Goal: Task Accomplishment & Management: Use online tool/utility

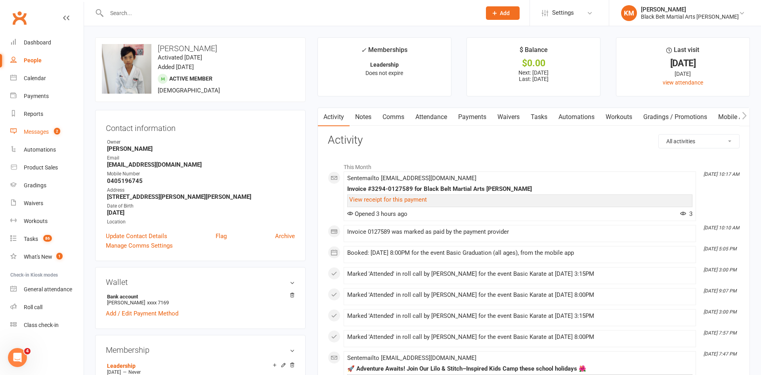
click at [44, 138] on link "Messages 2" at bounding box center [46, 132] width 73 height 18
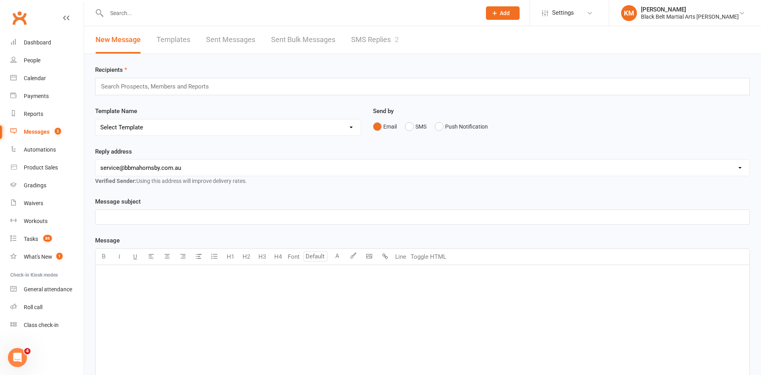
click at [386, 50] on link "SMS Replies 2" at bounding box center [375, 39] width 48 height 27
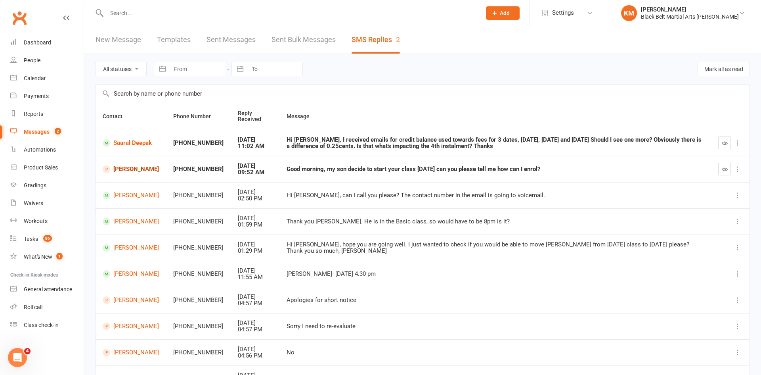
click at [124, 168] on link "Nickan Darbooy" at bounding box center [131, 169] width 56 height 8
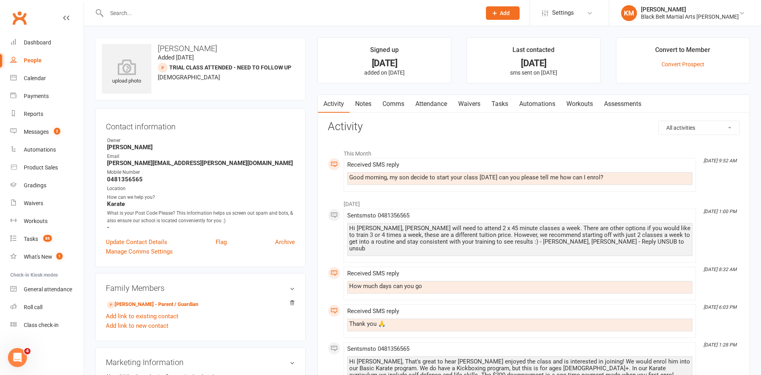
click at [470, 101] on link "Waivers" at bounding box center [469, 104] width 33 height 18
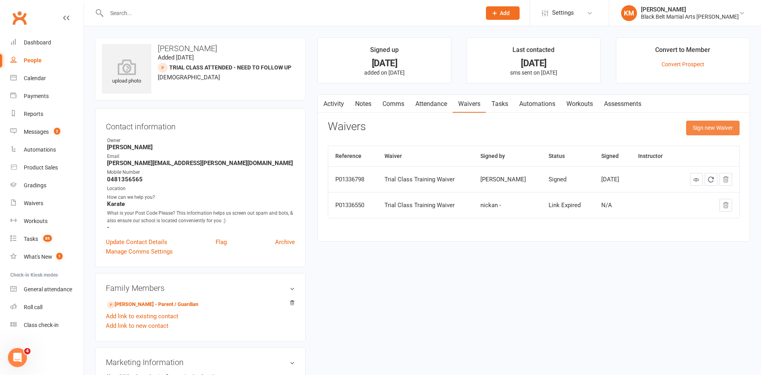
click at [715, 132] on button "Sign new Waiver" at bounding box center [713, 127] width 54 height 14
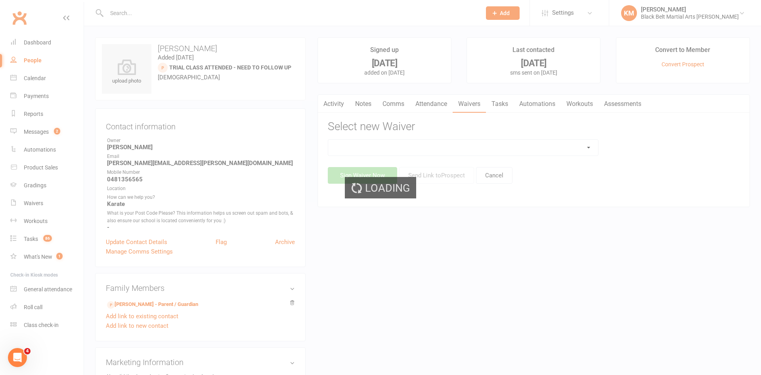
click at [470, 149] on div "Loading" at bounding box center [380, 187] width 761 height 375
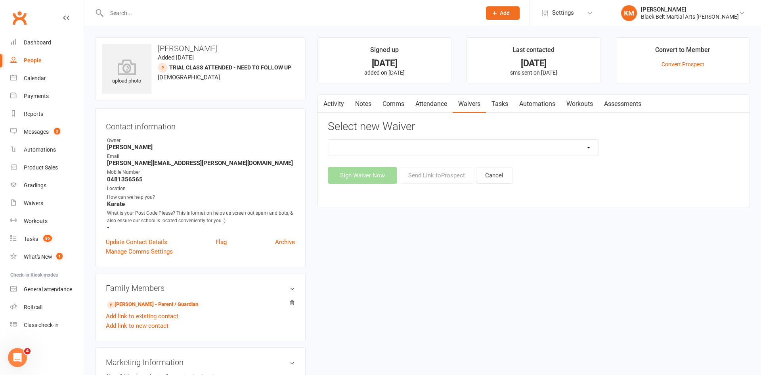
click at [470, 149] on select "30 Day Free Trial Address Change Application For Belt Promotion (Intent To Prom…" at bounding box center [463, 148] width 270 height 16
select select "6882"
click at [328, 140] on select "30 Day Free Trial Address Change Application For Belt Promotion (Intent To Prom…" at bounding box center [463, 148] width 270 height 16
click at [462, 172] on button "Send Link to Prospect" at bounding box center [436, 175] width 75 height 17
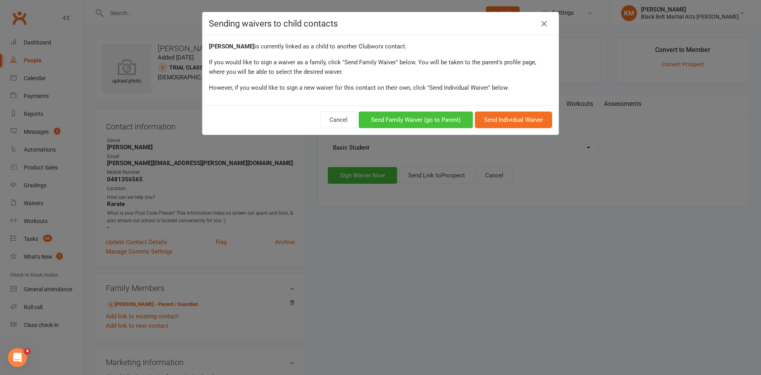
click at [447, 126] on button "Send Family Waiver (go to Parent)" at bounding box center [416, 119] width 114 height 17
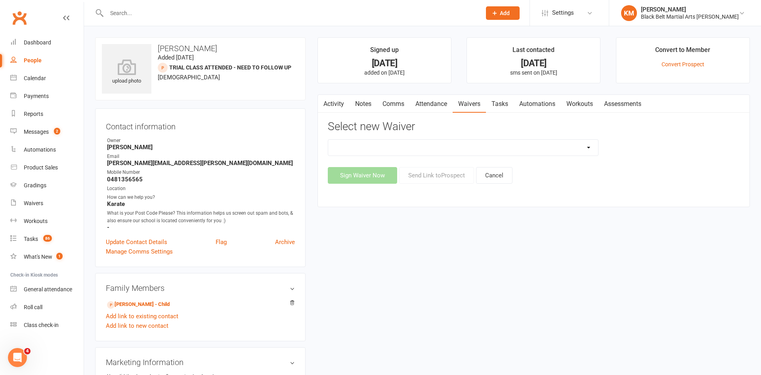
click at [464, 150] on select "30 Day Free Trial Address Change Application For Belt Promotion (Intent To Prom…" at bounding box center [463, 148] width 270 height 16
select select "6882"
click at [328, 140] on select "30 Day Free Trial Address Change Application For Belt Promotion (Intent To Prom…" at bounding box center [463, 148] width 270 height 16
click at [436, 168] on button "Send Link to Prospect" at bounding box center [436, 175] width 75 height 17
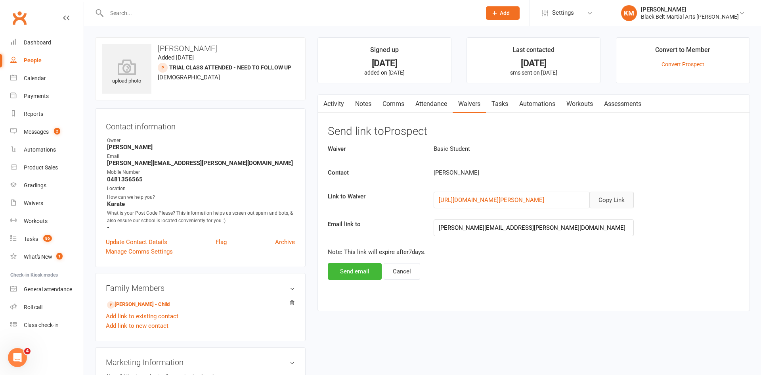
click at [605, 199] on button "Copy Link" at bounding box center [611, 199] width 44 height 17
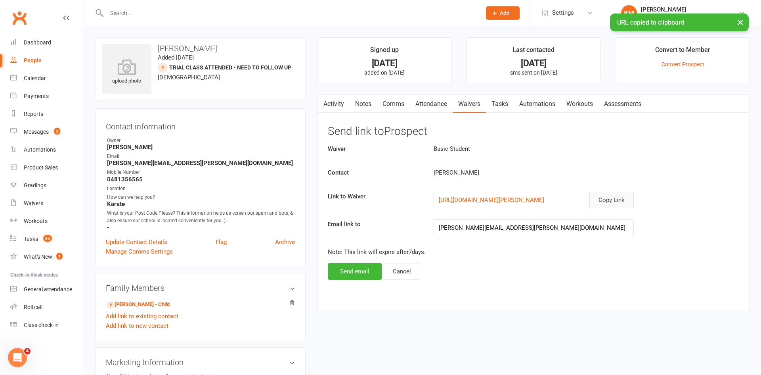
click at [388, 103] on link "Comms" at bounding box center [393, 104] width 33 height 18
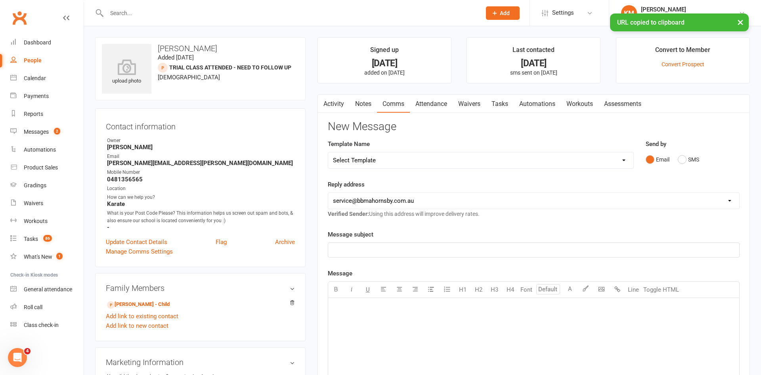
click at [625, 158] on select "Select Template [Email] Attendance follow up during HSC study period [Email] Aw…" at bounding box center [480, 160] width 305 height 16
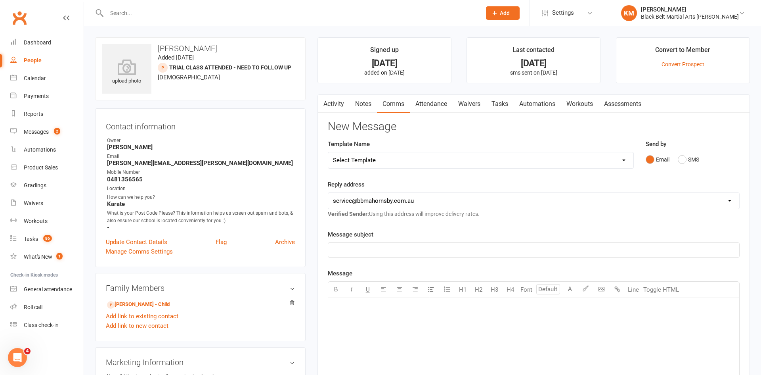
select select "63"
click at [328, 152] on select "Select Template [Email] Attendance follow up during HSC study period [Email] Aw…" at bounding box center [480, 160] width 305 height 16
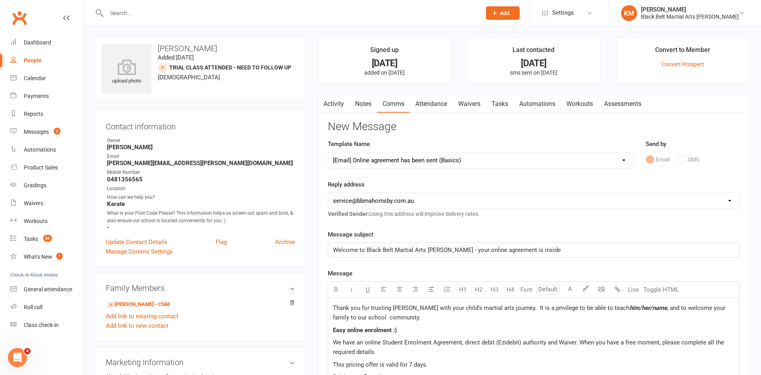
click at [333, 310] on span "Thank you for trusting BBMA Hornsby with your child's martial arts journey. It …" at bounding box center [481, 307] width 296 height 7
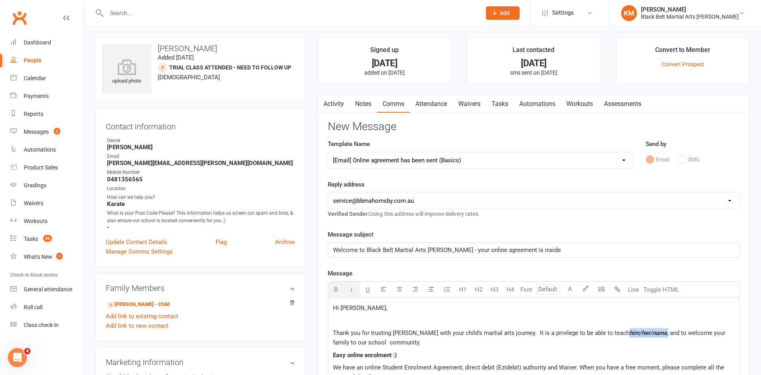
drag, startPoint x: 623, startPoint y: 333, endPoint x: 662, endPoint y: 337, distance: 39.1
click at [662, 337] on p "Thank you for trusting BBMA Hornsby with your child's martial arts journey. It …" at bounding box center [534, 337] width 402 height 19
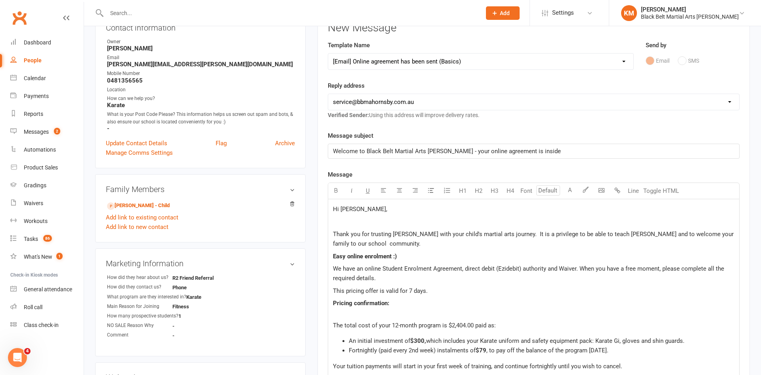
scroll to position [99, 0]
drag, startPoint x: 364, startPoint y: 266, endPoint x: 463, endPoint y: 262, distance: 98.4
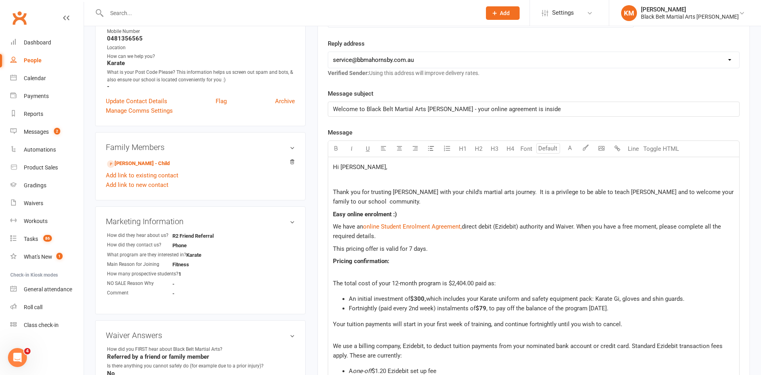
scroll to position [141, 0]
drag, startPoint x: 416, startPoint y: 325, endPoint x: 490, endPoint y: 325, distance: 74.1
click at [490, 325] on span "Your tuition payments will start in your first week of training, and continue f…" at bounding box center [477, 323] width 289 height 7
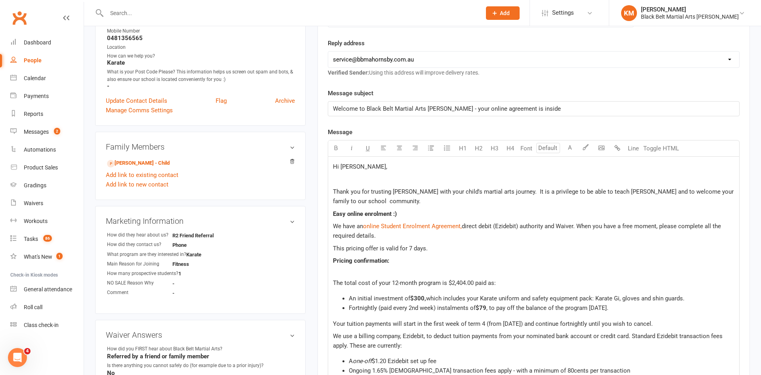
click at [536, 328] on p "Your tuition payments will start in the first week of term 4 (from Monday the 1…" at bounding box center [534, 324] width 402 height 10
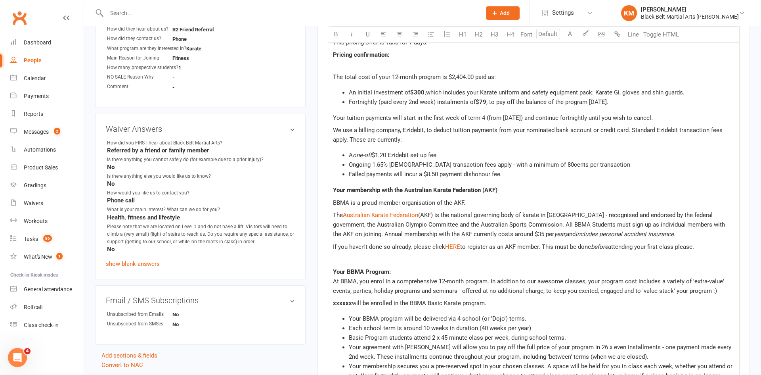
scroll to position [353, 0]
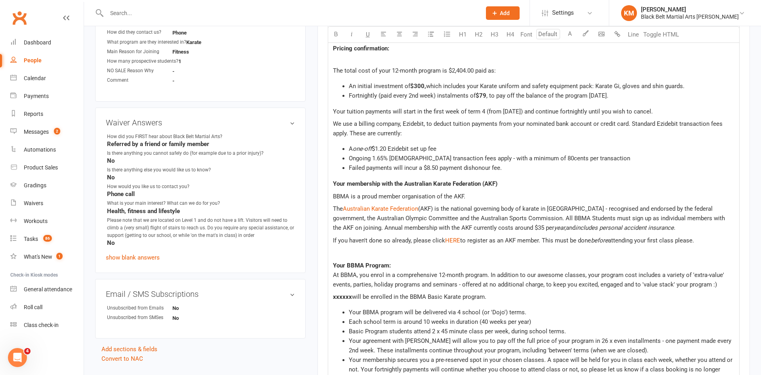
click at [341, 300] on span "xxxxxx" at bounding box center [342, 296] width 19 height 7
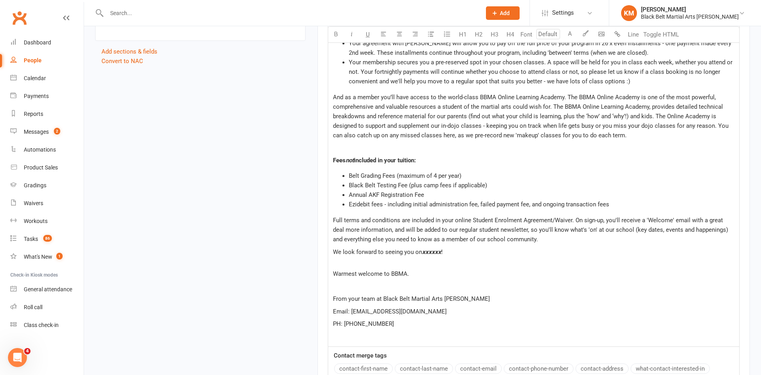
scroll to position [652, 0]
click at [426, 254] on span "xxxxxx" at bounding box center [431, 250] width 19 height 7
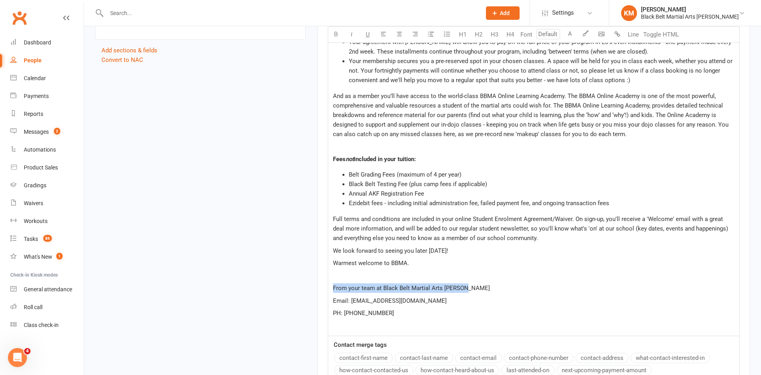
drag, startPoint x: 480, startPoint y: 303, endPoint x: 309, endPoint y: 302, distance: 170.8
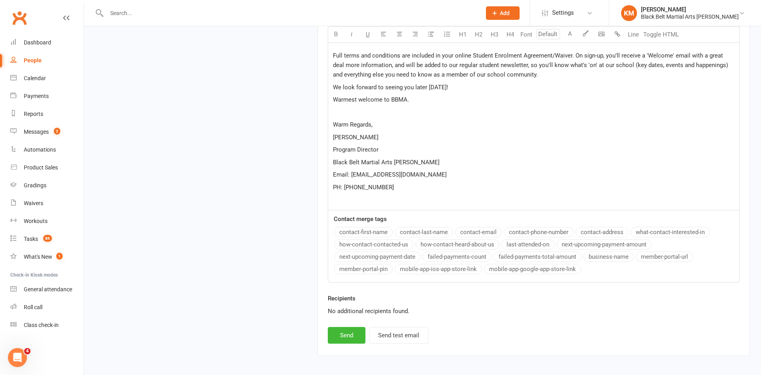
scroll to position [839, 0]
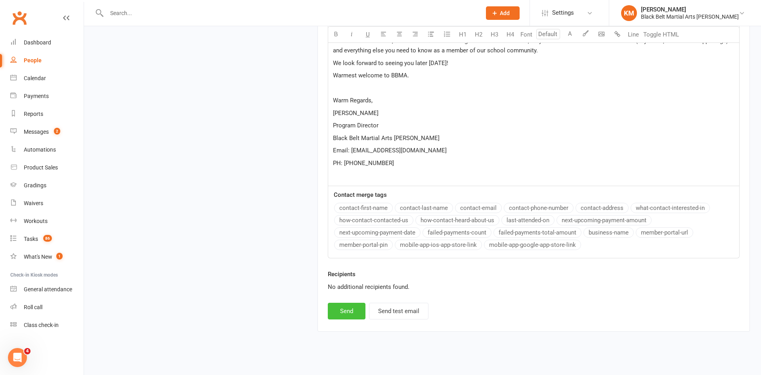
click at [356, 319] on button "Send" at bounding box center [347, 310] width 38 height 17
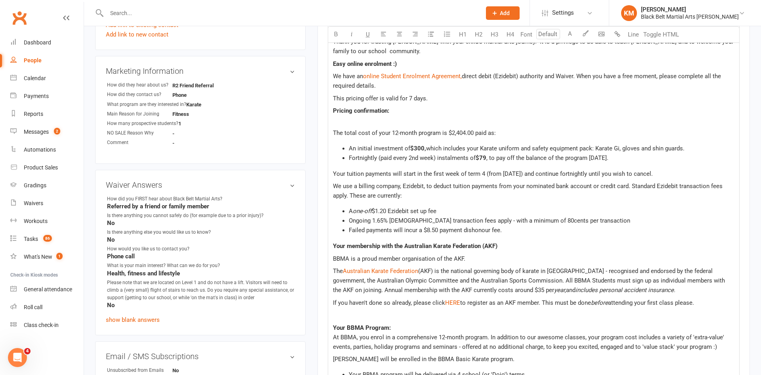
select select
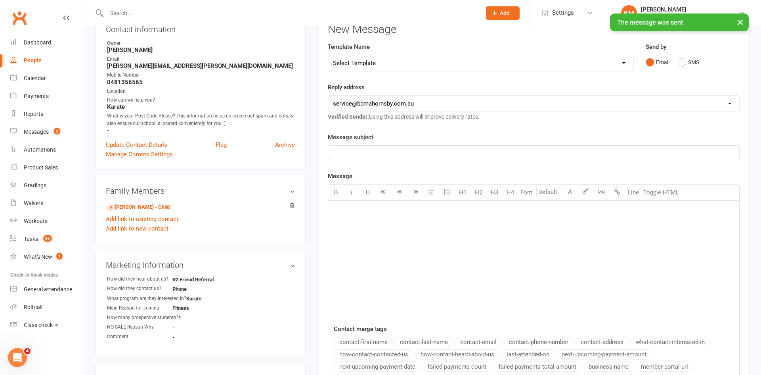
scroll to position [0, 0]
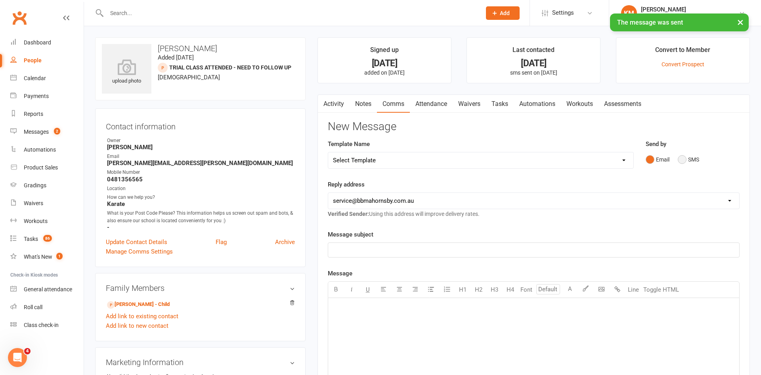
click at [683, 158] on button "SMS" at bounding box center [688, 159] width 21 height 15
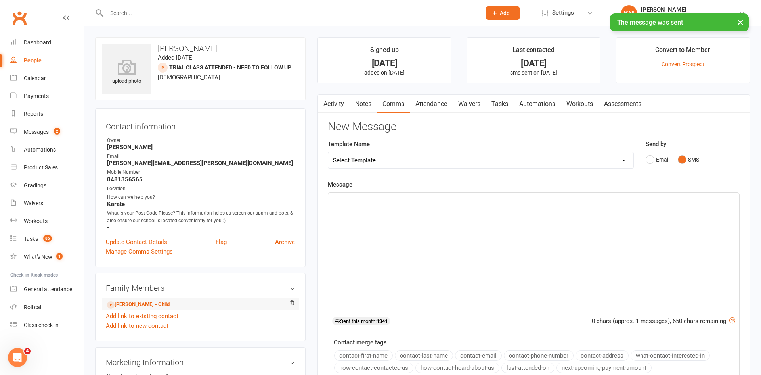
click at [170, 304] on li "Nickan Darbooy - Child" at bounding box center [200, 303] width 189 height 11
click at [166, 303] on link "Nickan Darbooy - Child" at bounding box center [138, 304] width 63 height 8
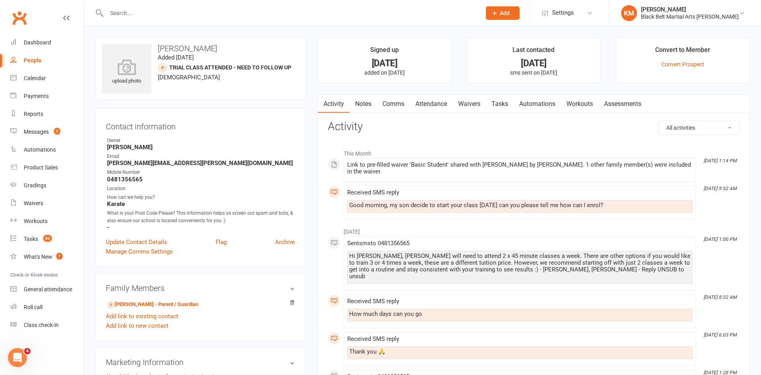
click at [400, 101] on link "Comms" at bounding box center [393, 104] width 33 height 18
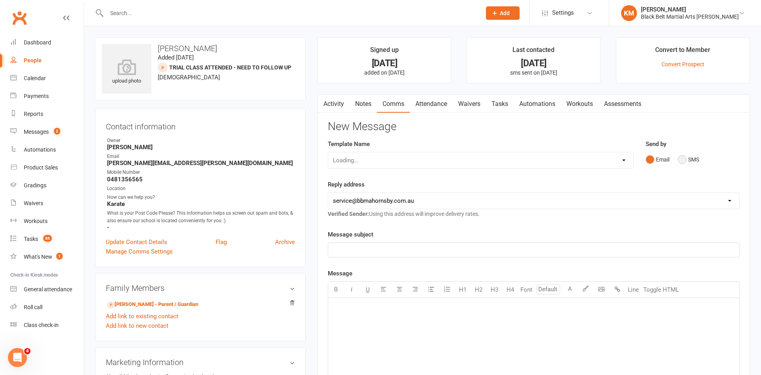
click at [682, 153] on button "SMS" at bounding box center [688, 159] width 21 height 15
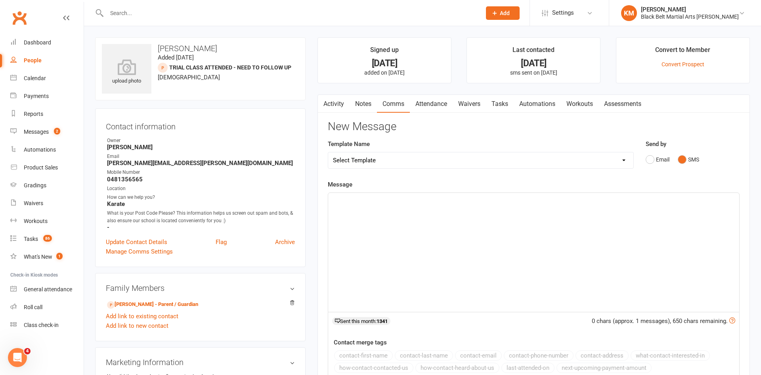
click at [588, 235] on div "﻿" at bounding box center [533, 252] width 411 height 119
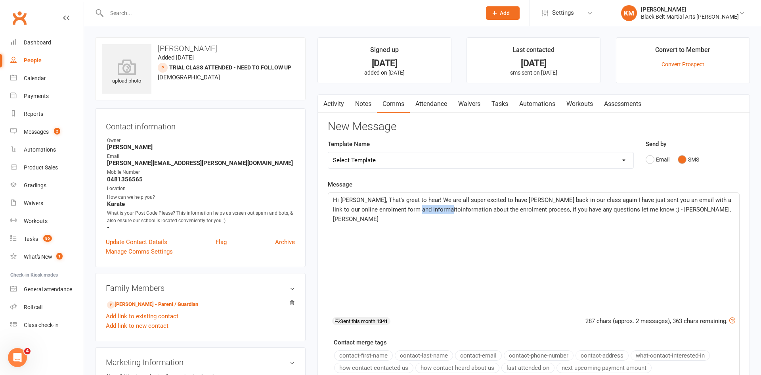
drag, startPoint x: 414, startPoint y: 209, endPoint x: 444, endPoint y: 211, distance: 29.8
click at [444, 211] on span "Hi Narges, That's great to hear! We are all super excited to have Nickan back i…" at bounding box center [533, 209] width 400 height 26
click at [446, 225] on div "Hi Narges, That's great to hear! We are all super excited to have Nickan back i…" at bounding box center [533, 252] width 411 height 119
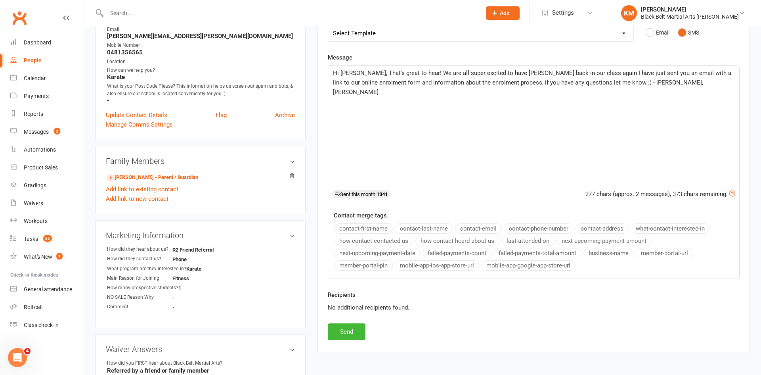
scroll to position [131, 0]
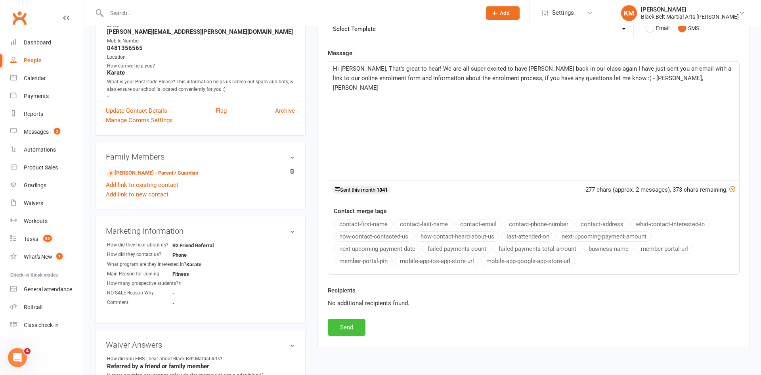
click at [349, 329] on button "Send" at bounding box center [347, 327] width 38 height 17
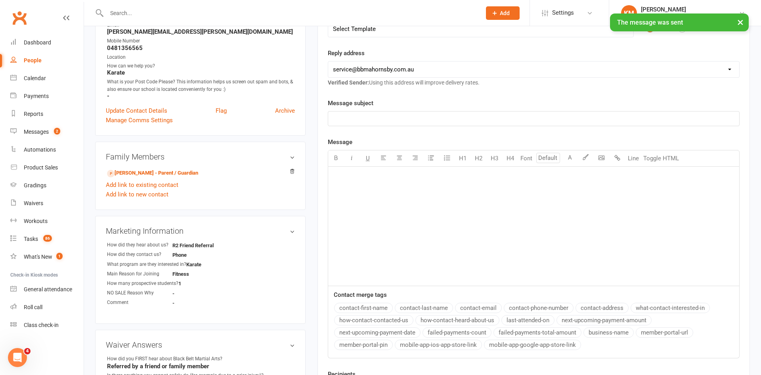
scroll to position [0, 0]
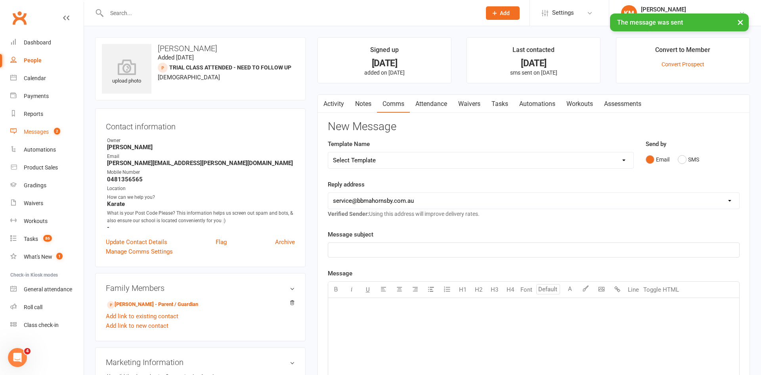
click at [53, 127] on link "Messages 2" at bounding box center [46, 132] width 73 height 18
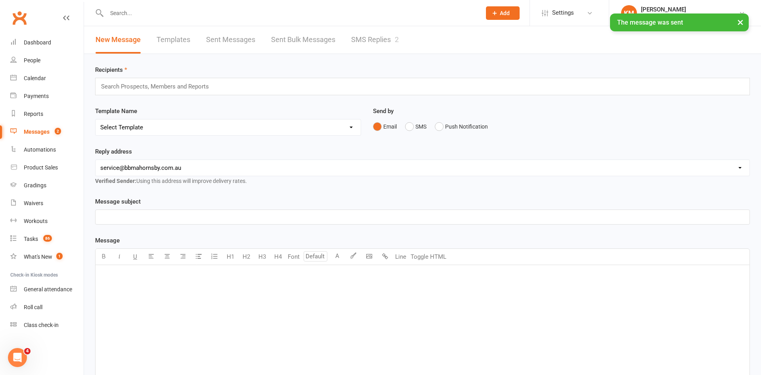
click at [376, 53] on link "SMS Replies 2" at bounding box center [375, 39] width 48 height 27
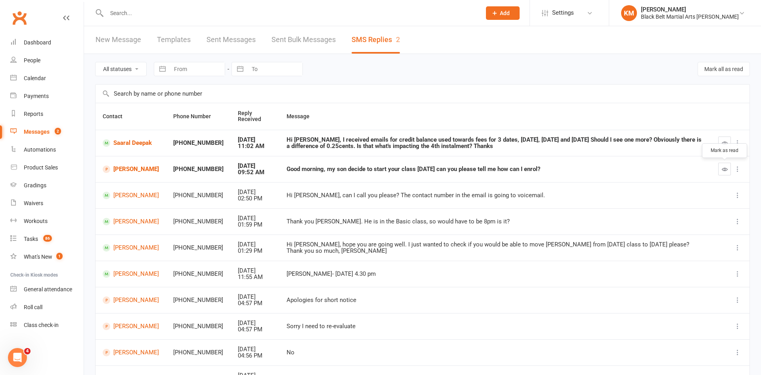
click at [723, 170] on icon "button" at bounding box center [725, 169] width 6 height 6
click at [142, 143] on link "Saaral Deepak" at bounding box center [131, 143] width 56 height 8
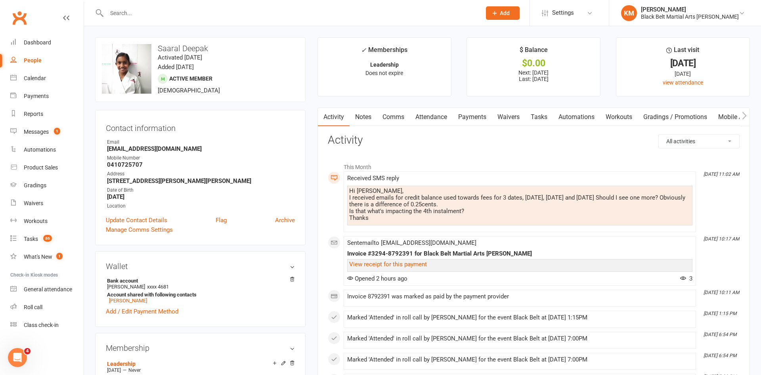
click at [472, 121] on link "Payments" at bounding box center [472, 117] width 39 height 18
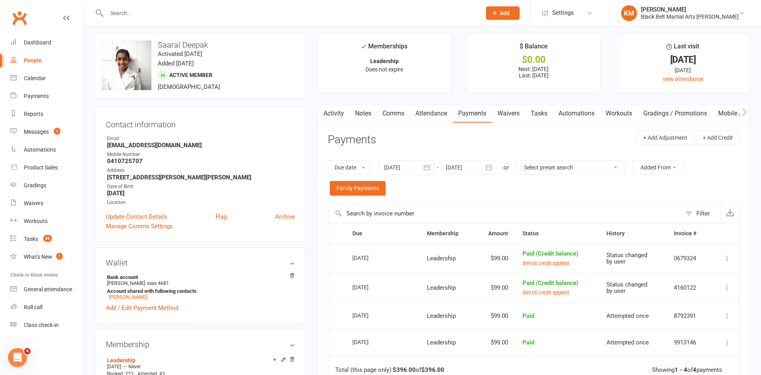
scroll to position [6, 0]
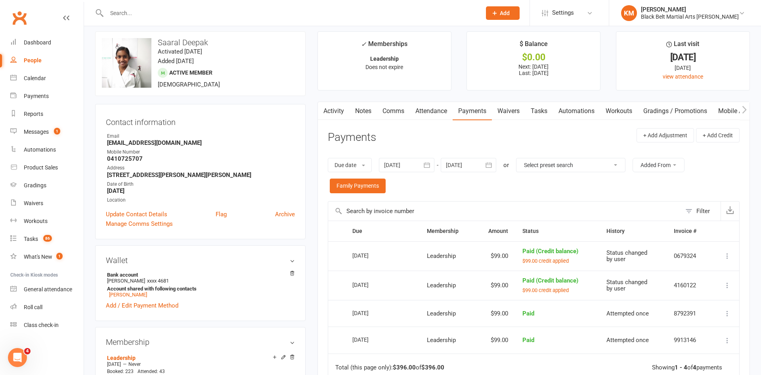
click at [473, 161] on div at bounding box center [468, 165] width 55 height 14
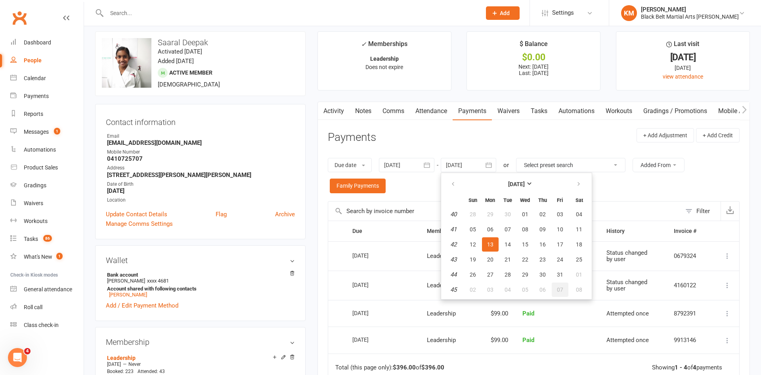
click at [558, 287] on span "07" at bounding box center [560, 289] width 6 height 6
type input "07 Nov 2025"
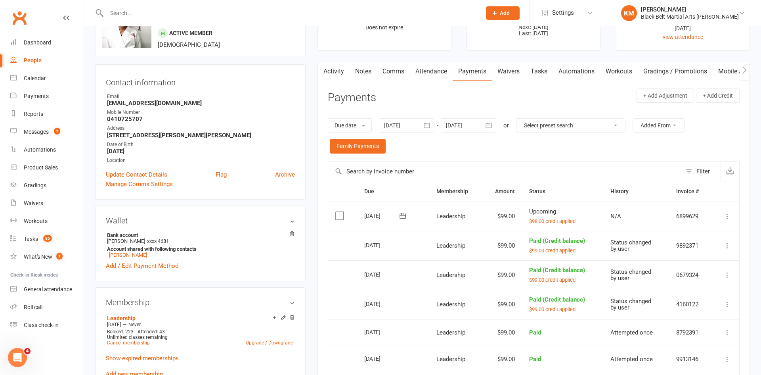
scroll to position [46, 0]
click at [401, 70] on link "Comms" at bounding box center [393, 71] width 33 height 18
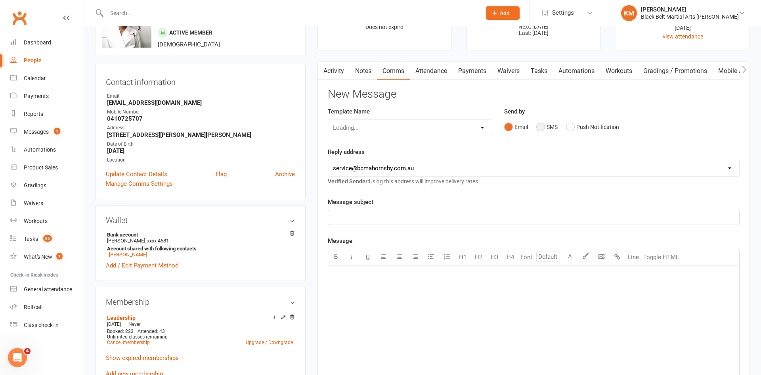
click at [687, 130] on div "Email SMS Push Notification" at bounding box center [621, 126] width 235 height 15
click at [542, 132] on button "SMS" at bounding box center [546, 126] width 21 height 15
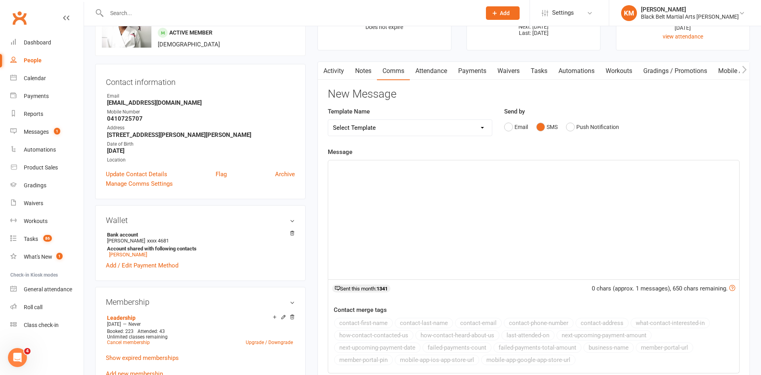
click at [523, 190] on div "﻿" at bounding box center [533, 219] width 411 height 119
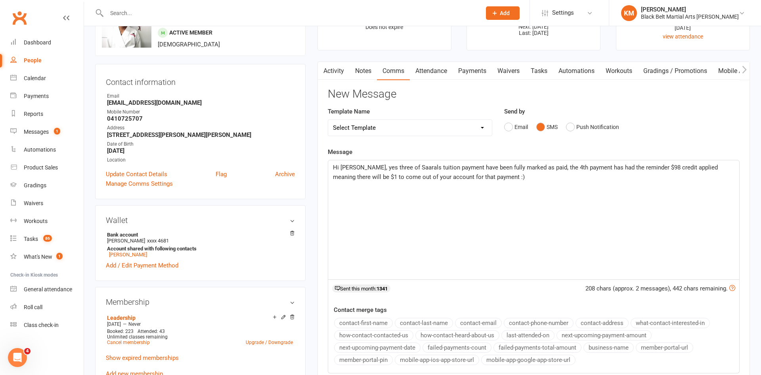
click at [539, 167] on span "Hi Deepak, yes three of Saarals tuition payment have been fully marked as paid,…" at bounding box center [526, 172] width 386 height 17
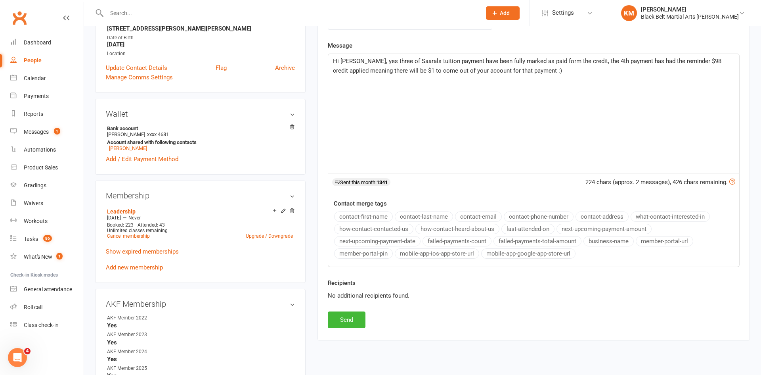
scroll to position [153, 0]
click at [336, 323] on button "Send" at bounding box center [347, 318] width 38 height 17
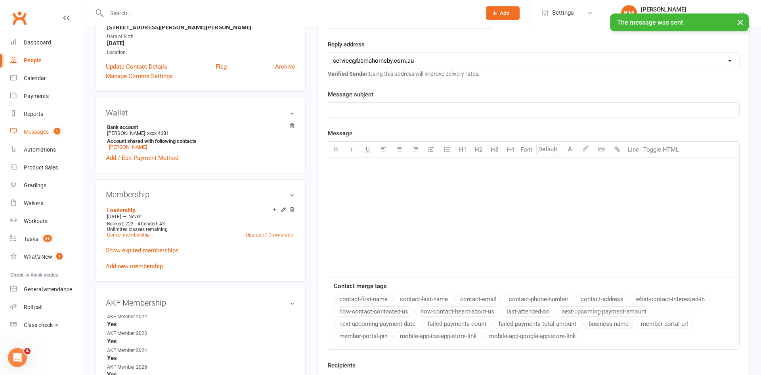
click at [30, 130] on div "Messages" at bounding box center [36, 131] width 25 height 6
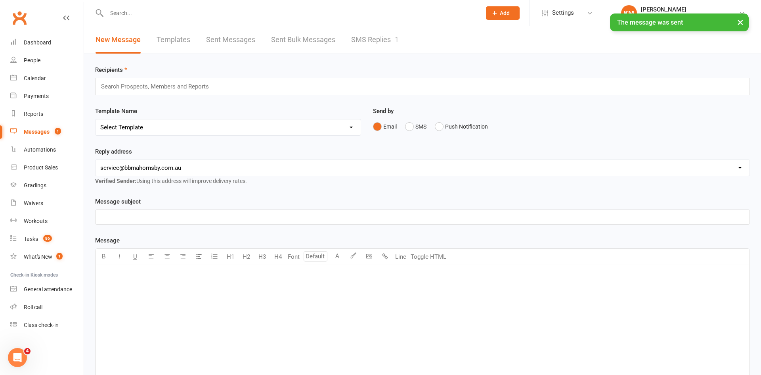
click at [363, 43] on link "SMS Replies 1" at bounding box center [375, 39] width 48 height 27
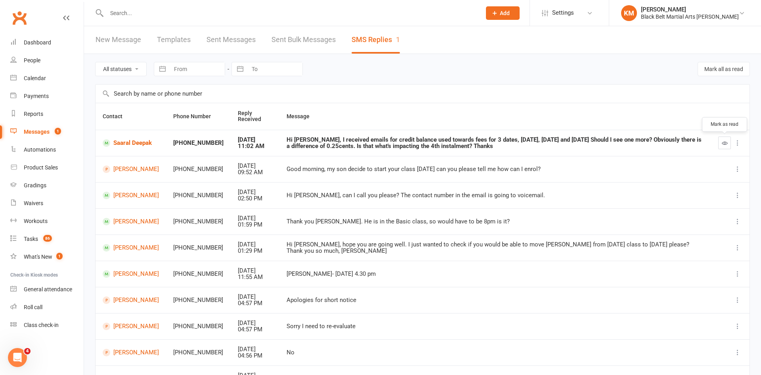
click at [727, 144] on icon "button" at bounding box center [725, 143] width 6 height 6
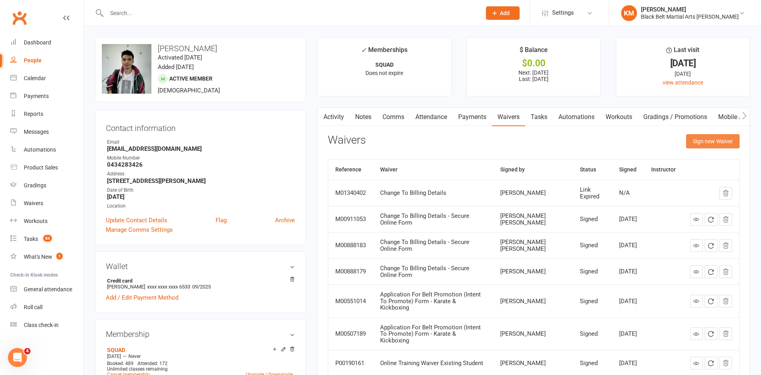
click at [718, 140] on button "Sign new Waiver" at bounding box center [713, 141] width 54 height 14
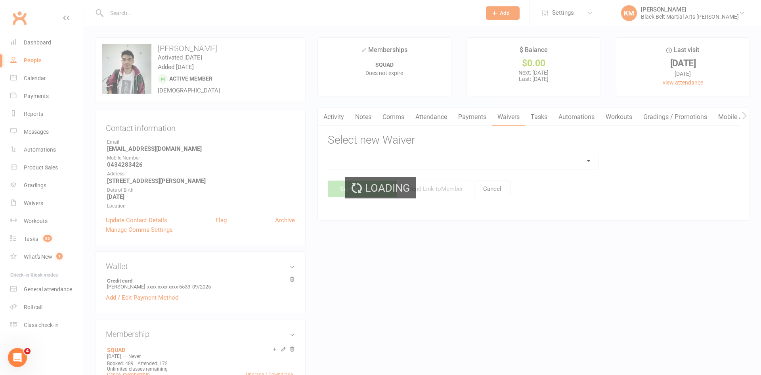
click at [576, 167] on div "Loading" at bounding box center [380, 187] width 761 height 375
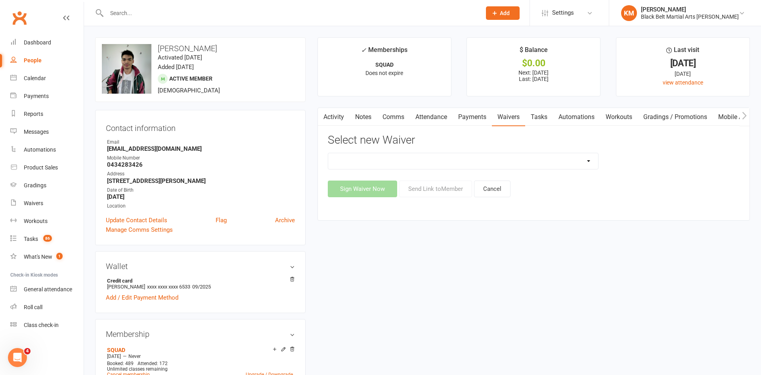
click at [587, 164] on select "30 Day Free Trial Address Change Application For Belt Promotion (Intent To Prom…" at bounding box center [463, 161] width 270 height 16
select select "1337"
click at [328, 153] on select "30 Day Free Trial Address Change Application For Belt Promotion (Intent To Prom…" at bounding box center [463, 161] width 270 height 16
click at [418, 188] on button "Send Link to Member" at bounding box center [435, 188] width 73 height 17
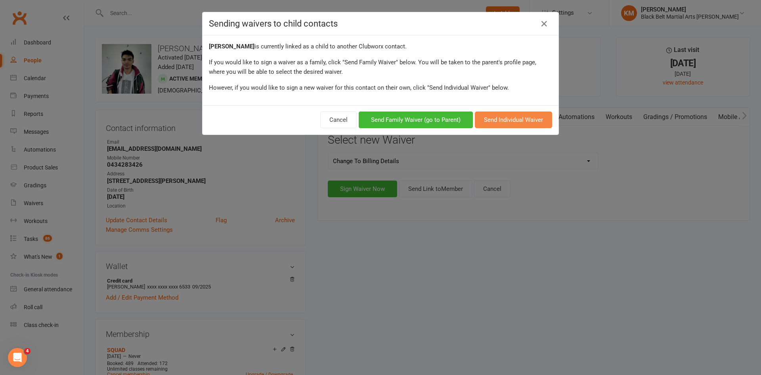
click at [504, 126] on button "Send Individual Waiver" at bounding box center [513, 119] width 77 height 17
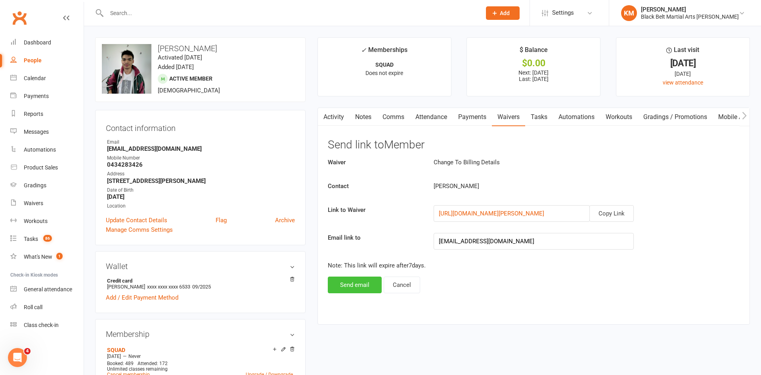
click at [364, 282] on button "Send email" at bounding box center [355, 284] width 54 height 17
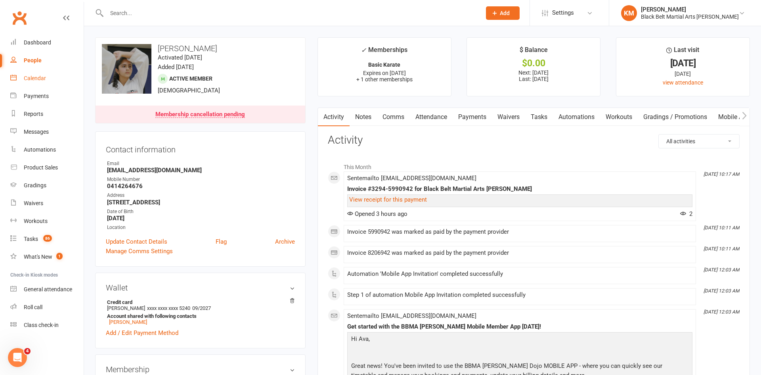
click at [36, 74] on link "Calendar" at bounding box center [46, 78] width 73 height 18
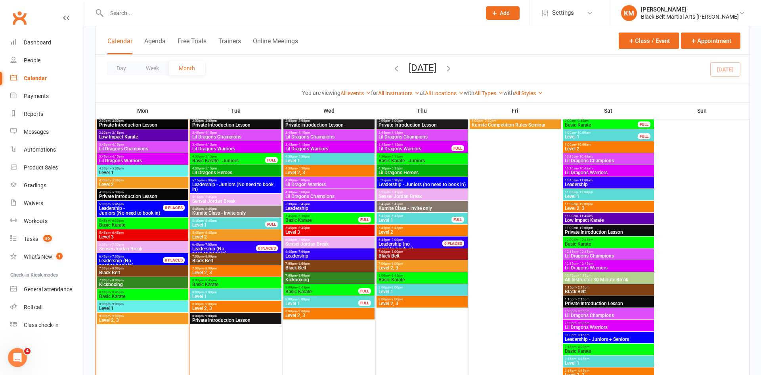
scroll to position [767, 0]
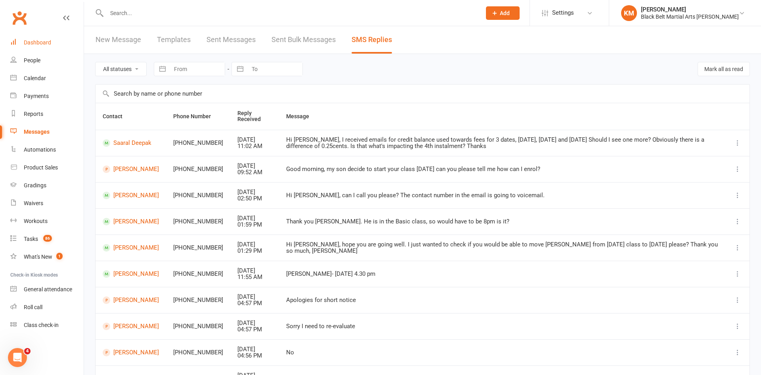
click at [34, 46] on link "Dashboard" at bounding box center [46, 43] width 73 height 18
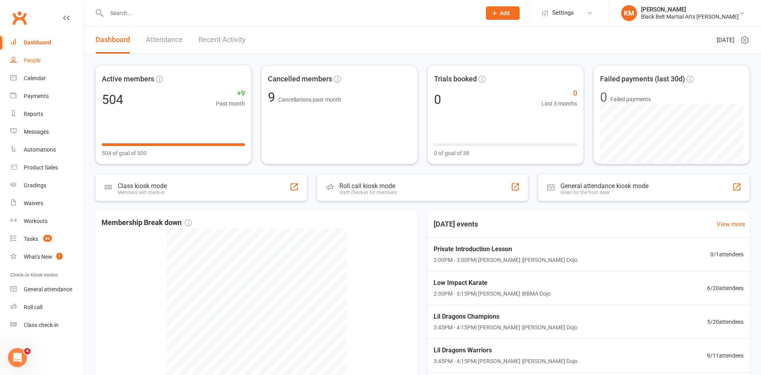
click at [35, 61] on div "People" at bounding box center [32, 60] width 17 height 6
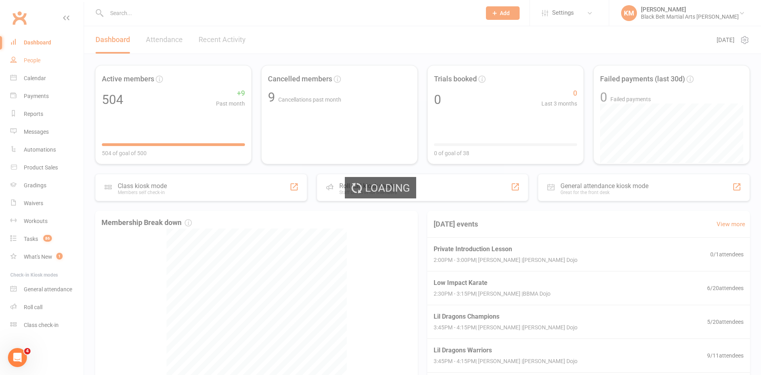
select select "100"
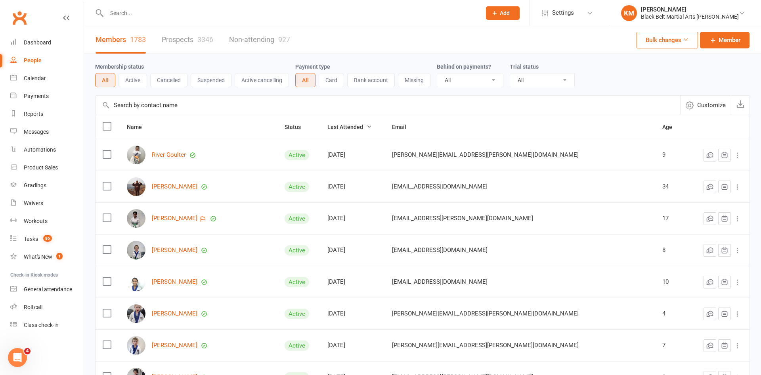
click at [173, 41] on link "Prospects 3346" at bounding box center [188, 39] width 52 height 27
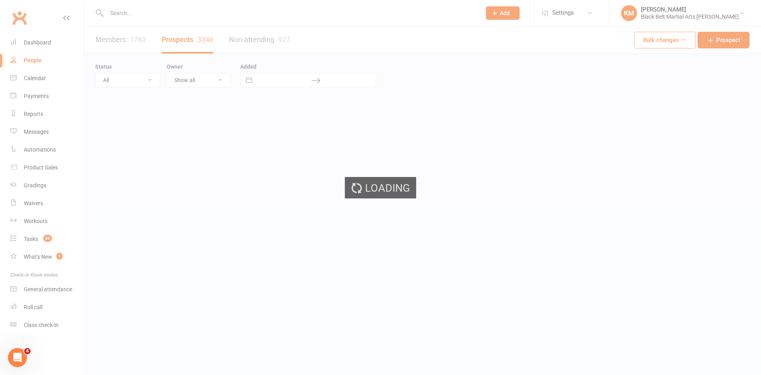
select select "100"
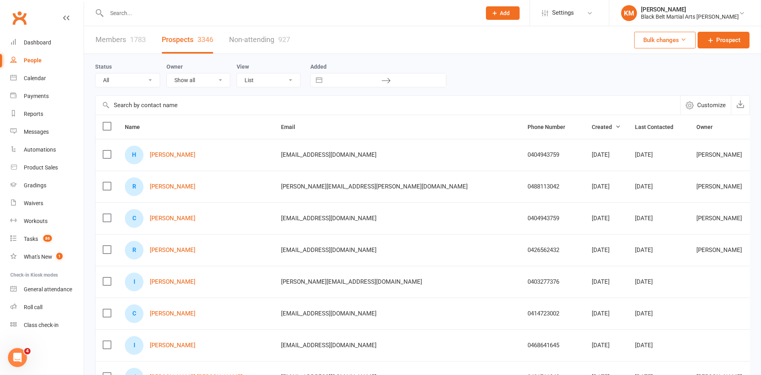
click at [165, 149] on div "H Henry Foster" at bounding box center [196, 154] width 142 height 19
click at [163, 153] on link "Henry Foster" at bounding box center [173, 154] width 46 height 7
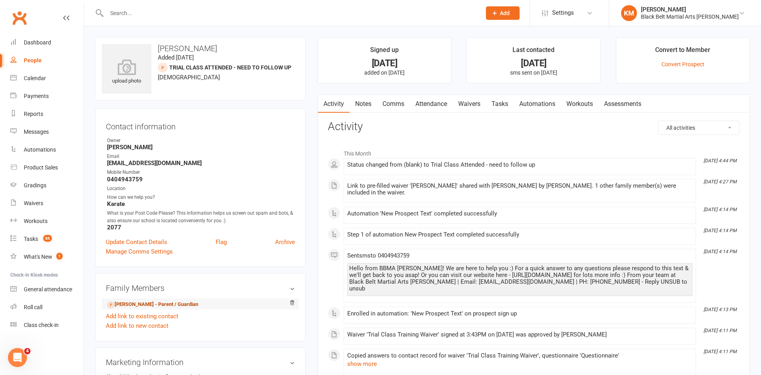
click at [163, 302] on link "Carina Foster - Parent / Guardian" at bounding box center [152, 304] width 91 height 8
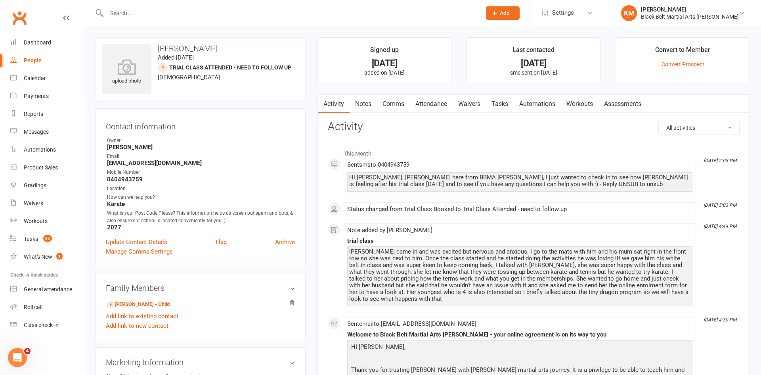
click at [400, 108] on link "Comms" at bounding box center [393, 104] width 33 height 18
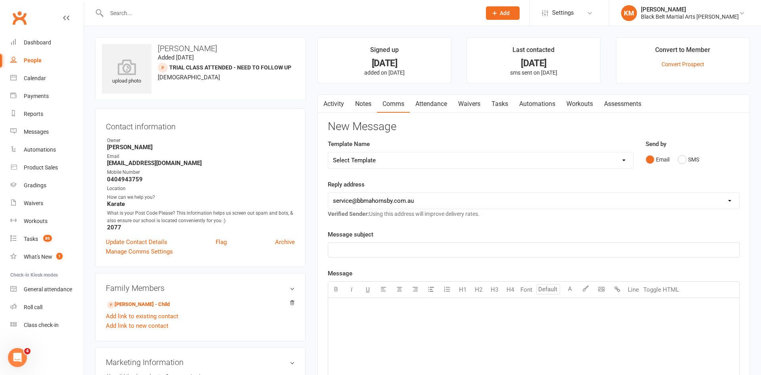
click at [562, 249] on p "﻿" at bounding box center [534, 250] width 402 height 10
click at [501, 162] on select "Select Template [Email] Attendance follow up during HSC study period [Email] Aw…" at bounding box center [480, 160] width 305 height 16
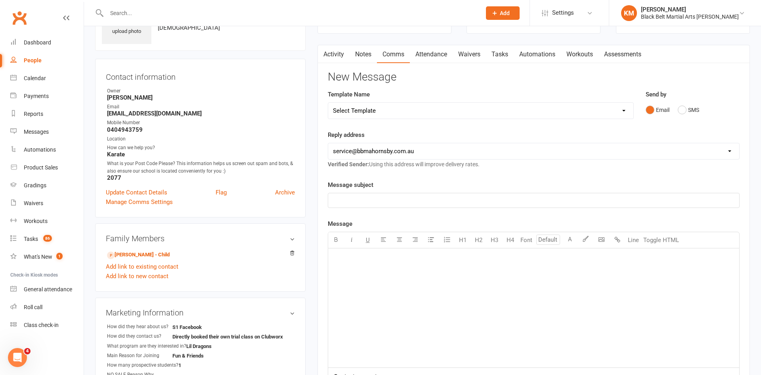
scroll to position [50, 0]
click at [511, 109] on select "Select Template [Email] Attendance follow up during HSC study period [Email] Aw…" at bounding box center [480, 110] width 305 height 16
select select "6"
click at [328, 102] on select "Select Template [Email] Attendance follow up during HSC study period [Email] Aw…" at bounding box center [480, 110] width 305 height 16
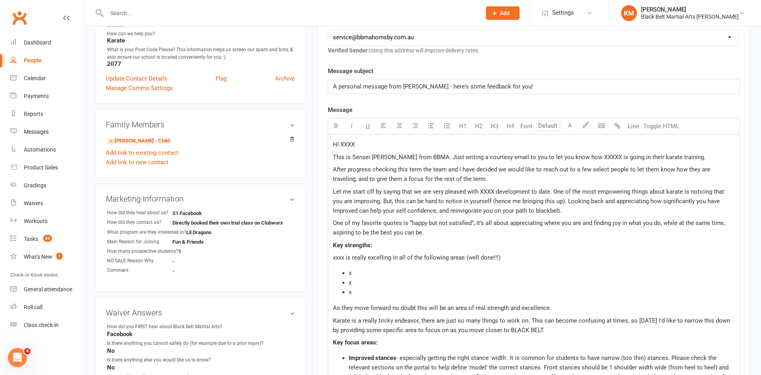
scroll to position [0, 0]
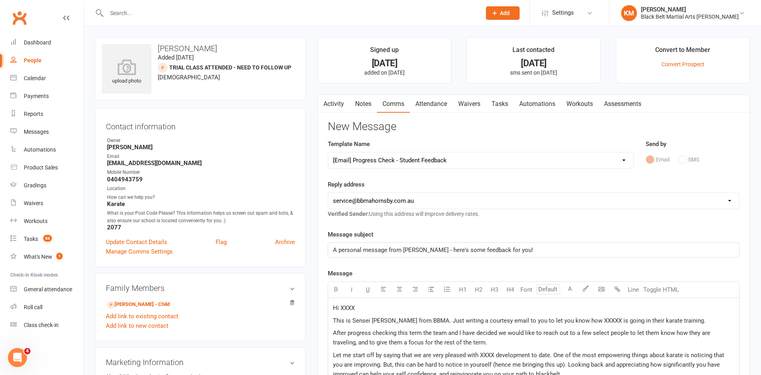
click at [515, 156] on select "Select Template [Email] Attendance follow up during HSC study period [Email] Aw…" at bounding box center [480, 160] width 305 height 16
click at [471, 42] on li "Last contacted 5 days ago sms sent on 10 Sep 2025" at bounding box center [534, 60] width 134 height 46
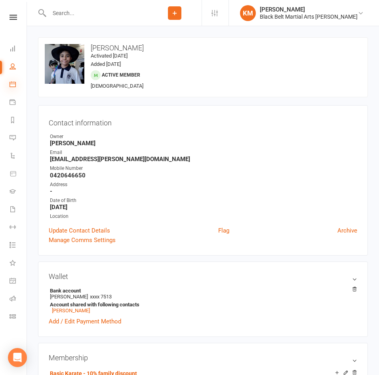
click at [11, 83] on icon at bounding box center [13, 84] width 6 height 6
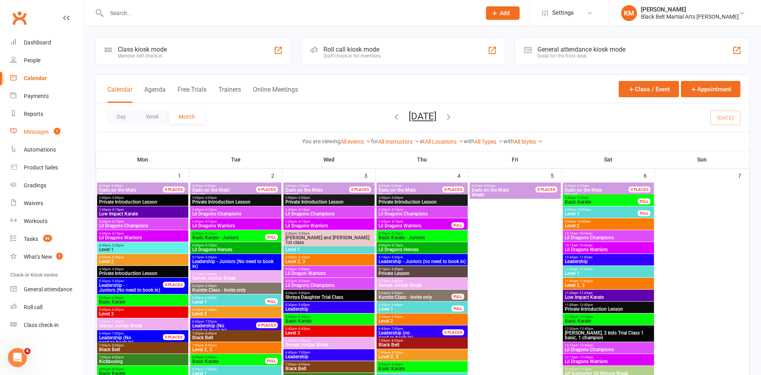
click at [36, 127] on link "Messages 1" at bounding box center [46, 132] width 73 height 18
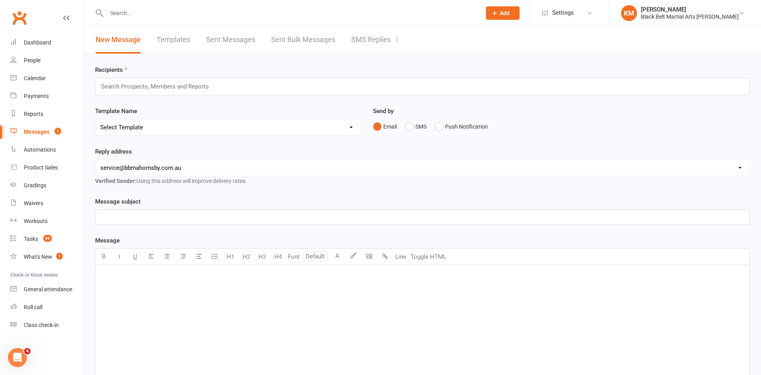
click at [371, 41] on link "SMS Replies 1" at bounding box center [375, 39] width 48 height 27
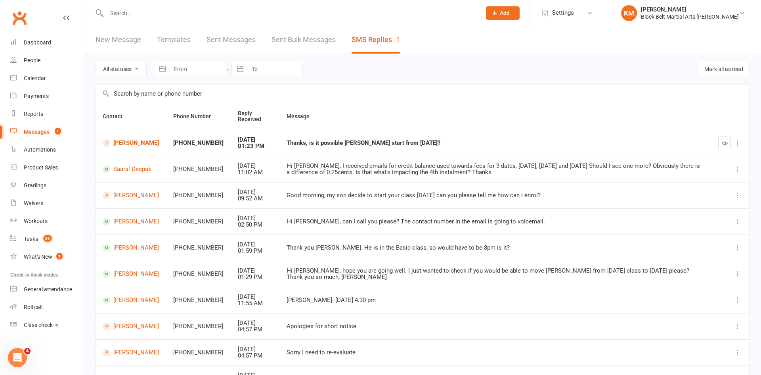
click at [121, 147] on td "[PERSON_NAME]" at bounding box center [131, 143] width 71 height 26
click at [121, 145] on link "[PERSON_NAME]" at bounding box center [131, 143] width 56 height 8
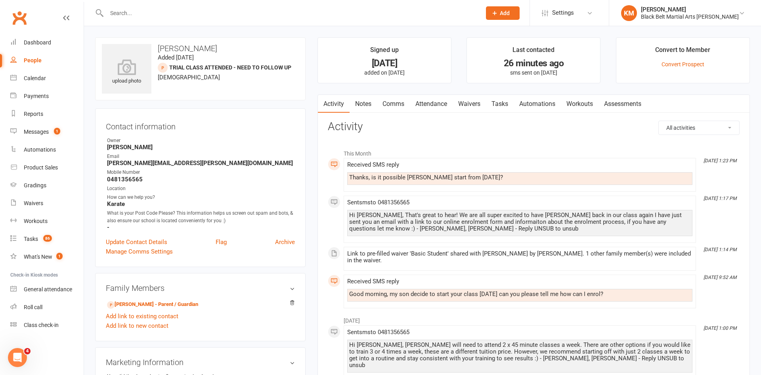
click at [379, 106] on link "Comms" at bounding box center [393, 104] width 33 height 18
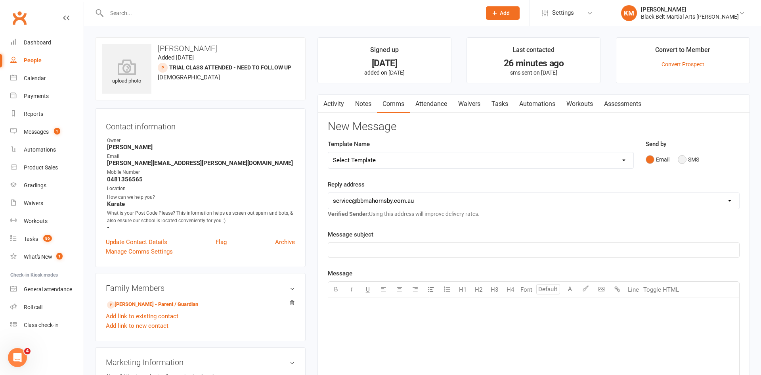
click at [379, 158] on button "SMS" at bounding box center [688, 159] width 21 height 15
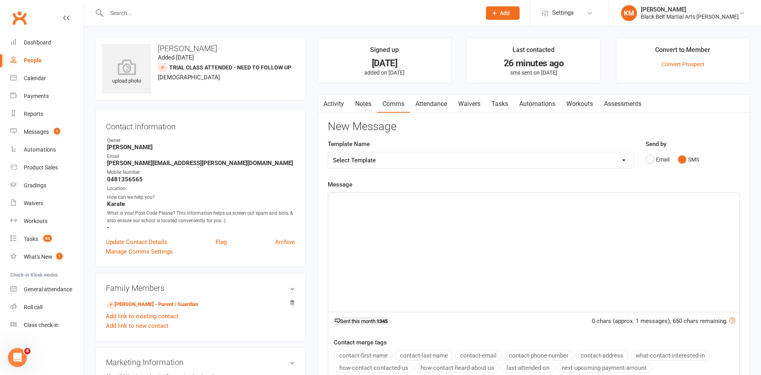
click at [379, 220] on div "﻿" at bounding box center [533, 252] width 411 height 119
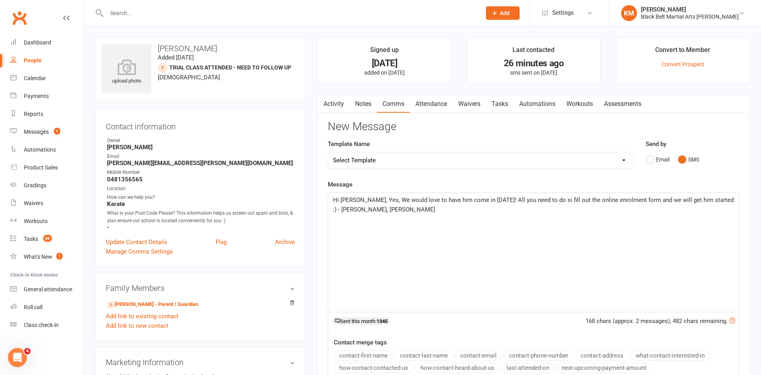
click at [379, 200] on span "Hi [PERSON_NAME], Yes, We would love to have him come in [DATE]! All you need t…" at bounding box center [534, 204] width 402 height 17
click at [379, 197] on span "Hi [PERSON_NAME], Yes, We would love to have him come in [DATE]! All you need t…" at bounding box center [534, 204] width 402 height 17
click at [379, 209] on span "Hi [PERSON_NAME], Yes, We would love to have him come in [DATE]! All you need t…" at bounding box center [531, 204] width 397 height 17
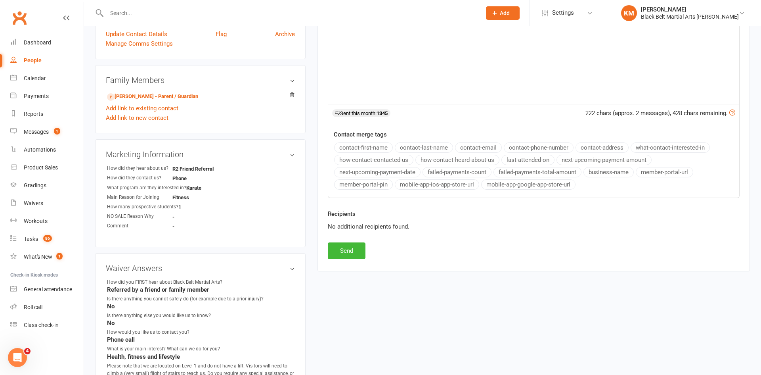
scroll to position [261, 0]
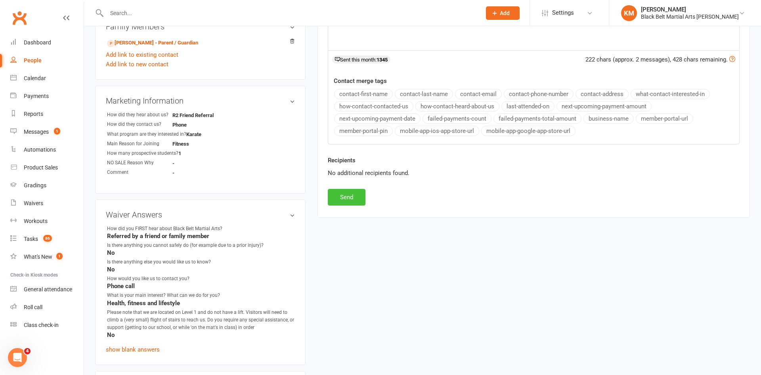
click at [329, 194] on button "Send" at bounding box center [347, 197] width 38 height 17
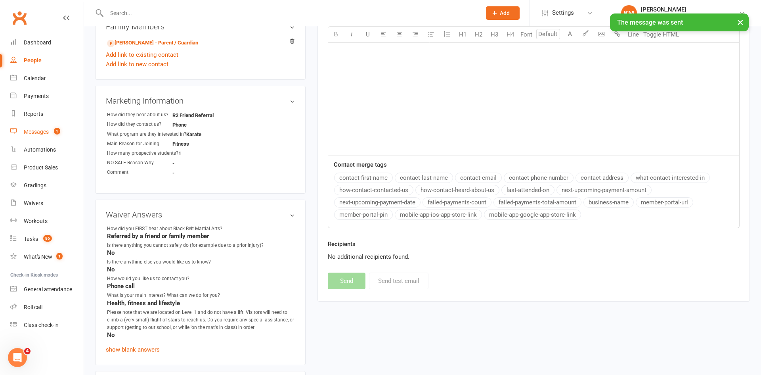
click at [49, 132] on link "Messages 1" at bounding box center [46, 132] width 73 height 18
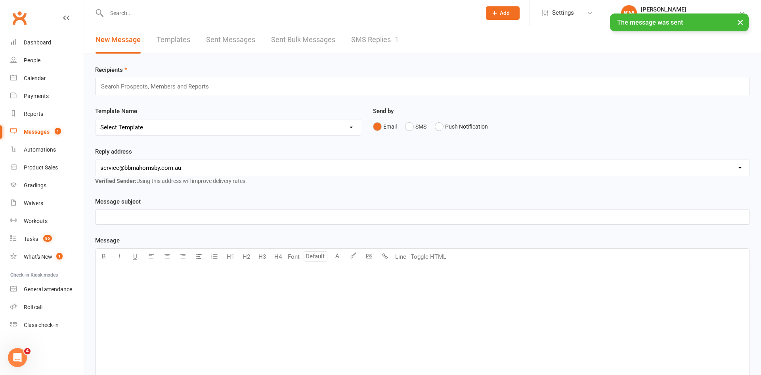
click at [379, 43] on link "SMS Replies 1" at bounding box center [375, 39] width 48 height 27
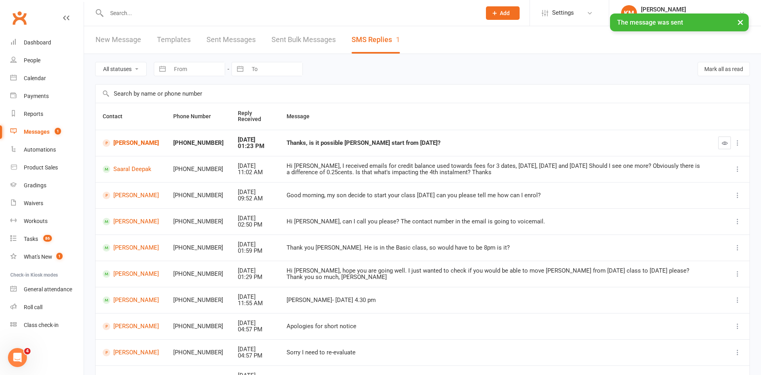
click at [379, 144] on icon "button" at bounding box center [725, 143] width 6 height 6
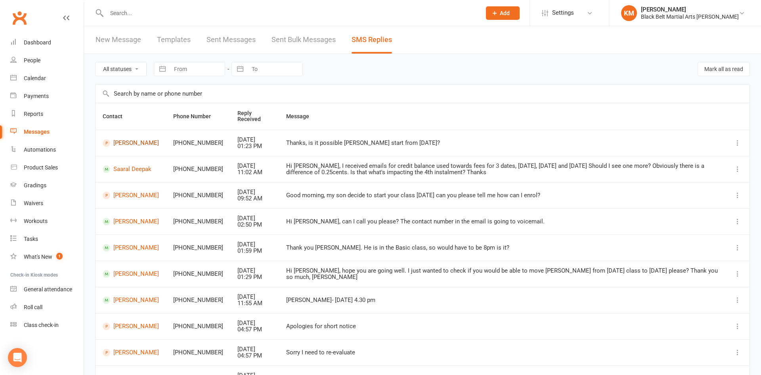
click at [131, 145] on link "[PERSON_NAME]" at bounding box center [131, 143] width 56 height 8
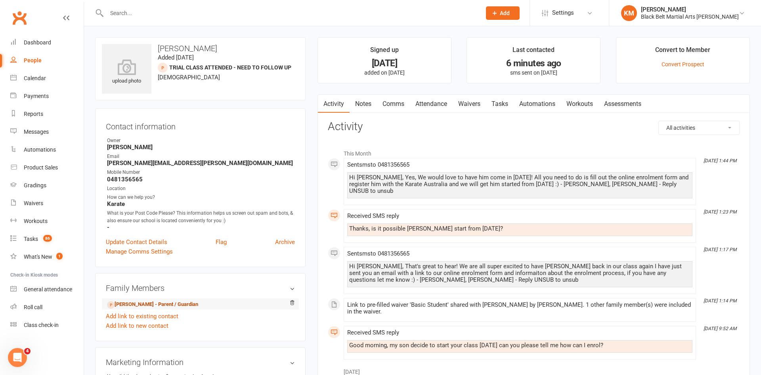
click at [136, 301] on link "Narges Hekmatshoar - Parent / Guardian" at bounding box center [152, 304] width 91 height 8
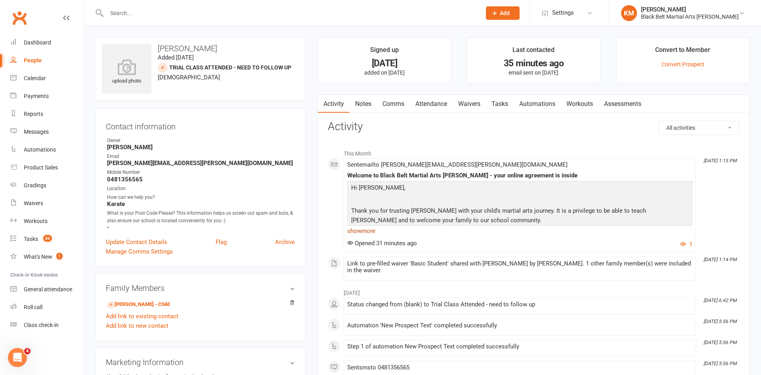
click at [369, 231] on link "show more" at bounding box center [519, 230] width 345 height 11
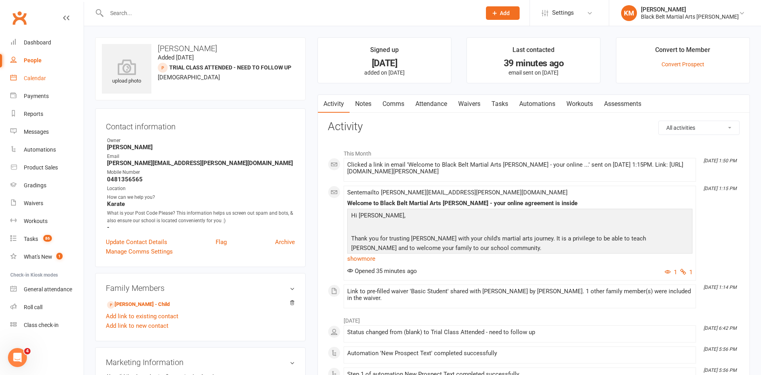
click at [34, 74] on link "Calendar" at bounding box center [46, 78] width 73 height 18
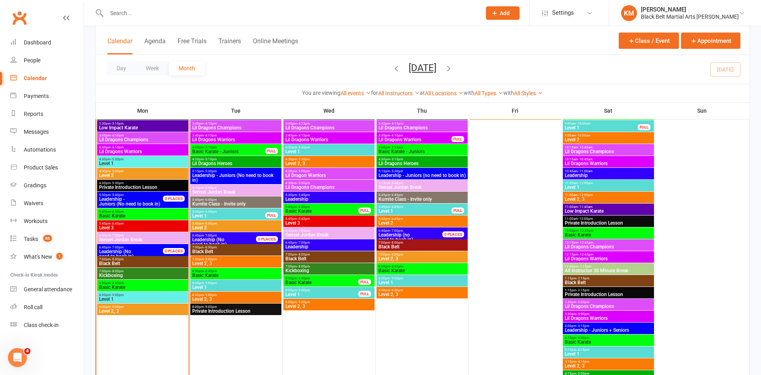
scroll to position [774, 0]
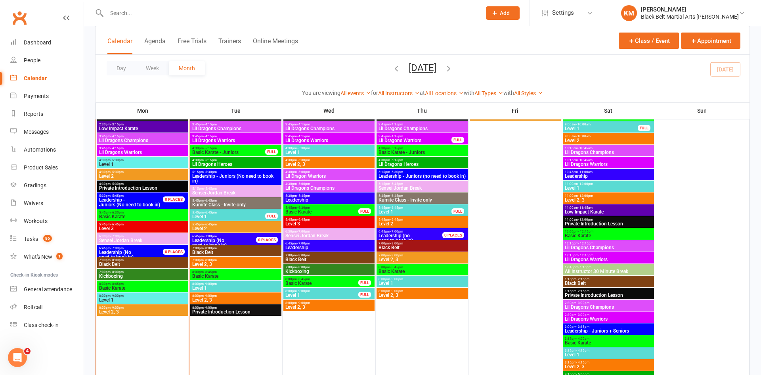
click at [423, 36] on div "Calendar Agenda Free Trials Trainers Online Meetings Class / Event Appointment" at bounding box center [423, 40] width 654 height 29
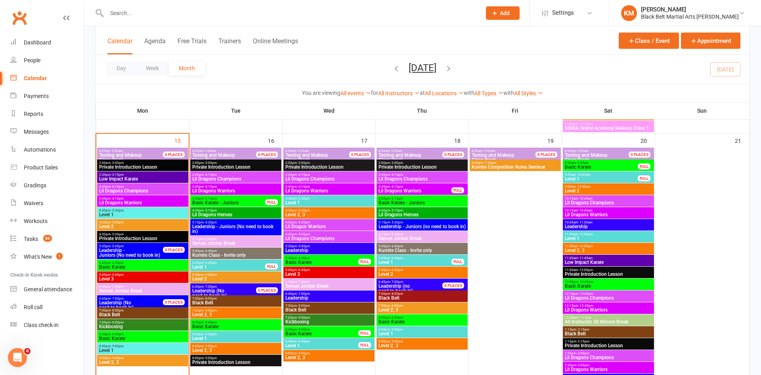
scroll to position [726, 0]
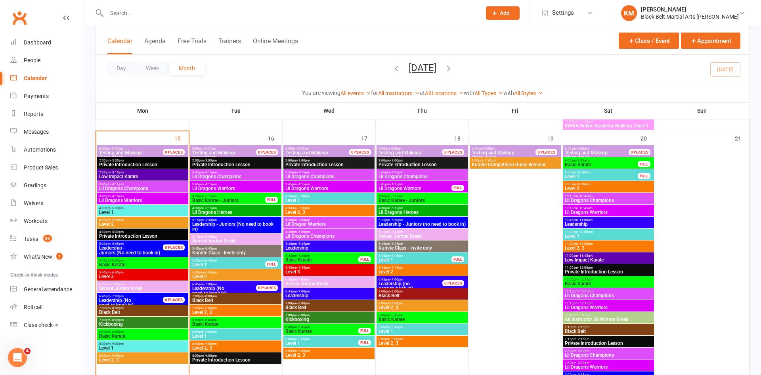
click at [162, 187] on span "Lil Dragons Champions" at bounding box center [143, 188] width 88 height 5
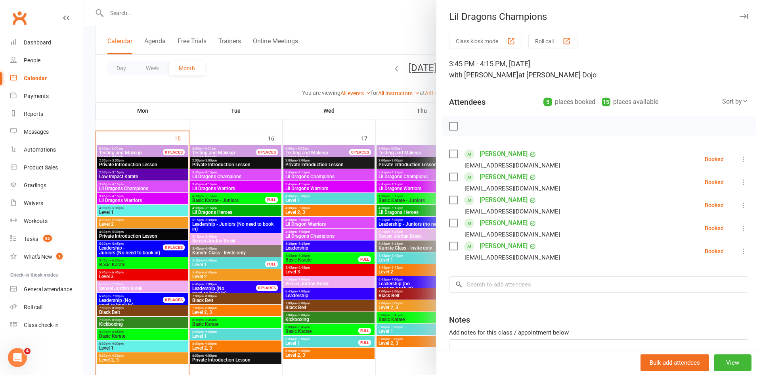
click at [143, 197] on div at bounding box center [422, 187] width 677 height 375
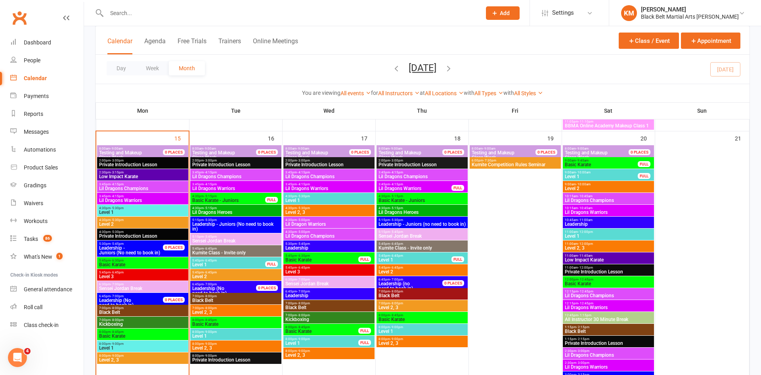
click at [143, 197] on div at bounding box center [422, 187] width 677 height 375
click at [143, 197] on span "3:45pm - 4:15pm" at bounding box center [143, 196] width 88 height 4
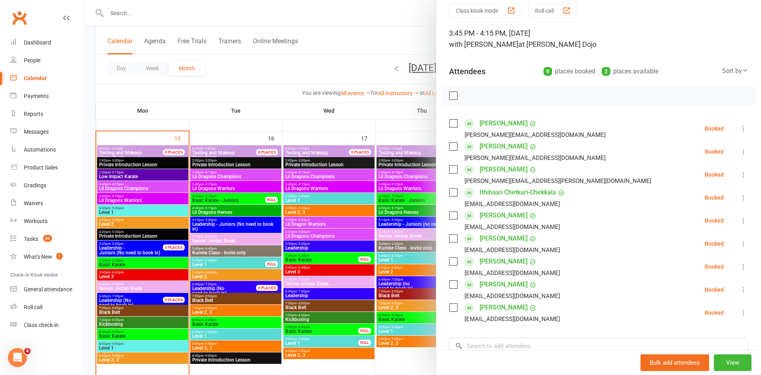
scroll to position [31, 0]
click at [143, 262] on div at bounding box center [422, 187] width 677 height 375
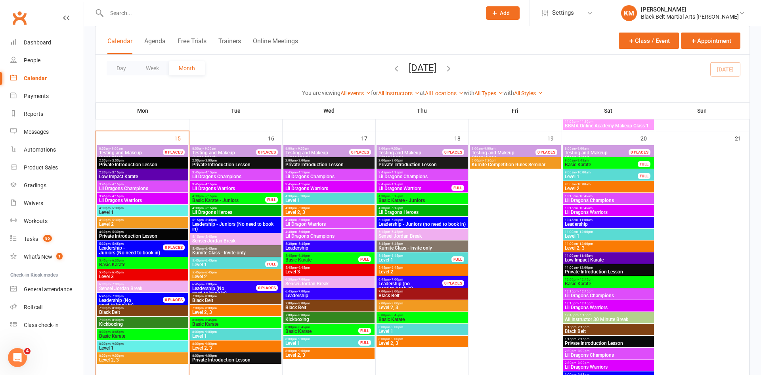
click at [143, 262] on span "Basic Karate" at bounding box center [143, 264] width 88 height 5
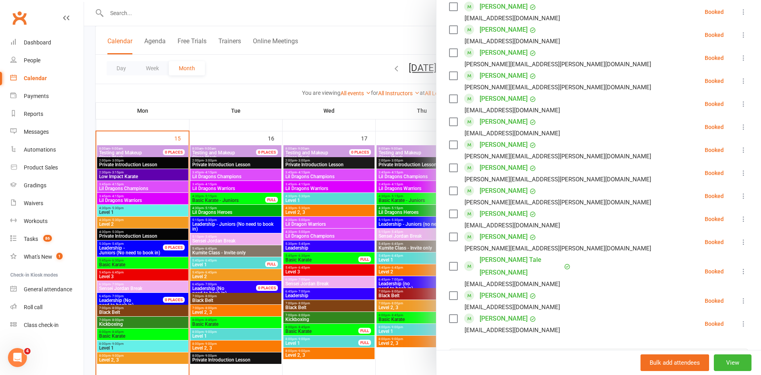
scroll to position [612, 0]
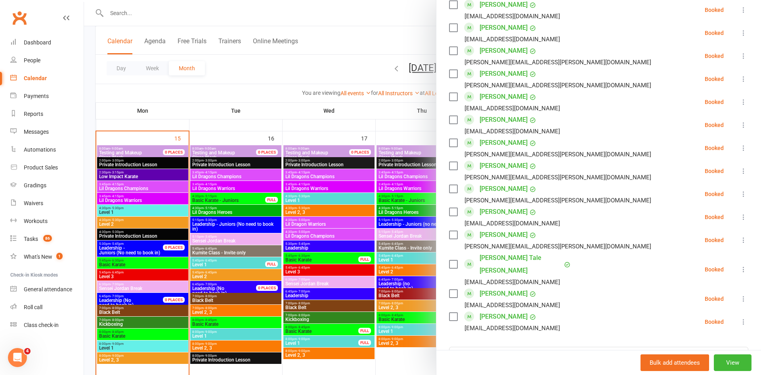
click at [347, 63] on div at bounding box center [422, 187] width 677 height 375
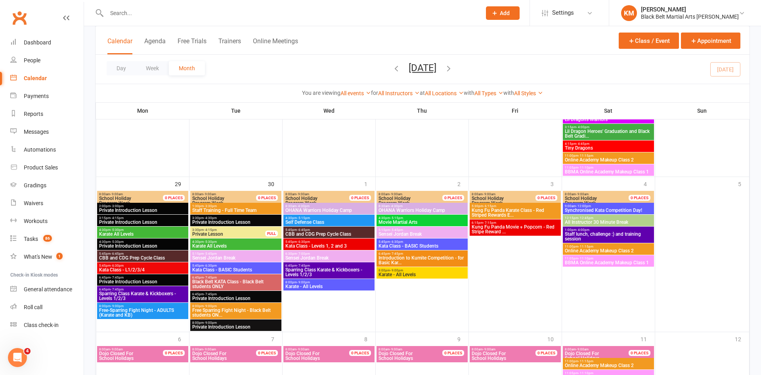
scroll to position [1218, 0]
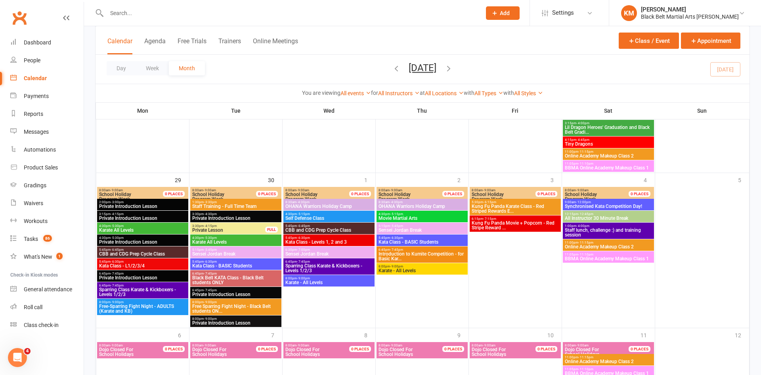
click at [499, 210] on span "Kung Fu Panda Karate Class - Red Striped Rewards E..." at bounding box center [515, 209] width 88 height 10
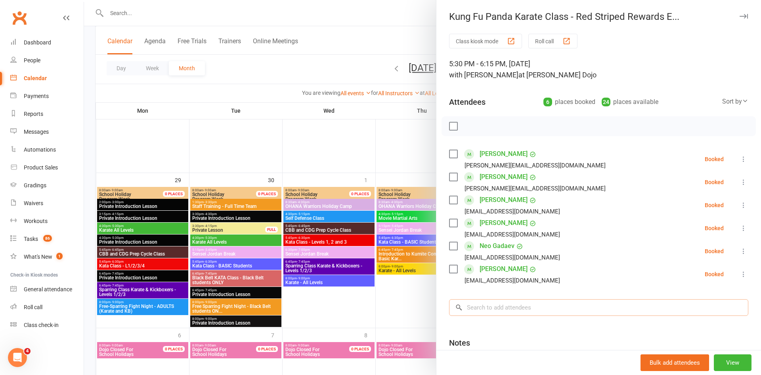
click at [489, 307] on input "search" at bounding box center [598, 307] width 299 height 17
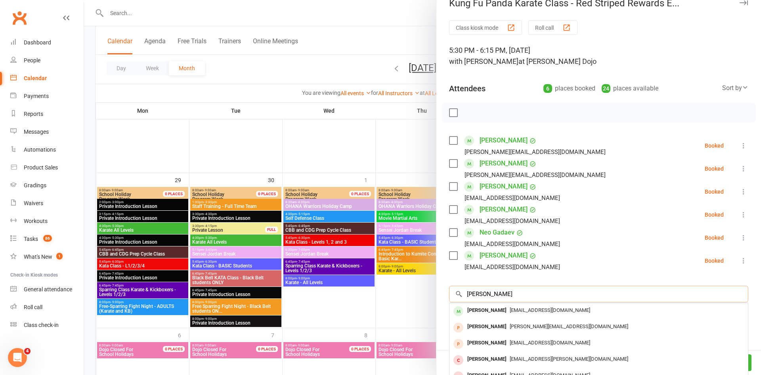
scroll to position [14, 0]
type input "charlie adkins"
click at [490, 314] on div "Charlie Adkins" at bounding box center [487, 309] width 46 height 11
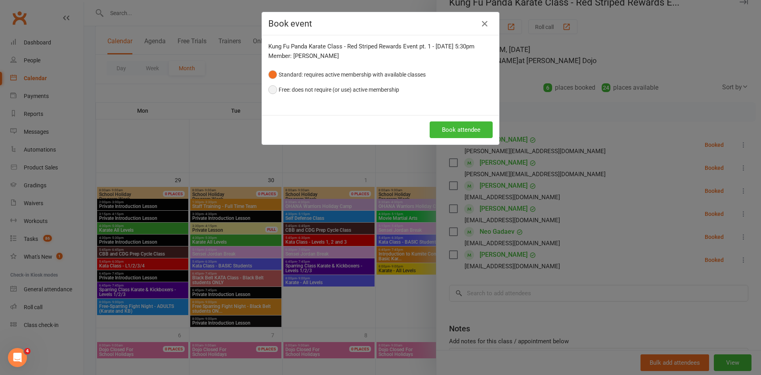
click at [385, 92] on button "Free: does not require (or use) active membership" at bounding box center [333, 89] width 131 height 15
click at [433, 126] on button "Book attendee" at bounding box center [461, 129] width 63 height 17
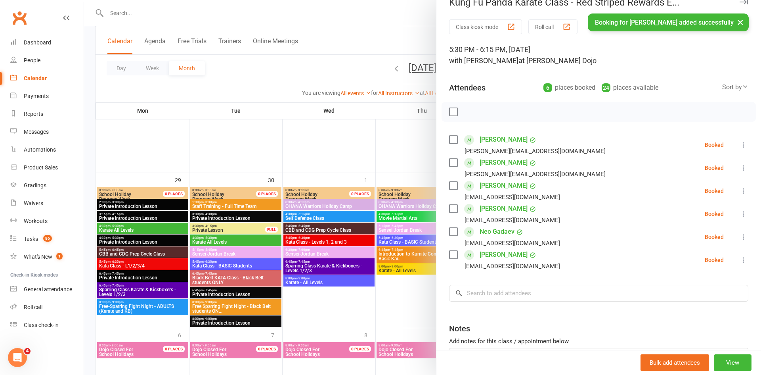
click at [373, 13] on div "× Booking for Charlie Adkins added successfully" at bounding box center [375, 13] width 751 height 0
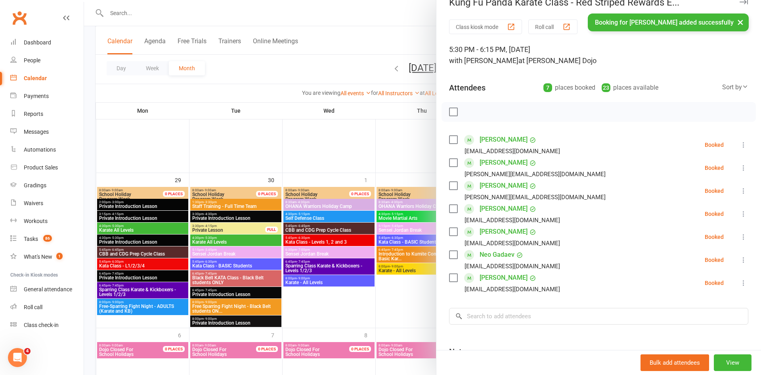
click at [373, 13] on div "× Booking for Charlie Adkins added successfully" at bounding box center [375, 13] width 751 height 0
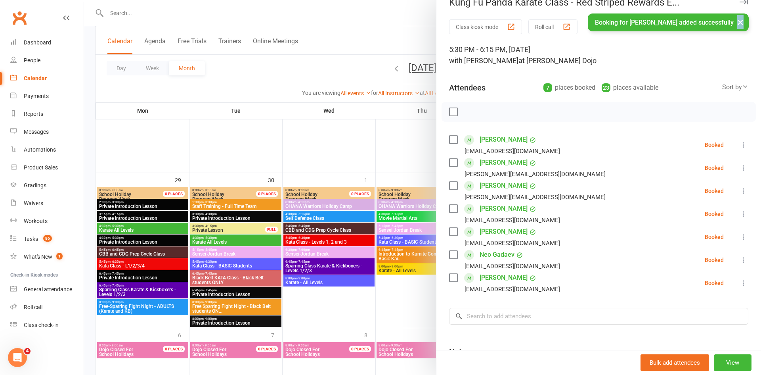
click at [373, 13] on div "× Booking for Charlie Adkins added successfully" at bounding box center [375, 13] width 751 height 0
click at [424, 50] on div at bounding box center [422, 187] width 677 height 375
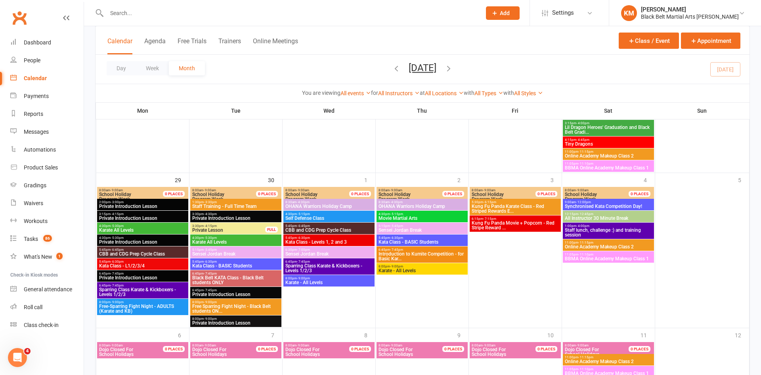
click at [522, 229] on span "Kung Fu Panda Movie + Popcorn - Red Stripe Reward ..." at bounding box center [515, 225] width 88 height 10
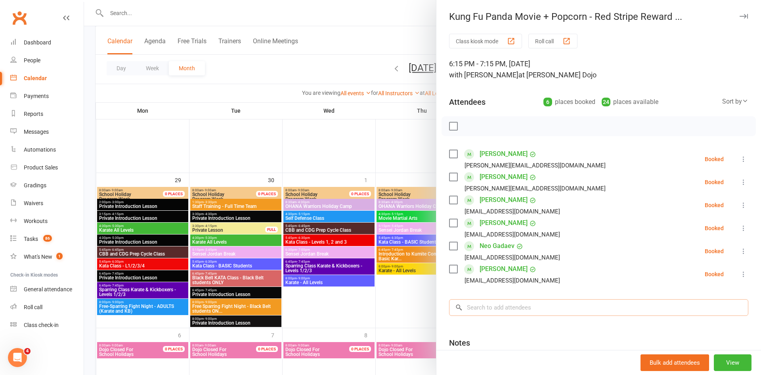
click at [490, 310] on input "search" at bounding box center [598, 307] width 299 height 17
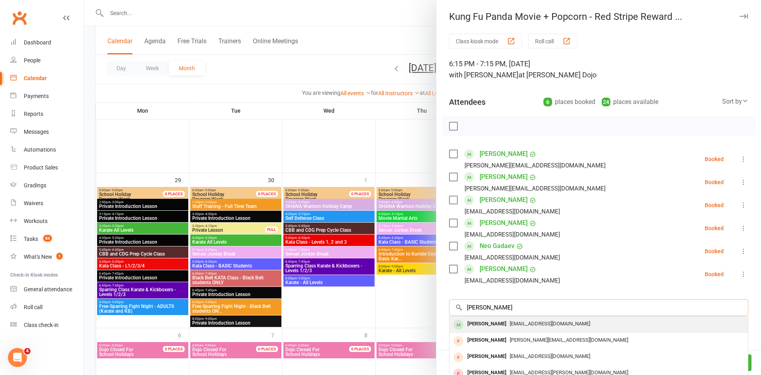
type input "Charlie adkins"
click at [490, 323] on div "Charlie Adkins" at bounding box center [487, 323] width 46 height 11
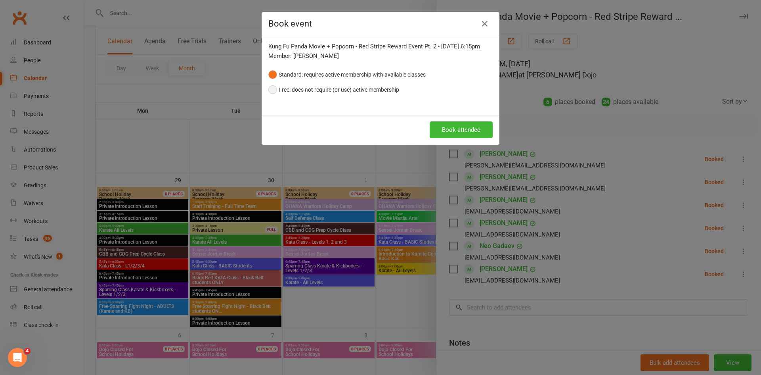
click at [378, 97] on button "Free: does not require (or use) active membership" at bounding box center [333, 89] width 131 height 15
click at [456, 138] on button "Book attendee" at bounding box center [461, 129] width 63 height 17
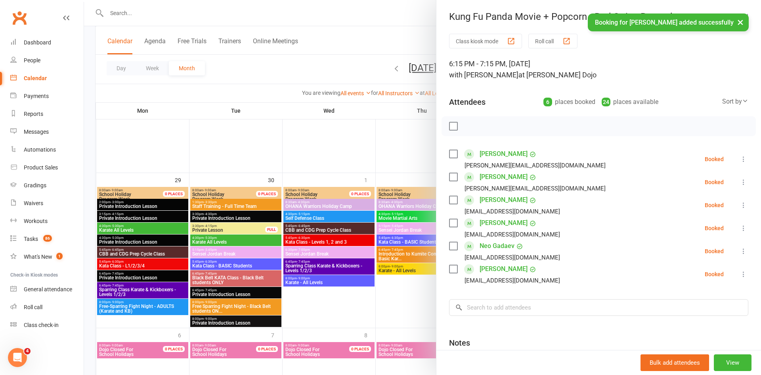
click at [386, 13] on div "× Booking for Charlie Adkins added successfully" at bounding box center [375, 13] width 751 height 0
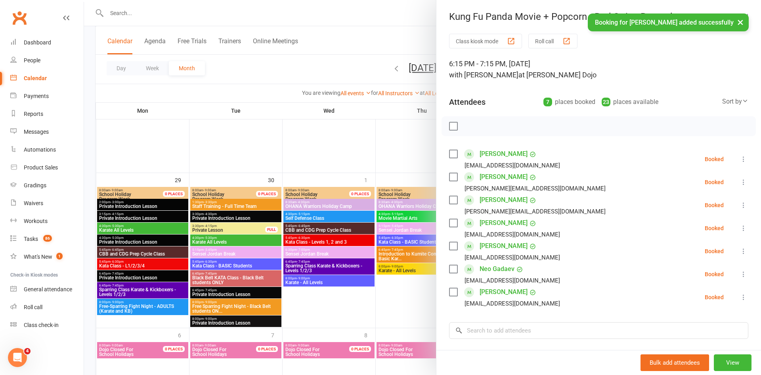
click at [386, 13] on div "× Booking for Charlie Adkins added successfully" at bounding box center [375, 13] width 751 height 0
click at [392, 52] on div at bounding box center [422, 187] width 677 height 375
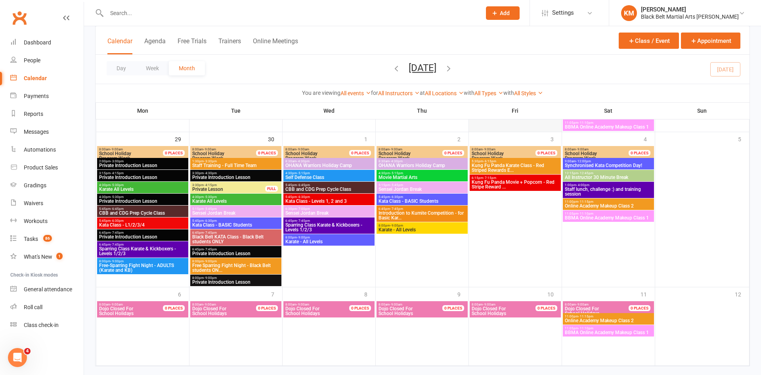
scroll to position [1273, 0]
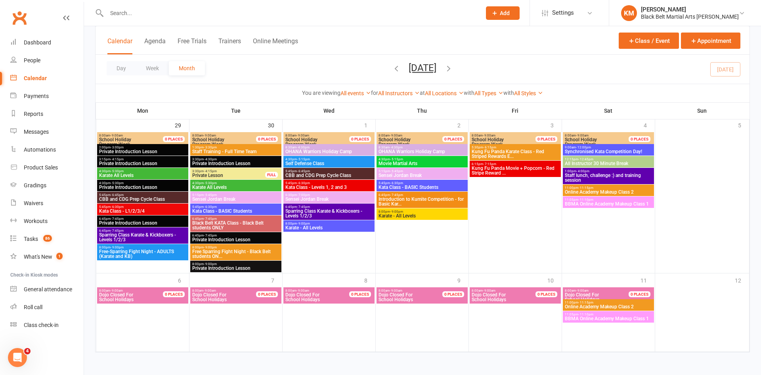
click at [531, 153] on span "Kung Fu Panda Karate Class - Red Striped Rewards E..." at bounding box center [515, 154] width 88 height 10
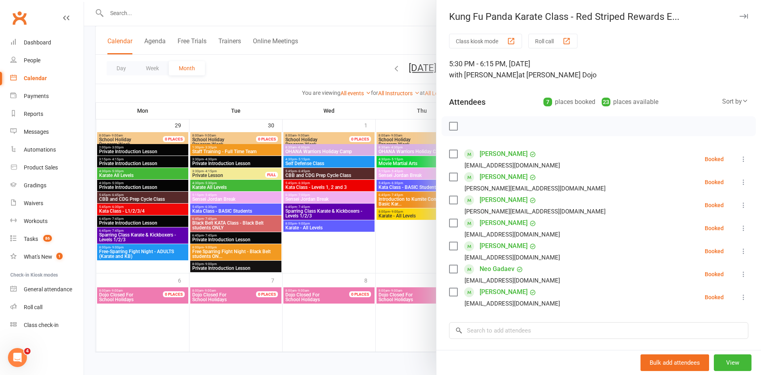
click at [489, 152] on link "Charlie Adkins" at bounding box center [504, 153] width 48 height 13
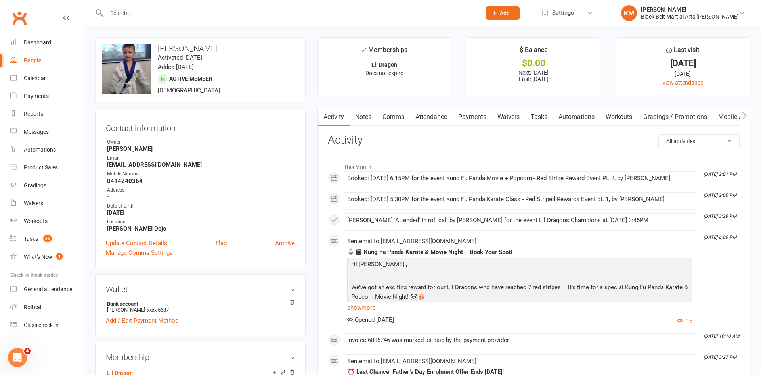
click at [392, 114] on link "Comms" at bounding box center [393, 117] width 33 height 18
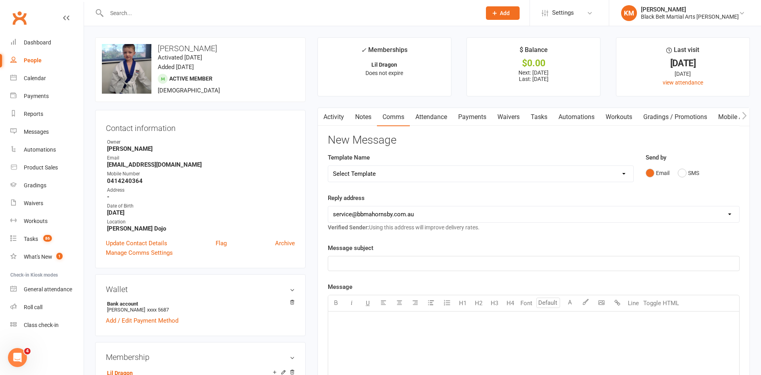
click at [446, 172] on select "Select Template [Email] Attendance follow up during HSC study period [Email] Aw…" at bounding box center [480, 174] width 305 height 16
select select "17"
click at [328, 166] on select "Select Template [Email] Attendance follow up during HSC study period [Email] Aw…" at bounding box center [480, 174] width 305 height 16
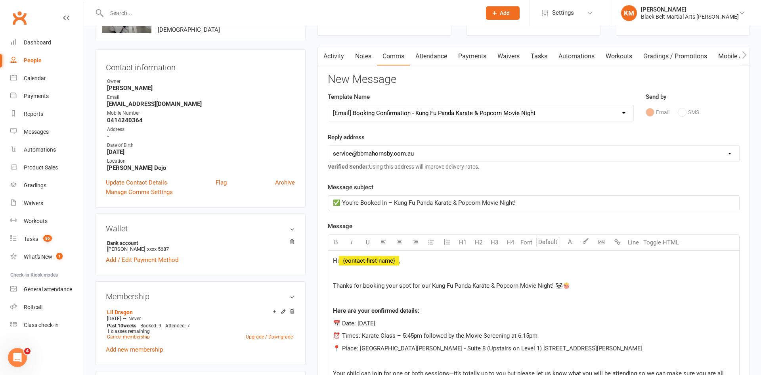
scroll to position [61, 0]
click at [410, 334] on span "⏰ Times: Karate Class – 5:45pm followed by the Movie Screening at 6:15pm" at bounding box center [435, 334] width 205 height 7
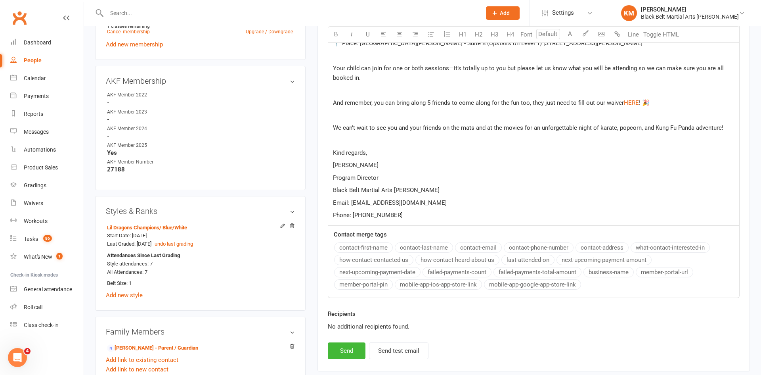
scroll to position [372, 0]
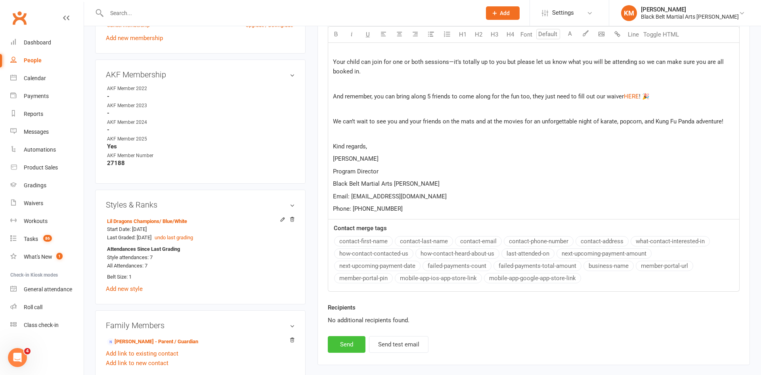
click at [353, 346] on button "Send" at bounding box center [347, 344] width 38 height 17
select select
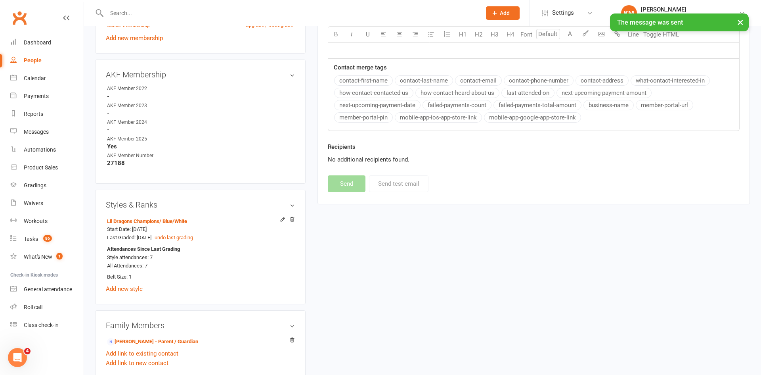
click at [309, 84] on div "upload photo change photo Charlie Adkins Activated 15 January, 2025 Added 15 Ja…" at bounding box center [200, 232] width 222 height 1134
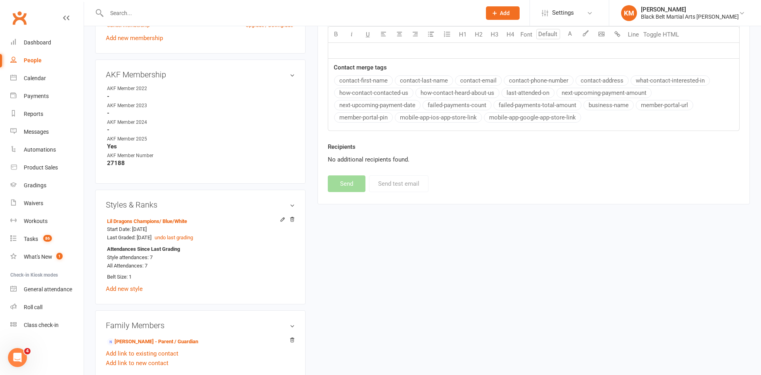
click at [154, 13] on input "text" at bounding box center [289, 13] width 371 height 11
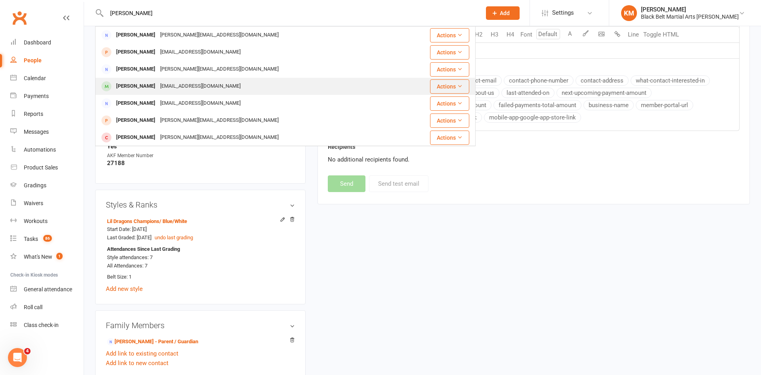
type input "kathryn"
click at [163, 82] on div "kcozmarshall@gmail.com" at bounding box center [200, 85] width 85 height 11
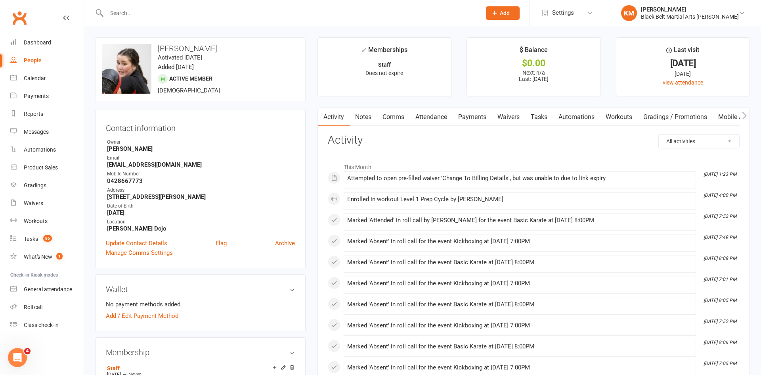
click at [512, 120] on link "Waivers" at bounding box center [508, 117] width 33 height 18
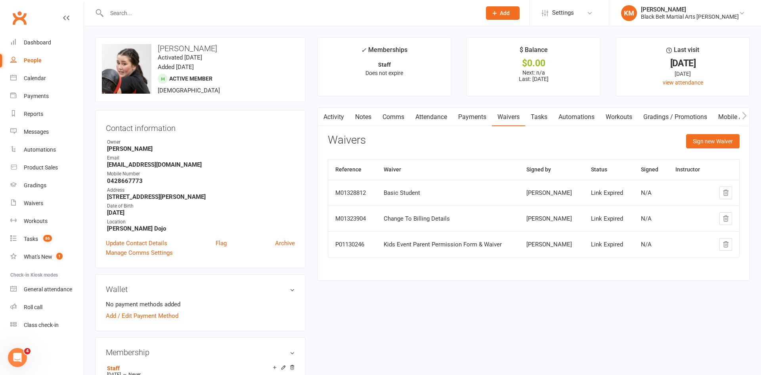
click at [331, 114] on link "Activity" at bounding box center [334, 117] width 32 height 18
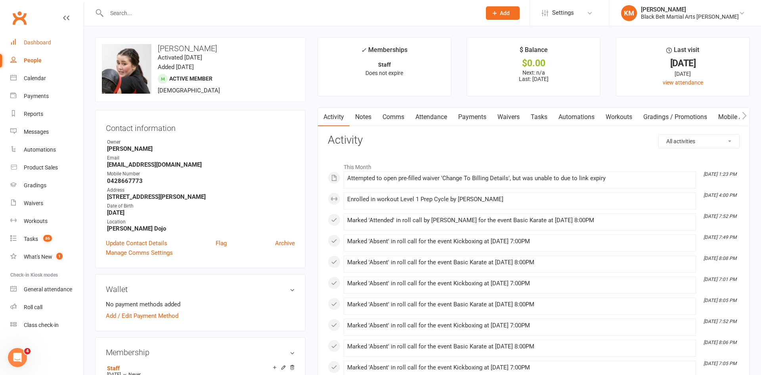
click at [39, 42] on div "Dashboard" at bounding box center [37, 42] width 27 height 6
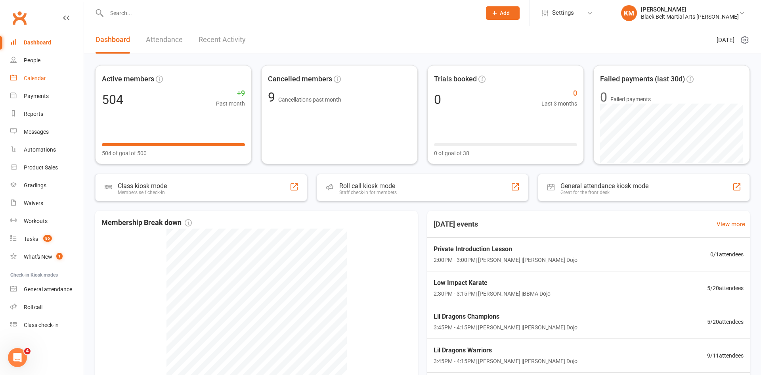
click at [34, 81] on link "Calendar" at bounding box center [46, 78] width 73 height 18
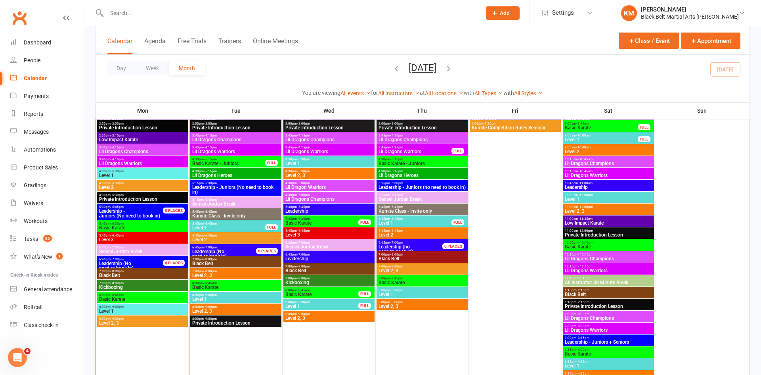
scroll to position [757, 0]
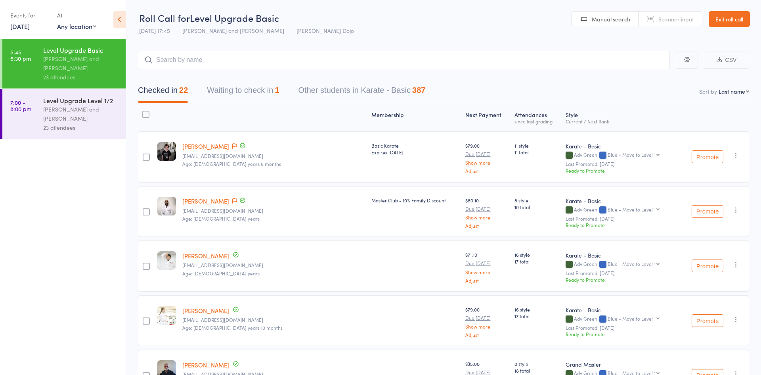
click at [233, 87] on button "Waiting to check in 1" at bounding box center [243, 92] width 72 height 21
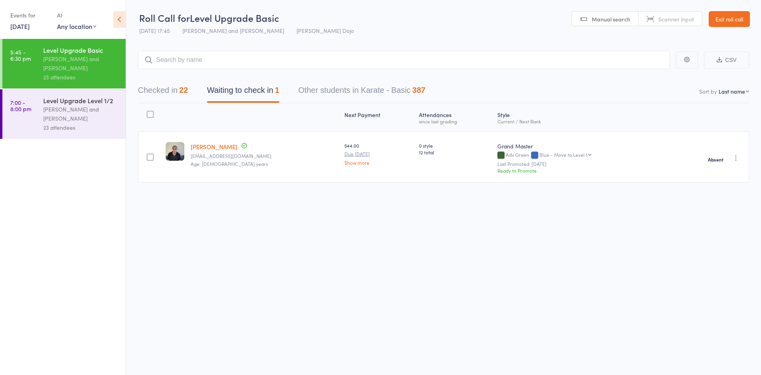
click at [71, 90] on div "Level Upgrade Level 1/2 [PERSON_NAME] and [PERSON_NAME] 23 attendees" at bounding box center [84, 114] width 82 height 50
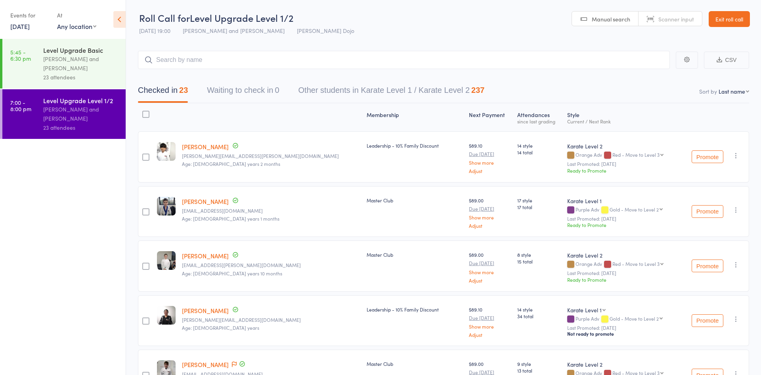
click at [26, 27] on link "12 Sep, 2025" at bounding box center [19, 26] width 19 height 9
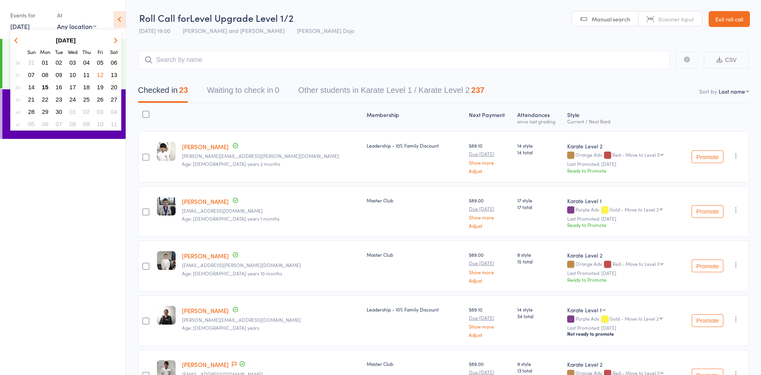
click at [43, 88] on span "15" at bounding box center [45, 87] width 7 height 7
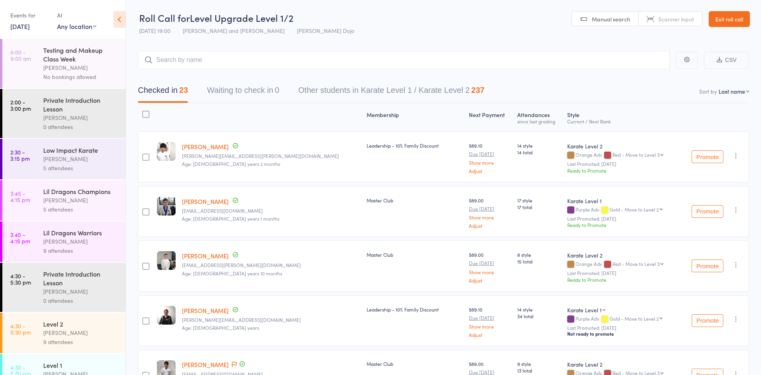
click at [73, 153] on div "Low Impact Karate" at bounding box center [81, 149] width 76 height 9
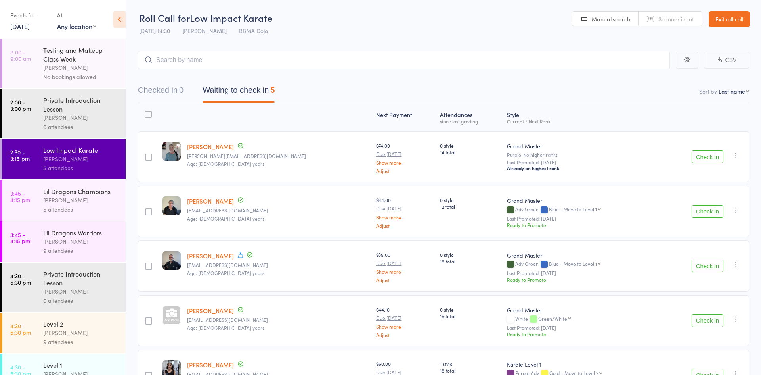
click at [710, 162] on button "Check in" at bounding box center [708, 156] width 32 height 13
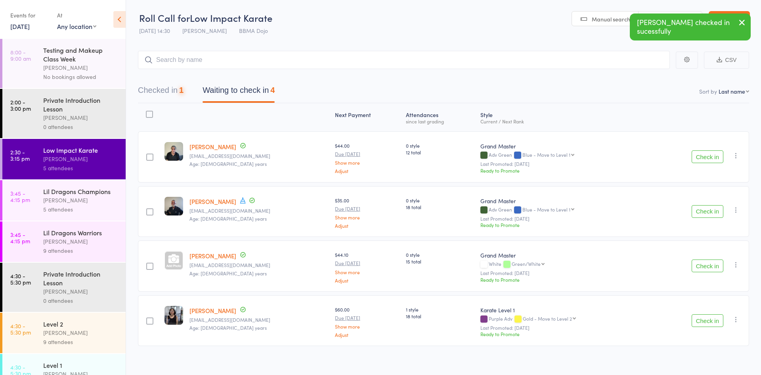
click at [710, 162] on button "Check in" at bounding box center [708, 156] width 32 height 13
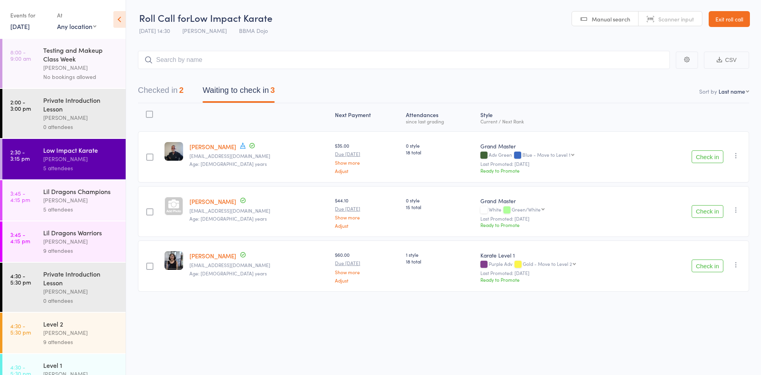
click at [702, 155] on button "Check in" at bounding box center [708, 156] width 32 height 13
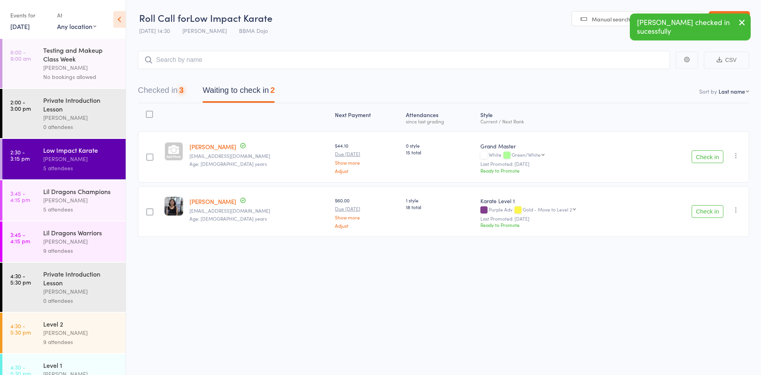
click at [702, 155] on button "Check in" at bounding box center [708, 156] width 32 height 13
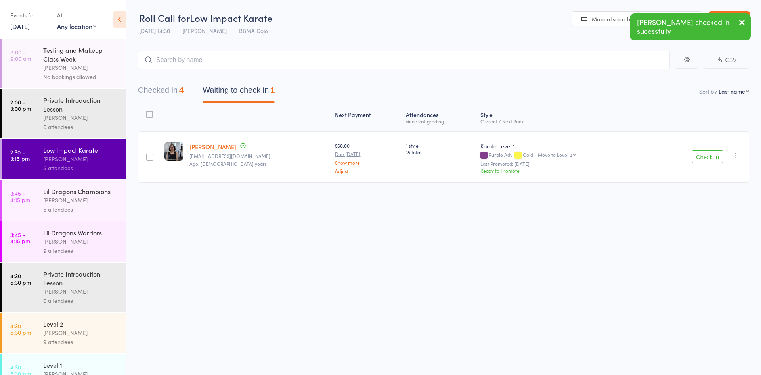
click at [153, 118] on label at bounding box center [149, 115] width 7 height 9
click at [147, 112] on input "checkbox" at bounding box center [147, 112] width 0 height 0
click at [671, 363] on button "Mark absent" at bounding box center [678, 358] width 47 height 17
click at [86, 203] on div "[PERSON_NAME]" at bounding box center [81, 199] width 76 height 9
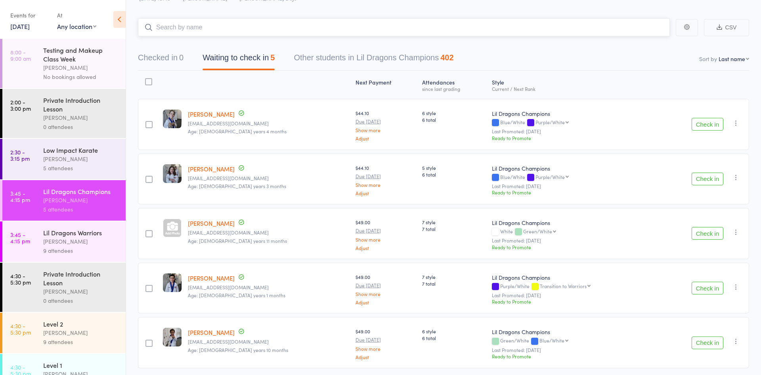
scroll to position [33, 0]
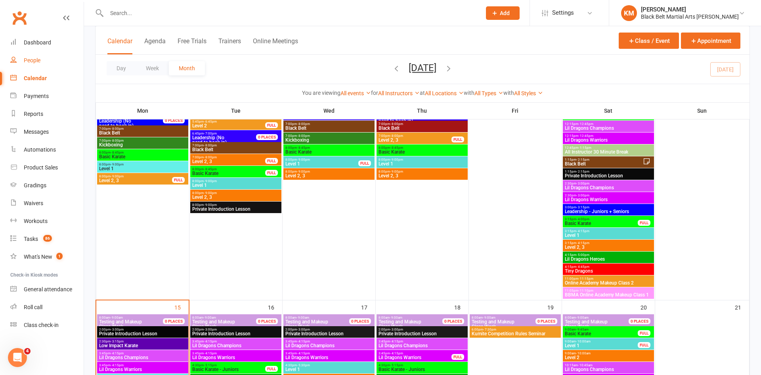
click at [30, 57] on div "People" at bounding box center [32, 60] width 17 height 6
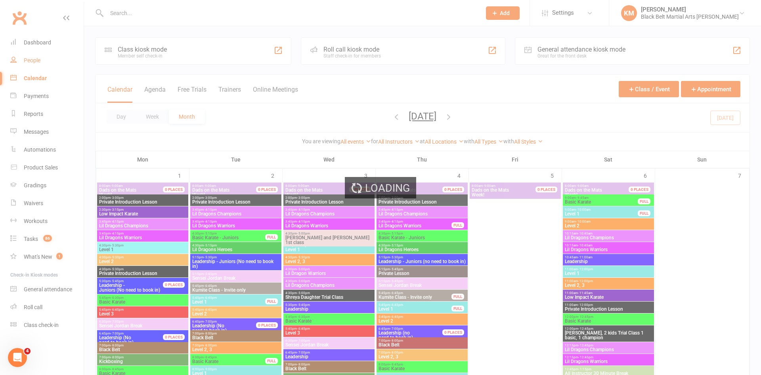
select select "100"
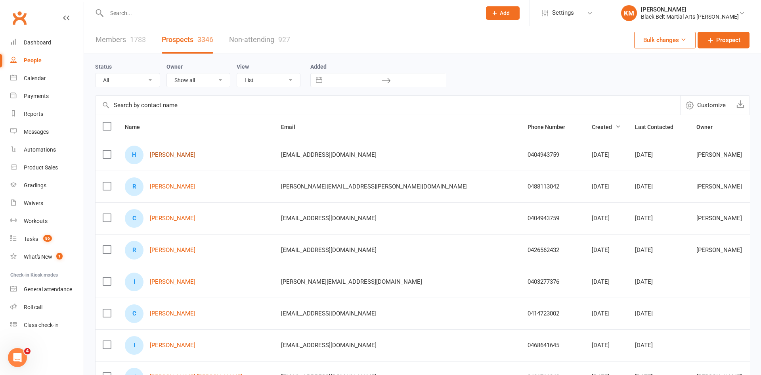
click at [176, 156] on link "[PERSON_NAME]" at bounding box center [173, 154] width 46 height 7
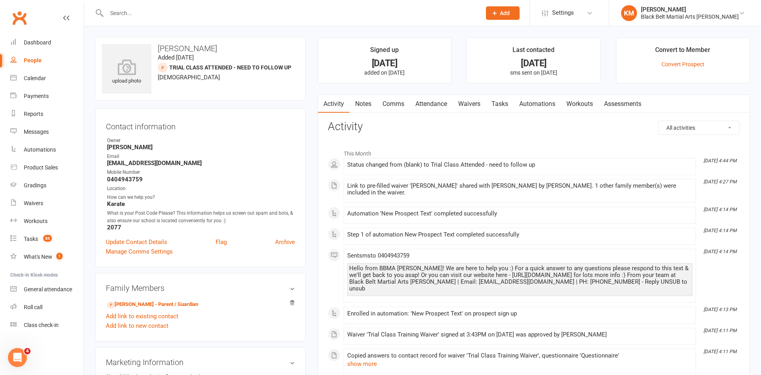
click at [396, 105] on link "Comms" at bounding box center [393, 104] width 33 height 18
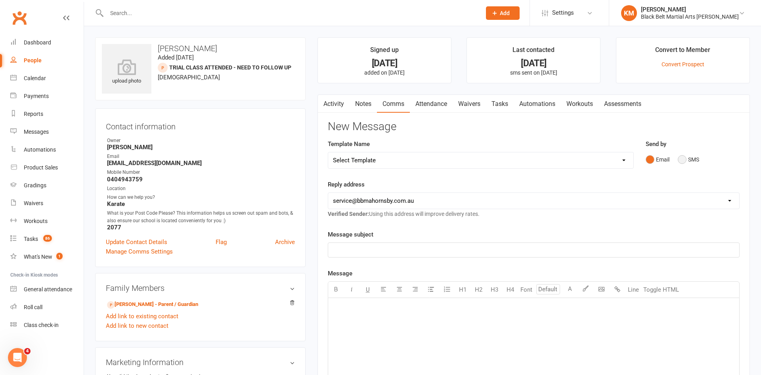
click at [688, 161] on button "SMS" at bounding box center [688, 159] width 21 height 15
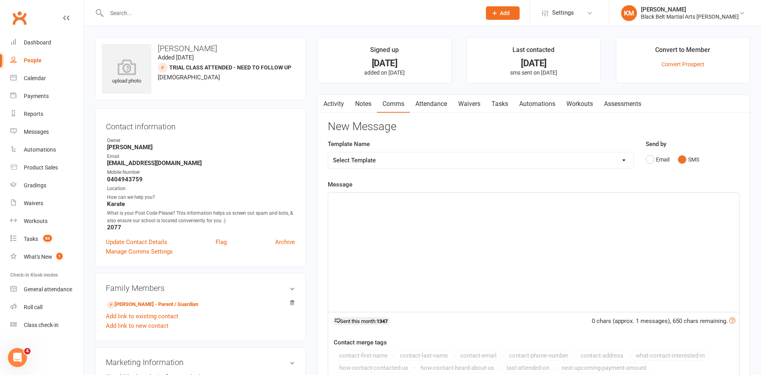
click at [629, 200] on p "﻿" at bounding box center [534, 200] width 402 height 10
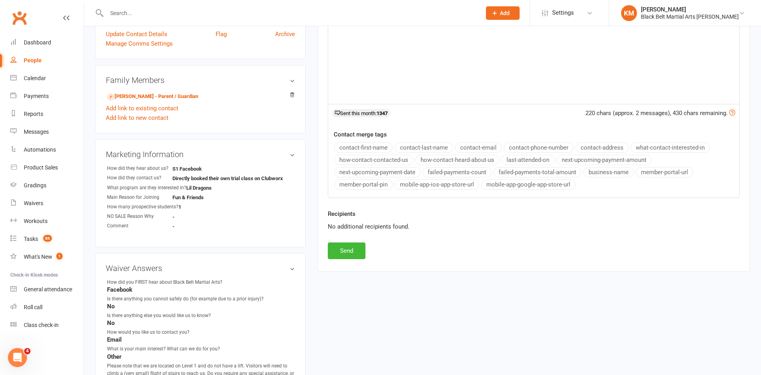
scroll to position [240, 0]
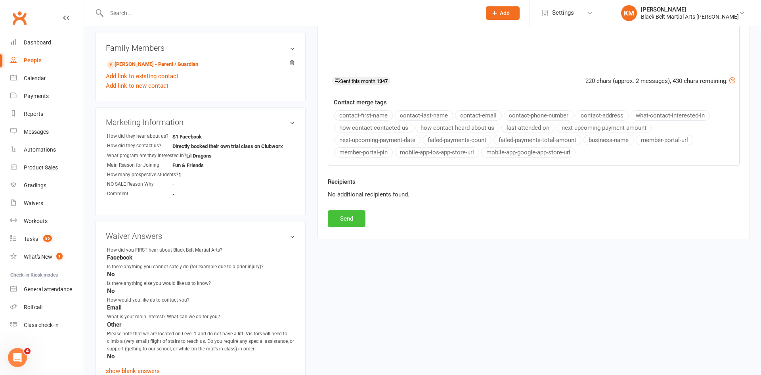
click at [339, 214] on button "Send" at bounding box center [347, 218] width 38 height 17
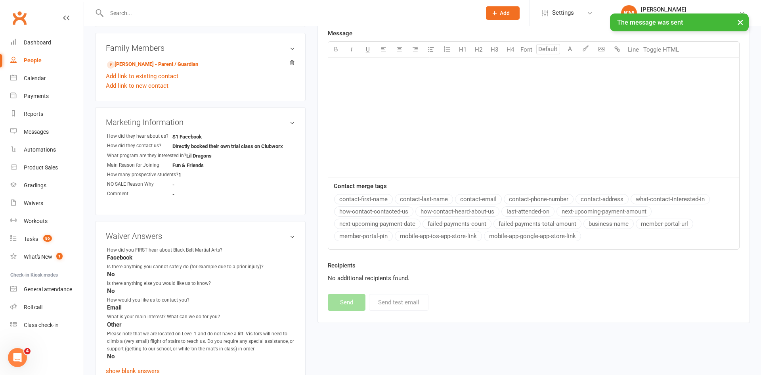
scroll to position [0, 0]
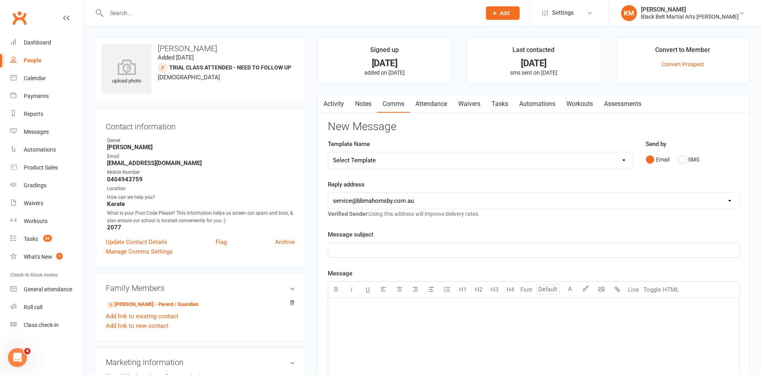
click at [25, 63] on div "People" at bounding box center [33, 60] width 18 height 6
select select "100"
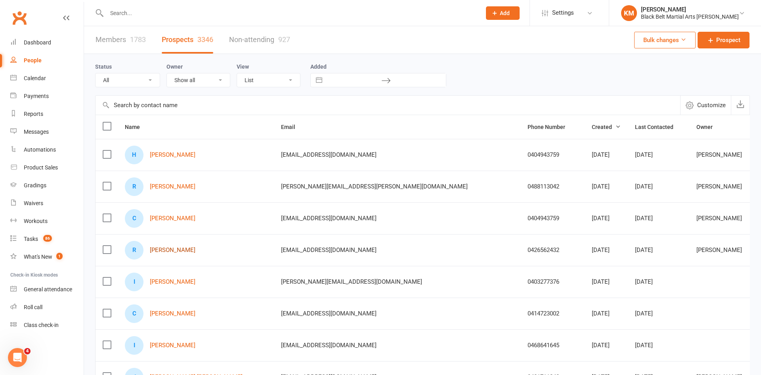
click at [164, 250] on link "[PERSON_NAME]" at bounding box center [173, 250] width 46 height 7
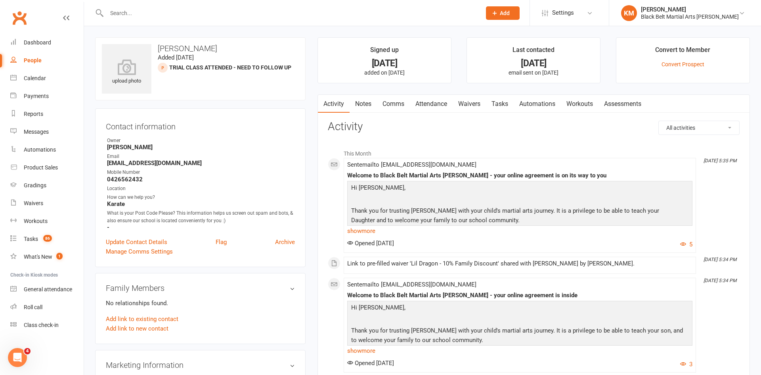
click at [390, 102] on link "Comms" at bounding box center [393, 104] width 33 height 18
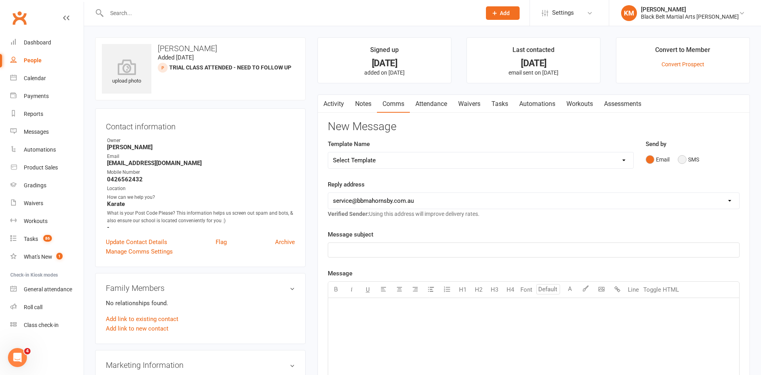
click at [682, 161] on button "SMS" at bounding box center [688, 159] width 21 height 15
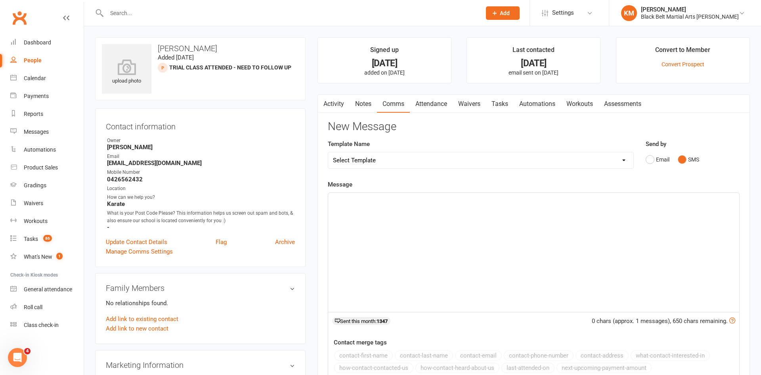
click at [630, 217] on div "﻿" at bounding box center [533, 252] width 411 height 119
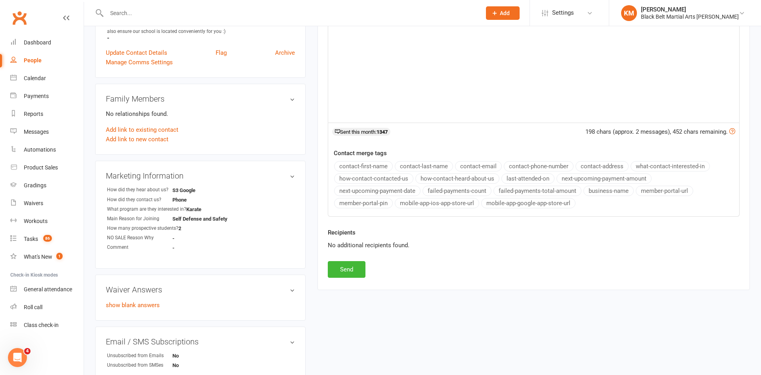
scroll to position [195, 0]
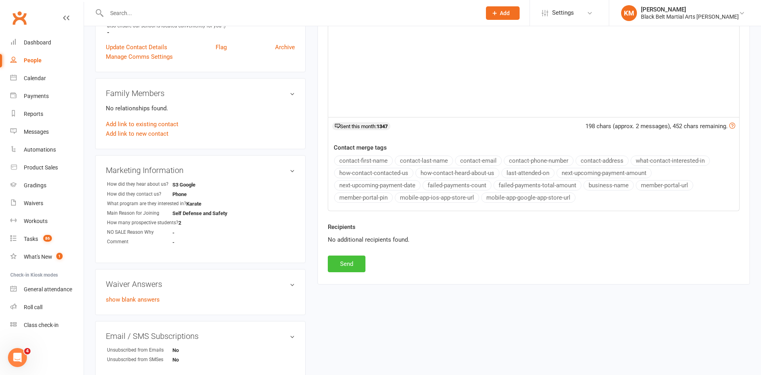
click at [346, 258] on button "Send" at bounding box center [347, 263] width 38 height 17
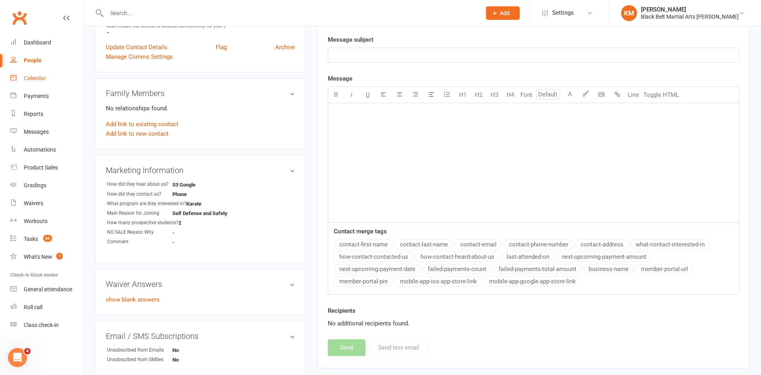
click at [33, 81] on link "Calendar" at bounding box center [46, 78] width 73 height 18
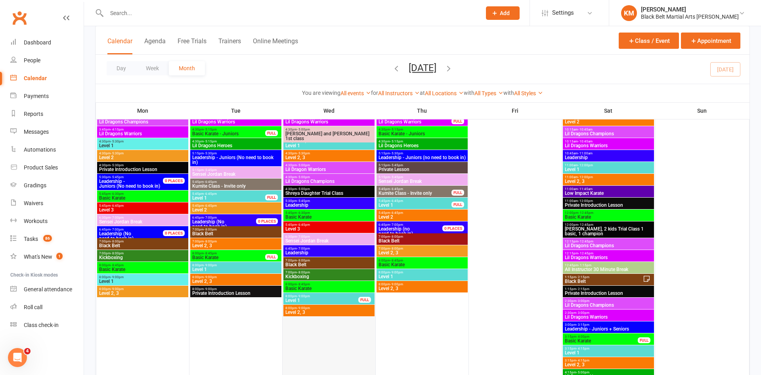
scroll to position [104, 0]
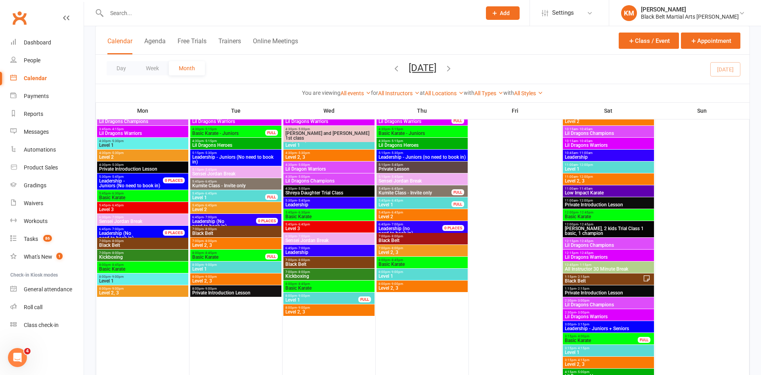
click at [186, 10] on input "text" at bounding box center [289, 13] width 371 height 11
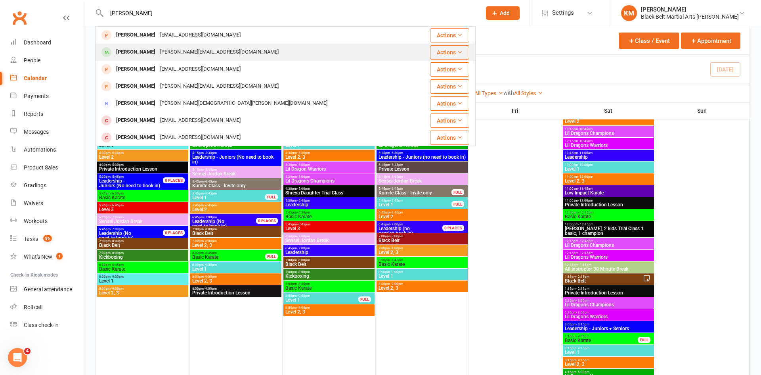
type input "krish"
click at [191, 50] on div "[PERSON_NAME][EMAIL_ADDRESS][DOMAIN_NAME]" at bounding box center [219, 51] width 123 height 11
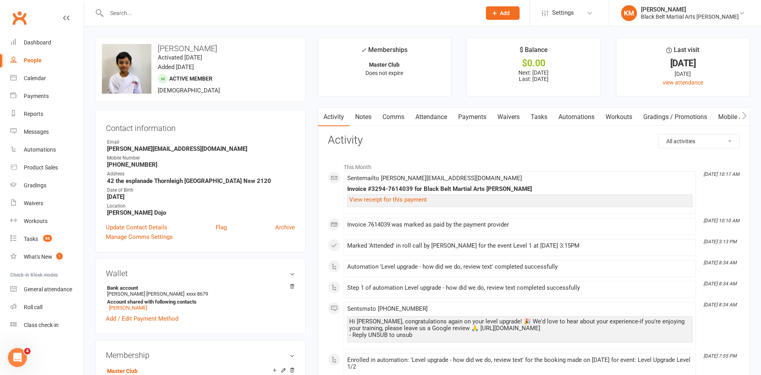
click at [435, 110] on link "Attendance" at bounding box center [431, 117] width 43 height 18
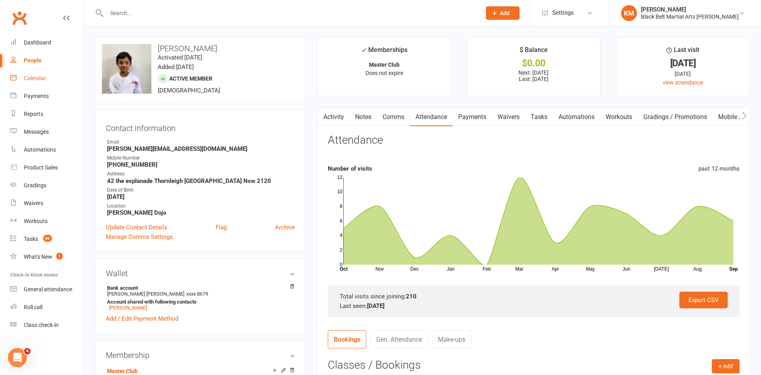
click at [52, 80] on link "Calendar" at bounding box center [46, 78] width 73 height 18
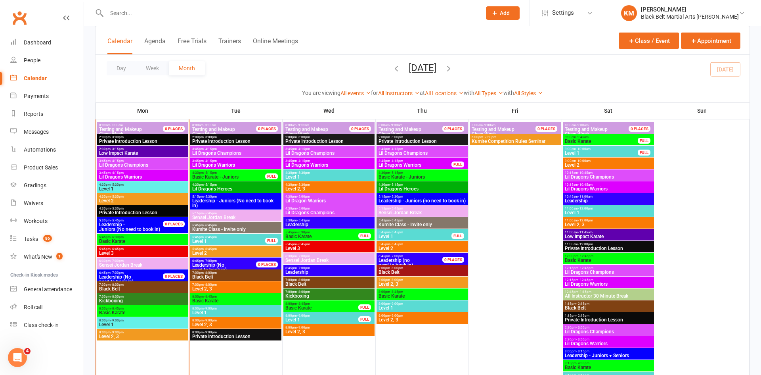
scroll to position [750, 0]
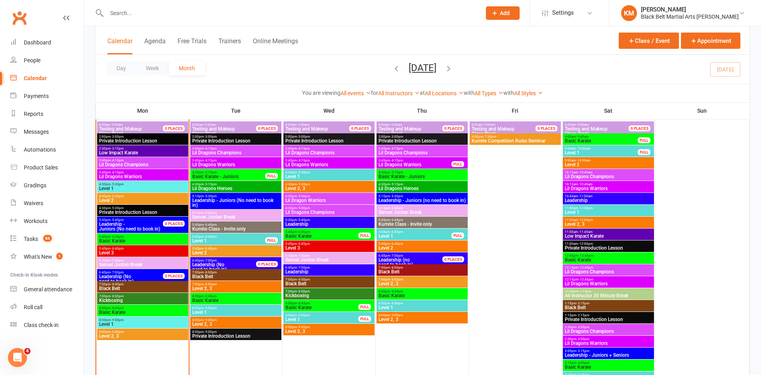
click at [113, 196] on span "- 5:30pm" at bounding box center [117, 196] width 13 height 4
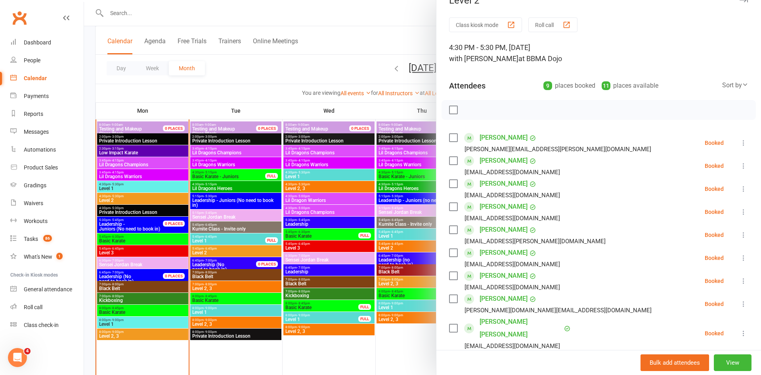
scroll to position [18, 0]
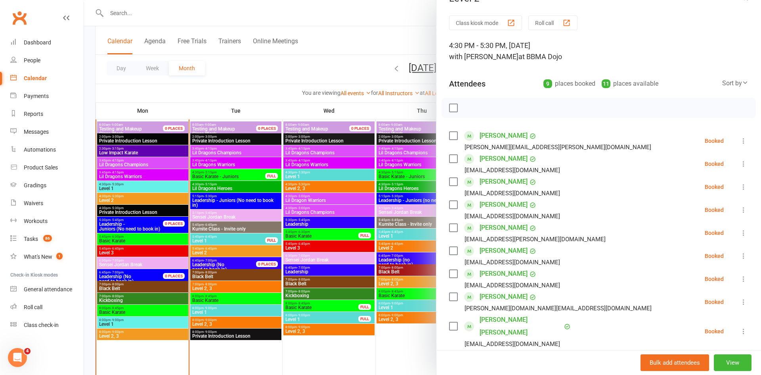
click at [212, 249] on div at bounding box center [422, 187] width 677 height 375
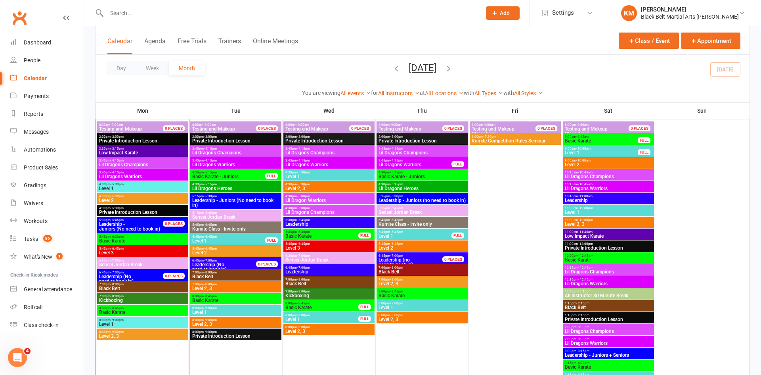
click at [212, 249] on div at bounding box center [422, 187] width 677 height 375
click at [212, 249] on span "- 6:45pm" at bounding box center [210, 249] width 13 height 4
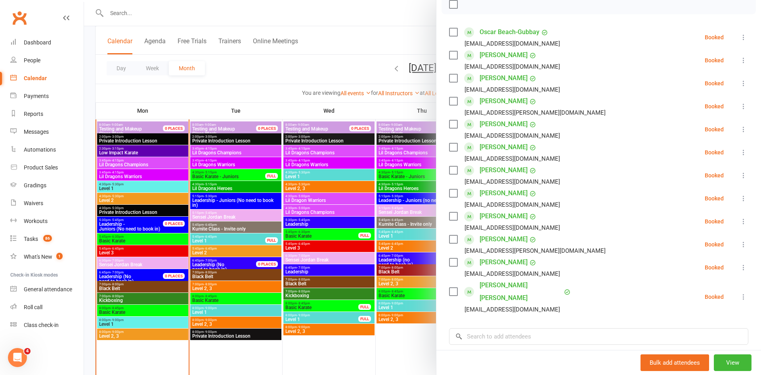
scroll to position [123, 0]
click at [208, 253] on div at bounding box center [422, 187] width 677 height 375
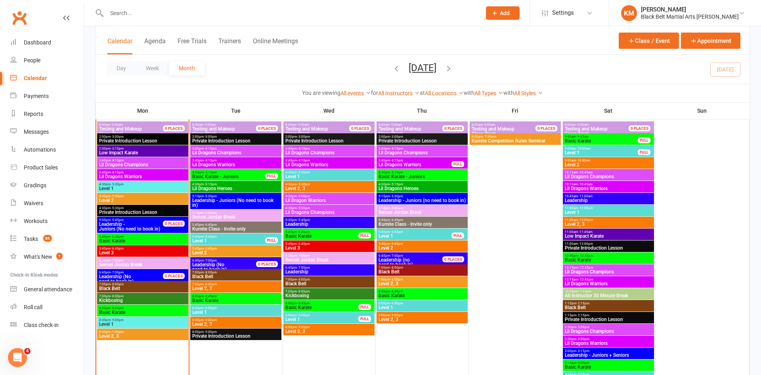
click at [208, 253] on div at bounding box center [422, 187] width 677 height 375
click at [406, 242] on span "5:45pm - 6:45pm" at bounding box center [422, 244] width 88 height 4
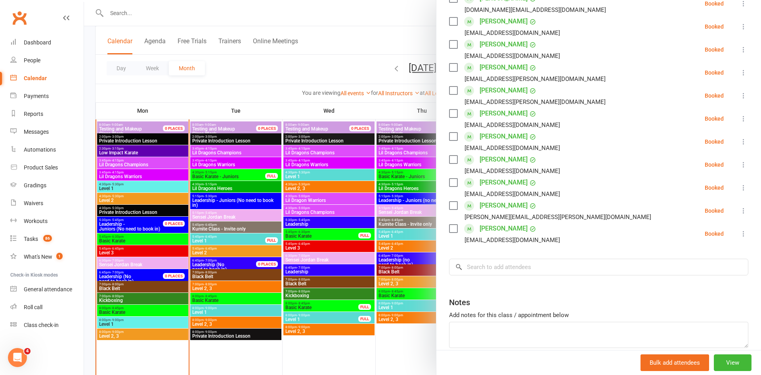
scroll to position [179, 0]
click at [360, 78] on div at bounding box center [422, 187] width 677 height 375
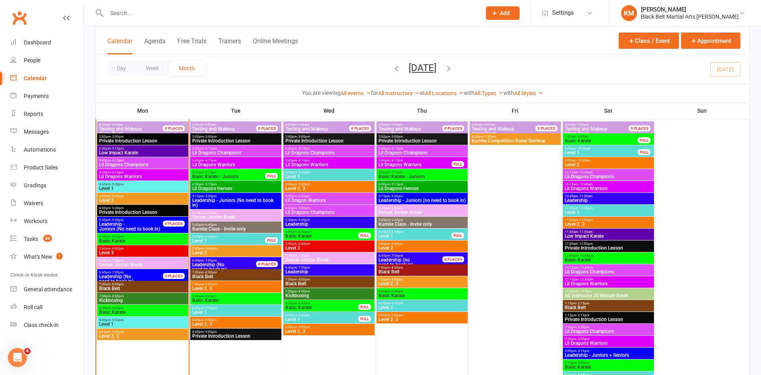
click at [111, 197] on span "- 5:30pm" at bounding box center [117, 196] width 13 height 4
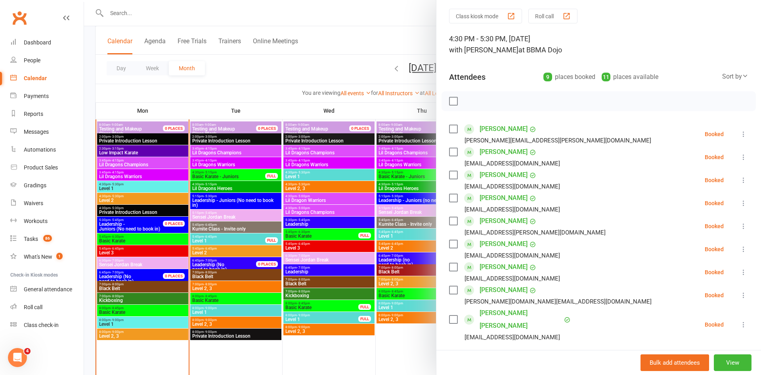
scroll to position [28, 0]
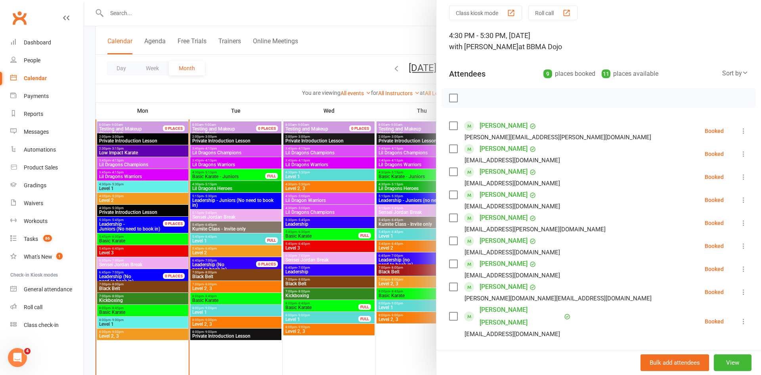
click at [217, 237] on div at bounding box center [422, 187] width 677 height 375
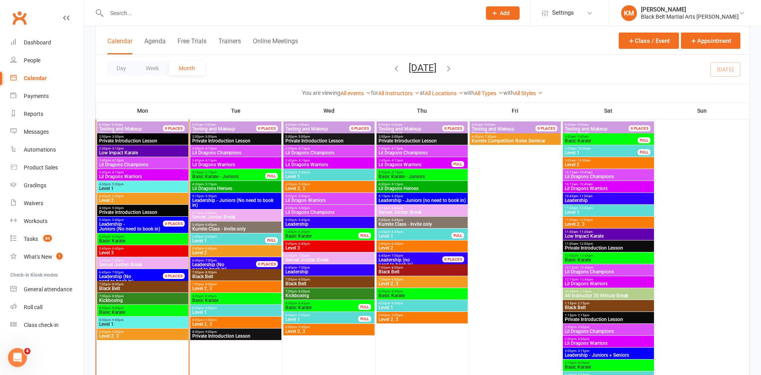
click at [217, 237] on div at bounding box center [422, 187] width 677 height 375
click at [218, 237] on span "5:45pm - 6:45pm" at bounding box center [229, 237] width 74 height 4
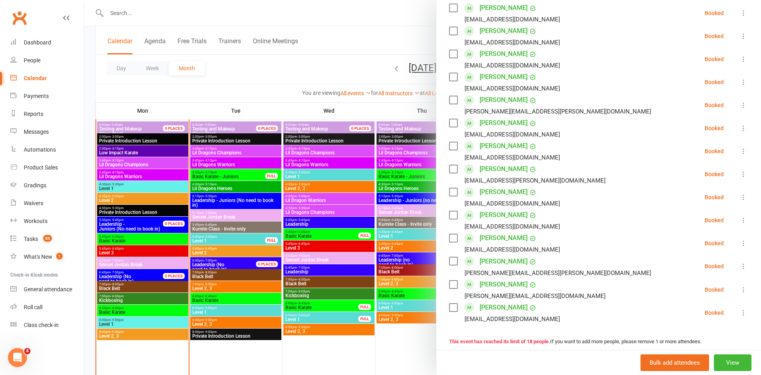
scroll to position [239, 0]
click at [236, 249] on div at bounding box center [422, 187] width 677 height 375
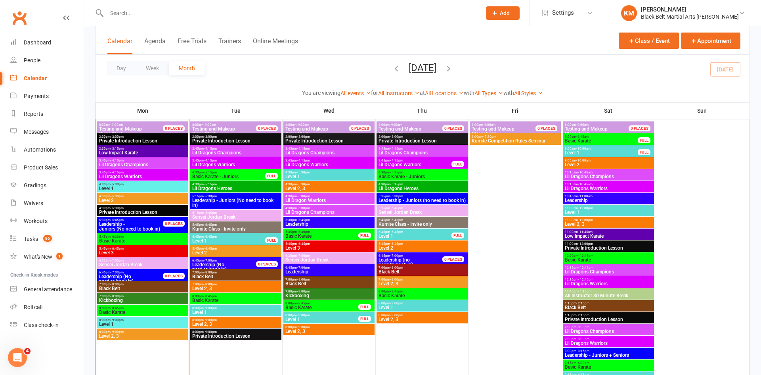
click at [236, 249] on span "5:45pm - 6:45pm" at bounding box center [236, 249] width 88 height 4
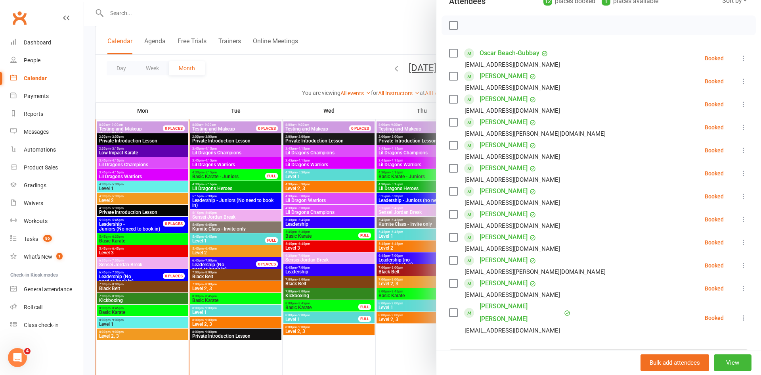
scroll to position [101, 0]
click at [339, 68] on div at bounding box center [422, 187] width 677 height 375
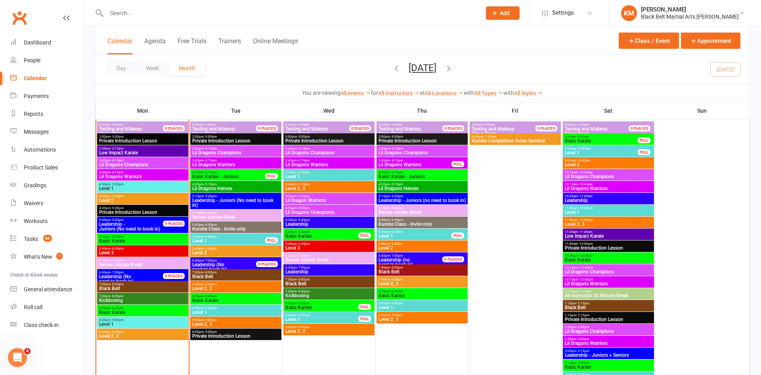
click at [259, 290] on span "Level 2, 3" at bounding box center [236, 288] width 88 height 5
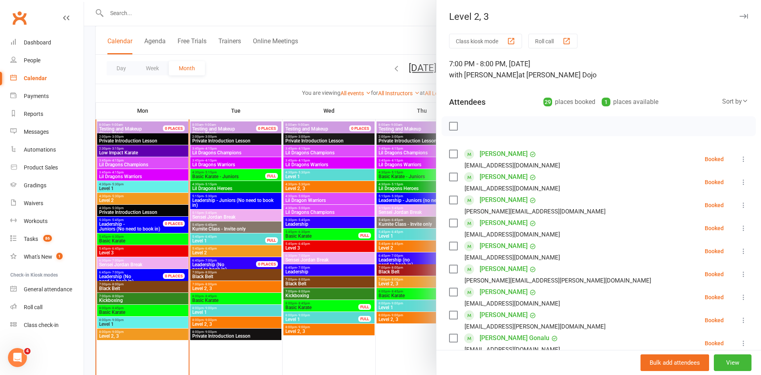
click at [227, 286] on div at bounding box center [422, 187] width 677 height 375
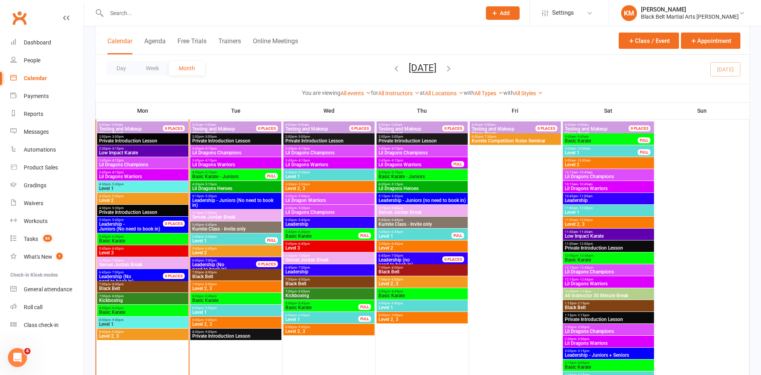
click at [227, 286] on span "Level 2, 3" at bounding box center [236, 288] width 88 height 5
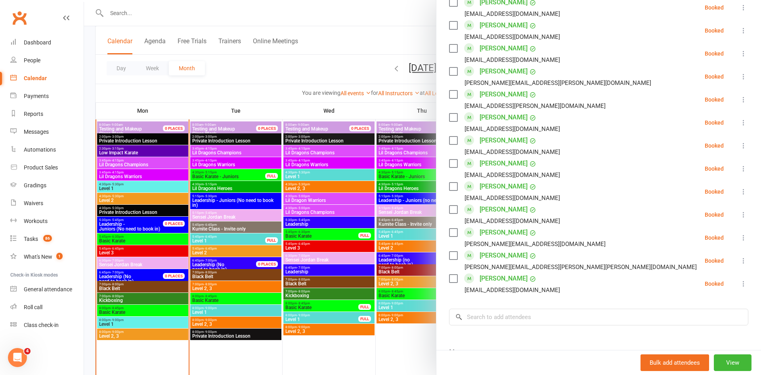
scroll to position [520, 0]
click at [109, 321] on div at bounding box center [422, 187] width 677 height 375
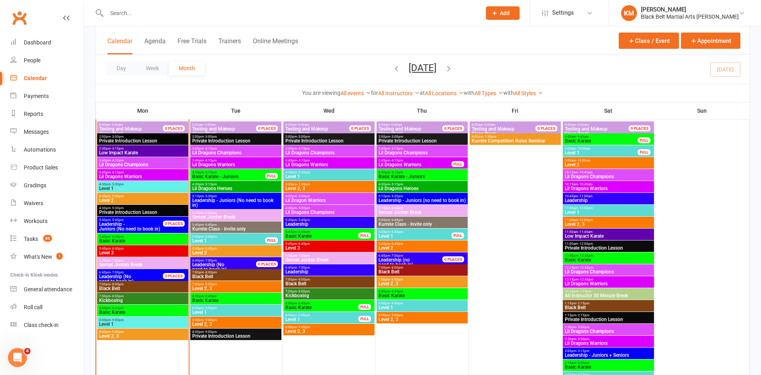
click at [109, 321] on div at bounding box center [422, 187] width 677 height 375
click at [109, 321] on span "Level 1" at bounding box center [143, 323] width 88 height 5
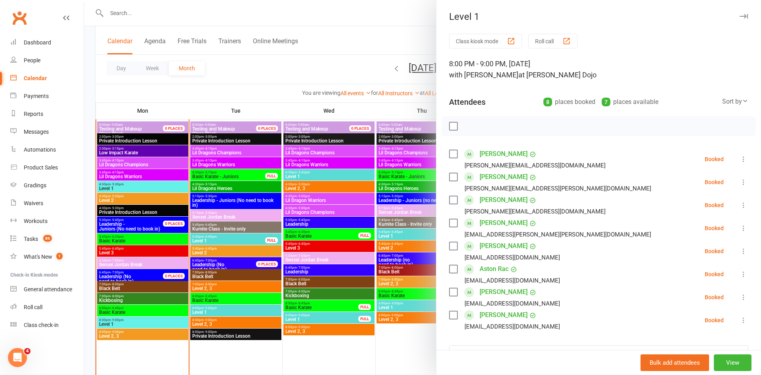
click at [350, 21] on div at bounding box center [422, 187] width 677 height 375
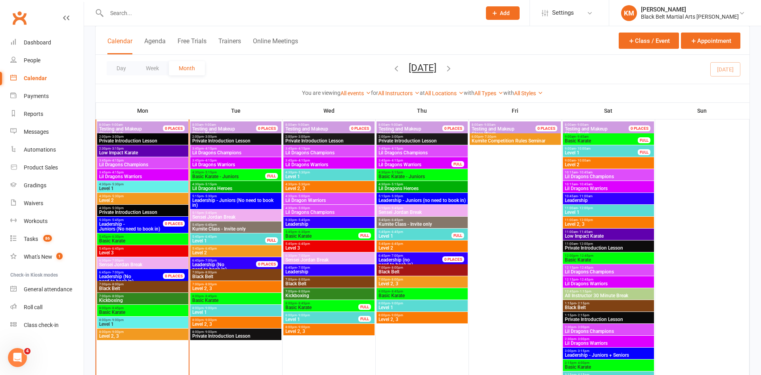
click at [285, 13] on input "text" at bounding box center [289, 13] width 371 height 11
type input "o"
type input "sophia"
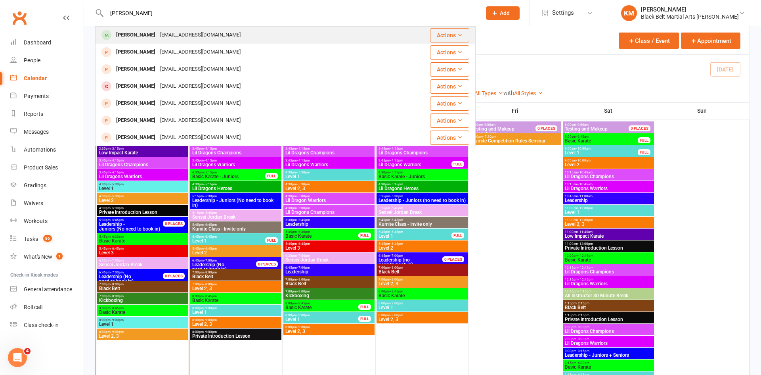
type input "Sophia parkin"
click at [290, 34] on div "Sophia Parkin jrparkin@bigpond.net.au" at bounding box center [254, 35] width 316 height 16
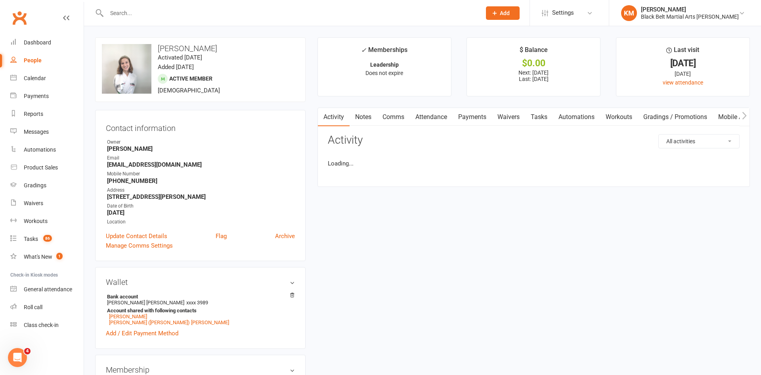
click at [433, 115] on link "Attendance" at bounding box center [431, 117] width 43 height 18
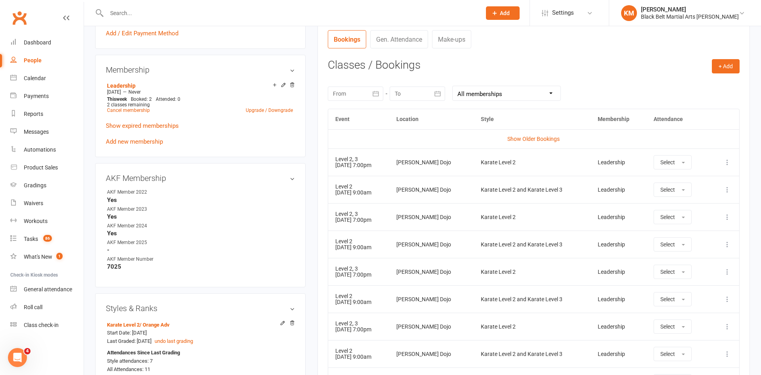
scroll to position [302, 0]
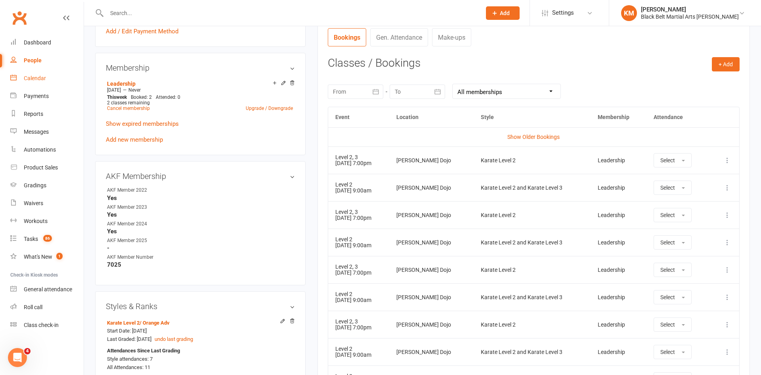
click at [25, 86] on link "Calendar" at bounding box center [46, 78] width 73 height 18
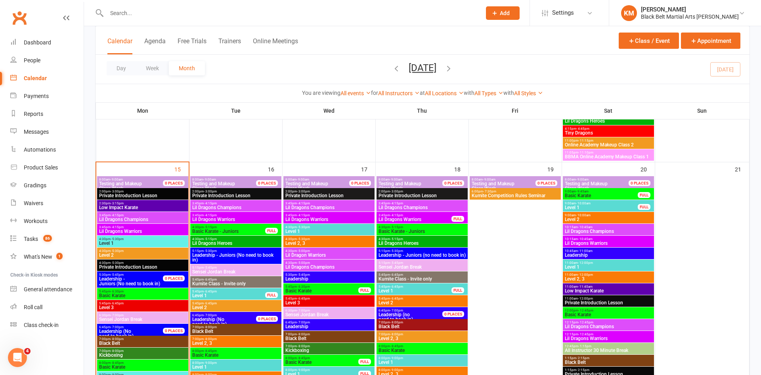
scroll to position [694, 0]
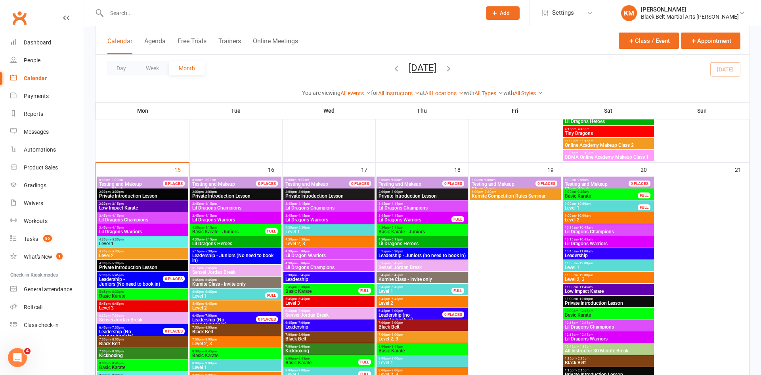
click at [616, 220] on span "Level 2" at bounding box center [608, 219] width 88 height 5
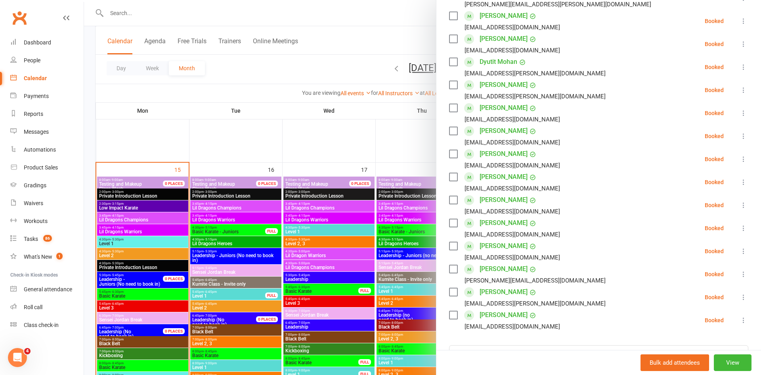
scroll to position [163, 0]
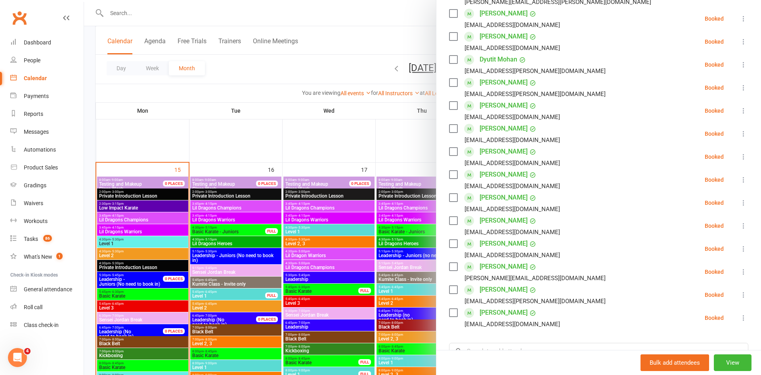
click at [372, 32] on div at bounding box center [422, 187] width 677 height 375
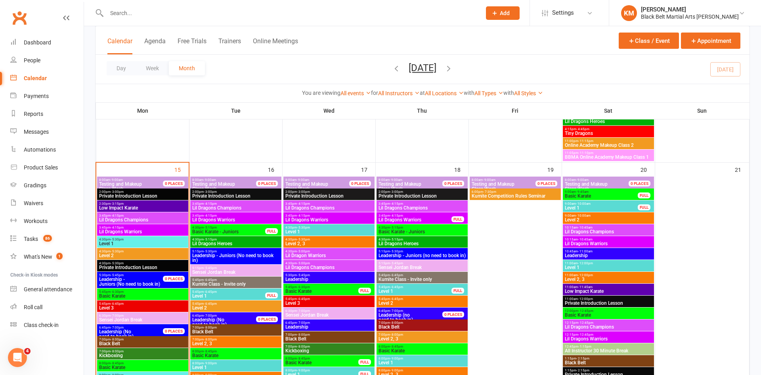
click at [626, 205] on span "Level 1" at bounding box center [601, 207] width 74 height 5
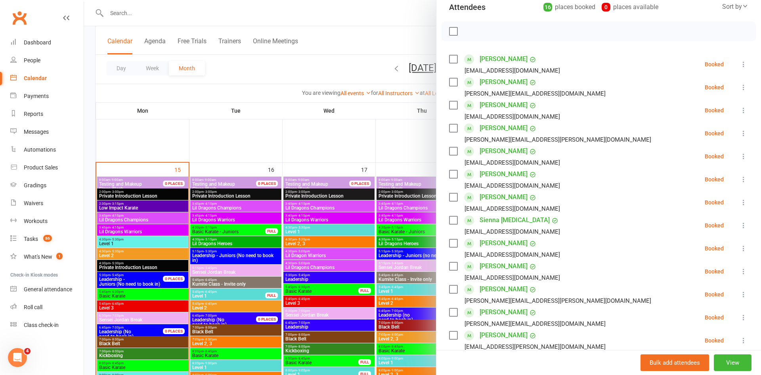
scroll to position [94, 0]
click at [351, 37] on div at bounding box center [422, 187] width 677 height 375
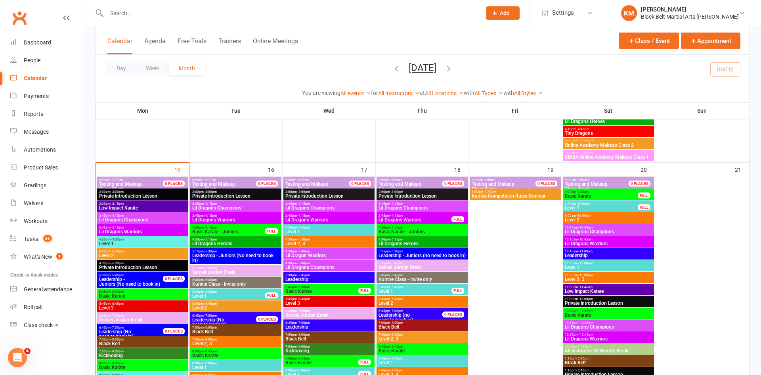
click at [228, 341] on span "Level 2, 3" at bounding box center [236, 343] width 88 height 5
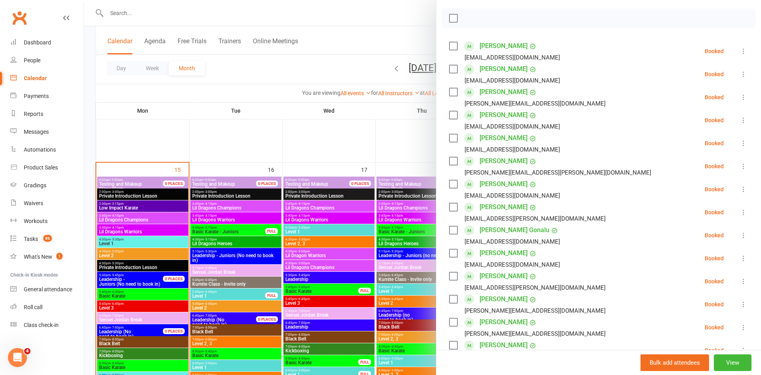
scroll to position [108, 0]
click at [491, 274] on link "Koby Gregory" at bounding box center [504, 275] width 48 height 13
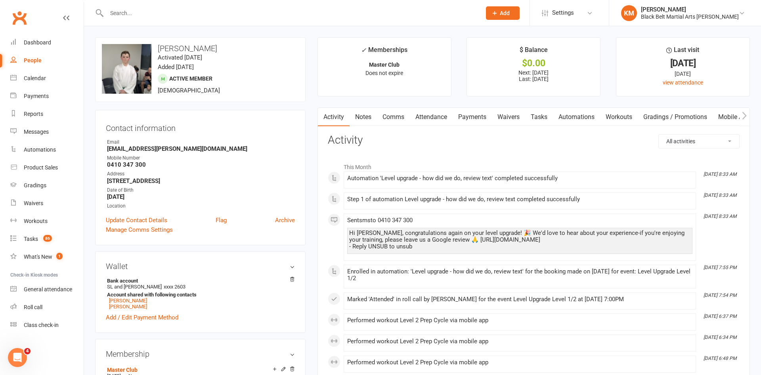
click at [434, 111] on link "Attendance" at bounding box center [431, 117] width 43 height 18
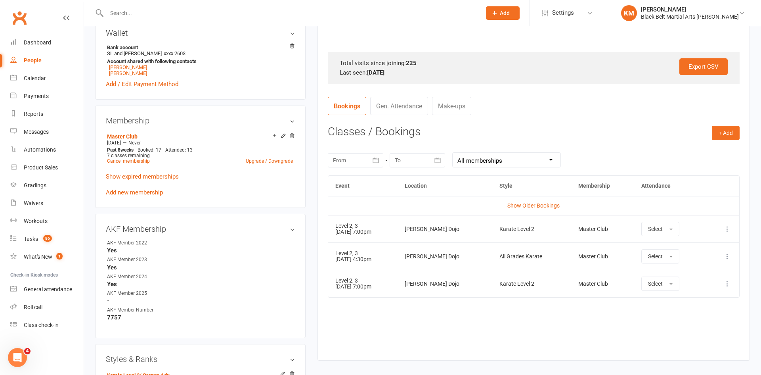
scroll to position [234, 0]
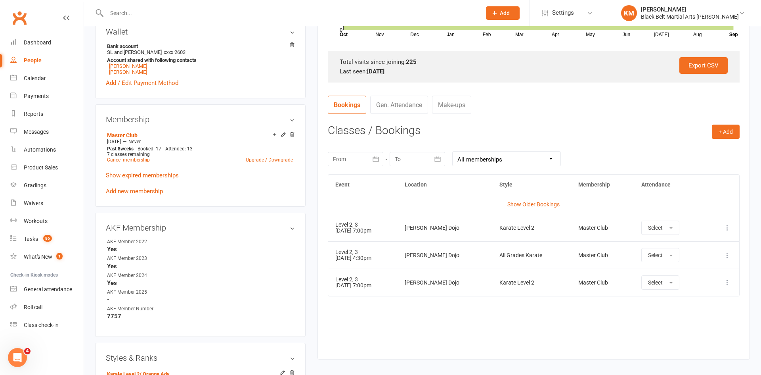
drag, startPoint x: 402, startPoint y: 254, endPoint x: 418, endPoint y: 268, distance: 21.1
click at [398, 268] on td "Level 2, 3 17 Sep 2025 4:30pm" at bounding box center [362, 254] width 69 height 27
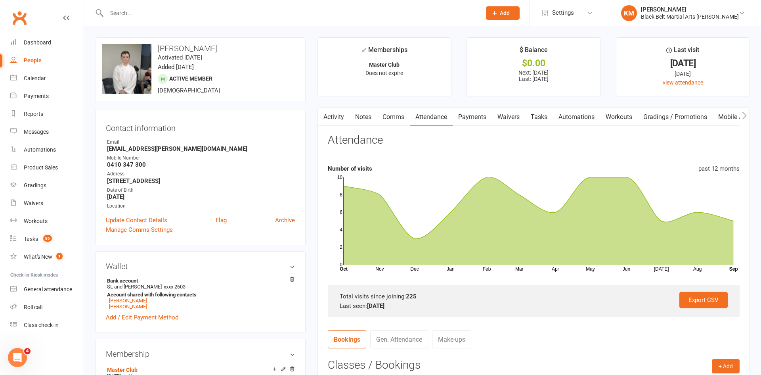
click at [123, 11] on input "text" at bounding box center [289, 13] width 371 height 11
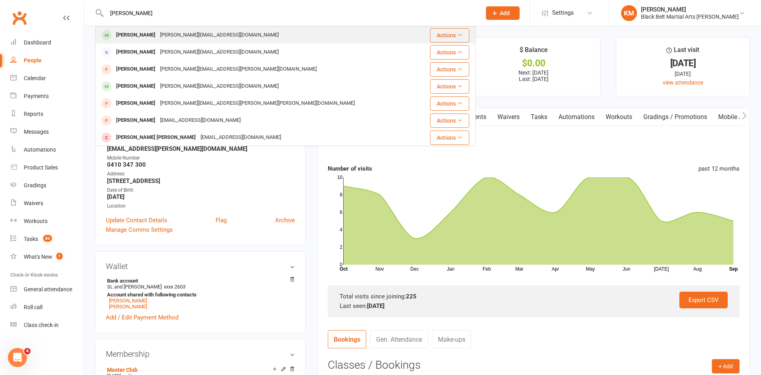
type input "amelia"
click at [158, 36] on div "Amelia@kociak.com" at bounding box center [219, 34] width 123 height 11
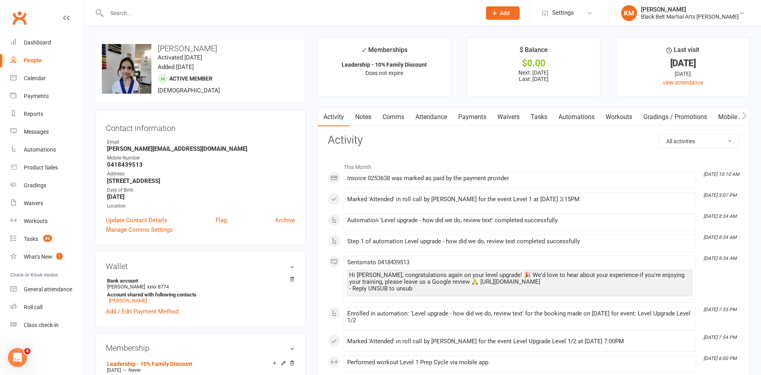
click at [433, 117] on link "Attendance" at bounding box center [431, 117] width 43 height 18
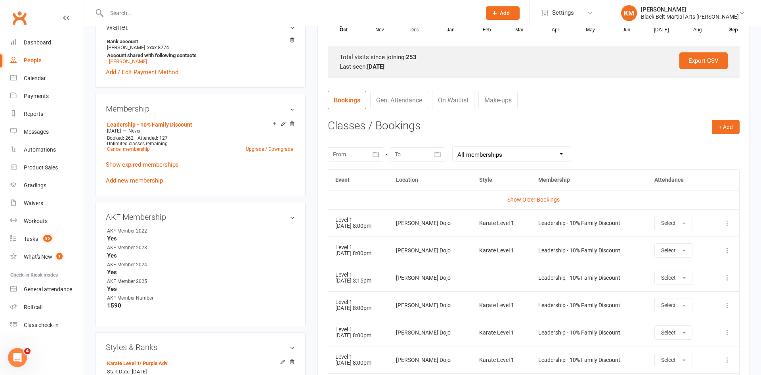
scroll to position [239, 0]
click at [318, 78] on div "Activity Notes Comms Attendance Payments Waivers Tasks Automations Workouts Gra…" at bounding box center [533, 343] width 432 height 951
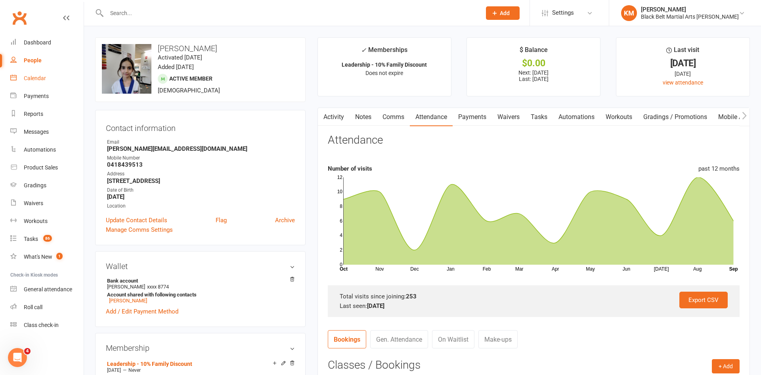
click at [34, 80] on div "Calendar" at bounding box center [35, 78] width 22 height 6
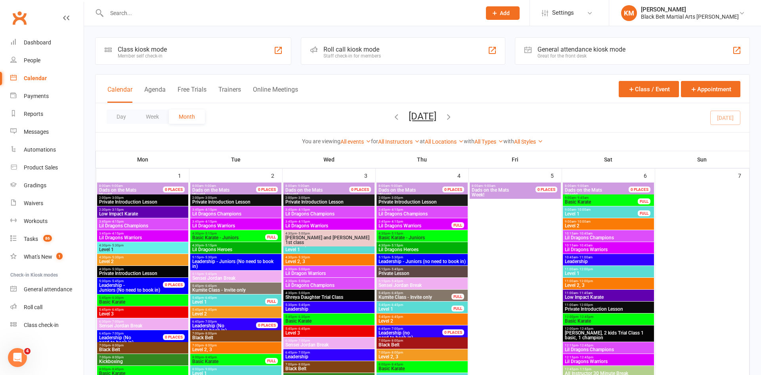
click at [141, 261] on span "Level 2" at bounding box center [143, 261] width 88 height 5
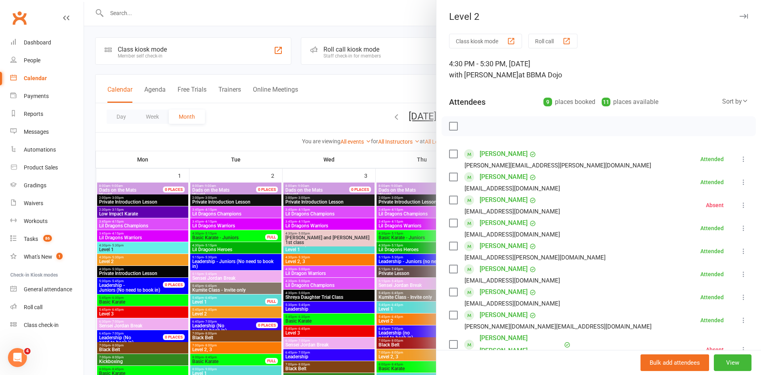
click at [311, 114] on div at bounding box center [422, 187] width 677 height 375
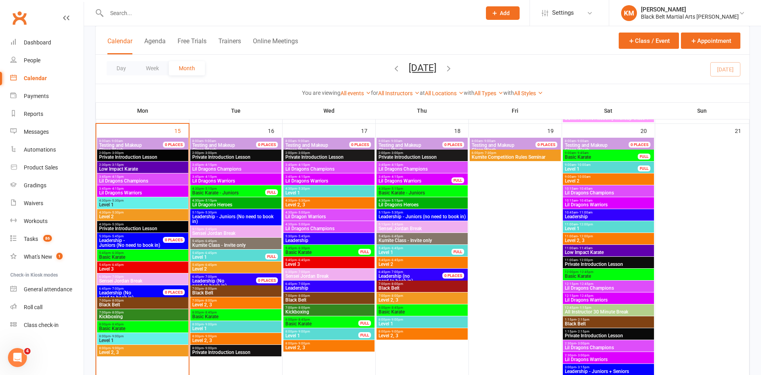
scroll to position [732, 0]
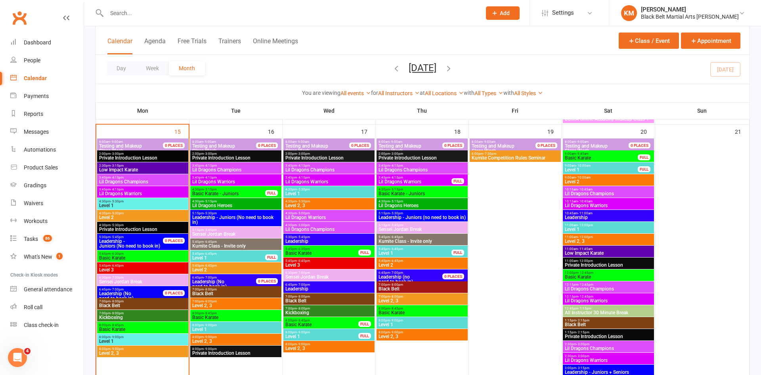
click at [142, 214] on span "4:30pm - 5:30pm" at bounding box center [143, 213] width 88 height 4
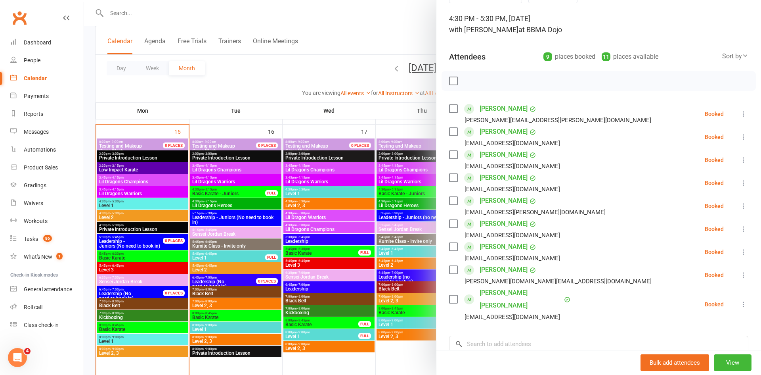
scroll to position [46, 0]
click at [390, 53] on div at bounding box center [422, 187] width 677 height 375
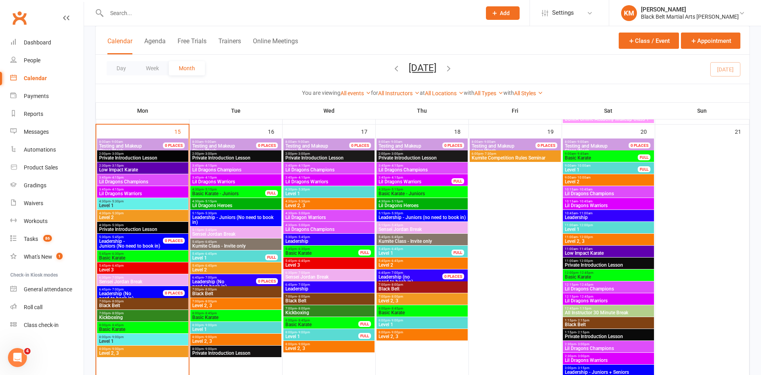
click at [348, 46] on div "Calendar Agenda Free Trials Trainers Online Meetings Class / Event Appointment" at bounding box center [423, 40] width 654 height 29
click at [147, 11] on input "text" at bounding box center [289, 13] width 371 height 11
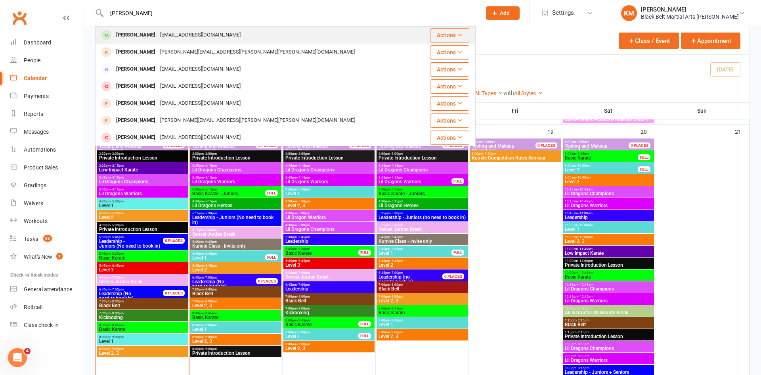
type input "[PERSON_NAME]"
click at [161, 38] on div "[EMAIL_ADDRESS][DOMAIN_NAME]" at bounding box center [200, 34] width 85 height 11
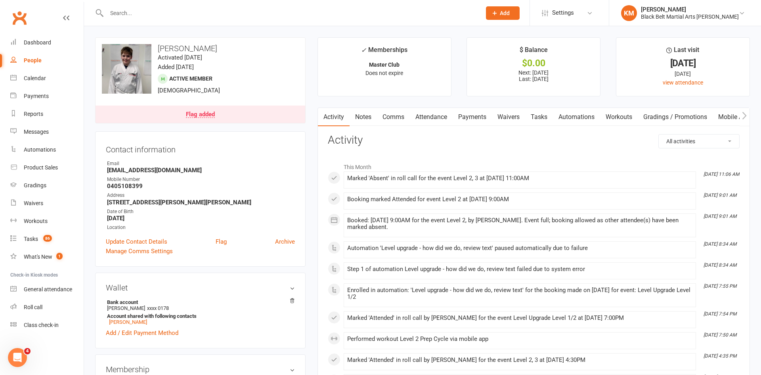
click at [396, 116] on link "Comms" at bounding box center [393, 117] width 33 height 18
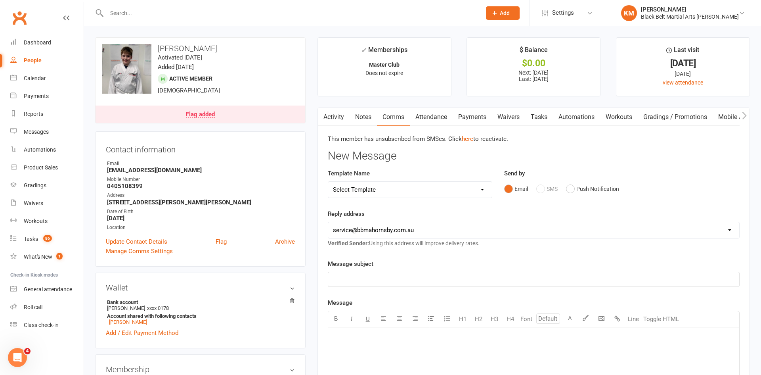
click at [330, 114] on link "Activity" at bounding box center [334, 117] width 32 height 18
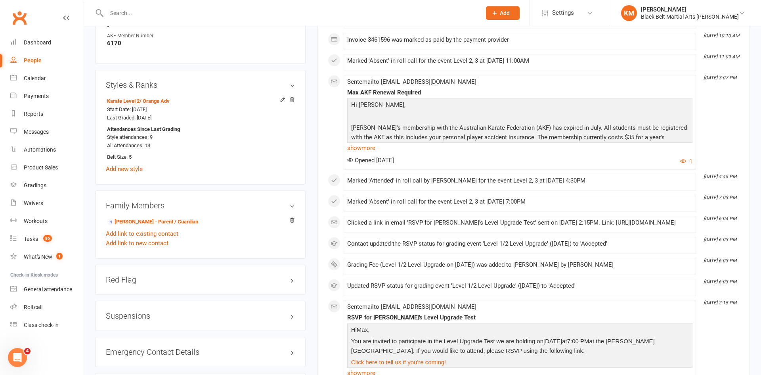
scroll to position [522, 0]
click at [150, 220] on link "Angie Wilcox - Parent / Guardian" at bounding box center [152, 223] width 91 height 8
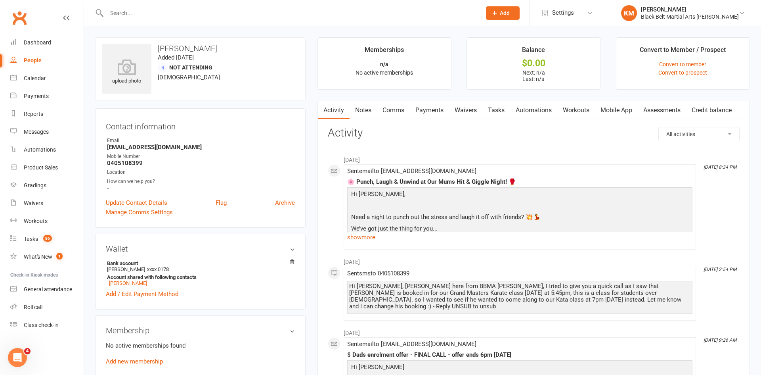
click at [384, 107] on link "Comms" at bounding box center [393, 110] width 33 height 18
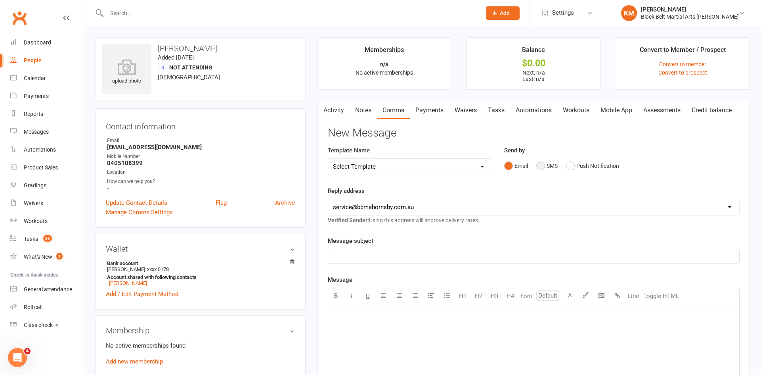
click at [542, 165] on button "SMS" at bounding box center [546, 165] width 21 height 15
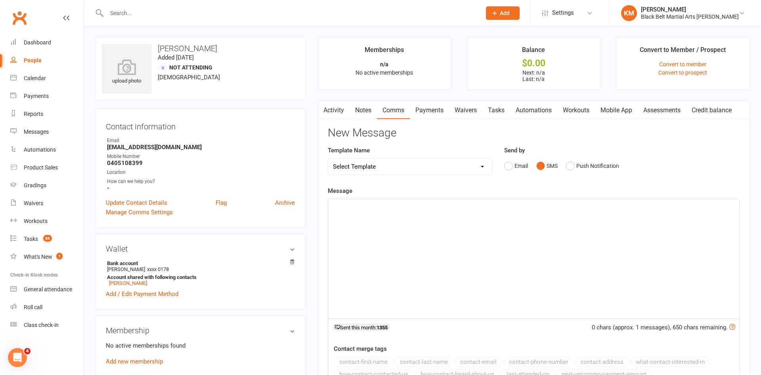
click at [464, 268] on div "﻿" at bounding box center [533, 258] width 411 height 119
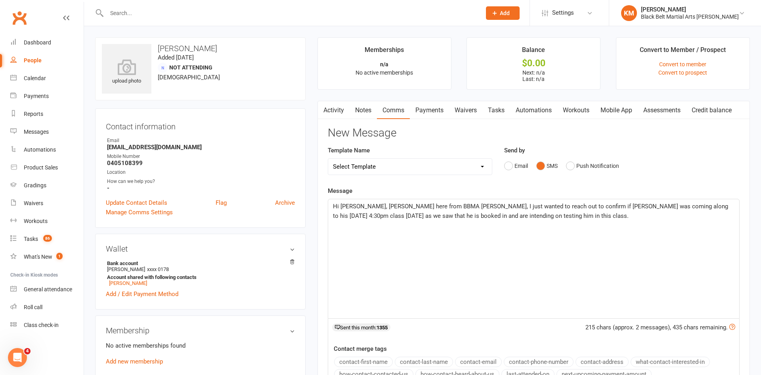
click at [637, 207] on span "Hi Angie, Kathryn here from BBMA Hornsby, I just wanted to reach out to confirm…" at bounding box center [531, 211] width 397 height 17
click at [656, 216] on p "Hi Angie, Kathryn here from BBMA Hornsby, I just wanted to reach out to confirm…" at bounding box center [534, 210] width 402 height 19
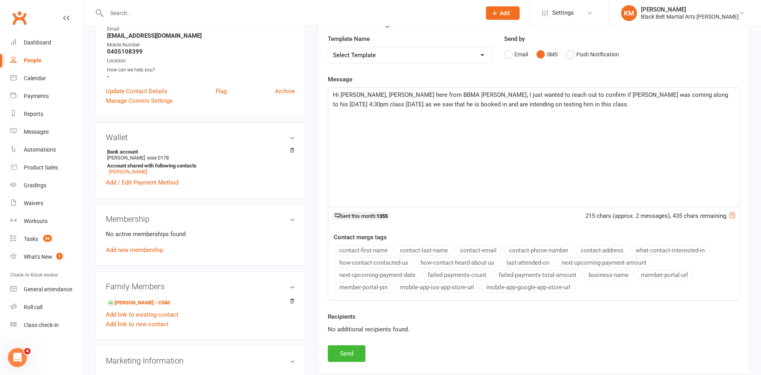
scroll to position [120, 0]
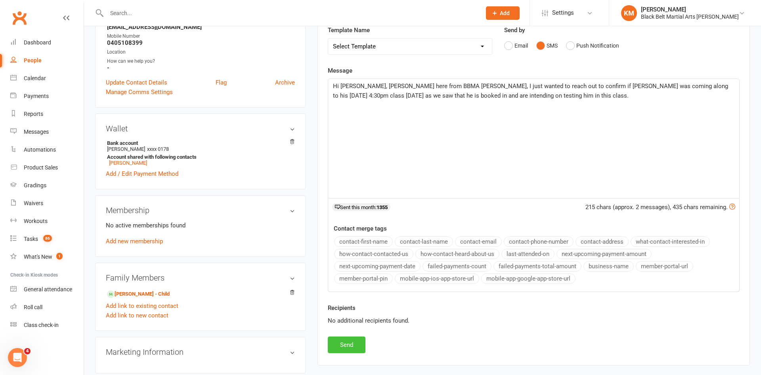
click at [351, 340] on button "Send" at bounding box center [347, 344] width 38 height 17
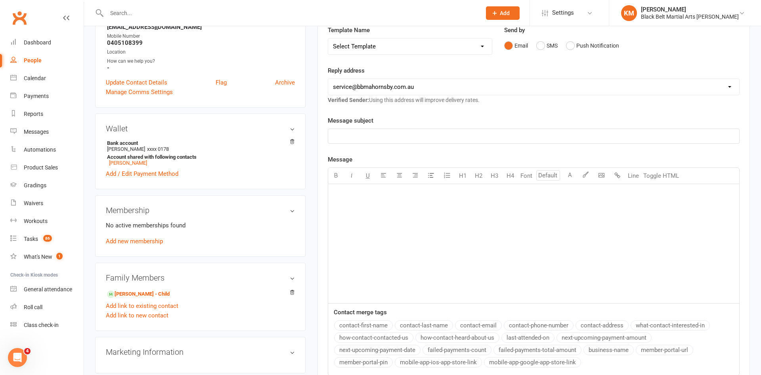
click at [348, 15] on input "text" at bounding box center [289, 13] width 371 height 11
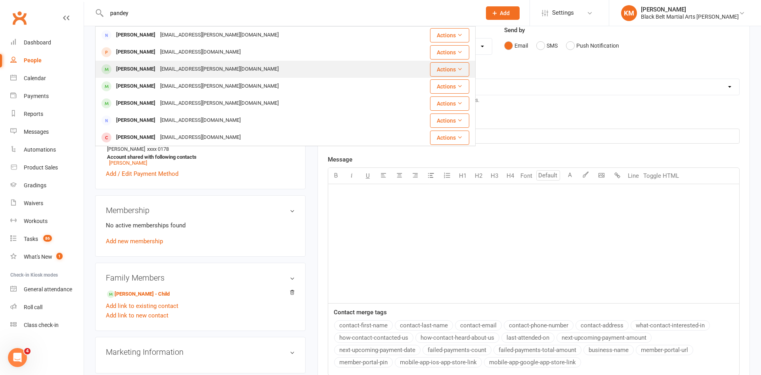
type input "pandey"
click at [326, 71] on div "Shaan Pandey pandey.amos@gmail.com" at bounding box center [258, 69] width 324 height 16
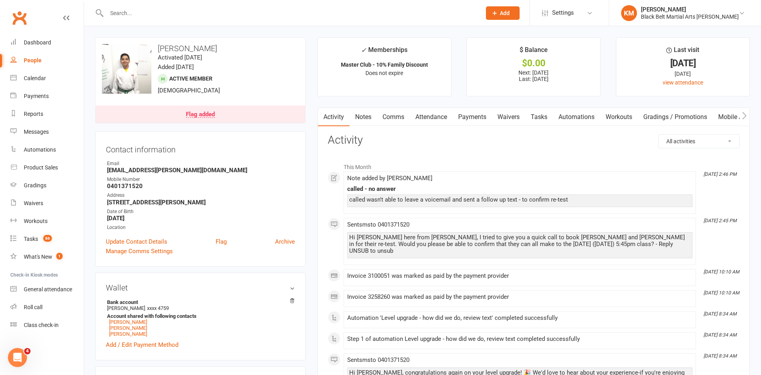
click at [326, 71] on p "Does not expire" at bounding box center [384, 73] width 119 height 6
click at [177, 14] on input "text" at bounding box center [289, 13] width 371 height 11
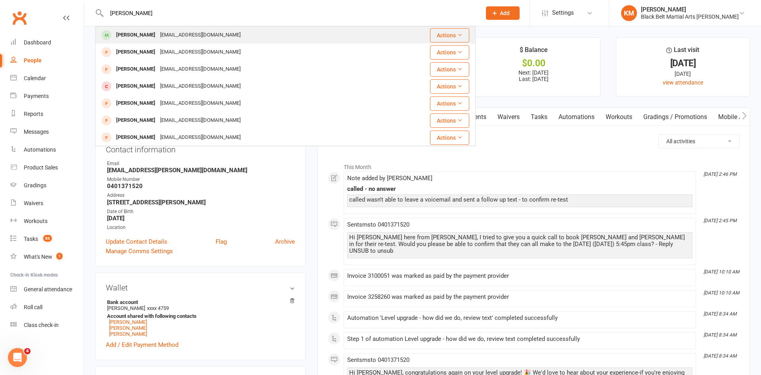
type input "[PERSON_NAME]"
click at [177, 34] on div "jrparkin@bigpond.net.au" at bounding box center [200, 34] width 85 height 11
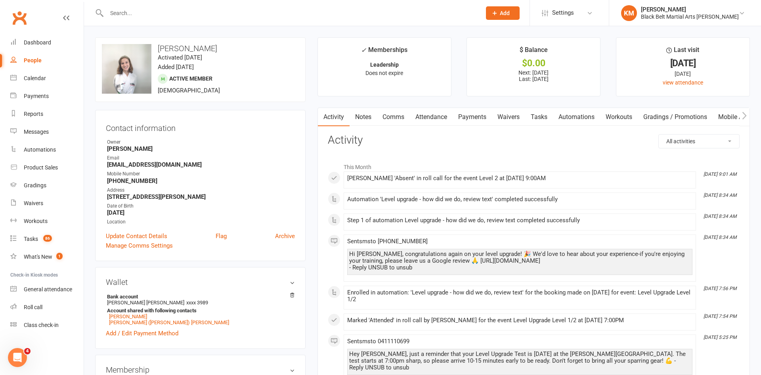
click at [383, 124] on link "Comms" at bounding box center [393, 117] width 33 height 18
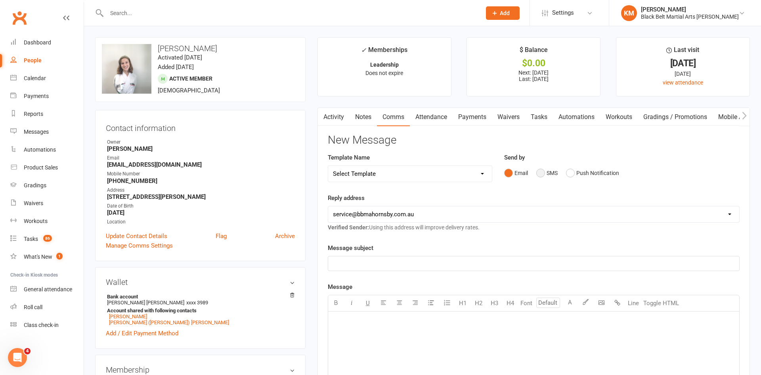
click at [538, 176] on button "SMS" at bounding box center [546, 172] width 21 height 15
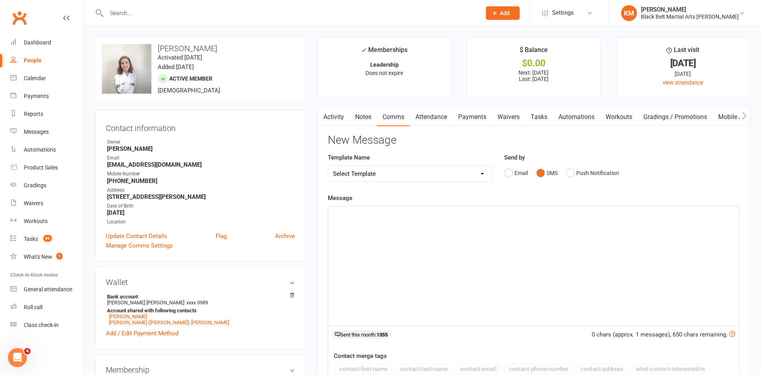
click at [459, 253] on div "﻿" at bounding box center [533, 265] width 411 height 119
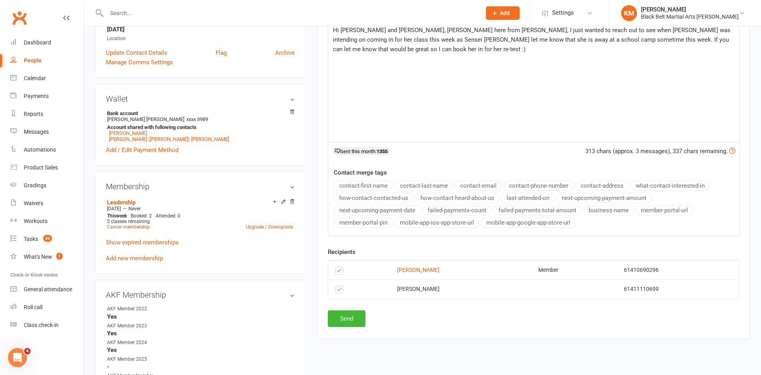
scroll to position [215, 0]
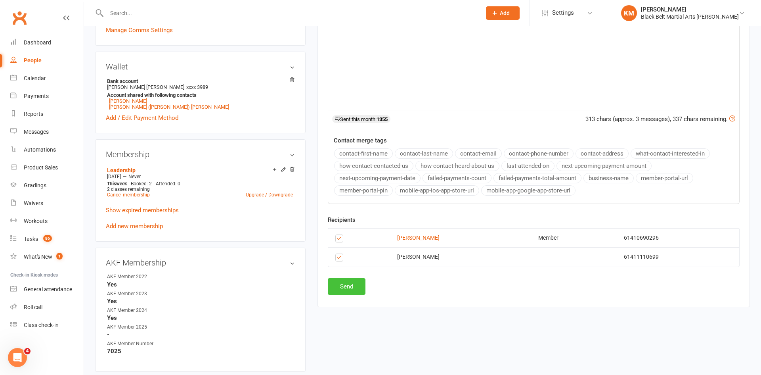
click at [331, 288] on button "Send" at bounding box center [347, 286] width 38 height 17
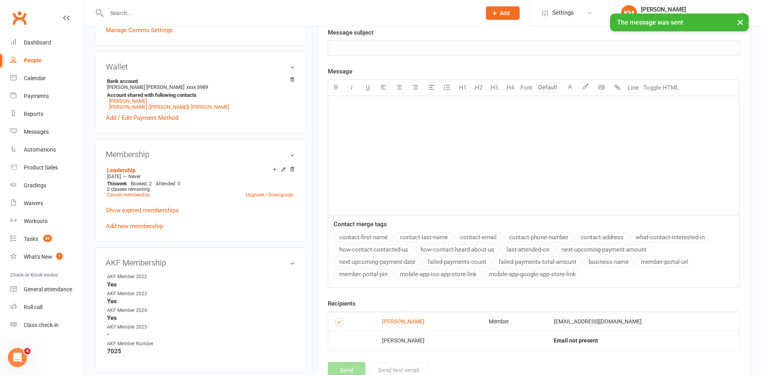
scroll to position [0, 0]
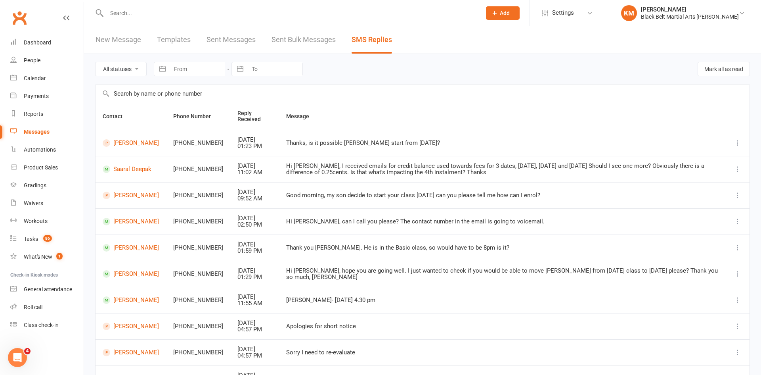
click at [115, 13] on input "text" at bounding box center [289, 13] width 371 height 11
click at [115, 33] on link "New Message" at bounding box center [119, 39] width 46 height 27
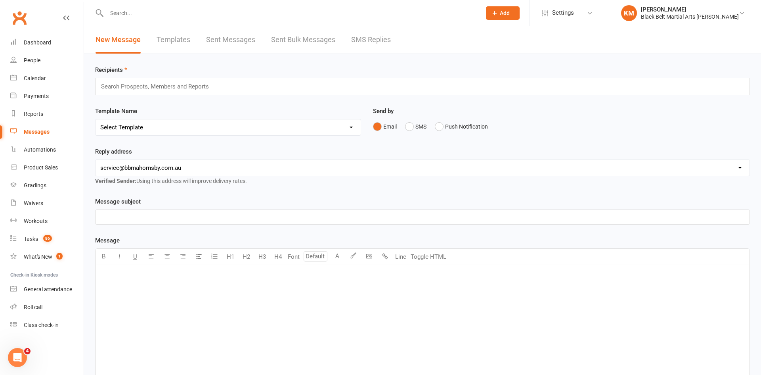
click at [482, 85] on div "Search Prospects, Members and Reports" at bounding box center [422, 86] width 655 height 17
type input "Max love"
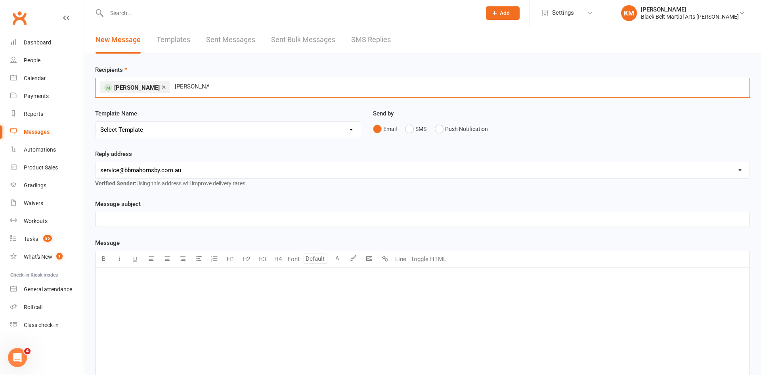
type input "[PERSON_NAME]"
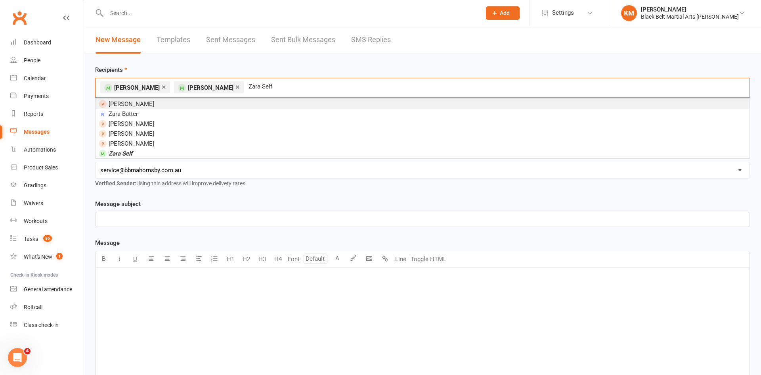
type input "Zara Self"
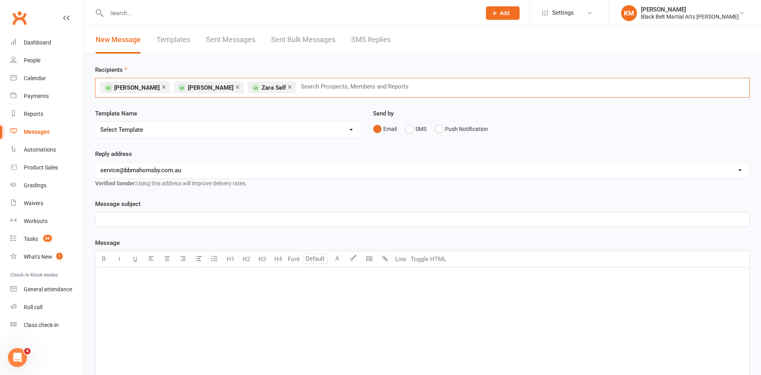
click at [288, 87] on link "×" at bounding box center [290, 86] width 4 height 13
click at [235, 87] on link "×" at bounding box center [237, 86] width 4 height 13
click at [162, 86] on link "×" at bounding box center [164, 86] width 4 height 13
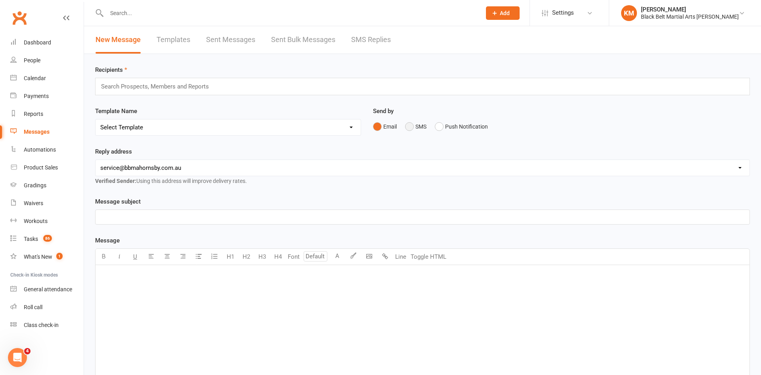
click at [422, 126] on button "SMS" at bounding box center [415, 126] width 21 height 15
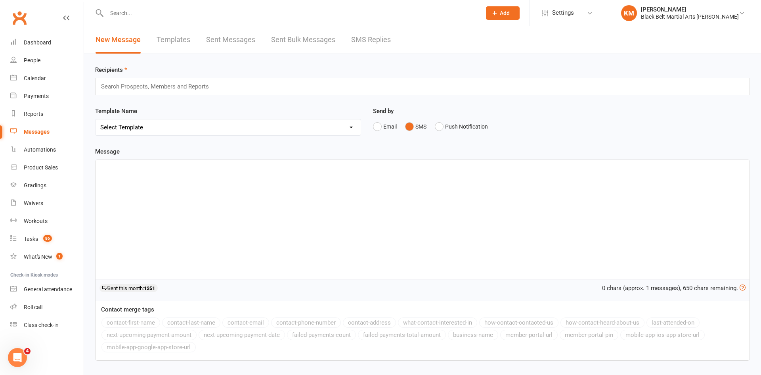
click at [356, 86] on div "Search Prospects, Members and Reports" at bounding box center [422, 86] width 655 height 17
type input "[PERSON_NAME]"
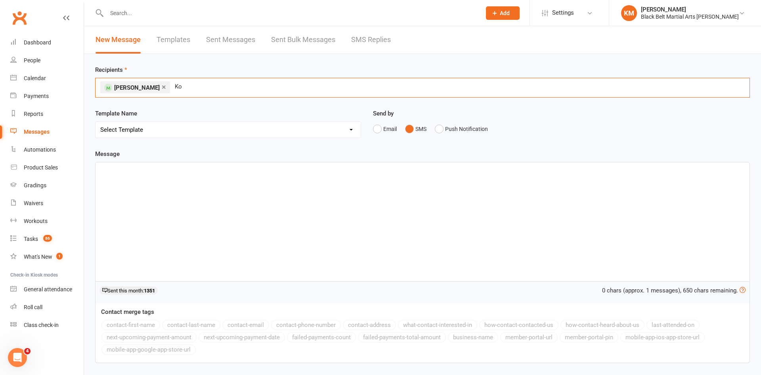
type input "K"
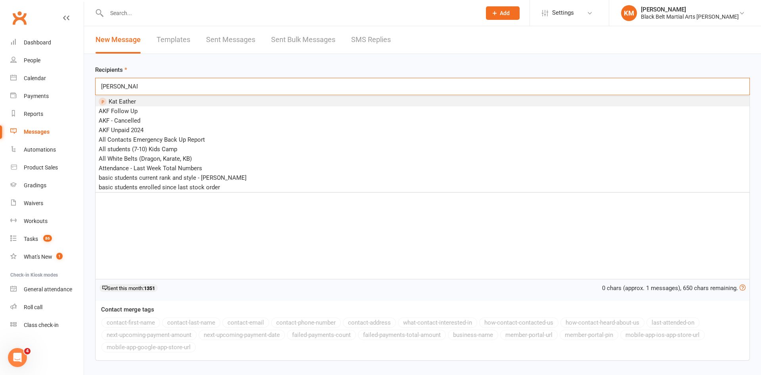
type input "[PERSON_NAME]"
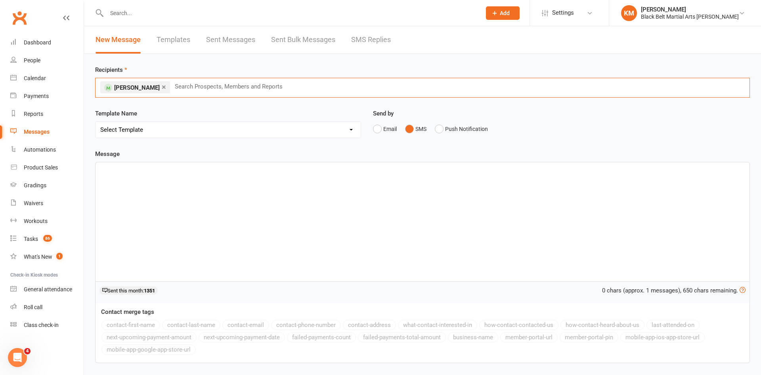
click at [119, 12] on input "text" at bounding box center [289, 13] width 371 height 11
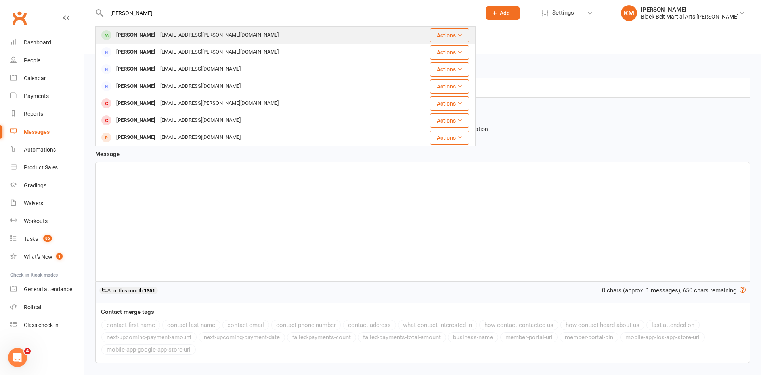
type input "[PERSON_NAME]"
click at [113, 31] on div at bounding box center [106, 35] width 15 height 13
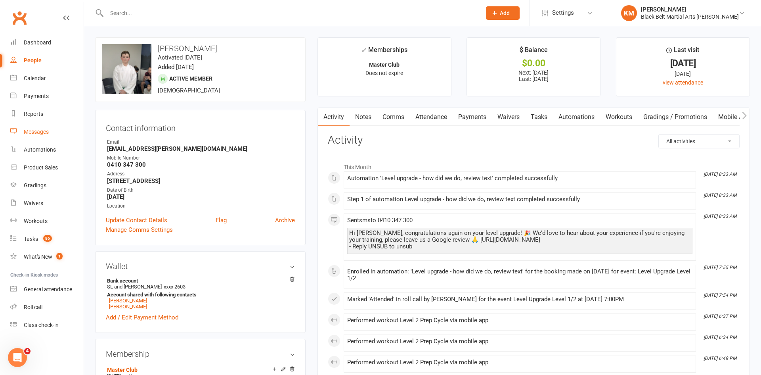
click at [34, 136] on link "Messages" at bounding box center [46, 132] width 73 height 18
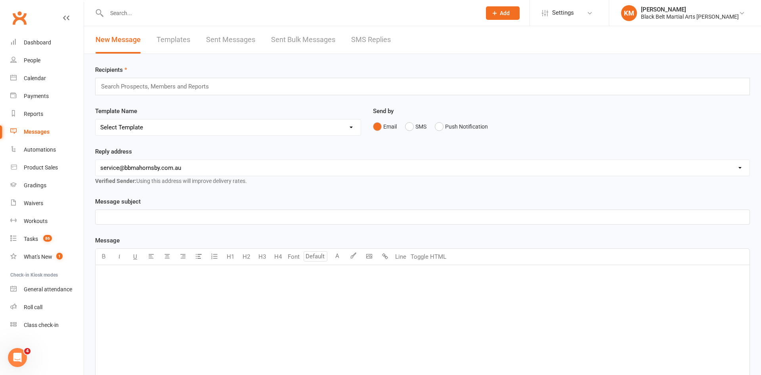
click at [280, 14] on input "text" at bounding box center [289, 13] width 371 height 11
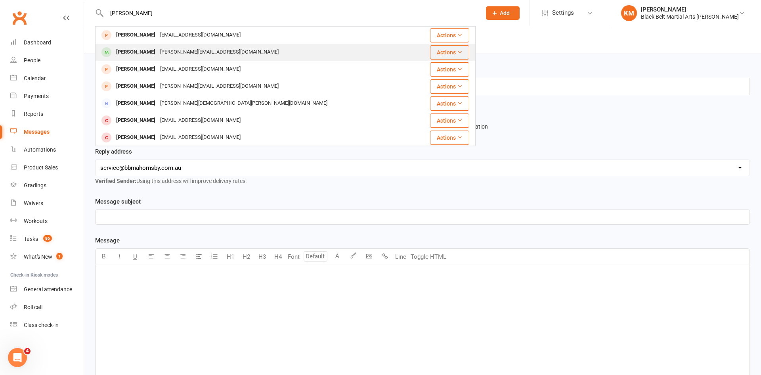
type input "[PERSON_NAME]"
click at [272, 53] on div "[PERSON_NAME] [PERSON_NAME][EMAIL_ADDRESS][DOMAIN_NAME]" at bounding box center [255, 52] width 318 height 16
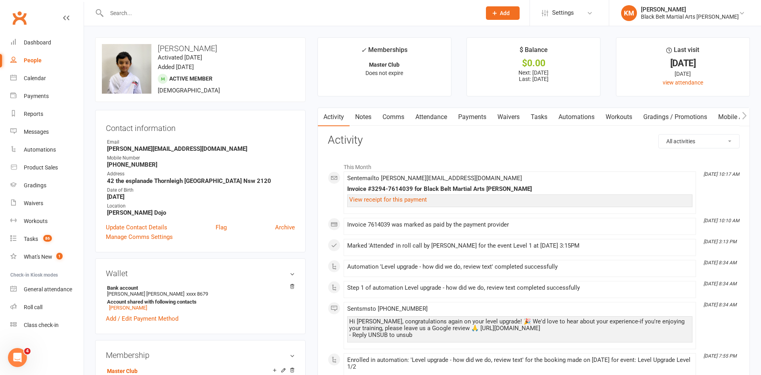
click at [400, 116] on link "Comms" at bounding box center [393, 117] width 33 height 18
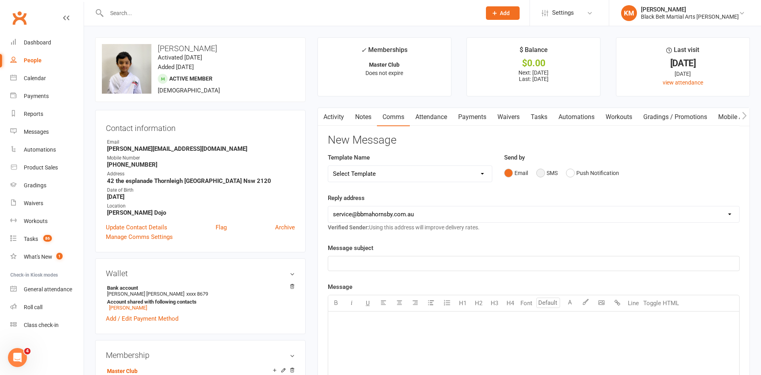
click at [545, 172] on button "SMS" at bounding box center [546, 172] width 21 height 15
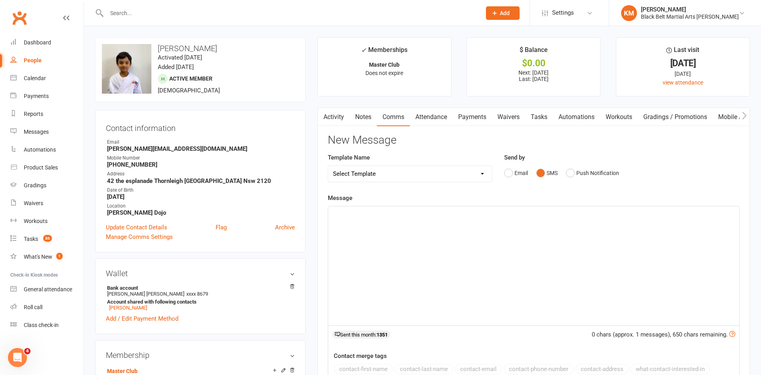
click at [530, 207] on div "﻿" at bounding box center [533, 265] width 411 height 119
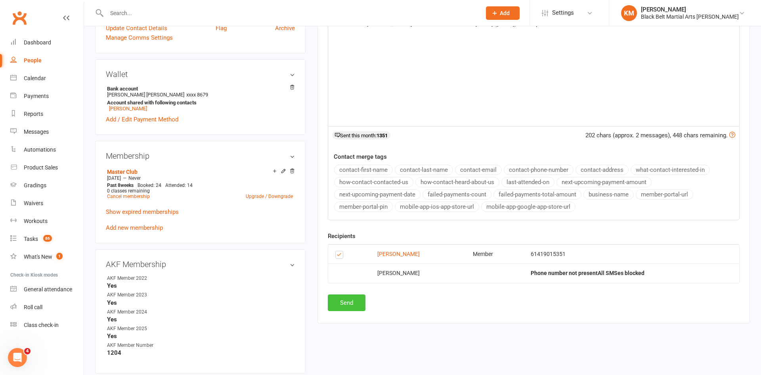
scroll to position [207, 0]
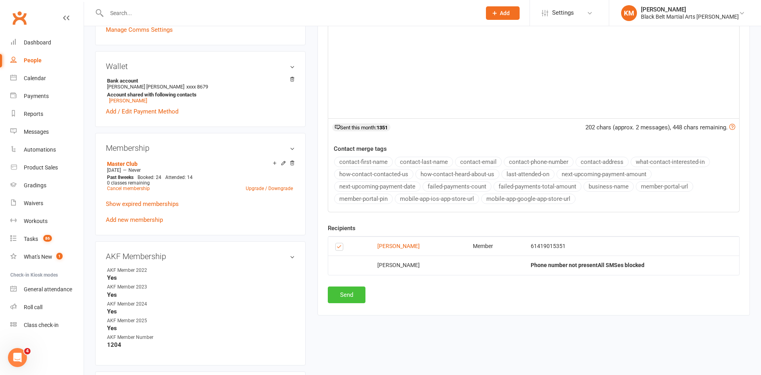
click at [339, 296] on button "Send" at bounding box center [347, 294] width 38 height 17
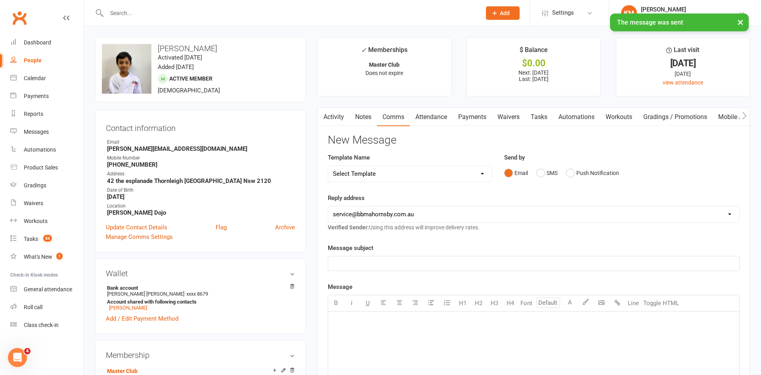
click at [373, 124] on link "Notes" at bounding box center [363, 117] width 27 height 18
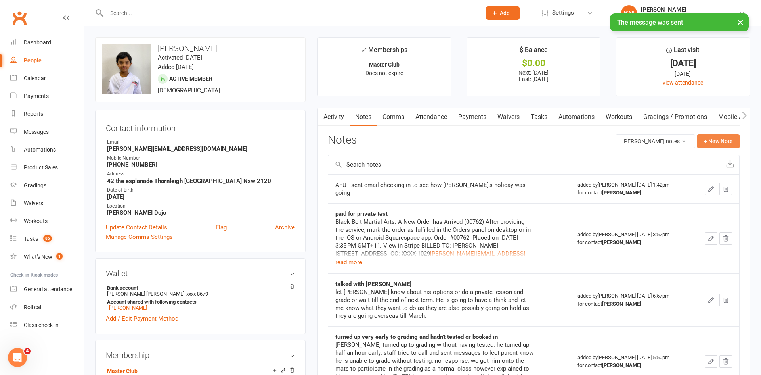
click at [706, 137] on button "+ New Note" at bounding box center [718, 141] width 42 height 14
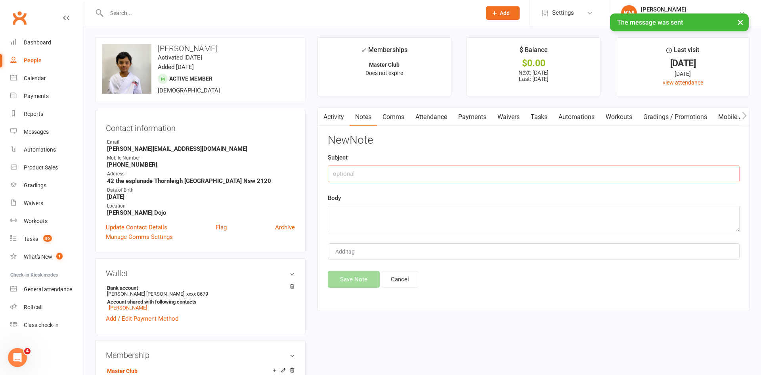
click at [656, 174] on input "text" at bounding box center [534, 173] width 412 height 17
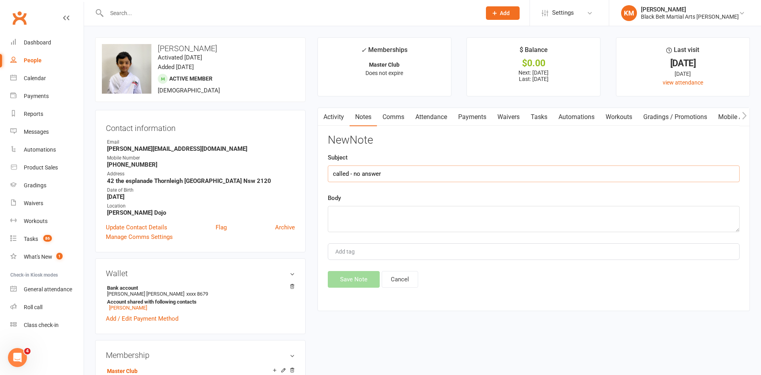
type input "called - no answer"
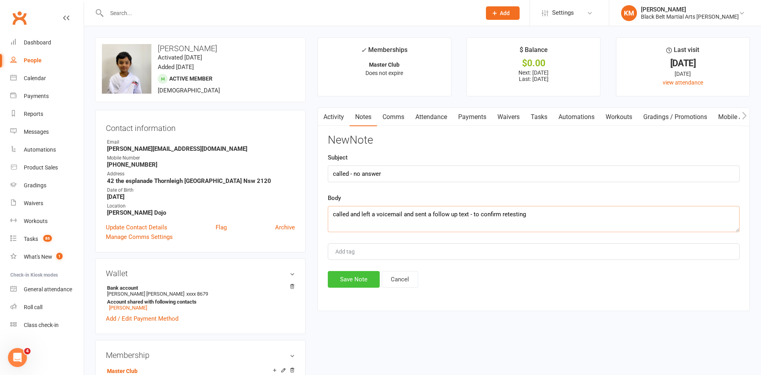
type textarea "called and left a voicemail and sent a follow up text - to confirm retesting"
click at [344, 285] on button "Save Note" at bounding box center [354, 279] width 52 height 17
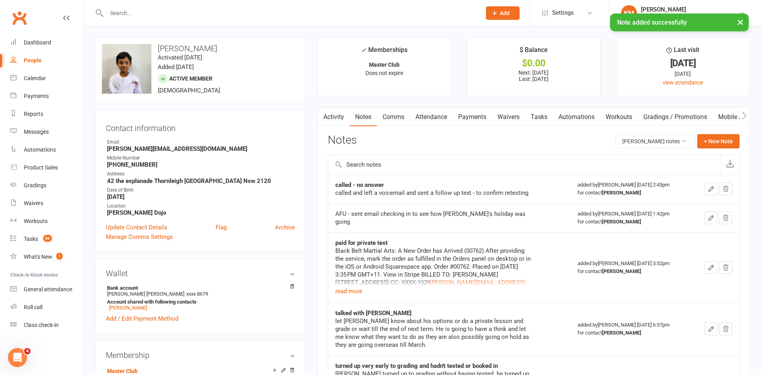
click at [140, 13] on div "× Note added successfully" at bounding box center [375, 13] width 751 height 0
click at [136, 10] on input "text" at bounding box center [289, 13] width 371 height 11
type input "P"
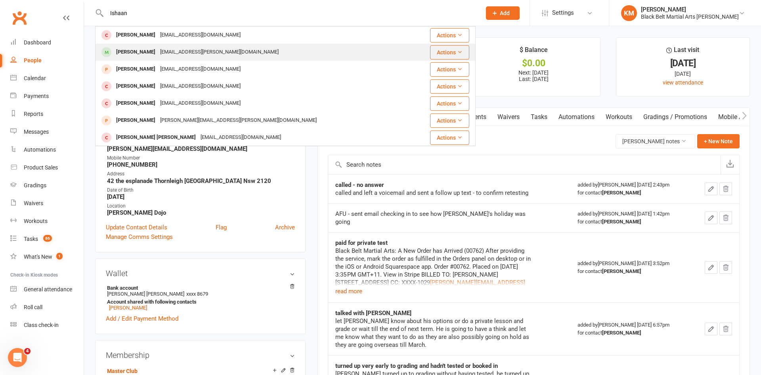
type input "Ishaan"
click at [145, 52] on div "[PERSON_NAME]" at bounding box center [136, 51] width 44 height 11
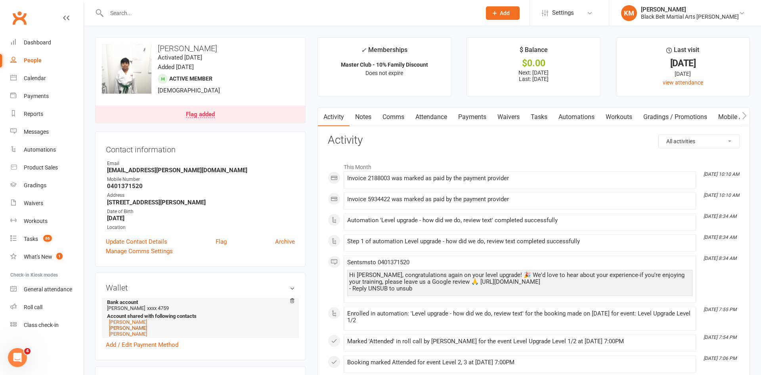
click at [119, 329] on link "[PERSON_NAME]" at bounding box center [128, 328] width 38 height 6
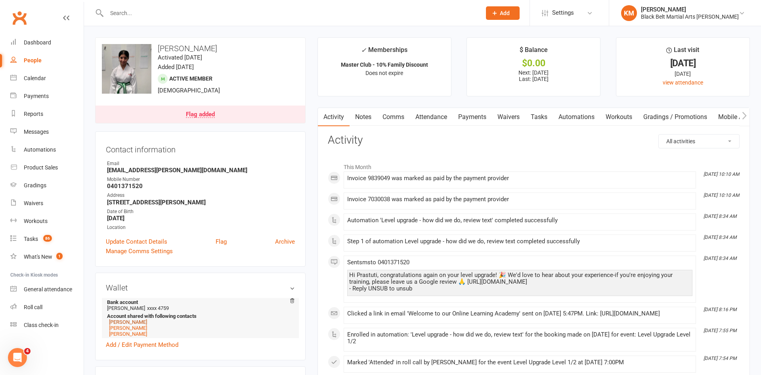
click at [121, 322] on link "[PERSON_NAME]" at bounding box center [128, 322] width 38 height 6
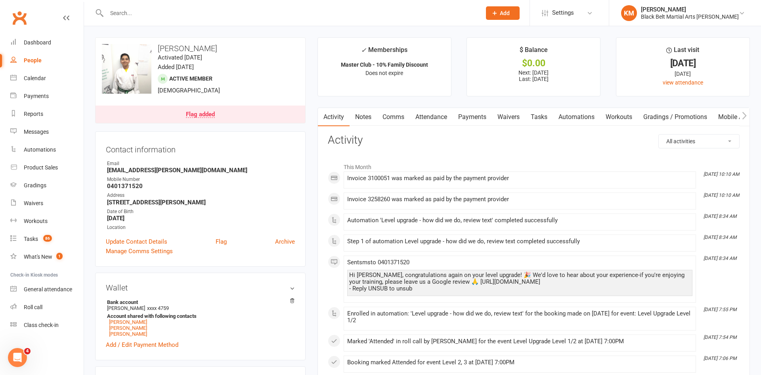
click at [399, 109] on link "Comms" at bounding box center [393, 117] width 33 height 18
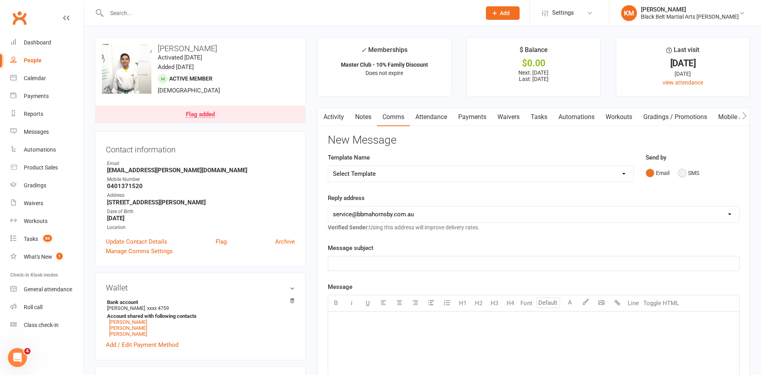
click at [692, 177] on button "SMS" at bounding box center [688, 172] width 21 height 15
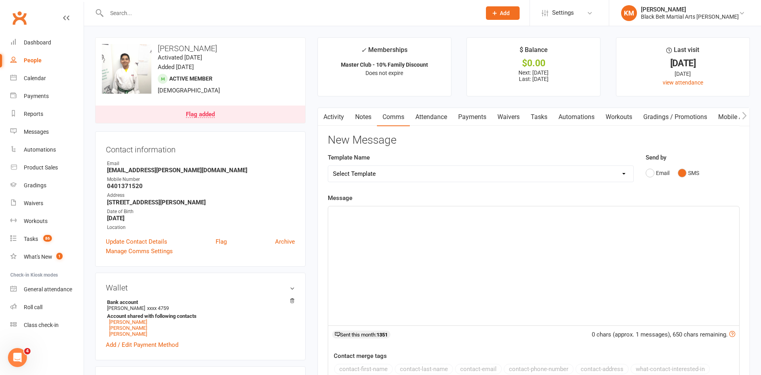
click at [632, 234] on div "﻿" at bounding box center [533, 265] width 411 height 119
click at [545, 253] on div "Hi" at bounding box center [533, 265] width 411 height 119
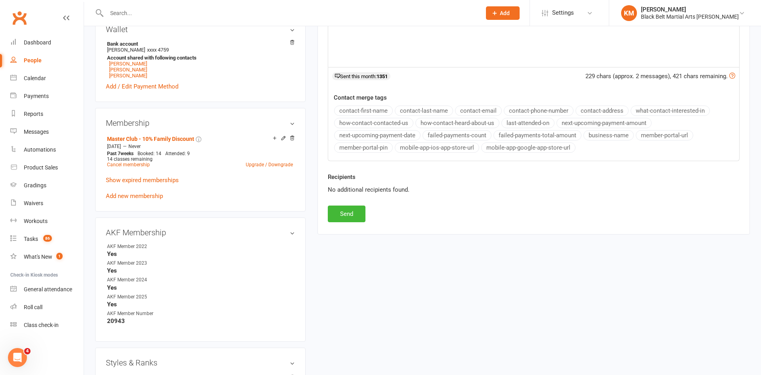
scroll to position [273, 0]
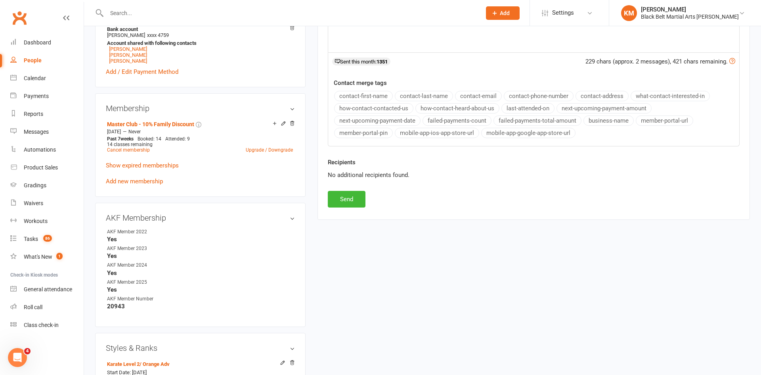
click at [344, 189] on div "Recipients No additional recipients found." at bounding box center [534, 173] width 424 height 33
click at [346, 192] on button "Send" at bounding box center [347, 199] width 38 height 17
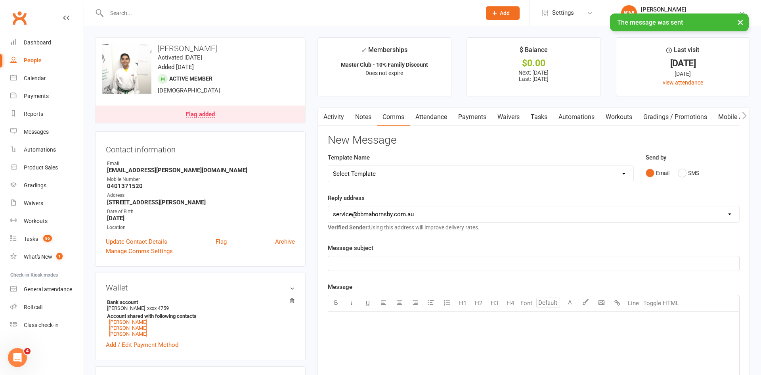
click at [362, 115] on link "Notes" at bounding box center [363, 117] width 27 height 18
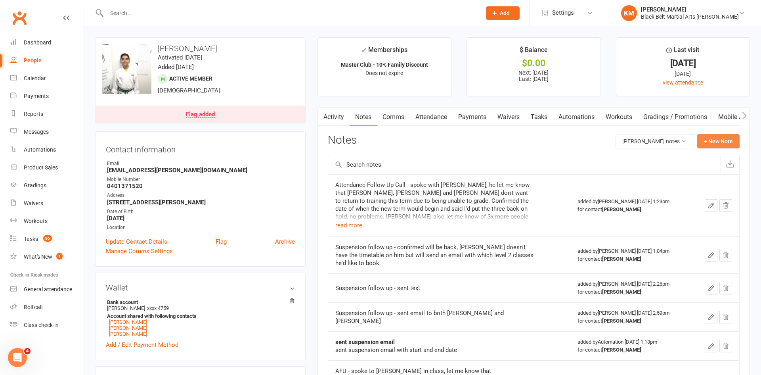
click at [718, 138] on button "+ New Note" at bounding box center [718, 141] width 42 height 14
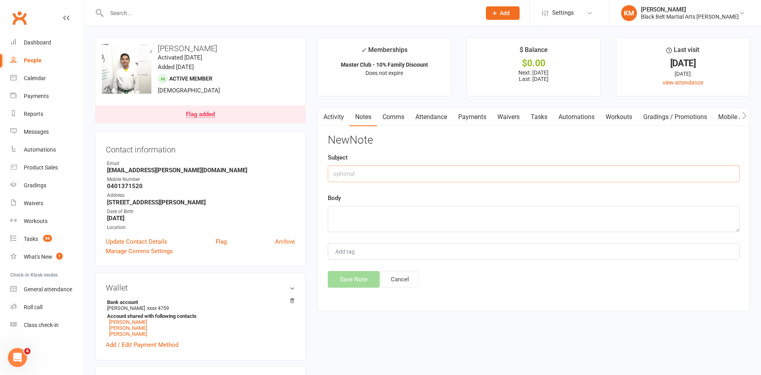
click at [662, 167] on input "text" at bounding box center [534, 173] width 412 height 17
type input "called - no answer"
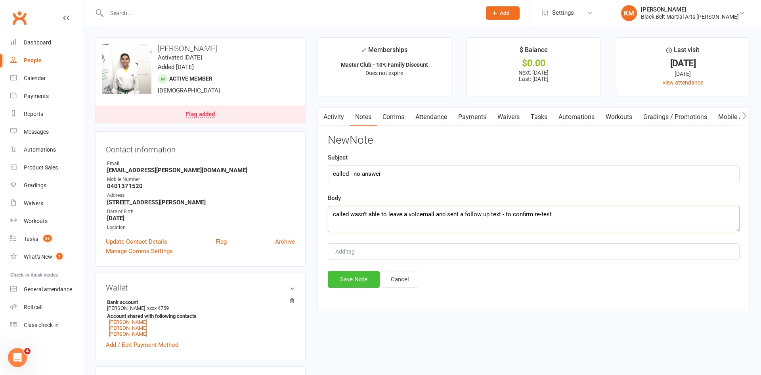
type textarea "called wasn't able to leave a voicemail and sent a follow up text - to confirm …"
click at [364, 277] on button "Save Note" at bounding box center [354, 279] width 52 height 17
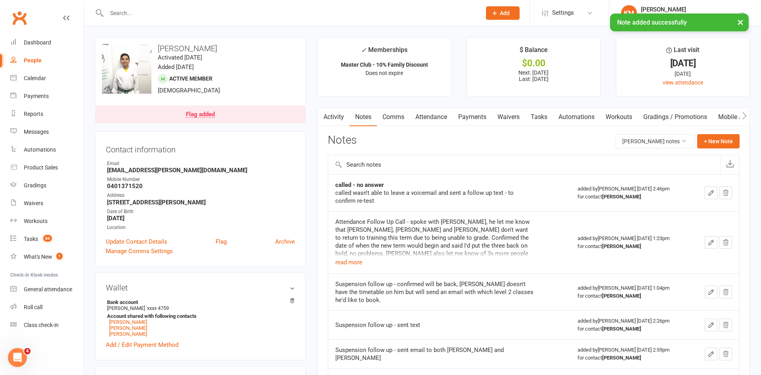
click at [326, 10] on input "text" at bounding box center [289, 13] width 371 height 11
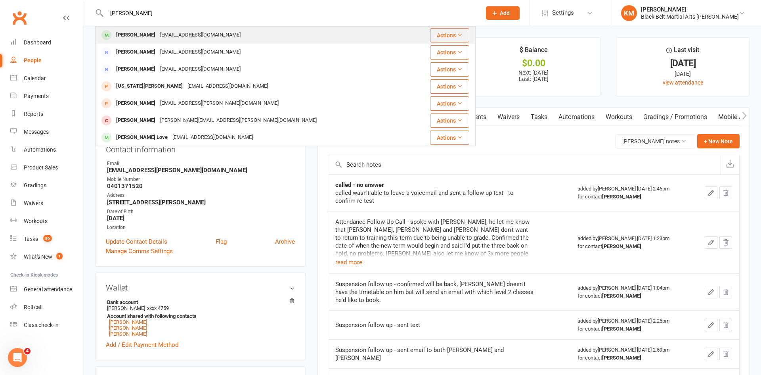
type input "[PERSON_NAME]"
click at [279, 29] on div "[PERSON_NAME] [EMAIL_ADDRESS][DOMAIN_NAME]" at bounding box center [254, 35] width 316 height 16
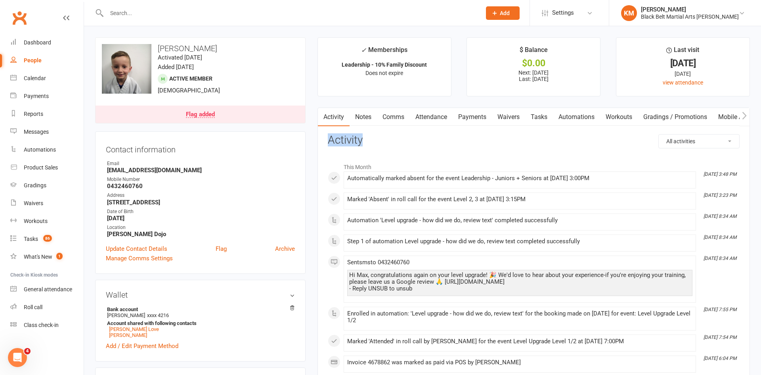
drag, startPoint x: 329, startPoint y: 138, endPoint x: 398, endPoint y: 145, distance: 69.0
click at [398, 145] on h3 "Activity" at bounding box center [534, 140] width 412 height 12
click at [397, 145] on h3 "Activity" at bounding box center [534, 140] width 412 height 12
click at [462, 112] on link "Payments" at bounding box center [472, 117] width 39 height 18
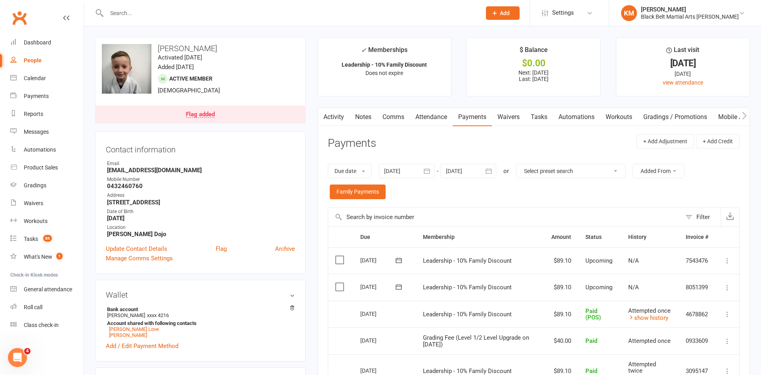
click at [219, 111] on link "Flag added" at bounding box center [201, 113] width 210 height 17
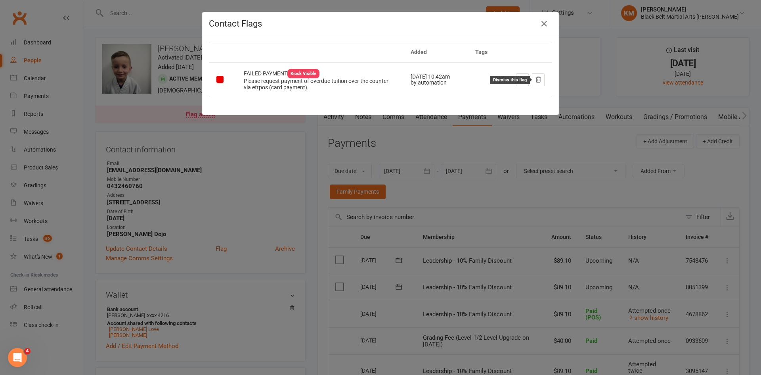
click at [542, 77] on button at bounding box center [538, 79] width 13 height 13
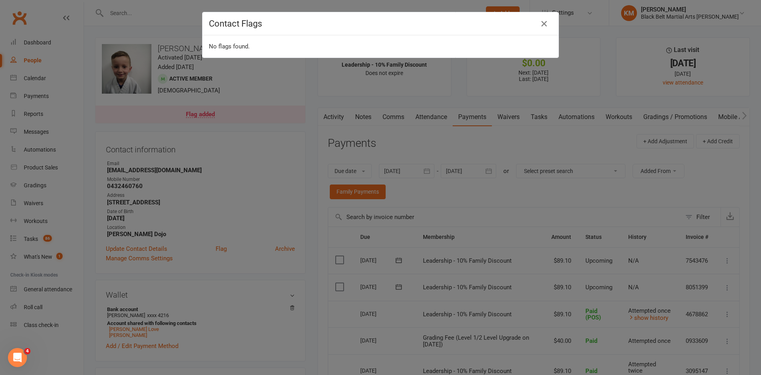
click at [356, 150] on div "Contact Flags No flags found." at bounding box center [380, 187] width 761 height 375
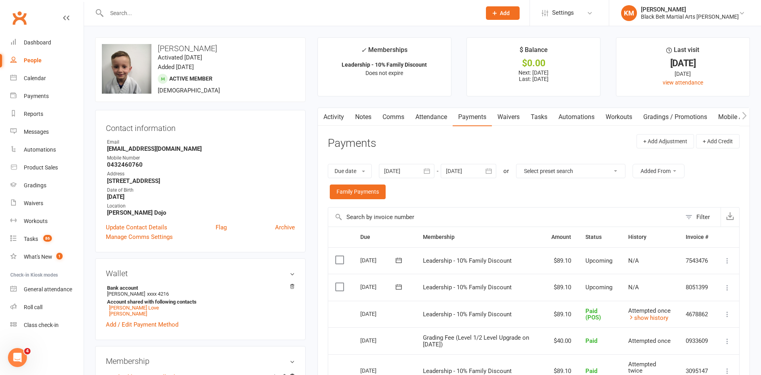
click at [428, 124] on link "Attendance" at bounding box center [431, 117] width 43 height 18
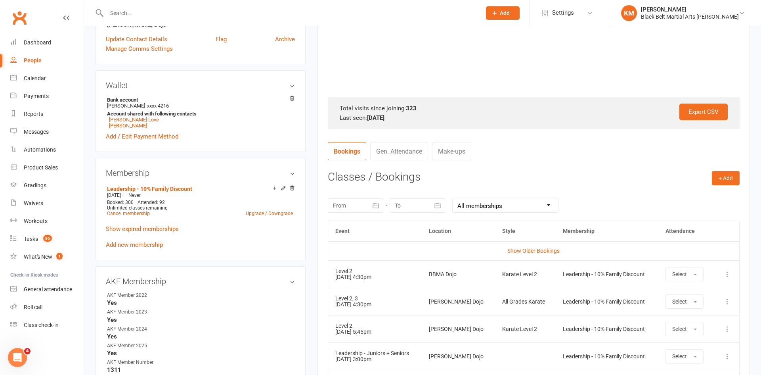
scroll to position [198, 0]
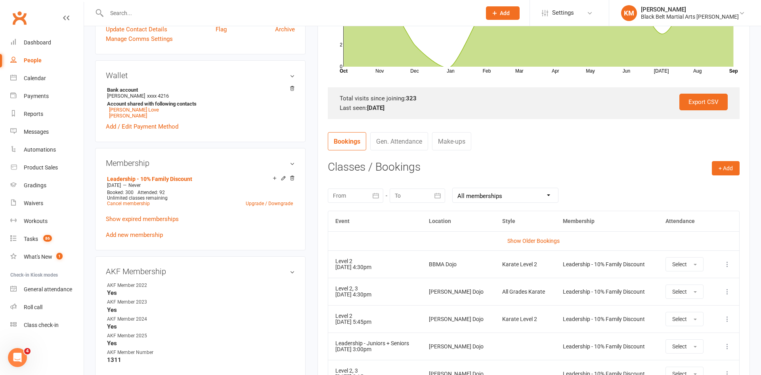
drag, startPoint x: 385, startPoint y: 267, endPoint x: 333, endPoint y: 258, distance: 52.7
click at [333, 258] on td "Level 2 15 Sep 2025 4:30pm" at bounding box center [375, 263] width 94 height 27
drag, startPoint x: 446, startPoint y: 168, endPoint x: 300, endPoint y: 160, distance: 146.1
click at [314, 165] on main "✓ Memberships Leadership - 10% Family Discount Does not expire $ Balance $0.00 …" at bounding box center [534, 216] width 444 height 755
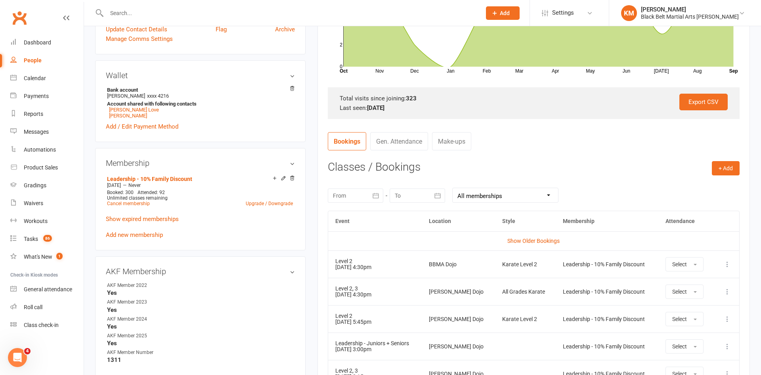
scroll to position [0, 0]
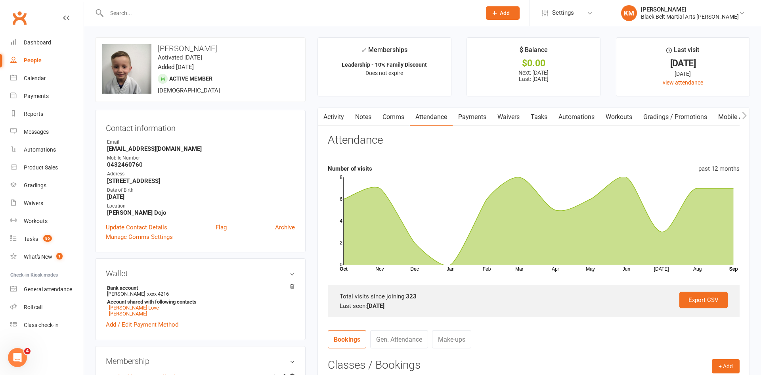
click at [362, 115] on link "Notes" at bounding box center [363, 117] width 27 height 18
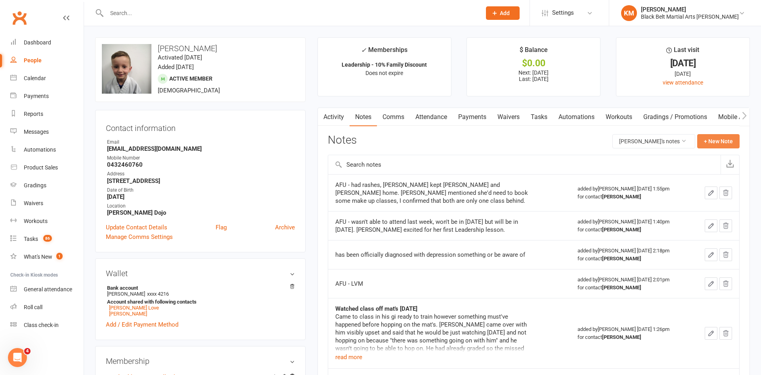
click at [709, 144] on button "+ New Note" at bounding box center [718, 141] width 42 height 14
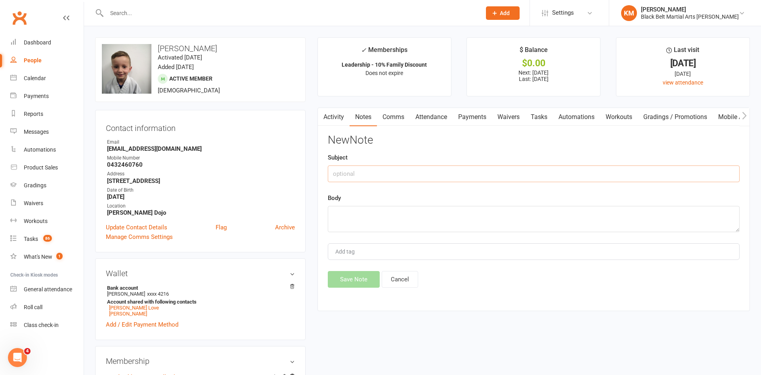
click at [545, 174] on input "text" at bounding box center [534, 173] width 412 height 17
type input "called"
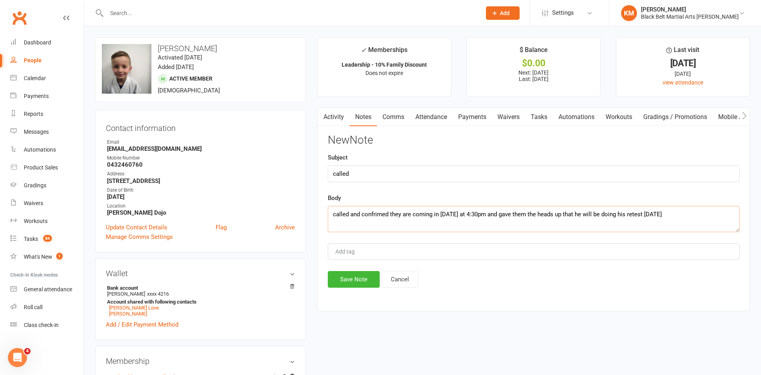
click at [374, 217] on textarea "called and confrimed they are coming in today at 4:30pm and gave them the heads…" at bounding box center [534, 219] width 412 height 26
type textarea "called and confirmed they are coming in today at 4:30pm and gave them the heads…"
click at [342, 277] on button "Save Note" at bounding box center [354, 279] width 52 height 17
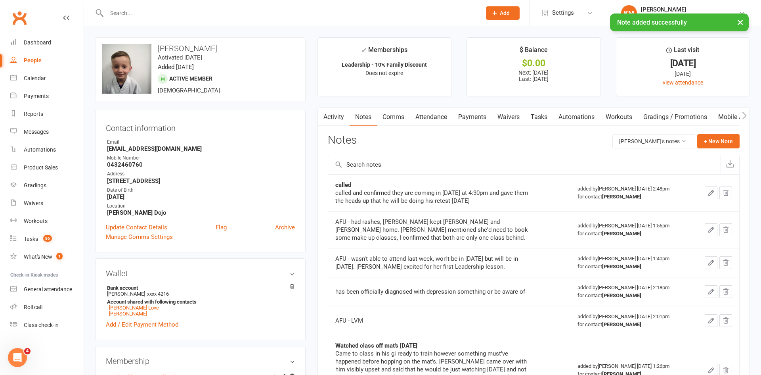
click at [142, 13] on div "× Note added successfully" at bounding box center [375, 13] width 751 height 0
click at [124, 10] on input "text" at bounding box center [289, 13] width 371 height 11
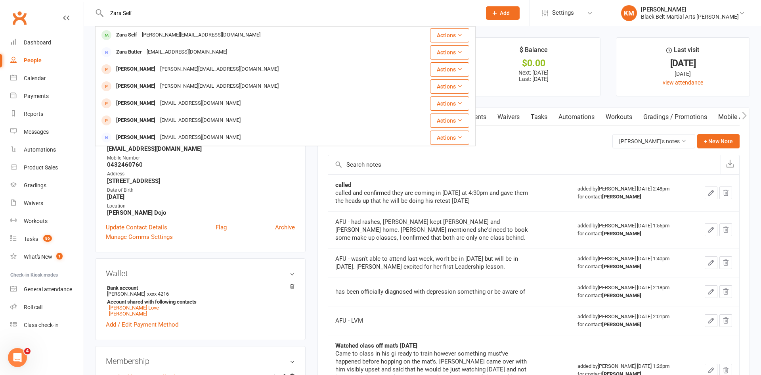
type input "Zara Self"
click at [135, 36] on div "Zara Self" at bounding box center [127, 34] width 26 height 11
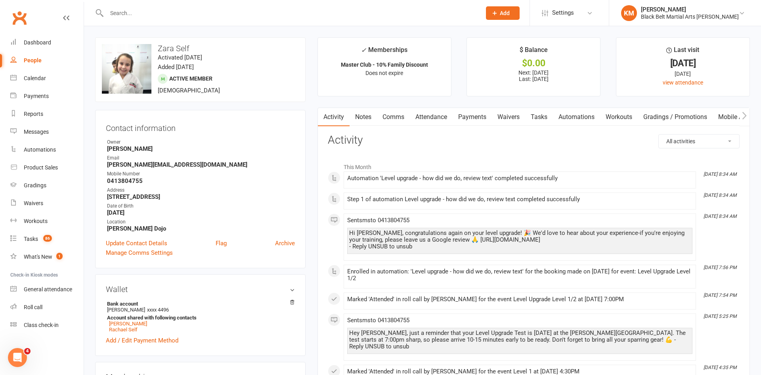
click at [366, 113] on link "Notes" at bounding box center [363, 117] width 27 height 18
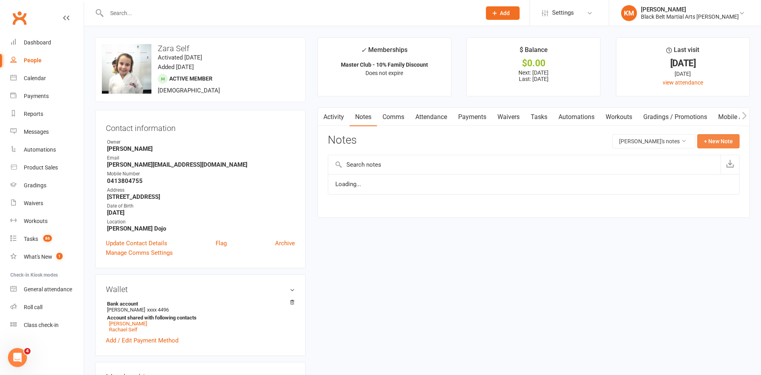
click at [717, 140] on button "+ New Note" at bounding box center [718, 141] width 42 height 14
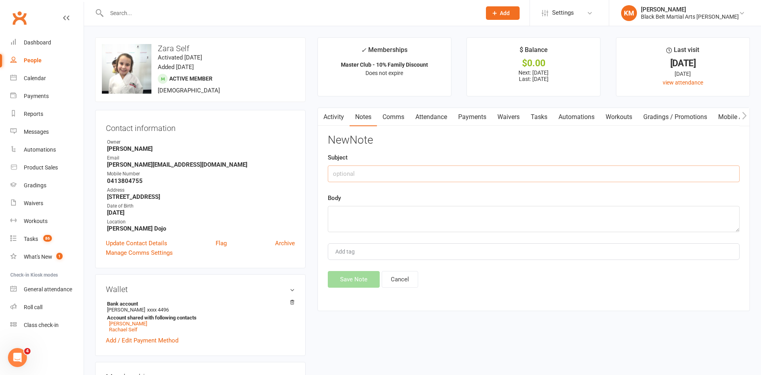
click at [591, 172] on input "text" at bounding box center [534, 173] width 412 height 17
type input "called"
drag, startPoint x: 351, startPoint y: 172, endPoint x: 316, endPoint y: 174, distance: 35.7
click at [316, 174] on main "✓ Memberships Master Club - 10% Family Discount Does not expire $ Balance $0.00…" at bounding box center [534, 177] width 444 height 281
click at [348, 206] on textarea at bounding box center [534, 219] width 412 height 26
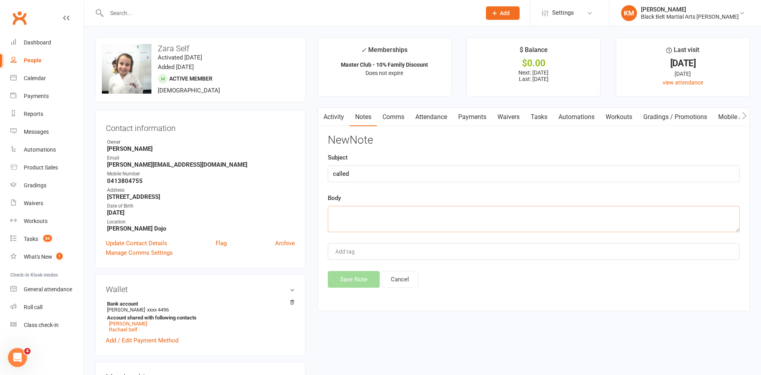
click at [348, 206] on textarea at bounding box center [534, 219] width 412 height 26
click at [336, 214] on textarea at bounding box center [534, 219] width 412 height 26
drag, startPoint x: 336, startPoint y: 214, endPoint x: 321, endPoint y: 197, distance: 22.8
click at [321, 197] on div "Activity Notes Comms Attendance Payments Waivers Tasks Automations Workouts Gra…" at bounding box center [533, 208] width 432 height 203
click at [331, 197] on label "Body" at bounding box center [334, 198] width 13 height 10
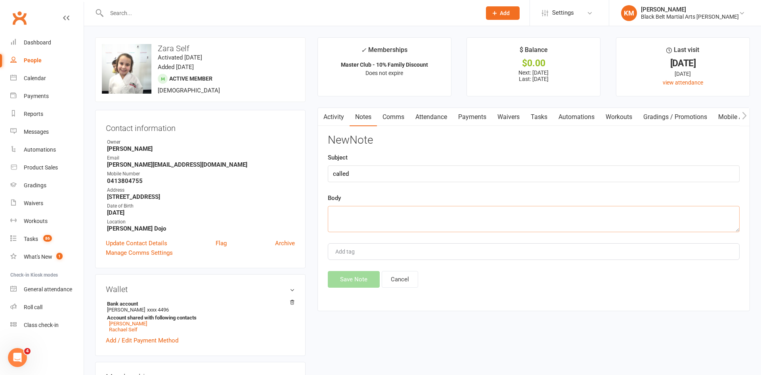
click at [340, 216] on textarea at bounding box center [534, 219] width 412 height 26
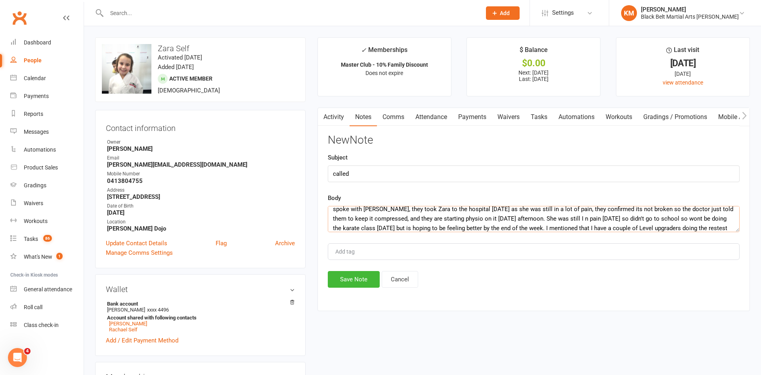
scroll to position [15, 0]
type textarea "spoke with Kathryn, they took Zara to the hospital Saturday as she was still in…"
click at [345, 273] on button "Save Note" at bounding box center [354, 279] width 52 height 17
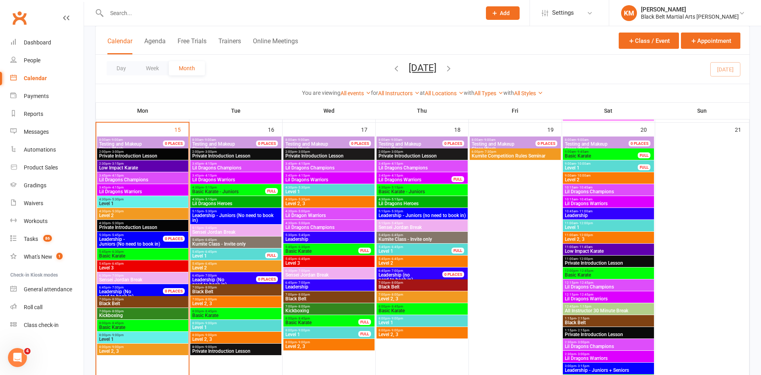
scroll to position [735, 0]
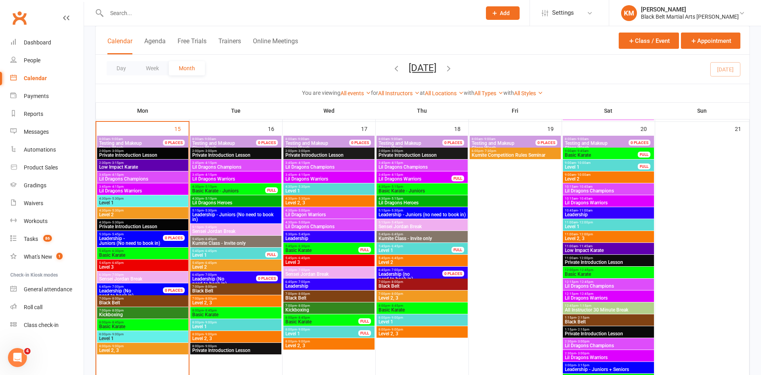
click at [232, 261] on span "5:45pm - 6:45pm" at bounding box center [236, 263] width 88 height 4
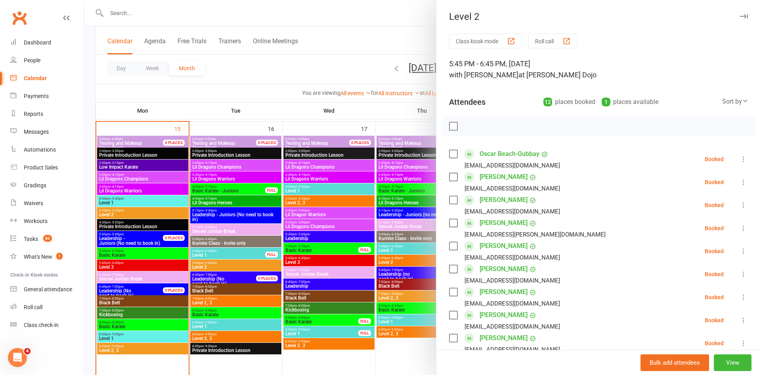
scroll to position [216, 0]
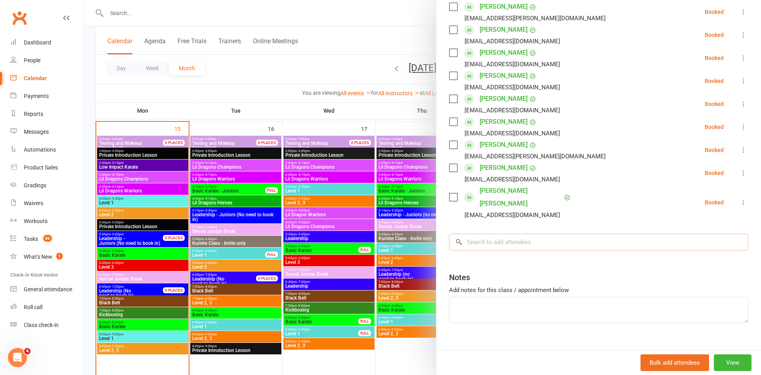
click at [572, 233] on input "search" at bounding box center [598, 241] width 299 height 17
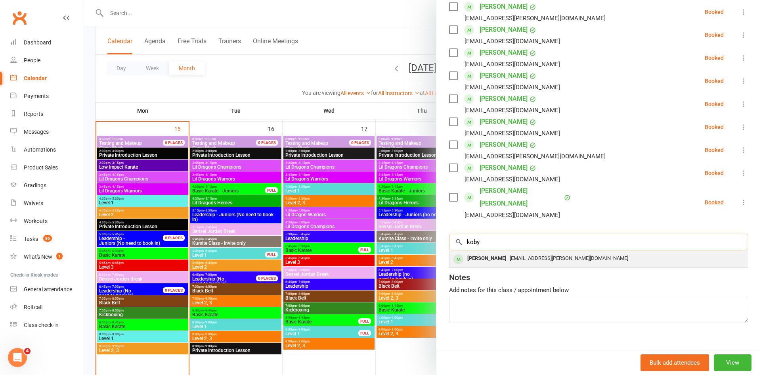
type input "koby"
click at [568, 252] on div "[EMAIL_ADDRESS][PERSON_NAME][DOMAIN_NAME]" at bounding box center [599, 257] width 292 height 11
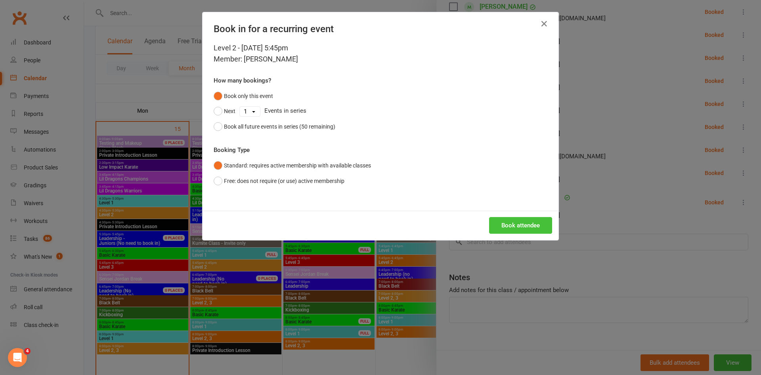
click at [530, 222] on button "Book attendee" at bounding box center [520, 225] width 63 height 17
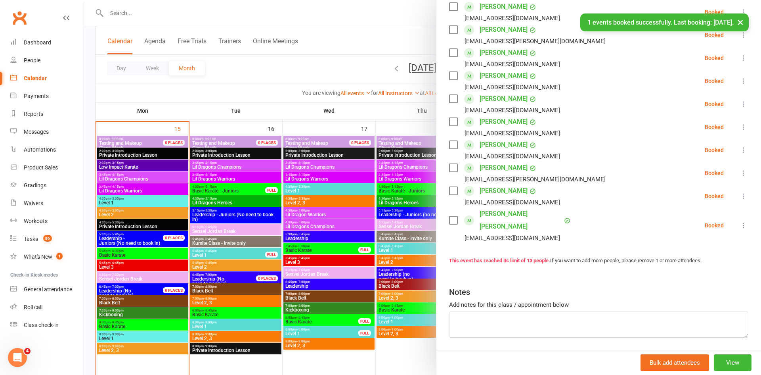
scroll to position [231, 0]
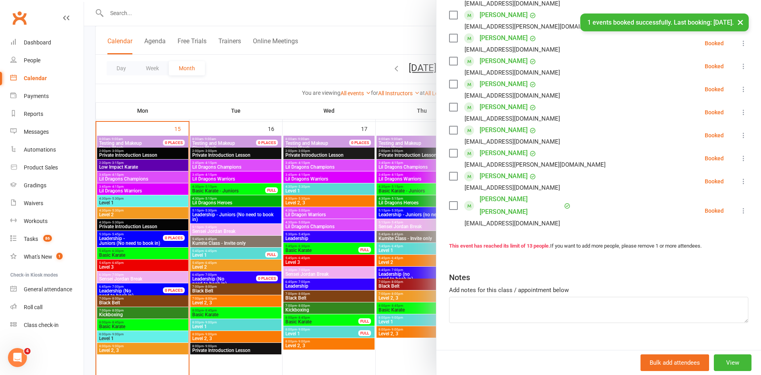
click at [340, 55] on div at bounding box center [422, 187] width 677 height 375
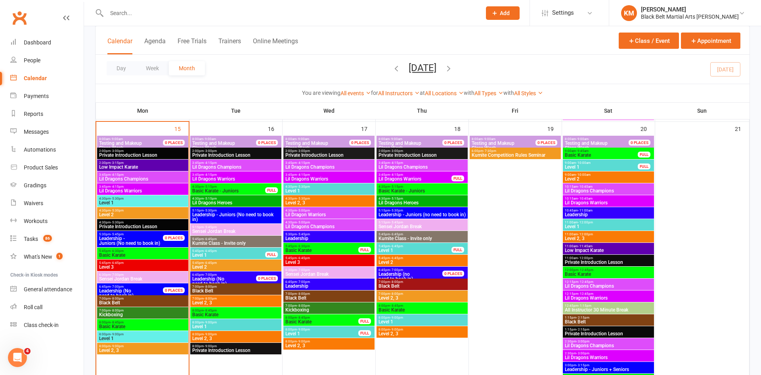
click at [143, 11] on input "text" at bounding box center [289, 13] width 371 height 11
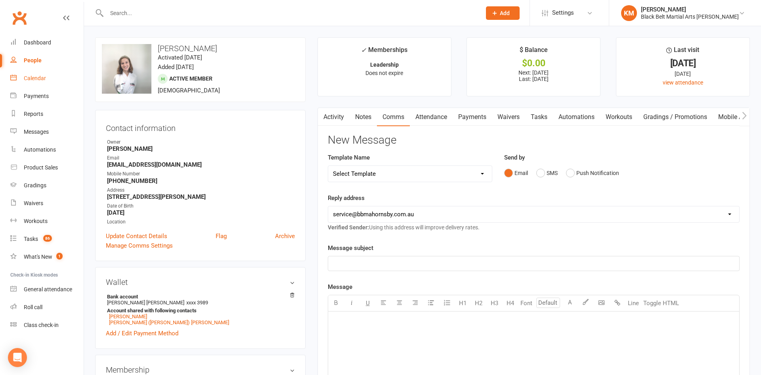
click at [36, 72] on link "Calendar" at bounding box center [46, 78] width 73 height 18
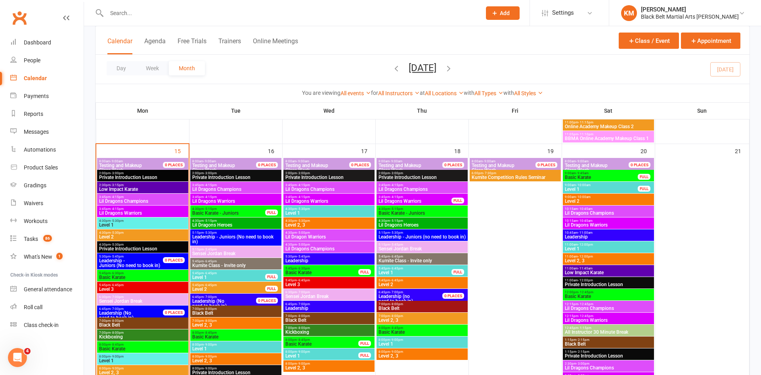
scroll to position [713, 0]
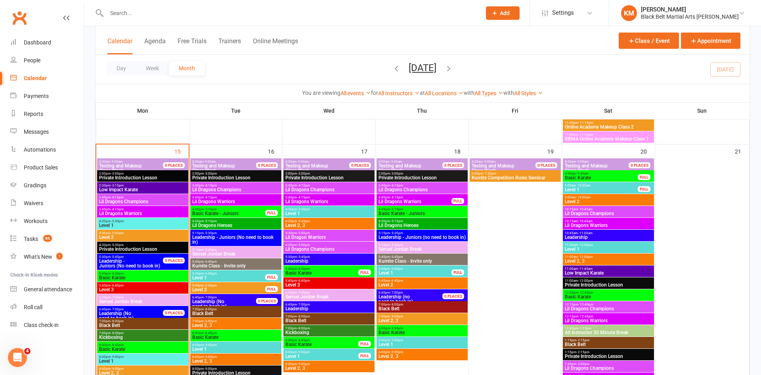
click at [529, 176] on span "Kumite Competition Rules Seminar" at bounding box center [515, 177] width 88 height 5
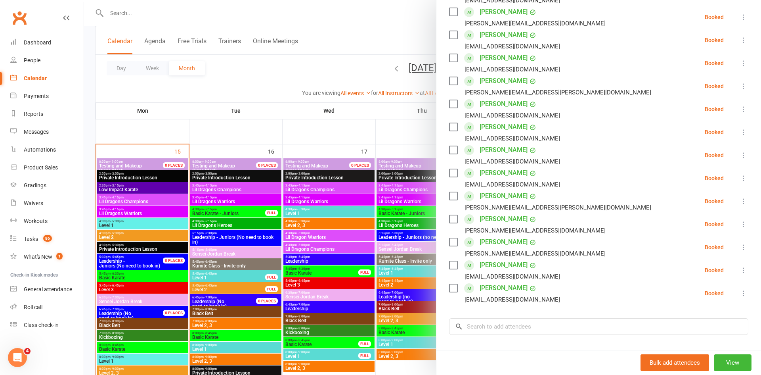
scroll to position [188, 0]
click at [455, 195] on label at bounding box center [453, 195] width 8 height 8
click at [742, 201] on icon at bounding box center [744, 201] width 8 height 8
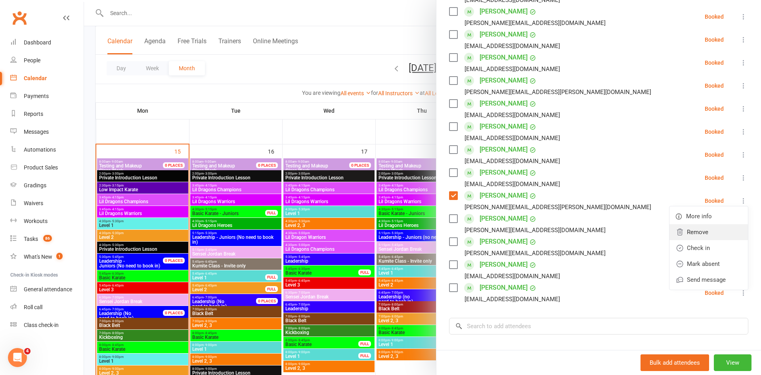
click at [720, 231] on link "Remove" at bounding box center [708, 232] width 78 height 16
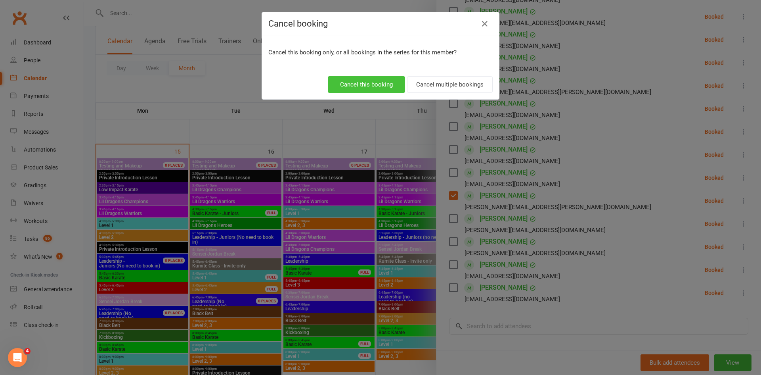
click at [393, 79] on button "Cancel this booking" at bounding box center [366, 84] width 77 height 17
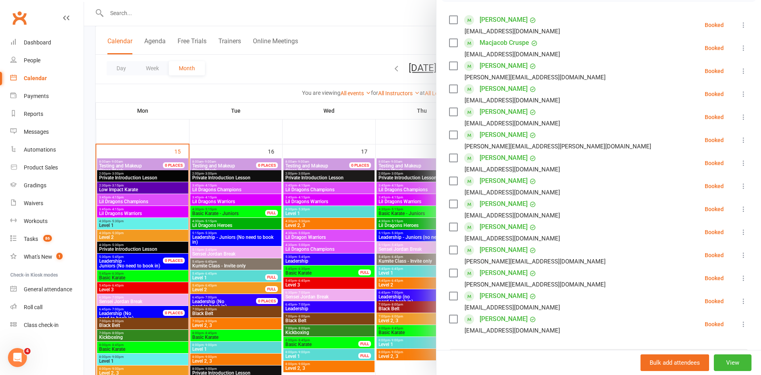
scroll to position [134, 0]
click at [378, 29] on div at bounding box center [422, 187] width 677 height 375
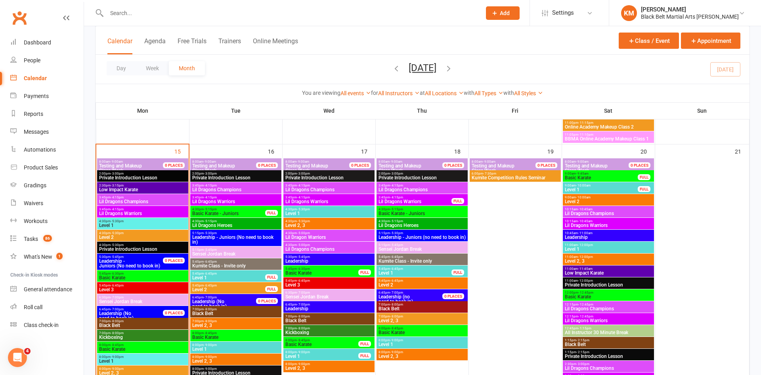
click at [134, 273] on span "5:45pm - 6:30pm" at bounding box center [143, 274] width 88 height 4
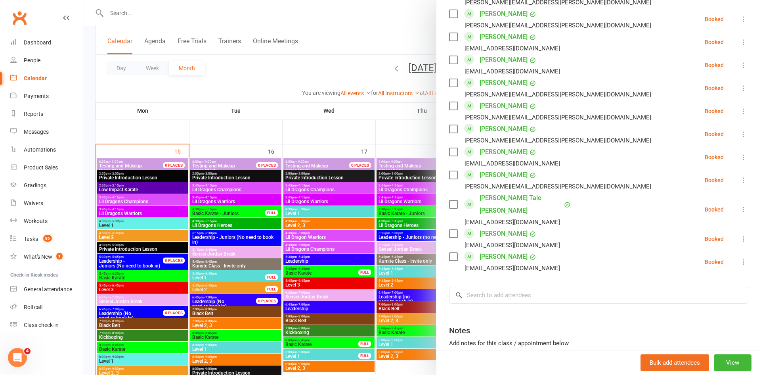
scroll to position [673, 0]
click at [311, 41] on div at bounding box center [422, 187] width 677 height 375
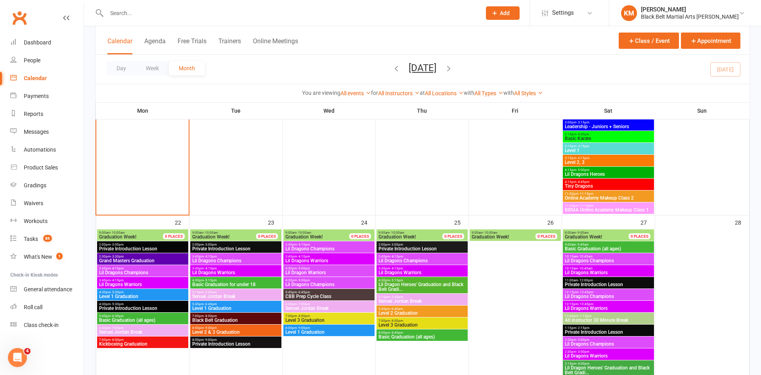
scroll to position [975, 0]
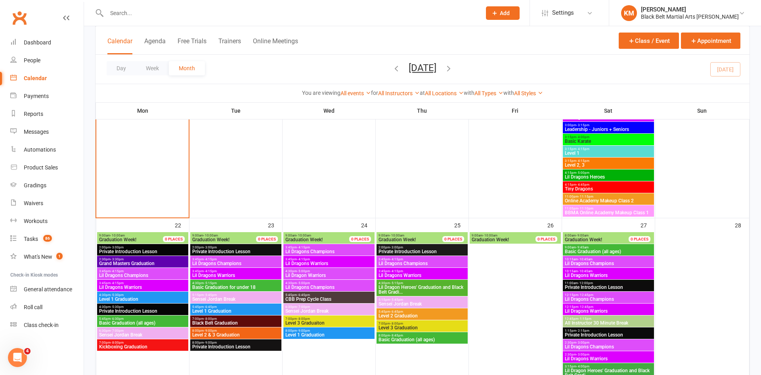
click at [170, 271] on span "3:45pm - 4:15pm" at bounding box center [143, 271] width 88 height 4
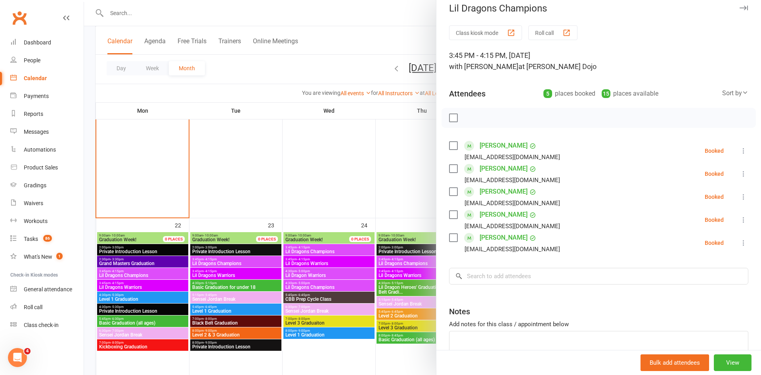
scroll to position [9, 0]
click at [339, 38] on div at bounding box center [422, 187] width 677 height 375
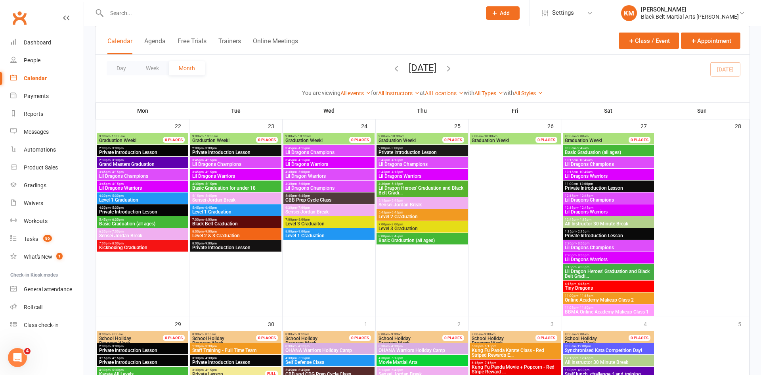
scroll to position [1076, 0]
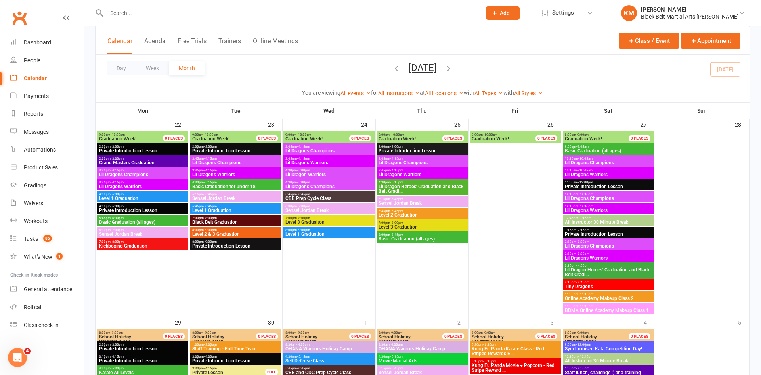
click at [179, 216] on span "5:45pm - 6:30pm" at bounding box center [143, 218] width 88 height 4
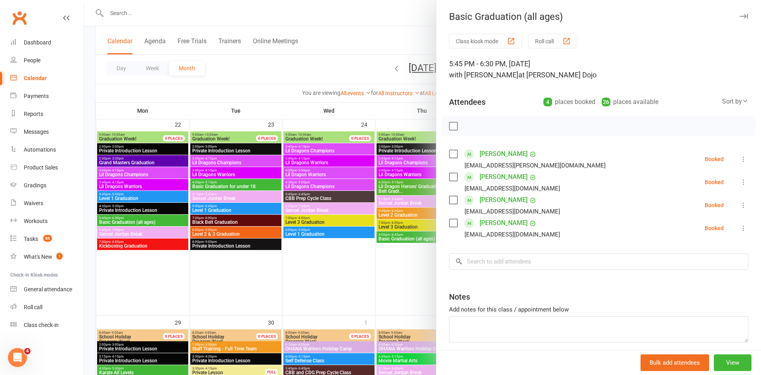
click at [386, 24] on div at bounding box center [422, 187] width 677 height 375
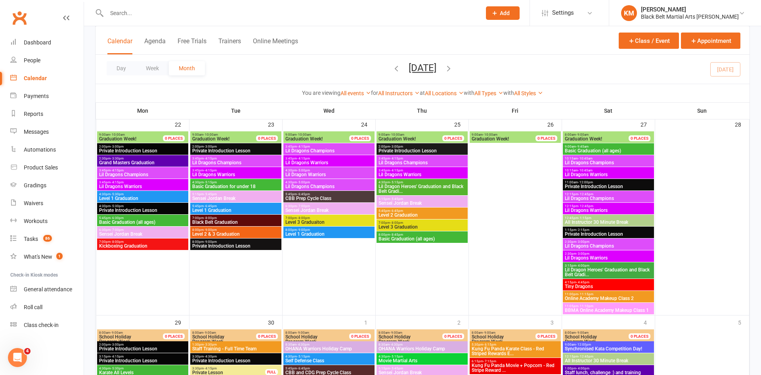
click at [161, 199] on span "Level 1 Graduation" at bounding box center [143, 198] width 88 height 5
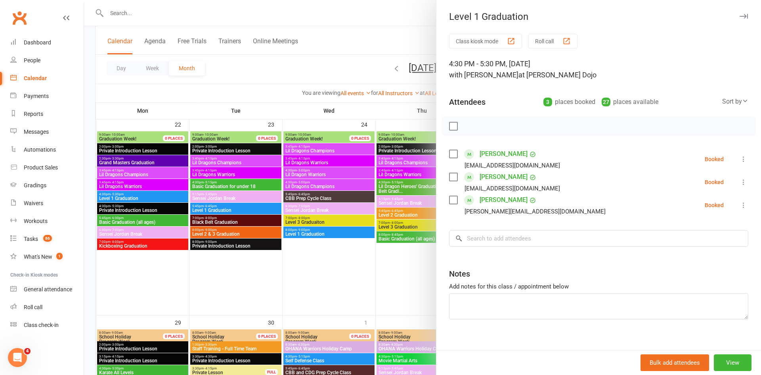
click at [361, 34] on div at bounding box center [422, 187] width 677 height 375
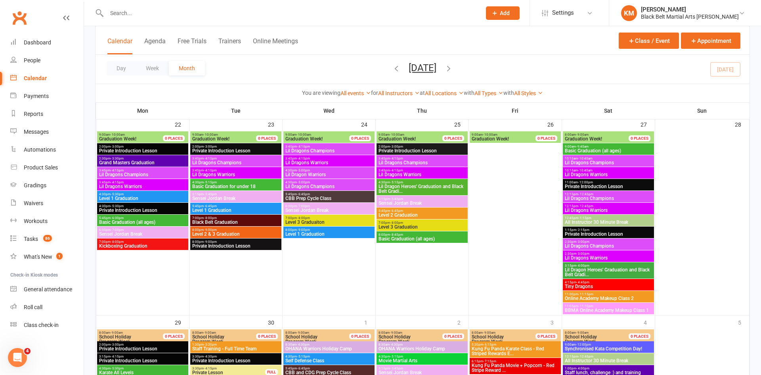
click at [107, 246] on span "Kickboxing Graduation" at bounding box center [143, 245] width 88 height 5
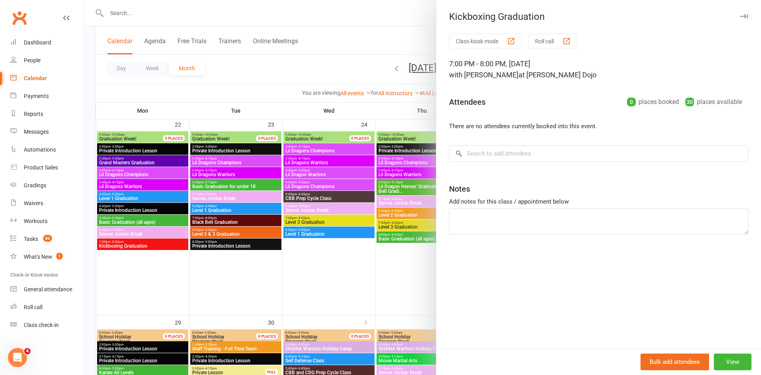
click at [403, 41] on div at bounding box center [422, 187] width 677 height 375
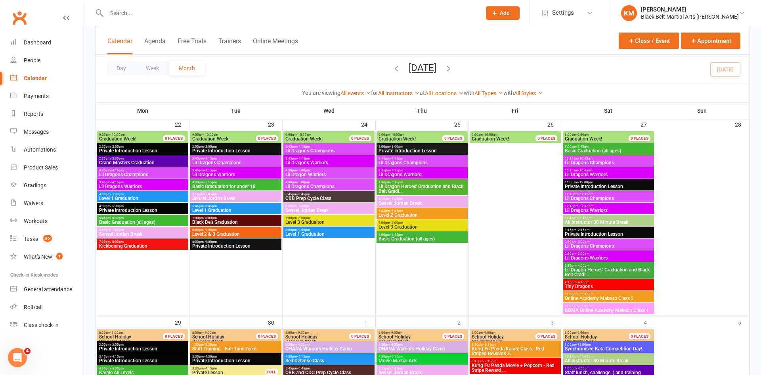
click at [242, 186] on span "Basic Graduation for under 18" at bounding box center [236, 186] width 88 height 5
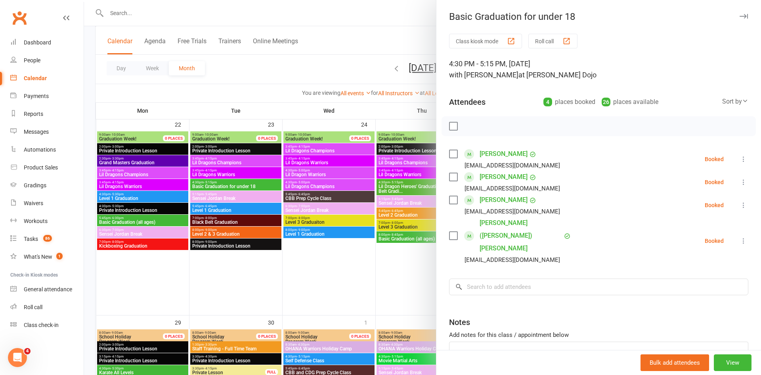
click at [347, 44] on div at bounding box center [422, 187] width 677 height 375
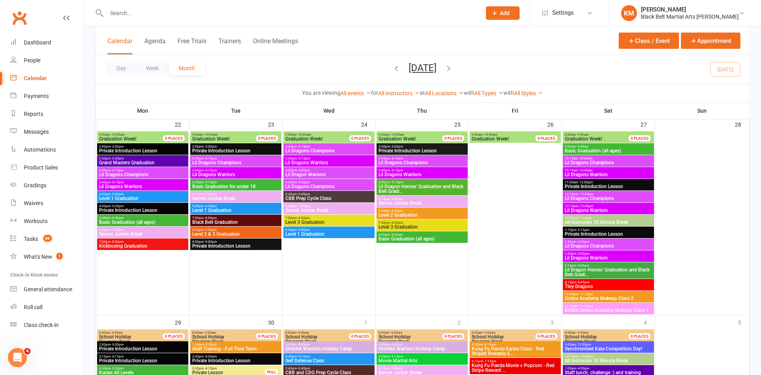
click at [245, 210] on span "Level 1 Graduation" at bounding box center [236, 210] width 88 height 5
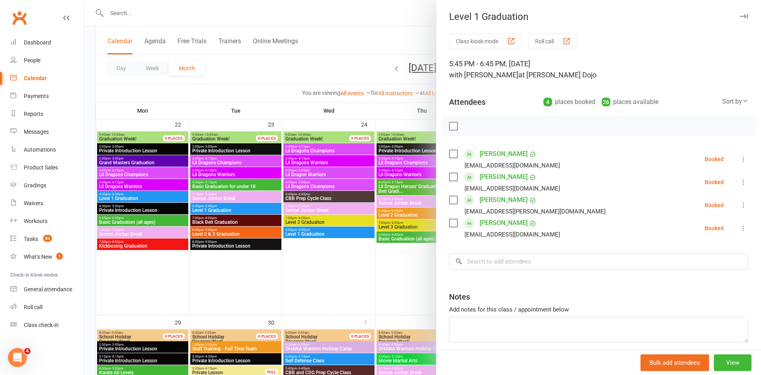
click at [355, 38] on div at bounding box center [422, 187] width 677 height 375
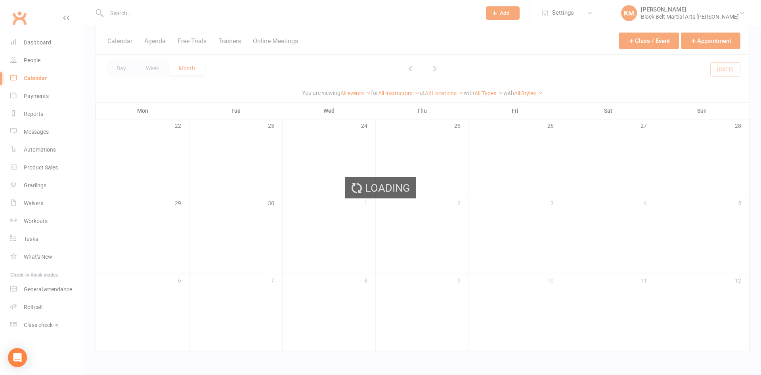
click at [43, 132] on div "Loading" at bounding box center [380, 187] width 761 height 375
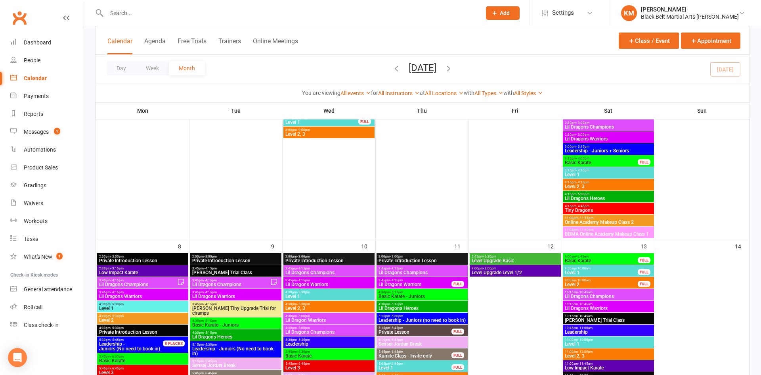
scroll to position [557, 0]
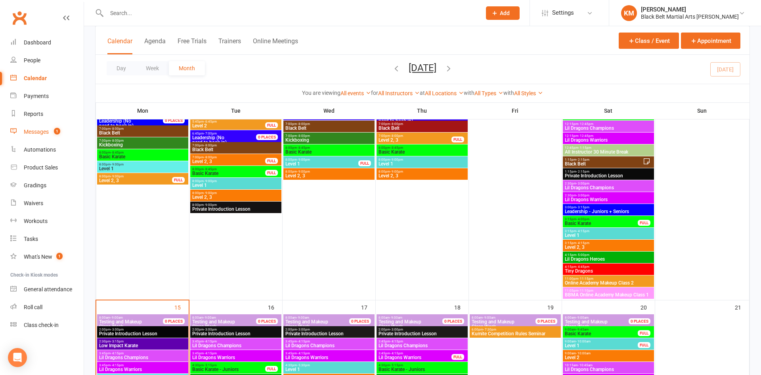
click at [43, 132] on div "Messages" at bounding box center [36, 131] width 25 height 6
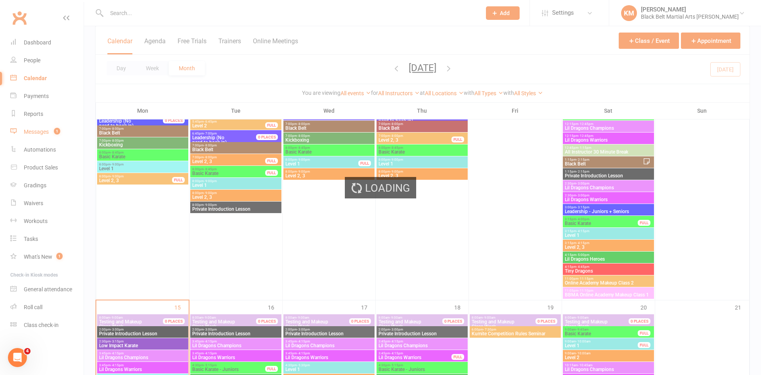
scroll to position [0, 0]
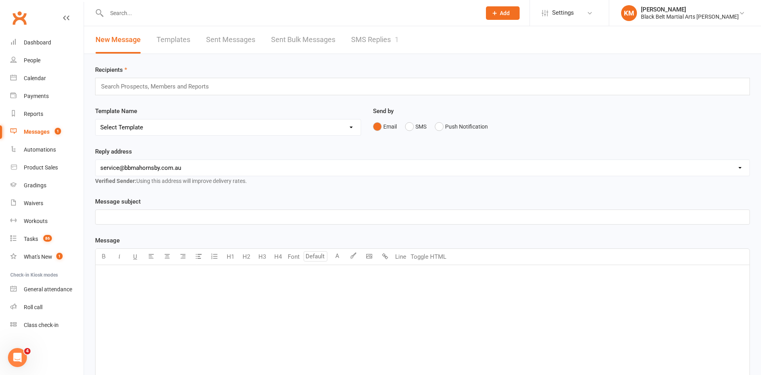
click at [386, 28] on link "SMS Replies 1" at bounding box center [375, 39] width 48 height 27
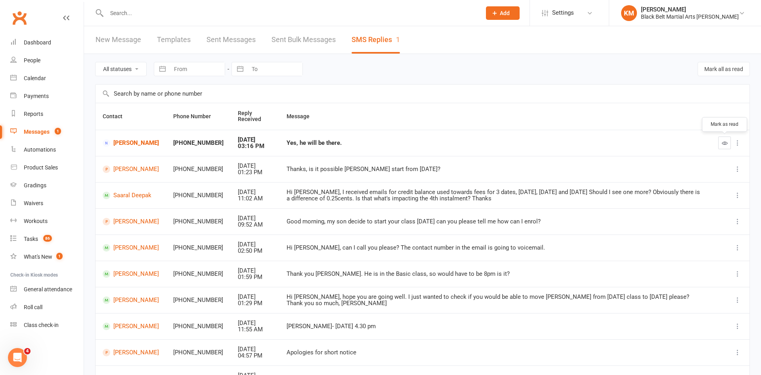
click at [725, 142] on icon "button" at bounding box center [725, 143] width 6 height 6
click at [142, 145] on link "[PERSON_NAME]" at bounding box center [131, 143] width 56 height 8
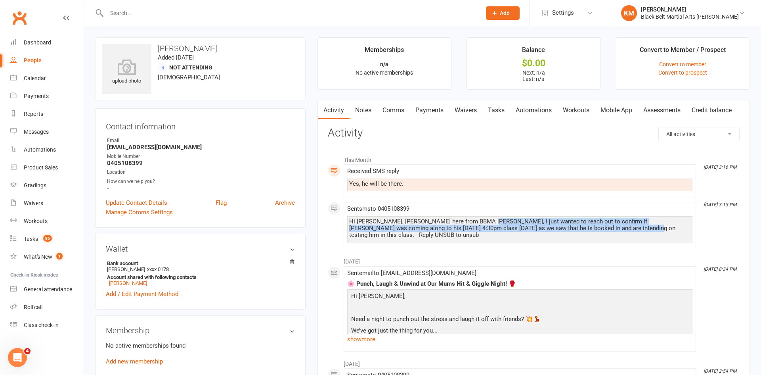
drag, startPoint x: 478, startPoint y: 222, endPoint x: 582, endPoint y: 233, distance: 104.8
click at [582, 233] on div "Hi [PERSON_NAME], [PERSON_NAME] here from BBMA [PERSON_NAME], I just wanted to …" at bounding box center [519, 229] width 345 height 26
click at [46, 75] on link "Calendar" at bounding box center [46, 78] width 73 height 18
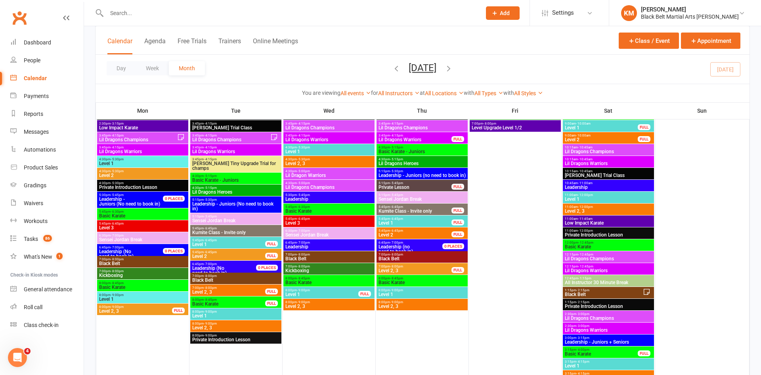
scroll to position [428, 0]
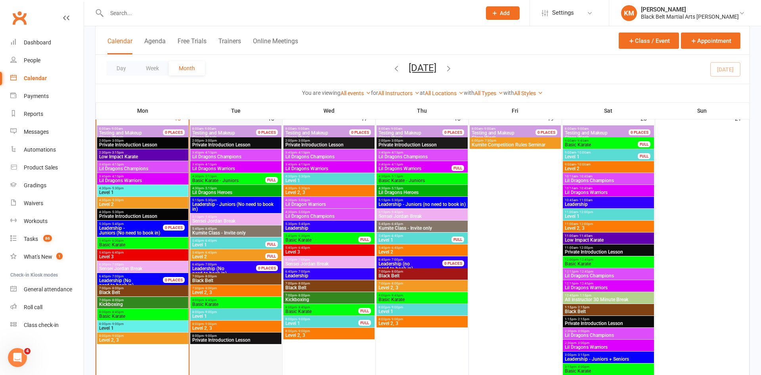
scroll to position [742, 0]
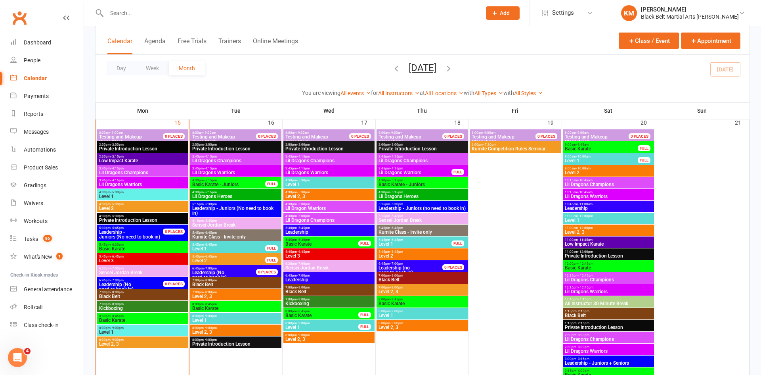
click at [135, 204] on span "4:30pm - 5:30pm" at bounding box center [143, 204] width 88 height 4
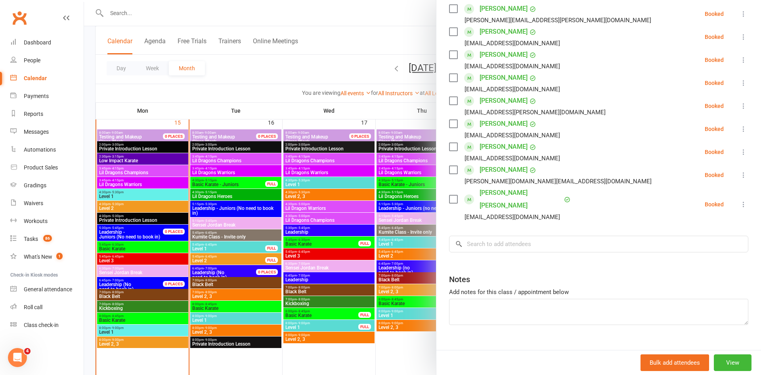
scroll to position [147, 0]
click at [481, 296] on textarea at bounding box center [598, 309] width 299 height 26
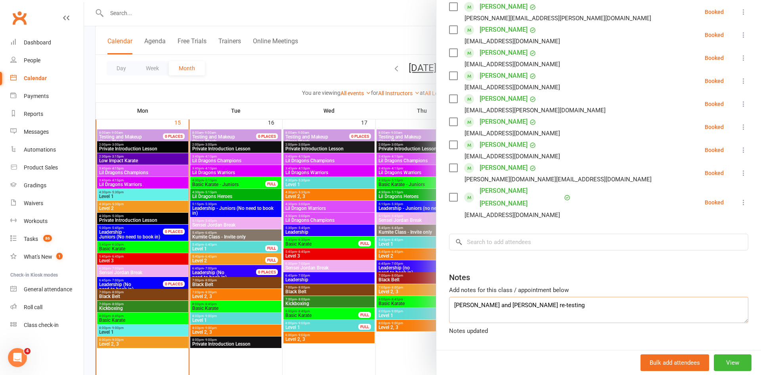
type textarea "Max Love and Max Johnston re-testing"
click at [340, 49] on div at bounding box center [422, 187] width 677 height 375
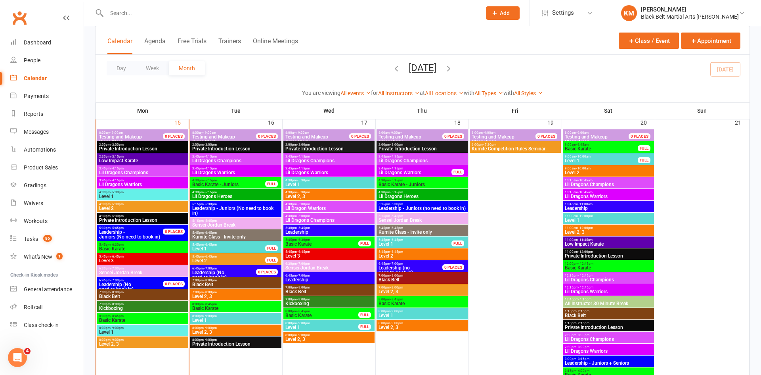
click at [209, 262] on span "Level 2" at bounding box center [229, 260] width 74 height 5
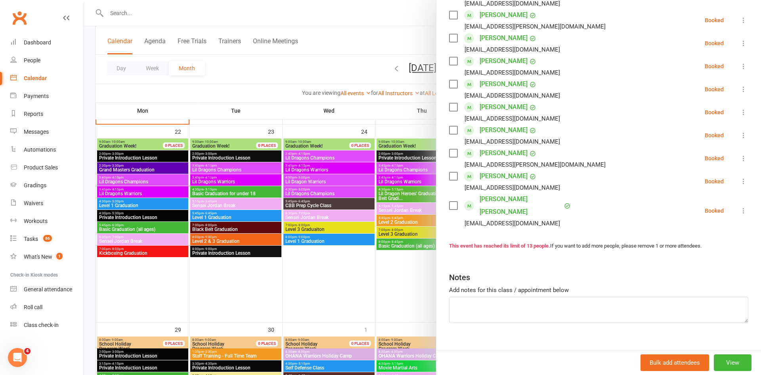
scroll to position [1069, 0]
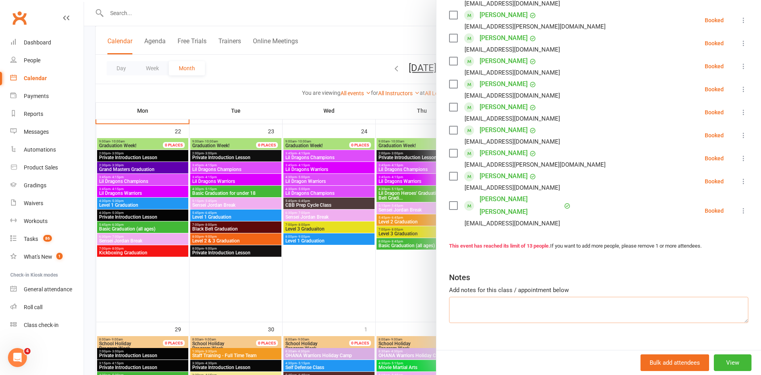
click at [528, 296] on textarea at bounding box center [598, 309] width 299 height 26
drag, startPoint x: 573, startPoint y: 303, endPoint x: 549, endPoint y: 301, distance: 24.3
click at [549, 301] on textarea "Koby Gregory confirmed re-testing Shaan, Ishaan, and Prastuti --> have sent tex…" at bounding box center [598, 309] width 299 height 26
type textarea "Koby Gregory confirmed re-testing Shaan, Ishaan, and Prastuti --> have tried to…"
click at [341, 57] on div at bounding box center [422, 187] width 677 height 375
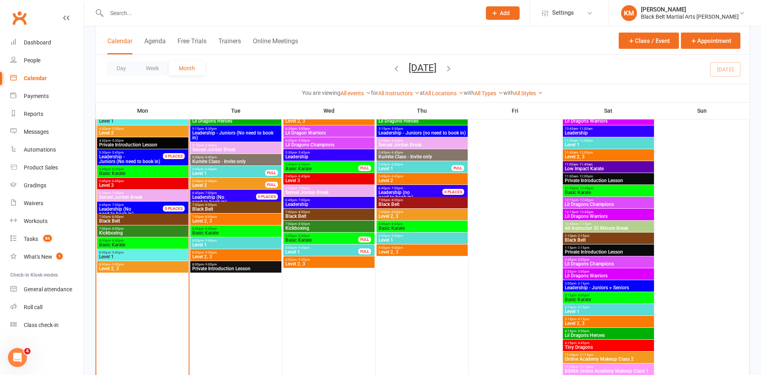
scroll to position [801, 0]
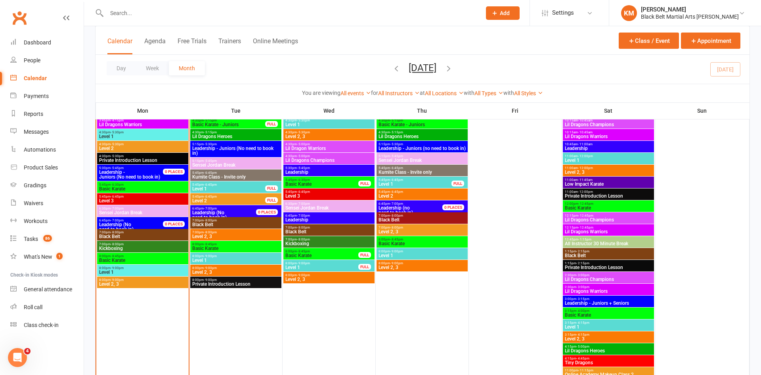
click at [257, 185] on span "5:45pm - 6:45pm" at bounding box center [229, 185] width 74 height 4
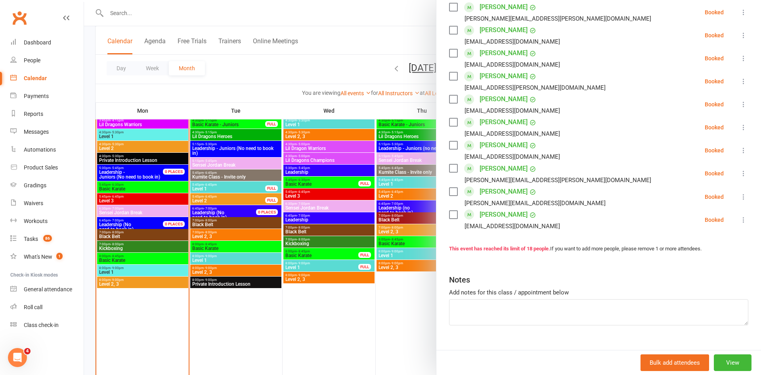
scroll to position [331, 0]
click at [525, 310] on textarea at bounding box center [598, 311] width 299 height 26
type textarea "Krish Kumar -> have called and sent text to confirm re-testing"
click at [335, 41] on div at bounding box center [422, 187] width 677 height 375
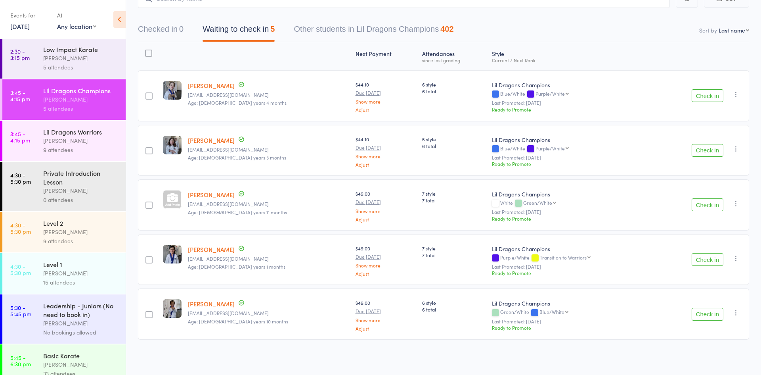
scroll to position [104, 0]
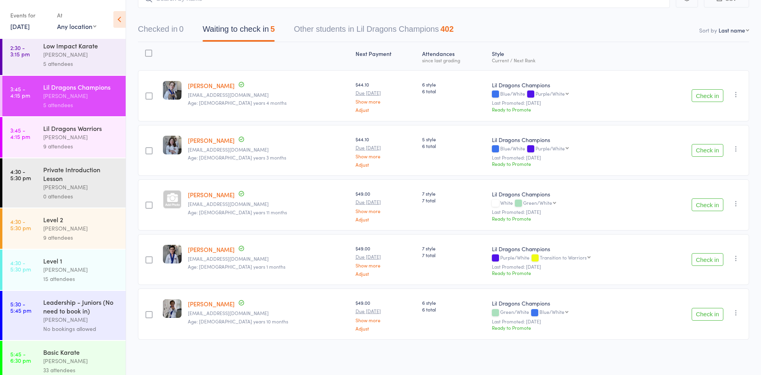
click at [67, 239] on div "9 attendees" at bounding box center [81, 237] width 76 height 9
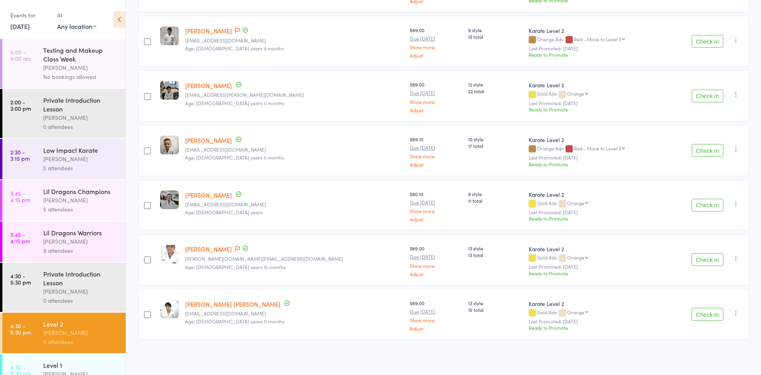
click at [88, 189] on div "Lil Dragons Champions" at bounding box center [81, 191] width 76 height 9
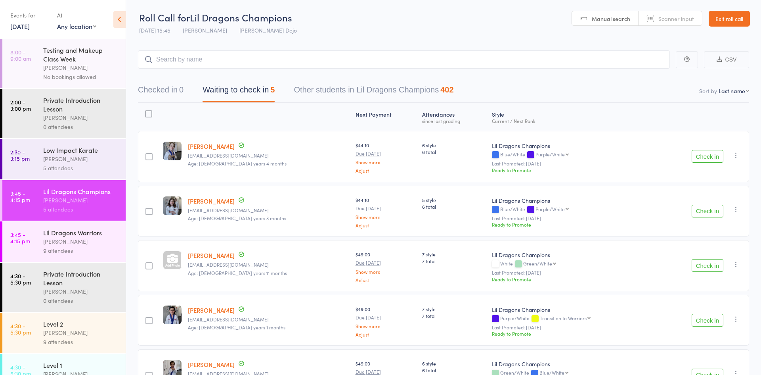
click at [251, 99] on button "Waiting to check in 5" at bounding box center [239, 91] width 72 height 21
click at [712, 160] on button "Check in" at bounding box center [708, 156] width 32 height 13
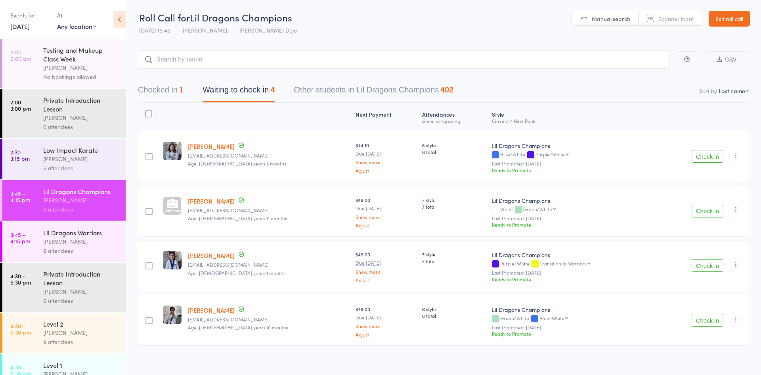
click at [61, 240] on div "[PERSON_NAME]" at bounding box center [81, 241] width 76 height 9
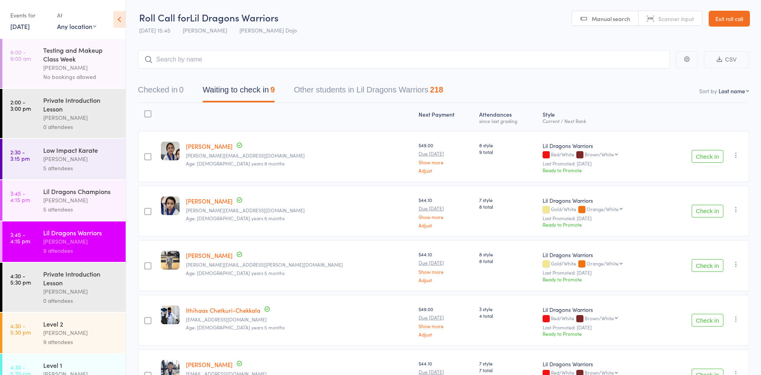
click at [265, 92] on button "Waiting to check in 9" at bounding box center [239, 91] width 72 height 21
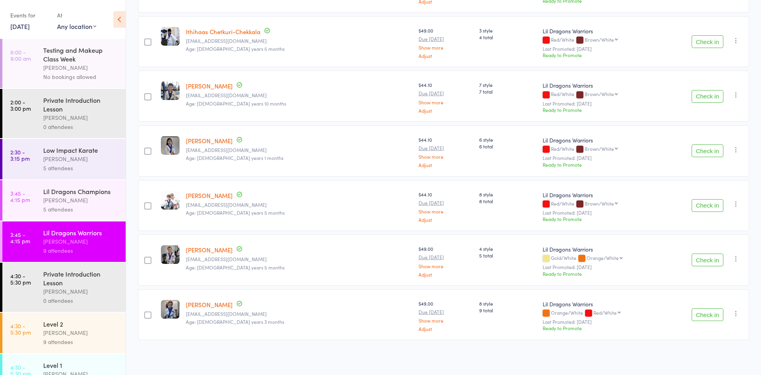
scroll to position [280, 0]
click at [94, 194] on div "Lil Dragons Champions" at bounding box center [81, 191] width 76 height 9
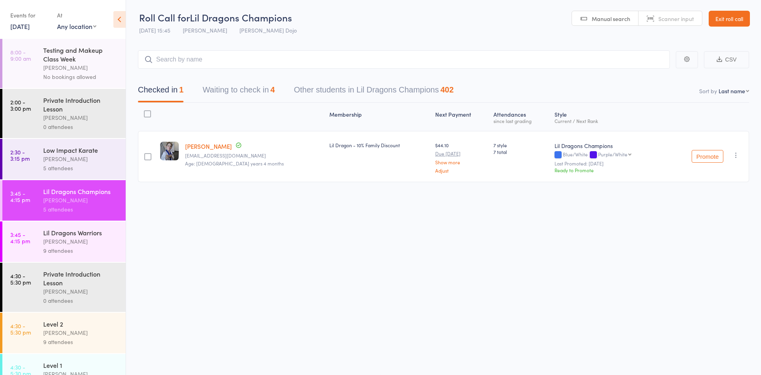
click at [259, 88] on button "Waiting to check in 4" at bounding box center [239, 91] width 72 height 21
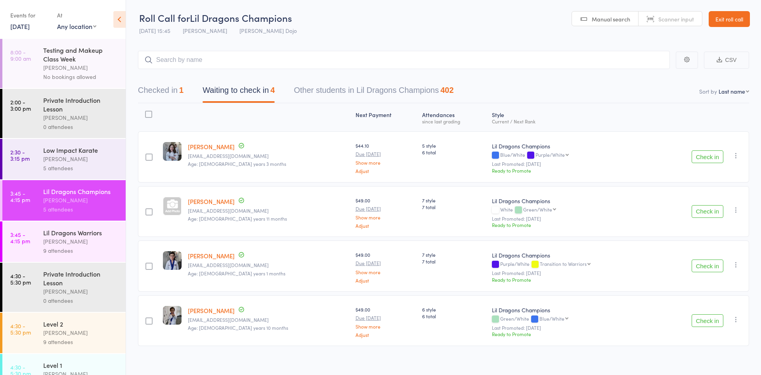
scroll to position [7, 0]
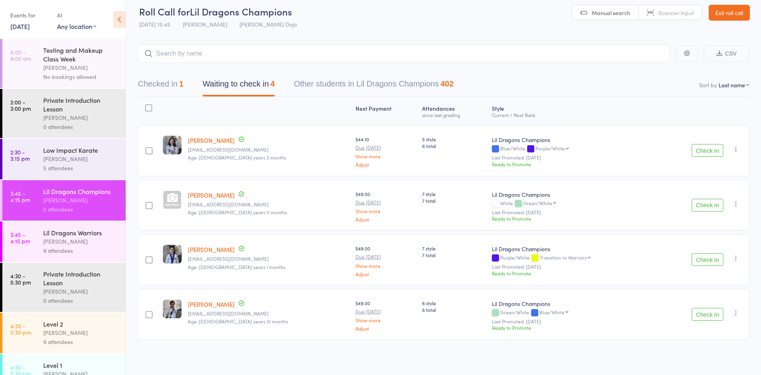
click at [708, 205] on button "Check in" at bounding box center [708, 205] width 32 height 13
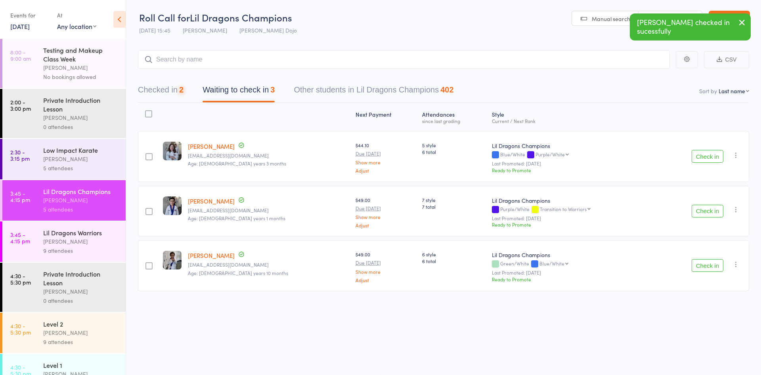
scroll to position [0, 0]
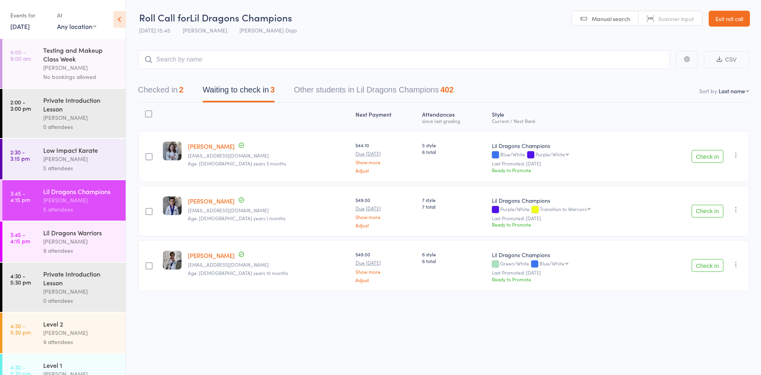
click at [88, 236] on div "Lil Dragons Warriors" at bounding box center [81, 232] width 76 height 9
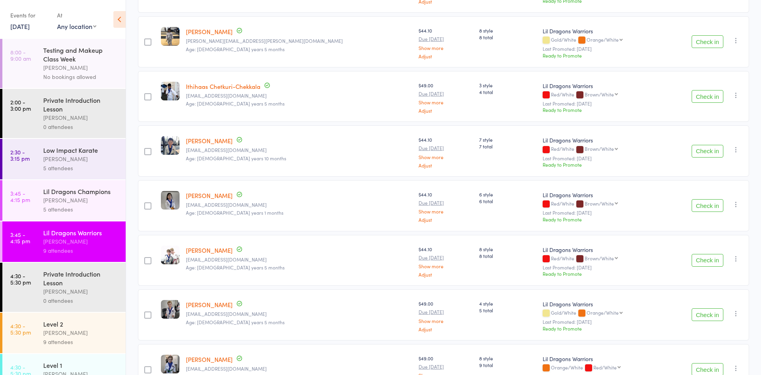
scroll to position [280, 0]
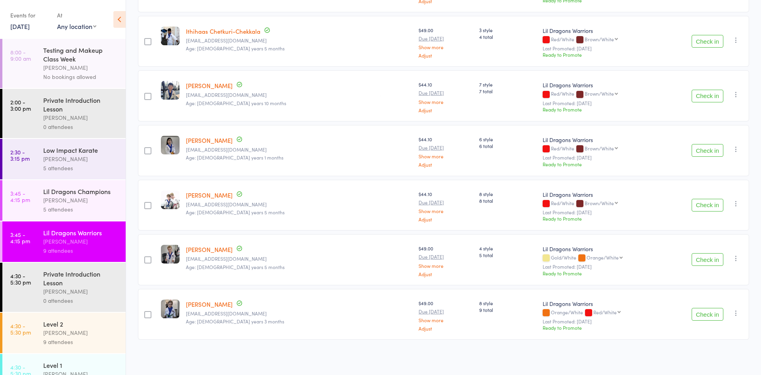
click at [708, 262] on button "Check in" at bounding box center [708, 259] width 32 height 13
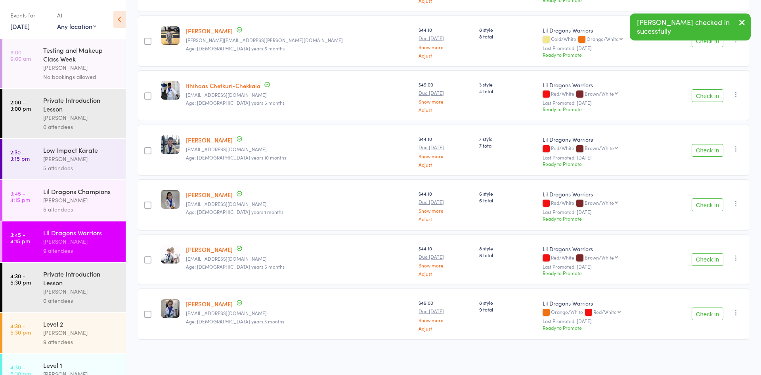
click at [709, 312] on button "Check in" at bounding box center [708, 313] width 32 height 13
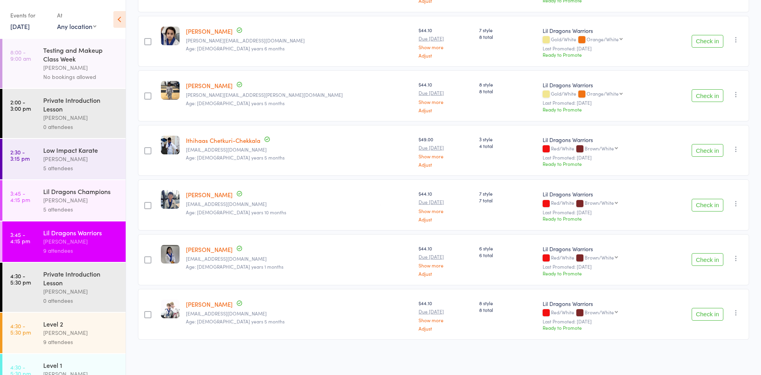
click at [69, 200] on div "[PERSON_NAME]" at bounding box center [81, 199] width 76 height 9
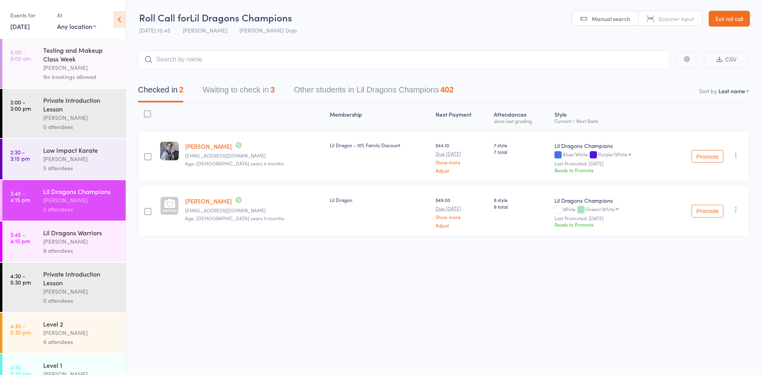
click at [233, 86] on button "Waiting to check in 3" at bounding box center [239, 91] width 72 height 21
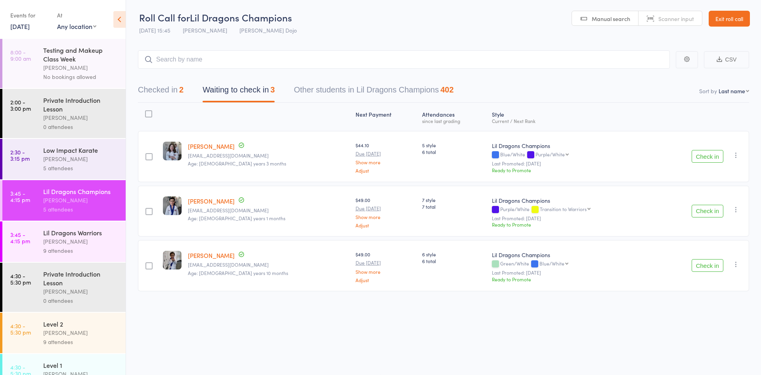
click at [174, 84] on button "Checked in 2" at bounding box center [161, 91] width 46 height 21
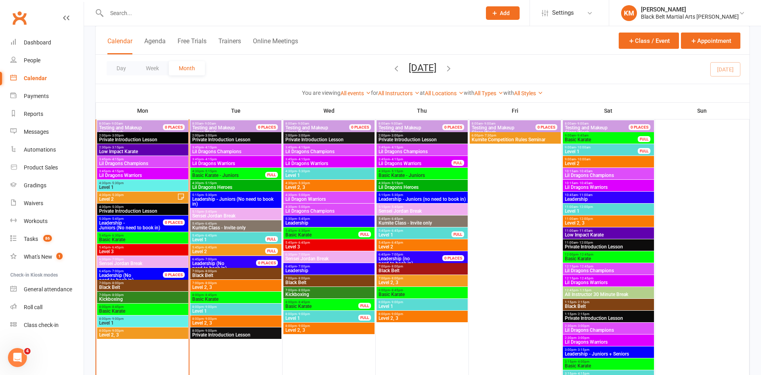
scroll to position [752, 0]
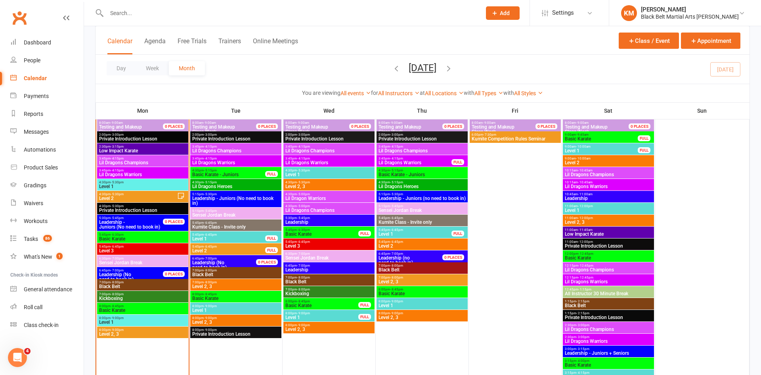
click at [226, 235] on span "5:45pm - 6:45pm" at bounding box center [229, 235] width 74 height 4
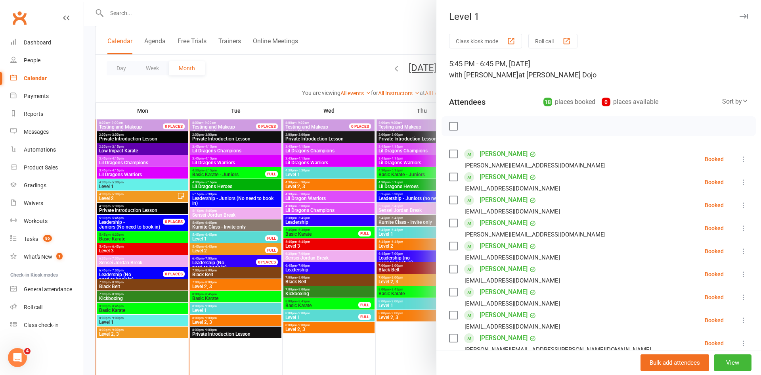
scroll to position [346, 0]
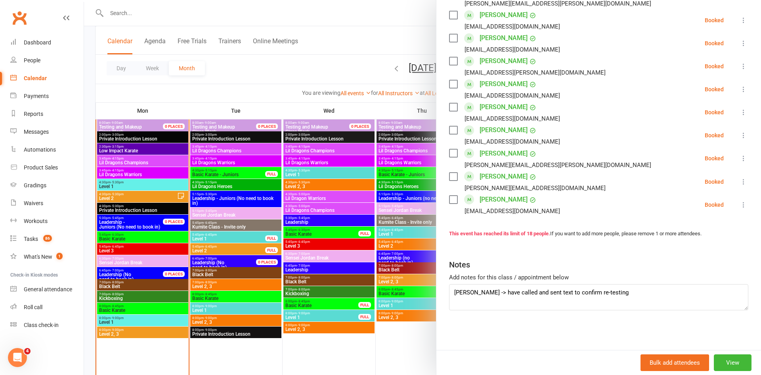
click at [239, 252] on div at bounding box center [422, 187] width 677 height 375
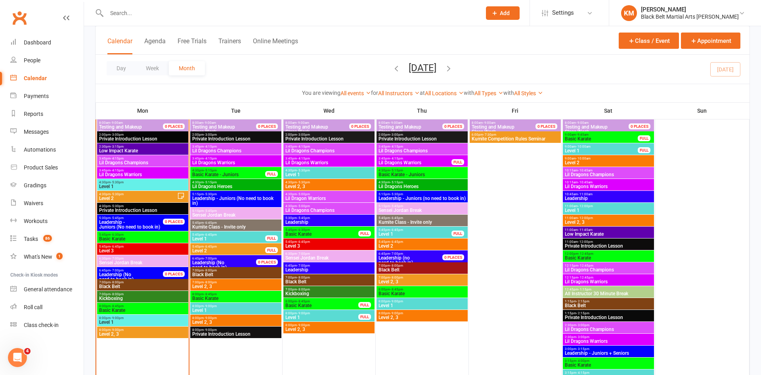
click at [239, 252] on div at bounding box center [422, 187] width 677 height 375
click at [239, 252] on span "Level 2" at bounding box center [229, 250] width 74 height 5
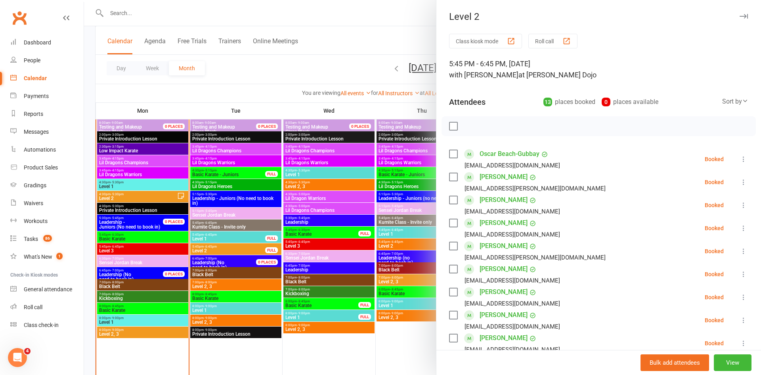
scroll to position [231, 0]
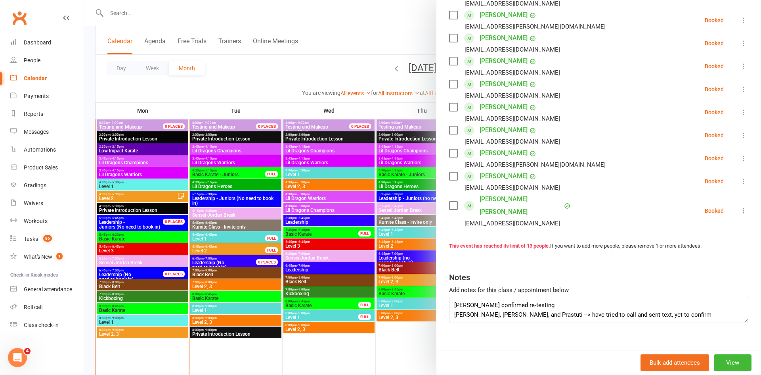
click at [350, 42] on div at bounding box center [422, 187] width 677 height 375
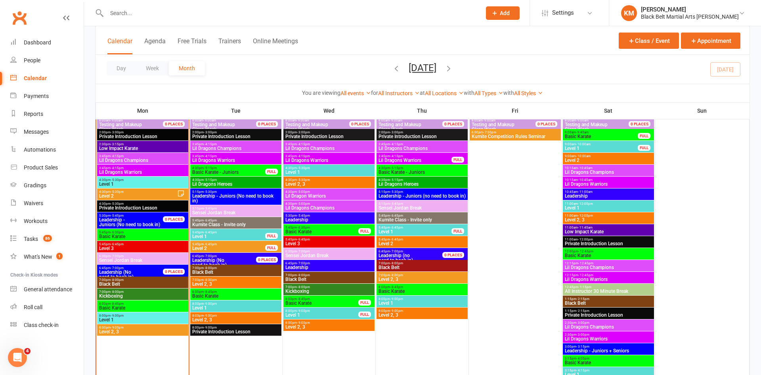
scroll to position [755, 0]
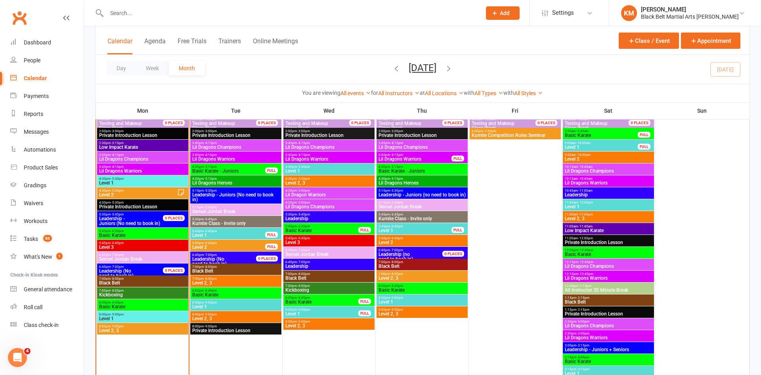
click at [122, 13] on input "text" at bounding box center [289, 13] width 371 height 11
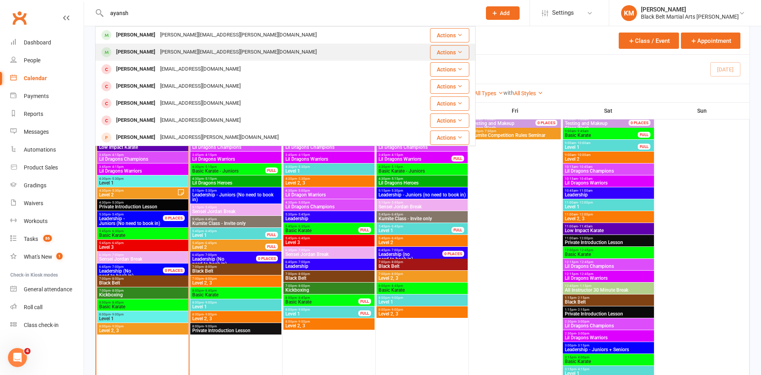
type input "ayansh"
click at [128, 46] on div "[PERSON_NAME]" at bounding box center [136, 51] width 44 height 11
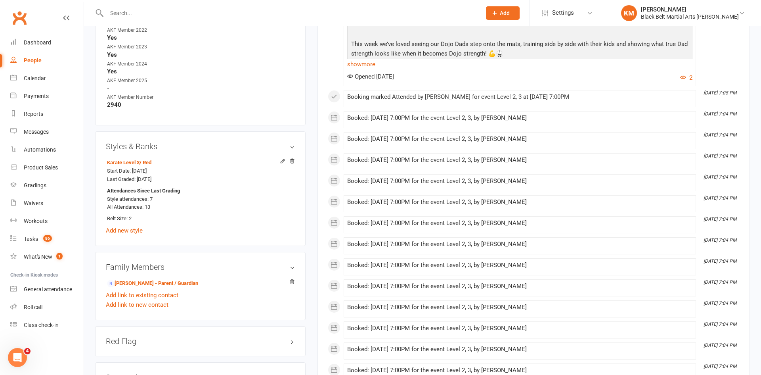
scroll to position [453, 0]
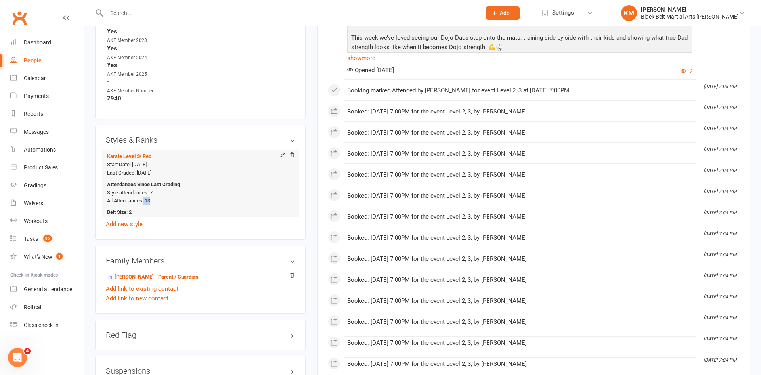
drag, startPoint x: 156, startPoint y: 201, endPoint x: 144, endPoint y: 199, distance: 11.6
click at [144, 199] on div "Attendances Since Last Grading Style attendances: 7 All Attendances: 13" at bounding box center [199, 192] width 184 height 25
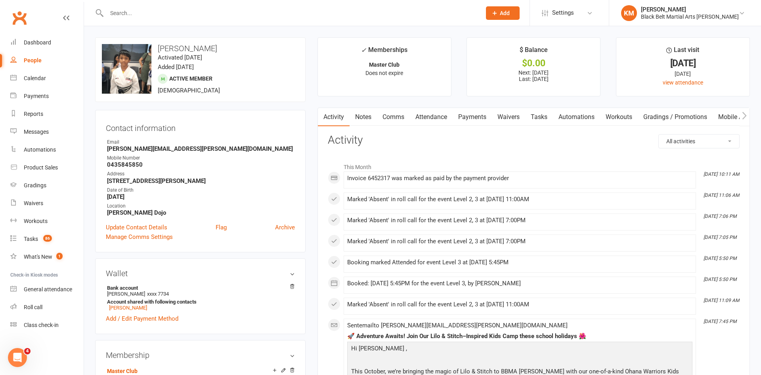
click at [430, 116] on link "Attendance" at bounding box center [431, 117] width 43 height 18
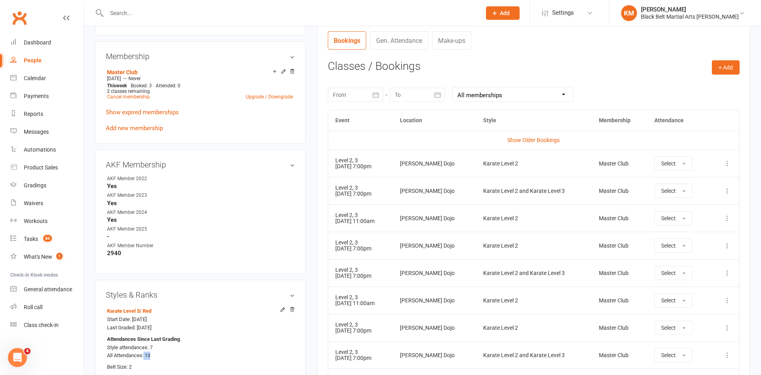
scroll to position [322, 0]
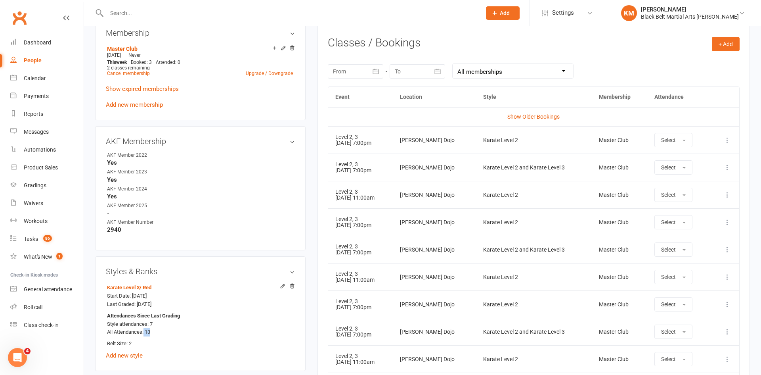
click at [393, 199] on td "Level 2, 3 [DATE] 11:00am" at bounding box center [360, 194] width 65 height 27
drag, startPoint x: 409, startPoint y: 199, endPoint x: 301, endPoint y: 132, distance: 127.2
click at [301, 132] on div "upload photo change photo [PERSON_NAME] Activated [DATE] Added [DATE] Active me…" at bounding box center [422, 290] width 667 height 1151
click at [301, 132] on div "AKF Membership edit AKF Member 2022 Yes AKF Member 2023 Yes AKF Member 2024 Yes…" at bounding box center [200, 188] width 210 height 124
click at [307, 134] on div "upload photo change photo [PERSON_NAME] Activated [DATE] Added [DATE] Active me…" at bounding box center [200, 290] width 222 height 1151
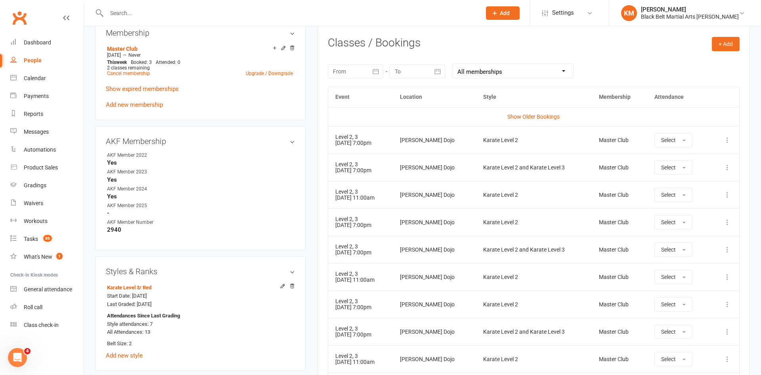
scroll to position [0, 0]
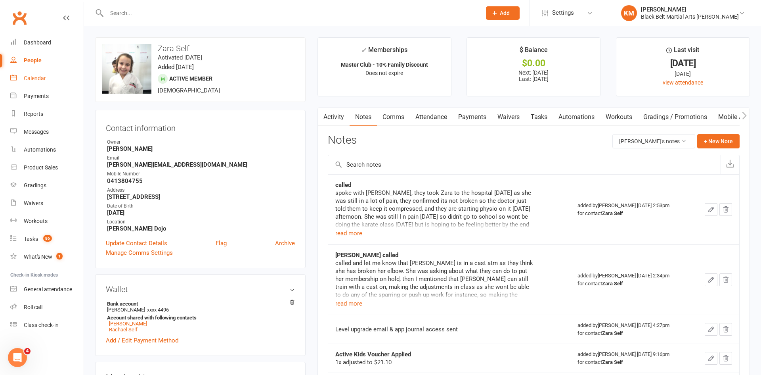
click at [18, 81] on link "Calendar" at bounding box center [46, 78] width 73 height 18
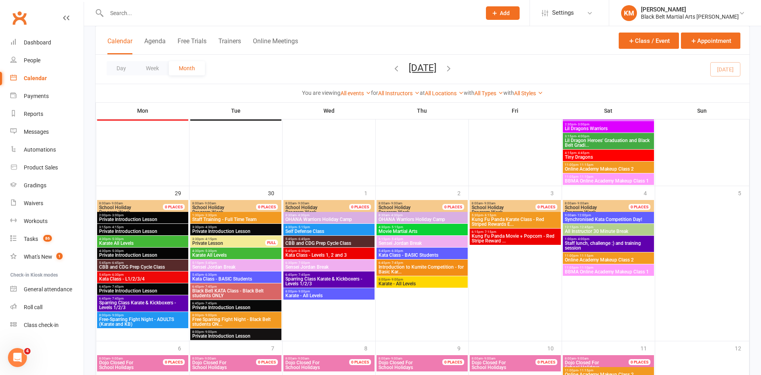
scroll to position [1222, 0]
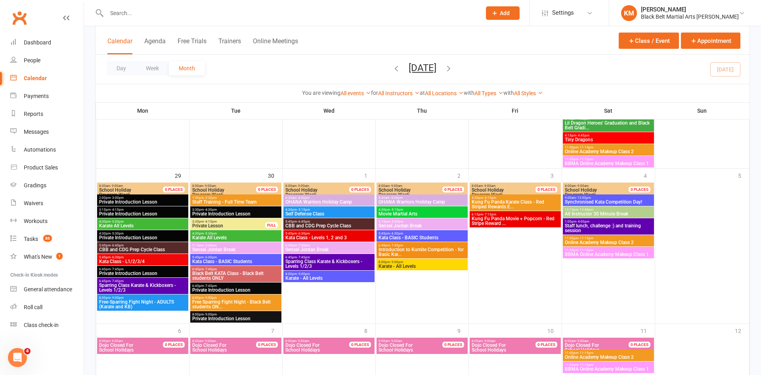
click at [339, 47] on div "Calendar Agenda Free Trials Trainers Online Meetings Class / Event Appointment" at bounding box center [423, 40] width 654 height 29
click at [321, 201] on span "OHANA Warriors Holiday Camp" at bounding box center [329, 201] width 88 height 5
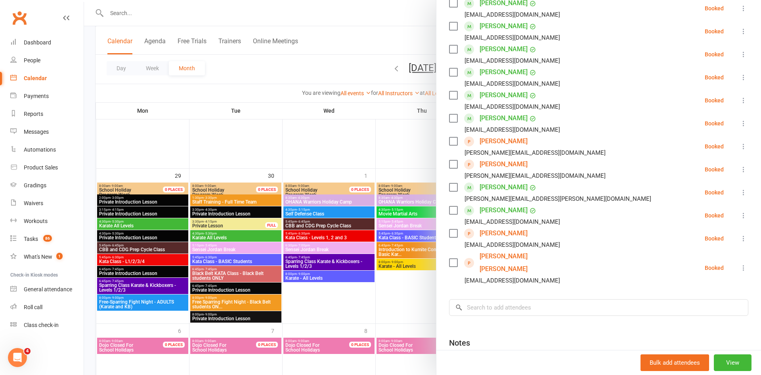
scroll to position [239, 0]
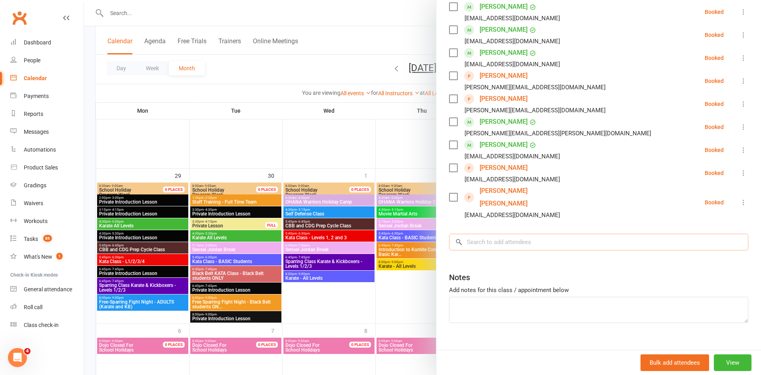
click at [476, 233] on input "search" at bounding box center [598, 241] width 299 height 17
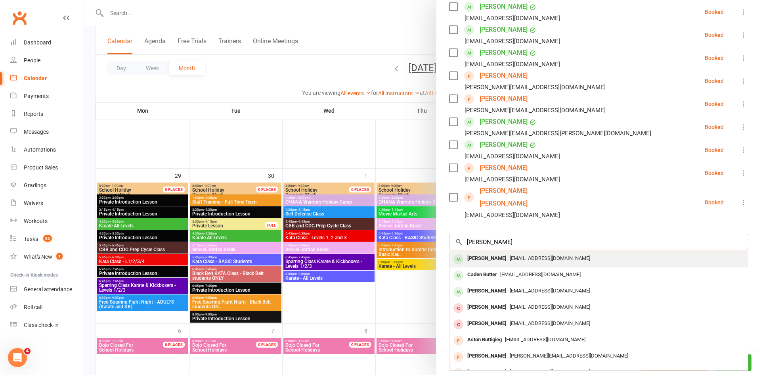
type input "Arno butter"
click at [491, 252] on div "Arno Butterworth" at bounding box center [487, 257] width 46 height 11
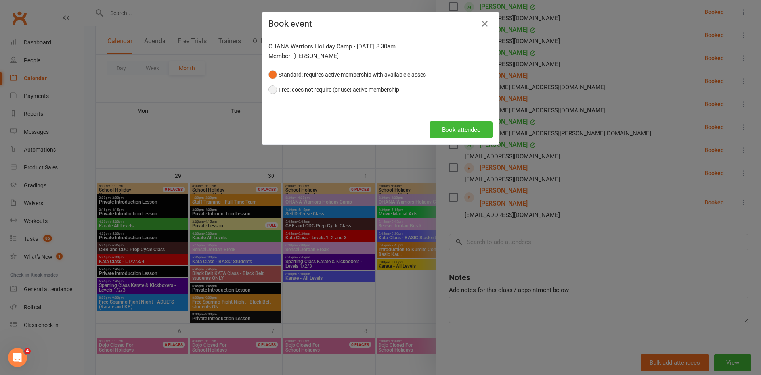
click at [364, 88] on button "Free: does not require (or use) active membership" at bounding box center [333, 89] width 131 height 15
click at [470, 135] on button "Book attendee" at bounding box center [461, 129] width 63 height 17
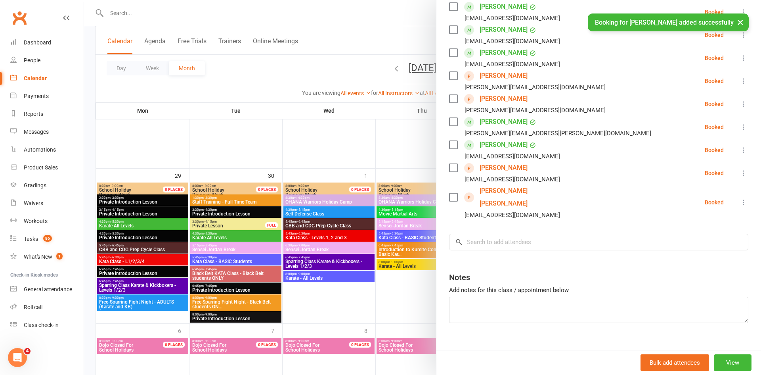
scroll to position [262, 0]
click at [488, 235] on input "search" at bounding box center [598, 241] width 299 height 17
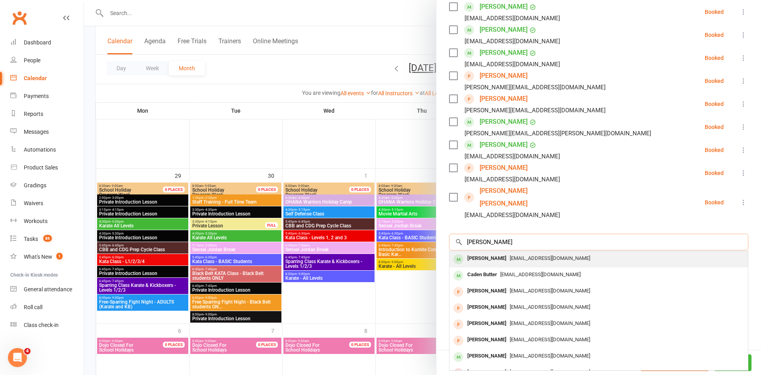
type input "claudie butter"
click at [489, 252] on div "Claudie Butterworth" at bounding box center [487, 257] width 46 height 11
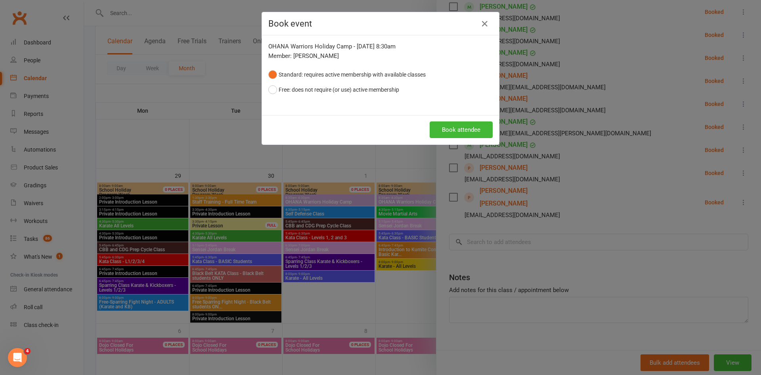
click at [388, 98] on div "OHANA Warriors Holiday Camp - Oct 1, 2025 8:30am Member: Claudie Butterworth St…" at bounding box center [380, 75] width 237 height 80
click at [387, 87] on button "Free: does not require (or use) active membership" at bounding box center [333, 89] width 131 height 15
click at [458, 133] on button "Book attendee" at bounding box center [461, 129] width 63 height 17
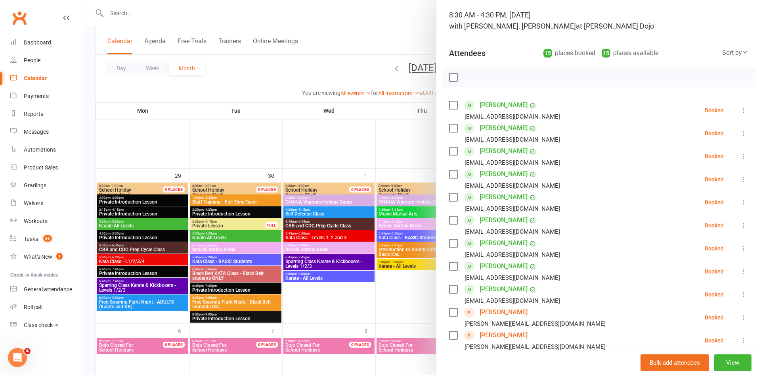
scroll to position [38, 0]
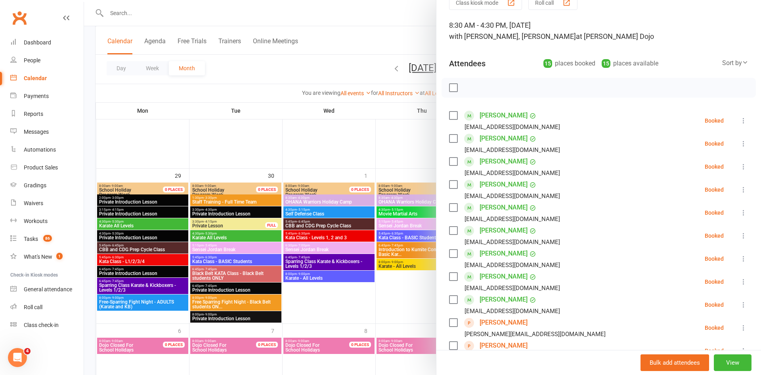
click at [503, 140] on link "Claudie Butterworth" at bounding box center [504, 138] width 48 height 13
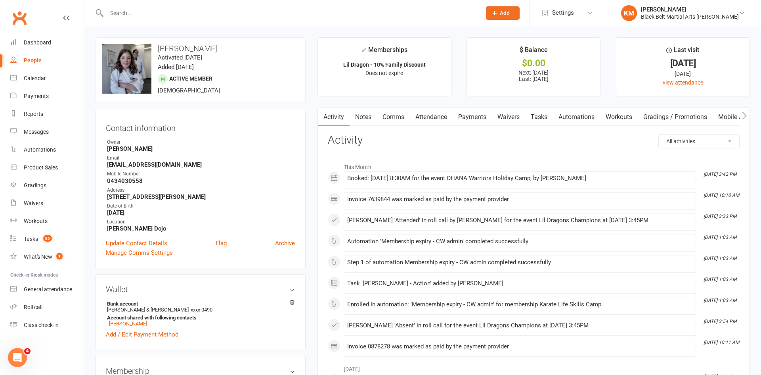
click at [392, 115] on link "Comms" at bounding box center [393, 117] width 33 height 18
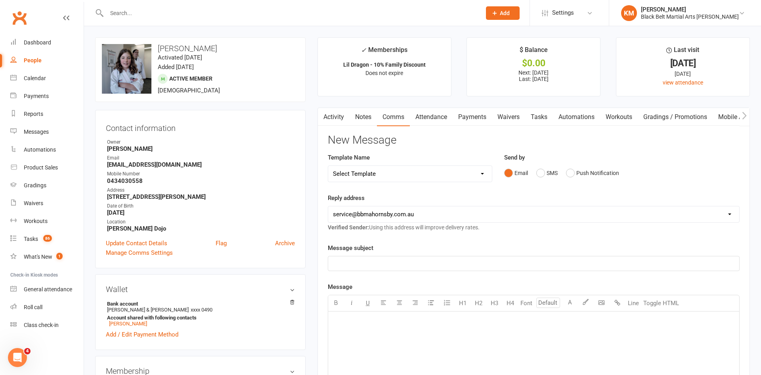
click at [415, 171] on select "Select Template [Email] Attendance follow up during HSC study period [Email] Aw…" at bounding box center [410, 174] width 164 height 16
click at [415, 176] on select "Select Template [Email] Attendance follow up during HSC study period [Email] Aw…" at bounding box center [410, 174] width 164 height 16
click at [295, 136] on div "Contact information Owner Kathryn Marshall Email johowe@gmail.com Mobile Number…" at bounding box center [200, 189] width 210 height 158
click at [344, 114] on link "Activity" at bounding box center [334, 117] width 32 height 18
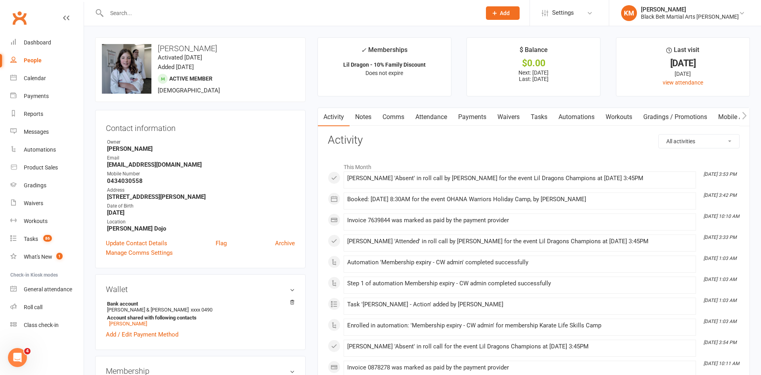
click at [371, 117] on link "Notes" at bounding box center [363, 117] width 27 height 18
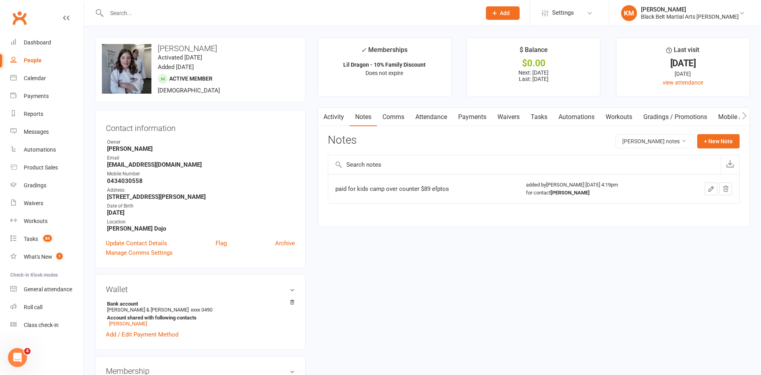
click at [400, 121] on link "Comms" at bounding box center [393, 117] width 33 height 18
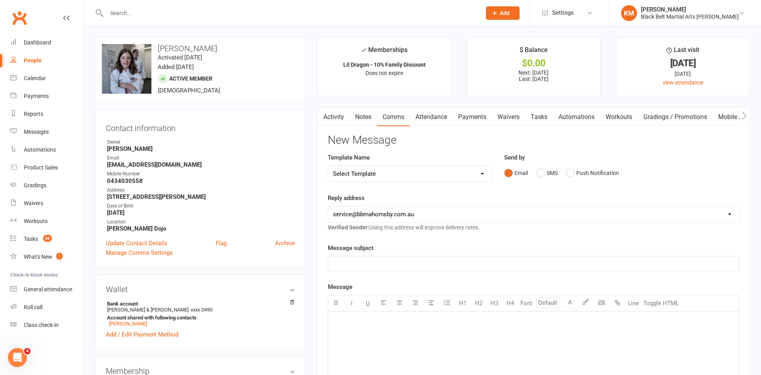
click at [479, 178] on select "Select Template [Email] Attendance follow up during HSC study period [Email] Aw…" at bounding box center [410, 174] width 164 height 16
select select "61"
click at [328, 166] on select "Select Template [Email] Attendance follow up during HSC study period [Email] Aw…" at bounding box center [410, 174] width 164 height 16
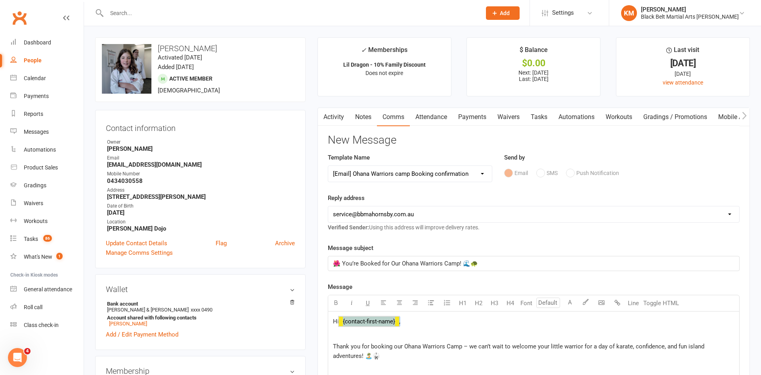
drag, startPoint x: 402, startPoint y: 322, endPoint x: 342, endPoint y: 319, distance: 59.1
click at [342, 319] on p "Hi ﻿ {contact-first-name} ," at bounding box center [534, 321] width 402 height 10
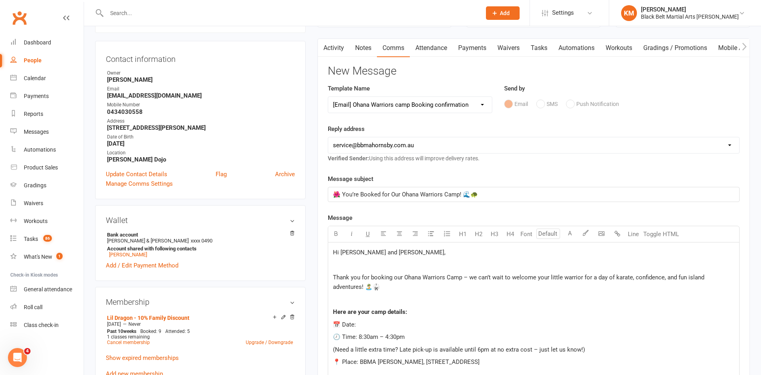
scroll to position [72, 0]
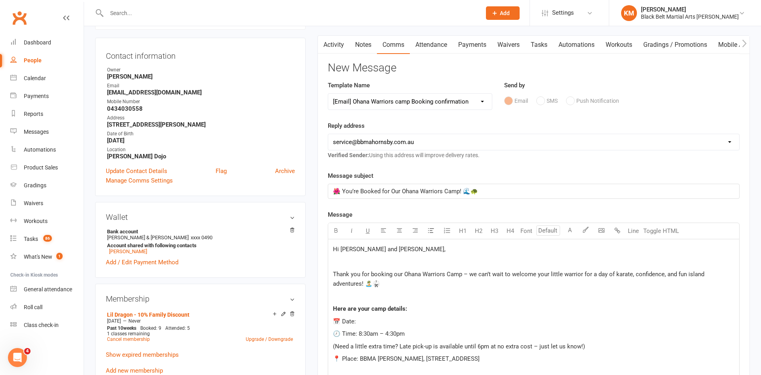
click at [361, 323] on p "📅 Date:" at bounding box center [534, 321] width 402 height 10
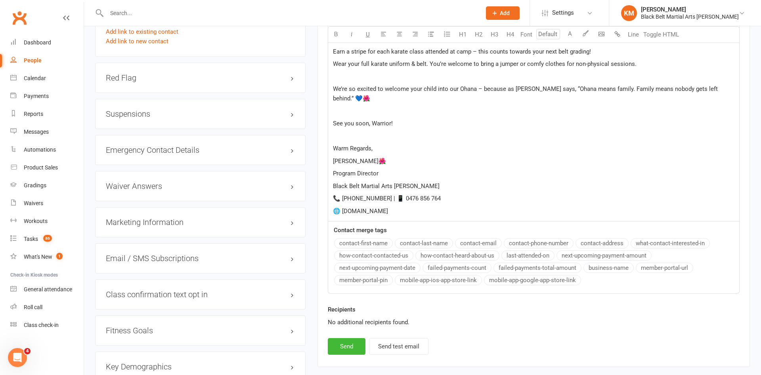
scroll to position [739, 0]
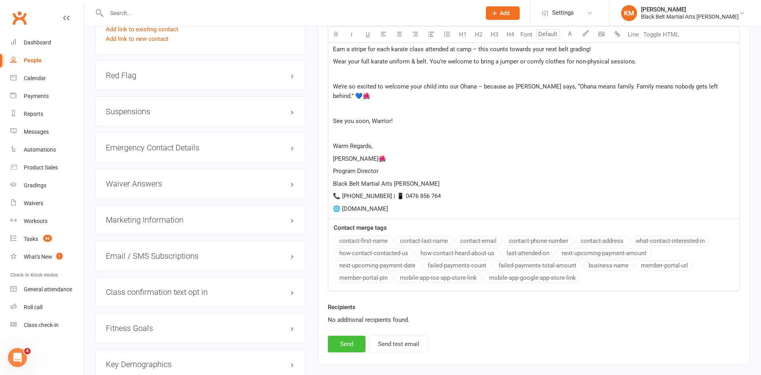
click at [343, 335] on button "Send" at bounding box center [347, 343] width 38 height 17
select select
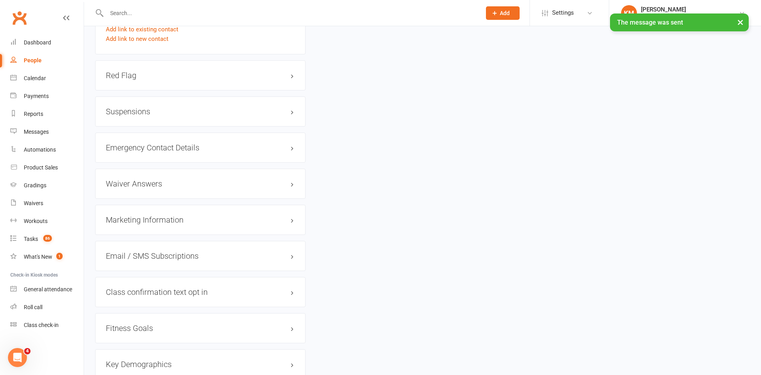
scroll to position [0, 0]
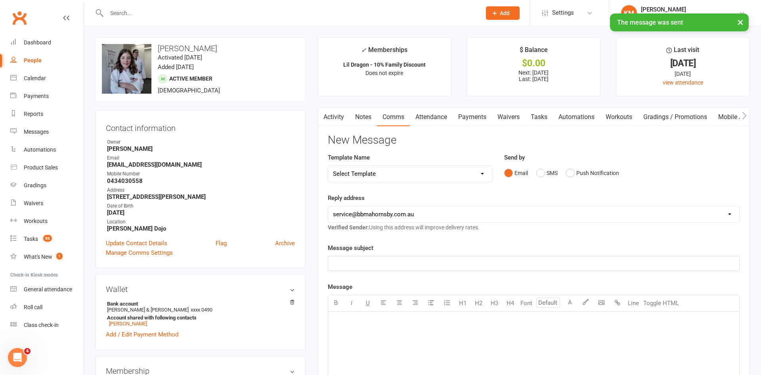
click at [368, 122] on link "Notes" at bounding box center [363, 117] width 27 height 18
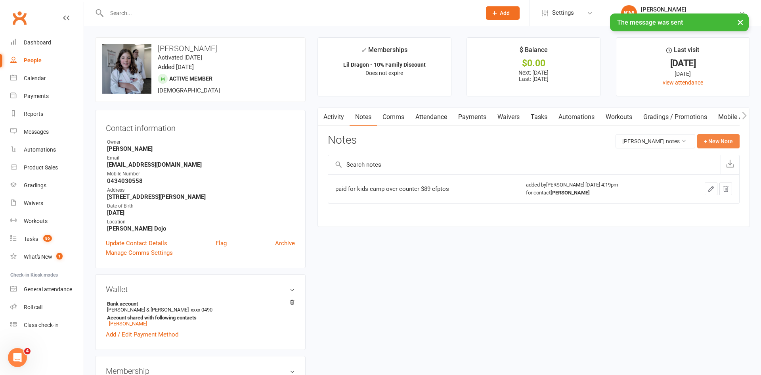
click at [712, 135] on button "+ New Note" at bounding box center [718, 141] width 42 height 14
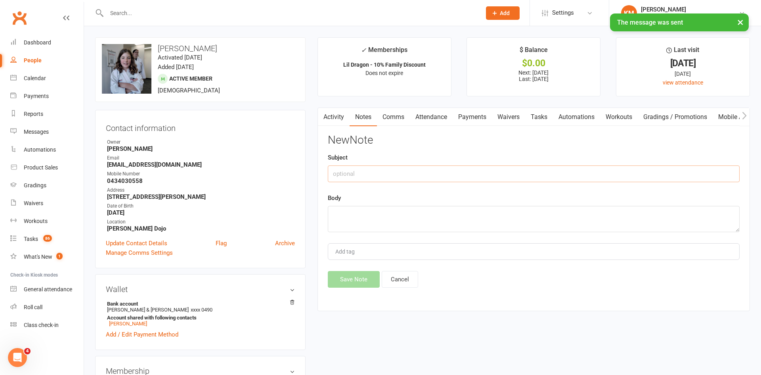
click at [394, 170] on input "text" at bounding box center [534, 173] width 412 height 17
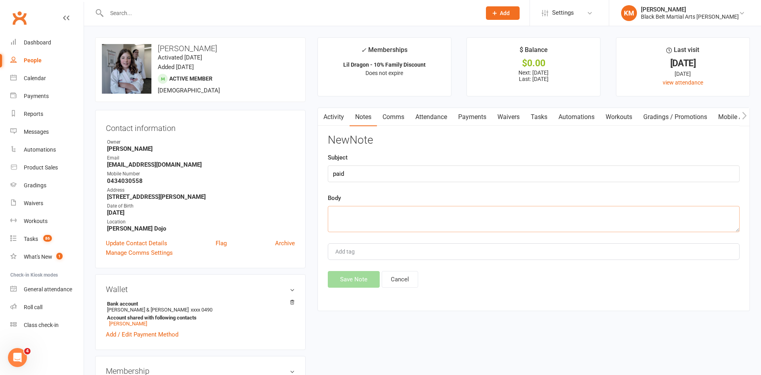
click at [348, 225] on textarea at bounding box center [534, 219] width 412 height 26
click at [369, 176] on input "paid" at bounding box center [534, 173] width 412 height 17
type input "paid for kids camp"
click at [399, 217] on textarea at bounding box center [534, 219] width 412 height 26
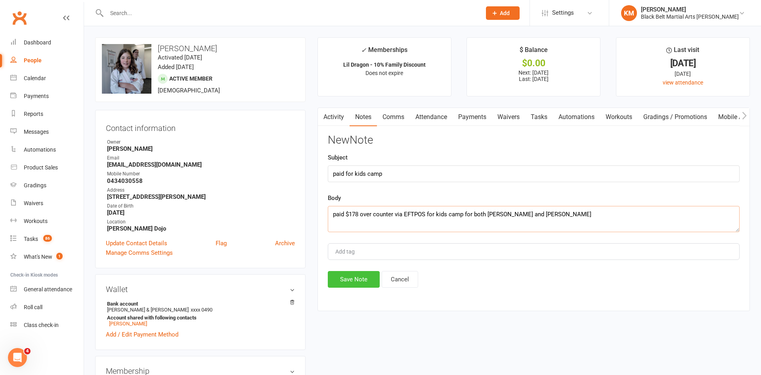
type textarea "paid $178 over counter via EFTPOS for kids camp for both Claudie and Arno"
click at [364, 283] on button "Save Note" at bounding box center [354, 279] width 52 height 17
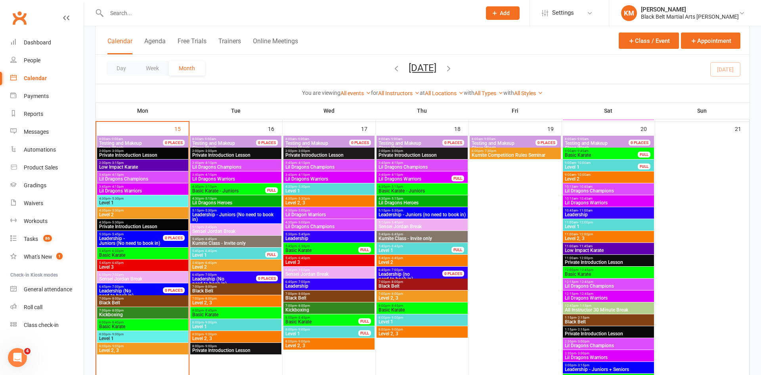
click at [241, 262] on span "5:45pm - 6:45pm" at bounding box center [236, 263] width 88 height 4
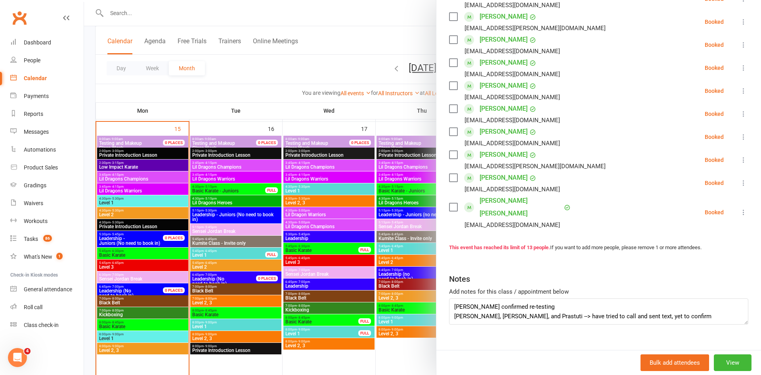
scroll to position [231, 0]
drag, startPoint x: 668, startPoint y: 300, endPoint x: 534, endPoint y: 309, distance: 134.3
click at [534, 309] on textarea "[PERSON_NAME] confirmed re-testing [PERSON_NAME], [PERSON_NAME], and Prastuti -…" at bounding box center [598, 309] width 299 height 26
click at [534, 305] on textarea "[PERSON_NAME] confirmed re-testing [PERSON_NAME], [PERSON_NAME], and Prastuti -…" at bounding box center [598, 309] width 299 height 26
drag, startPoint x: 534, startPoint y: 305, endPoint x: 641, endPoint y: 307, distance: 106.2
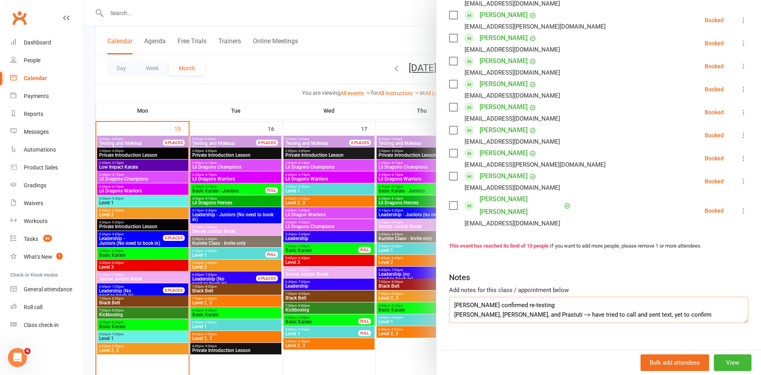
click at [641, 307] on textarea "[PERSON_NAME] confirmed re-testing [PERSON_NAME], [PERSON_NAME], and Prastuti -…" at bounding box center [598, 309] width 299 height 26
drag, startPoint x: 654, startPoint y: 303, endPoint x: 536, endPoint y: 312, distance: 117.6
click at [536, 312] on div "Class kiosk mode Roll call 5:45 PM - 6:45 PM, Tuesday, September, 16, 2025 with…" at bounding box center [598, 82] width 325 height 559
type textarea "Koby Gregory confirmed re-testing Shaan, Ishaan, and Prastuti --> confirmed re-…"
click at [363, 61] on div at bounding box center [422, 187] width 677 height 375
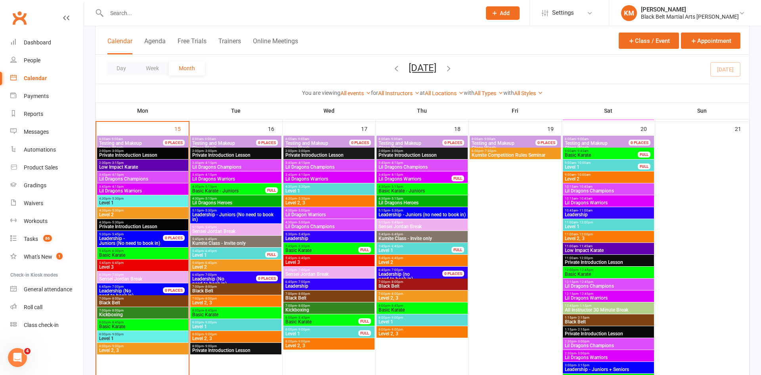
click at [363, 61] on div "Day Week Month [DATE] [DATE] Sun Mon Tue Wed Thu Fri Sat 31 01 02 03 04 05 06 0…" at bounding box center [423, 69] width 654 height 29
drag, startPoint x: 363, startPoint y: 61, endPoint x: 501, endPoint y: 76, distance: 138.8
click at [501, 76] on div "Day Week Month [DATE] [DATE] Sun Mon Tue Wed Thu Fri Sat 31 01 02 03 04 05 06 0…" at bounding box center [423, 69] width 654 height 29
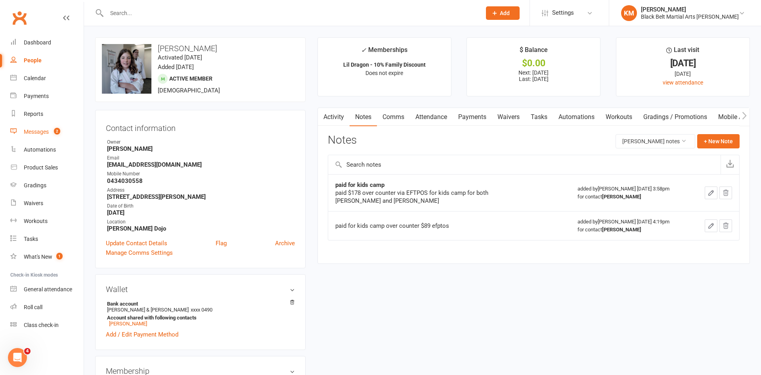
click at [49, 136] on link "Messages 2" at bounding box center [46, 132] width 73 height 18
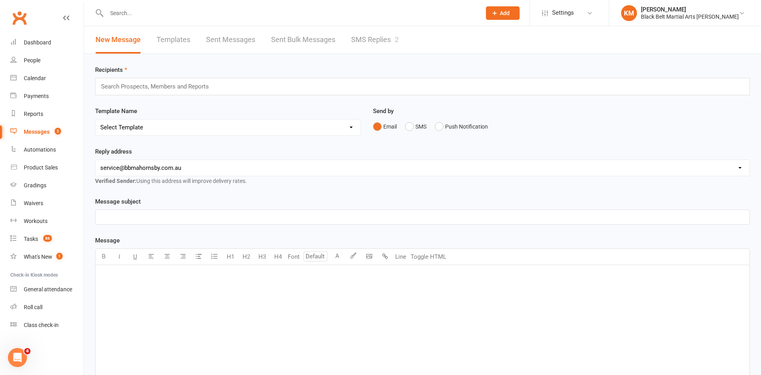
click at [365, 39] on link "SMS Replies 2" at bounding box center [375, 39] width 48 height 27
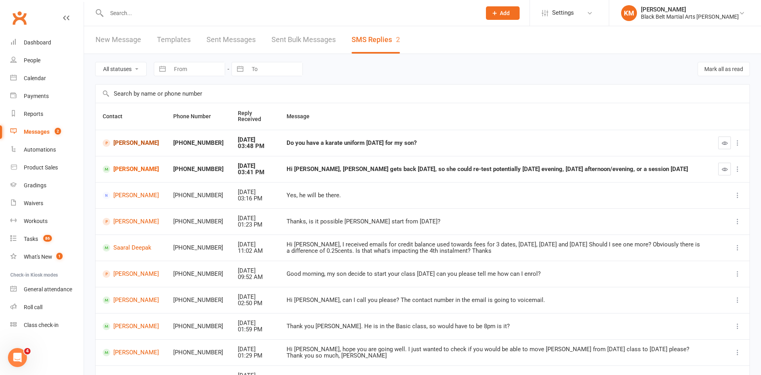
click at [146, 143] on link "[PERSON_NAME]" at bounding box center [131, 143] width 56 height 8
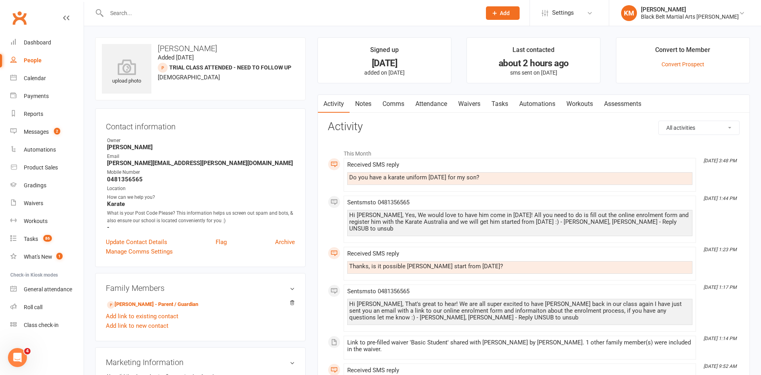
click at [394, 99] on link "Comms" at bounding box center [393, 104] width 33 height 18
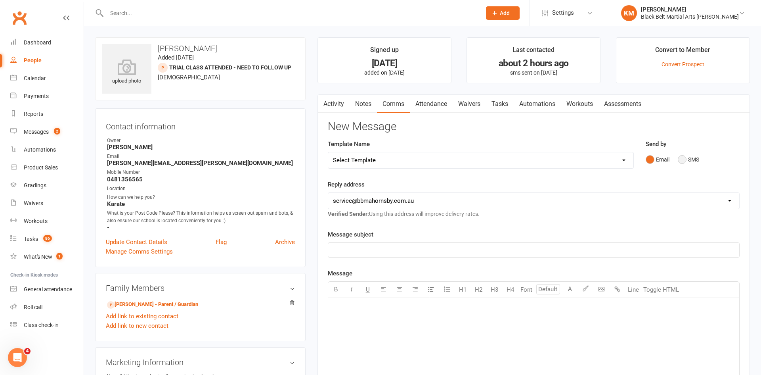
click at [678, 154] on button "SMS" at bounding box center [688, 159] width 21 height 15
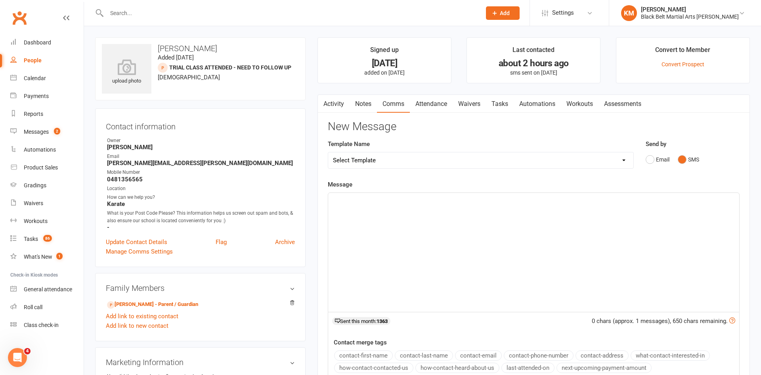
click at [559, 220] on div "﻿" at bounding box center [533, 252] width 411 height 119
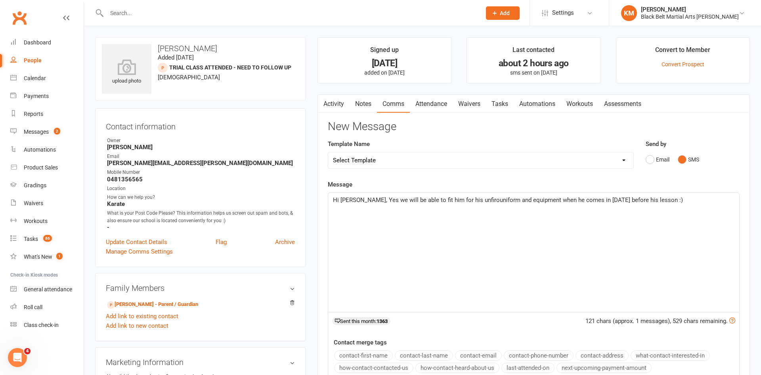
click at [469, 201] on span "Hi Narges, Yes we will be able to fit him for his unfirouniform and equipment w…" at bounding box center [508, 199] width 350 height 7
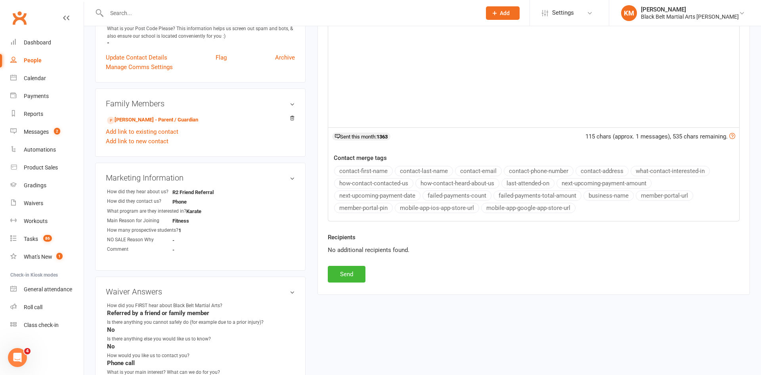
scroll to position [185, 0]
click at [354, 270] on button "Send" at bounding box center [347, 273] width 38 height 17
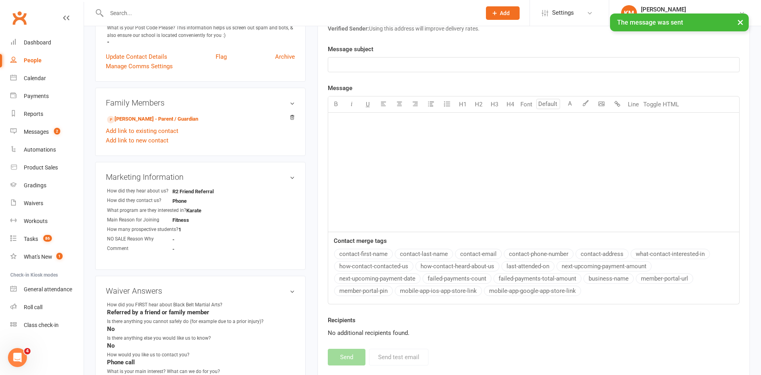
scroll to position [0, 0]
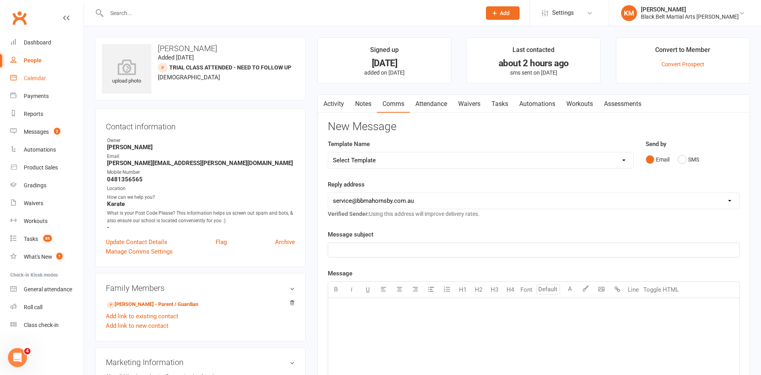
click at [39, 76] on div "Calendar" at bounding box center [35, 78] width 22 height 6
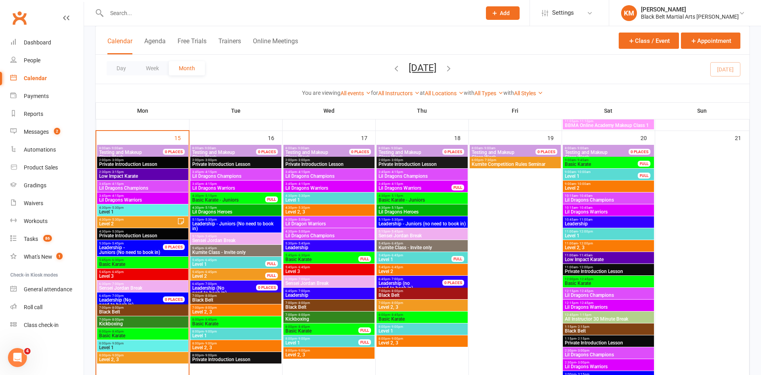
scroll to position [727, 0]
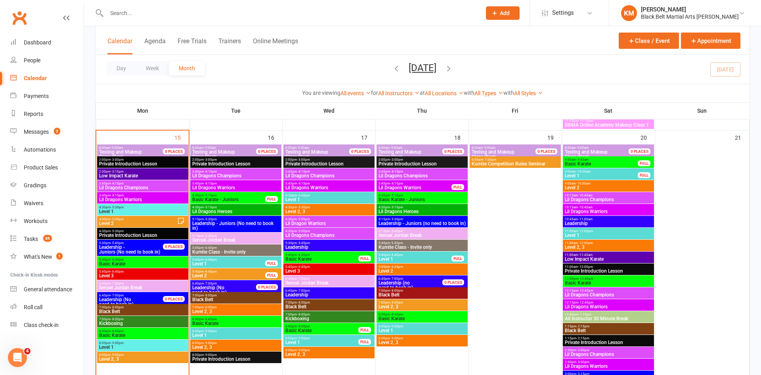
click at [325, 224] on span "Lil Dragon Warriors" at bounding box center [329, 223] width 88 height 5
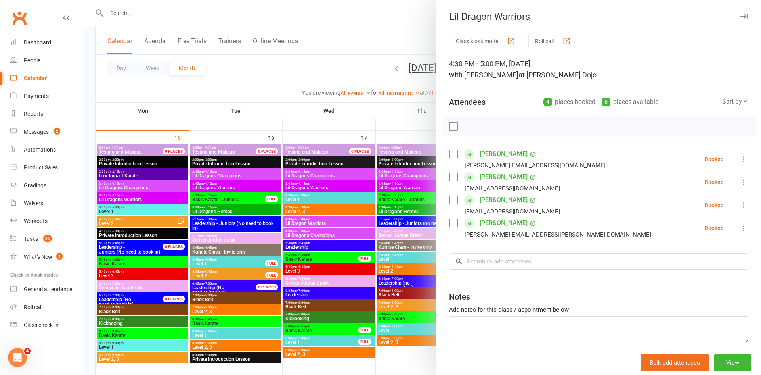
click at [359, 44] on div at bounding box center [422, 187] width 677 height 375
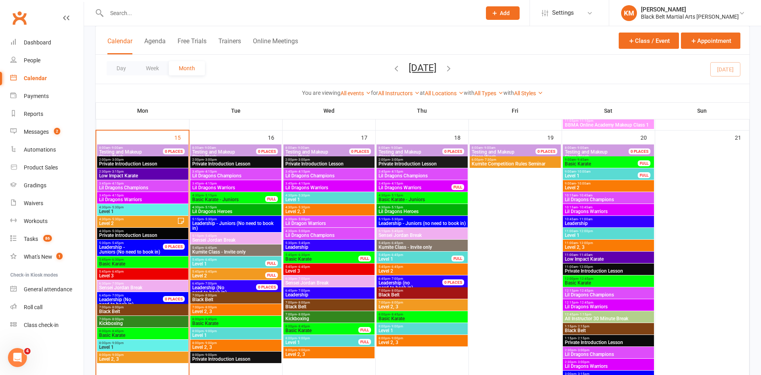
click at [342, 228] on div "4:30pm - 5:00pm Lil Dragons Champions" at bounding box center [328, 233] width 91 height 11
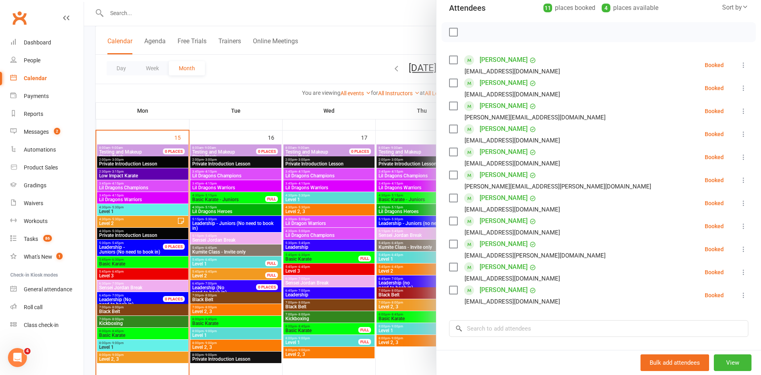
scroll to position [96, 0]
click at [320, 82] on div at bounding box center [422, 187] width 677 height 375
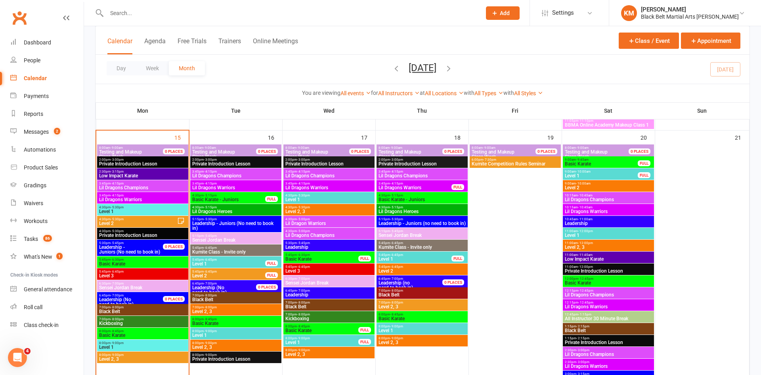
click at [161, 187] on span "Lil Dragons Champions" at bounding box center [143, 187] width 88 height 5
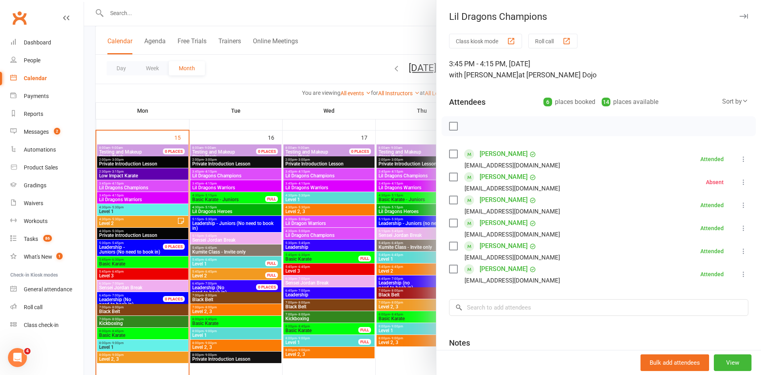
click at [325, 46] on div at bounding box center [422, 187] width 677 height 375
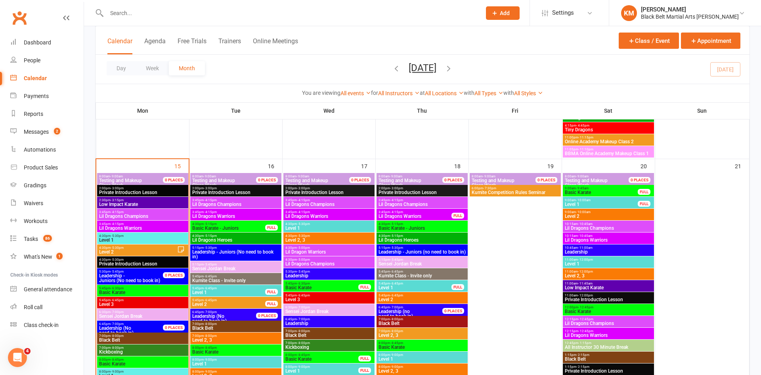
scroll to position [697, 0]
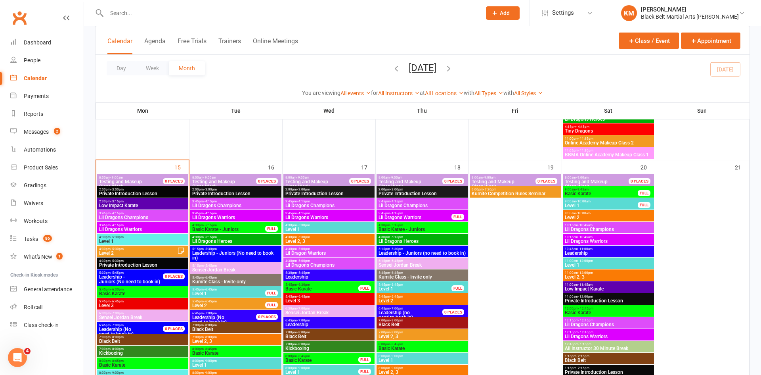
drag, startPoint x: 366, startPoint y: 60, endPoint x: 461, endPoint y: 69, distance: 94.7
click at [461, 69] on div "Day Week Month September 2025 September 2025 Sun Mon Tue Wed Thu Fri Sat 31 01 …" at bounding box center [423, 69] width 654 height 29
click at [543, 76] on div "Day Week Month September 2025 September 2025 Sun Mon Tue Wed Thu Fri Sat 31 01 …" at bounding box center [423, 69] width 654 height 29
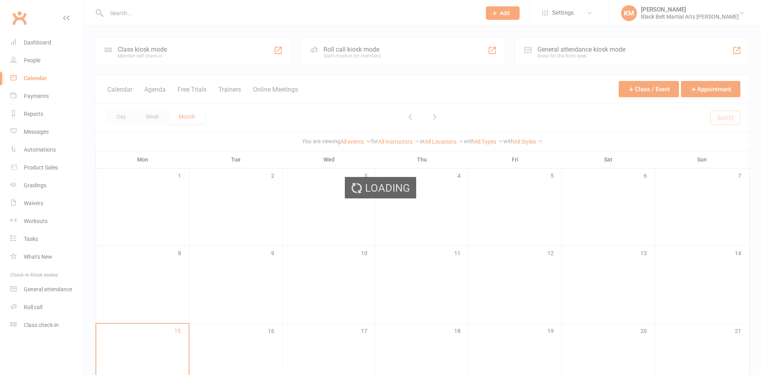
scroll to position [282, 0]
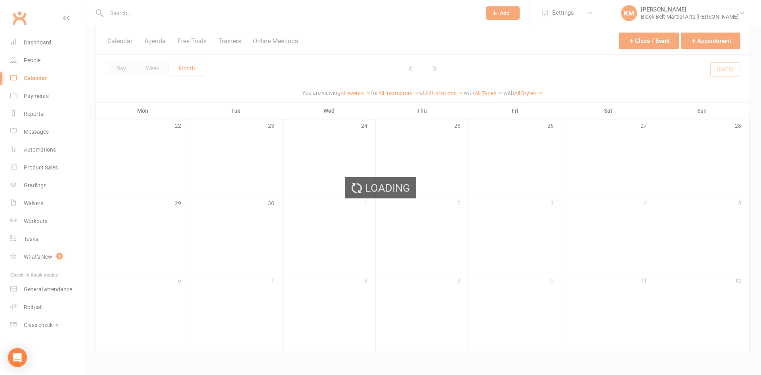
click at [36, 133] on div "Loading" at bounding box center [380, 187] width 761 height 375
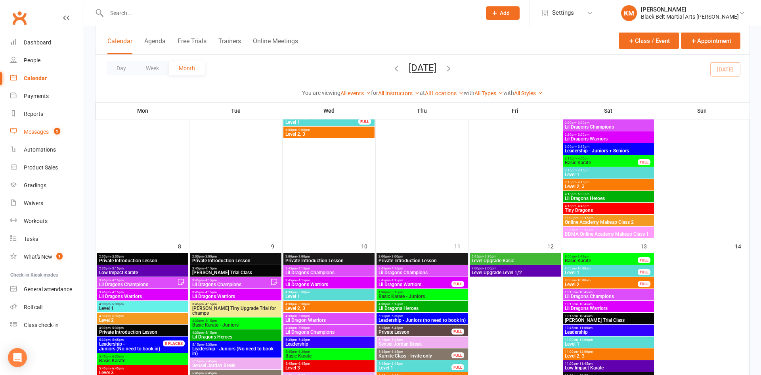
scroll to position [557, 0]
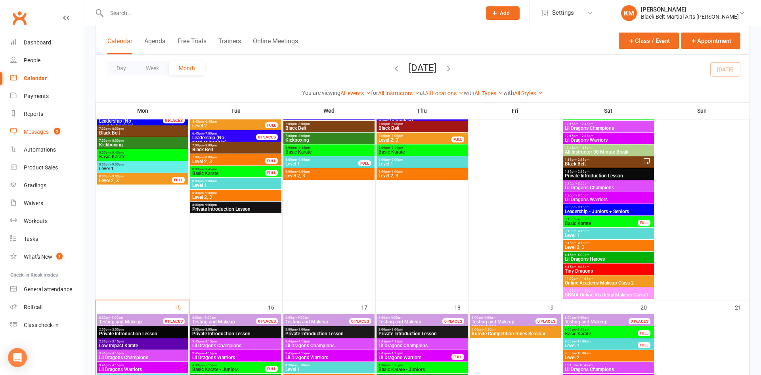
click at [36, 133] on div "Messages" at bounding box center [36, 131] width 25 height 6
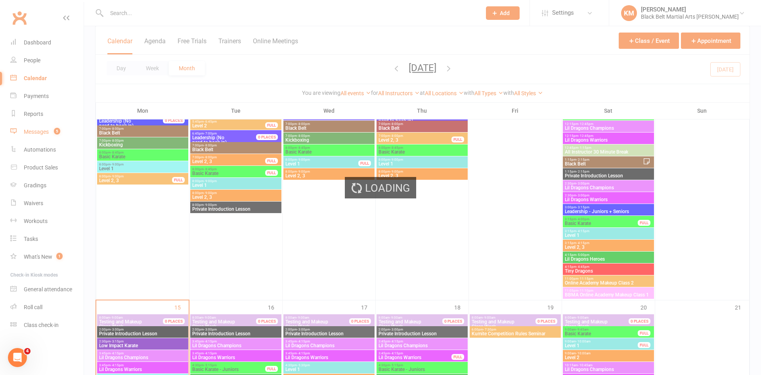
scroll to position [0, 0]
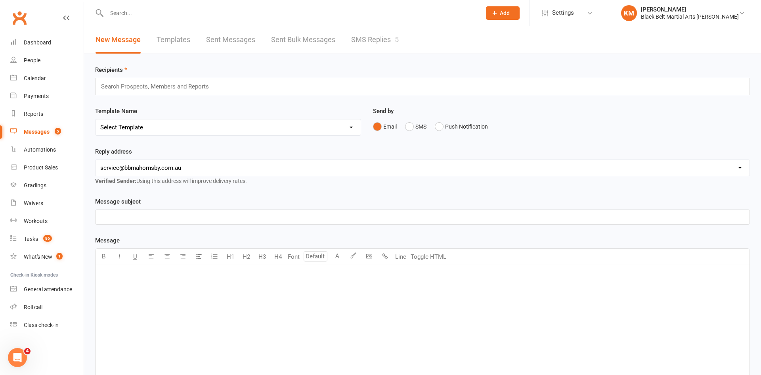
click at [366, 53] on link "SMS Replies 5" at bounding box center [375, 39] width 48 height 27
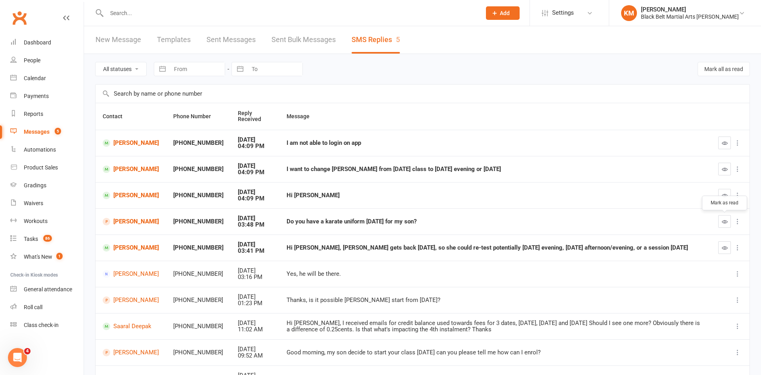
click at [725, 224] on icon "button" at bounding box center [725, 221] width 6 height 6
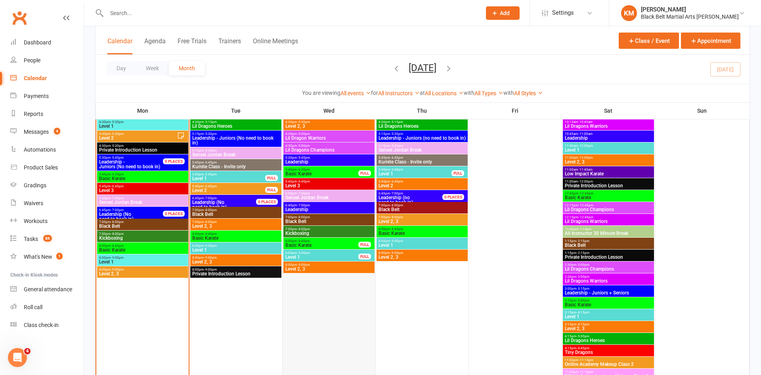
scroll to position [813, 0]
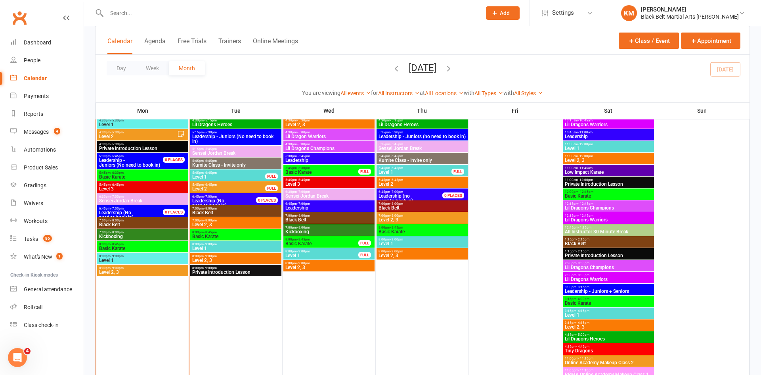
click at [341, 256] on span "Level 1" at bounding box center [322, 255] width 74 height 5
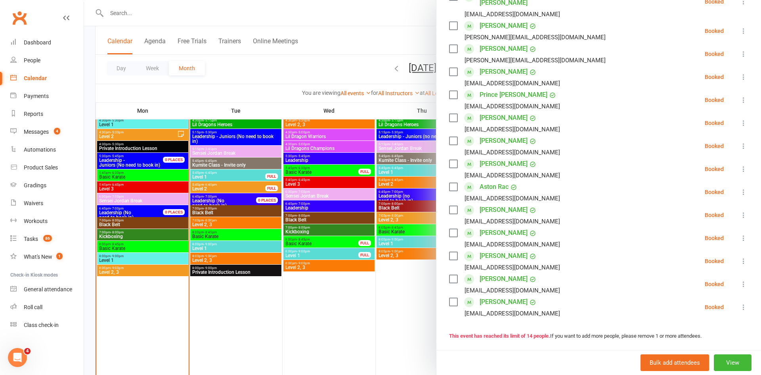
scroll to position [166, 0]
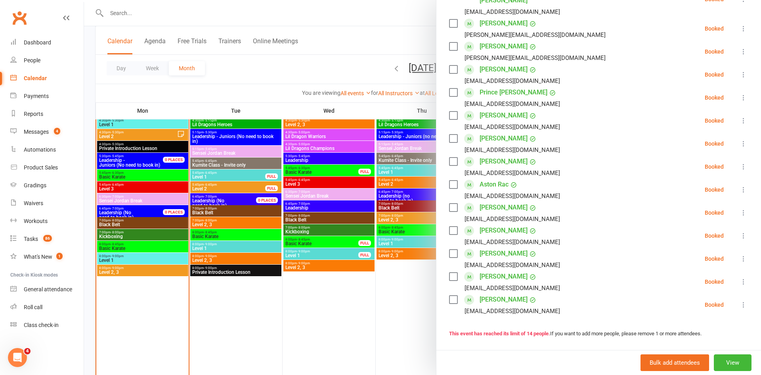
click at [393, 30] on div at bounding box center [422, 187] width 677 height 375
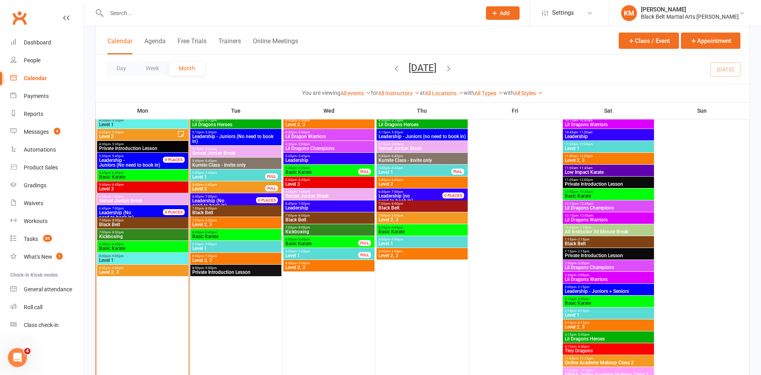
click at [410, 241] on span "Level 1" at bounding box center [422, 243] width 88 height 5
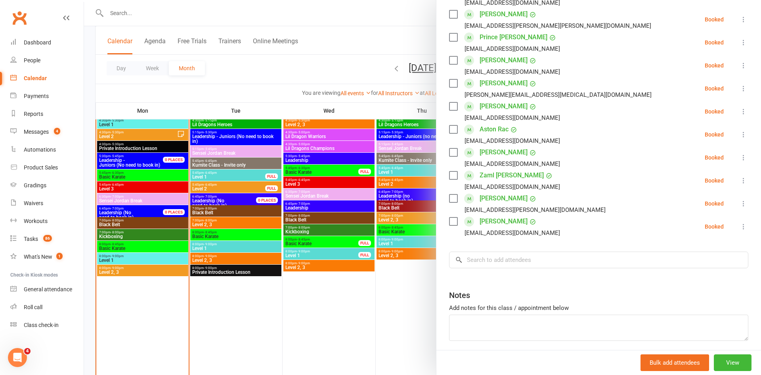
scroll to position [225, 0]
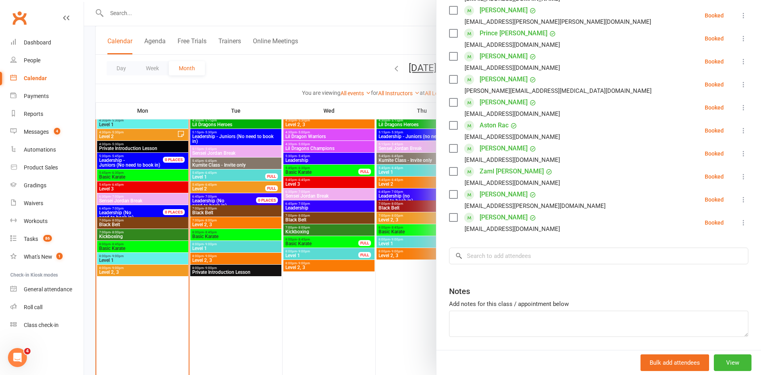
click at [356, 47] on div at bounding box center [422, 187] width 677 height 375
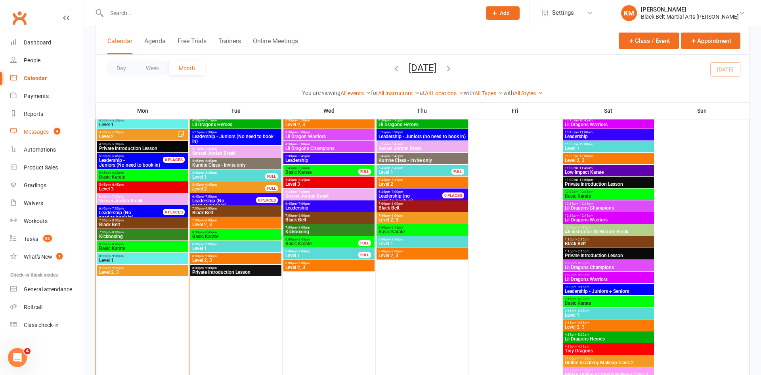
click at [59, 127] on link "Messages 4" at bounding box center [46, 132] width 73 height 18
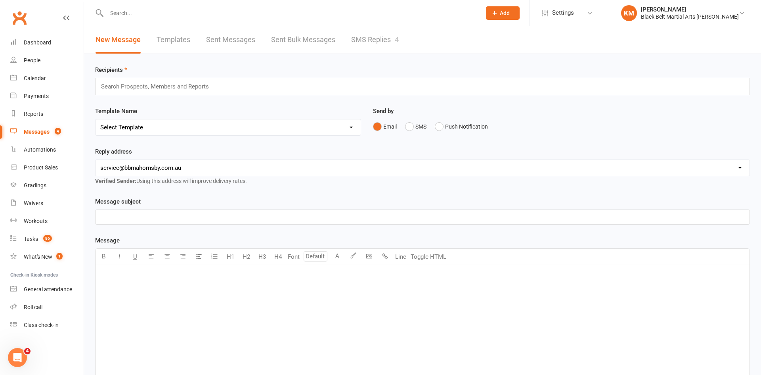
click at [367, 35] on link "SMS Replies 4" at bounding box center [375, 39] width 48 height 27
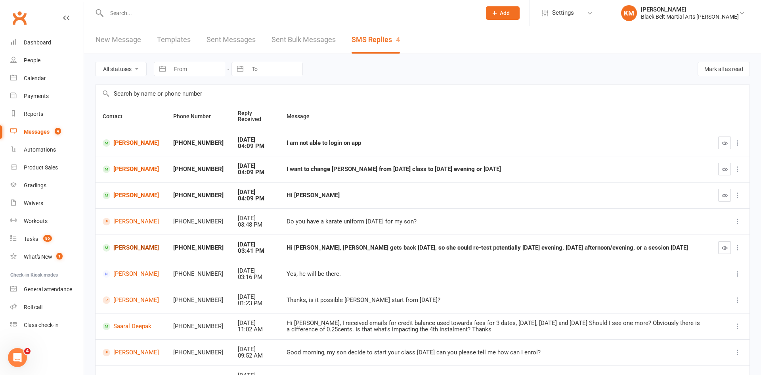
click at [143, 249] on link "[PERSON_NAME]" at bounding box center [131, 248] width 56 height 8
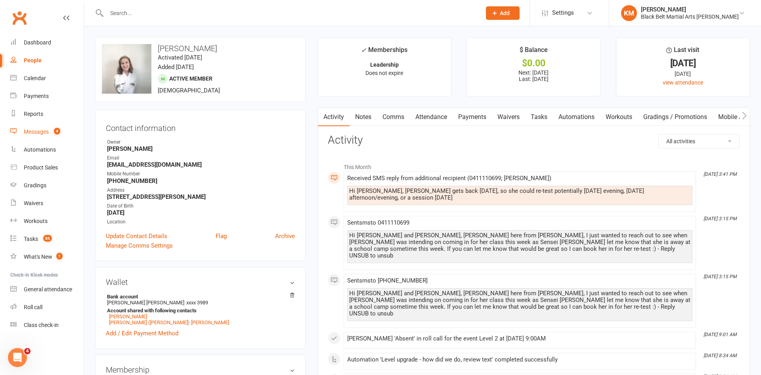
click at [67, 134] on link "Messages 4" at bounding box center [46, 132] width 73 height 18
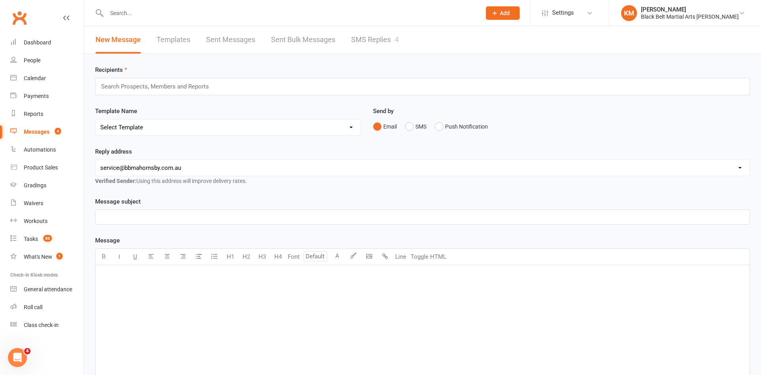
click at [378, 44] on link "SMS Replies 4" at bounding box center [375, 39] width 48 height 27
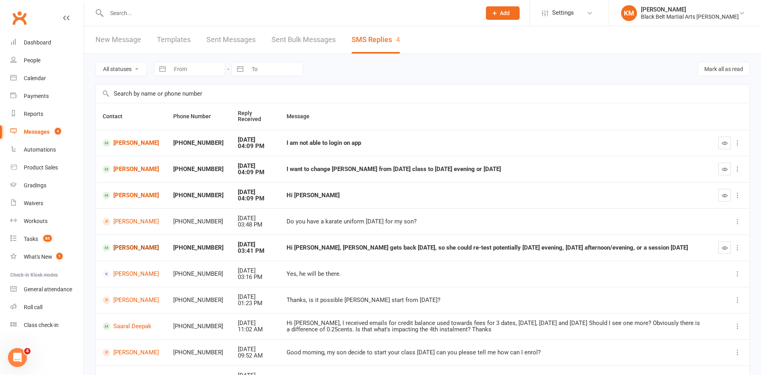
click at [126, 248] on link "[PERSON_NAME]" at bounding box center [131, 248] width 56 height 8
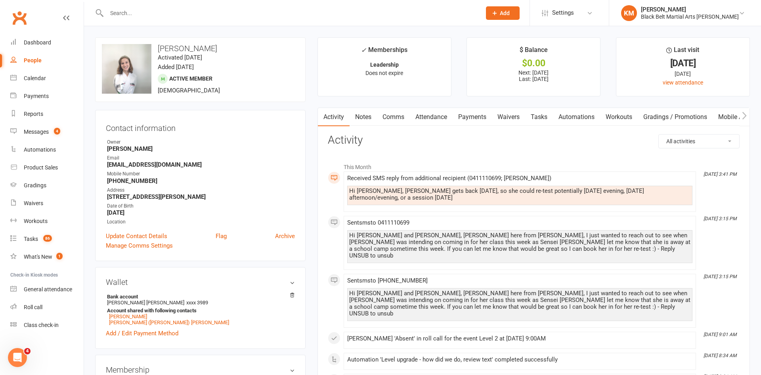
click at [433, 116] on link "Attendance" at bounding box center [431, 117] width 43 height 18
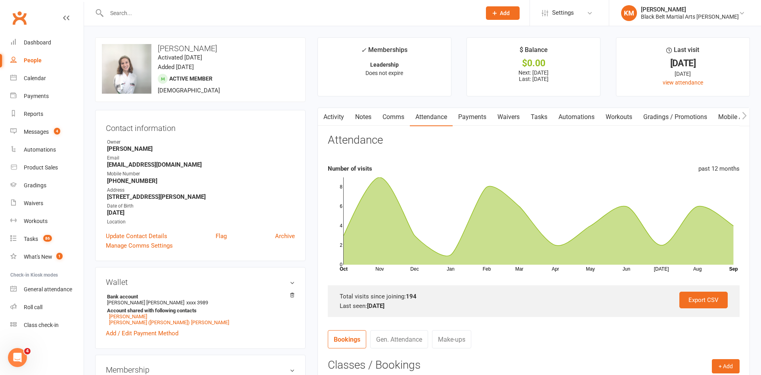
click at [389, 118] on link "Comms" at bounding box center [393, 117] width 33 height 18
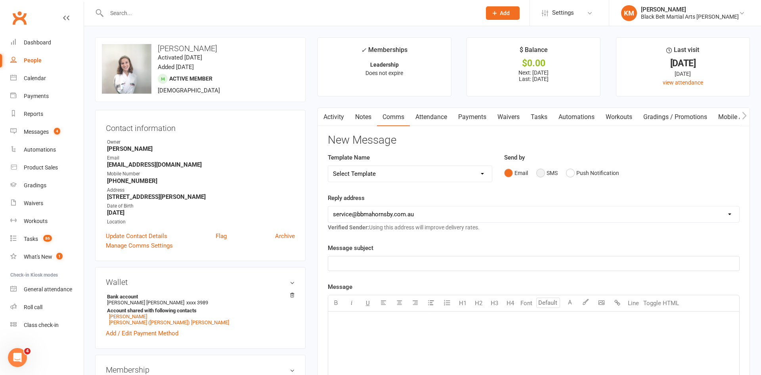
click at [538, 173] on button "SMS" at bounding box center [546, 172] width 21 height 15
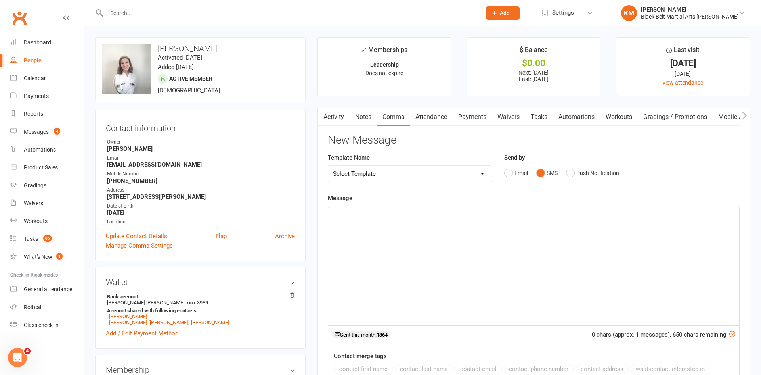
click at [512, 249] on div "﻿" at bounding box center [533, 265] width 411 height 119
click at [380, 216] on span "Hi Sean, Would Wednesday 8pm suit you?" at bounding box center [398, 213] width 130 height 7
click at [459, 210] on p "Hi Sean, Would Wednesday 8pm suit you?" at bounding box center [534, 213] width 402 height 10
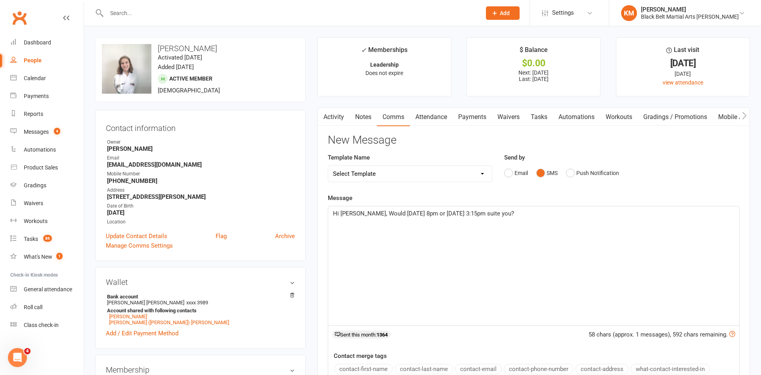
click at [484, 271] on div "Hi Sean, Would Wednesday 8pm or Saturday 3:15pm suite you?" at bounding box center [533, 265] width 411 height 119
click at [491, 239] on div "Hi Sean, Would Wednesday 8pm or Saturday 3:15pm suit you?" at bounding box center [533, 265] width 411 height 119
click at [518, 229] on div "Hi Sean, Would Wednesday 8pm or Saturday 3:15pm suit you?" at bounding box center [533, 265] width 411 height 119
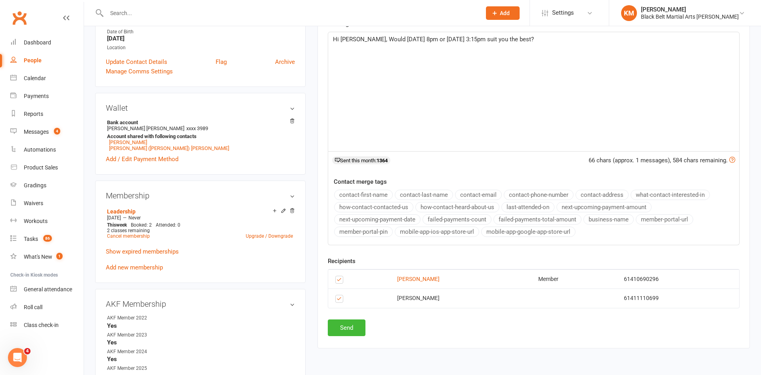
scroll to position [180, 0]
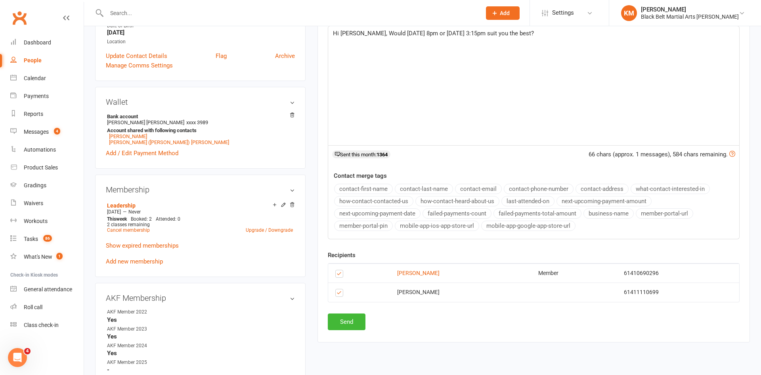
click at [338, 275] on label at bounding box center [340, 275] width 11 height 0
click at [338, 270] on input "checkbox" at bounding box center [337, 270] width 5 height 0
click at [342, 320] on button "Send" at bounding box center [347, 321] width 38 height 17
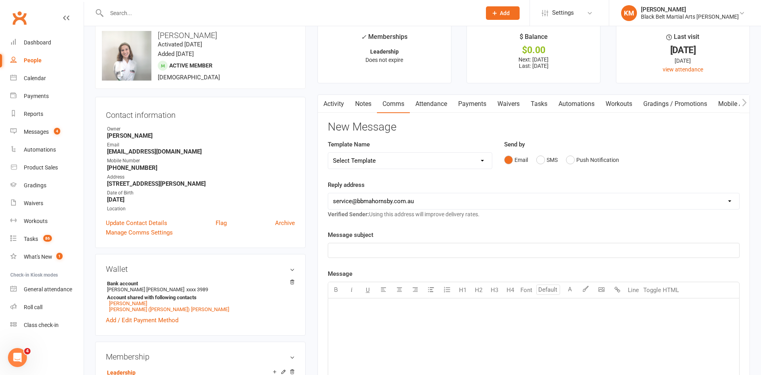
scroll to position [0, 0]
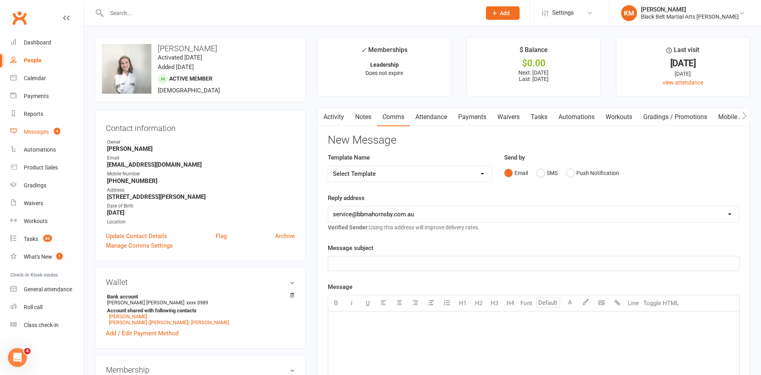
click at [55, 124] on link "Messages 4" at bounding box center [46, 132] width 73 height 18
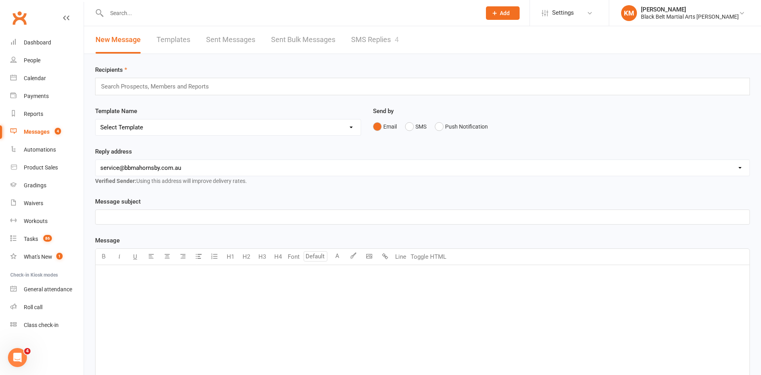
click at [388, 50] on link "SMS Replies 4" at bounding box center [375, 39] width 48 height 27
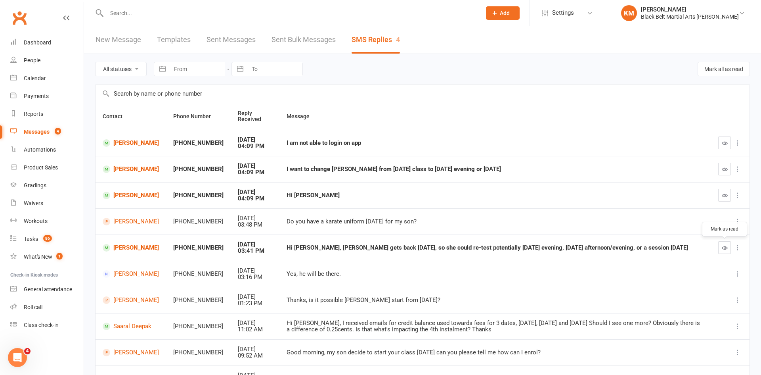
click at [728, 250] on button "button" at bounding box center [724, 247] width 13 height 13
click at [132, 138] on td "[PERSON_NAME]" at bounding box center [131, 143] width 71 height 26
click at [131, 142] on link "[PERSON_NAME]" at bounding box center [131, 143] width 56 height 8
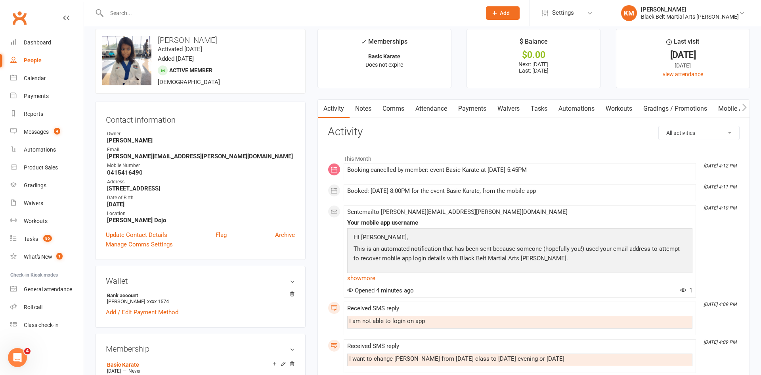
scroll to position [7, 0]
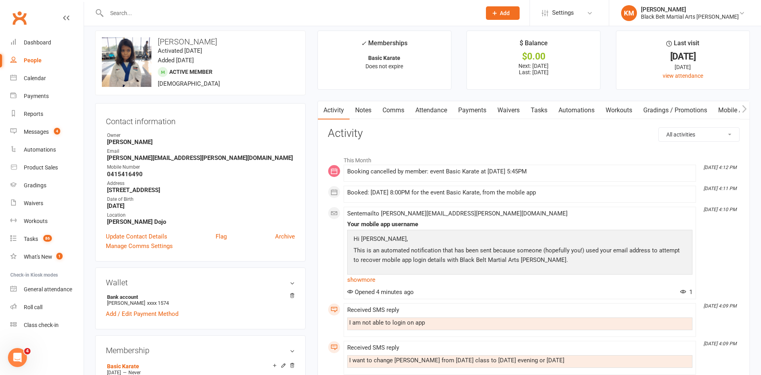
click at [124, 10] on input "text" at bounding box center [289, 13] width 371 height 11
click at [117, 7] on div at bounding box center [285, 13] width 381 height 26
click at [119, 13] on input "text" at bounding box center [289, 13] width 371 height 11
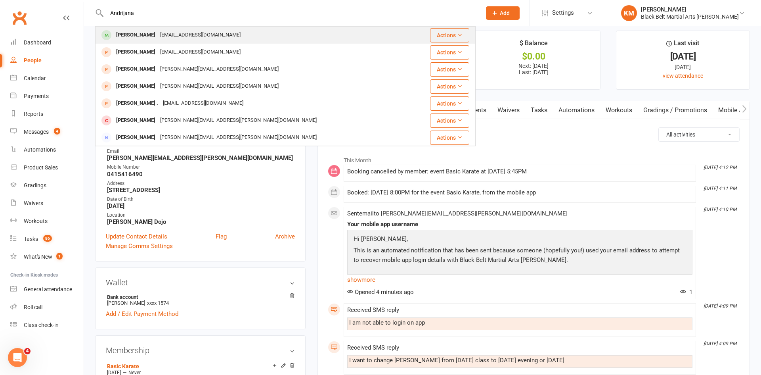
type input "Andrijana"
click at [123, 38] on div "[PERSON_NAME]" at bounding box center [136, 34] width 44 height 11
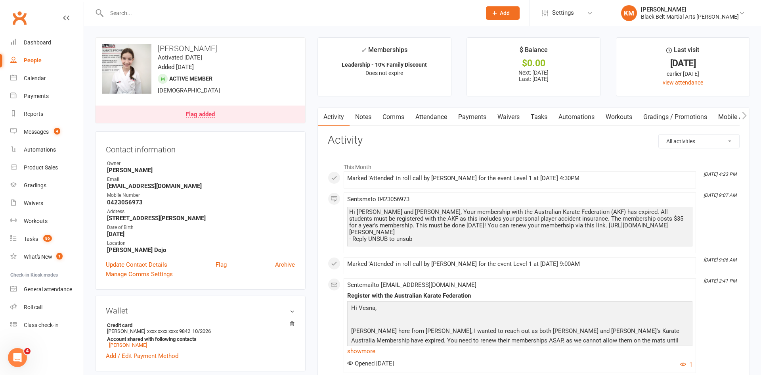
click at [395, 112] on link "Comms" at bounding box center [393, 117] width 33 height 18
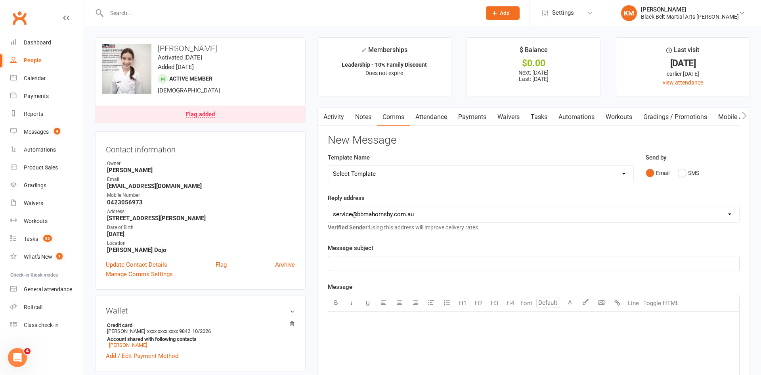
click at [144, 279] on div "Contact information Owner Kathryn Marshall Email vesna.vujad@gmail.com Mobile N…" at bounding box center [200, 210] width 210 height 158
click at [144, 275] on link "Manage Comms Settings" at bounding box center [139, 274] width 67 height 10
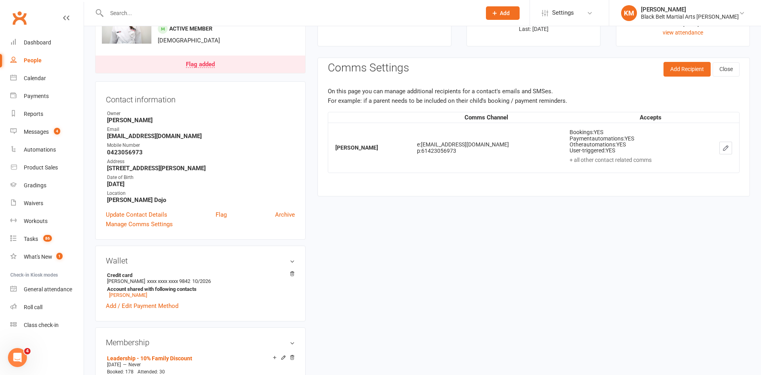
scroll to position [68, 0]
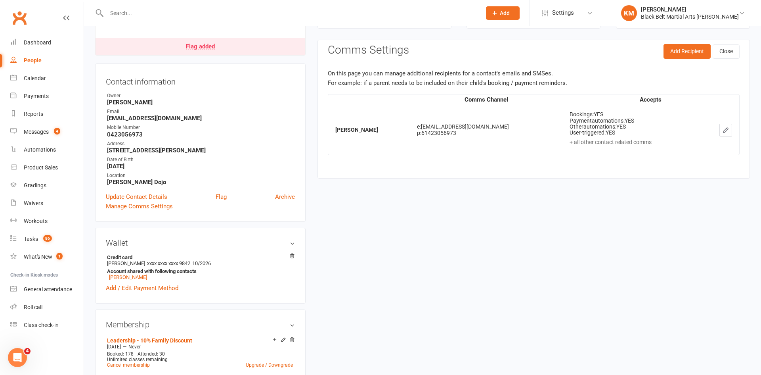
click at [691, 59] on div "Add Recipient Close" at bounding box center [702, 53] width 76 height 19
click at [690, 57] on button "Add Recipient" at bounding box center [687, 51] width 47 height 14
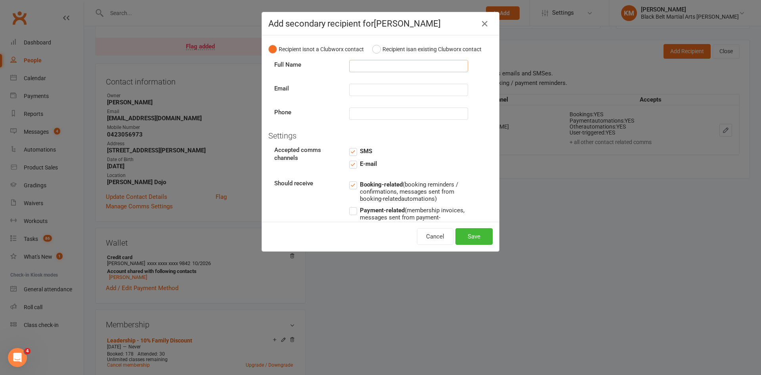
click at [354, 65] on input "text" at bounding box center [408, 66] width 119 height 12
type input "Andrijana"
click at [354, 88] on input "text" at bounding box center [408, 90] width 119 height 12
type input "andrijana.vuja@outlook.com"
click at [486, 239] on button "Save" at bounding box center [473, 236] width 37 height 17
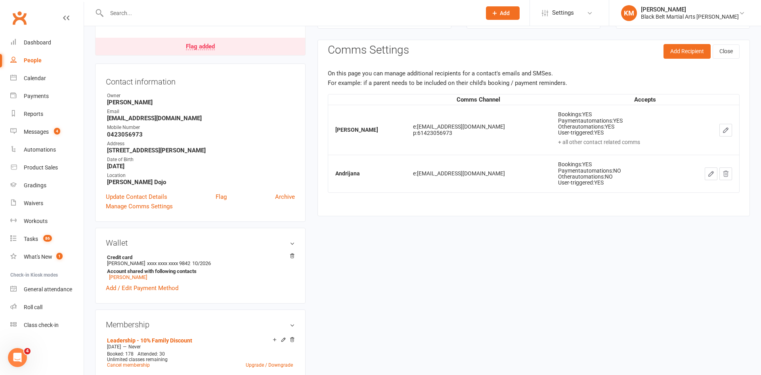
scroll to position [0, 0]
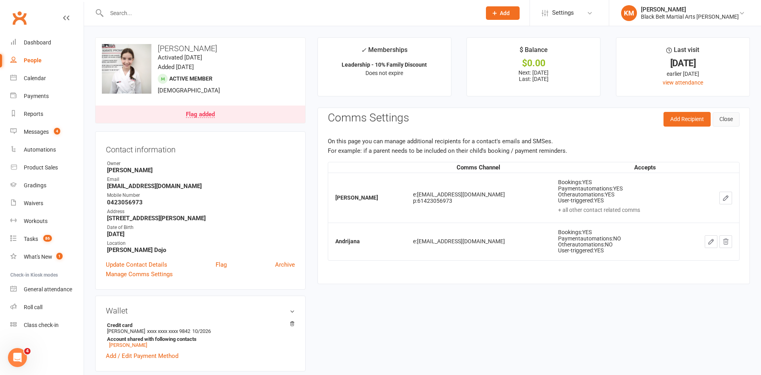
click at [735, 121] on button "Close" at bounding box center [726, 119] width 27 height 14
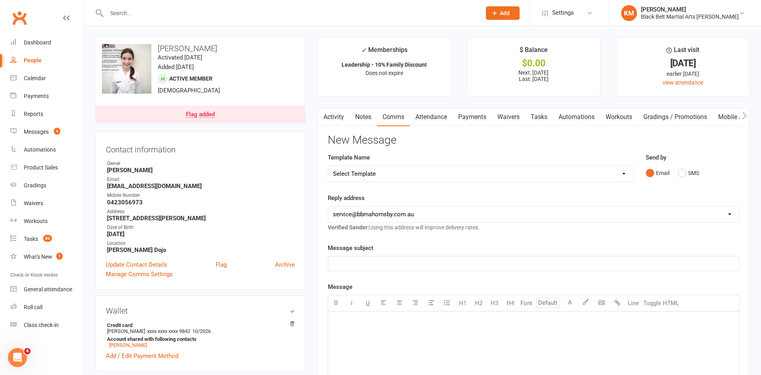
click at [392, 178] on select "Select Template [Email] Attendance follow up during HSC study period [Email] Aw…" at bounding box center [480, 174] width 305 height 16
select select "14"
click at [328, 166] on select "Select Template [Email] Attendance follow up during HSC study period [Email] Aw…" at bounding box center [480, 174] width 305 height 16
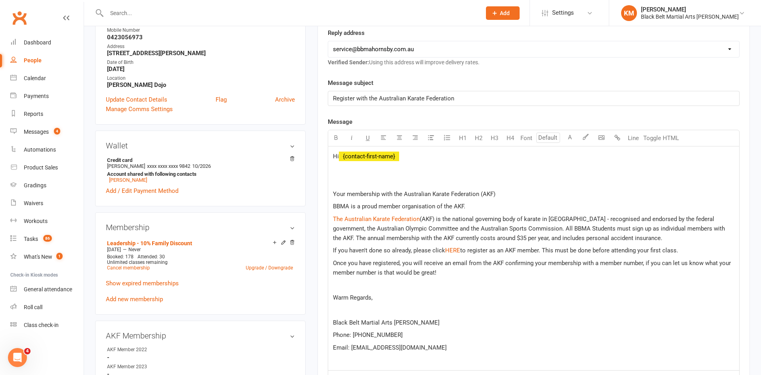
scroll to position [165, 0]
click at [340, 311] on p at bounding box center [534, 309] width 402 height 10
click at [335, 311] on span "[PERSON_NAME]" at bounding box center [356, 309] width 46 height 7
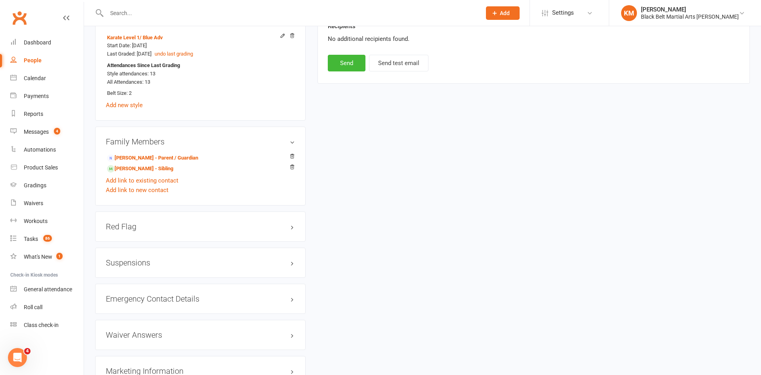
scroll to position [610, 0]
click at [146, 264] on h3 "Suspensions" at bounding box center [200, 262] width 189 height 9
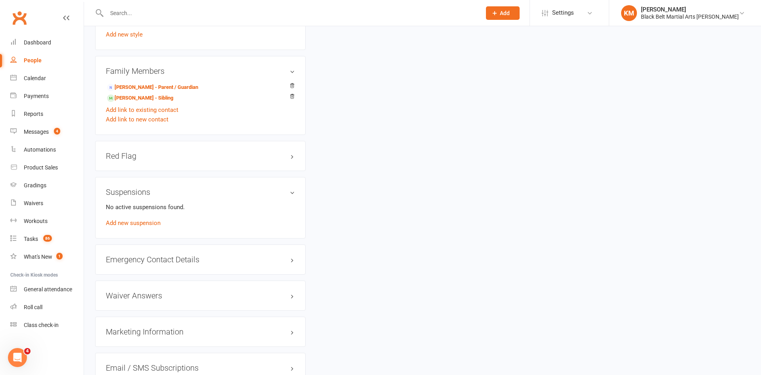
scroll to position [680, 0]
click at [146, 264] on div "Emergency Contact Details edit" at bounding box center [200, 259] width 210 height 30
click at [146, 262] on h3 "Emergency Contact Details edit" at bounding box center [200, 258] width 189 height 9
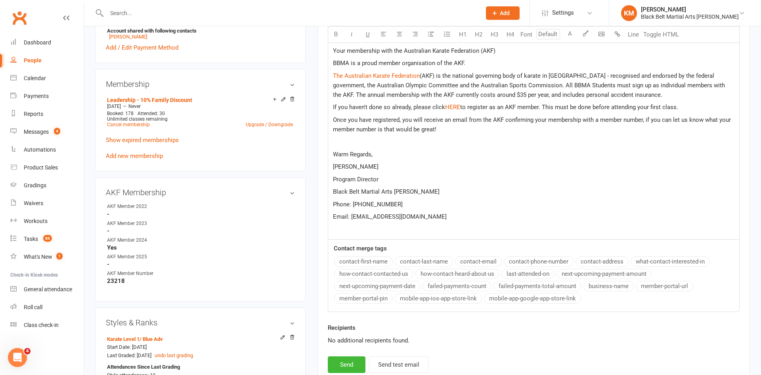
scroll to position [0, 0]
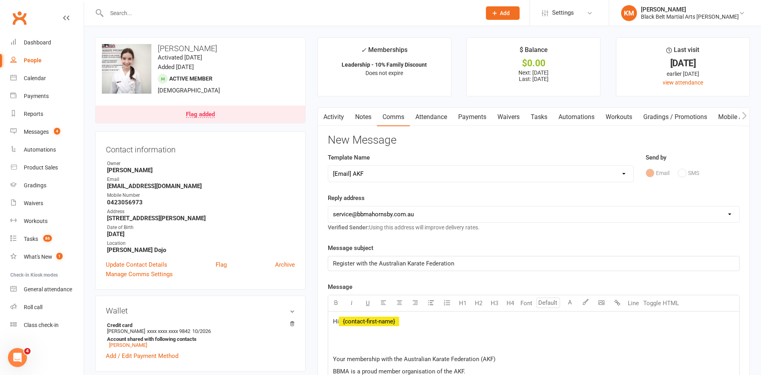
click at [409, 142] on h3 "New Message" at bounding box center [534, 140] width 412 height 12
click at [336, 121] on link "Activity" at bounding box center [334, 117] width 32 height 18
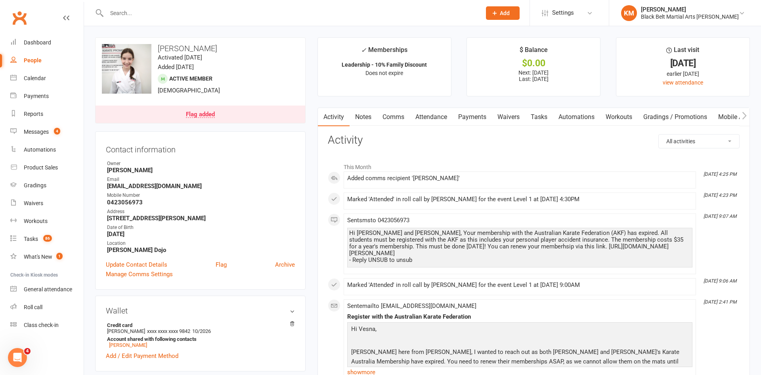
click at [400, 120] on link "Comms" at bounding box center [393, 117] width 33 height 18
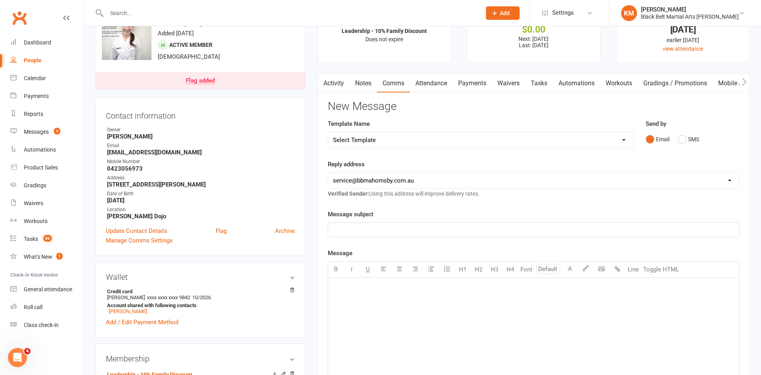
scroll to position [33, 0]
click at [398, 143] on select "Select Template [Email] Attendance follow up during HSC study period [Email] Aw…" at bounding box center [480, 140] width 305 height 16
select select "14"
click at [328, 132] on select "Select Template [Email] Attendance follow up during HSC study period [Email] Aw…" at bounding box center [480, 140] width 305 height 16
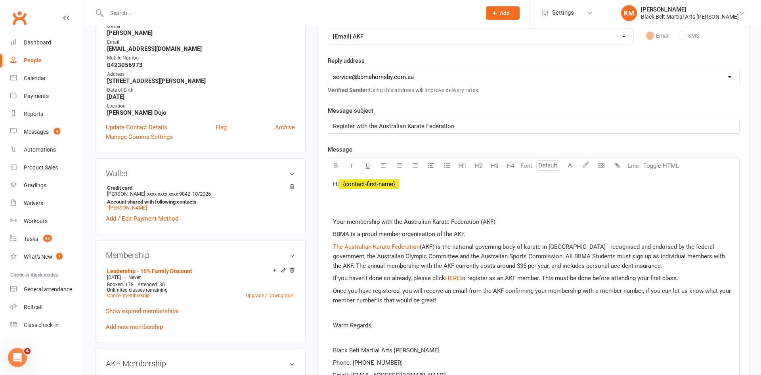
scroll to position [138, 0]
drag, startPoint x: 442, startPoint y: 277, endPoint x: 329, endPoint y: 281, distance: 113.8
click at [329, 281] on div "Hi ﻿ {contact-first-name} Your membership with the Australian Karate Federation…" at bounding box center [533, 285] width 411 height 224
drag, startPoint x: 447, startPoint y: 279, endPoint x: 677, endPoint y: 276, distance: 229.9
click at [677, 276] on p "You must renew your membership $ HERE $ to register as an AKF member. This must…" at bounding box center [534, 277] width 402 height 10
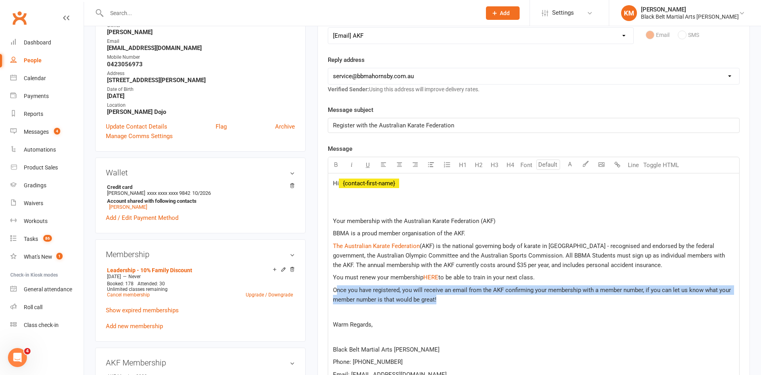
drag, startPoint x: 453, startPoint y: 301, endPoint x: 338, endPoint y: 293, distance: 115.7
click at [338, 293] on p "Once you have registered, you will receive an email from the AKF confirming you…" at bounding box center [534, 294] width 402 height 19
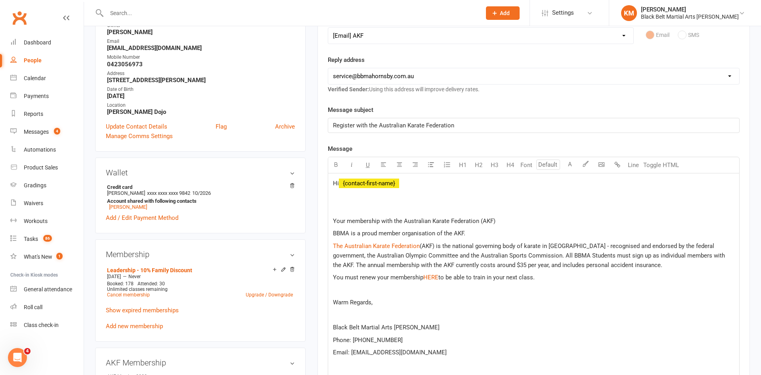
click at [335, 311] on p at bounding box center [534, 315] width 402 height 10
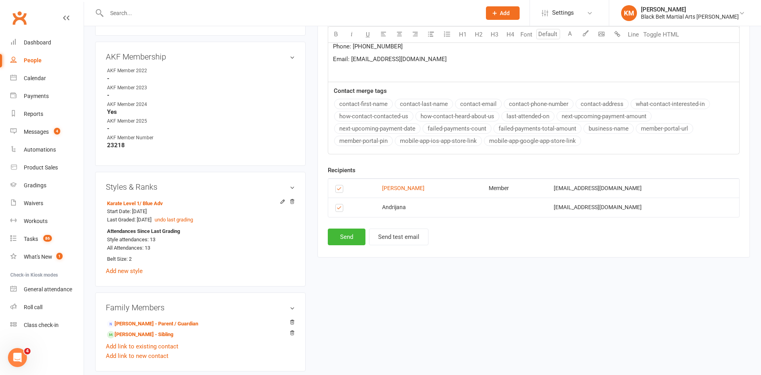
scroll to position [459, 0]
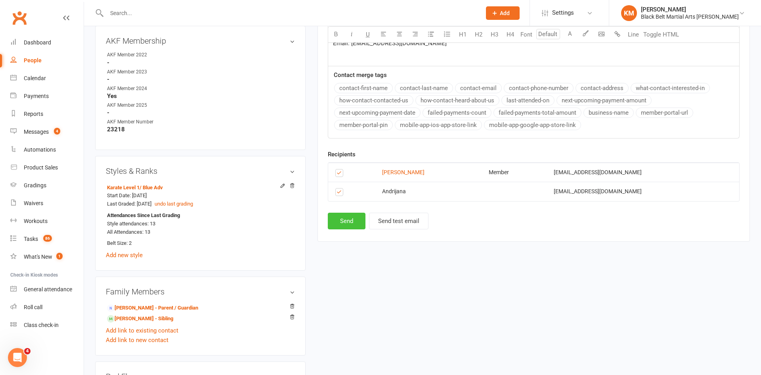
click at [339, 226] on button "Send" at bounding box center [347, 220] width 38 height 17
select select
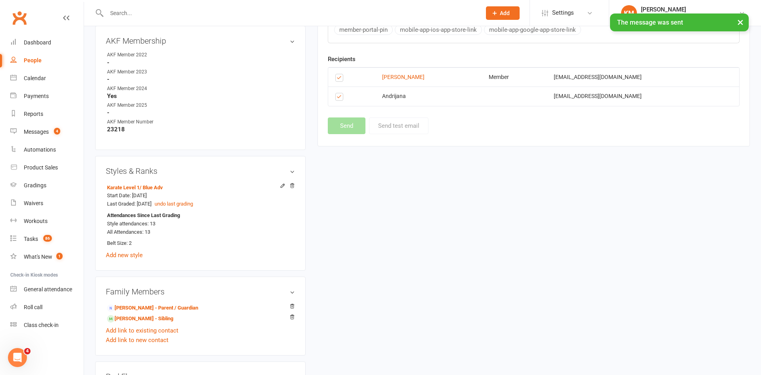
scroll to position [0, 0]
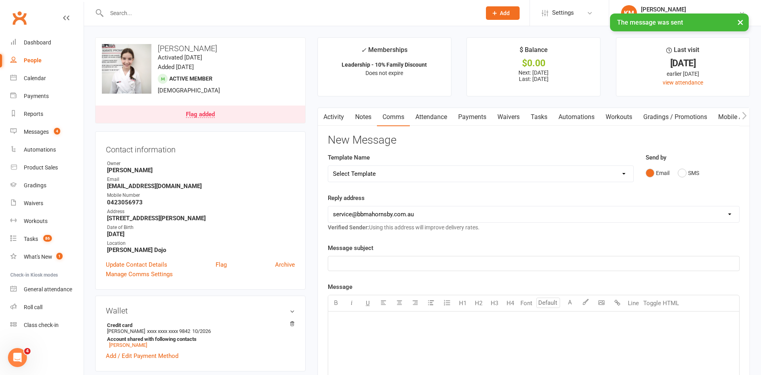
click at [341, 111] on link "Activity" at bounding box center [334, 117] width 32 height 18
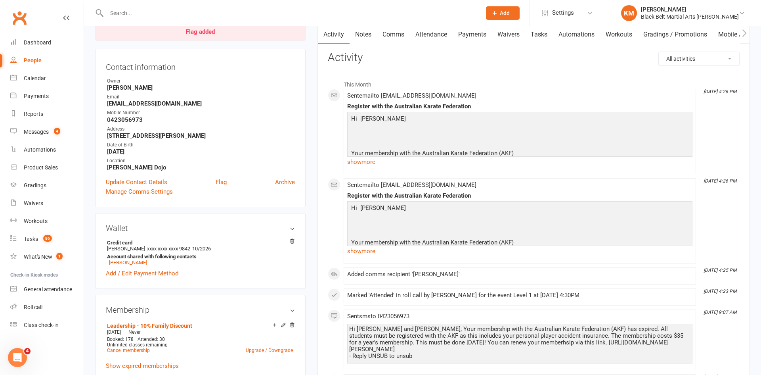
scroll to position [83, 0]
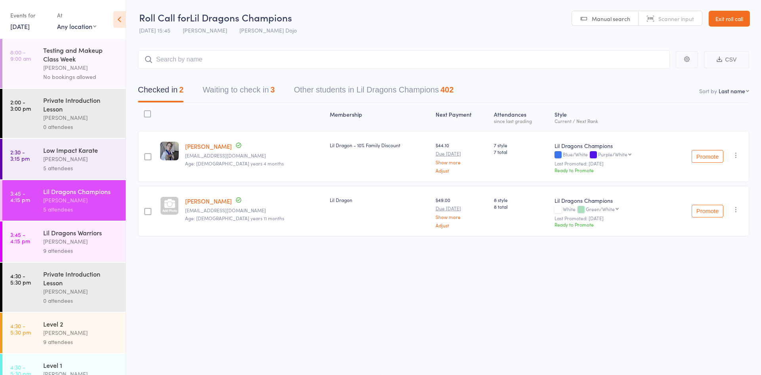
click at [248, 92] on button "Waiting to check in 3" at bounding box center [239, 91] width 72 height 21
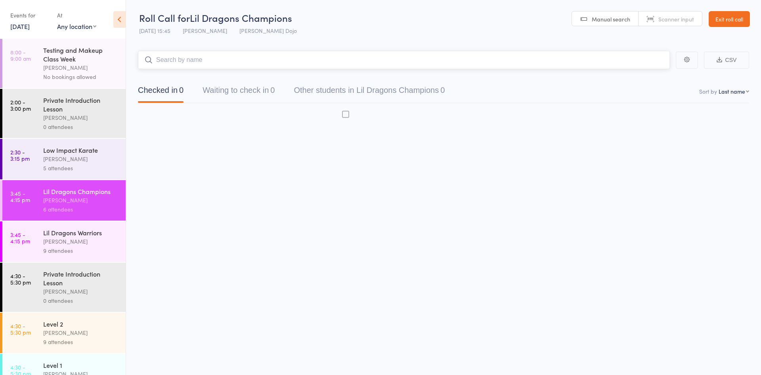
scroll to position [0, 0]
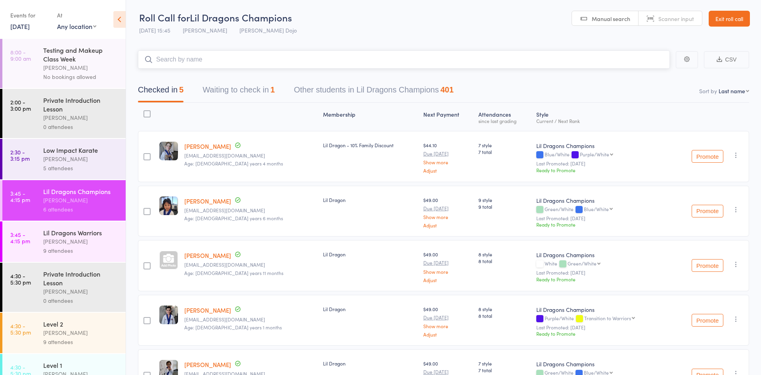
click at [252, 100] on button "Waiting to check in 1" at bounding box center [239, 91] width 72 height 21
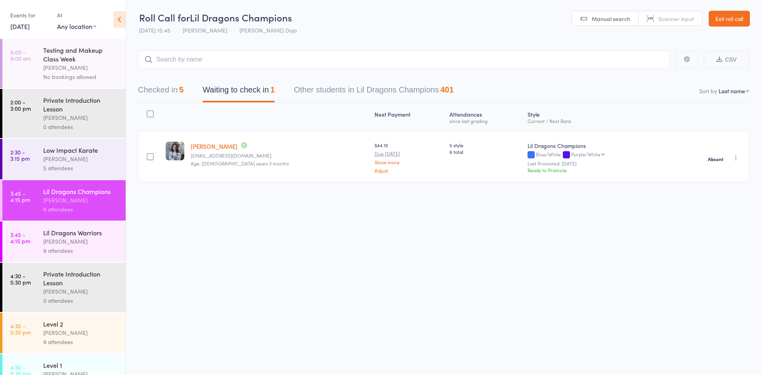
click at [65, 251] on div "9 attendees" at bounding box center [81, 250] width 76 height 9
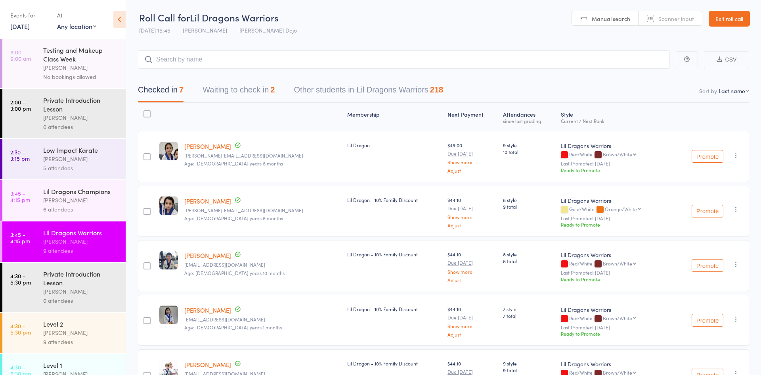
click at [241, 88] on button "Waiting to check in 2" at bounding box center [239, 91] width 72 height 21
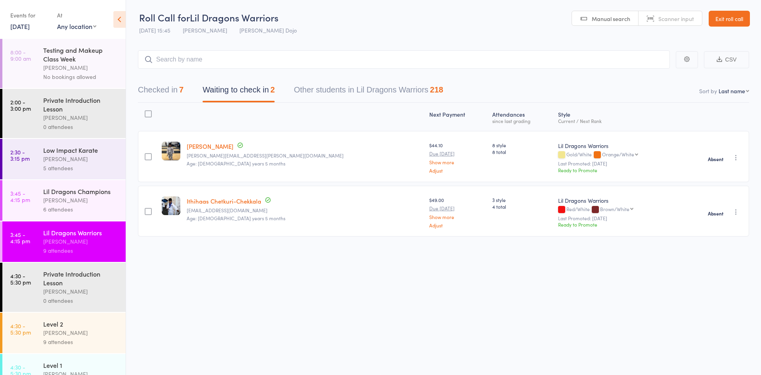
scroll to position [11, 0]
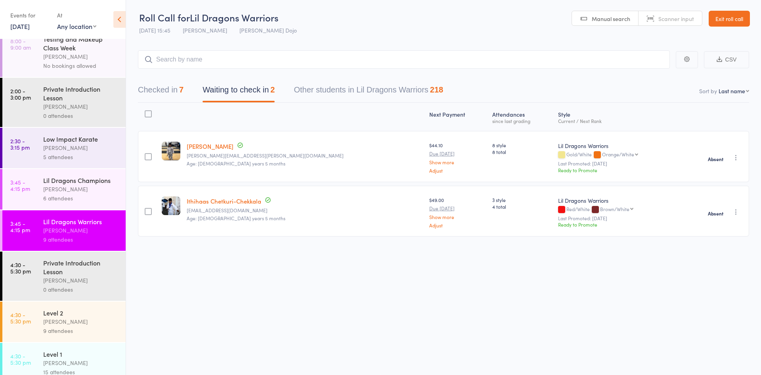
click at [53, 191] on div "[PERSON_NAME]" at bounding box center [81, 188] width 76 height 9
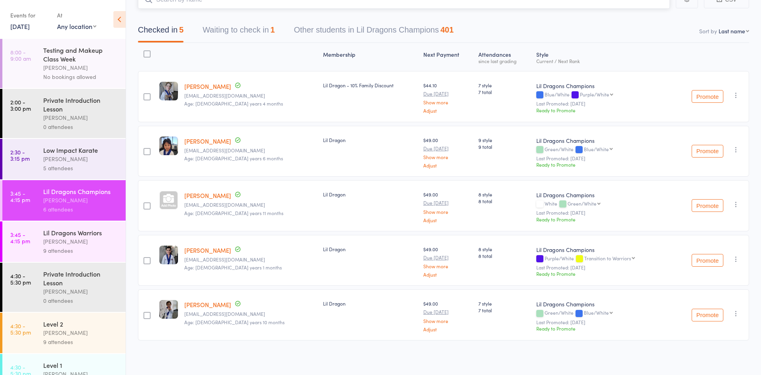
scroll to position [62, 0]
click at [94, 246] on div "9 attendees" at bounding box center [81, 250] width 76 height 9
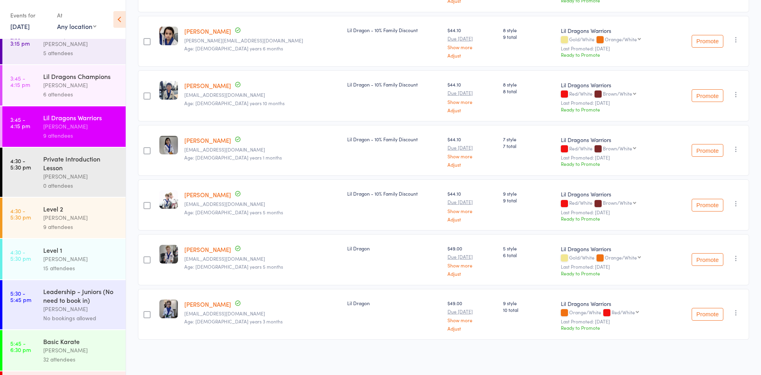
scroll to position [116, 0]
click at [35, 246] on link "4:30 - 5:30 pm Level 1 [PERSON_NAME] 15 attendees" at bounding box center [63, 257] width 123 height 40
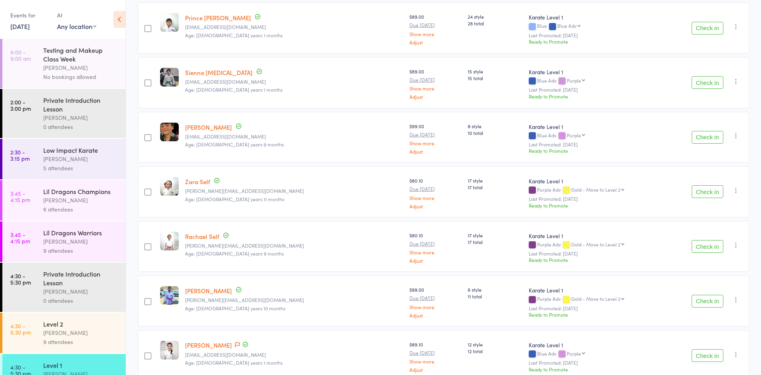
scroll to position [347, 0]
click at [698, 245] on button "Check in" at bounding box center [708, 245] width 32 height 13
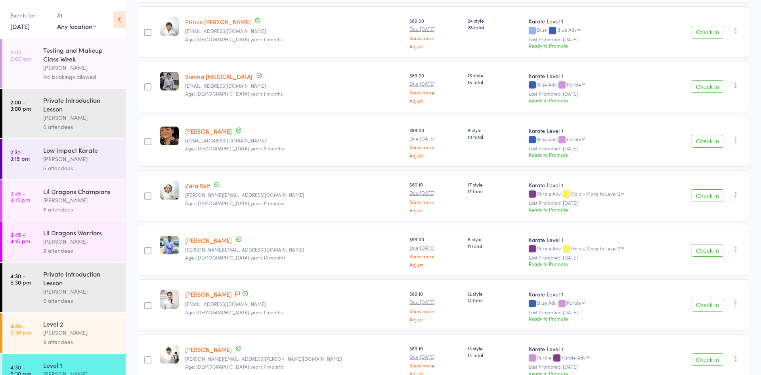
scroll to position [342, 0]
click at [149, 201] on div at bounding box center [147, 196] width 7 height 7
click at [146, 195] on input "checkbox" at bounding box center [146, 195] width 0 height 0
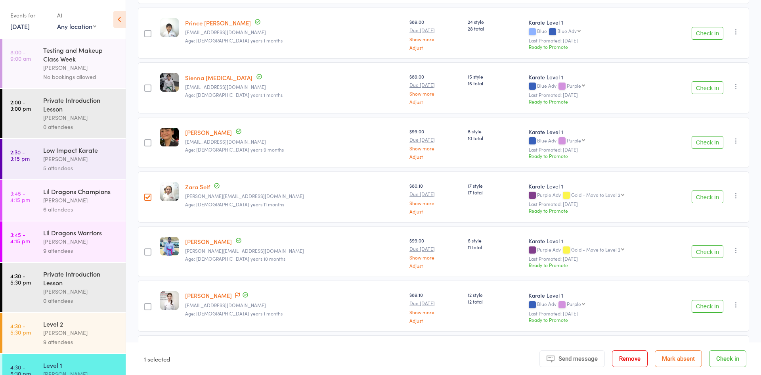
click at [696, 363] on button "Mark absent" at bounding box center [678, 358] width 47 height 17
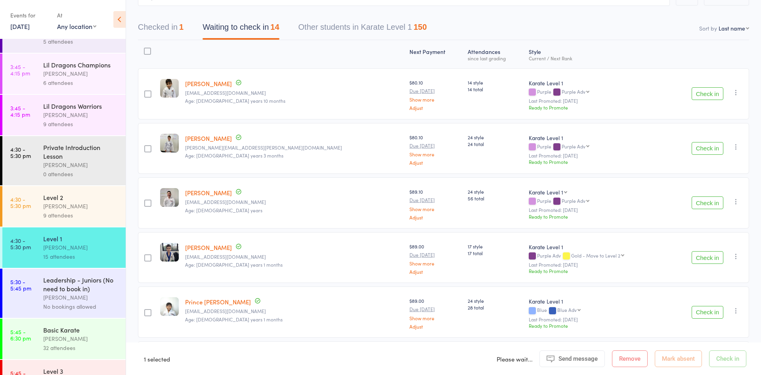
scroll to position [129, 0]
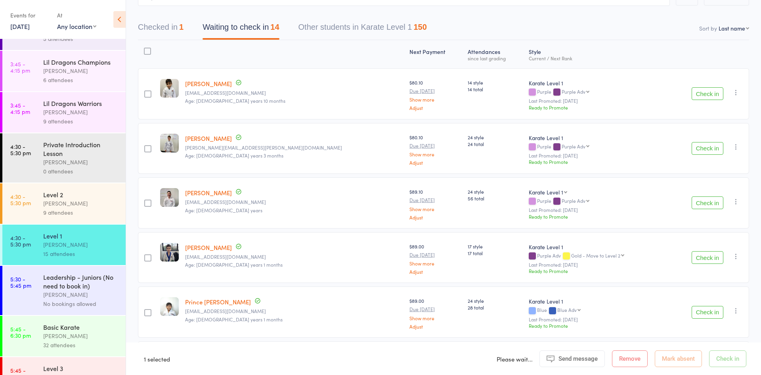
click at [87, 218] on div "Level 2 [PERSON_NAME] 9 attendees" at bounding box center [84, 203] width 82 height 40
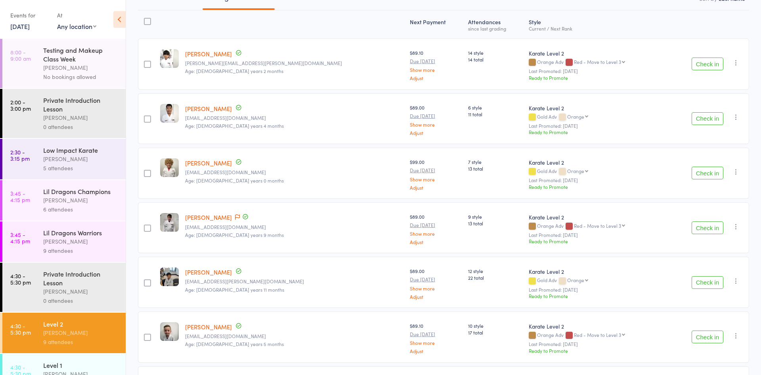
scroll to position [94, 0]
click at [235, 217] on icon at bounding box center [237, 216] width 5 height 6
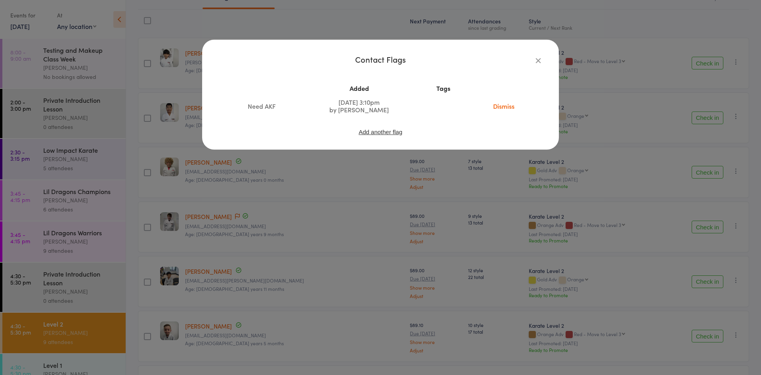
click at [279, 236] on div "Contact Flags Added Tags Need AKF [DATE] 3:10pm by [PERSON_NAME] Dismiss Add an…" at bounding box center [380, 187] width 761 height 375
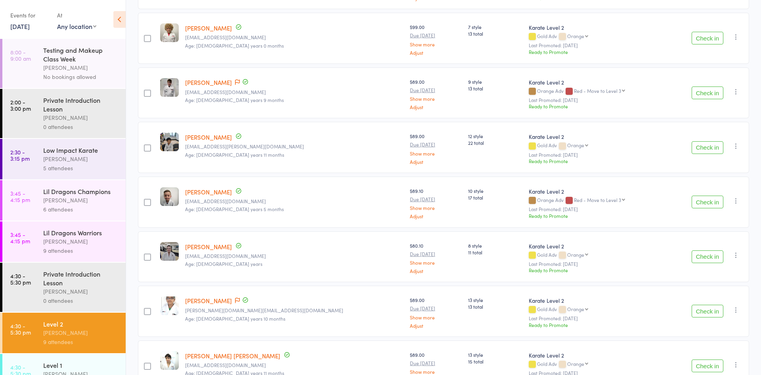
scroll to position [280, 0]
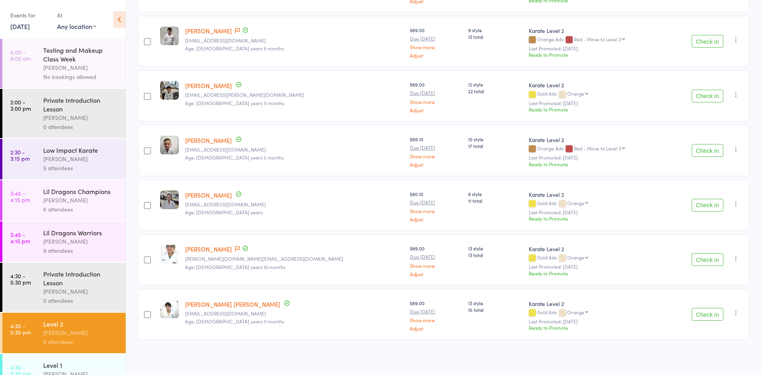
click at [706, 92] on button "Check in" at bounding box center [708, 96] width 32 height 13
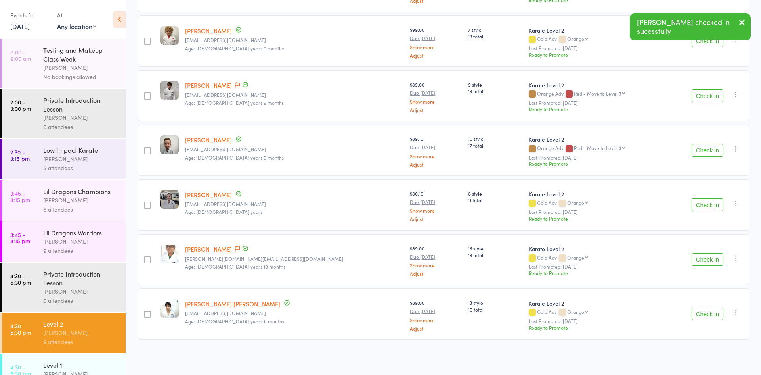
click at [710, 148] on button "Check in" at bounding box center [708, 150] width 32 height 13
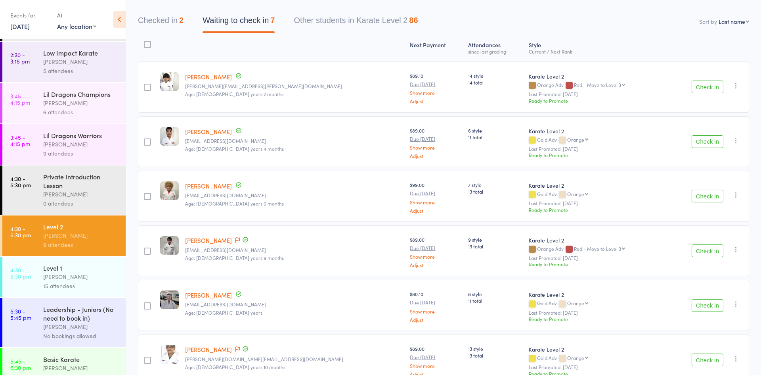
scroll to position [99, 0]
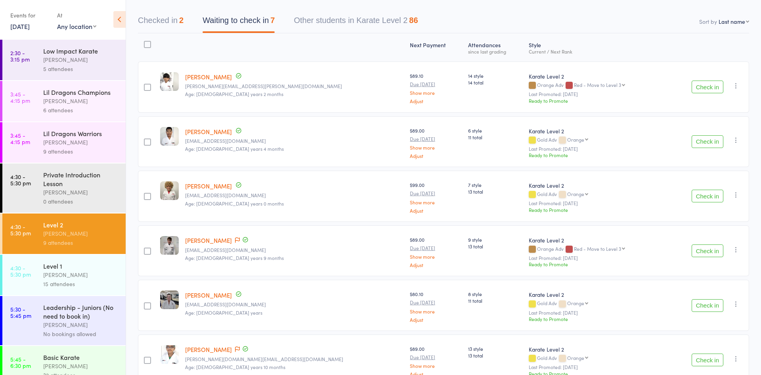
click at [80, 271] on div "[PERSON_NAME]" at bounding box center [81, 274] width 76 height 9
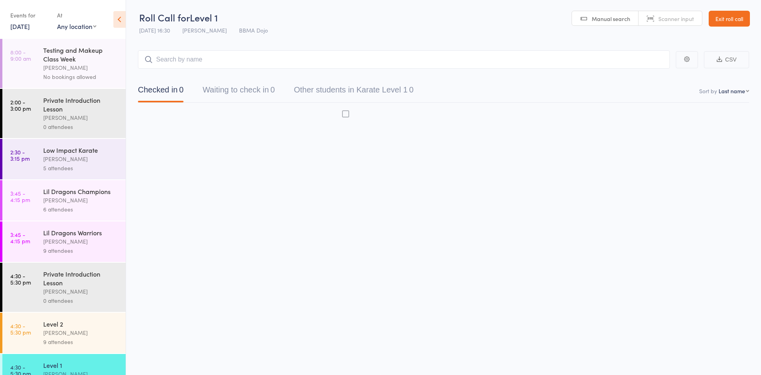
scroll to position [0, 0]
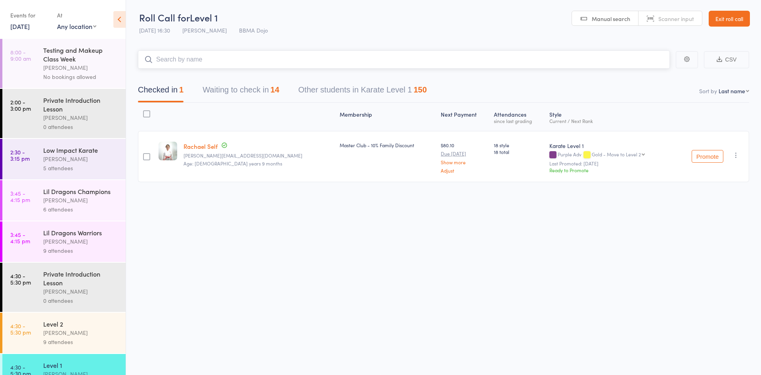
click at [247, 82] on button "Waiting to check in 14" at bounding box center [241, 91] width 76 height 21
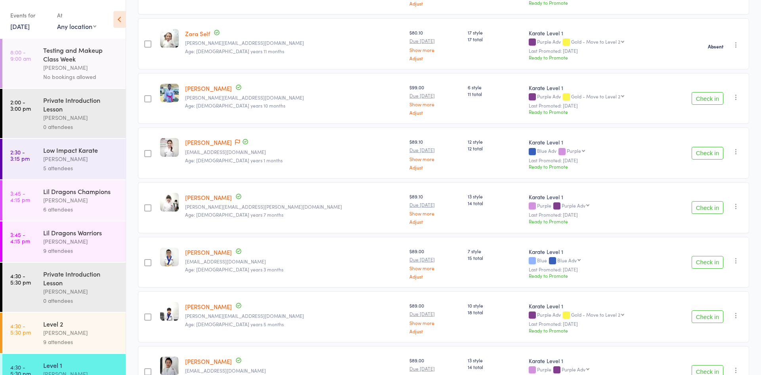
scroll to position [508, 0]
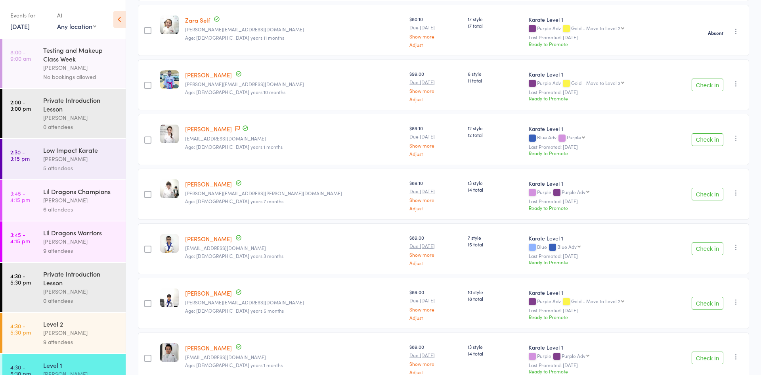
click at [702, 137] on button "Check in" at bounding box center [708, 139] width 32 height 13
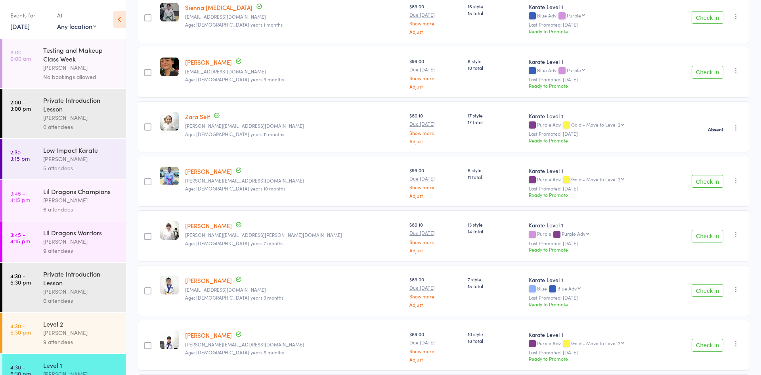
scroll to position [409, 0]
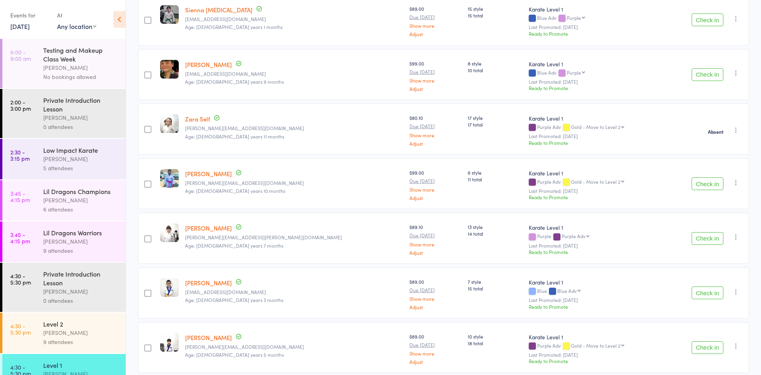
click at [702, 74] on button "Check in" at bounding box center [708, 74] width 32 height 13
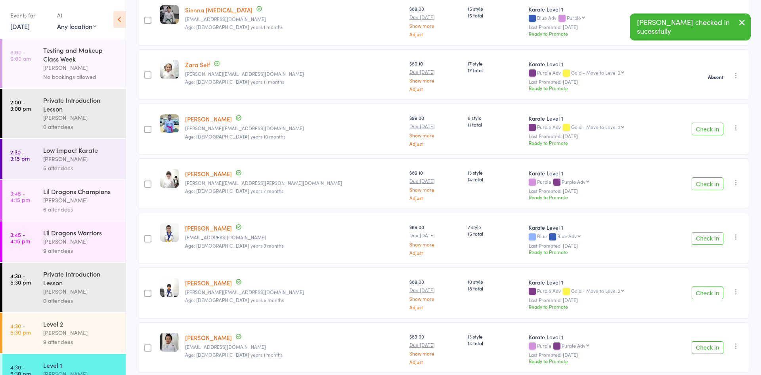
click at [61, 341] on div "9 attendees" at bounding box center [81, 341] width 76 height 9
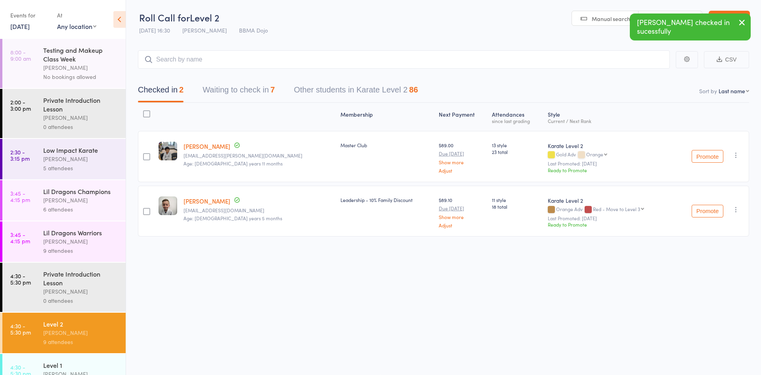
click at [263, 88] on button "Waiting to check in 7" at bounding box center [239, 91] width 72 height 21
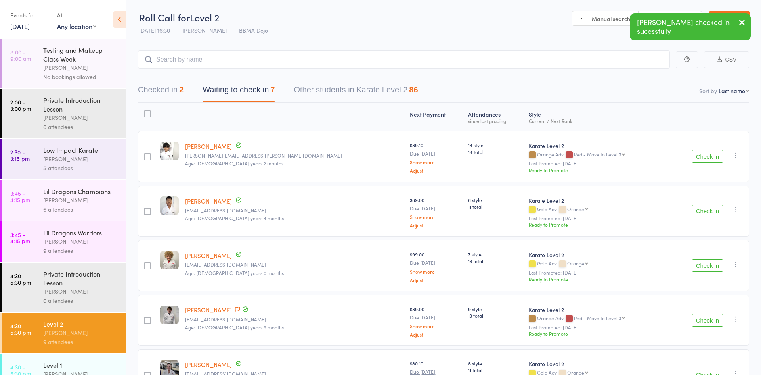
click at [707, 213] on button "Check in" at bounding box center [708, 211] width 32 height 13
click at [699, 320] on button "Check in" at bounding box center [708, 320] width 32 height 13
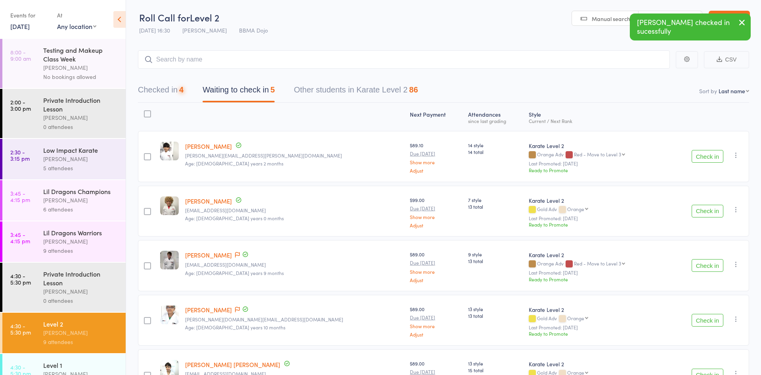
click at [699, 320] on button "Check in" at bounding box center [708, 320] width 32 height 13
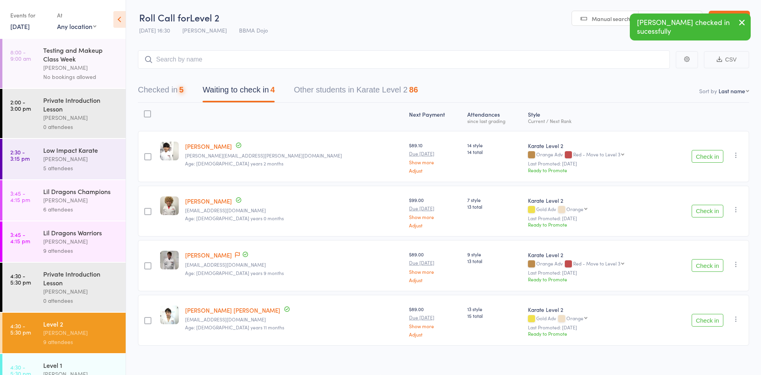
click at [699, 320] on button "Check in" at bounding box center [708, 320] width 32 height 13
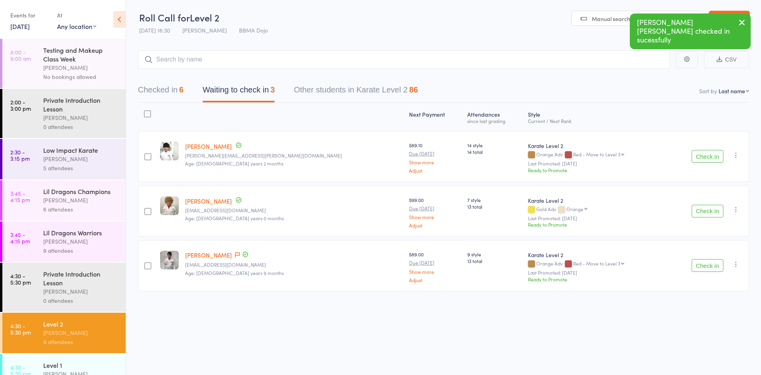
click at [66, 360] on div "Level 1" at bounding box center [81, 364] width 76 height 9
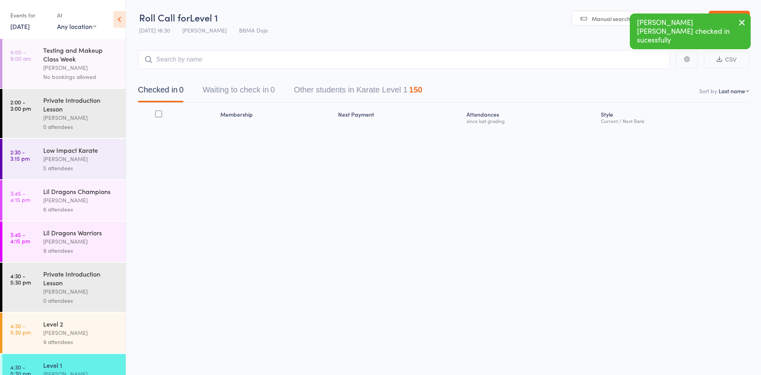
click at [275, 82] on button "Waiting to check in 0" at bounding box center [239, 91] width 72 height 21
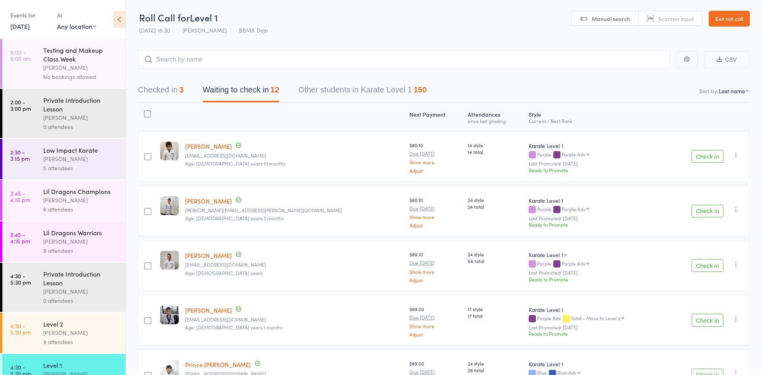
click at [705, 164] on div "Check in Check in Promote Send message Add Note Add Task Add Flag Remove Mark a…" at bounding box center [708, 156] width 84 height 51
click at [706, 158] on button "Check in" at bounding box center [708, 156] width 32 height 13
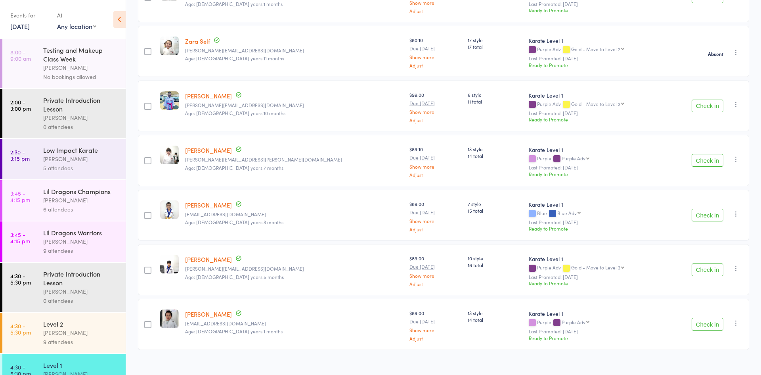
scroll to position [389, 0]
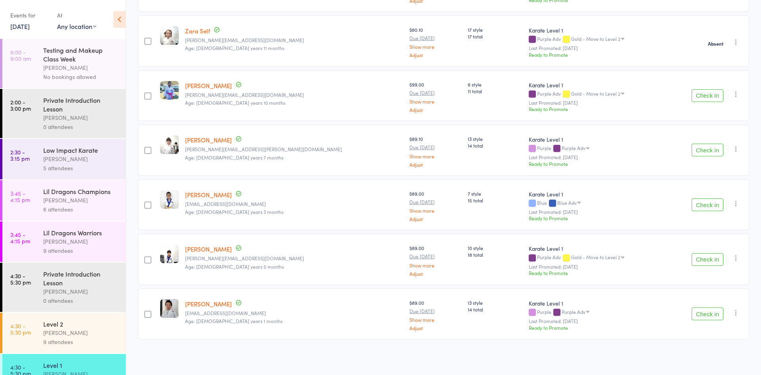
click at [720, 262] on button "Check in" at bounding box center [708, 259] width 32 height 13
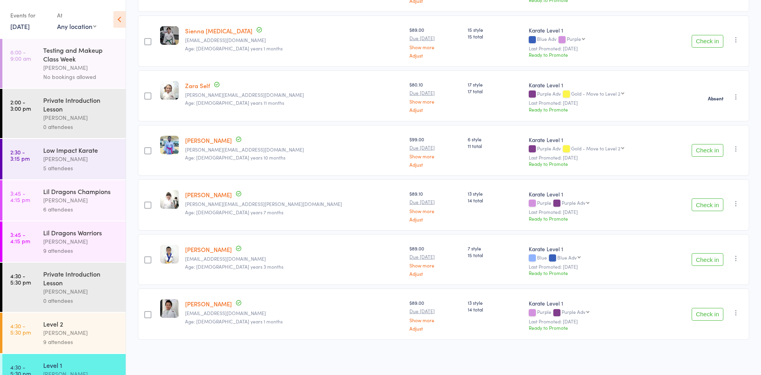
click at [47, 323] on div "Level 2" at bounding box center [81, 323] width 76 height 9
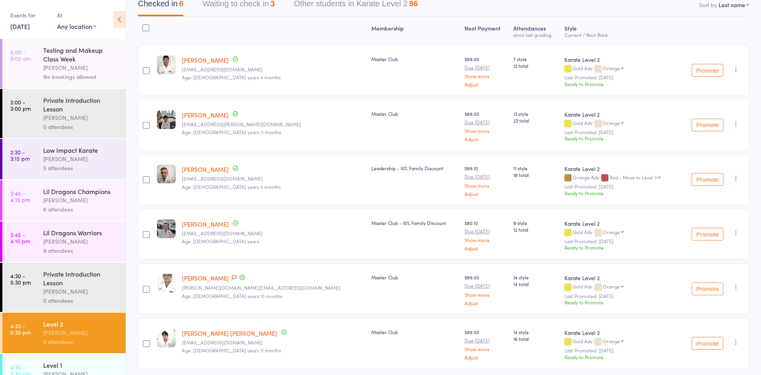
scroll to position [87, 0]
click at [47, 356] on div "Level 1 Joshua Marks 15 attendees" at bounding box center [84, 374] width 82 height 40
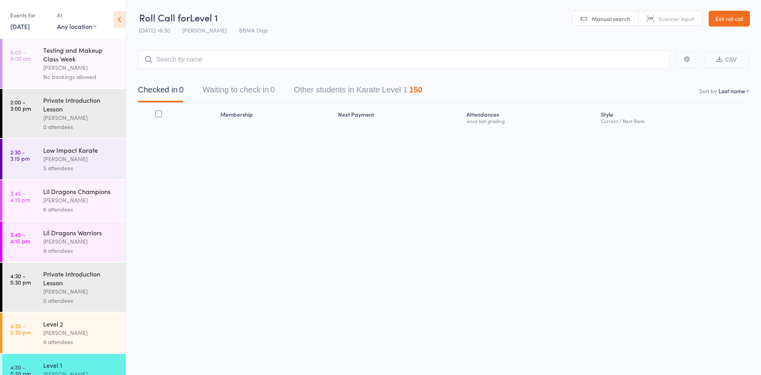
click at [275, 87] on div "0" at bounding box center [272, 89] width 4 height 9
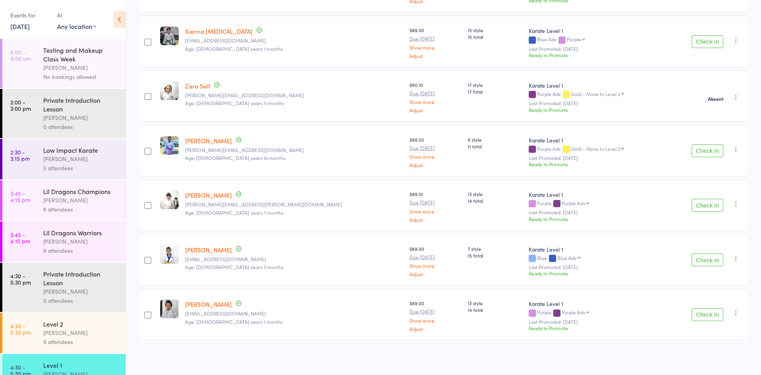
scroll to position [335, 0]
click at [717, 314] on button "Check in" at bounding box center [708, 314] width 32 height 13
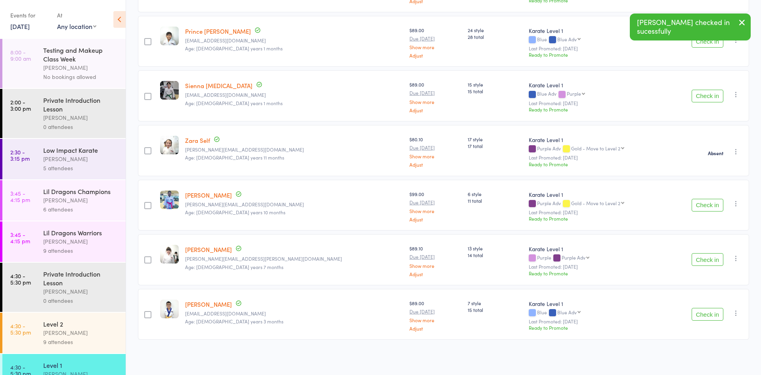
scroll to position [0, 0]
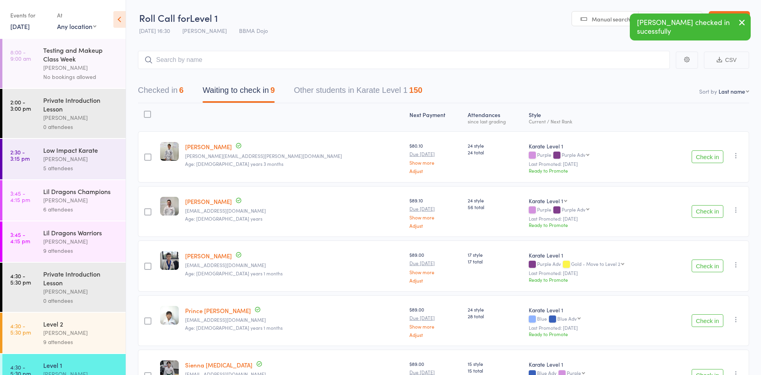
click at [183, 85] on button "Checked in 6" at bounding box center [161, 92] width 46 height 21
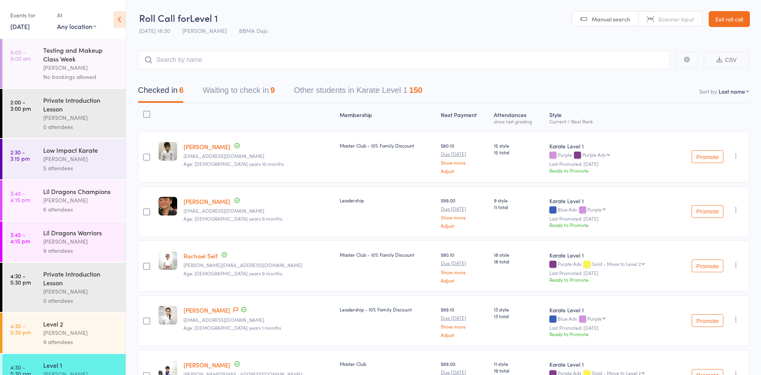
click at [235, 87] on button "Waiting to check in 9" at bounding box center [239, 92] width 72 height 21
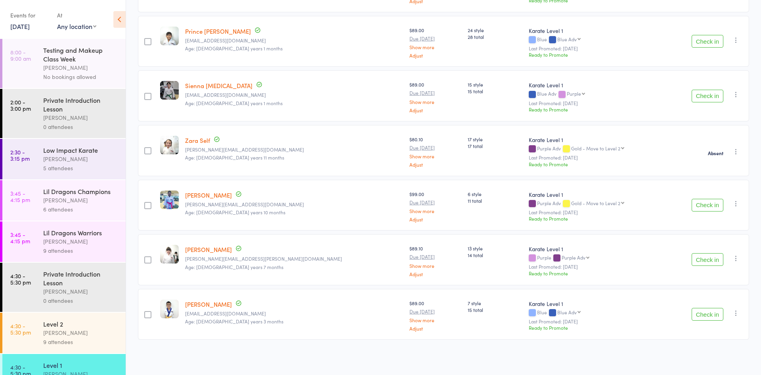
scroll to position [280, 0]
click at [703, 319] on button "Check in" at bounding box center [708, 314] width 32 height 13
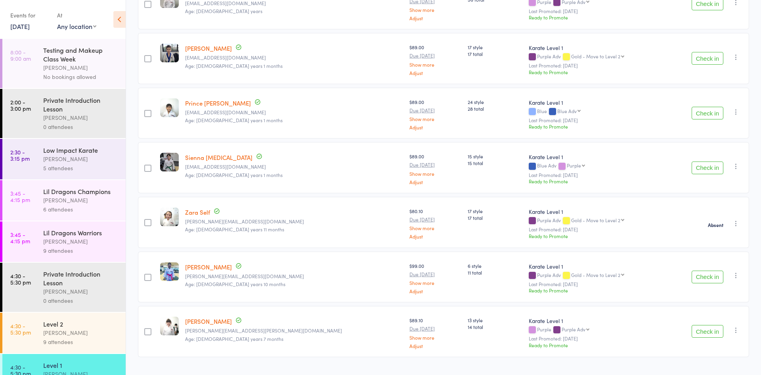
scroll to position [208, 0]
click at [98, 327] on div "Level 2" at bounding box center [81, 323] width 76 height 9
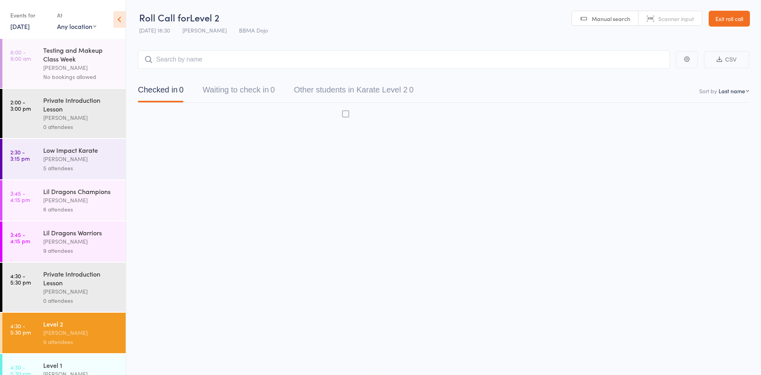
scroll to position [0, 0]
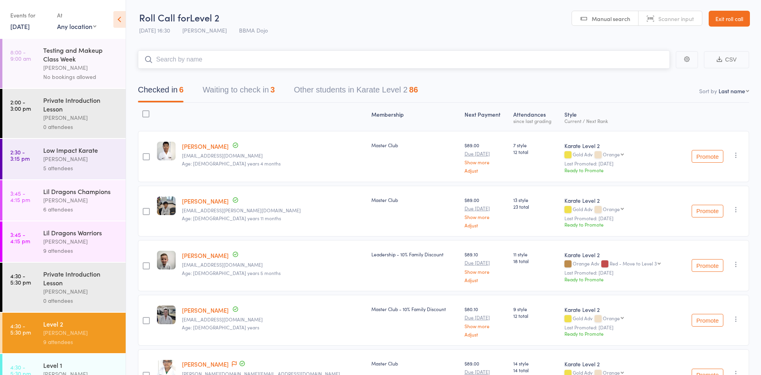
click at [248, 96] on button "Waiting to check in 3" at bounding box center [239, 91] width 72 height 21
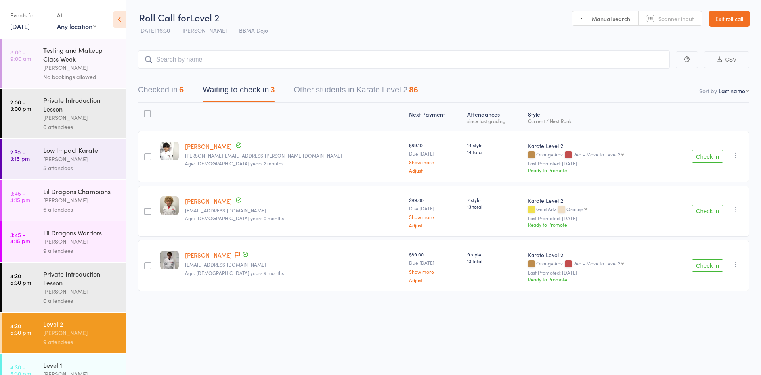
click at [698, 159] on button "Check in" at bounding box center [708, 156] width 32 height 13
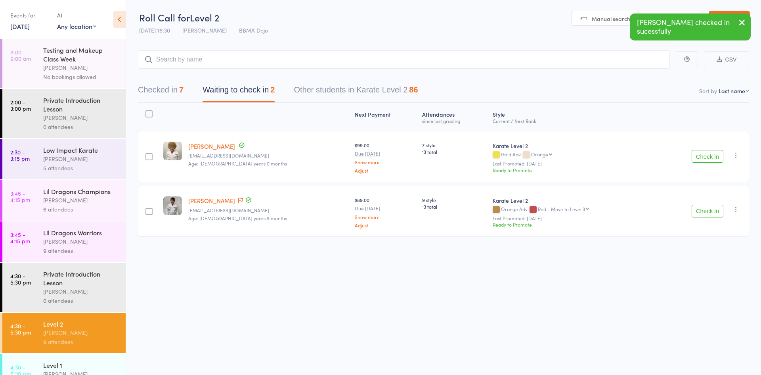
click at [706, 212] on button "Check in" at bounding box center [708, 211] width 32 height 13
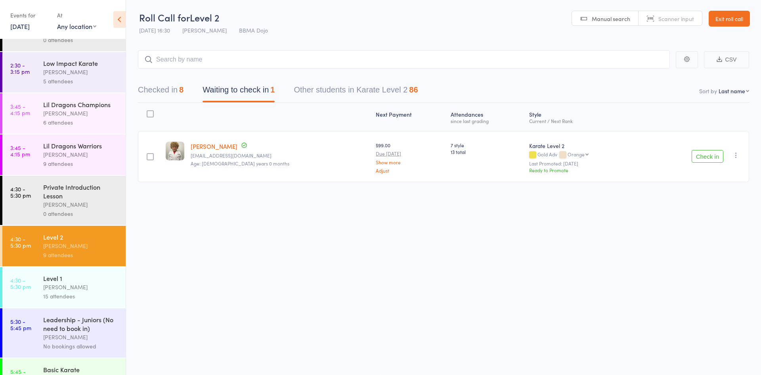
scroll to position [88, 0]
click at [58, 291] on div "15 attendees" at bounding box center [81, 295] width 76 height 9
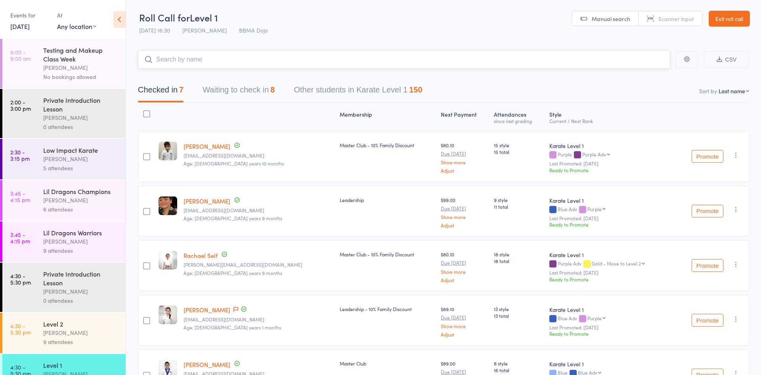
click at [228, 90] on button "Waiting to check in 8" at bounding box center [239, 91] width 72 height 21
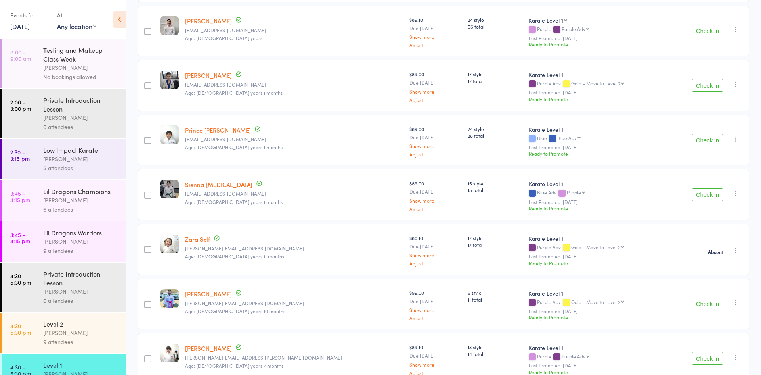
scroll to position [182, 0]
click at [709, 192] on button "Check in" at bounding box center [708, 193] width 32 height 13
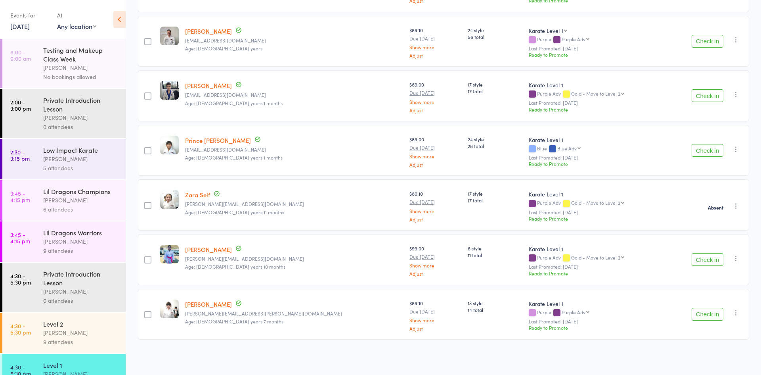
click at [698, 321] on div "Check in Check in Promote Send message Add Note Add Task Add Flag Remove Mark a…" at bounding box center [708, 314] width 84 height 51
click at [696, 316] on button "Check in" at bounding box center [708, 314] width 32 height 13
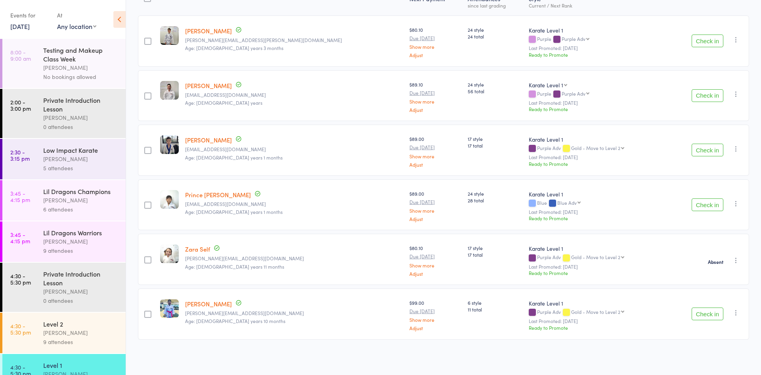
click at [64, 324] on div "Level 2" at bounding box center [81, 323] width 76 height 9
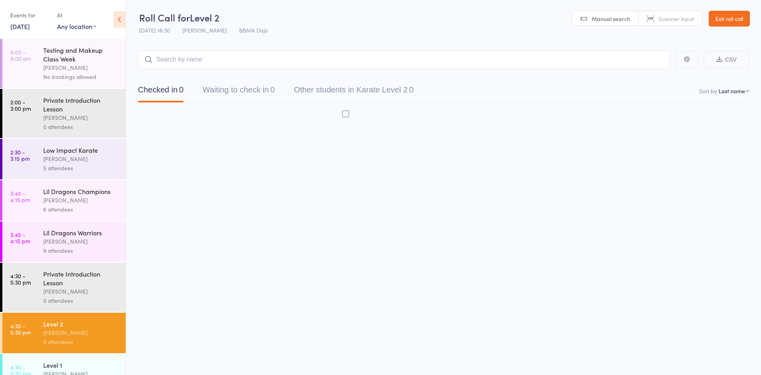
scroll to position [0, 0]
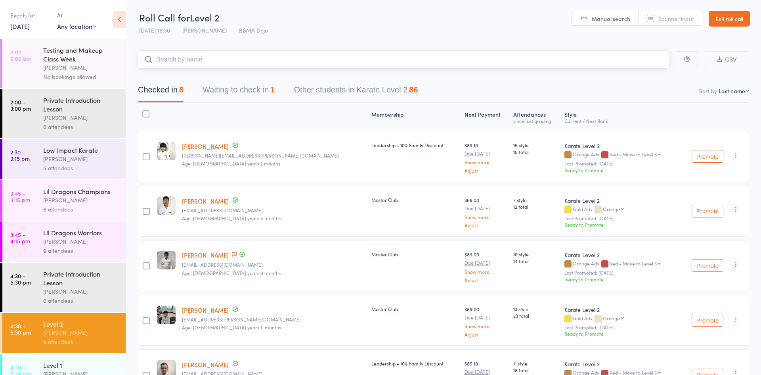
click at [254, 94] on button "Waiting to check in 1" at bounding box center [239, 91] width 72 height 21
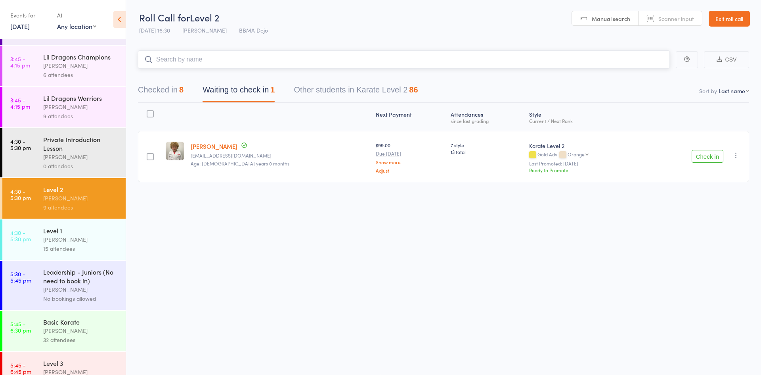
scroll to position [137, 0]
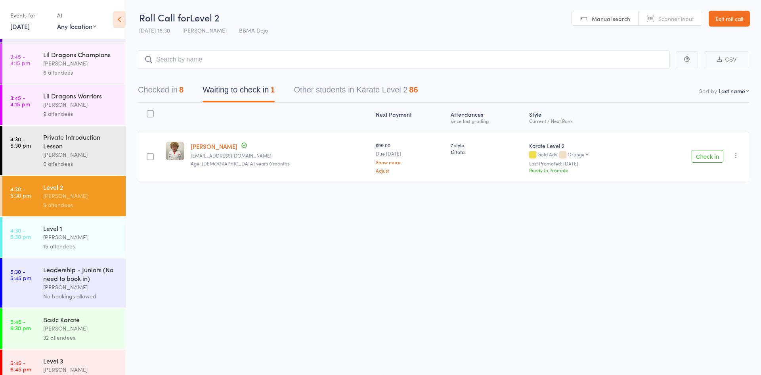
click at [73, 240] on div "Joshua Marks" at bounding box center [81, 236] width 76 height 9
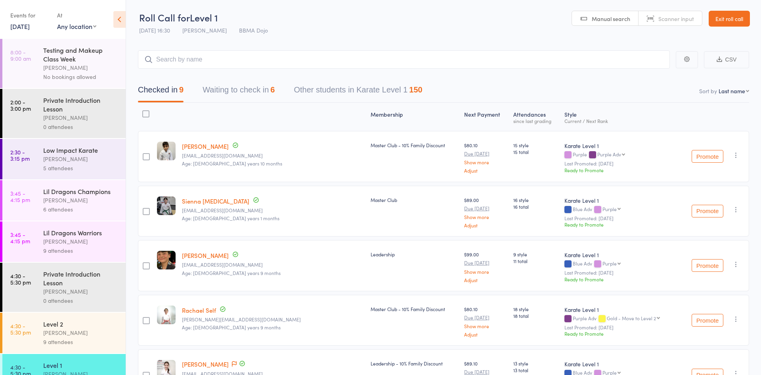
click at [229, 97] on button "Waiting to check in 6" at bounding box center [239, 91] width 72 height 21
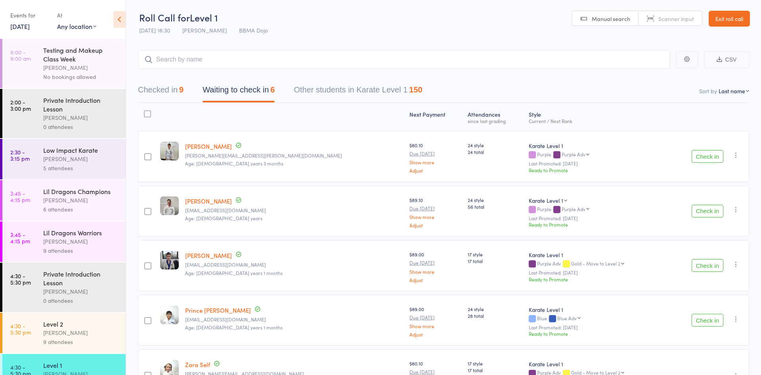
scroll to position [117, 0]
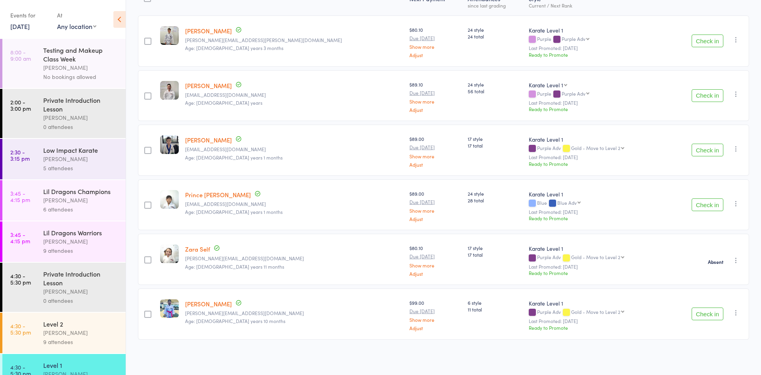
click at [78, 331] on div "Joshua Marks" at bounding box center [81, 332] width 76 height 9
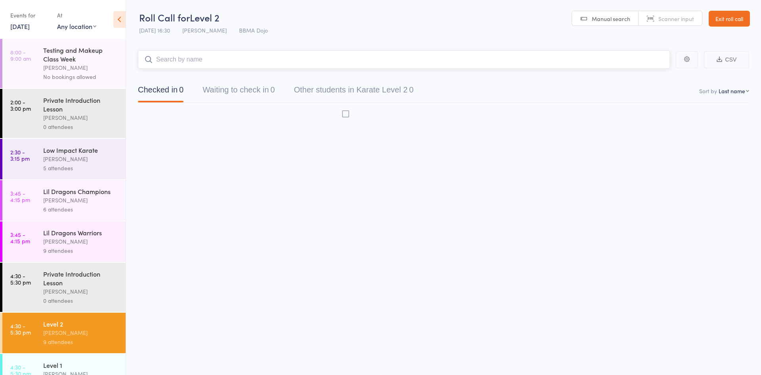
scroll to position [0, 0]
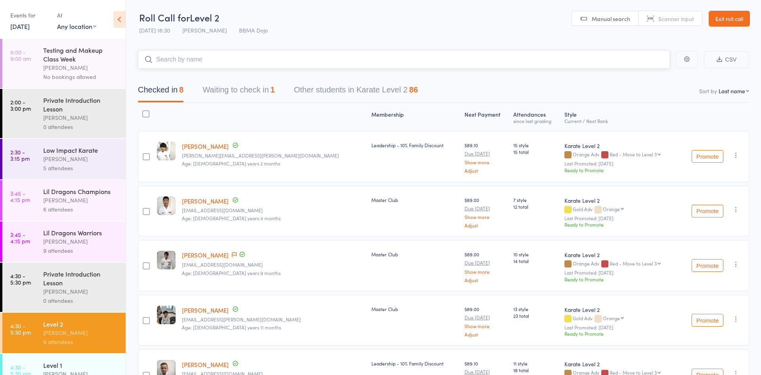
click at [228, 99] on button "Waiting to check in 1" at bounding box center [239, 91] width 72 height 21
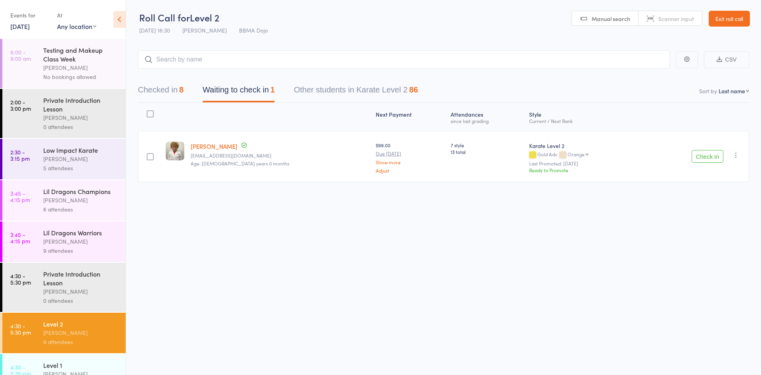
click at [707, 157] on button "Check in" at bounding box center [708, 156] width 32 height 13
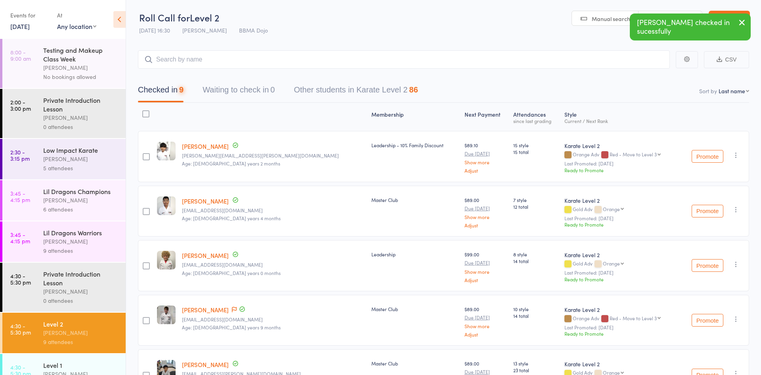
click at [18, 360] on link "4:30 - 5:30 pm Level 1 Joshua Marks 15 attendees" at bounding box center [63, 374] width 123 height 40
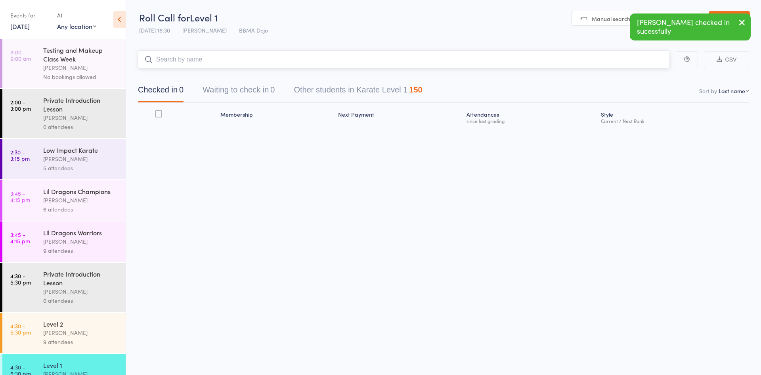
click at [242, 91] on button "Waiting to check in 0" at bounding box center [239, 91] width 72 height 21
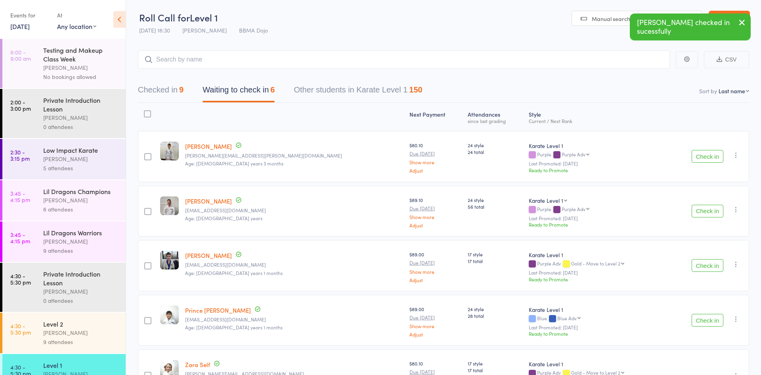
click at [151, 113] on div at bounding box center [147, 113] width 7 height 7
click at [145, 111] on input "checkbox" at bounding box center [145, 111] width 0 height 0
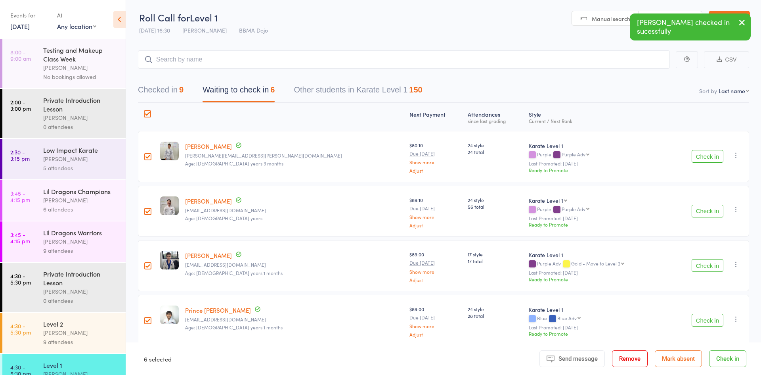
click at [671, 350] on button "Mark absent" at bounding box center [678, 358] width 47 height 17
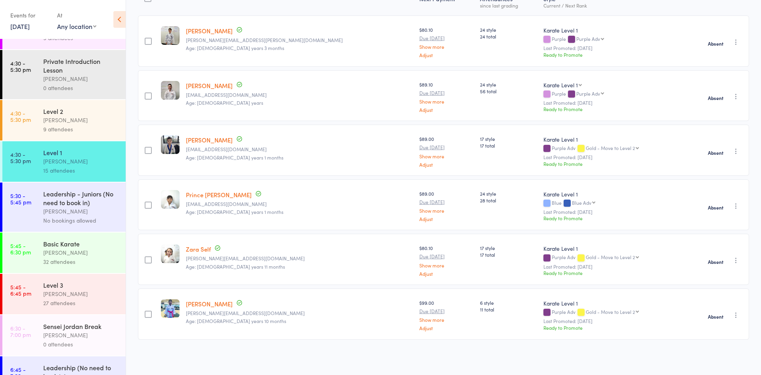
scroll to position [212, 0]
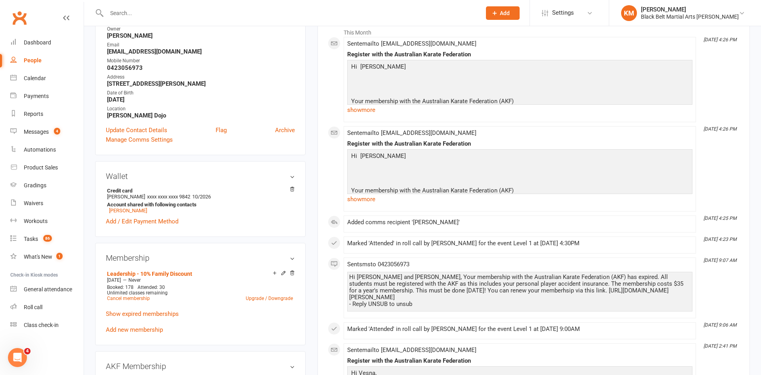
scroll to position [136, 0]
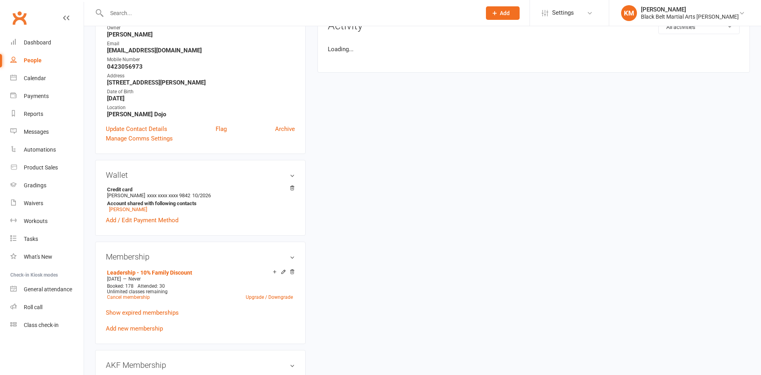
scroll to position [136, 0]
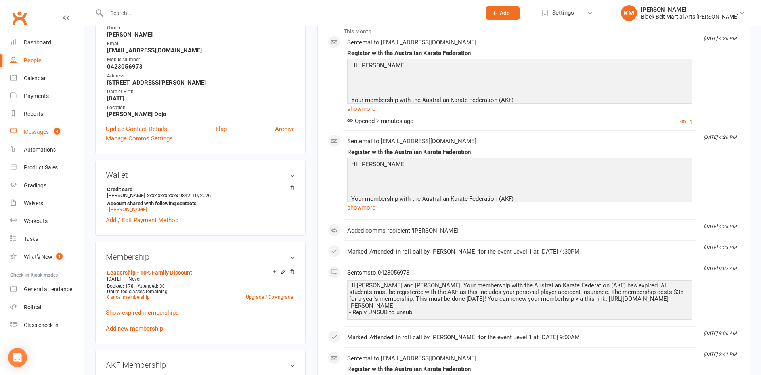
click at [50, 130] on link "Messages 4" at bounding box center [46, 132] width 73 height 18
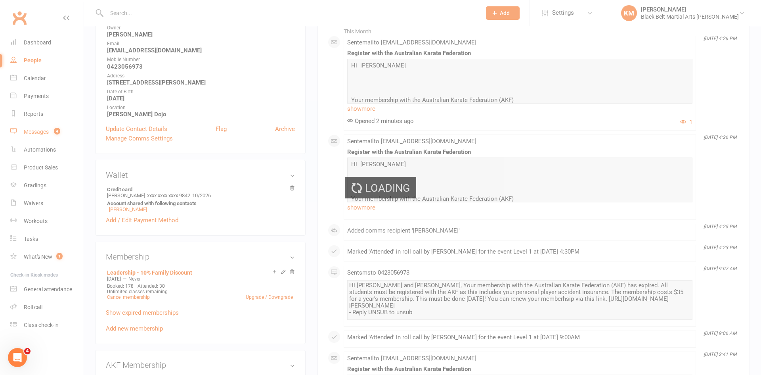
scroll to position [0, 0]
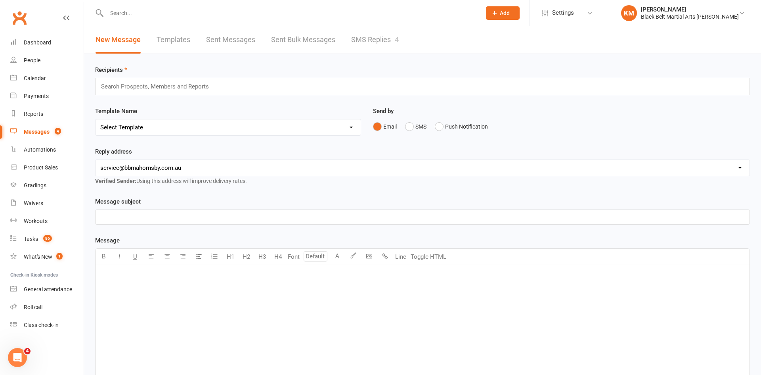
click at [373, 50] on link "SMS Replies 4" at bounding box center [375, 39] width 48 height 27
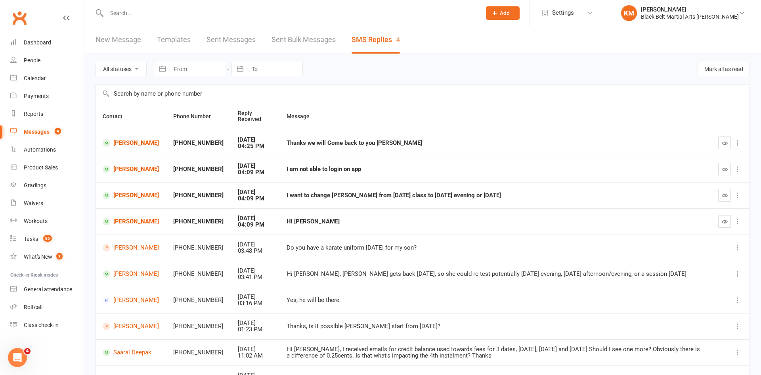
drag, startPoint x: 321, startPoint y: 145, endPoint x: 484, endPoint y: 147, distance: 162.5
click at [484, 147] on td "Thanks we will Come back to you [PERSON_NAME]" at bounding box center [495, 143] width 432 height 26
click at [727, 142] on icon "button" at bounding box center [725, 143] width 6 height 6
click at [45, 79] on div "Calendar" at bounding box center [35, 78] width 22 height 6
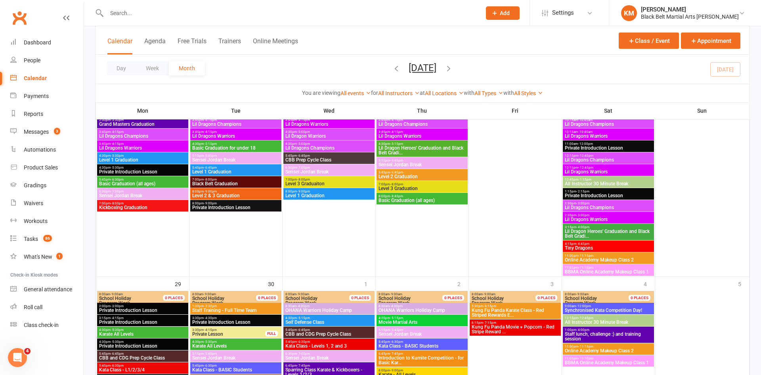
scroll to position [1112, 0]
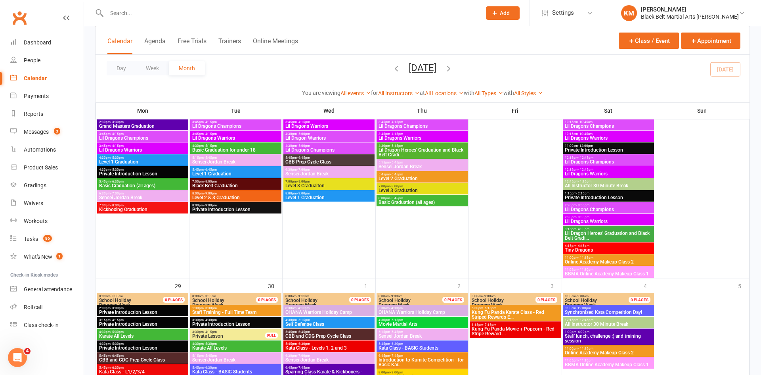
click at [580, 236] on span "Lil Dragon Heroes' Graduation and Black Belt Gradi..." at bounding box center [608, 236] width 88 height 10
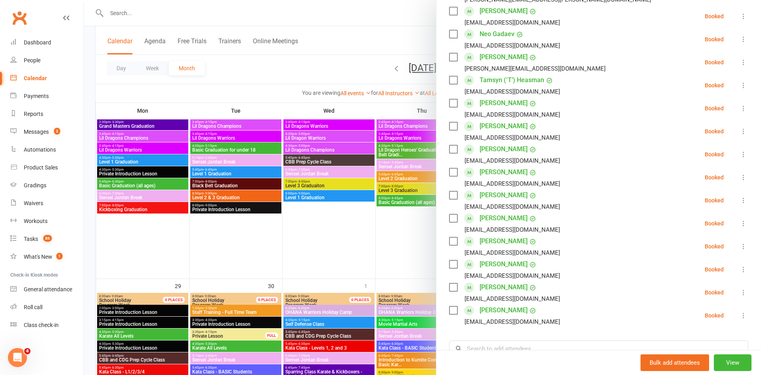
scroll to position [165, 0]
click at [742, 199] on icon at bounding box center [744, 201] width 8 height 8
click at [706, 235] on link "Remove" at bounding box center [708, 232] width 78 height 16
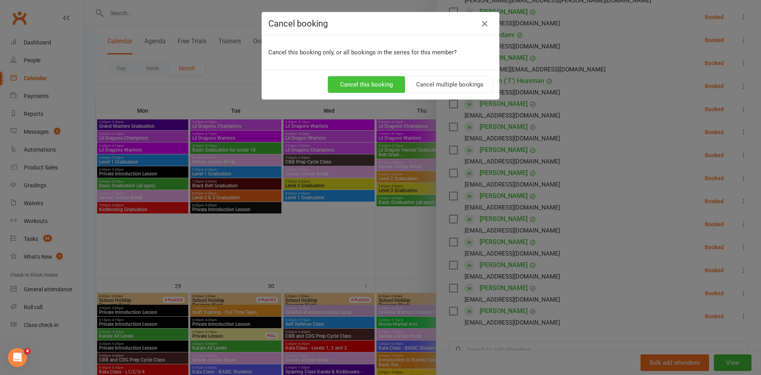
click at [365, 89] on button "Cancel this booking" at bounding box center [366, 84] width 77 height 17
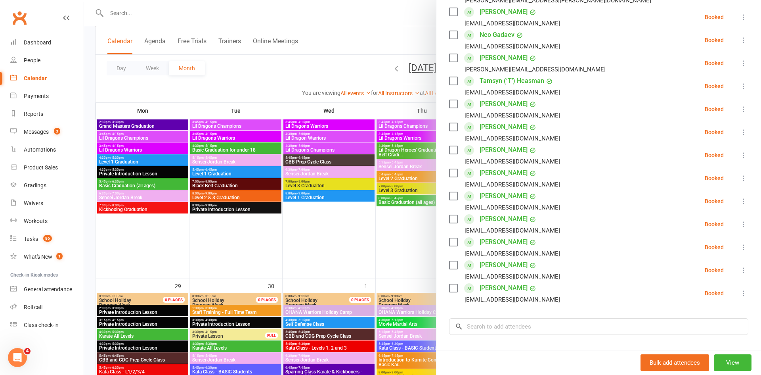
click at [391, 148] on div at bounding box center [422, 187] width 677 height 375
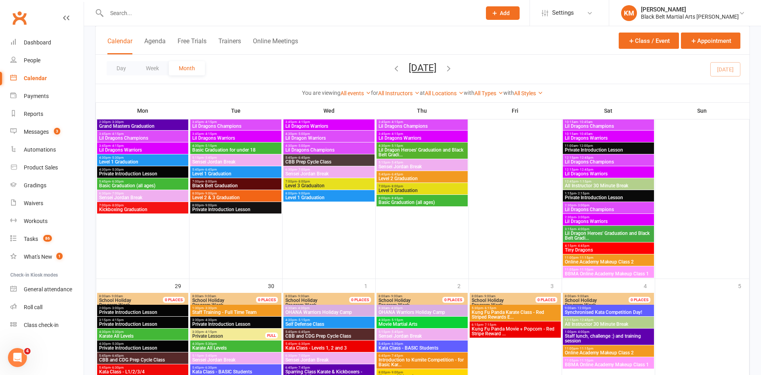
click at [391, 148] on span "Lil Dragon Heroes' Graduation and Black Belt Gradi..." at bounding box center [422, 152] width 88 height 10
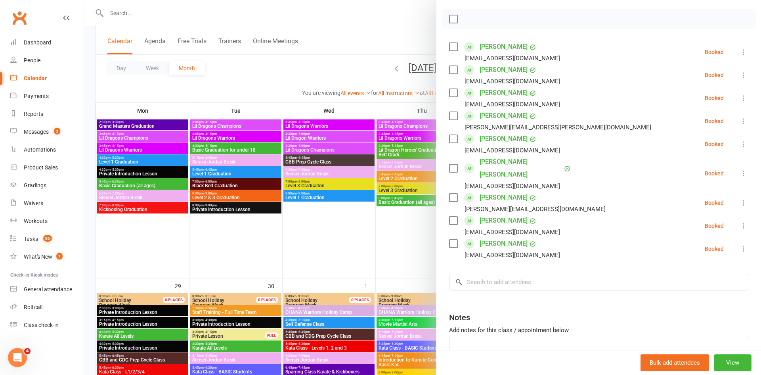
scroll to position [147, 0]
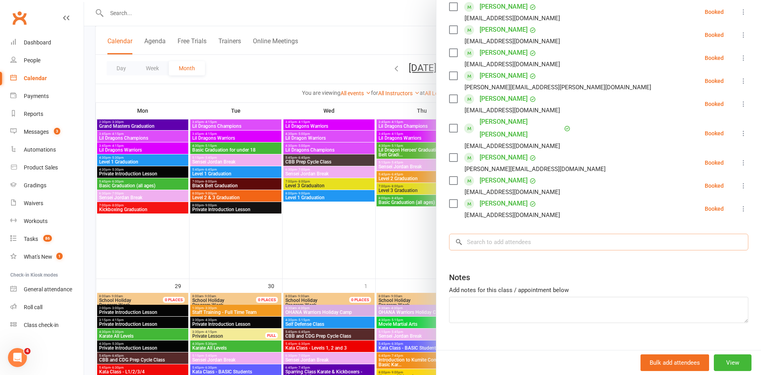
click at [483, 233] on input "search" at bounding box center [598, 241] width 299 height 17
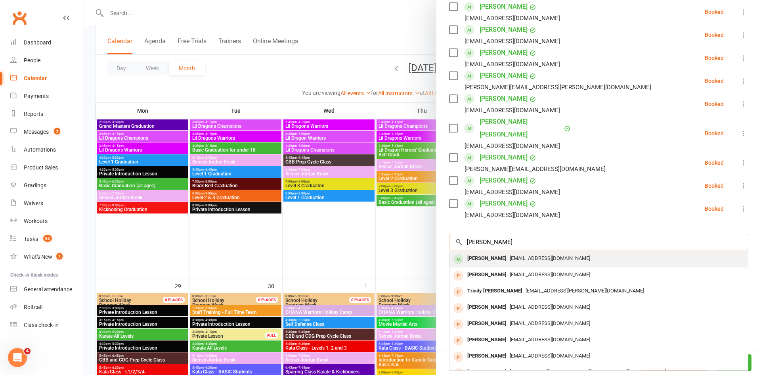
type input "Noah Smith"
click at [487, 252] on div "Noah Smith" at bounding box center [487, 257] width 46 height 11
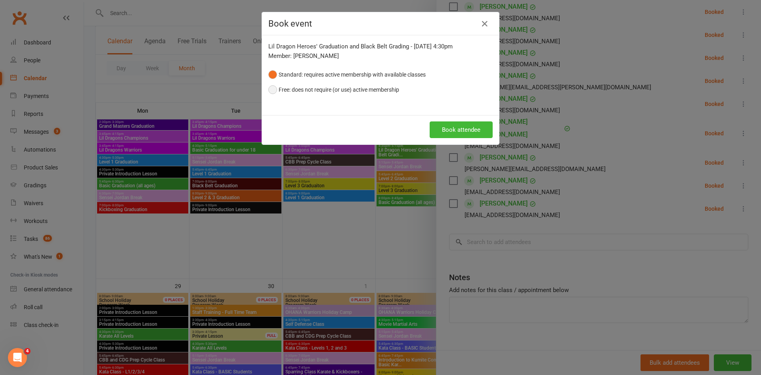
click at [380, 92] on button "Free: does not require (or use) active membership" at bounding box center [333, 89] width 131 height 15
click at [434, 129] on button "Book attendee" at bounding box center [461, 129] width 63 height 17
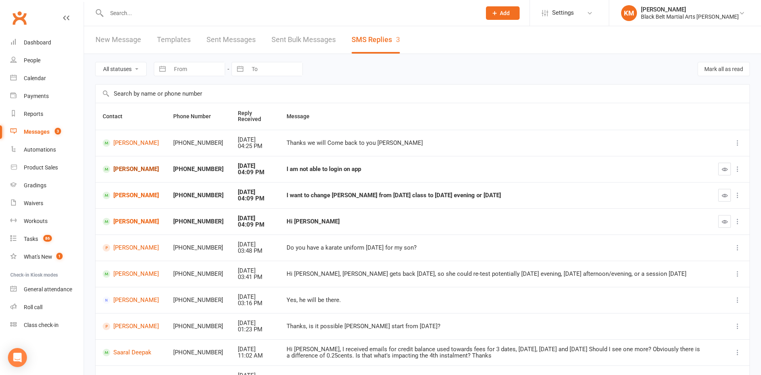
click at [126, 170] on link "[PERSON_NAME]" at bounding box center [131, 169] width 56 height 8
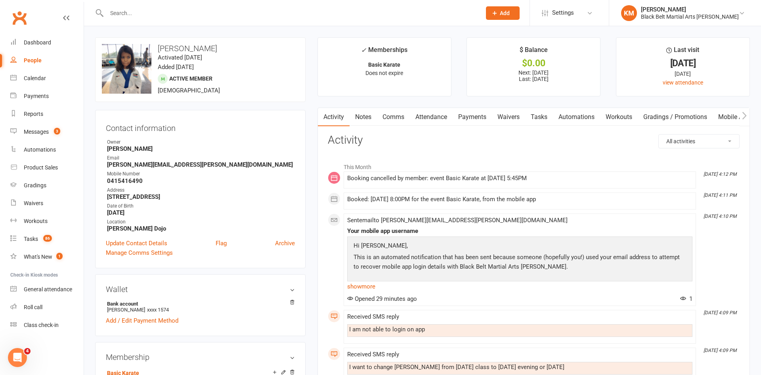
click at [392, 120] on link "Comms" at bounding box center [393, 117] width 33 height 18
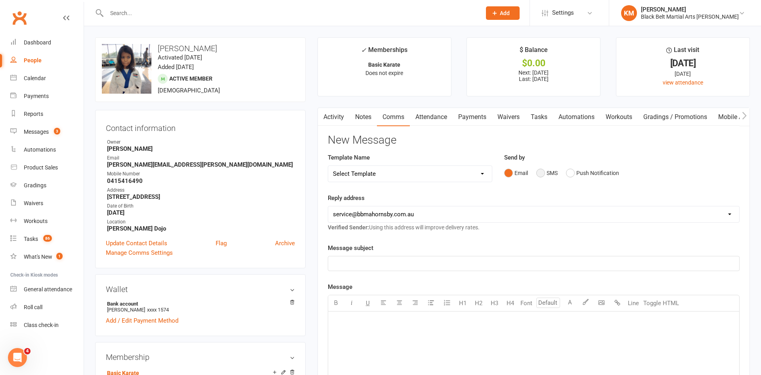
click at [553, 178] on button "SMS" at bounding box center [546, 172] width 21 height 15
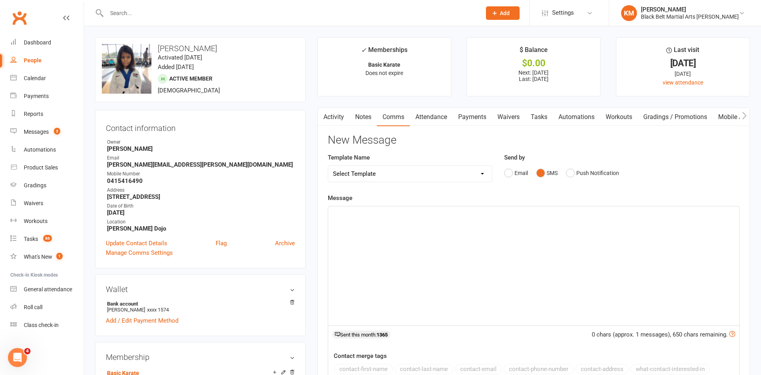
click at [528, 237] on div "﻿" at bounding box center [533, 265] width 411 height 119
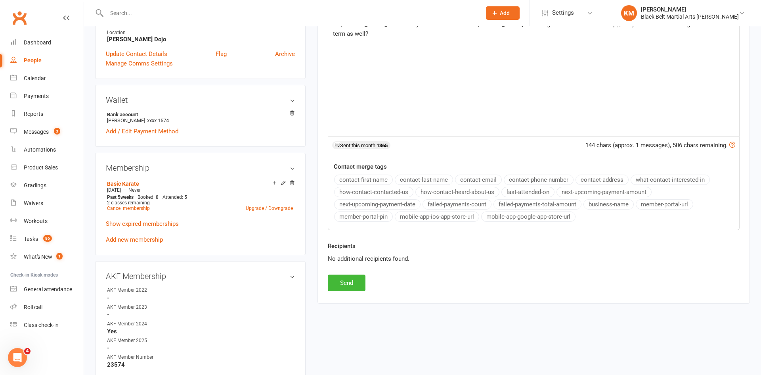
scroll to position [190, 0]
click at [337, 275] on button "Send" at bounding box center [347, 281] width 38 height 17
click at [28, 130] on div "Messages" at bounding box center [36, 131] width 25 height 6
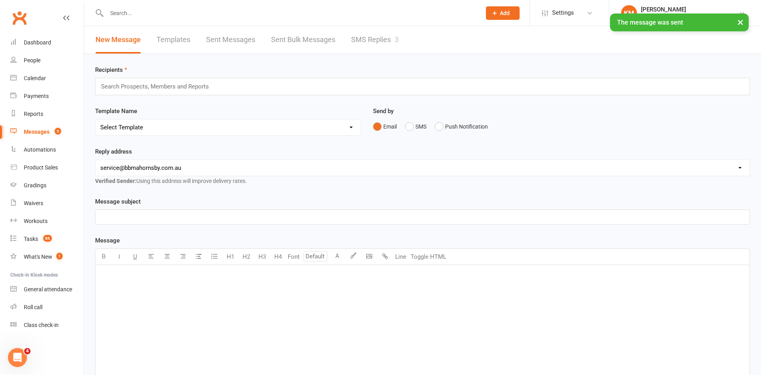
click at [381, 40] on link "SMS Replies 3" at bounding box center [375, 39] width 48 height 27
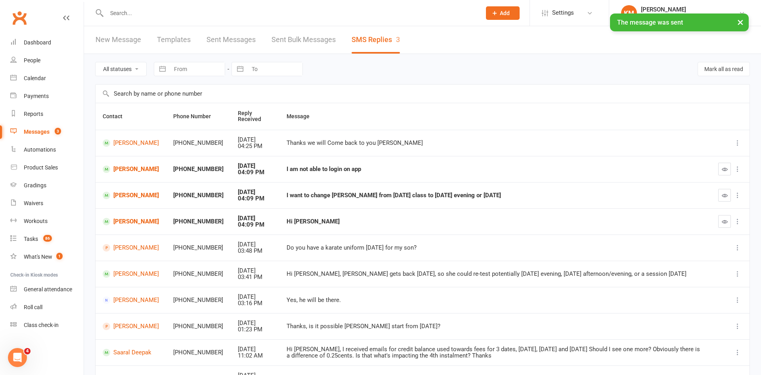
click at [726, 168] on icon "button" at bounding box center [725, 169] width 6 height 6
click at [725, 196] on icon "button" at bounding box center [725, 195] width 6 height 6
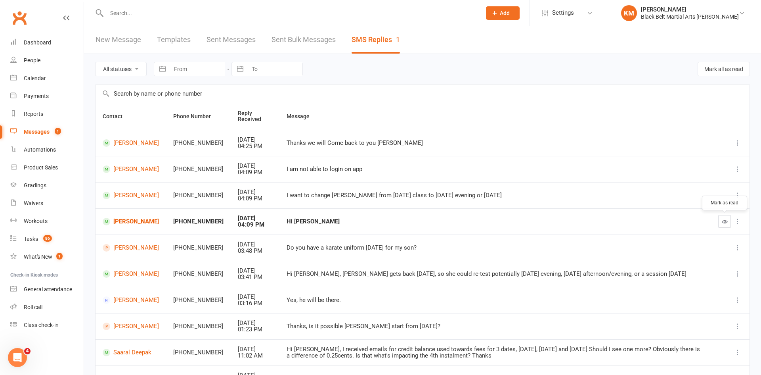
click at [724, 222] on icon "button" at bounding box center [725, 221] width 6 height 6
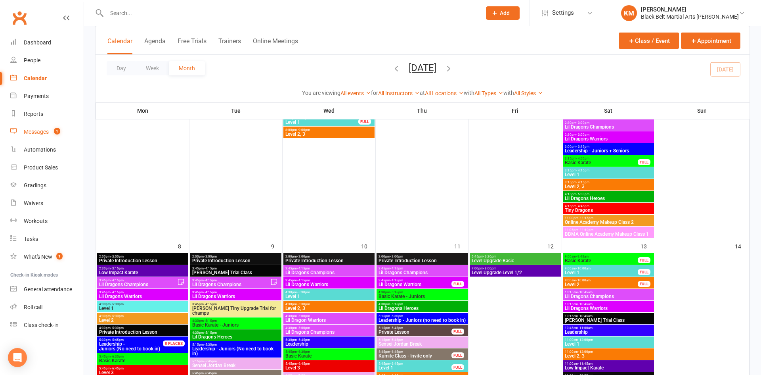
scroll to position [557, 0]
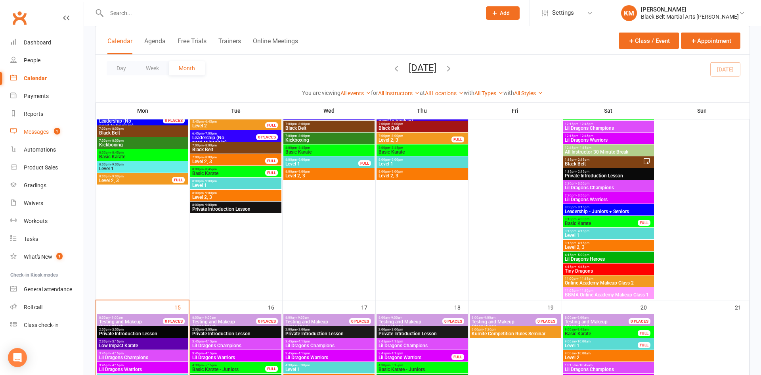
click at [44, 135] on link "Messages 1" at bounding box center [46, 132] width 73 height 18
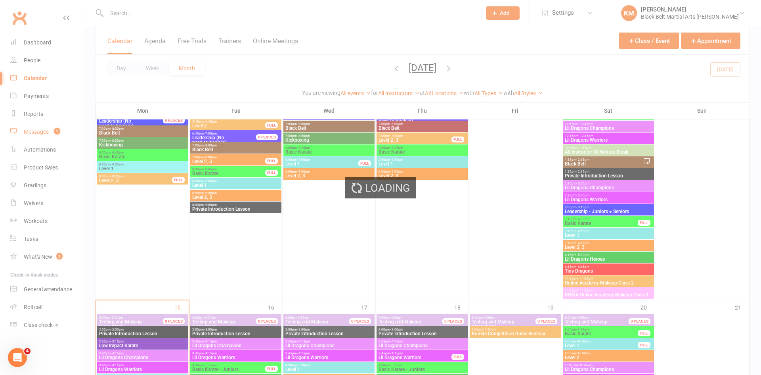
scroll to position [0, 0]
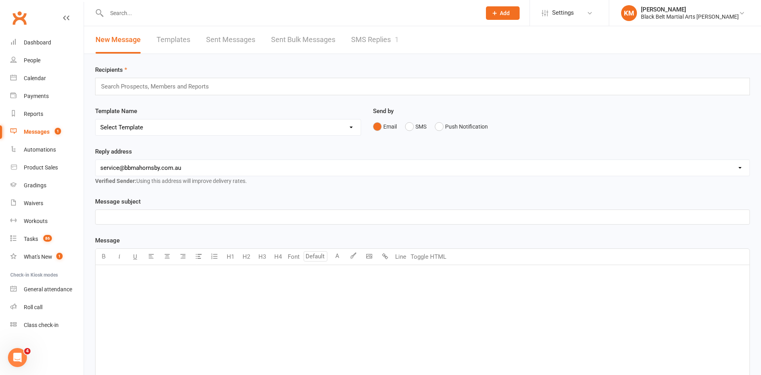
click at [361, 34] on link "SMS Replies 1" at bounding box center [375, 39] width 48 height 27
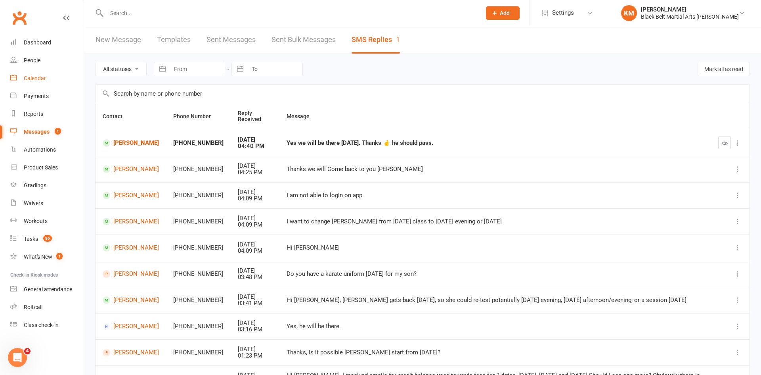
click at [36, 84] on link "Calendar" at bounding box center [46, 78] width 73 height 18
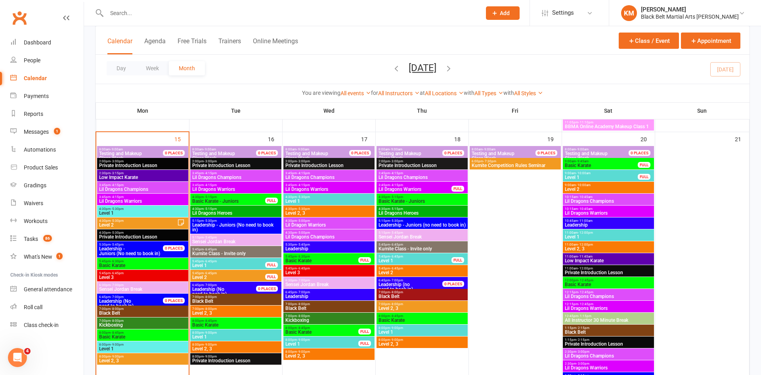
scroll to position [727, 0]
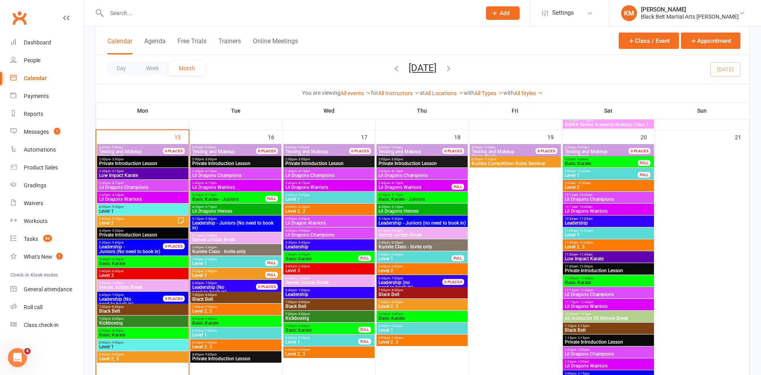
click at [251, 261] on span "Level 1" at bounding box center [229, 263] width 74 height 5
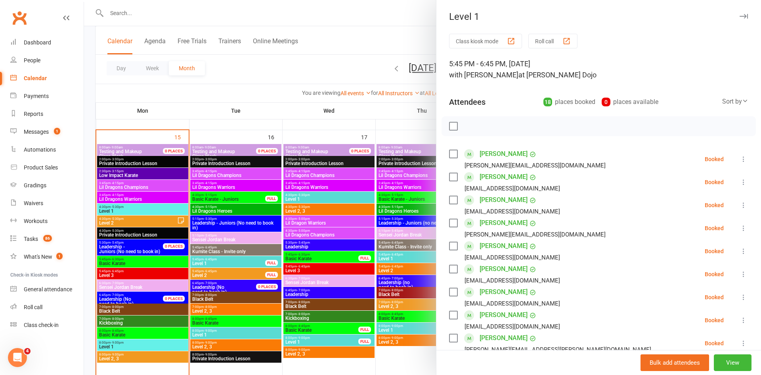
click at [623, 175] on li "Liam Behnam sotoudeh.salvia@gmail.com Booked More info Remove Check in Mark abs…" at bounding box center [598, 181] width 299 height 23
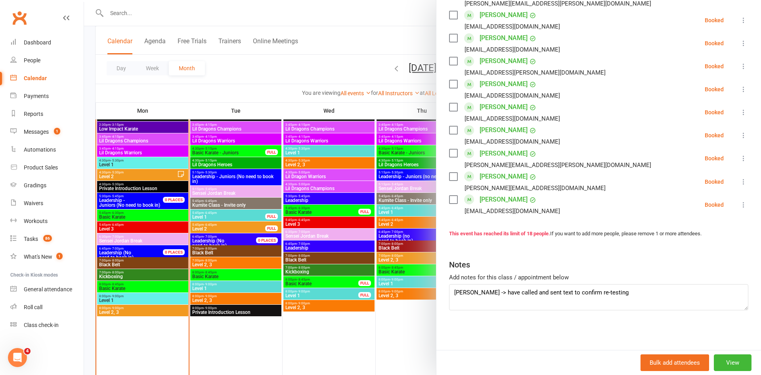
scroll to position [794, 0]
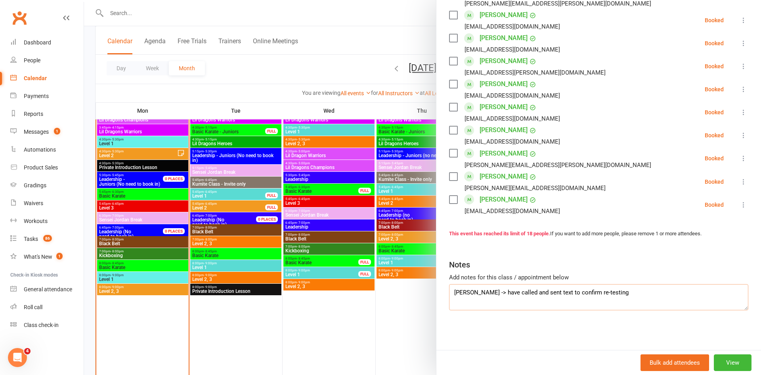
drag, startPoint x: 622, startPoint y: 294, endPoint x: 494, endPoint y: 298, distance: 128.1
click at [494, 298] on textarea "Krish Kumar -> have called and sent text to confirm re-testing" at bounding box center [598, 297] width 299 height 26
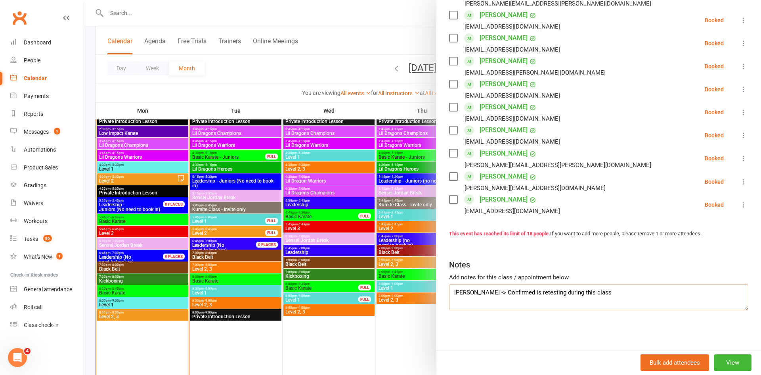
type textarea "Krish Kumar -> Confirmed is retesting during this class"
click at [323, 54] on div at bounding box center [422, 187] width 677 height 375
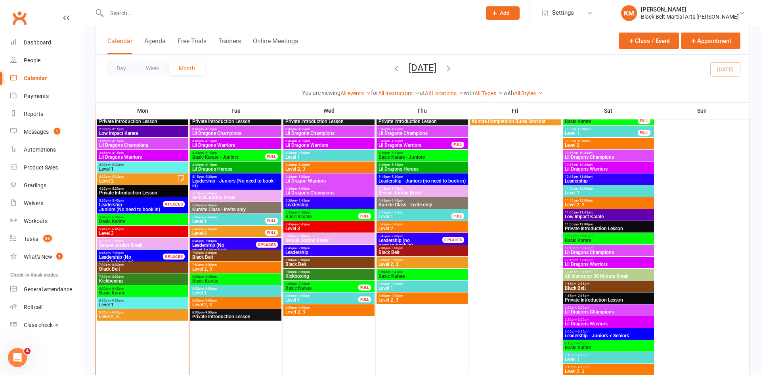
click at [232, 233] on span "Level 2" at bounding box center [229, 233] width 74 height 5
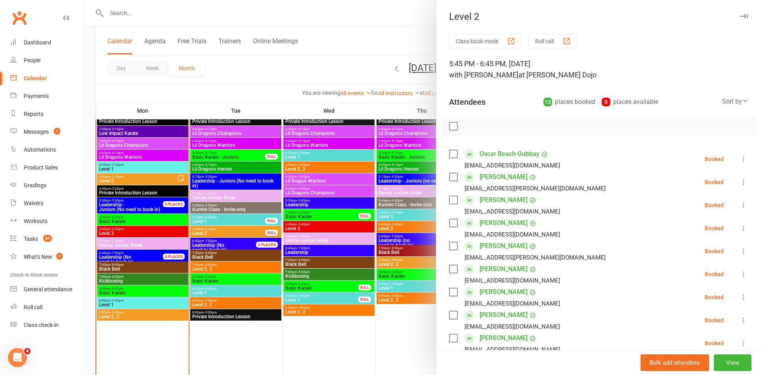
scroll to position [231, 0]
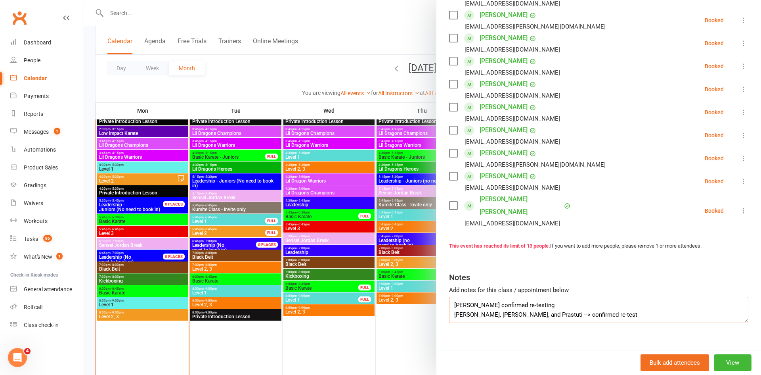
drag, startPoint x: 588, startPoint y: 304, endPoint x: 527, endPoint y: 306, distance: 61.1
click at [527, 306] on textarea "Koby Gregory confirmed re-testing Shaan, Ishaan, and Prastuti --> confirmed re-…" at bounding box center [598, 309] width 299 height 26
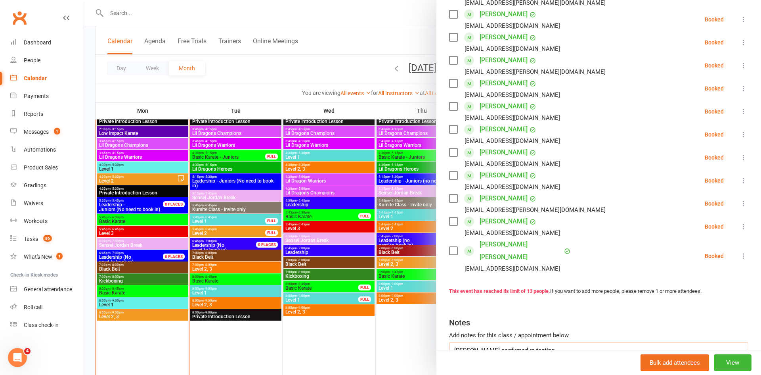
scroll to position [186, 0]
type textarea "Koby Gregory confirmed re-testing Shaan, Ishaan, and Prastuti confirmed re-test"
click at [330, 74] on div at bounding box center [422, 187] width 677 height 375
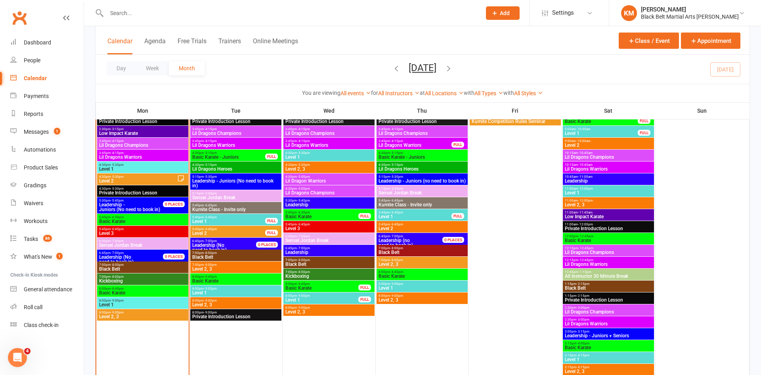
click at [243, 220] on span "Level 1" at bounding box center [229, 221] width 74 height 5
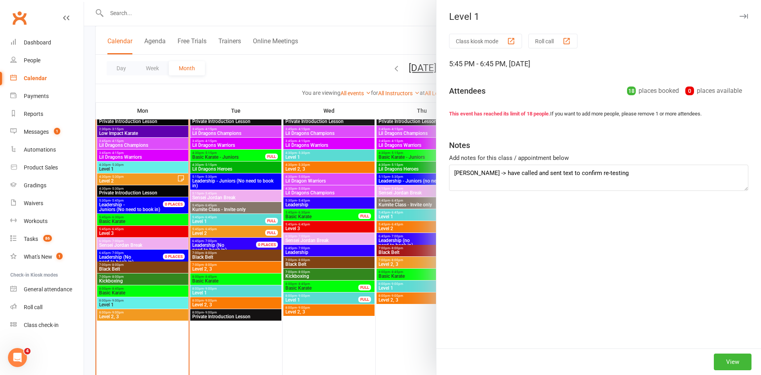
type textarea "Krish Kumar -> Confirmed is retesting during this class"
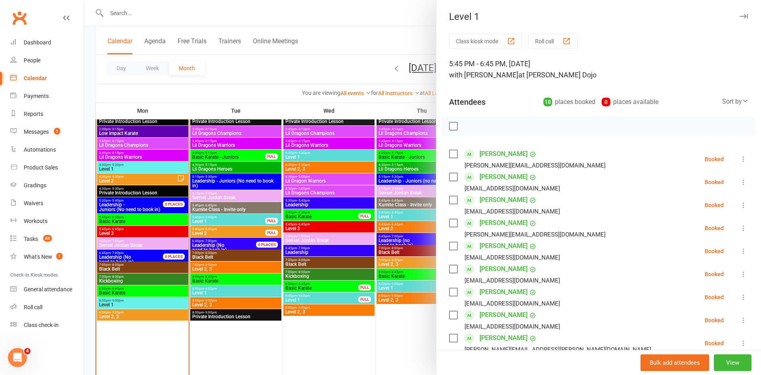
click at [335, 43] on div at bounding box center [422, 187] width 677 height 375
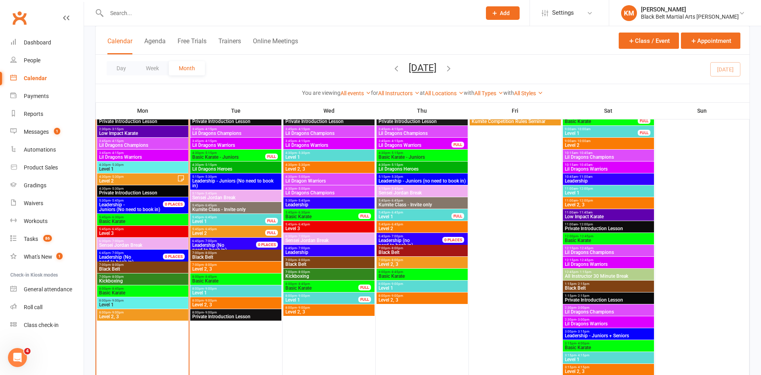
click at [248, 229] on span "5:45pm - 6:45pm" at bounding box center [229, 229] width 74 height 4
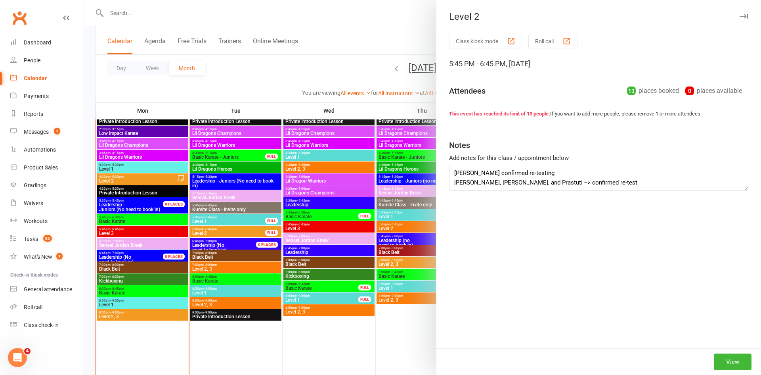
type textarea "Koby Gregory confirmed re-testing Shaan, Ishaan, and Prastuti confirmed re-test"
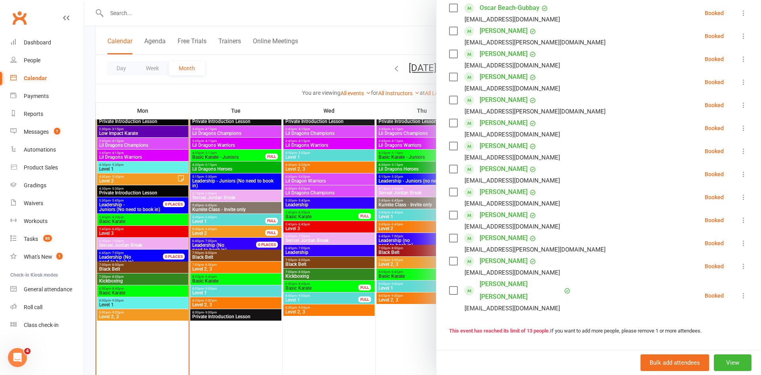
scroll to position [147, 0]
click at [727, 358] on button "View" at bounding box center [733, 362] width 38 height 17
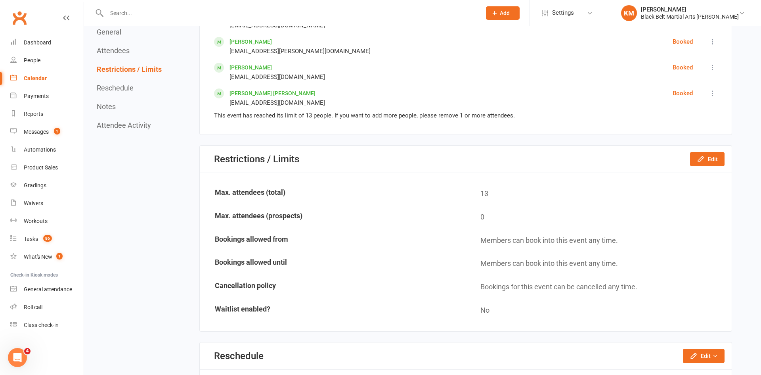
scroll to position [692, 0]
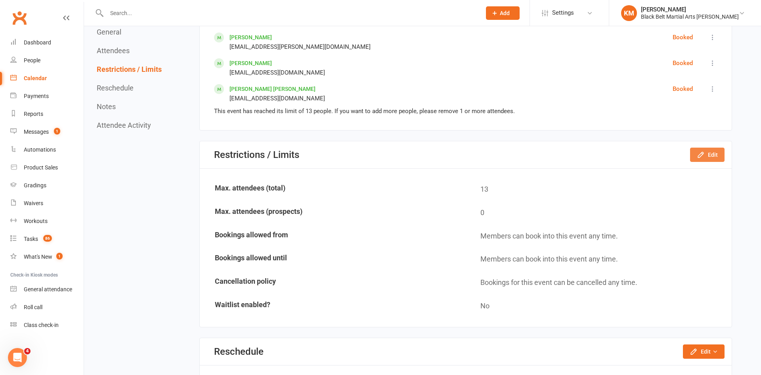
click at [707, 157] on button "Edit" at bounding box center [707, 154] width 34 height 14
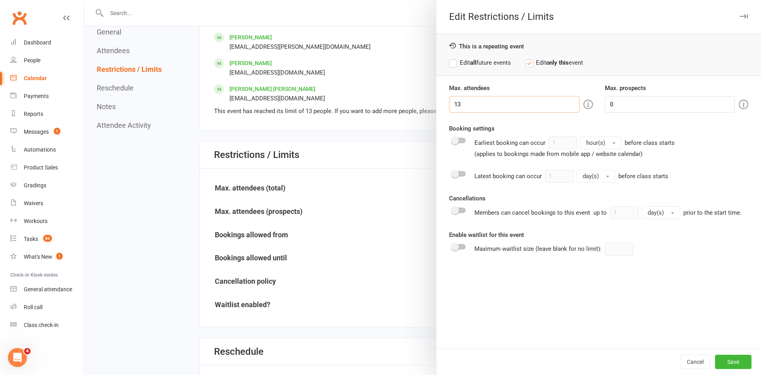
click at [510, 105] on input "13" at bounding box center [514, 104] width 130 height 17
type input "15"
click at [745, 357] on button "Save" at bounding box center [733, 361] width 36 height 14
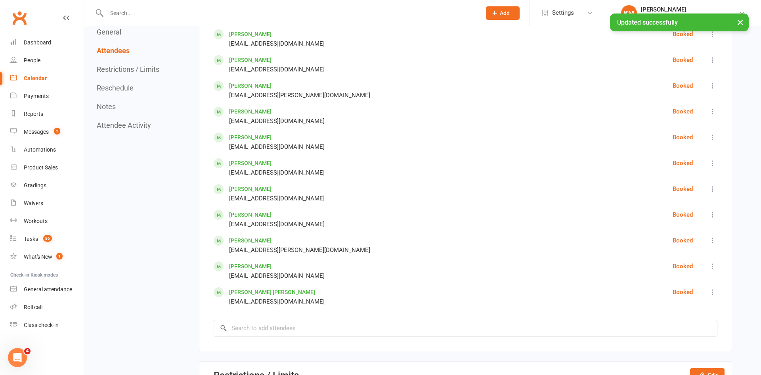
scroll to position [492, 0]
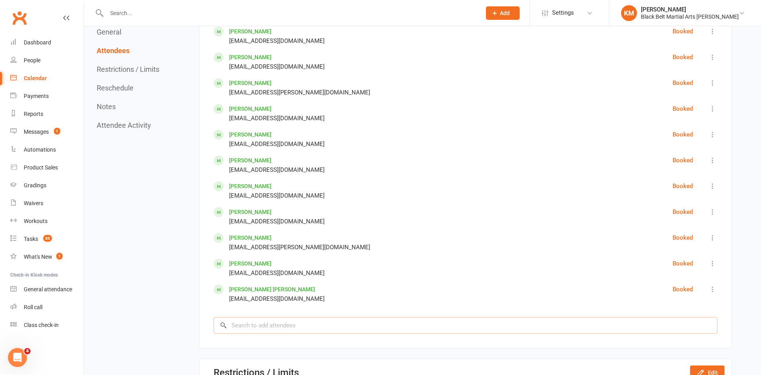
click at [243, 321] on input "search" at bounding box center [466, 325] width 504 height 17
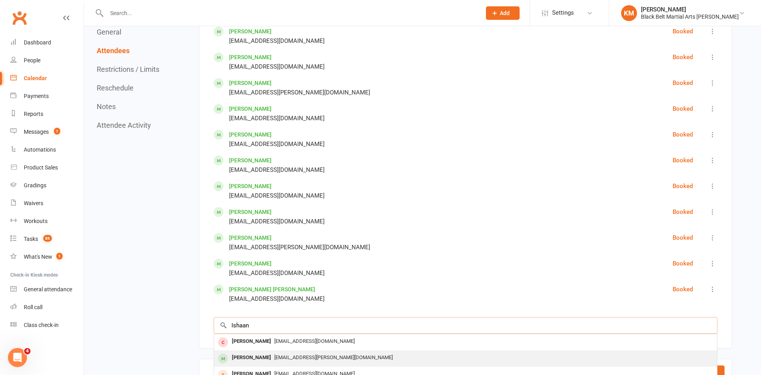
type input "Ishaan"
click at [247, 355] on div "Ishaan Pandey" at bounding box center [252, 357] width 46 height 11
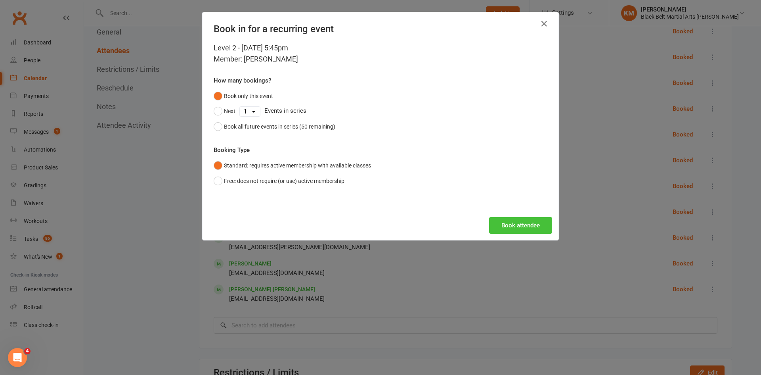
click at [500, 226] on button "Book attendee" at bounding box center [520, 225] width 63 height 17
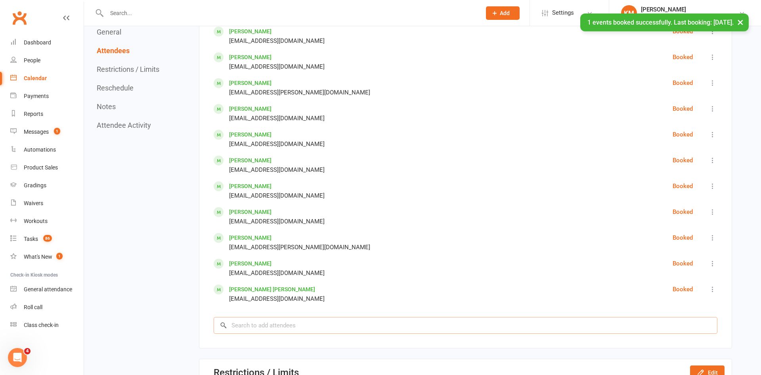
click at [277, 328] on input "search" at bounding box center [466, 325] width 504 height 17
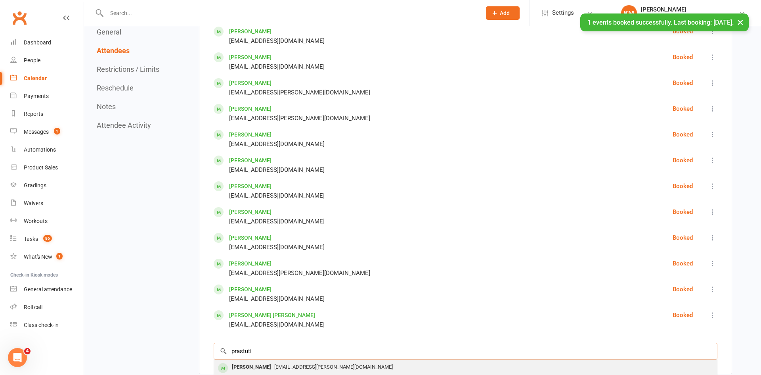
type input "prastuti"
click at [274, 365] on span "pandey.amos@gmail.com" at bounding box center [333, 366] width 119 height 6
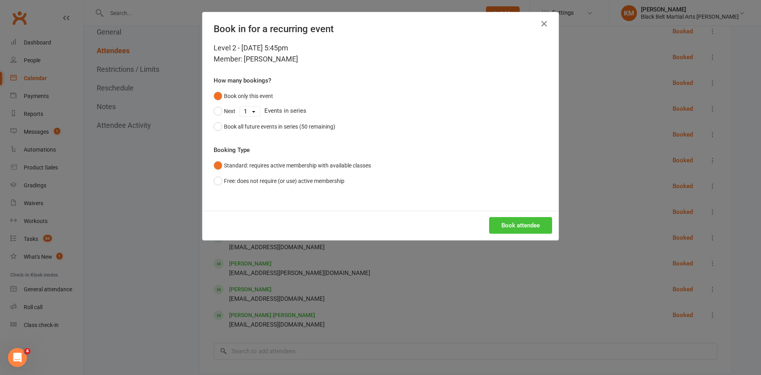
click at [499, 225] on button "Book attendee" at bounding box center [520, 225] width 63 height 17
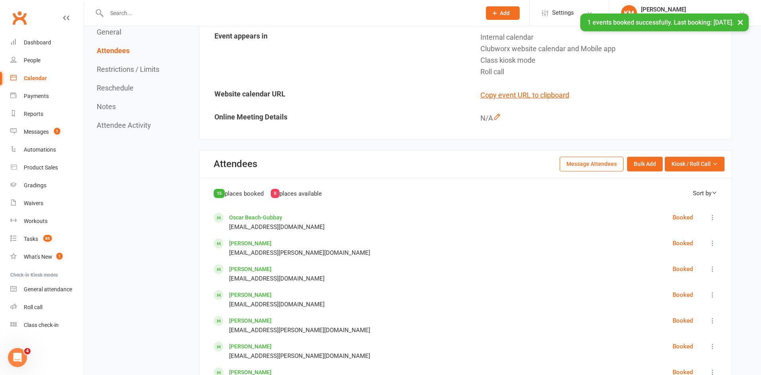
scroll to position [0, 0]
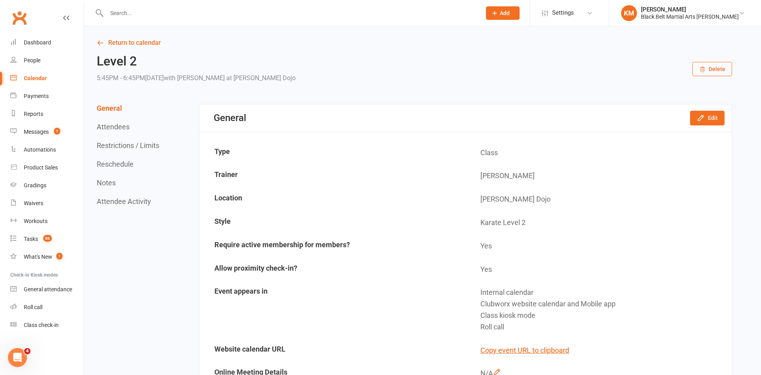
click at [190, 11] on input "text" at bounding box center [289, 13] width 371 height 11
type input "amelai"
click at [168, 8] on input "amelia" at bounding box center [289, 13] width 371 height 11
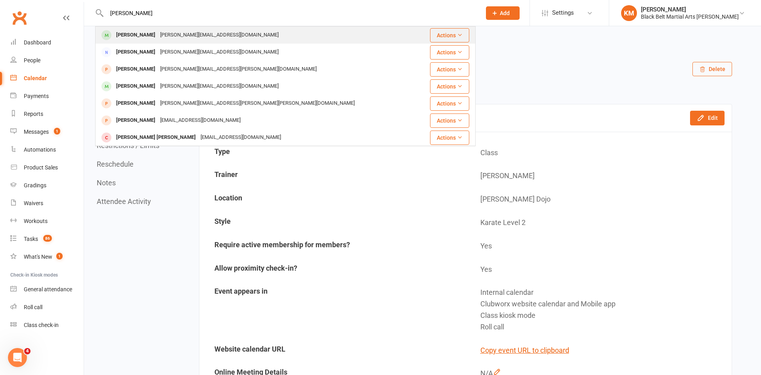
type input "amelia"
click at [158, 39] on div "[PERSON_NAME][EMAIL_ADDRESS][DOMAIN_NAME]" at bounding box center [219, 34] width 123 height 11
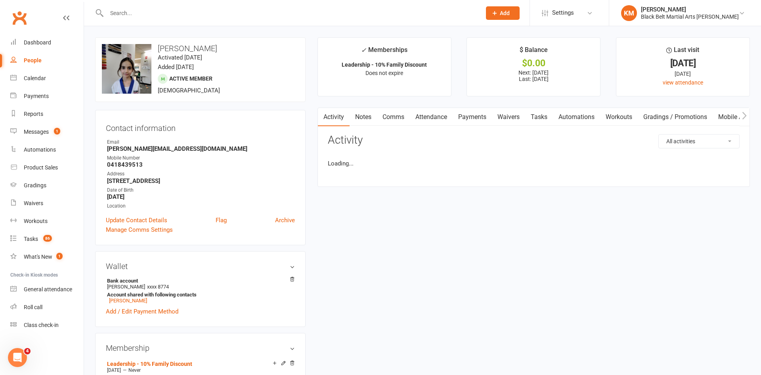
click at [228, 69] on div "upload photo change photo Amelia Kociak Activated 12 February, 2021 Added 11 Fe…" at bounding box center [200, 69] width 210 height 65
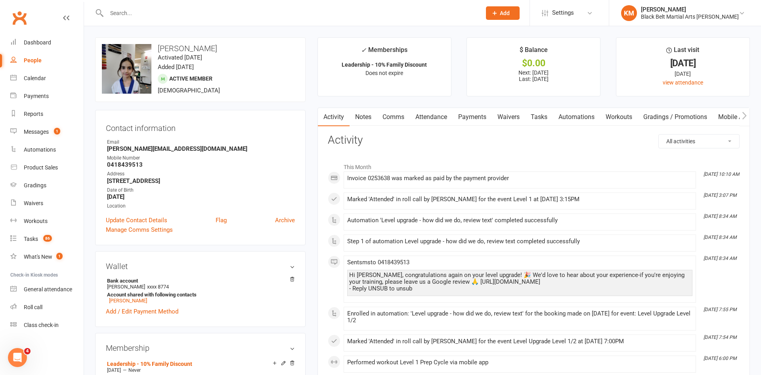
click at [191, 44] on h3 "[PERSON_NAME]" at bounding box center [200, 48] width 197 height 9
copy h3 "Kociak"
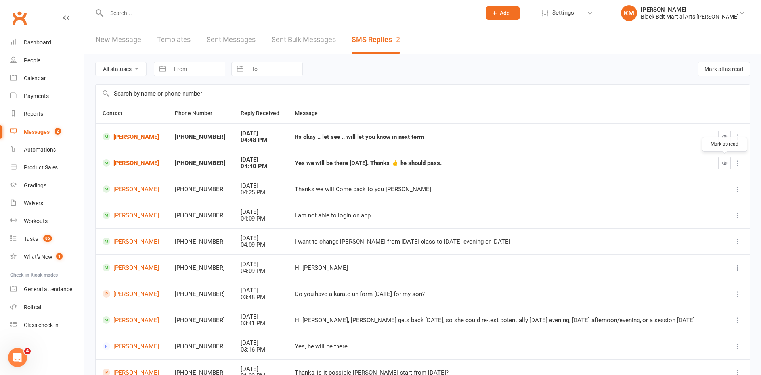
click at [721, 166] on button "button" at bounding box center [724, 163] width 13 height 13
click at [137, 133] on link "[PERSON_NAME]" at bounding box center [132, 137] width 58 height 8
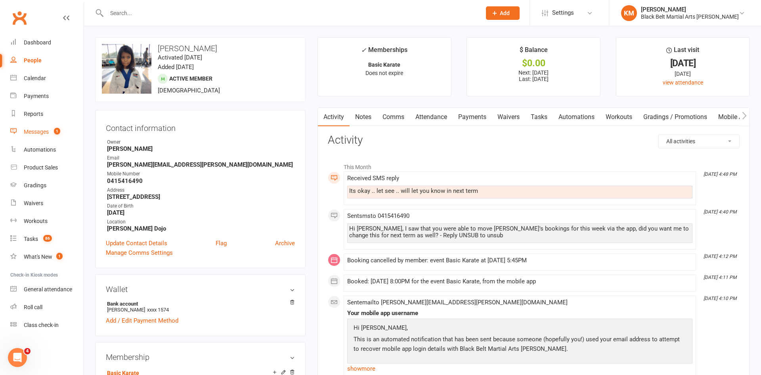
click at [59, 124] on link "Messages 1" at bounding box center [46, 132] width 73 height 18
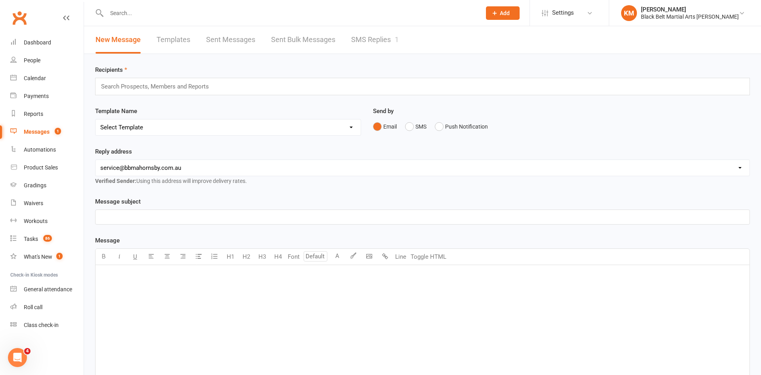
click at [409, 43] on div "New Message Templates Sent Messages Sent Bulk Messages SMS Replies 1" at bounding box center [247, 39] width 326 height 27
click at [386, 36] on link "SMS Replies 1" at bounding box center [375, 39] width 48 height 27
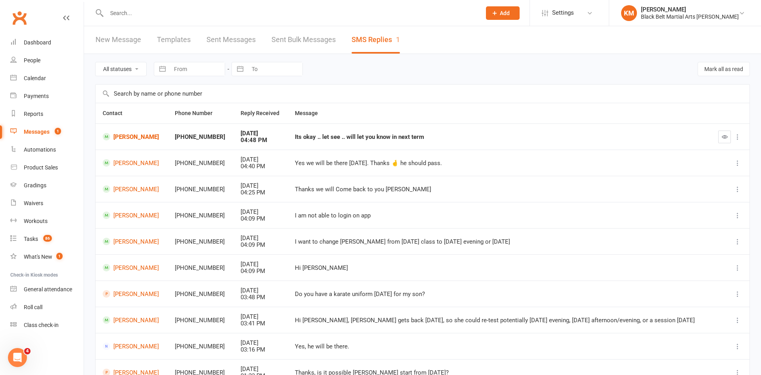
click at [725, 138] on icon "button" at bounding box center [725, 137] width 6 height 6
click at [123, 295] on link "[PERSON_NAME]" at bounding box center [132, 294] width 59 height 8
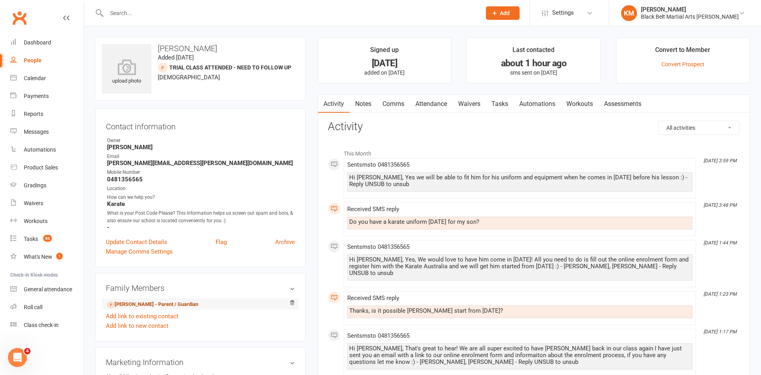
click at [125, 302] on link "[PERSON_NAME] - Parent / Guardian" at bounding box center [152, 304] width 91 height 8
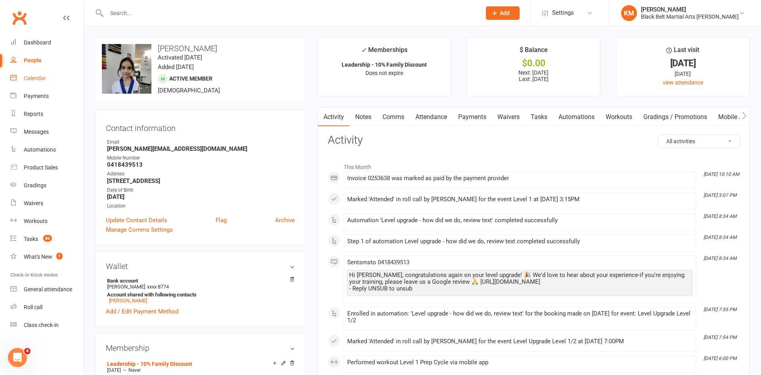
click at [37, 80] on div "Calendar" at bounding box center [35, 78] width 22 height 6
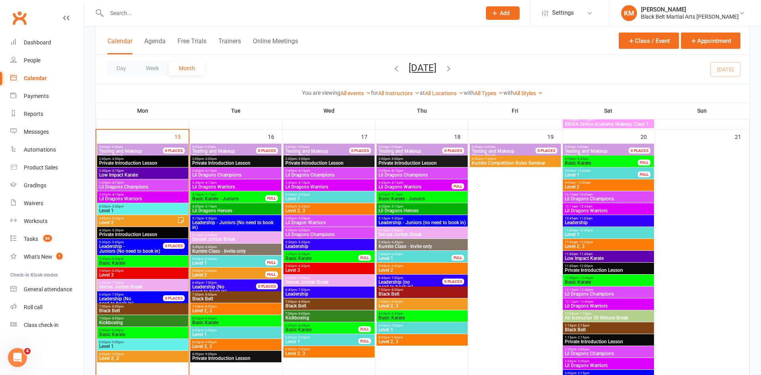
scroll to position [732, 0]
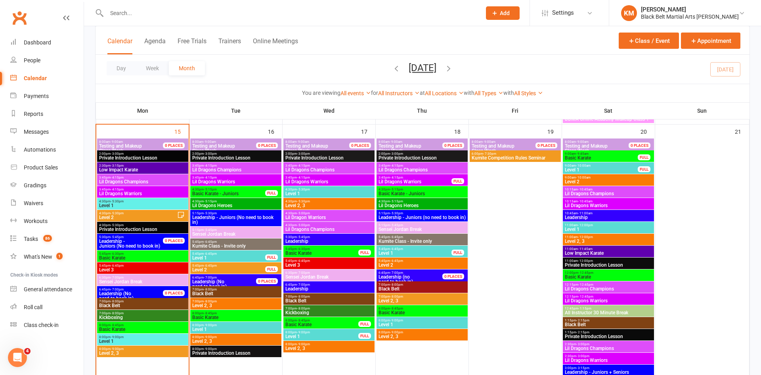
click at [144, 257] on span "Basic Karate" at bounding box center [143, 257] width 88 height 5
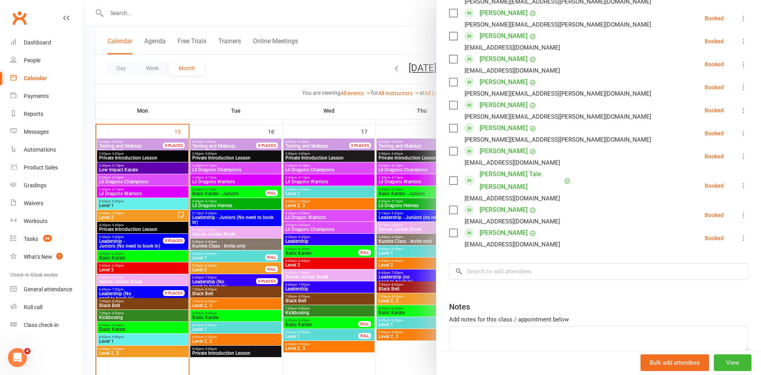
scroll to position [676, 0]
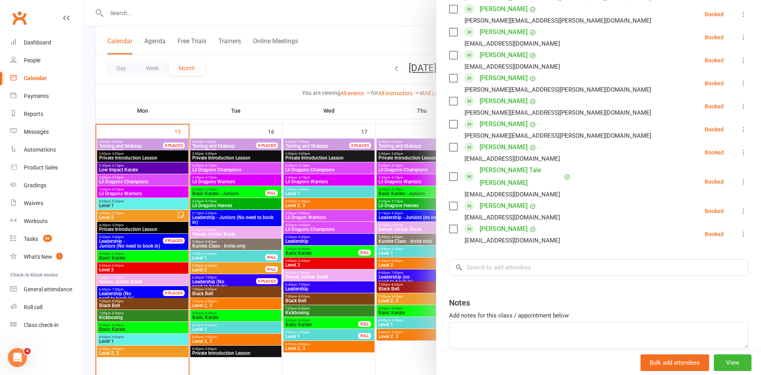
click at [136, 318] on div at bounding box center [422, 187] width 677 height 375
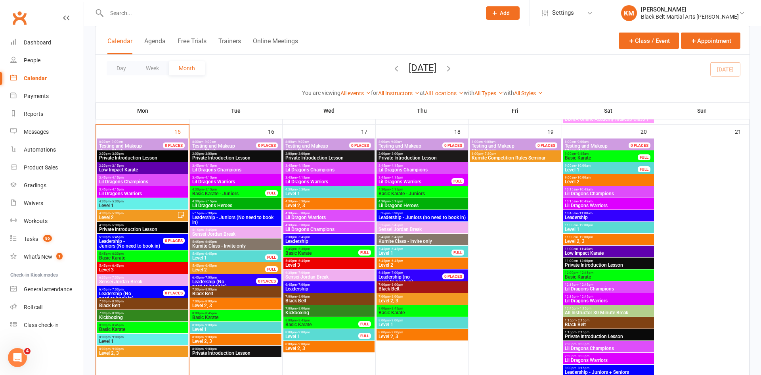
click at [136, 318] on span "Kickboxing" at bounding box center [143, 317] width 88 height 5
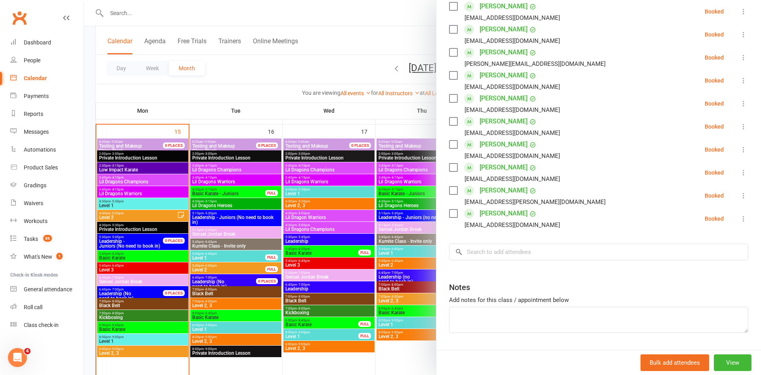
scroll to position [240, 0]
click at [264, 69] on div at bounding box center [422, 187] width 677 height 375
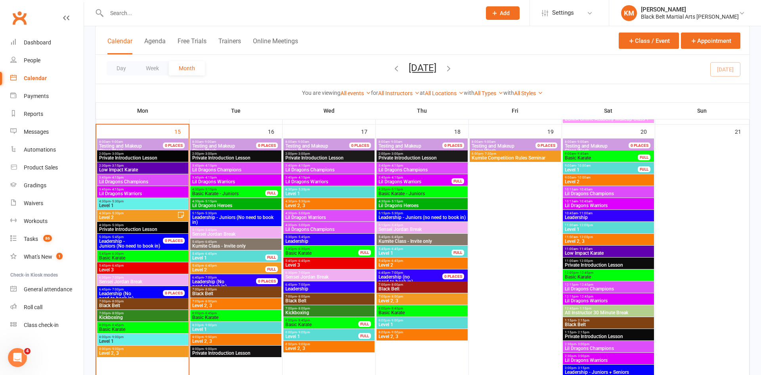
click at [132, 10] on input "text" at bounding box center [289, 13] width 371 height 11
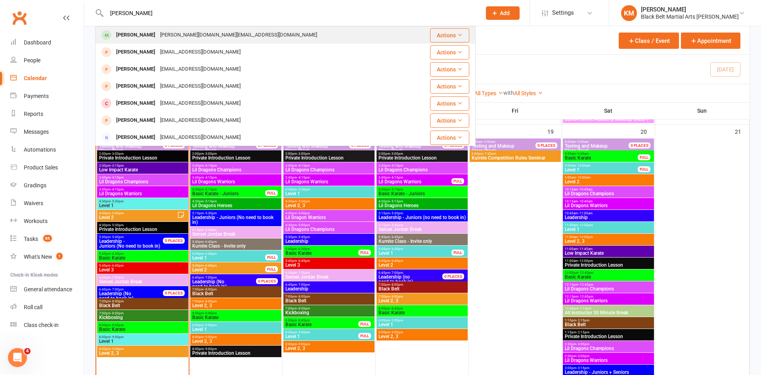
type input "[PERSON_NAME]"
click at [138, 34] on div "[PERSON_NAME]" at bounding box center [136, 34] width 44 height 11
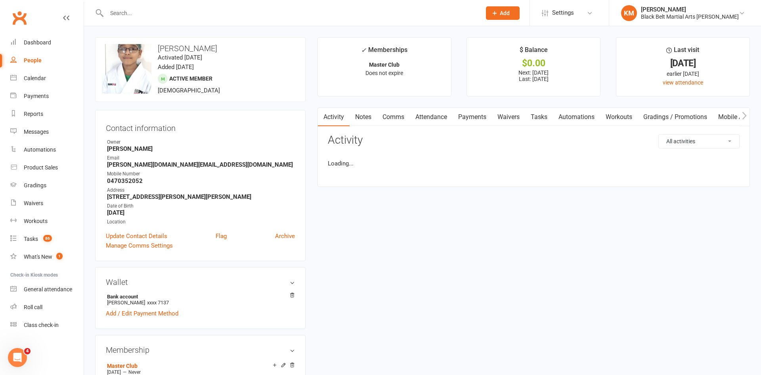
click at [481, 115] on link "Payments" at bounding box center [472, 117] width 39 height 18
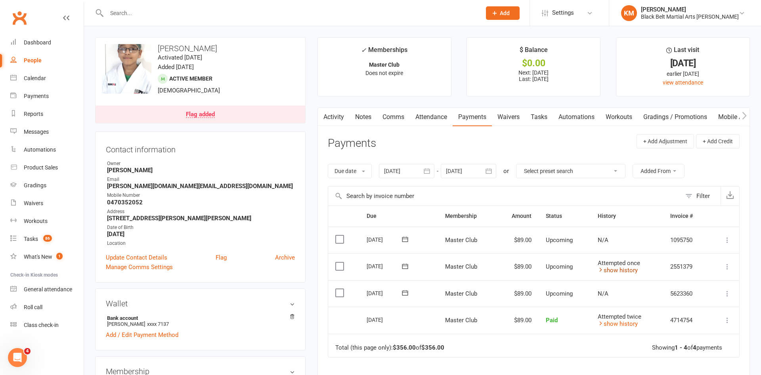
click at [615, 271] on link "show history" at bounding box center [618, 269] width 40 height 7
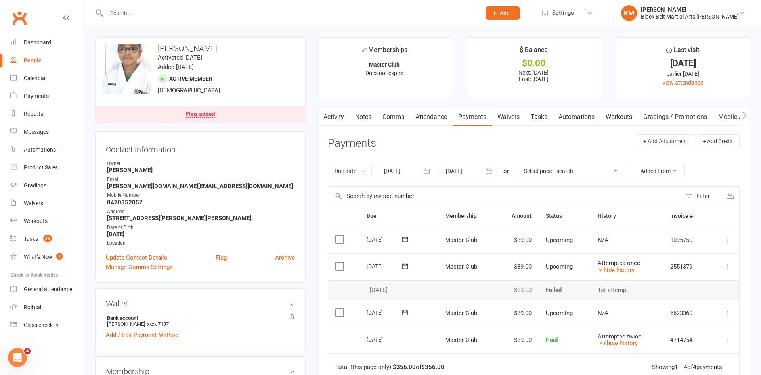
click at [405, 262] on icon at bounding box center [405, 266] width 8 height 8
click at [451, 342] on span "17" at bounding box center [451, 343] width 6 height 6
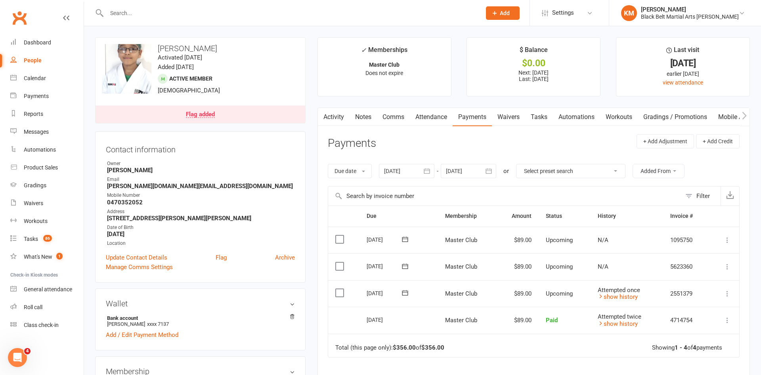
click at [136, 11] on input "text" at bounding box center [289, 13] width 371 height 11
type input "a"
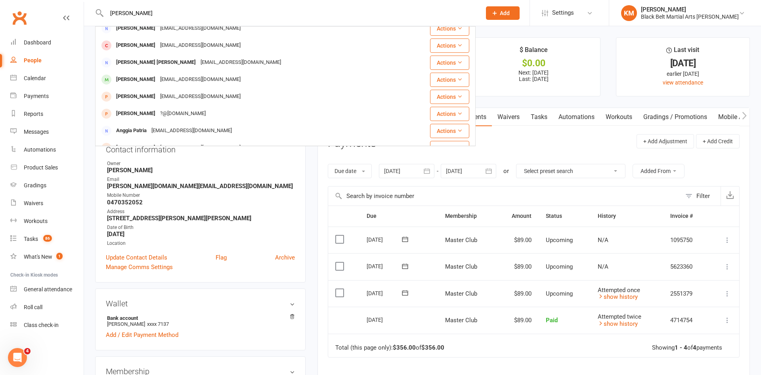
scroll to position [100, 0]
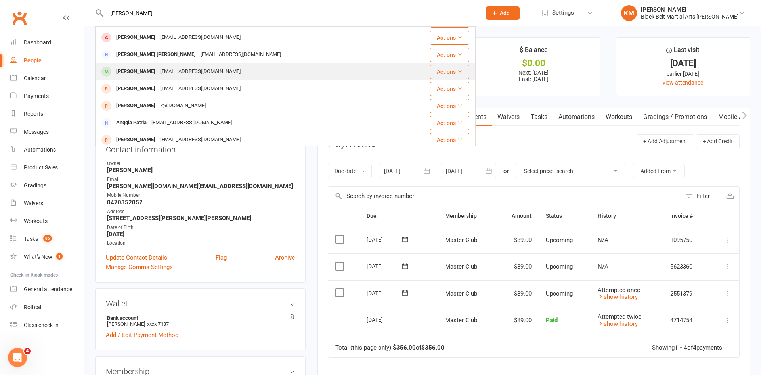
type input "[PERSON_NAME]"
click at [141, 74] on div "[PERSON_NAME]" at bounding box center [136, 71] width 44 height 11
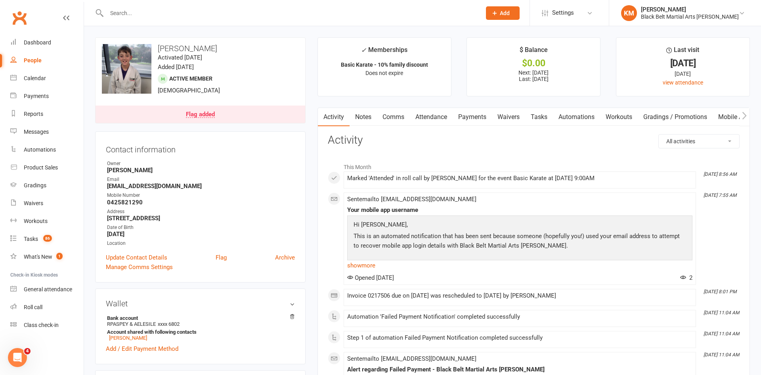
click at [464, 117] on link "Payments" at bounding box center [472, 117] width 39 height 18
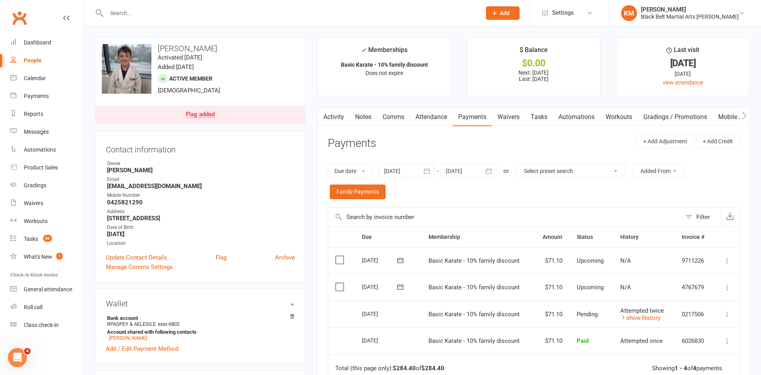
click at [225, 111] on link "Flag added" at bounding box center [201, 113] width 210 height 17
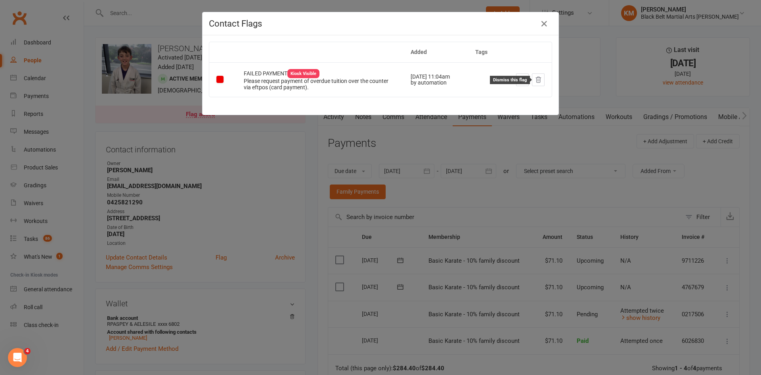
click at [538, 77] on icon at bounding box center [538, 80] width 5 height 6
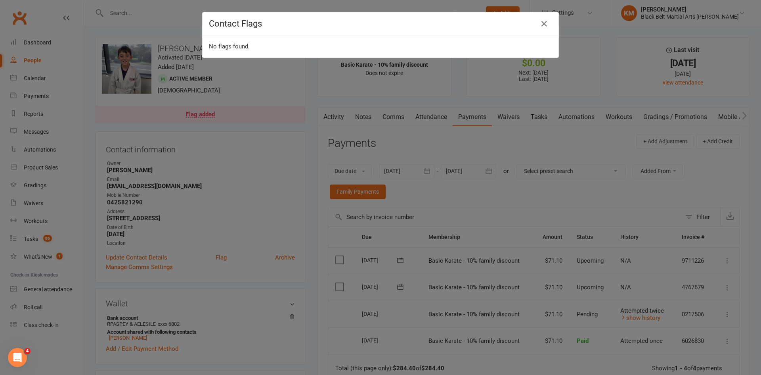
click at [119, 339] on div "Contact Flags No flags found." at bounding box center [380, 187] width 761 height 375
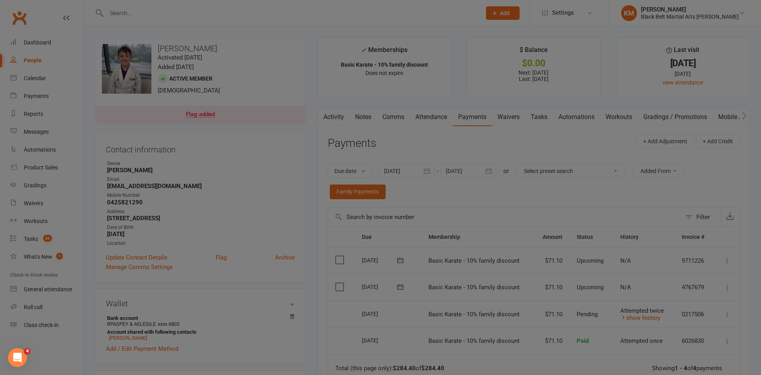
click at [119, 339] on div at bounding box center [380, 187] width 761 height 375
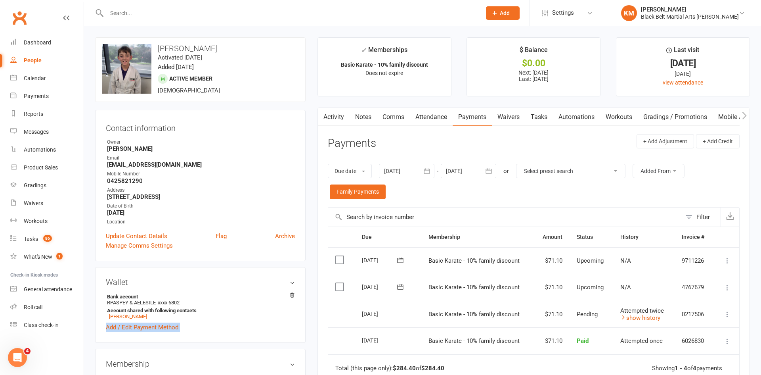
click at [119, 339] on div "Wallet Bank account RPASPEY & AELESILE xxxx 6802 Account shared with following …" at bounding box center [200, 305] width 210 height 76
click at [127, 317] on link "[PERSON_NAME]" at bounding box center [128, 316] width 38 height 6
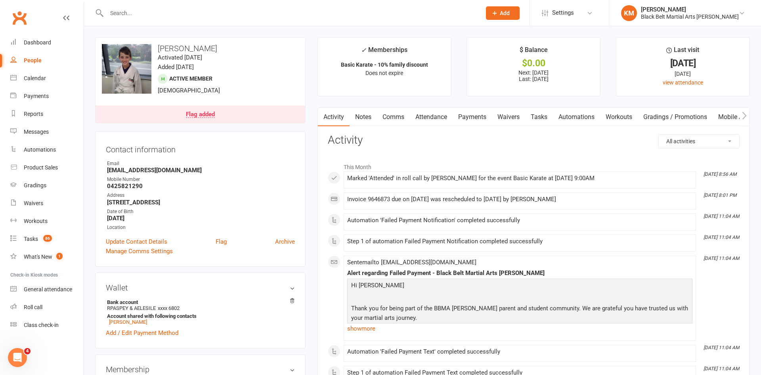
click at [190, 112] on div "Flag added" at bounding box center [200, 114] width 29 height 6
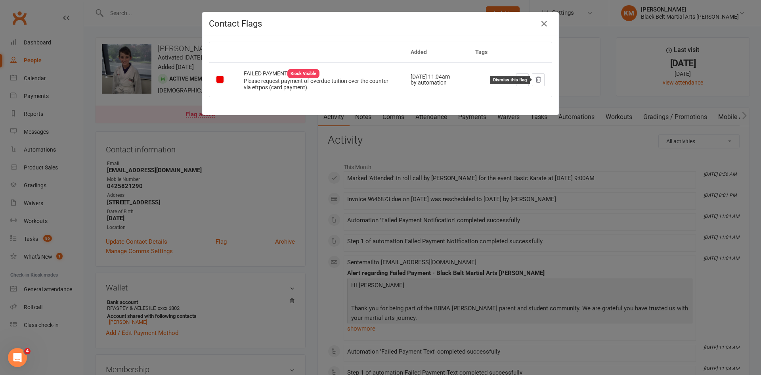
click at [539, 81] on icon at bounding box center [538, 80] width 5 height 6
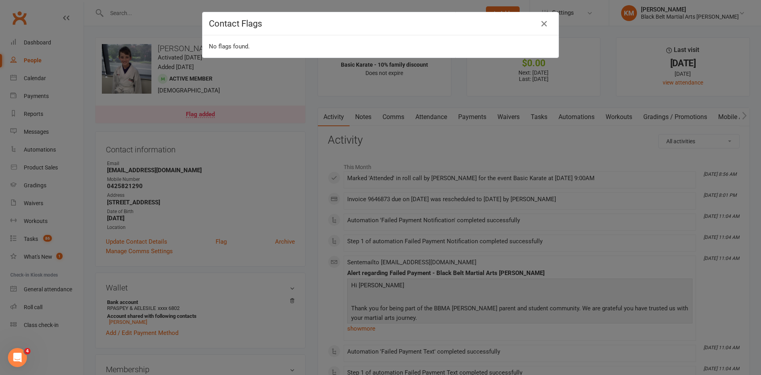
click at [298, 165] on div "Contact Flags No flags found." at bounding box center [380, 187] width 761 height 375
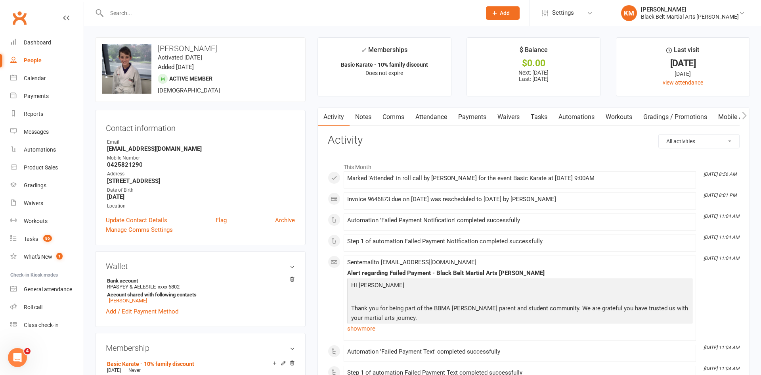
click at [168, 13] on input "text" at bounding box center [289, 13] width 371 height 11
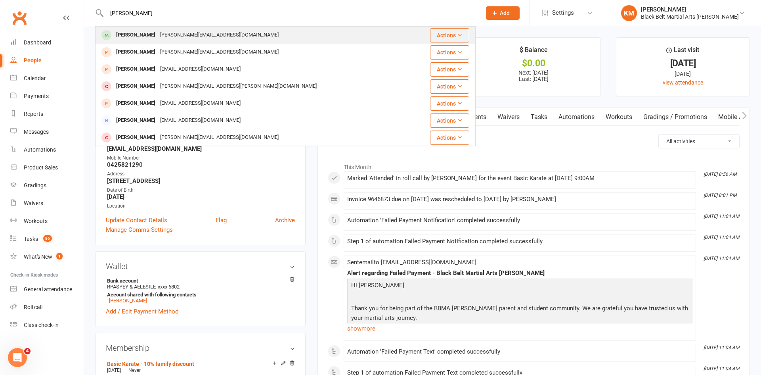
type input "[PERSON_NAME]"
click at [177, 34] on div "[PERSON_NAME][EMAIL_ADDRESS][DOMAIN_NAME]" at bounding box center [219, 34] width 123 height 11
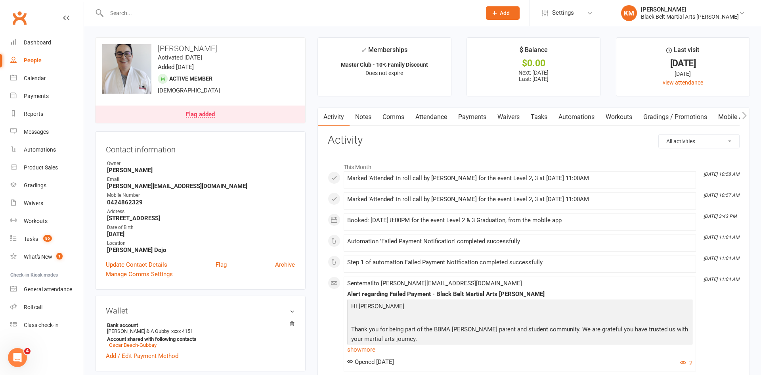
click at [466, 120] on link "Payments" at bounding box center [472, 117] width 39 height 18
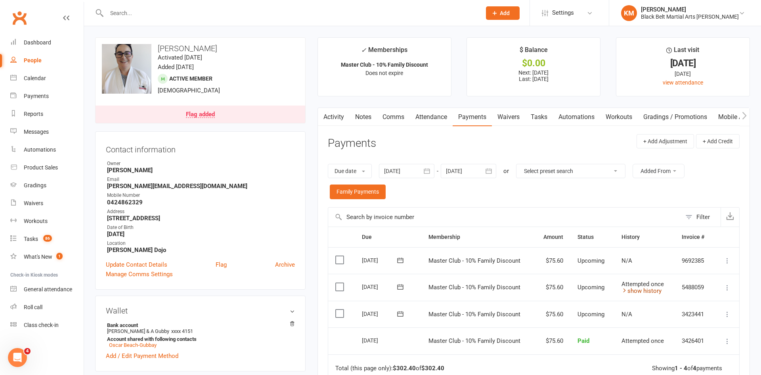
click at [634, 292] on link "show history" at bounding box center [642, 290] width 40 height 7
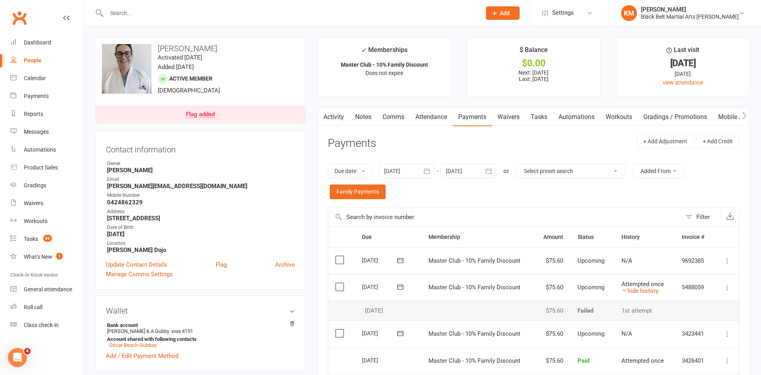
click at [405, 287] on button at bounding box center [400, 286] width 16 height 8
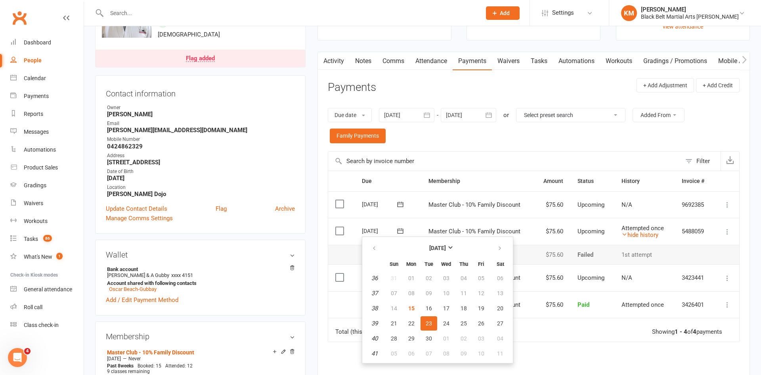
scroll to position [64, 0]
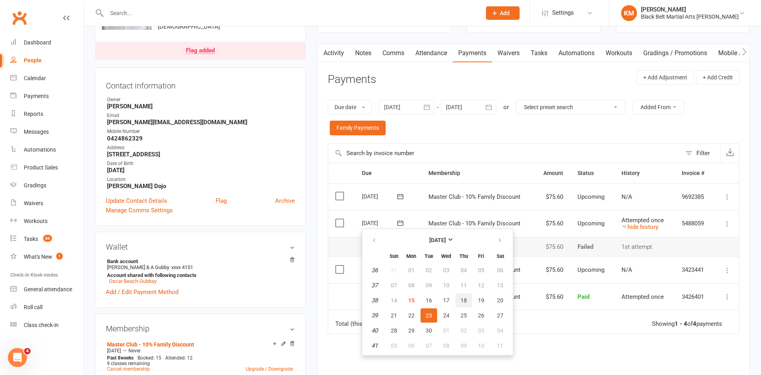
click at [467, 303] on button "18" at bounding box center [463, 300] width 17 height 14
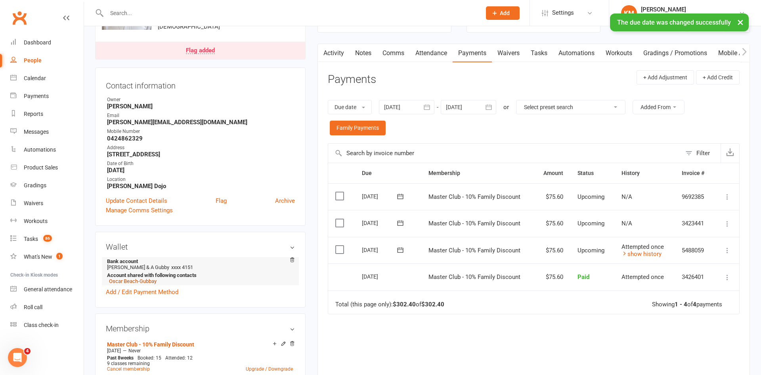
click at [130, 278] on link "Oscar Beach-Gubbay" at bounding box center [133, 281] width 48 height 6
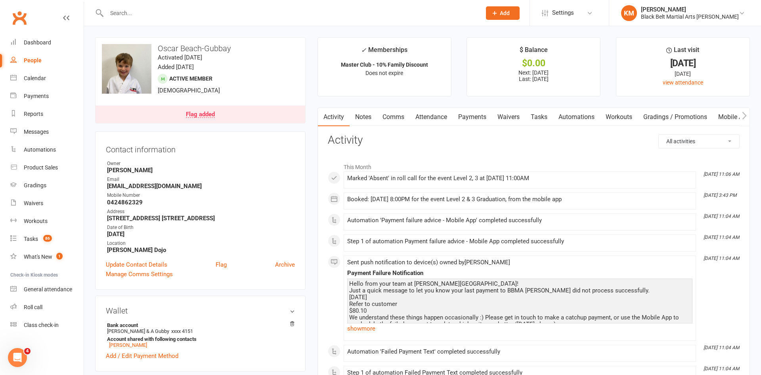
click at [477, 117] on link "Payments" at bounding box center [472, 117] width 39 height 18
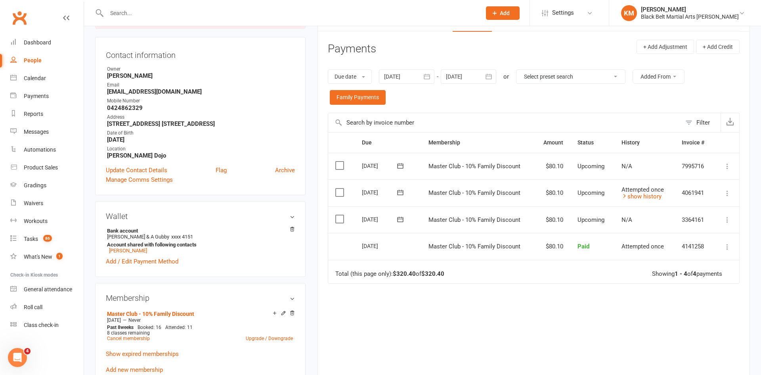
scroll to position [98, 0]
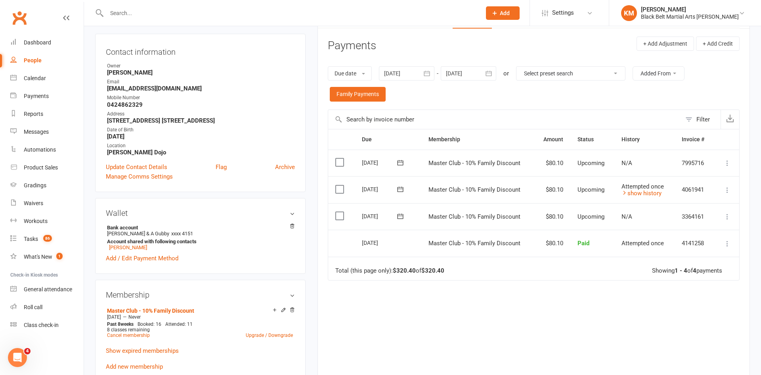
click at [398, 192] on icon at bounding box center [400, 189] width 8 height 8
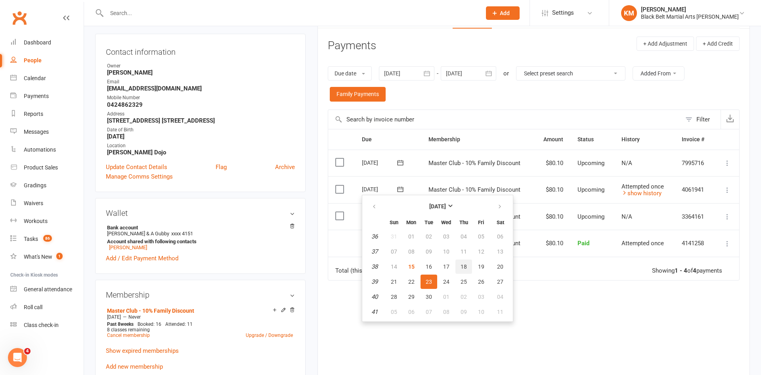
click at [461, 266] on span "18" at bounding box center [464, 266] width 6 height 6
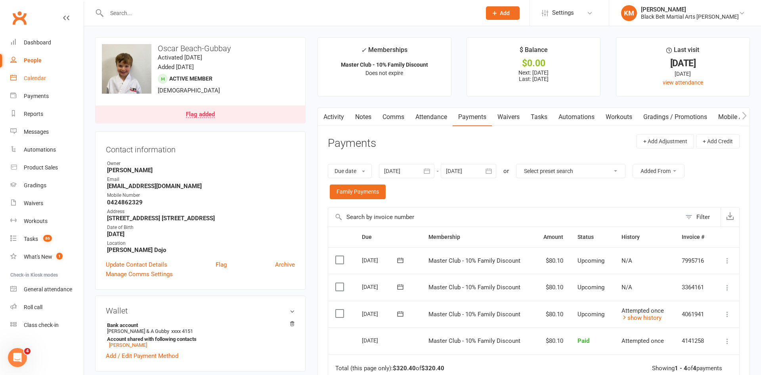
click at [36, 74] on link "Calendar" at bounding box center [46, 78] width 73 height 18
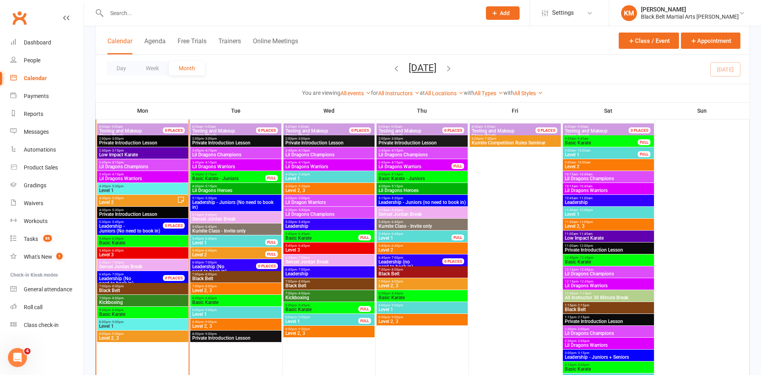
scroll to position [748, 0]
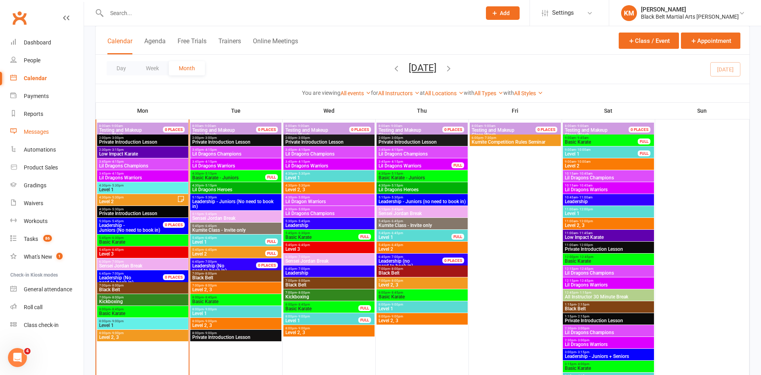
click at [51, 136] on link "Messages" at bounding box center [46, 132] width 73 height 18
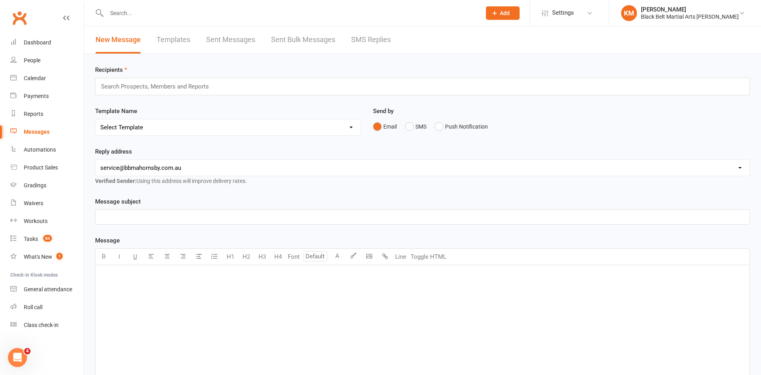
click at [141, 286] on div "﻿" at bounding box center [423, 324] width 654 height 119
paste div
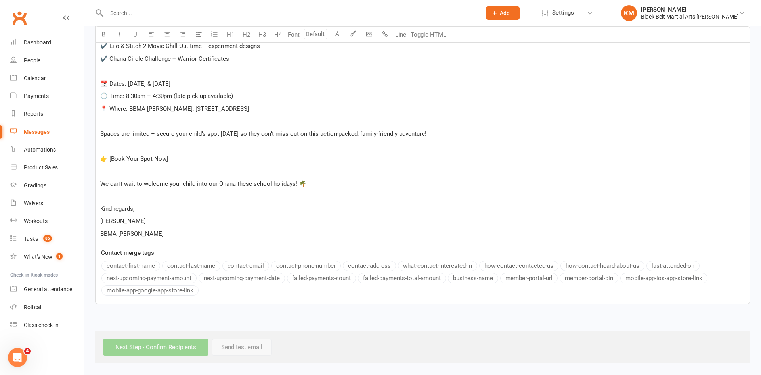
click at [133, 217] on p "[PERSON_NAME]" at bounding box center [422, 221] width 644 height 10
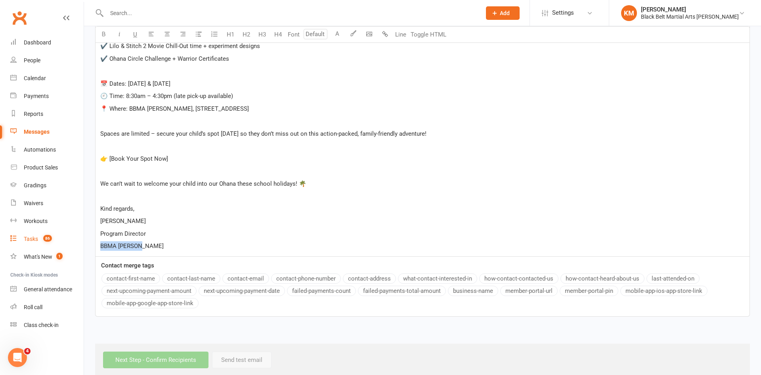
drag, startPoint x: 153, startPoint y: 247, endPoint x: 83, endPoint y: 247, distance: 69.4
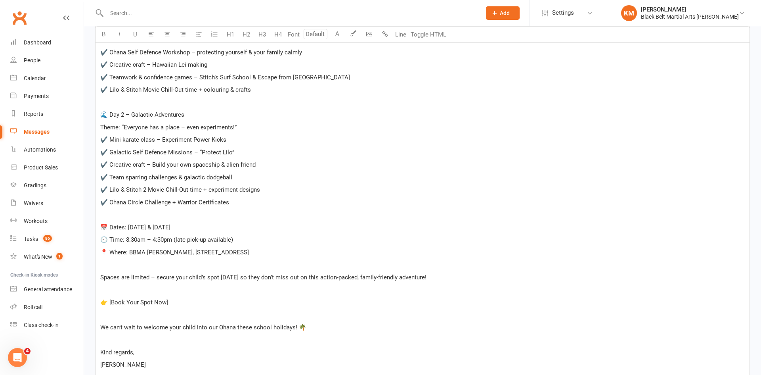
scroll to position [347, 0]
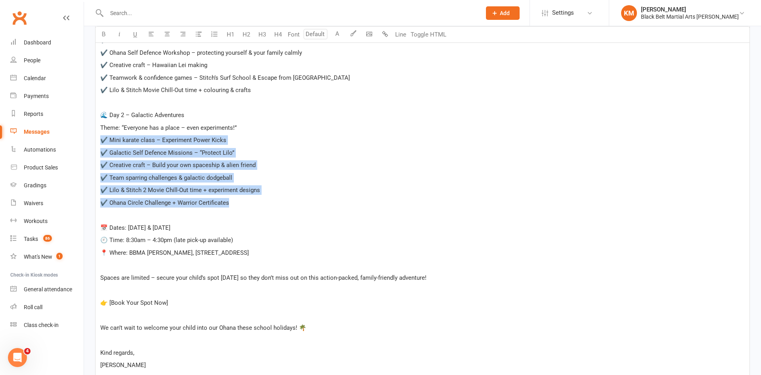
drag, startPoint x: 241, startPoint y: 196, endPoint x: 101, endPoint y: 137, distance: 152.6
click at [101, 137] on div "Hi {contact-first-name}, ﻿ Looking for a fun, active and engaging two-day activ…" at bounding box center [423, 159] width 654 height 482
click at [212, 33] on icon "button" at bounding box center [214, 34] width 8 height 8
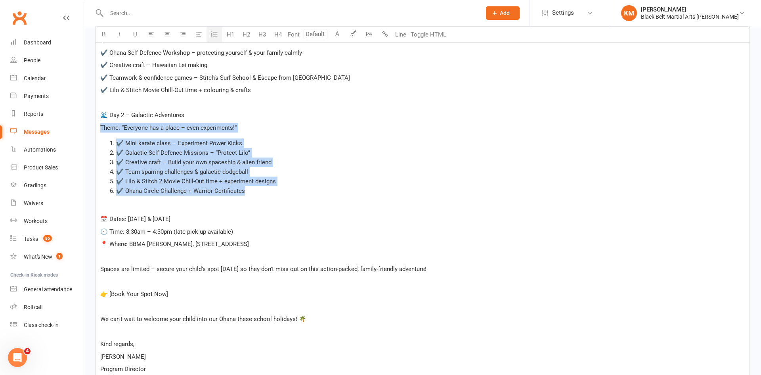
click at [119, 145] on span "✔️ Mini karate class – Experiment Power Kicks" at bounding box center [179, 143] width 126 height 7
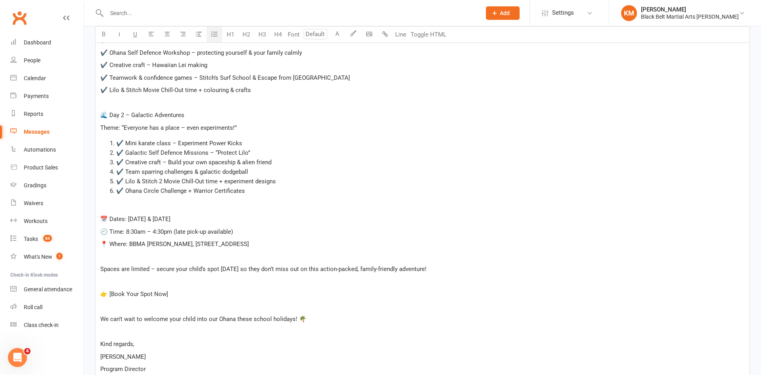
click at [122, 145] on span "✔️ Mini karate class – Experiment Power Kicks" at bounding box center [179, 143] width 126 height 7
drag, startPoint x: 194, startPoint y: 115, endPoint x: 109, endPoint y: 111, distance: 84.9
click at [109, 111] on p "🌊 Day 2 – Galactic Adventures" at bounding box center [422, 115] width 644 height 10
drag, startPoint x: 121, startPoint y: 130, endPoint x: 93, endPoint y: 130, distance: 27.8
click at [93, 130] on div "Message subject ﻿ Message U H1 H2 H3 H4 Font A Line Toggle HTML Hi {contact-fir…" at bounding box center [422, 155] width 667 height 613
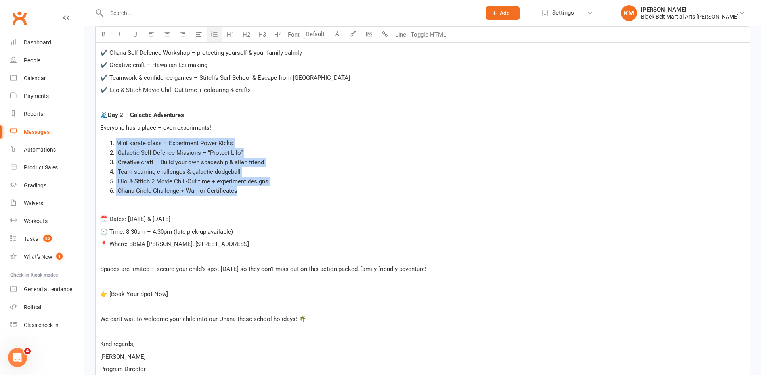
drag, startPoint x: 243, startPoint y: 190, endPoint x: 115, endPoint y: 142, distance: 137.0
click at [115, 142] on ol "Mini karate class – Experiment Power Kicks ️ Galactic Self Defence Missions – “…" at bounding box center [422, 166] width 644 height 57
click at [200, 34] on icon "button" at bounding box center [199, 34] width 6 height 6
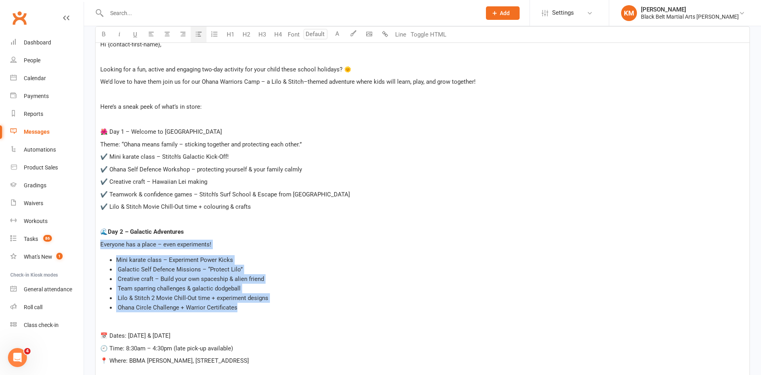
scroll to position [229, 0]
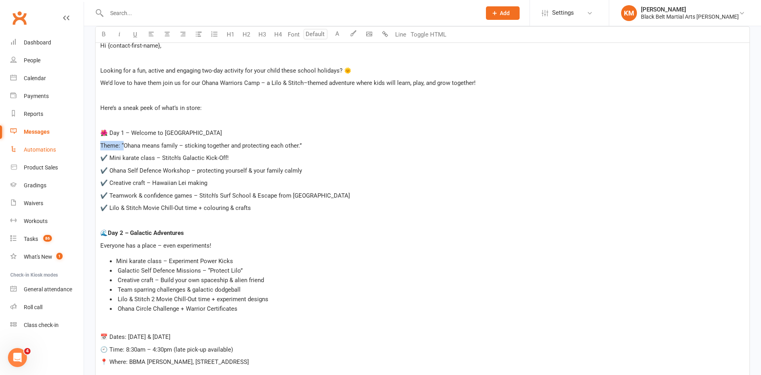
drag, startPoint x: 124, startPoint y: 145, endPoint x: 76, endPoint y: 146, distance: 48.0
click at [76, 146] on ui-view "Prospect Member Non-attending contact Class / event Appointment Grading event T…" at bounding box center [380, 200] width 761 height 856
drag, startPoint x: 203, startPoint y: 135, endPoint x: 108, endPoint y: 131, distance: 94.8
click at [108, 131] on p "🌺 Day 1 – Welcome to Ohana" at bounding box center [422, 133] width 644 height 10
click at [105, 34] on icon "button" at bounding box center [104, 34] width 6 height 6
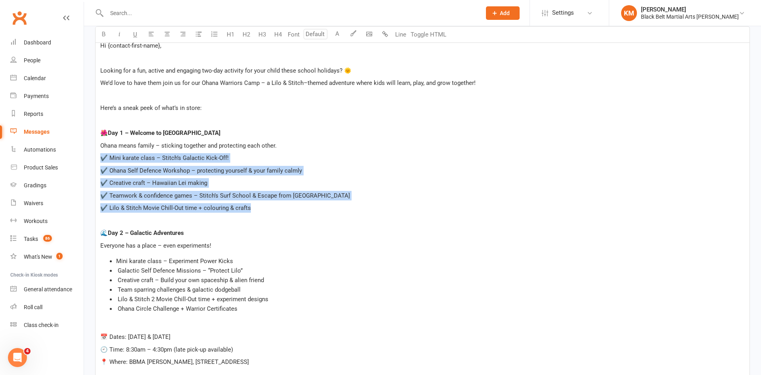
drag, startPoint x: 258, startPoint y: 209, endPoint x: 96, endPoint y: 155, distance: 171.1
click at [96, 155] on div "Hi {contact-first-name}, ﻿ Looking for a fun, active and engaging two-day activ…" at bounding box center [423, 272] width 654 height 474
click at [201, 33] on icon "button" at bounding box center [199, 34] width 6 height 6
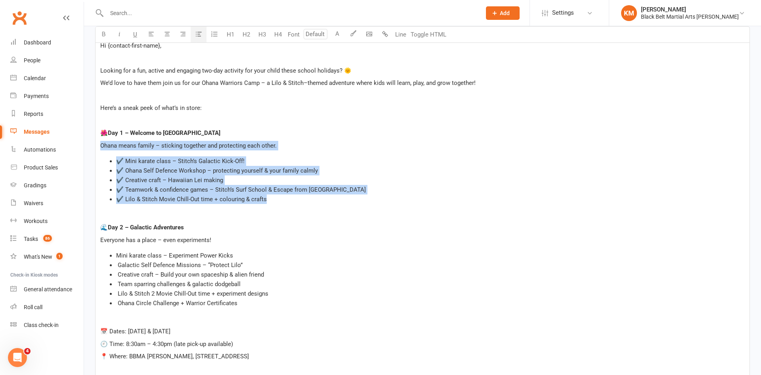
click at [124, 160] on span "✔️ Mini karate class – Stitch’s Galactic Kick-Off!" at bounding box center [180, 160] width 128 height 7
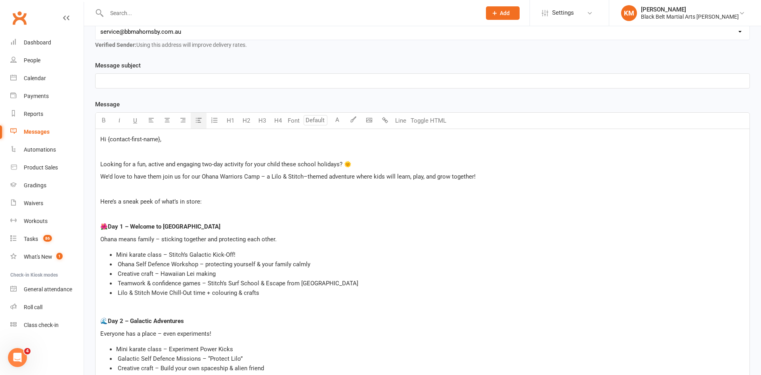
scroll to position [134, 0]
drag, startPoint x: 165, startPoint y: 139, endPoint x: 108, endPoint y: 138, distance: 57.1
click at [108, 138] on p "Hi {contact-first-name}," at bounding box center [422, 141] width 644 height 10
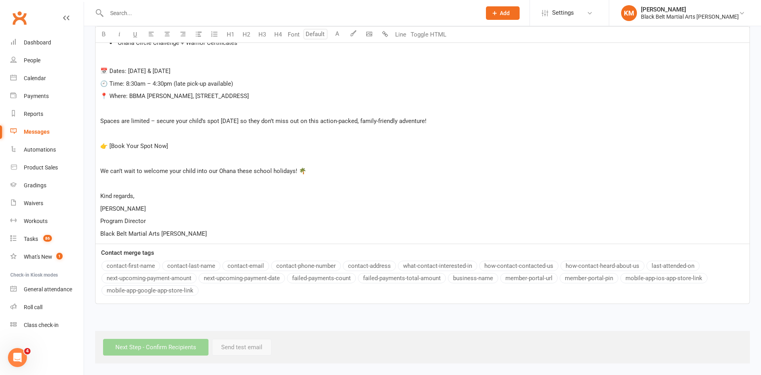
click at [149, 264] on div "Message Font U H1 H2 H3 H4 Font A Line Toggle HTML Hi ﻿ Looking for a fun, acti…" at bounding box center [422, 25] width 655 height 558
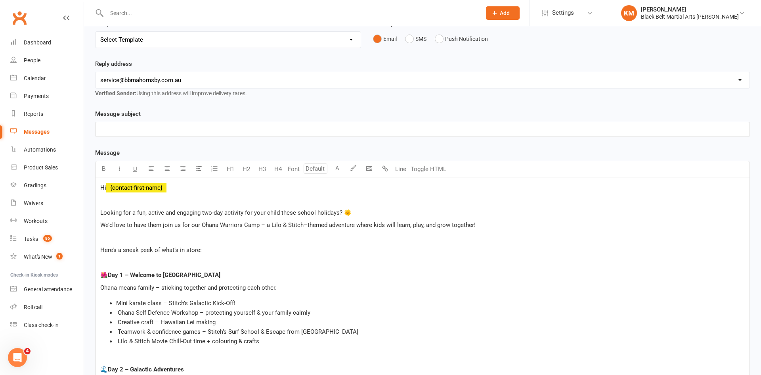
scroll to position [0, 0]
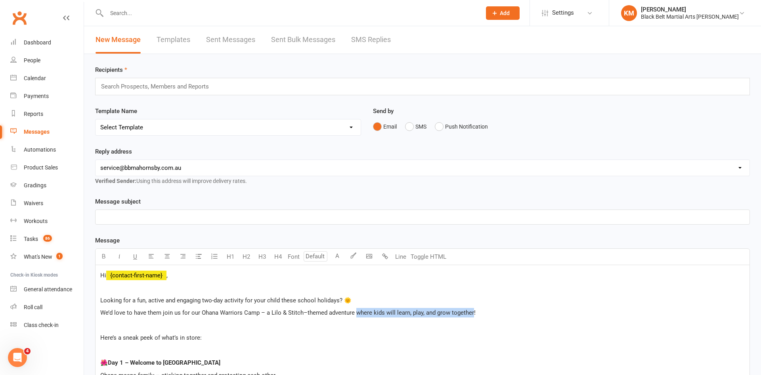
drag, startPoint x: 354, startPoint y: 312, endPoint x: 471, endPoint y: 308, distance: 116.6
click at [471, 308] on p "We’d love to have them join us for our Ohana Warriors Camp – a Lilo & Stitch–th…" at bounding box center [422, 313] width 644 height 10
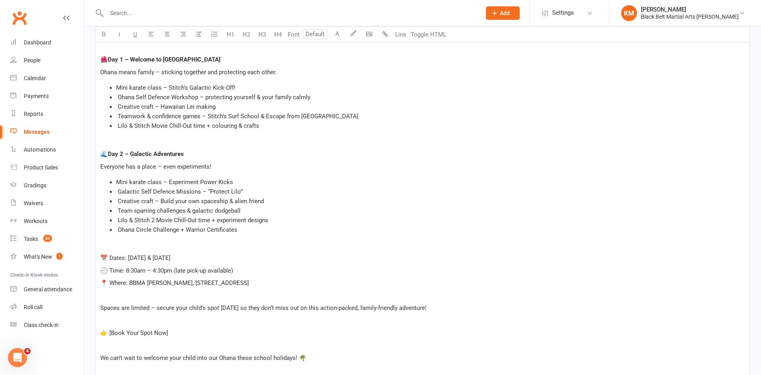
scroll to position [303, 0]
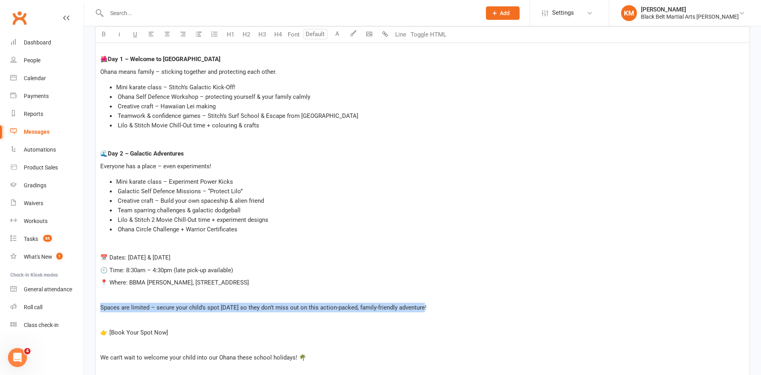
drag, startPoint x: 436, startPoint y: 305, endPoint x: 84, endPoint y: 310, distance: 351.6
click at [84, 310] on div "Recipients Search Prospects, Members and Reports Template Name Select Template …" at bounding box center [422, 150] width 677 height 799
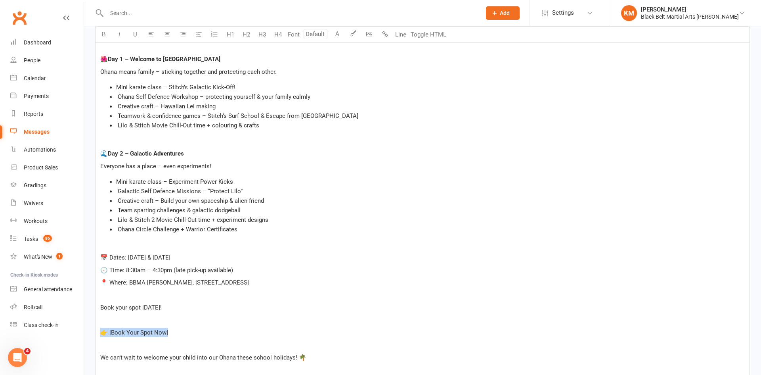
drag, startPoint x: 177, startPoint y: 333, endPoint x: 96, endPoint y: 327, distance: 81.8
click at [96, 327] on div "Hi ﻿ {contact-first-name} , ﻿ Looking for a fun, active and engaging two-day ac…" at bounding box center [423, 196] width 654 height 468
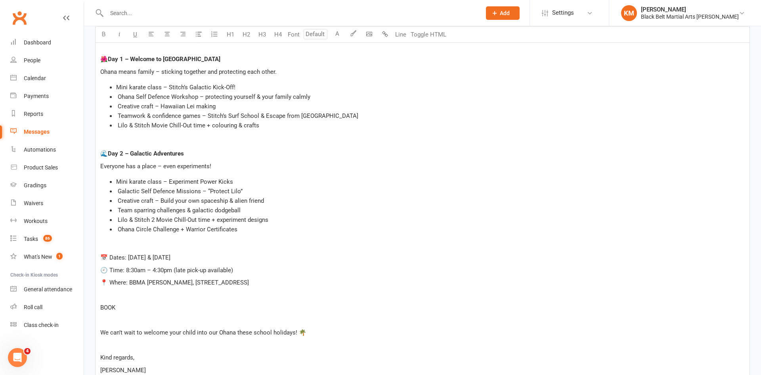
click at [260, 270] on p "🕘 Time: 8:30am – 4:30pm (late pick-up available)" at bounding box center [422, 270] width 644 height 10
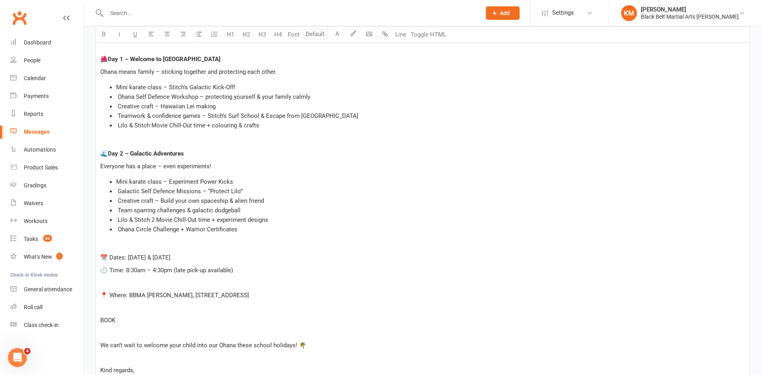
click at [129, 305] on p "﻿" at bounding box center [422, 307] width 644 height 10
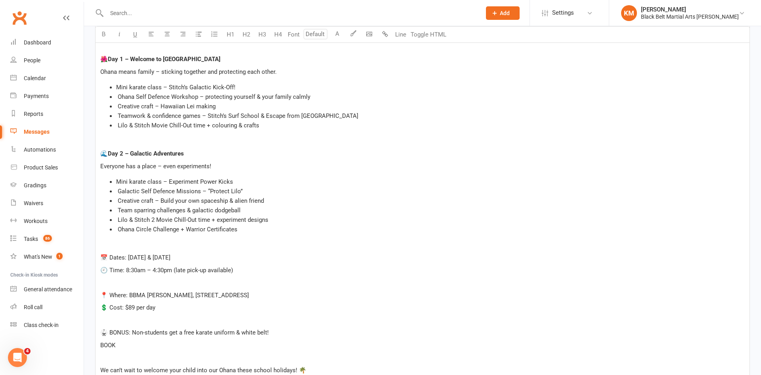
click at [117, 316] on p "﻿" at bounding box center [422, 320] width 644 height 10
click at [107, 280] on p "﻿" at bounding box center [422, 282] width 644 height 10
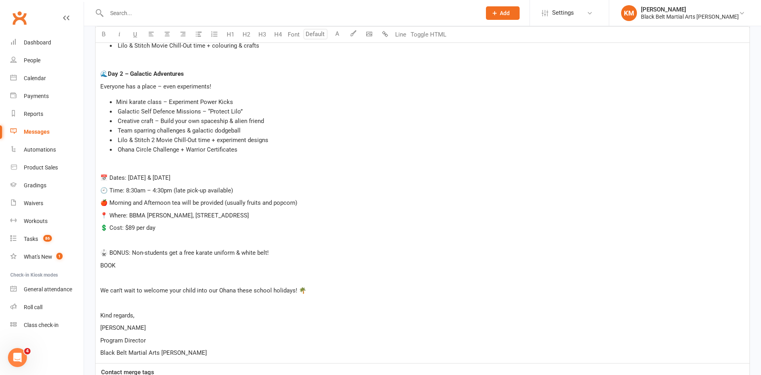
scroll to position [385, 0]
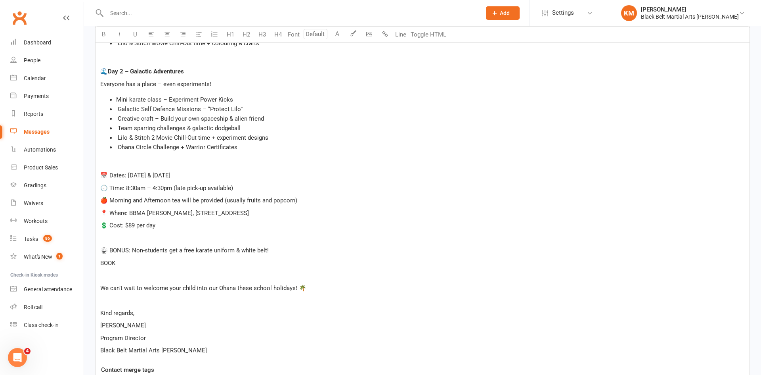
click at [289, 251] on p "🥋 BONUS: Non-students get a free karate uniform & white belt!" at bounding box center [422, 250] width 644 height 10
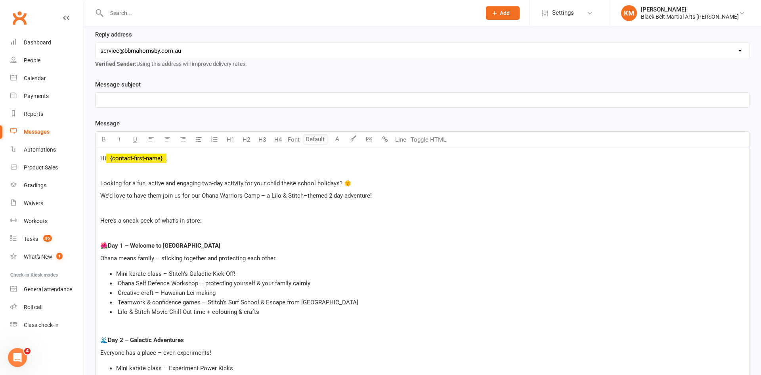
scroll to position [119, 0]
click at [383, 191] on p "We’d love to have them join us for our Ohana Warriors Camp – a Lilo & Stitch–th…" at bounding box center [422, 194] width 644 height 10
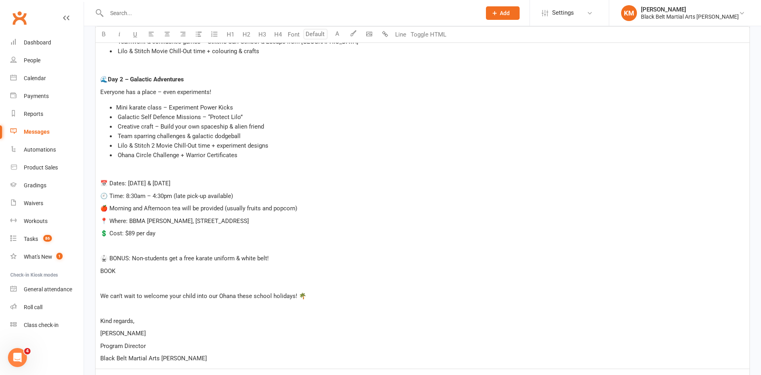
scroll to position [377, 0]
click at [285, 256] on p "🥋 BONUS: Non-students get a free karate uniform & white belt!" at bounding box center [422, 259] width 644 height 10
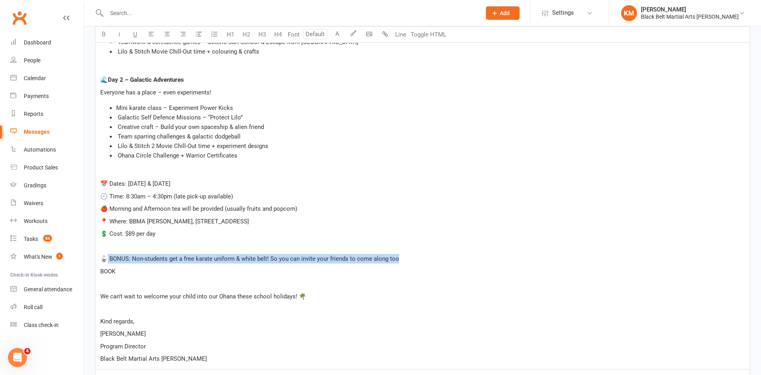
drag, startPoint x: 415, startPoint y: 258, endPoint x: 105, endPoint y: 260, distance: 310.0
click at [105, 260] on p "🥋 BONUS: Non-students get a free karate uniform & white belt! So you can invite…" at bounding box center [422, 259] width 644 height 10
copy span "BONUS: Non-students get a free karate uniform & white belt! So you can invite y…"
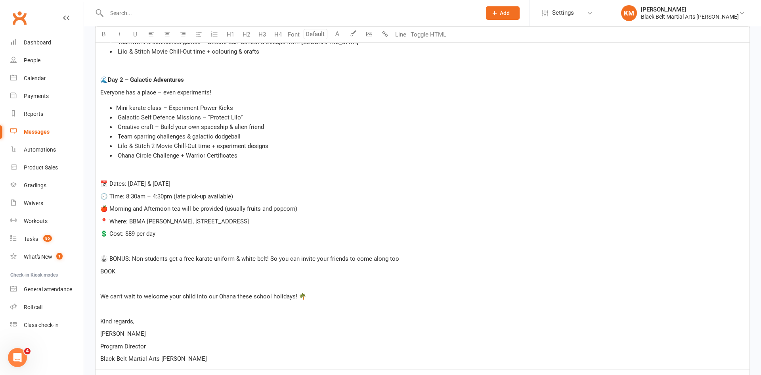
click at [434, 266] on p "BOOK" at bounding box center [422, 271] width 644 height 10
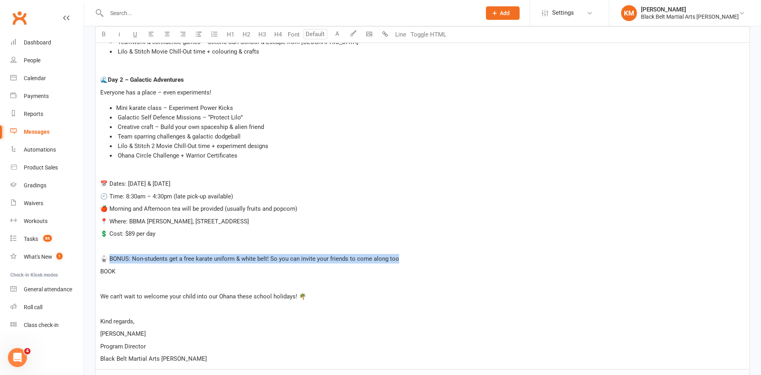
drag, startPoint x: 409, startPoint y: 259, endPoint x: 110, endPoint y: 255, distance: 298.9
click at [110, 255] on p "🥋 BONUS: Non-students get a free karate uniform & white belt! So you can invite…" at bounding box center [422, 259] width 644 height 10
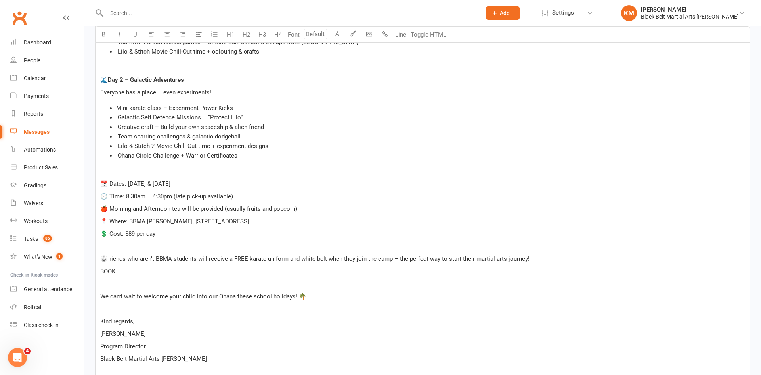
click at [109, 259] on span "🥋 riends who aren’t BBMA students will receive a FREE karate uniform and white …" at bounding box center [314, 258] width 429 height 7
click at [173, 271] on p "BOOK" at bounding box center [422, 271] width 644 height 10
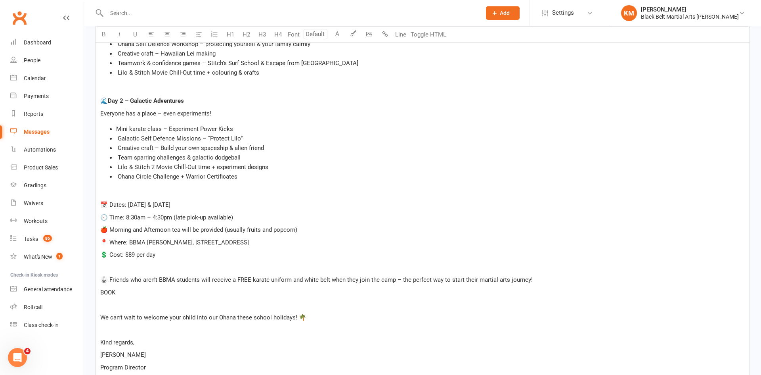
scroll to position [357, 0]
click at [109, 279] on span "🥋 Friends who aren’t BBMA students will receive a FREE karate uniform and white…" at bounding box center [316, 278] width 432 height 7
click at [159, 292] on p "BOOK" at bounding box center [422, 292] width 644 height 10
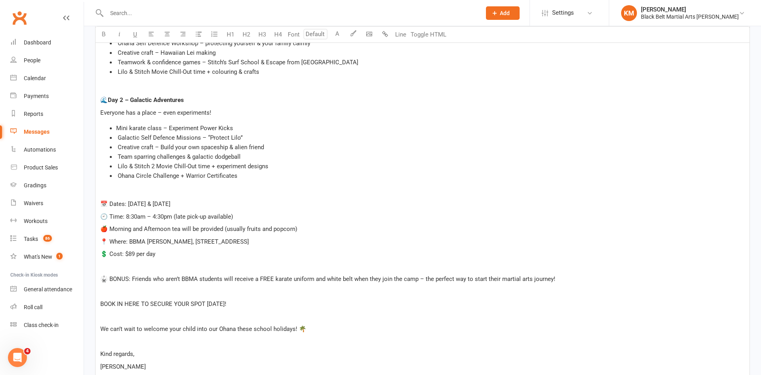
click at [131, 302] on span "BOOK IN HERE TO SECURE YOUR SPOT TODAY!" at bounding box center [163, 303] width 126 height 7
click at [381, 31] on button "button" at bounding box center [385, 35] width 16 height 16
click at [390, 249] on p "💲 Cost: $89 per day" at bounding box center [422, 254] width 644 height 10
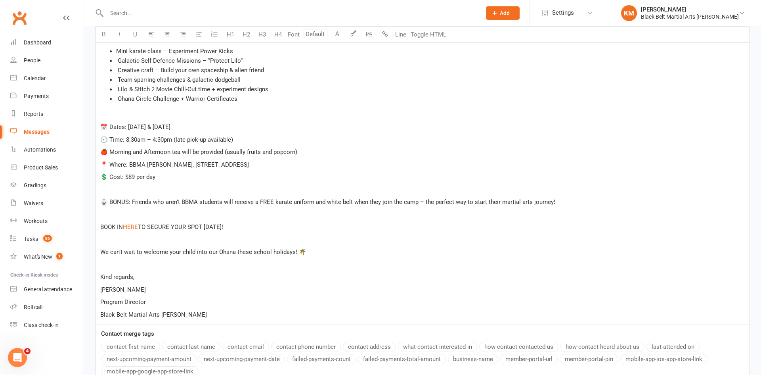
scroll to position [434, 0]
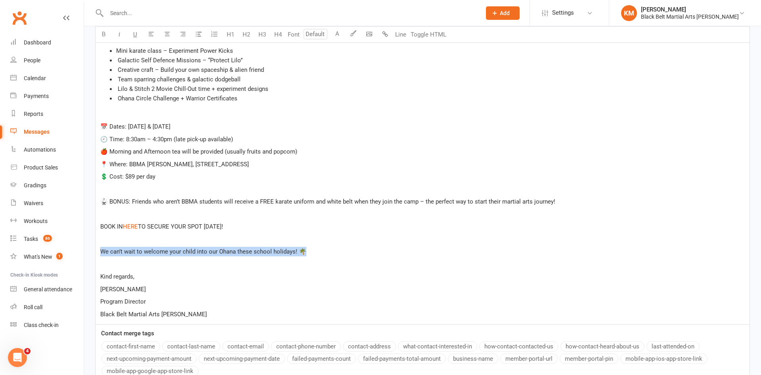
drag, startPoint x: 101, startPoint y: 254, endPoint x: 304, endPoint y: 254, distance: 203.3
click at [304, 254] on p "We can’t wait to welcome your child into our Ohana these school holidays! 🌴" at bounding box center [422, 252] width 644 height 10
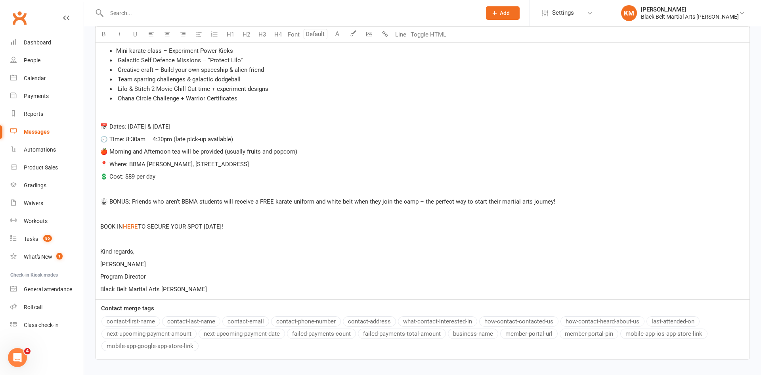
click at [201, 291] on p "Black Belt Martial Arts [PERSON_NAME]" at bounding box center [422, 289] width 644 height 10
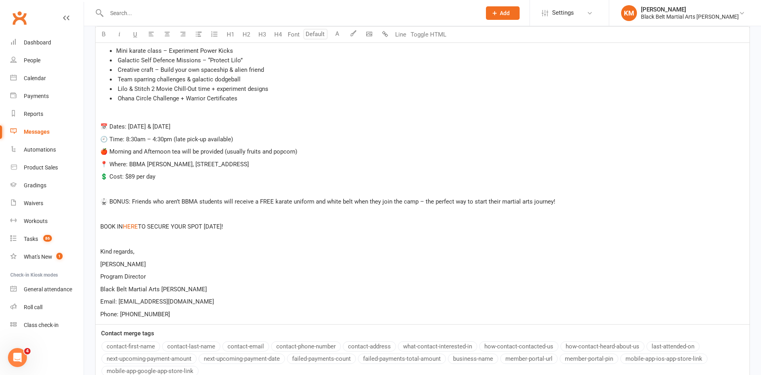
click at [308, 264] on p "[PERSON_NAME]" at bounding box center [422, 264] width 644 height 10
click at [231, 139] on span "🕘 Time: 8:30am – 4:30pm (late pick-up available)" at bounding box center [166, 139] width 133 height 7
click at [298, 225] on p "BOOK IN $ HERE $ TO SECURE YOUR SPOT TODAY!" at bounding box center [422, 227] width 644 height 10
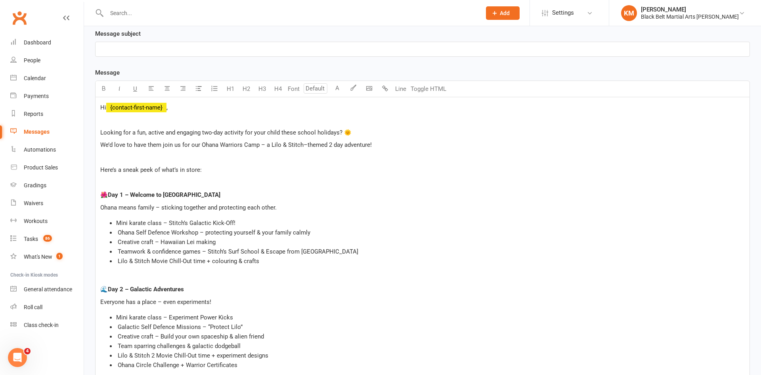
scroll to position [166, 0]
click at [139, 184] on p "﻿" at bounding box center [422, 184] width 644 height 10
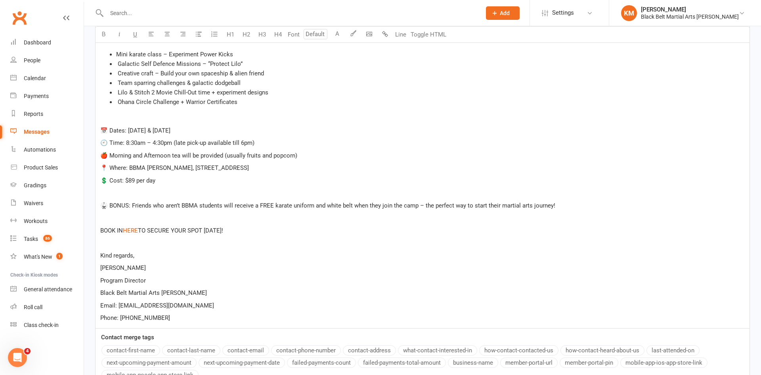
scroll to position [0, 0]
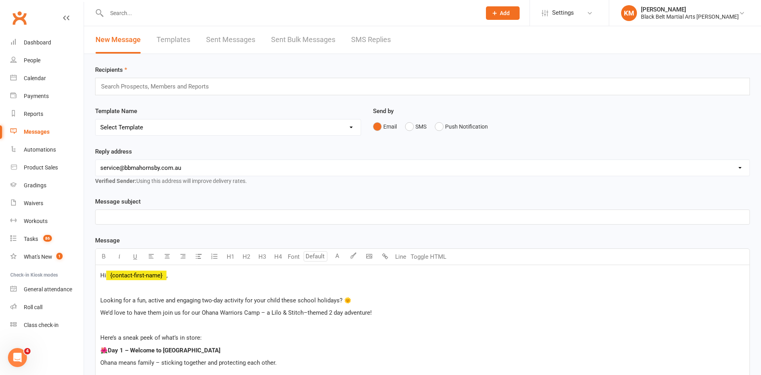
click at [166, 89] on input "text" at bounding box center [158, 86] width 116 height 10
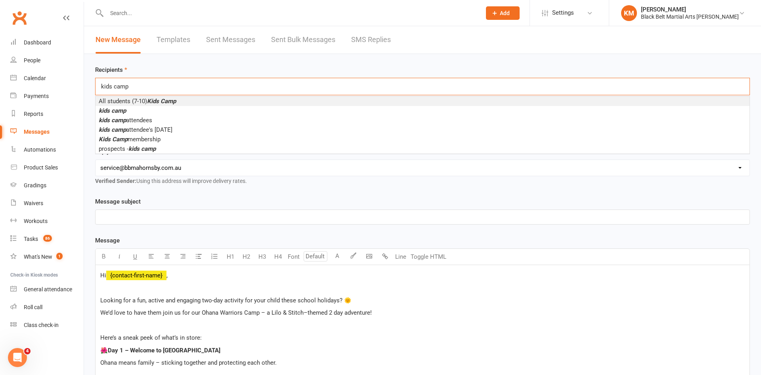
type input "kids camp"
click at [178, 99] on li "All students (7-10) Kids Camp" at bounding box center [423, 101] width 654 height 10
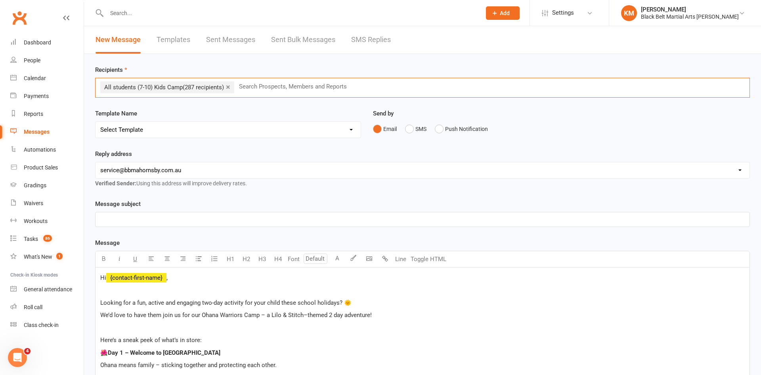
click at [140, 220] on p "﻿" at bounding box center [422, 219] width 644 height 10
drag, startPoint x: 170, startPoint y: 219, endPoint x: 155, endPoint y: 218, distance: 15.1
click at [155, 218] on span "🌺 Looking for a fun 2-day school holiday activity? Join our Ohana Warriors Camp!" at bounding box center [209, 219] width 218 height 7
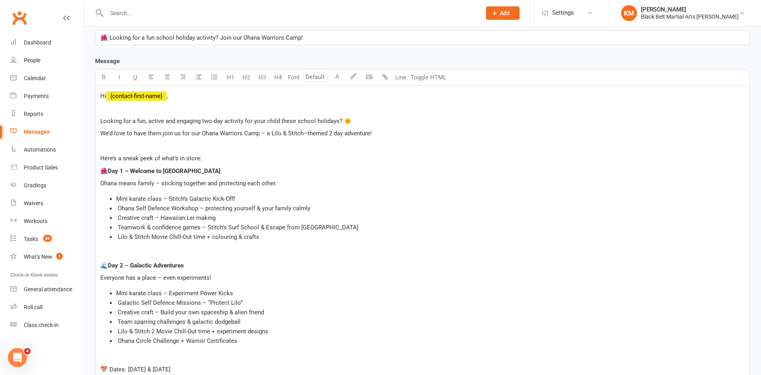
scroll to position [183, 0]
click at [442, 249] on p "﻿" at bounding box center [422, 251] width 644 height 10
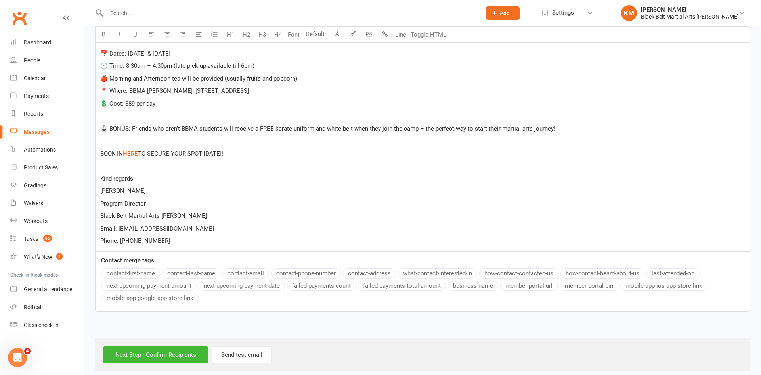
scroll to position [505, 0]
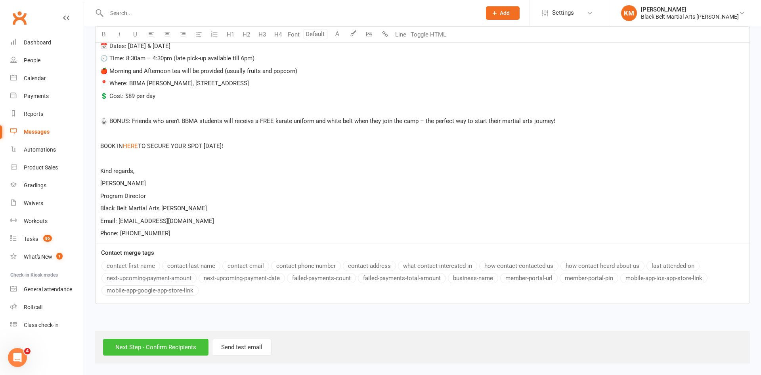
click at [161, 348] on input "Next Step - Confirm Recipients" at bounding box center [155, 347] width 105 height 17
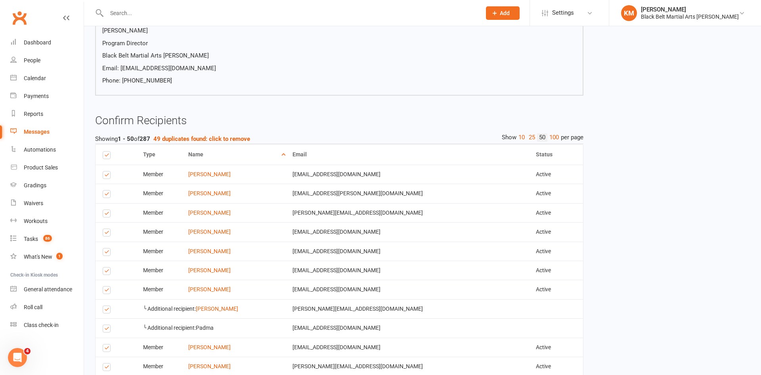
scroll to position [534, 0]
click at [105, 232] on label at bounding box center [108, 232] width 11 height 0
click at [105, 227] on input "checkbox" at bounding box center [105, 227] width 5 height 0
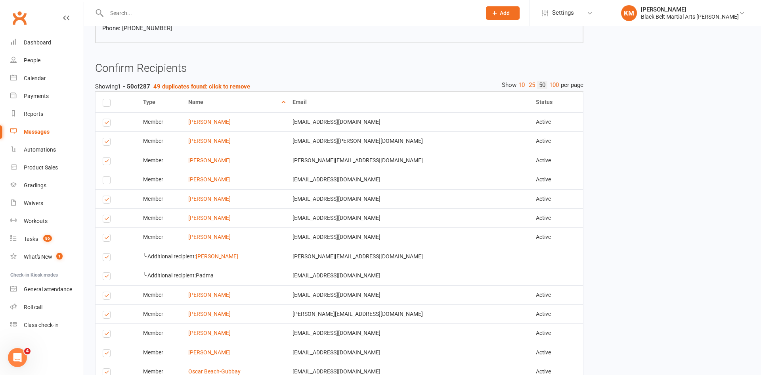
scroll to position [585, 0]
click at [108, 238] on label at bounding box center [108, 238] width 11 height 0
click at [108, 233] on input "checkbox" at bounding box center [105, 233] width 5 height 0
click at [106, 258] on label at bounding box center [108, 258] width 11 height 0
click at [106, 253] on input "checkbox" at bounding box center [105, 253] width 5 height 0
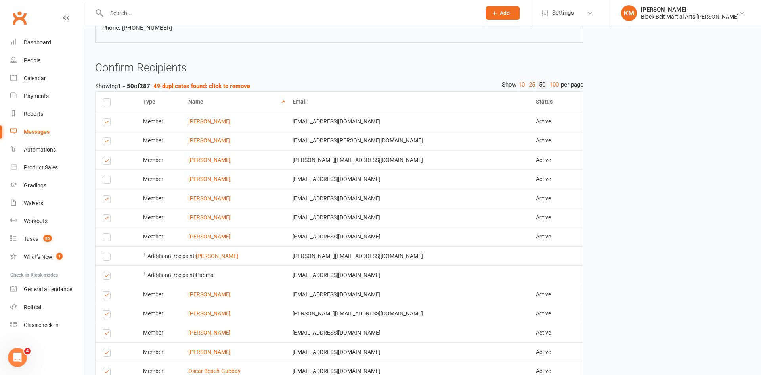
click at [104, 277] on label at bounding box center [108, 277] width 11 height 0
click at [104, 272] on input "checkbox" at bounding box center [105, 272] width 5 height 0
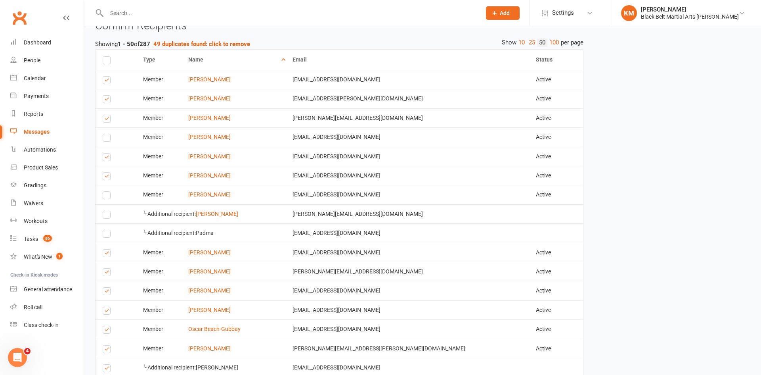
scroll to position [629, 0]
click at [105, 253] on label at bounding box center [108, 253] width 11 height 0
click at [105, 248] on input "checkbox" at bounding box center [105, 248] width 5 height 0
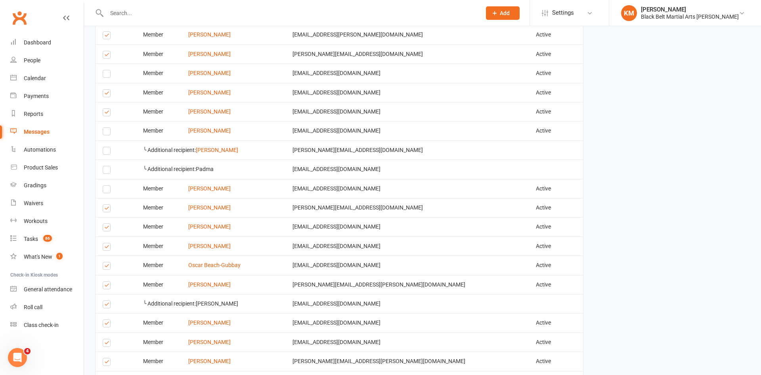
scroll to position [694, 0]
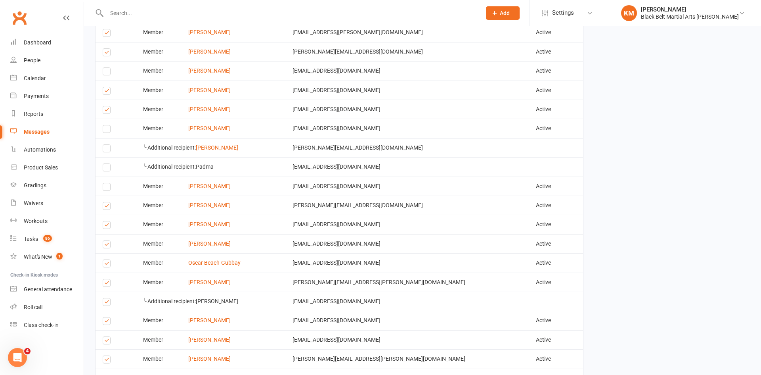
click at [104, 226] on label at bounding box center [108, 226] width 11 height 0
click at [104, 221] on input "checkbox" at bounding box center [105, 221] width 5 height 0
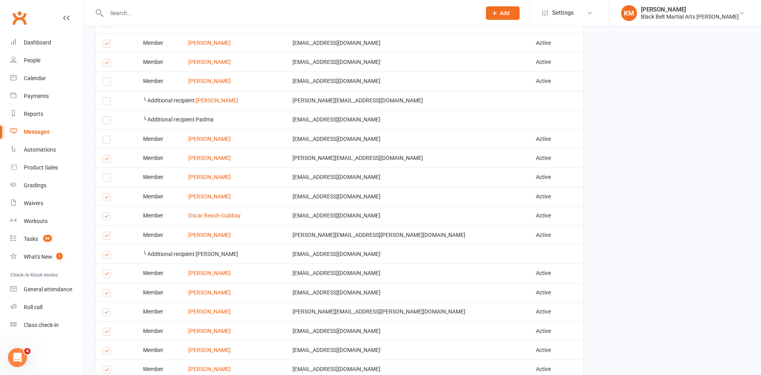
scroll to position [742, 0]
click at [106, 254] on label at bounding box center [108, 254] width 11 height 0
click at [106, 250] on input "checkbox" at bounding box center [105, 250] width 5 height 0
click at [107, 235] on label at bounding box center [108, 235] width 11 height 0
click at [107, 231] on input "checkbox" at bounding box center [105, 231] width 5 height 0
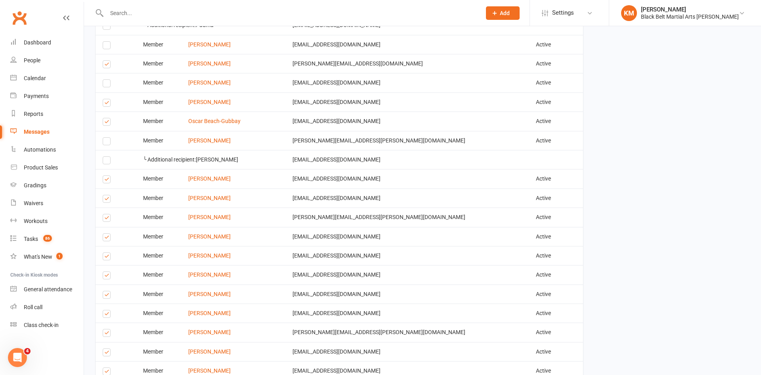
scroll to position [838, 0]
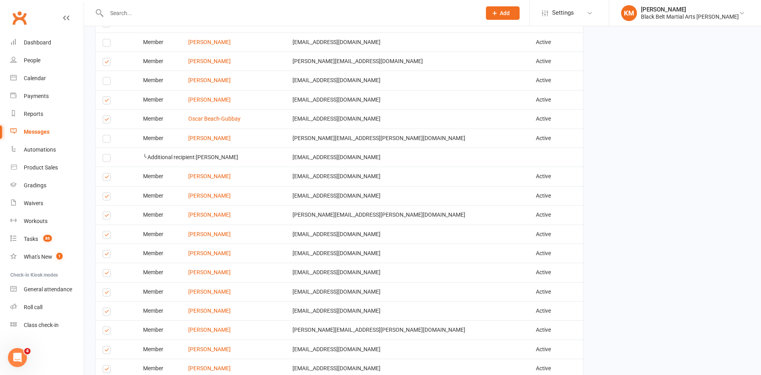
click at [106, 216] on label at bounding box center [108, 216] width 11 height 0
click at [106, 212] on input "checkbox" at bounding box center [105, 212] width 5 height 0
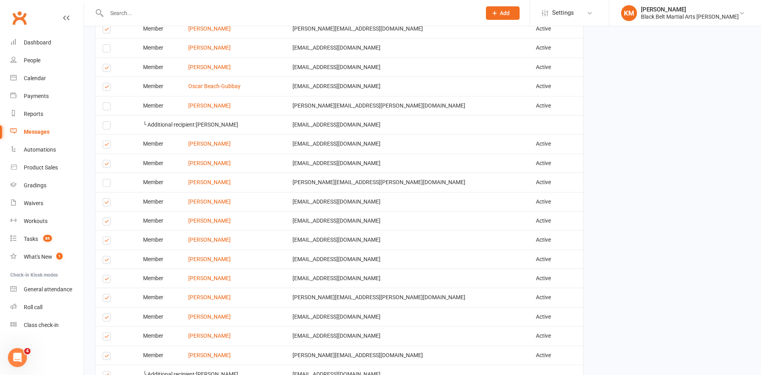
scroll to position [872, 0]
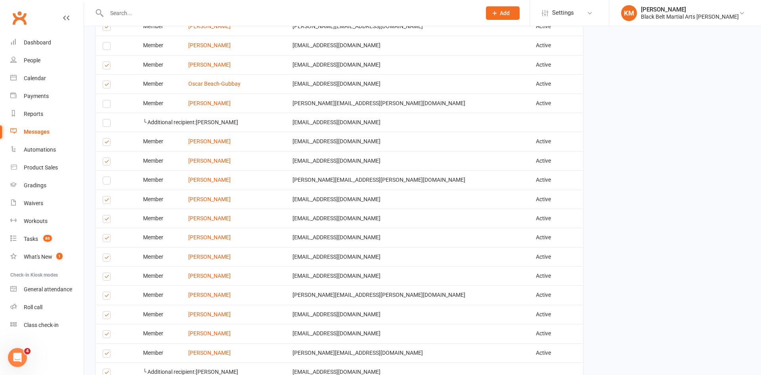
click at [104, 220] on label at bounding box center [108, 220] width 11 height 0
click at [104, 215] on input "checkbox" at bounding box center [105, 215] width 5 height 0
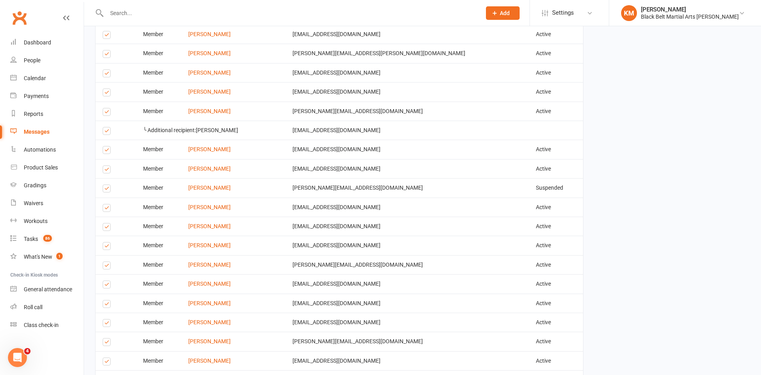
scroll to position [1115, 0]
click at [108, 227] on label at bounding box center [108, 227] width 11 height 0
click at [108, 222] on input "checkbox" at bounding box center [105, 222] width 5 height 0
click at [103, 246] on label at bounding box center [108, 246] width 11 height 0
click at [103, 241] on input "checkbox" at bounding box center [105, 241] width 5 height 0
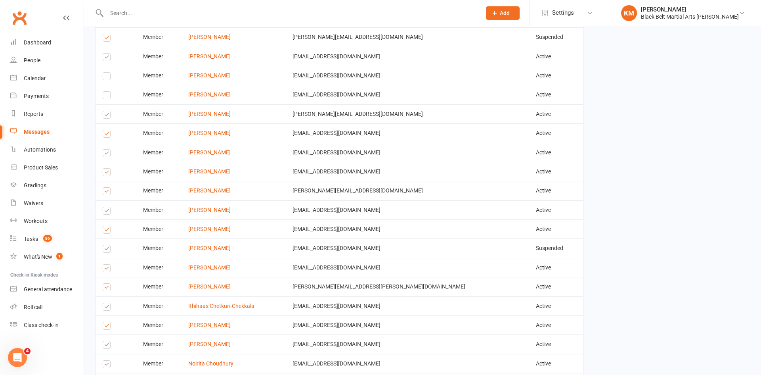
scroll to position [1267, 0]
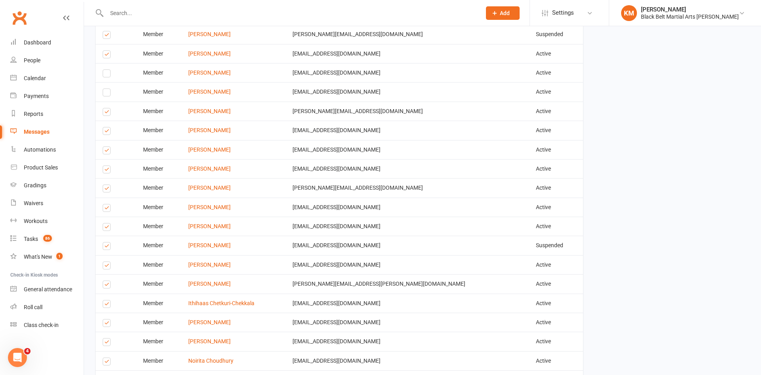
click at [103, 266] on label at bounding box center [108, 266] width 11 height 0
click at [103, 262] on input "checkbox" at bounding box center [105, 262] width 5 height 0
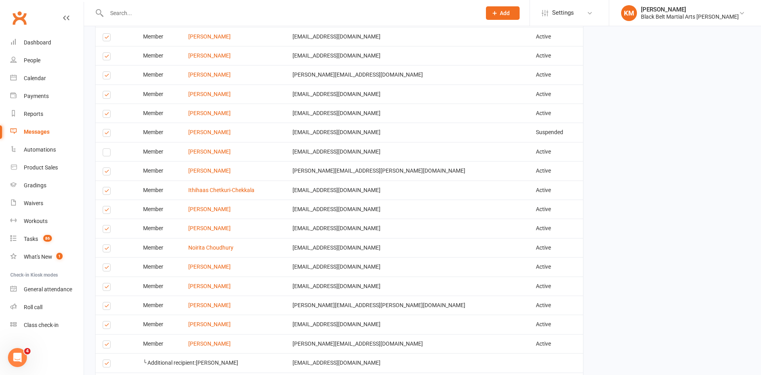
scroll to position [1382, 0]
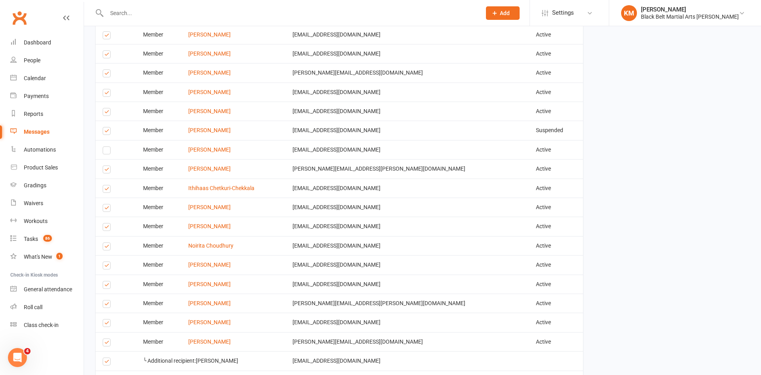
click at [106, 286] on label at bounding box center [108, 286] width 11 height 0
click at [106, 281] on input "checkbox" at bounding box center [105, 281] width 5 height 0
click at [103, 132] on label at bounding box center [108, 132] width 11 height 0
click at [103, 127] on input "checkbox" at bounding box center [105, 127] width 5 height 0
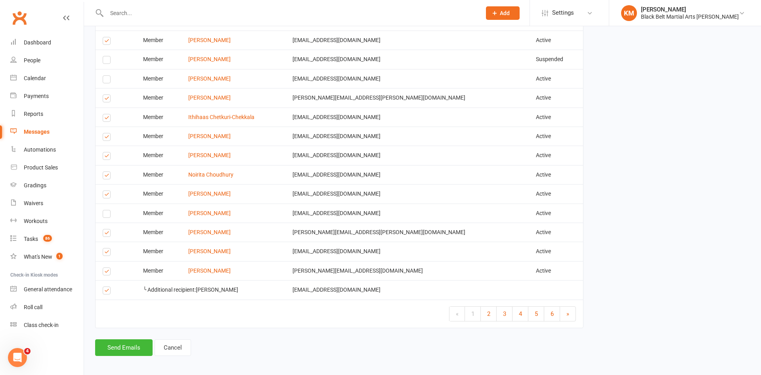
scroll to position [1457, 0]
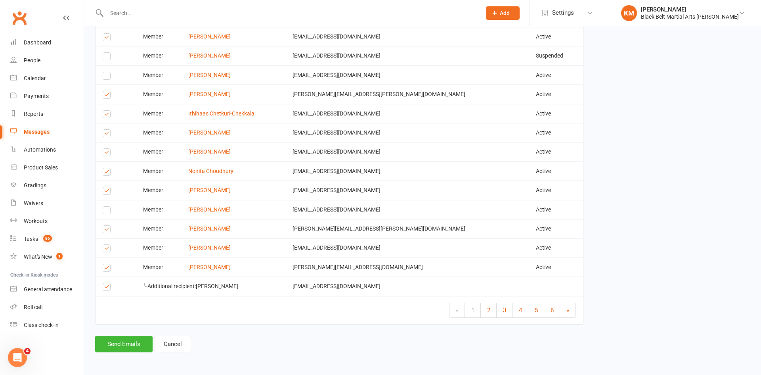
click at [109, 269] on label at bounding box center [108, 269] width 11 height 0
click at [108, 264] on input "checkbox" at bounding box center [105, 264] width 5 height 0
click at [103, 292] on td "Select this" at bounding box center [116, 285] width 40 height 19
click at [107, 288] on label at bounding box center [108, 288] width 11 height 0
click at [107, 283] on input "checkbox" at bounding box center [105, 283] width 5 height 0
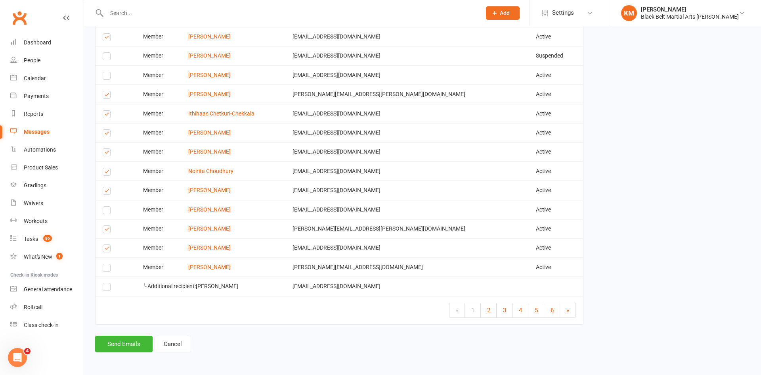
click at [107, 249] on label at bounding box center [108, 249] width 11 height 0
click at [107, 245] on input "checkbox" at bounding box center [105, 245] width 5 height 0
click at [491, 311] on link "2" at bounding box center [489, 310] width 16 height 14
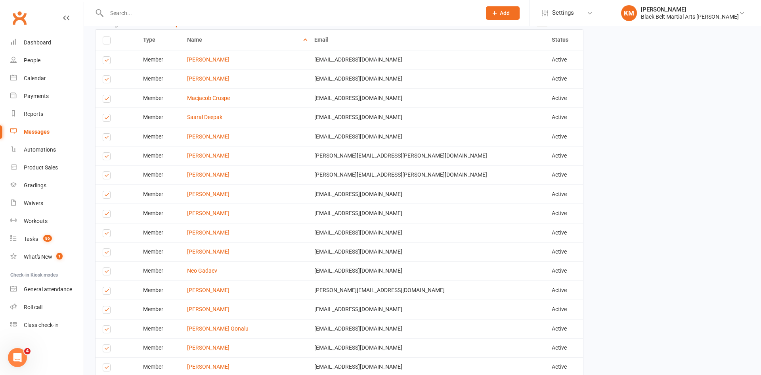
scroll to position [647, 0]
click at [108, 62] on label at bounding box center [108, 62] width 11 height 0
click at [108, 57] on input "checkbox" at bounding box center [105, 57] width 5 height 0
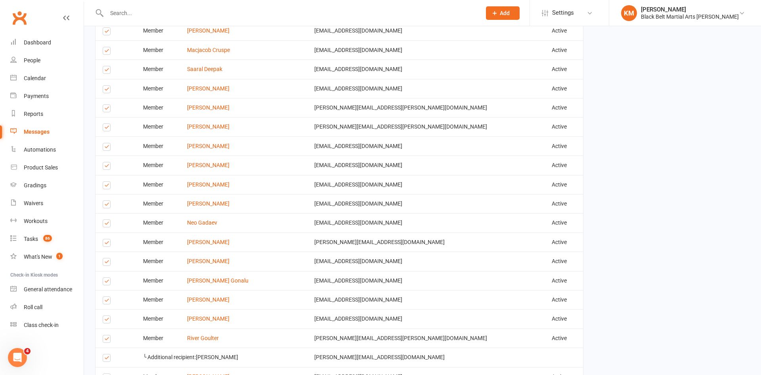
scroll to position [702, 0]
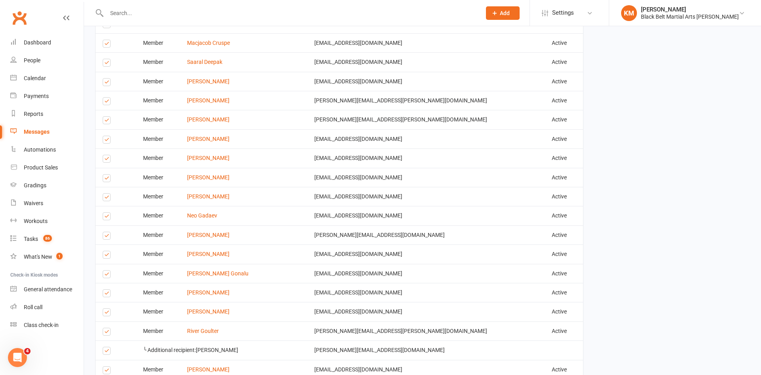
click at [106, 83] on label at bounding box center [108, 83] width 11 height 0
click at [106, 78] on input "checkbox" at bounding box center [105, 78] width 5 height 0
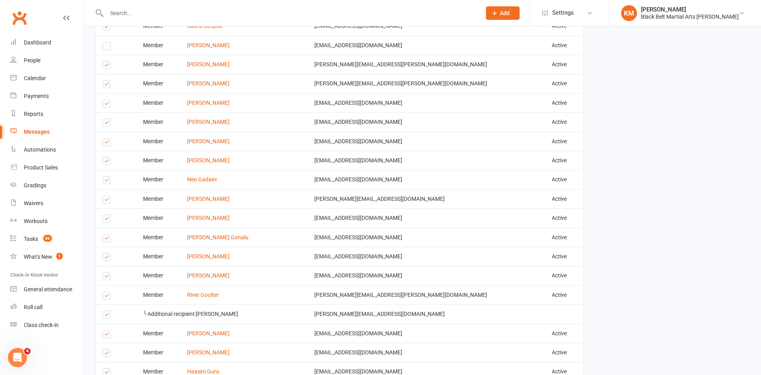
scroll to position [740, 0]
click at [103, 161] on label at bounding box center [108, 161] width 11 height 0
click at [103, 156] on input "checkbox" at bounding box center [105, 156] width 5 height 0
click at [109, 180] on label at bounding box center [108, 180] width 11 height 0
click at [108, 175] on input "checkbox" at bounding box center [105, 175] width 5 height 0
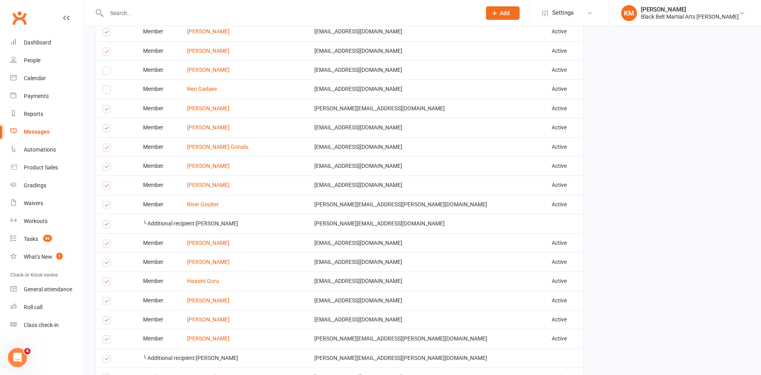
scroll to position [830, 0]
click at [106, 166] on label at bounding box center [108, 166] width 11 height 0
click at [106, 162] on input "checkbox" at bounding box center [105, 162] width 5 height 0
click at [106, 186] on label at bounding box center [108, 186] width 11 height 0
click at [106, 181] on input "checkbox" at bounding box center [105, 181] width 5 height 0
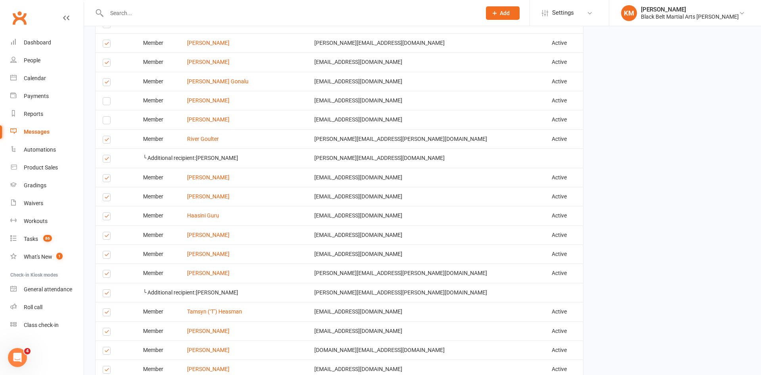
scroll to position [897, 0]
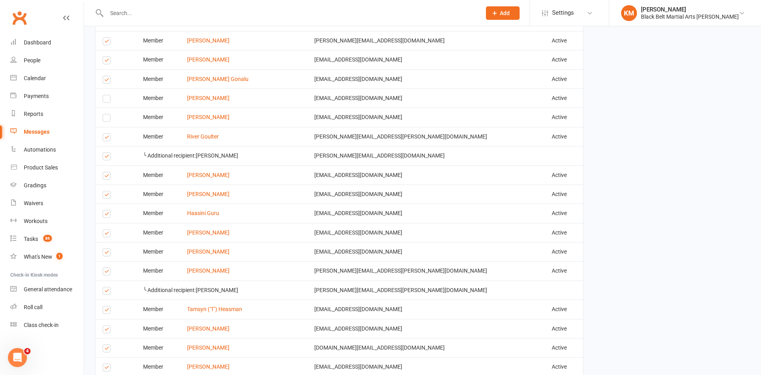
click at [105, 177] on label at bounding box center [108, 177] width 11 height 0
click at [105, 172] on input "checkbox" at bounding box center [105, 172] width 5 height 0
click at [106, 157] on label at bounding box center [108, 157] width 11 height 0
click at [106, 153] on input "checkbox" at bounding box center [105, 153] width 5 height 0
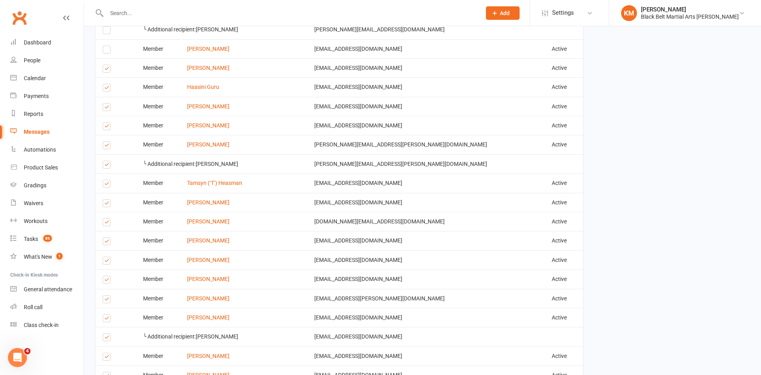
scroll to position [1024, 0]
click at [104, 145] on label at bounding box center [108, 145] width 11 height 0
click at [104, 140] on input "checkbox" at bounding box center [105, 140] width 5 height 0
click at [107, 164] on label at bounding box center [108, 164] width 11 height 0
click at [107, 160] on input "checkbox" at bounding box center [105, 160] width 5 height 0
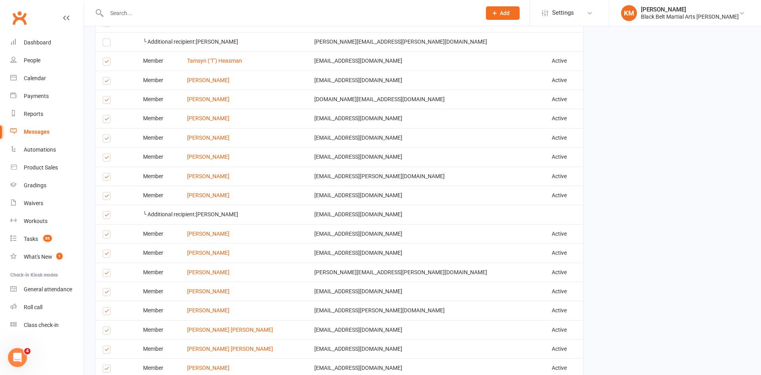
scroll to position [1146, 0]
click at [108, 195] on label at bounding box center [108, 195] width 11 height 0
click at [108, 191] on input "checkbox" at bounding box center [105, 191] width 5 height 0
click at [105, 214] on label at bounding box center [108, 214] width 11 height 0
click at [105, 210] on input "checkbox" at bounding box center [105, 210] width 5 height 0
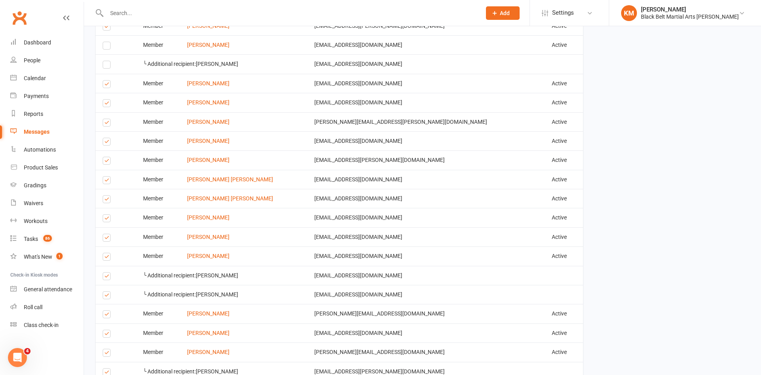
scroll to position [1301, 0]
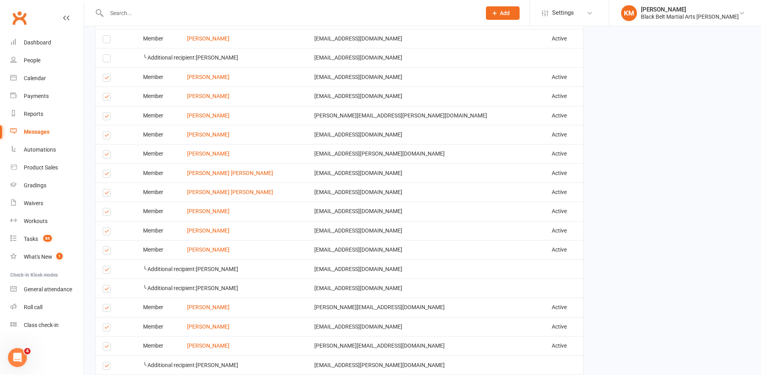
click at [105, 251] on label at bounding box center [108, 251] width 11 height 0
click at [105, 247] on input "checkbox" at bounding box center [105, 247] width 5 height 0
click at [105, 271] on label at bounding box center [108, 271] width 11 height 0
click at [105, 266] on input "checkbox" at bounding box center [105, 266] width 5 height 0
click at [105, 290] on label at bounding box center [108, 290] width 11 height 0
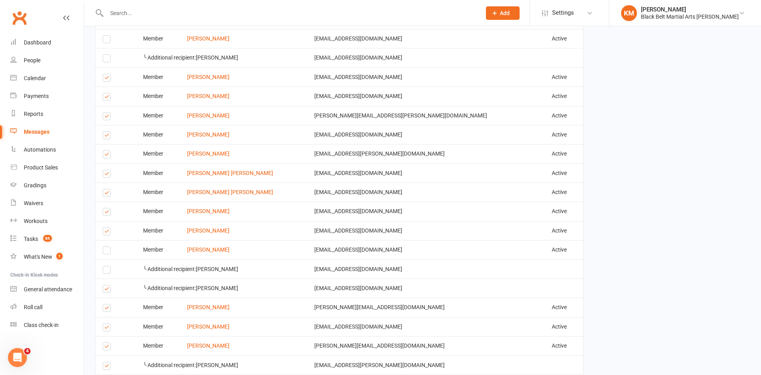
click at [105, 285] on input "checkbox" at bounding box center [105, 285] width 5 height 0
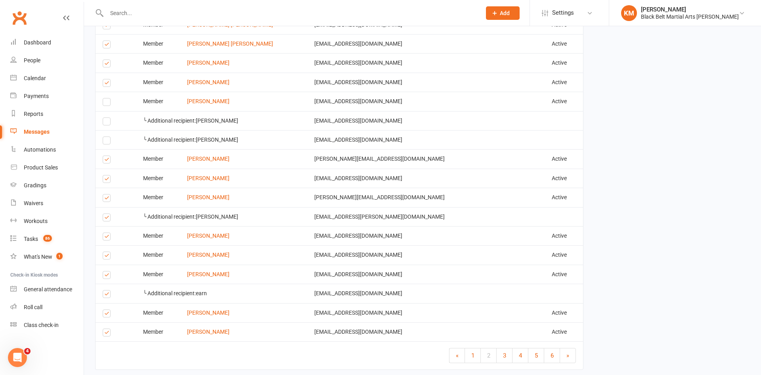
scroll to position [1450, 0]
click at [103, 275] on label at bounding box center [108, 275] width 11 height 0
click at [103, 270] on input "checkbox" at bounding box center [105, 270] width 5 height 0
click at [105, 294] on label at bounding box center [108, 294] width 11 height 0
click at [105, 289] on input "checkbox" at bounding box center [105, 289] width 5 height 0
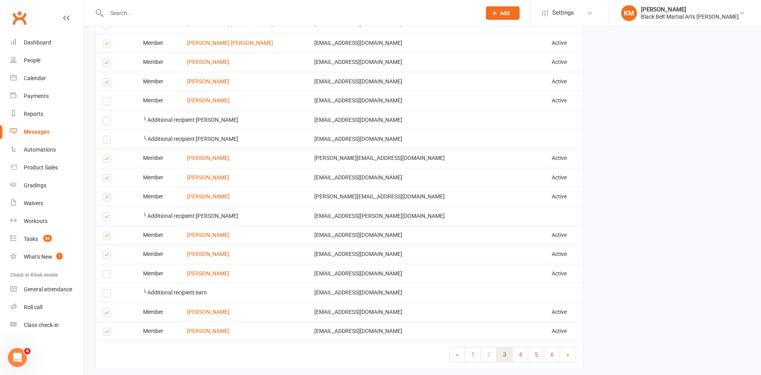
click at [504, 361] on link "3" at bounding box center [505, 354] width 16 height 14
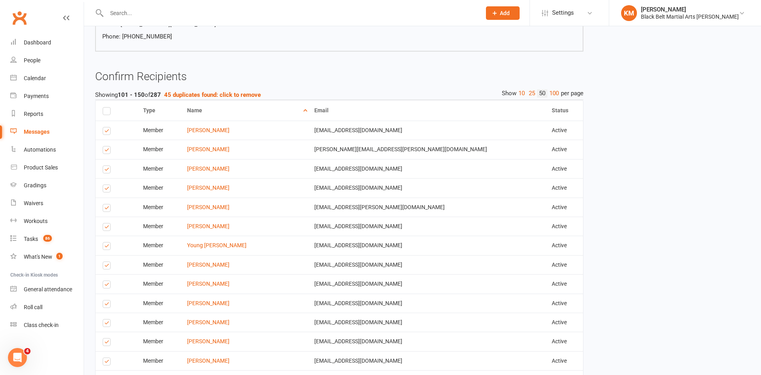
scroll to position [579, 0]
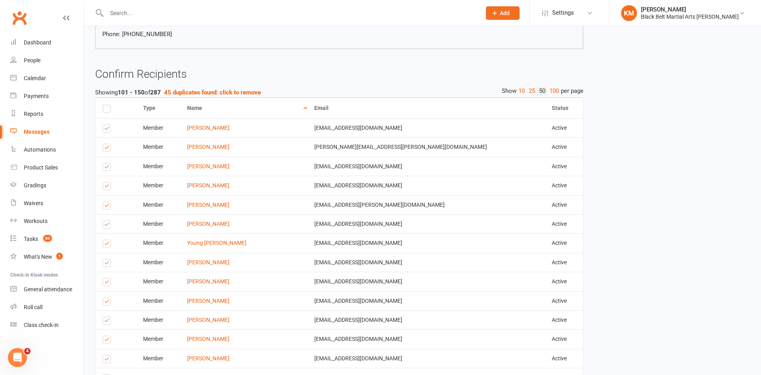
click at [105, 168] on label at bounding box center [108, 168] width 11 height 0
click at [105, 163] on input "checkbox" at bounding box center [105, 163] width 5 height 0
click at [107, 187] on label at bounding box center [108, 187] width 11 height 0
click at [107, 182] on input "checkbox" at bounding box center [105, 182] width 5 height 0
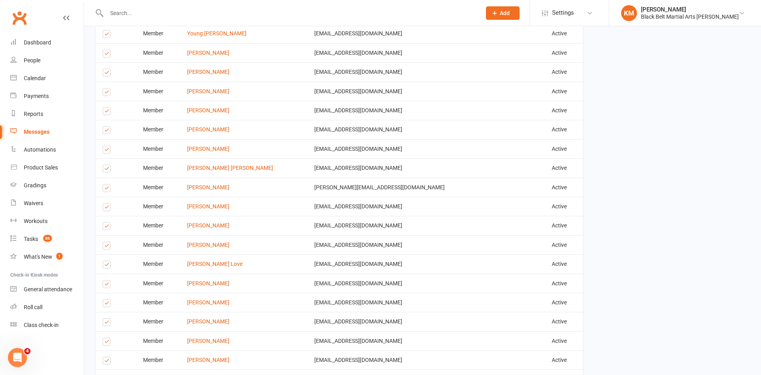
scroll to position [789, 0]
click at [35, 163] on link "Product Sales" at bounding box center [46, 168] width 73 height 18
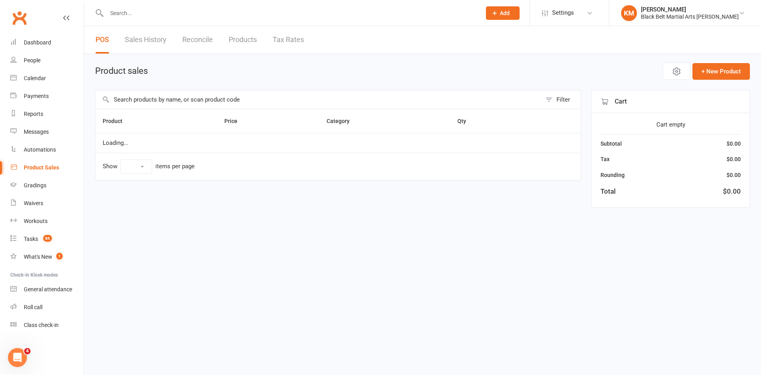
select select "10"
click at [166, 102] on input "text" at bounding box center [319, 99] width 446 height 18
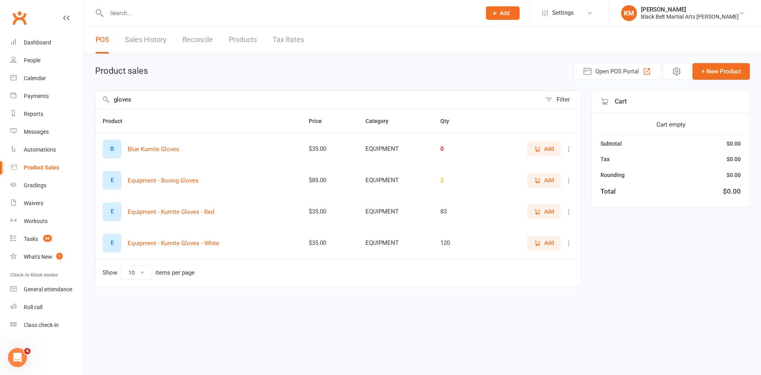
click at [541, 210] on span "Add" at bounding box center [544, 211] width 20 height 9
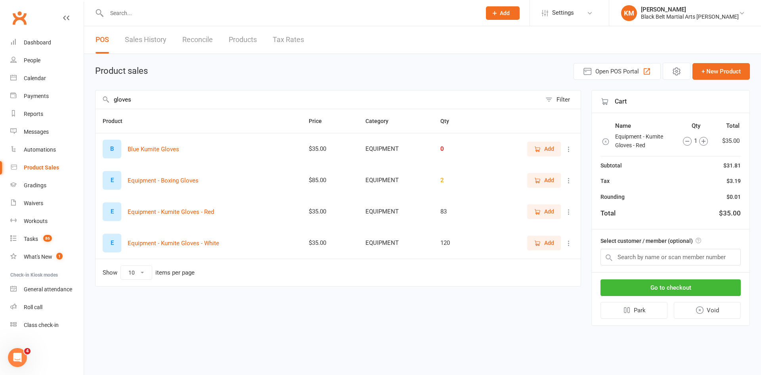
drag, startPoint x: 164, startPoint y: 104, endPoint x: 98, endPoint y: 100, distance: 67.1
click at [98, 100] on input "gloves" at bounding box center [319, 99] width 446 height 18
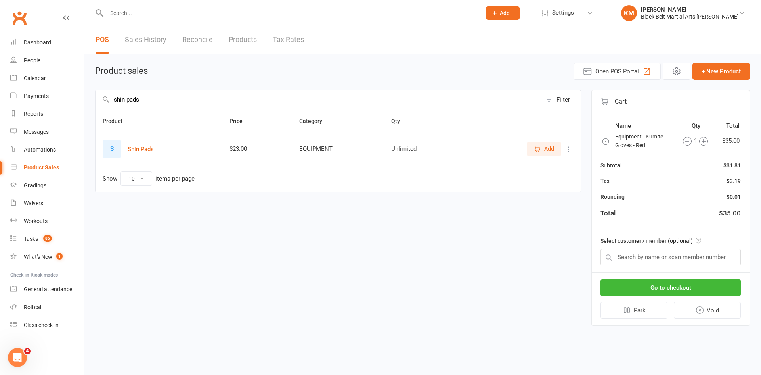
type input "shin pads"
click at [548, 149] on span "Add" at bounding box center [549, 148] width 10 height 9
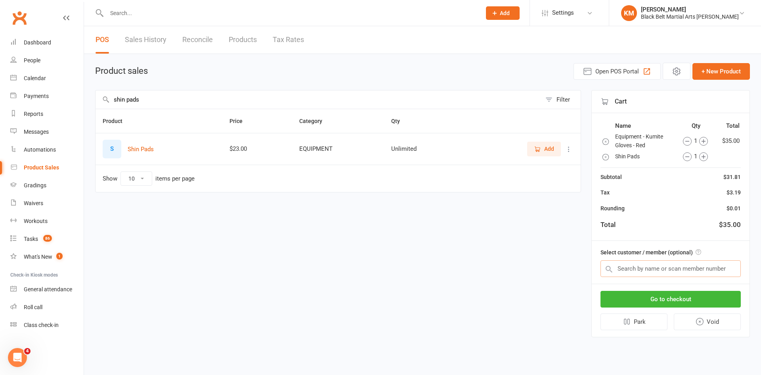
click at [629, 266] on input "text" at bounding box center [671, 268] width 140 height 17
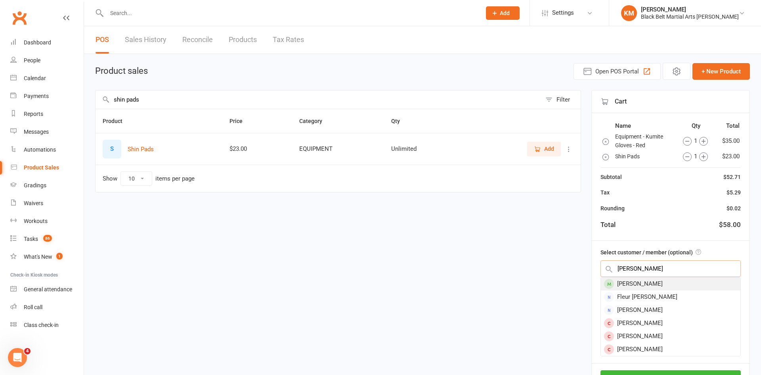
type input "Ronav"
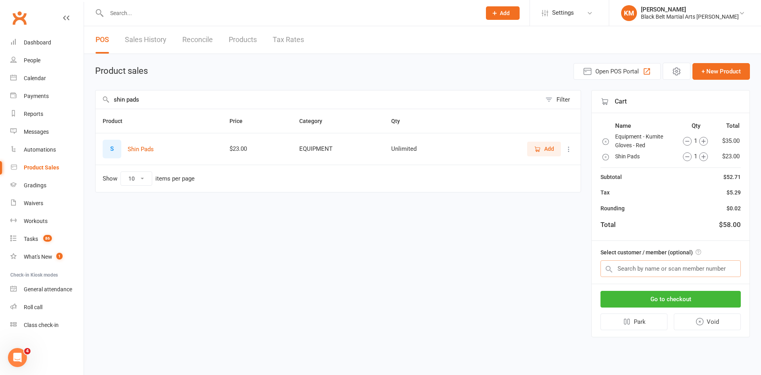
click at [644, 264] on input "text" at bounding box center [671, 268] width 140 height 17
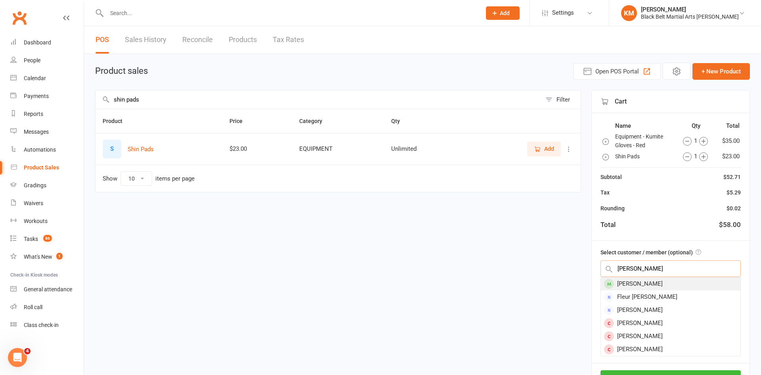
type input "ronav"
click at [620, 284] on div "Ronav Arya Margapuram" at bounding box center [671, 283] width 140 height 13
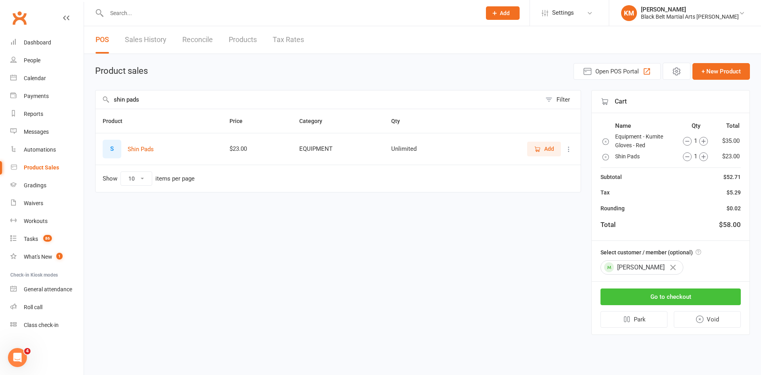
click at [624, 291] on button "Go to checkout" at bounding box center [671, 296] width 140 height 17
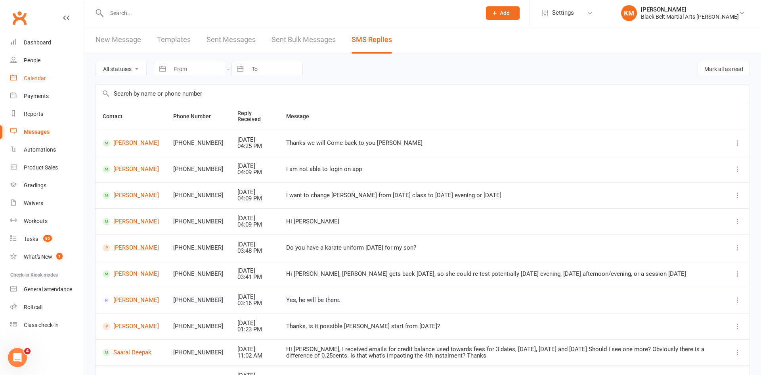
click at [58, 82] on link "Calendar" at bounding box center [46, 78] width 73 height 18
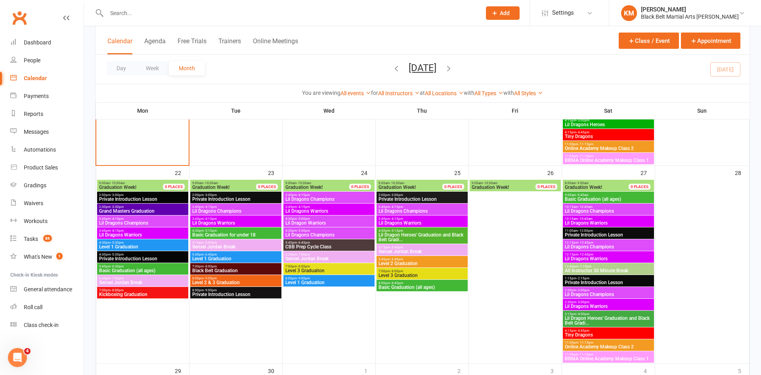
scroll to position [1022, 0]
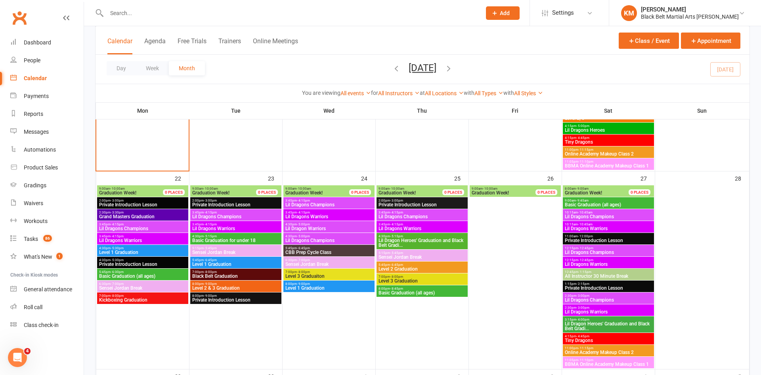
click at [228, 276] on span "Black Belt Graduation" at bounding box center [236, 275] width 88 height 5
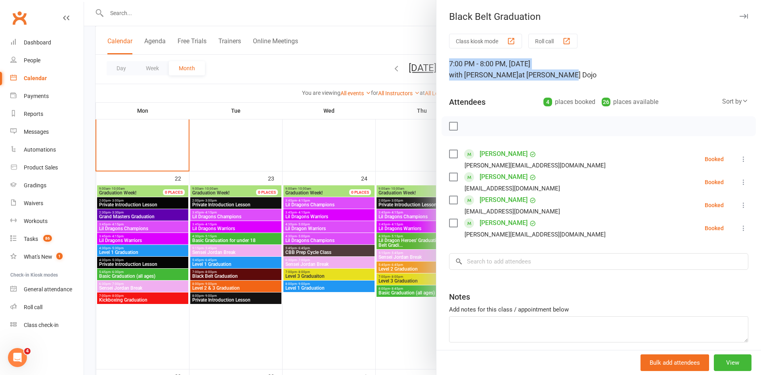
drag, startPoint x: 574, startPoint y: 74, endPoint x: 448, endPoint y: 64, distance: 126.0
click at [448, 64] on div "Class kiosk mode Roll call 7:00 PM - 8:00 PM, [DATE] with [PERSON_NAME] at [PER…" at bounding box center [598, 208] width 325 height 348
click at [513, 261] on input "search" at bounding box center [598, 261] width 299 height 17
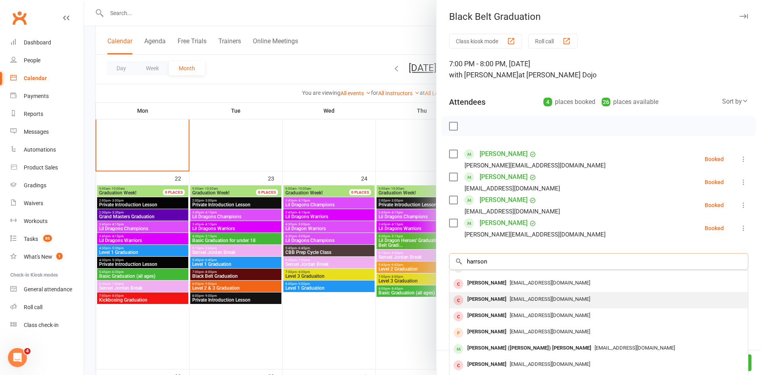
scroll to position [0, 0]
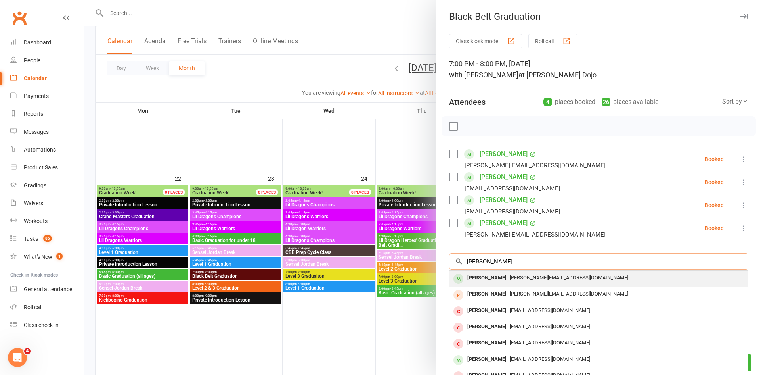
type input "[PERSON_NAME]"
click at [510, 280] on span "[PERSON_NAME][EMAIL_ADDRESS][DOMAIN_NAME]" at bounding box center [569, 277] width 119 height 6
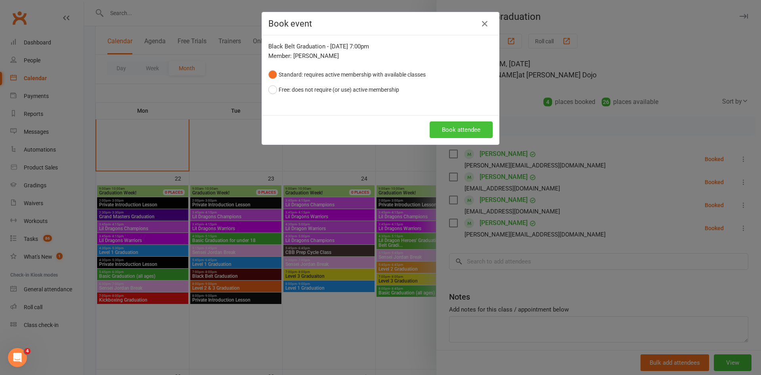
click at [453, 128] on button "Book attendee" at bounding box center [461, 129] width 63 height 17
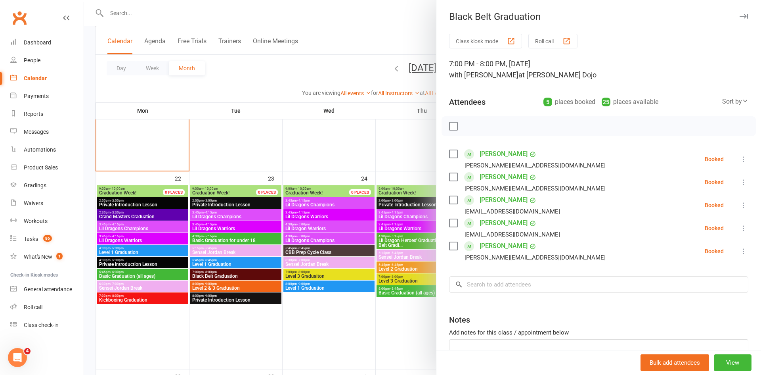
click at [375, 32] on div at bounding box center [422, 187] width 677 height 375
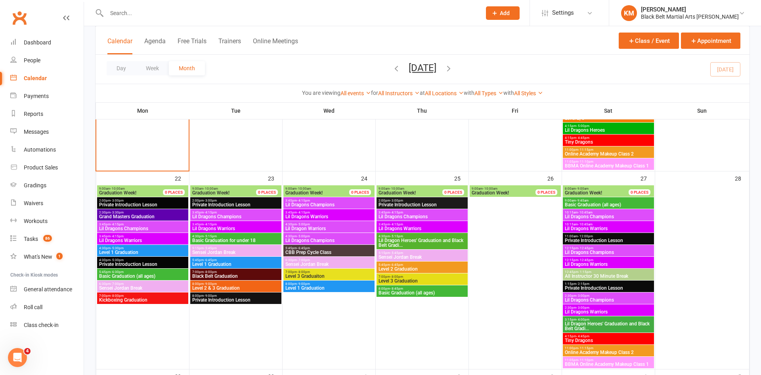
click at [375, 32] on div at bounding box center [422, 187] width 677 height 375
click at [375, 32] on div "Calendar Agenda Free Trials Trainers Online Meetings Class / Event Appointment" at bounding box center [423, 40] width 654 height 29
click at [127, 7] on div at bounding box center [285, 13] width 381 height 26
click at [126, 10] on input "text" at bounding box center [289, 13] width 371 height 11
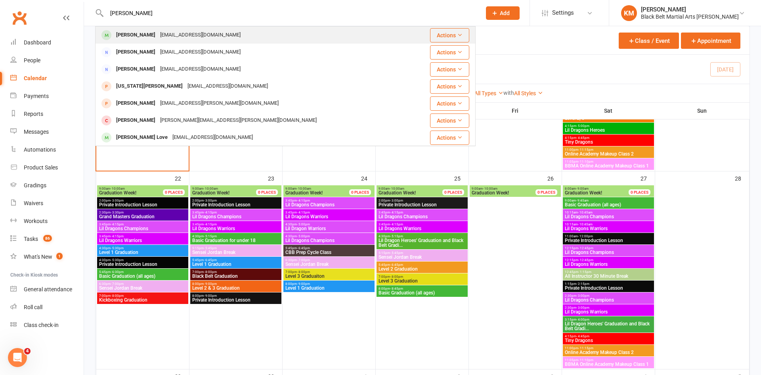
type input "max love"
click at [131, 34] on div "Max Love" at bounding box center [136, 34] width 44 height 11
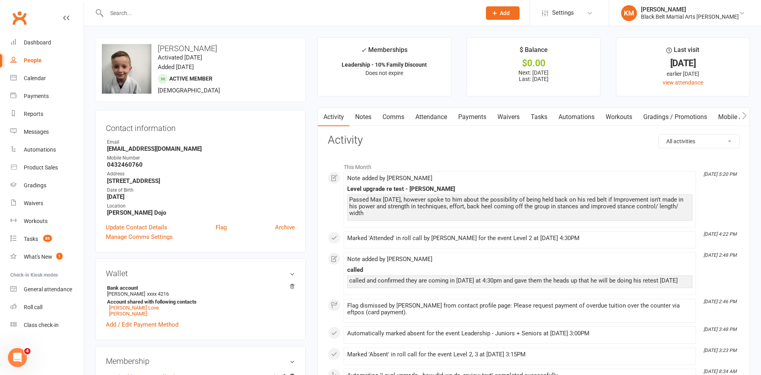
click at [266, 8] on input "text" at bounding box center [289, 13] width 371 height 11
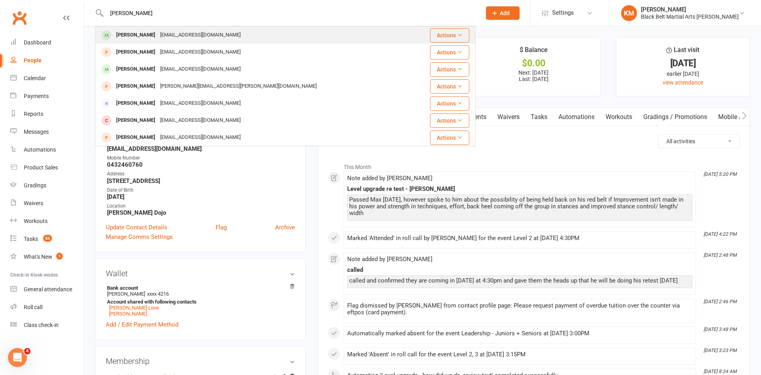
type input "Max Johnsotn"
click at [270, 34] on div "Max Johnston angielee_46@hotmail.com" at bounding box center [257, 35] width 323 height 16
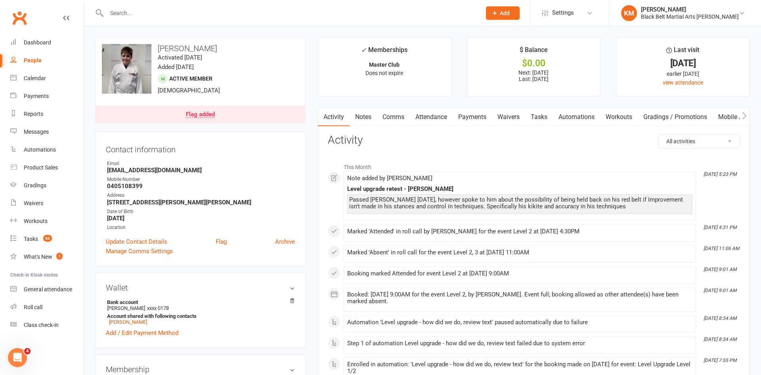
click at [586, 209] on div "Passed Max today, however spoke to him about the possibility of being held back…" at bounding box center [519, 202] width 341 height 13
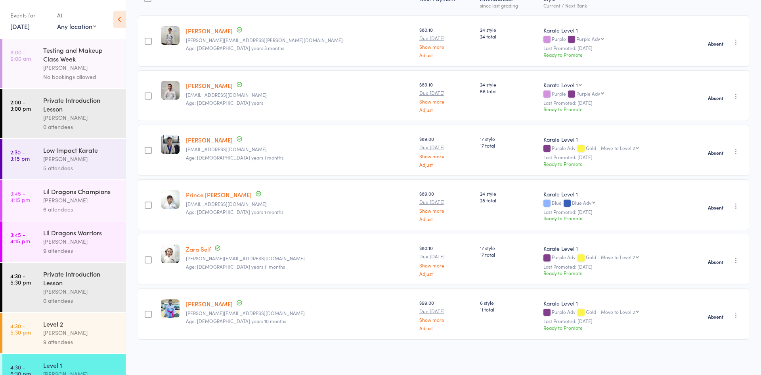
scroll to position [212, 0]
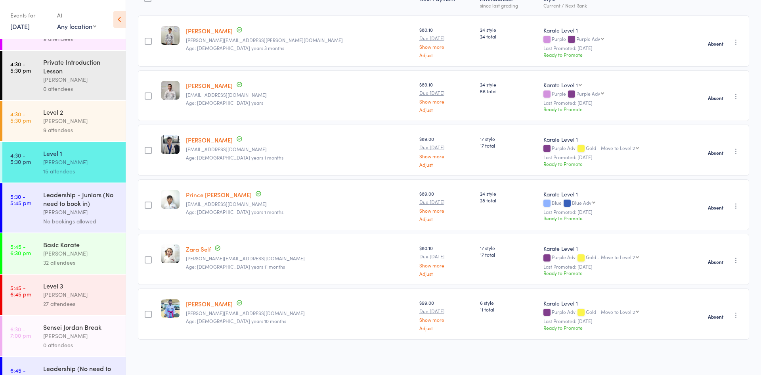
click at [52, 286] on div "Level 3" at bounding box center [81, 285] width 76 height 9
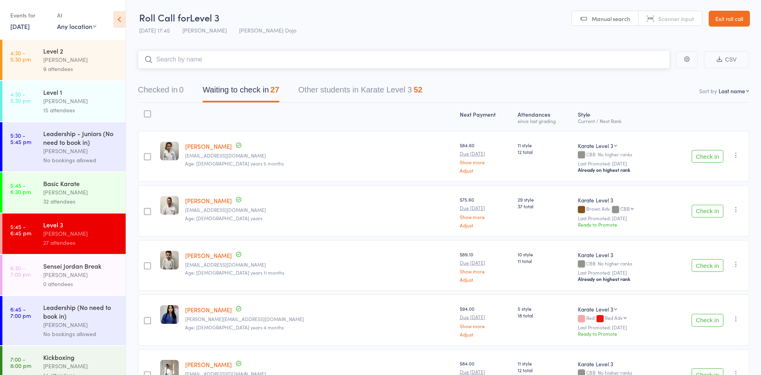
scroll to position [264, 0]
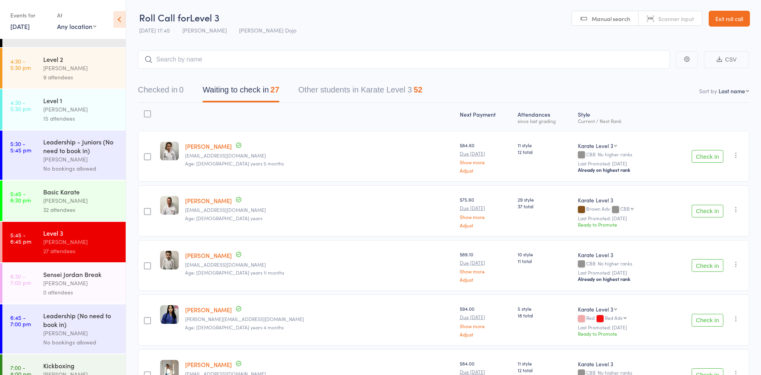
click at [67, 190] on div "Basic Karate" at bounding box center [81, 191] width 76 height 9
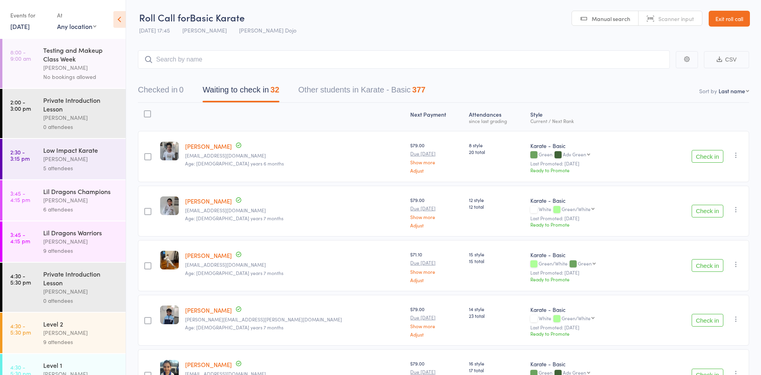
click at [232, 149] on link "[PERSON_NAME]" at bounding box center [208, 146] width 47 height 8
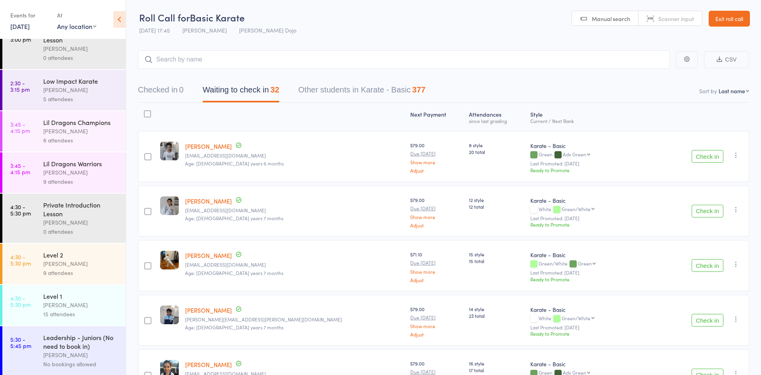
scroll to position [75, 0]
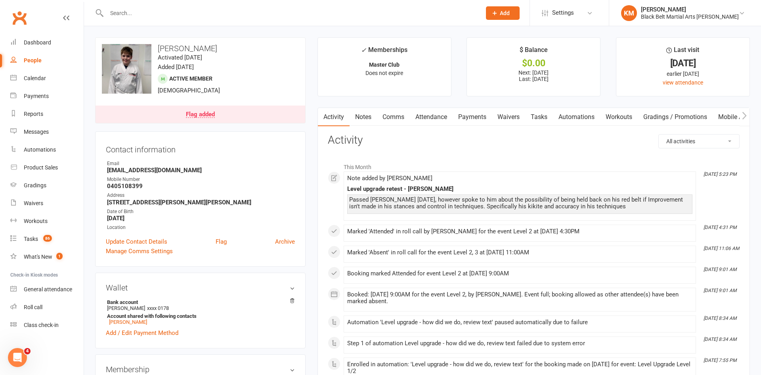
click at [219, 52] on div "upload photo change photo [PERSON_NAME] Activated [DATE] Added [DATE] Active me…" at bounding box center [200, 80] width 210 height 86
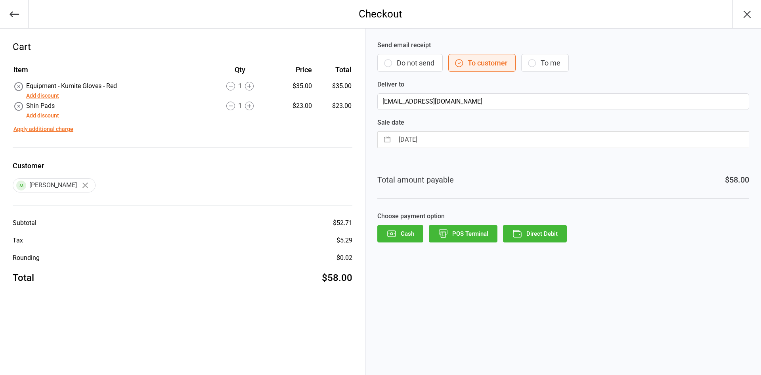
click at [528, 234] on button "Direct Debit" at bounding box center [535, 233] width 64 height 17
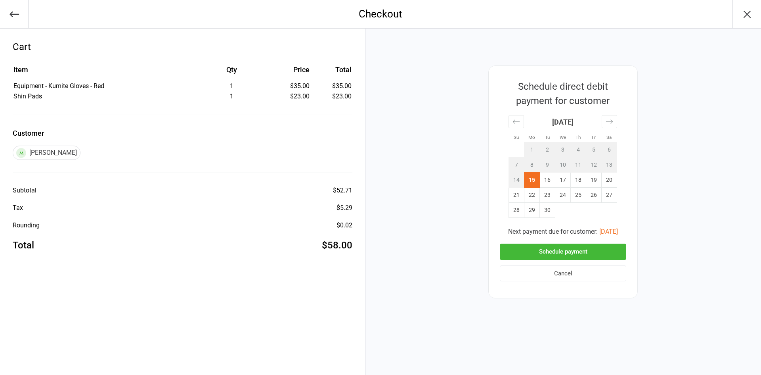
click at [527, 255] on button "Schedule payment" at bounding box center [563, 251] width 126 height 16
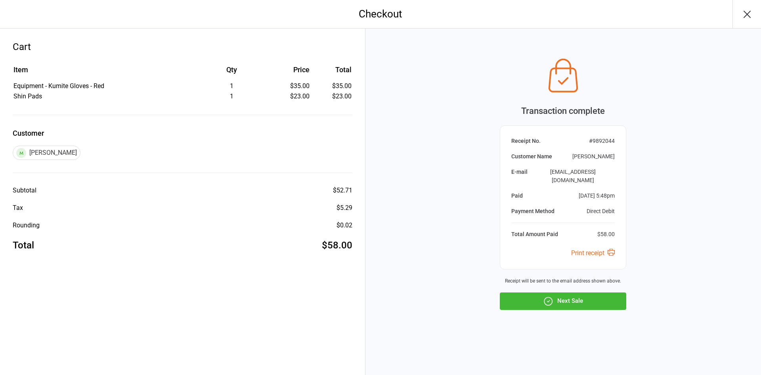
click at [544, 302] on icon "button" at bounding box center [548, 301] width 10 height 10
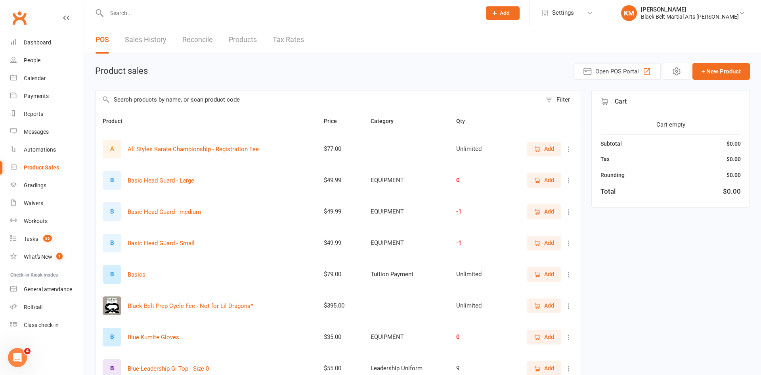
click at [123, 18] on input "text" at bounding box center [289, 13] width 371 height 11
type input "[PERSON_NAME]"
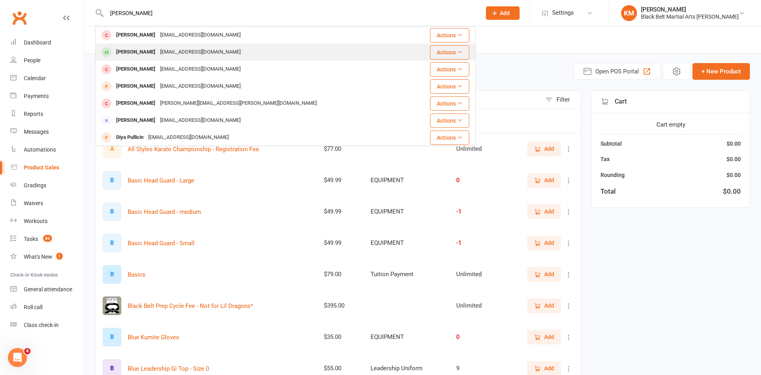
type input "[PERSON_NAME]"
click at [142, 50] on div "[PERSON_NAME]" at bounding box center [136, 51] width 44 height 11
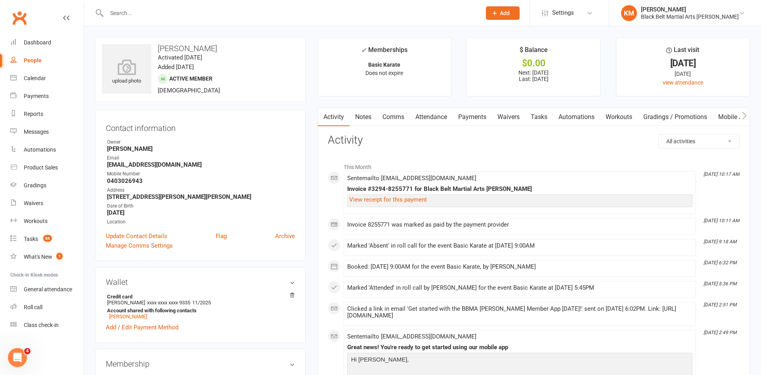
click at [470, 118] on link "Payments" at bounding box center [472, 117] width 39 height 18
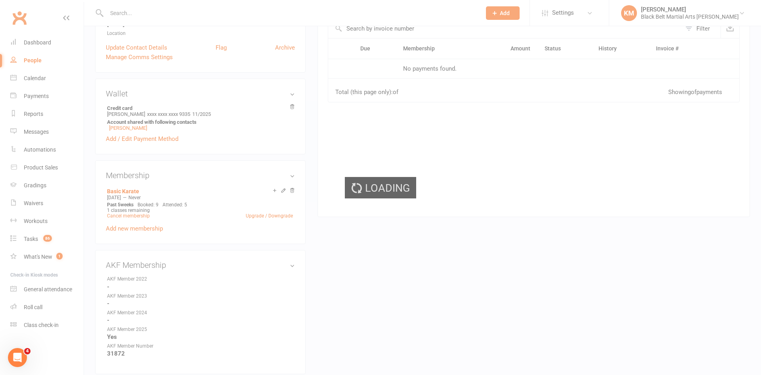
scroll to position [189, 0]
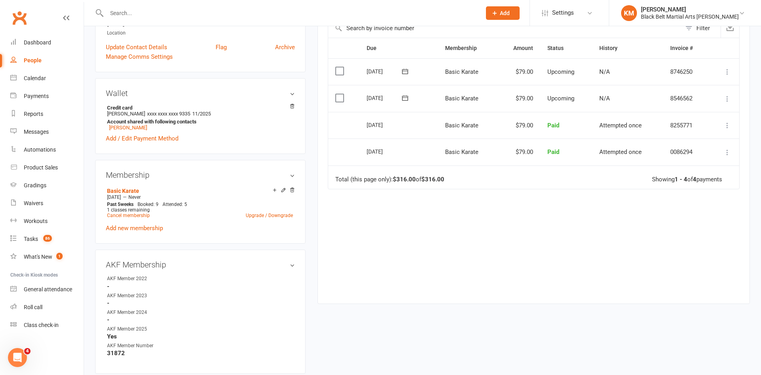
click at [725, 98] on icon at bounding box center [727, 99] width 8 height 8
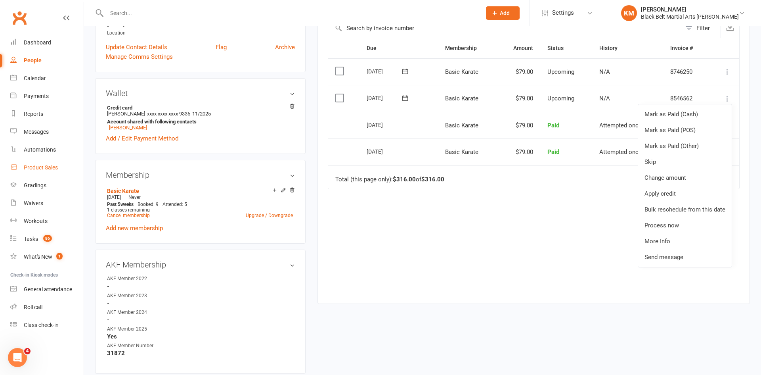
click at [35, 168] on div "Product Sales" at bounding box center [41, 167] width 34 height 6
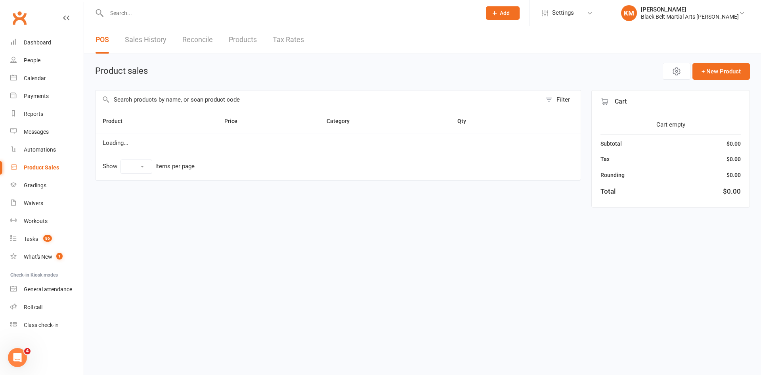
select select "10"
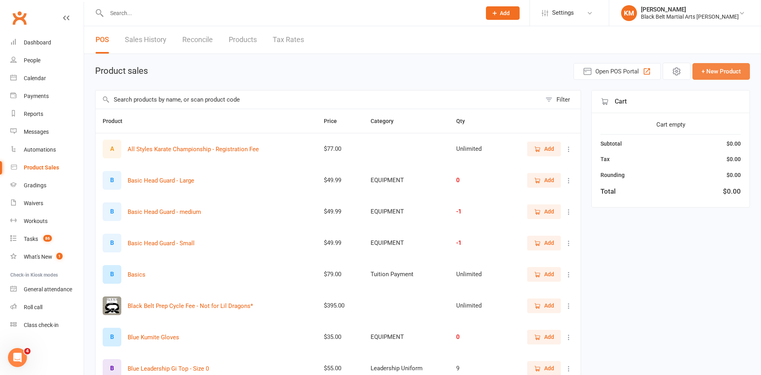
click at [739, 70] on button "+ New Product" at bounding box center [720, 71] width 57 height 17
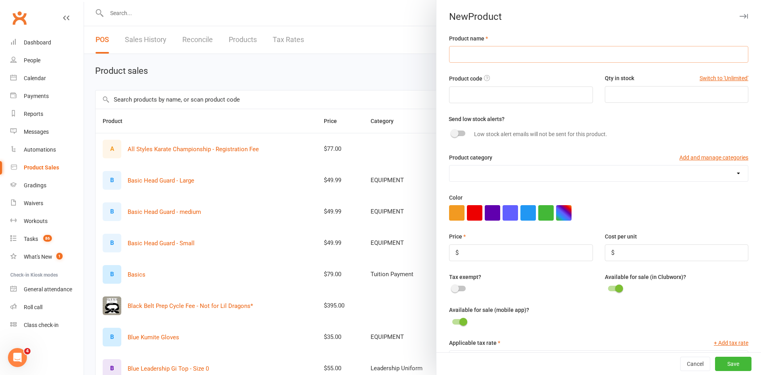
click at [461, 60] on input "text" at bounding box center [598, 54] width 299 height 17
type input "Water"
click at [704, 79] on button "Switch to 'Unlimited'" at bounding box center [724, 78] width 49 height 9
type input "Unlimited"
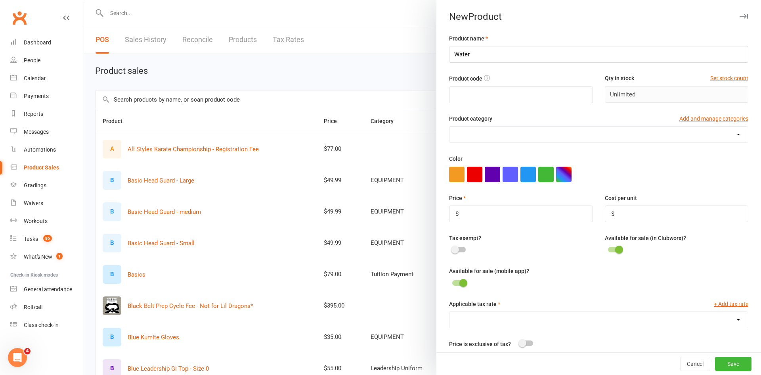
click at [530, 134] on select "CLOTHING EQUIPMENT EVENT Kickboxing Gear and Uniforms Leadership Uniform Progra…" at bounding box center [598, 134] width 298 height 16
click at [508, 117] on div "Product category Add and manage categories" at bounding box center [598, 120] width 299 height 12
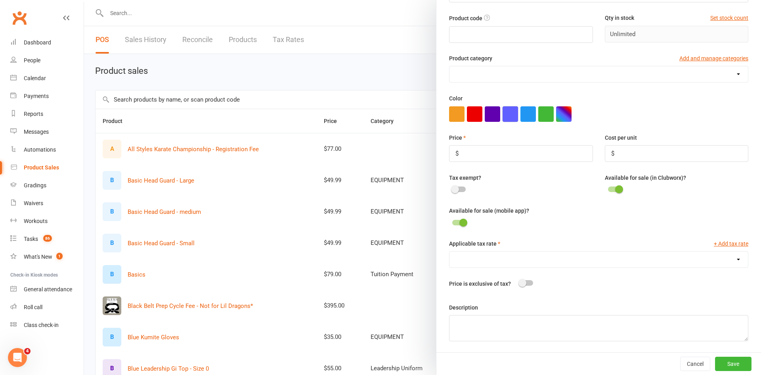
click at [510, 113] on button "button" at bounding box center [510, 113] width 15 height 15
click at [459, 190] on div at bounding box center [458, 189] width 13 height 6
click at [452, 188] on input "checkbox" at bounding box center [452, 188] width 0 height 0
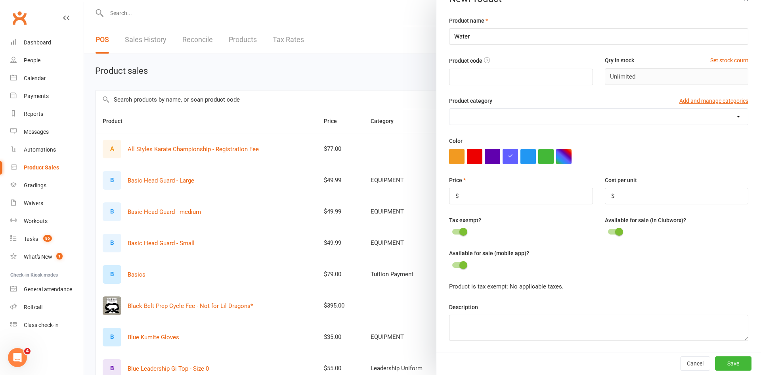
scroll to position [18, 0]
click at [457, 232] on div at bounding box center [458, 232] width 13 height 6
click at [452, 230] on input "checkbox" at bounding box center [452, 230] width 0 height 0
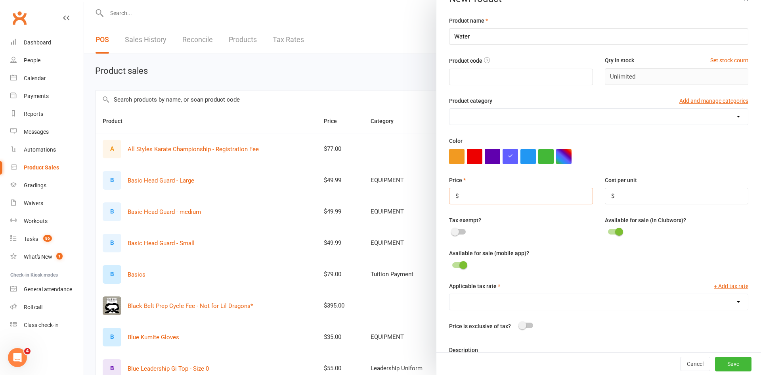
click at [466, 200] on input "number" at bounding box center [520, 195] width 143 height 17
type input "2"
click at [464, 264] on span at bounding box center [463, 265] width 8 height 8
click at [452, 264] on input "checkbox" at bounding box center [452, 264] width 0 height 0
click at [623, 230] on div at bounding box center [676, 233] width 143 height 10
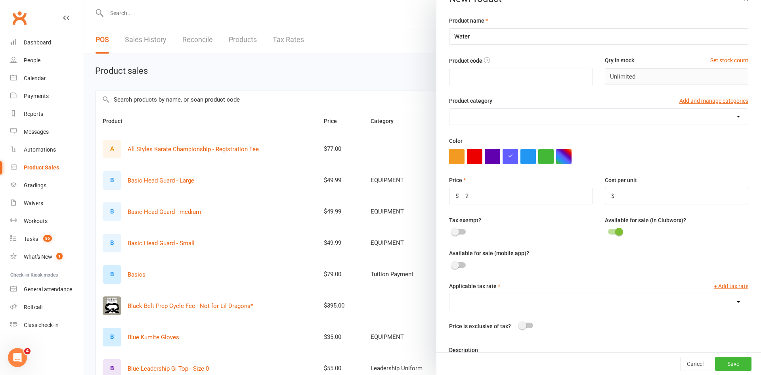
scroll to position [60, 0]
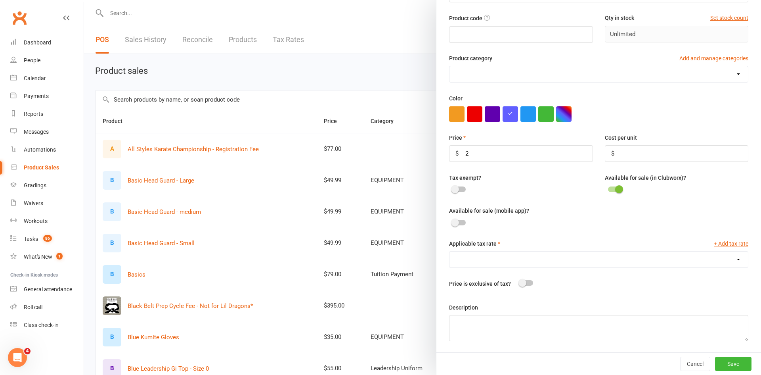
click at [614, 185] on div at bounding box center [676, 190] width 143 height 10
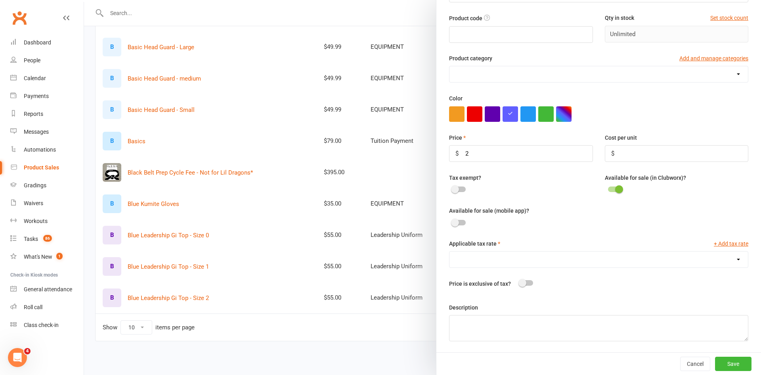
click at [491, 260] on select "GST (10.0%)" at bounding box center [598, 259] width 298 height 16
select select "518"
click at [449, 251] on select "GST (10.0%)" at bounding box center [598, 259] width 298 height 16
click at [727, 366] on button "Save" at bounding box center [733, 363] width 36 height 14
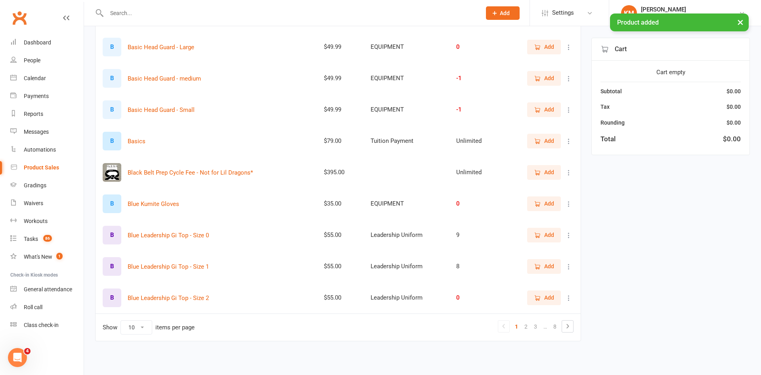
scroll to position [0, 0]
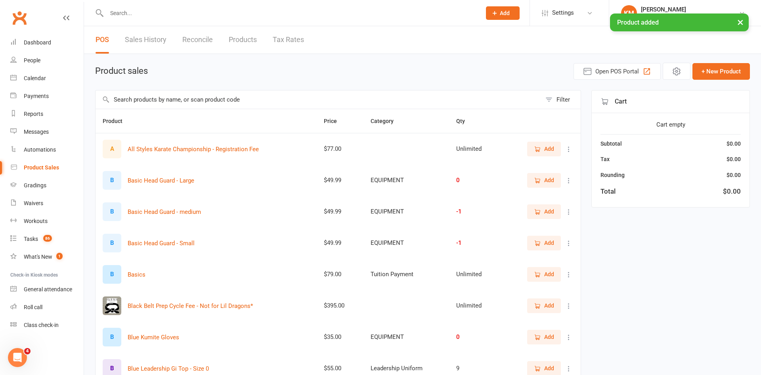
click at [359, 101] on input "text" at bounding box center [319, 99] width 446 height 18
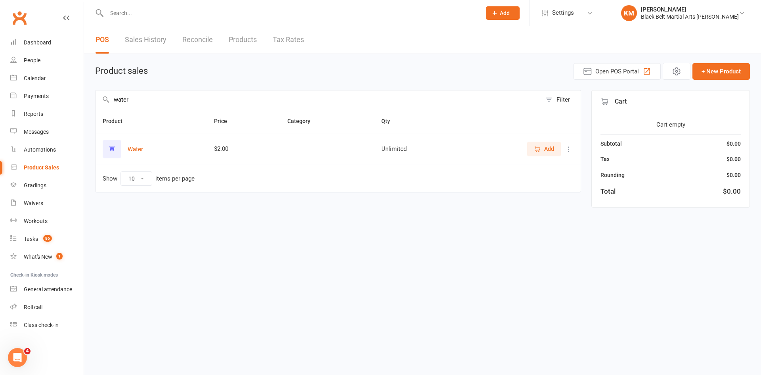
type input "water"
click at [546, 151] on span "Add" at bounding box center [549, 148] width 10 height 9
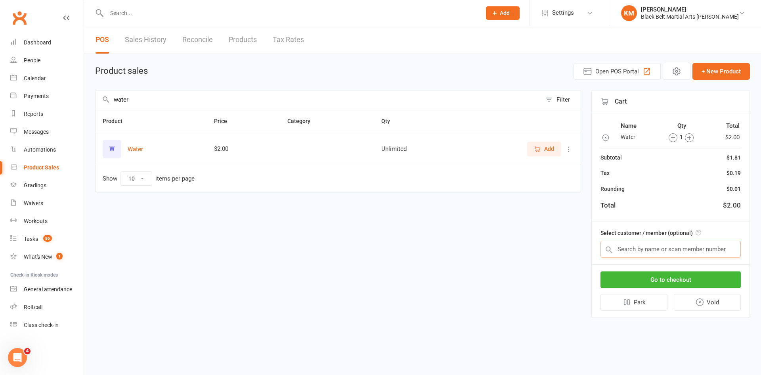
click at [644, 244] on input "text" at bounding box center [671, 249] width 140 height 17
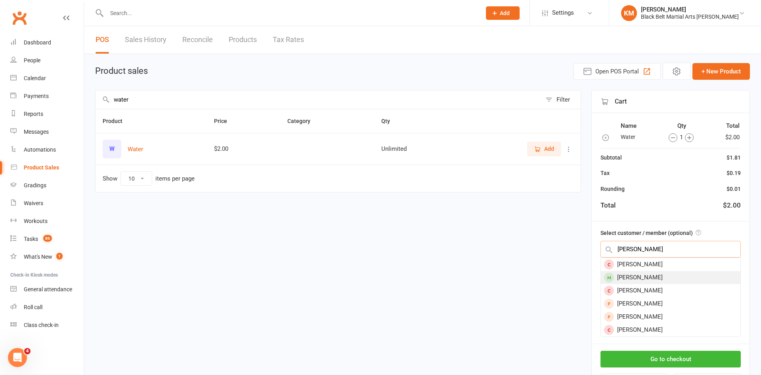
type input "James Pullin"
click at [650, 276] on div "James Pullen" at bounding box center [671, 277] width 140 height 13
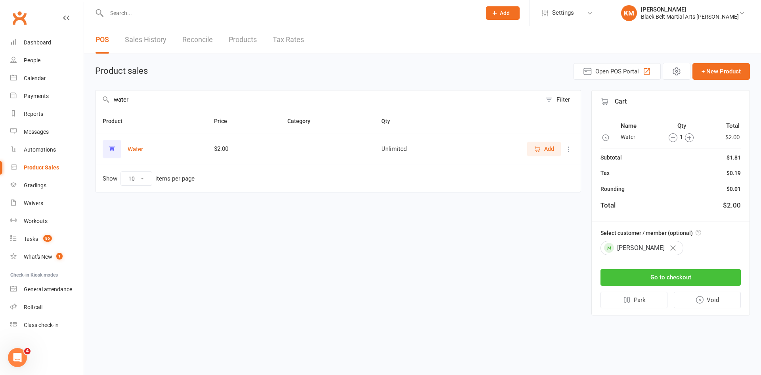
click at [650, 276] on button "Go to checkout" at bounding box center [671, 277] width 140 height 17
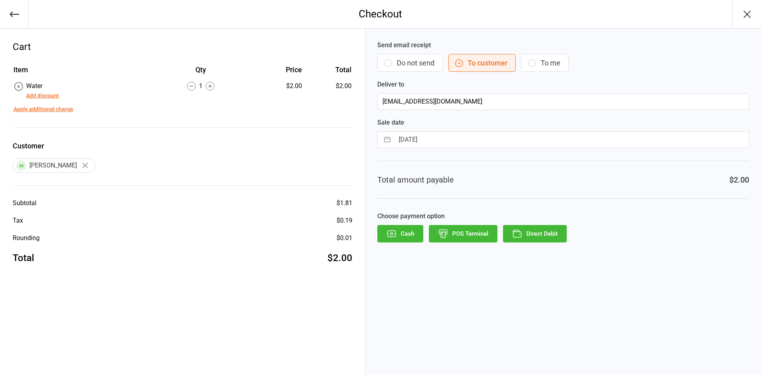
click at [522, 230] on button "Direct Debit" at bounding box center [535, 233] width 64 height 17
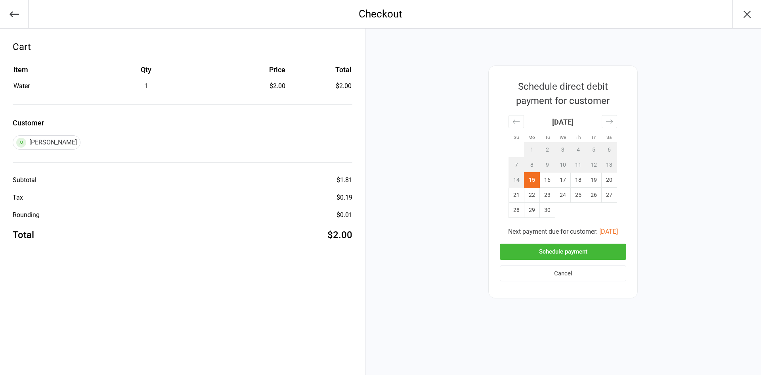
click at [532, 253] on button "Schedule payment" at bounding box center [563, 251] width 126 height 16
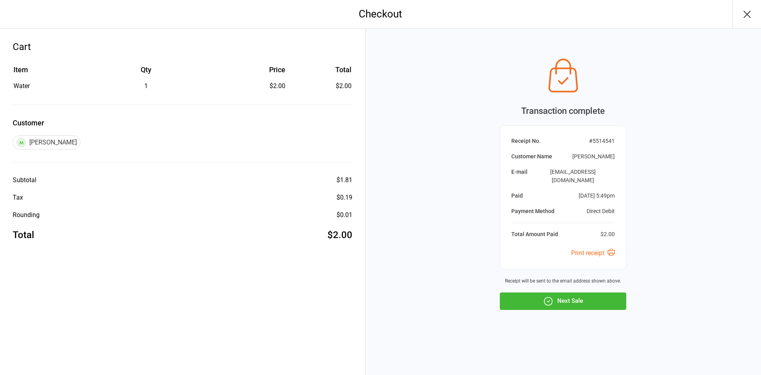
click at [551, 296] on icon "button" at bounding box center [548, 301] width 10 height 10
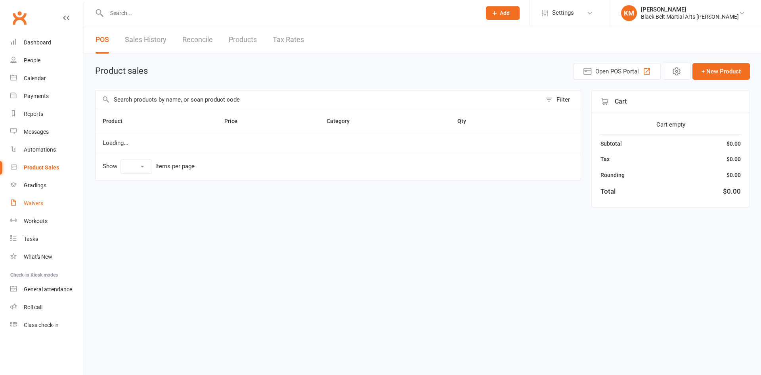
select select "10"
click at [33, 204] on div "Waivers" at bounding box center [33, 203] width 19 height 6
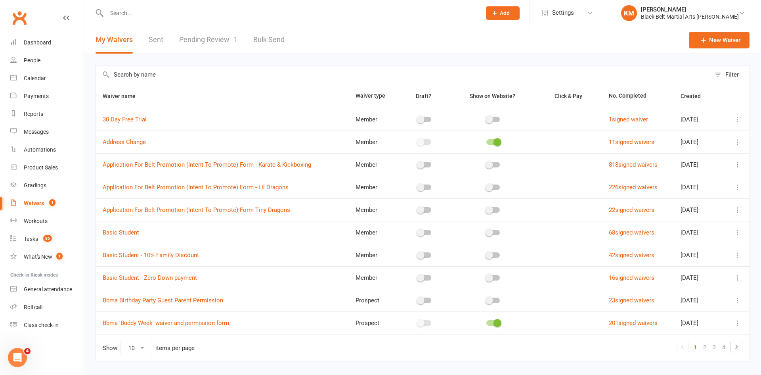
click at [216, 39] on link "Pending Review 1" at bounding box center [208, 39] width 58 height 27
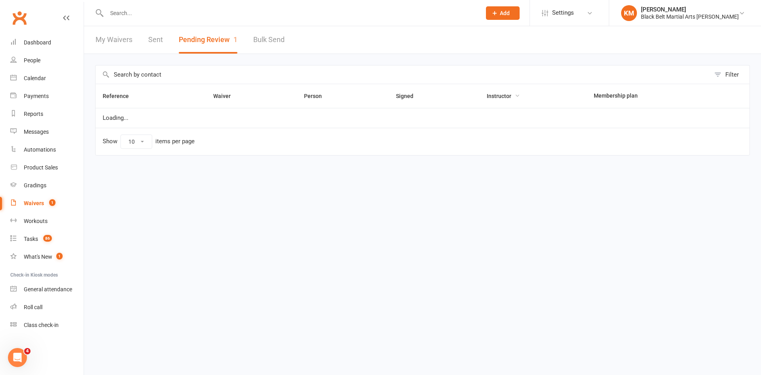
select select "50"
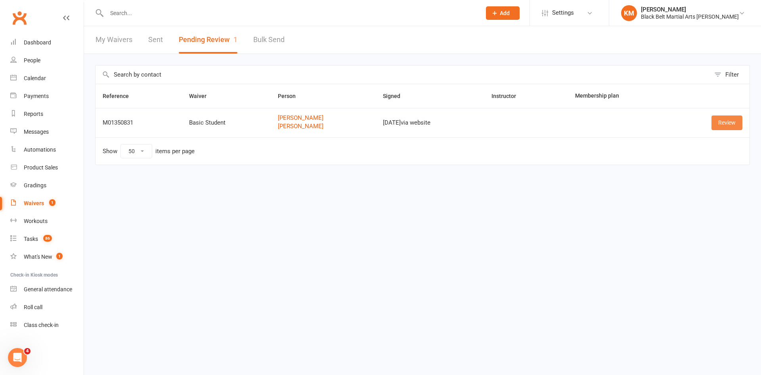
click at [723, 121] on link "Review" at bounding box center [726, 122] width 31 height 14
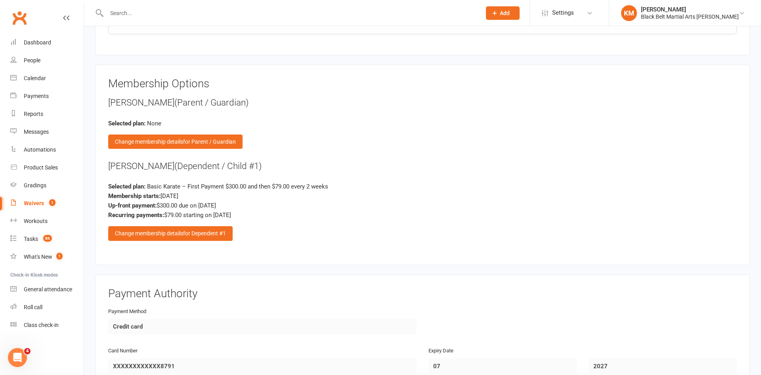
scroll to position [954, 0]
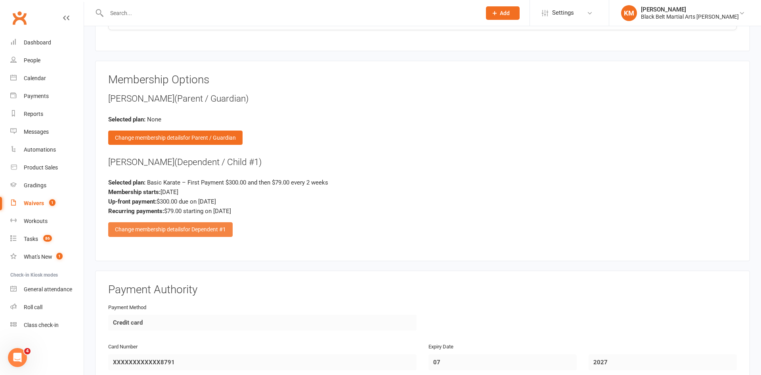
click at [155, 228] on div "Change membership details for Dependent #1" at bounding box center [170, 229] width 124 height 14
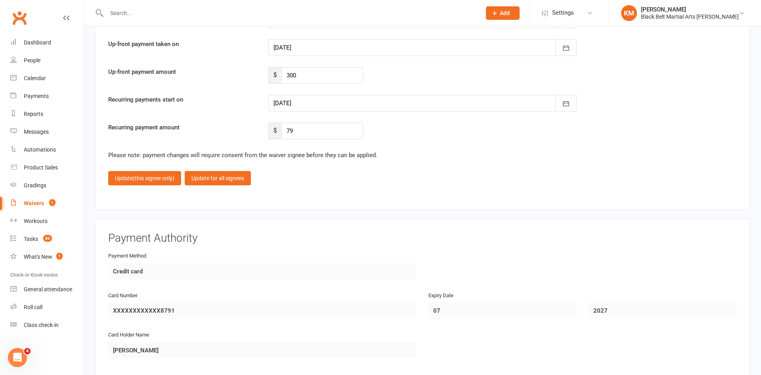
scroll to position [1580, 0]
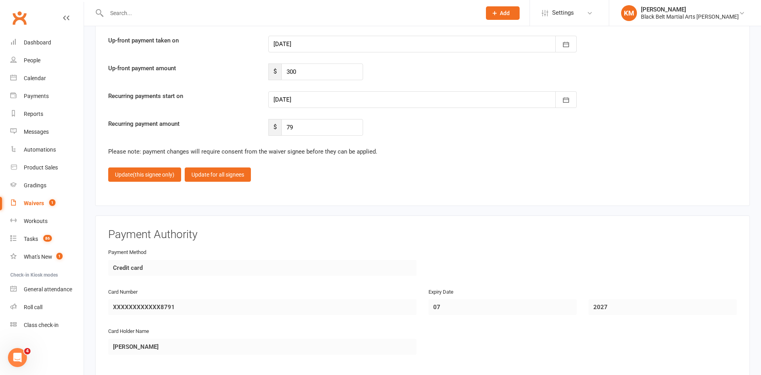
click at [337, 98] on div at bounding box center [422, 99] width 308 height 17
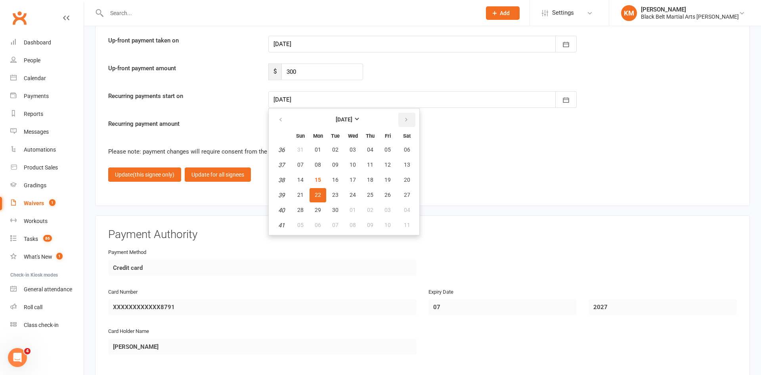
click at [402, 120] on button "button" at bounding box center [406, 120] width 17 height 14
click at [352, 183] on button "15" at bounding box center [352, 180] width 17 height 14
type input "15 Oct 2025"
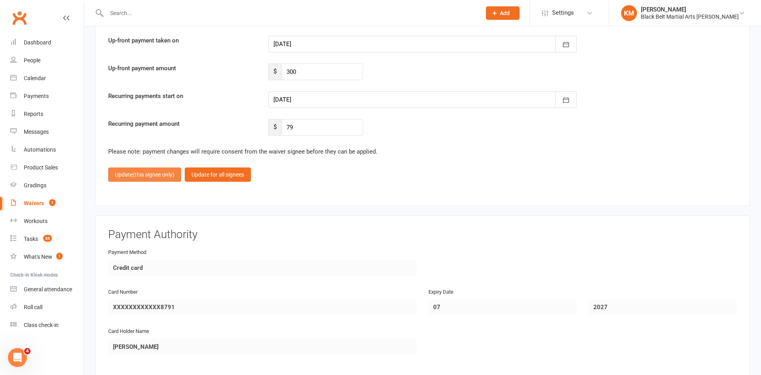
click at [128, 173] on button "Update (this signee only)" at bounding box center [144, 174] width 73 height 14
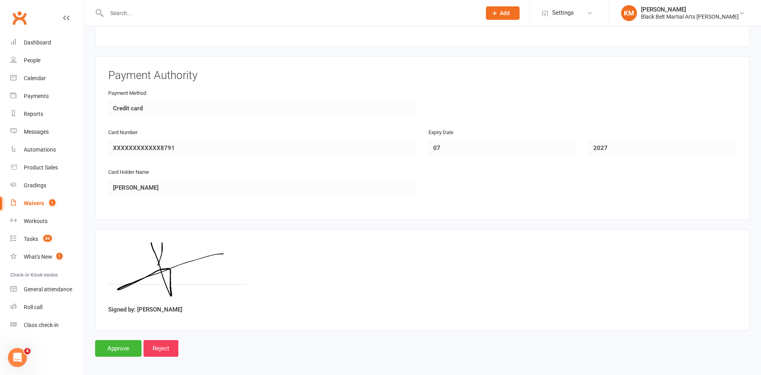
scroll to position [1172, 0]
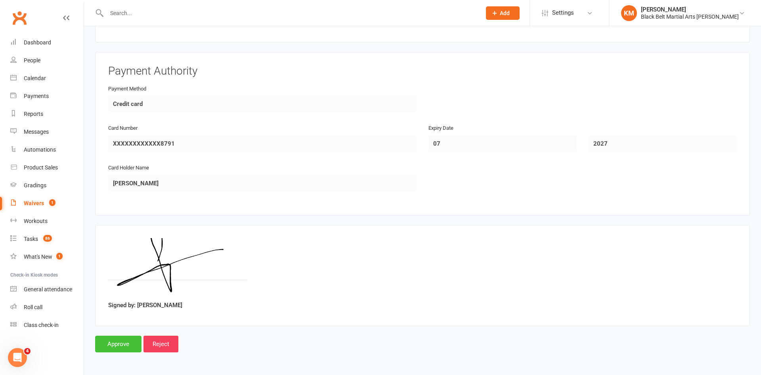
click at [130, 344] on input "Approve" at bounding box center [118, 343] width 46 height 17
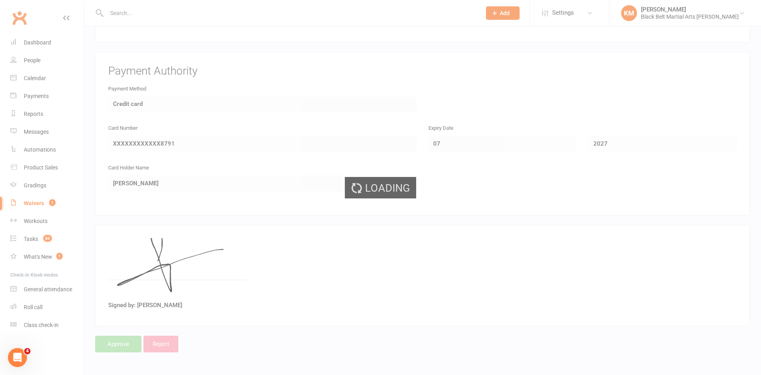
select select "50"
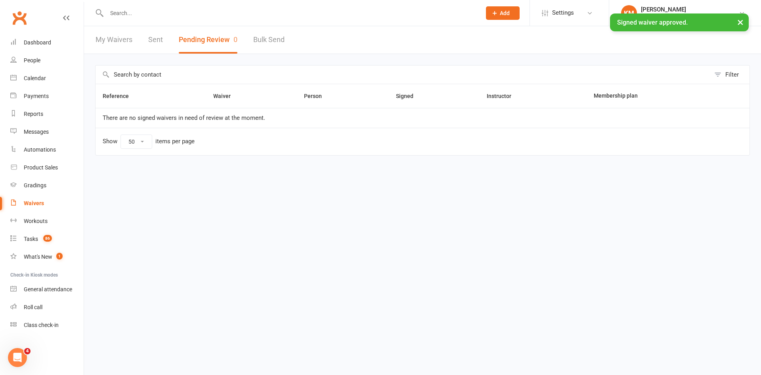
click at [117, 11] on input "text" at bounding box center [289, 13] width 371 height 11
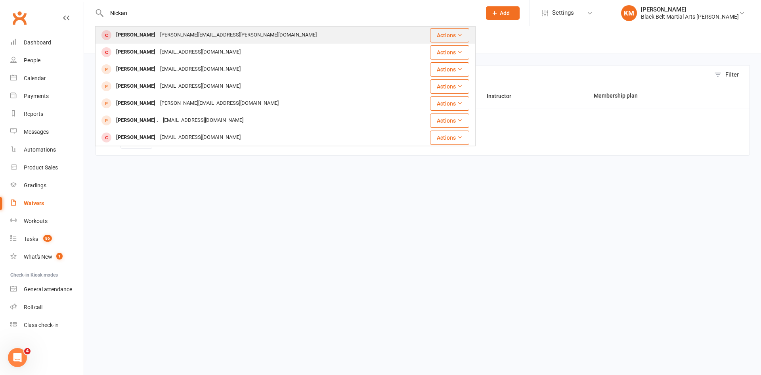
type input "Nickan"
click at [120, 33] on div "Nickan Darbooy" at bounding box center [136, 34] width 44 height 11
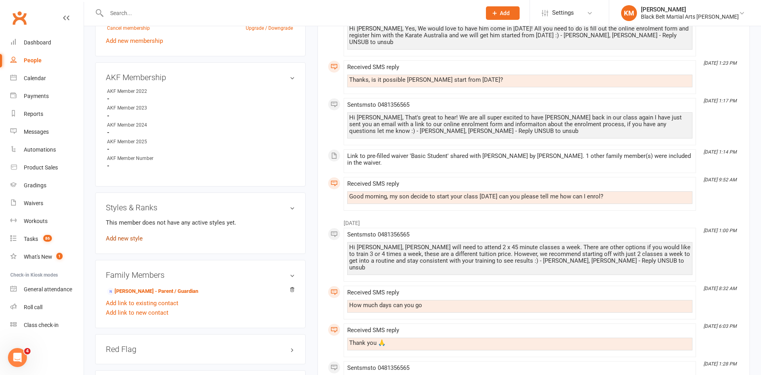
click at [136, 237] on link "Add new style" at bounding box center [124, 238] width 37 height 7
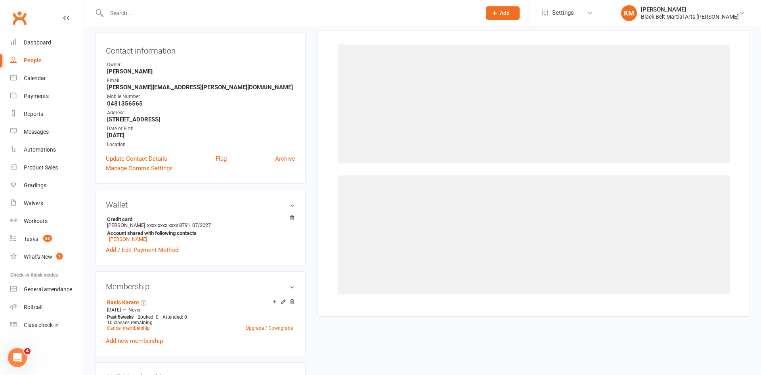
scroll to position [68, 0]
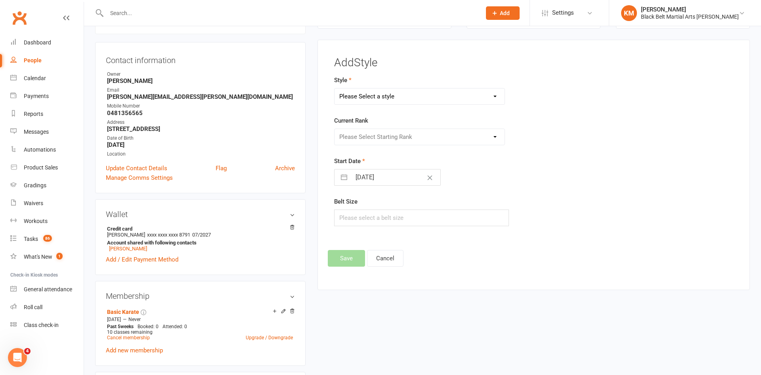
click at [420, 98] on select "Please Select a style All Grades Karate CDG - Candidate for [PERSON_NAME] Grade…" at bounding box center [420, 96] width 170 height 16
select select "892"
click at [335, 88] on select "Please Select a style All Grades Karate CDG - Candidate for [PERSON_NAME] Grade…" at bounding box center [420, 96] width 170 height 16
click at [394, 128] on div "Please Select Starting Rank White Green/White Green Adv Green Blue - Move to Le…" at bounding box center [419, 136] width 171 height 17
click at [392, 137] on select "Please Select Starting Rank White Green/White Green Adv Green Blue - Move to Le…" at bounding box center [420, 137] width 170 height 16
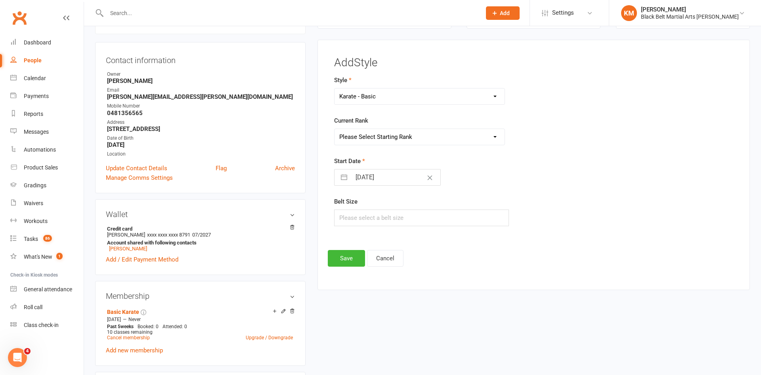
select select "8203"
click at [335, 129] on select "Please Select Starting Rank White Green/White Green Adv Green Blue - Move to Le…" at bounding box center [420, 137] width 170 height 16
click at [374, 214] on input "text" at bounding box center [421, 217] width 175 height 17
type input "1"
type input "2"
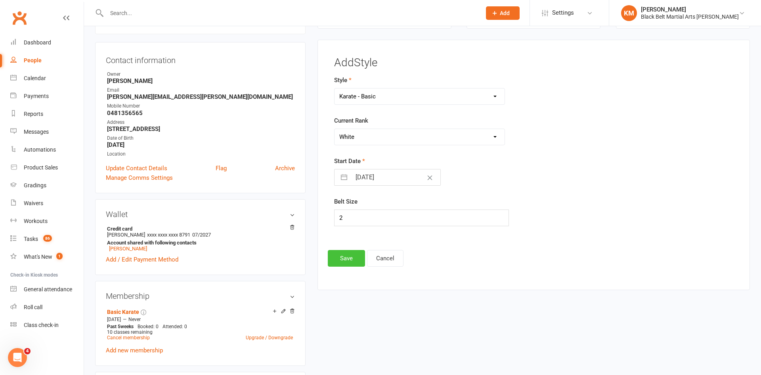
click at [353, 253] on button "Save" at bounding box center [346, 258] width 37 height 17
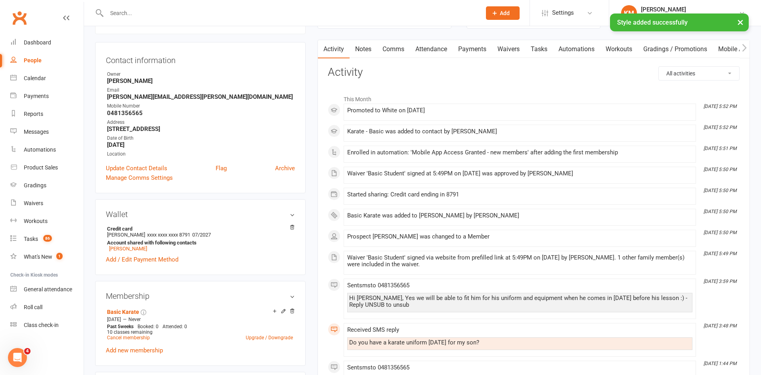
click at [427, 51] on link "Attendance" at bounding box center [431, 49] width 43 height 18
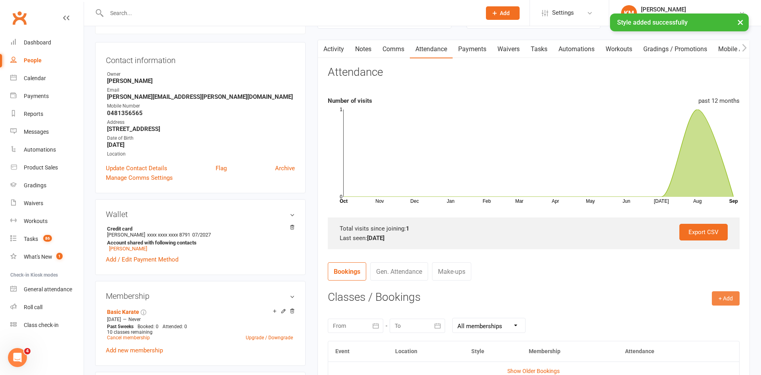
click at [725, 302] on button "+ Add" at bounding box center [726, 298] width 28 height 14
click at [707, 317] on link "Book Event" at bounding box center [700, 316] width 78 height 16
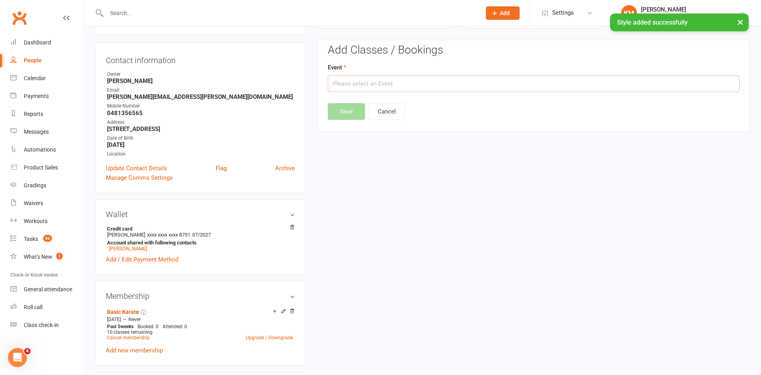
click at [537, 79] on input "text" at bounding box center [534, 83] width 412 height 17
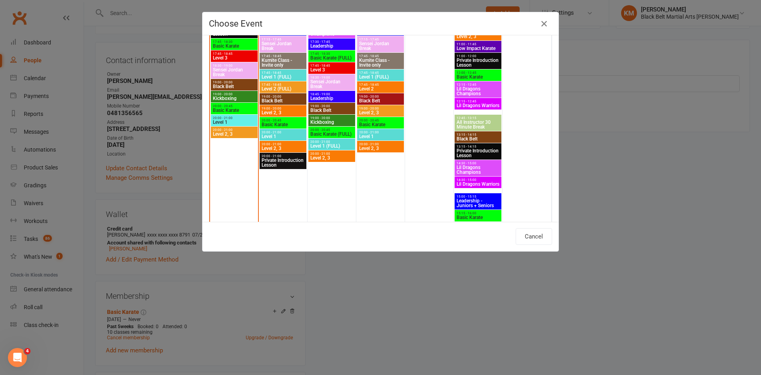
scroll to position [966, 0]
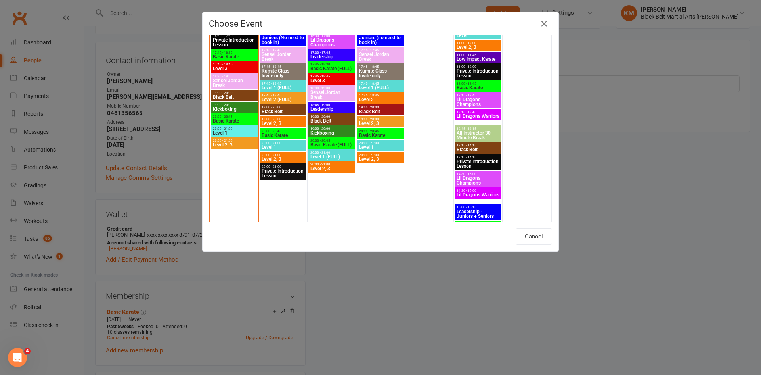
click at [241, 57] on span "Basic Karate" at bounding box center [234, 56] width 44 height 5
type input "Basic Karate - [DATE] 5:45:00 PM"
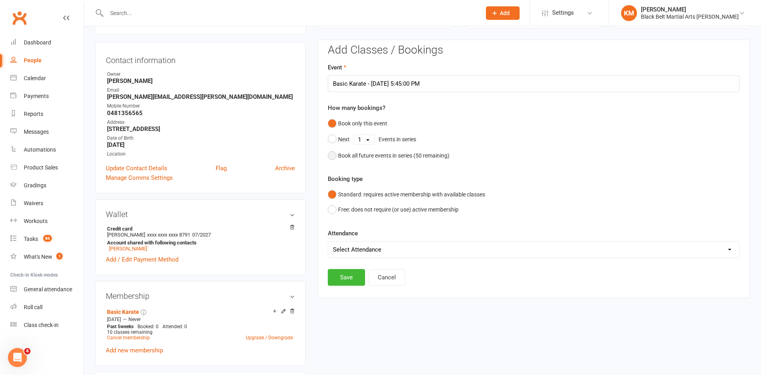
click at [394, 152] on div "Book all future events in series ( 50 remaining)" at bounding box center [393, 155] width 111 height 9
click at [357, 237] on button "Save" at bounding box center [346, 236] width 37 height 17
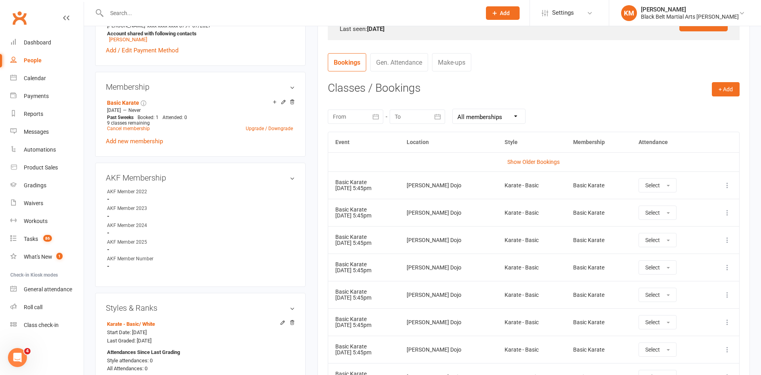
scroll to position [282, 0]
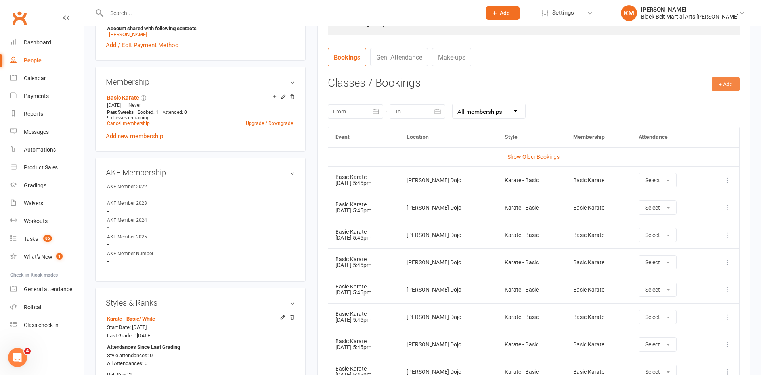
click at [719, 84] on button "+ Add" at bounding box center [726, 84] width 28 height 14
click at [662, 106] on link "Book Event" at bounding box center [700, 102] width 78 height 16
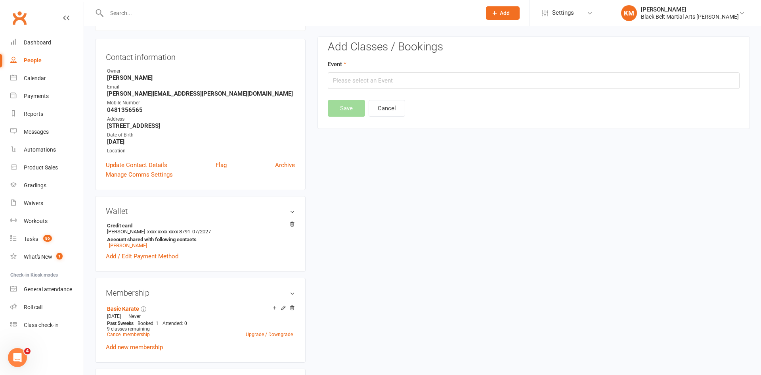
scroll to position [68, 0]
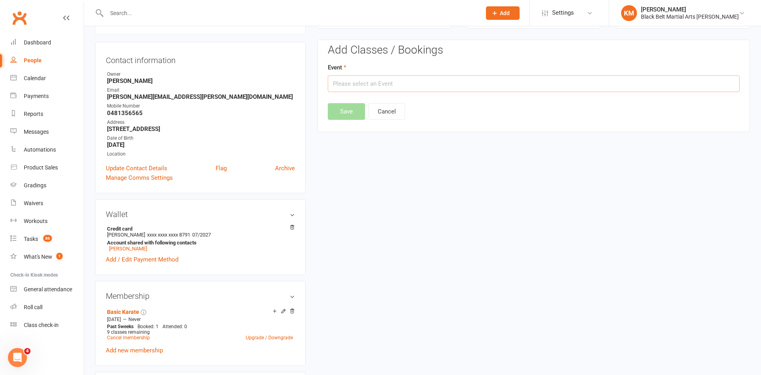
click at [599, 82] on input "text" at bounding box center [534, 83] width 412 height 17
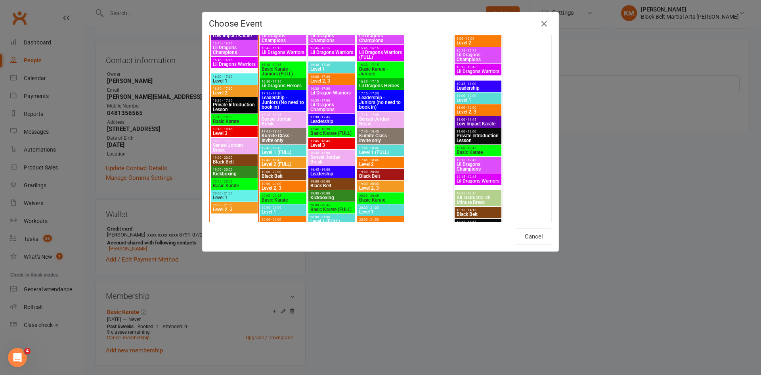
scroll to position [905, 0]
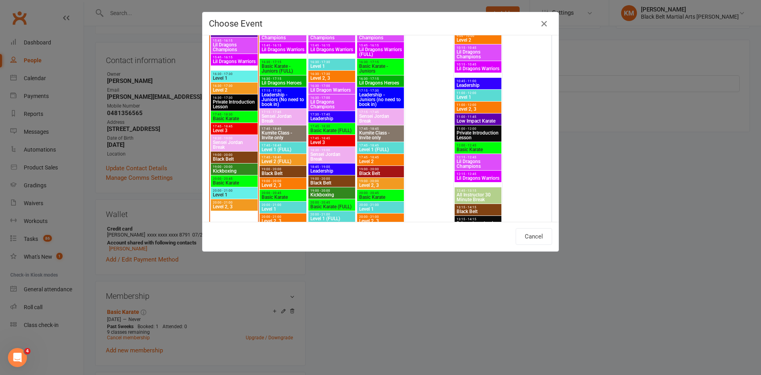
click at [334, 129] on span "Basic Karate (FULL)" at bounding box center [332, 130] width 44 height 5
type input "Basic Karate (FULL) - Sep 17, 2025 5:45:00 PM"
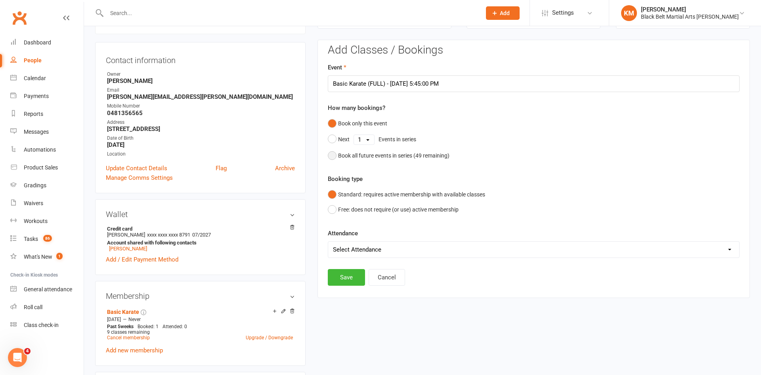
click at [360, 155] on div "Book all future events in series ( 49 remaining)" at bounding box center [393, 155] width 111 height 9
click at [347, 228] on button "Save" at bounding box center [346, 236] width 37 height 17
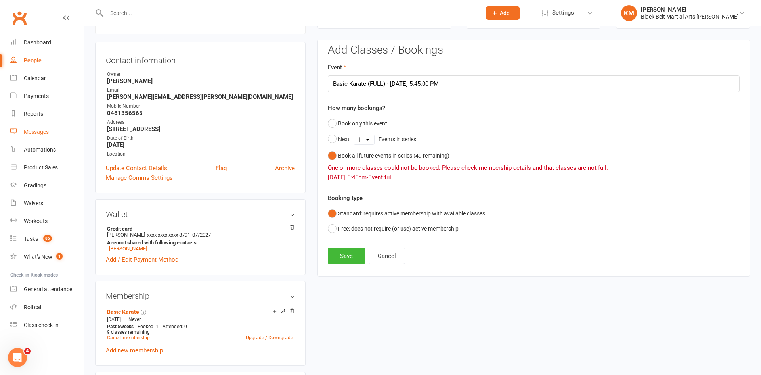
click at [27, 135] on link "Messages" at bounding box center [46, 132] width 73 height 18
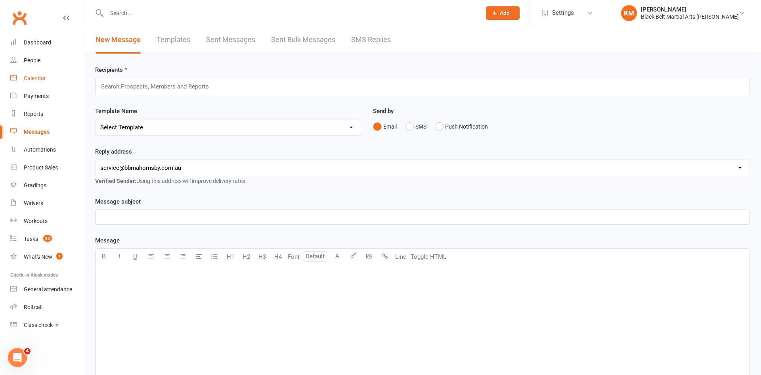
click at [32, 79] on div "Calendar" at bounding box center [35, 78] width 22 height 6
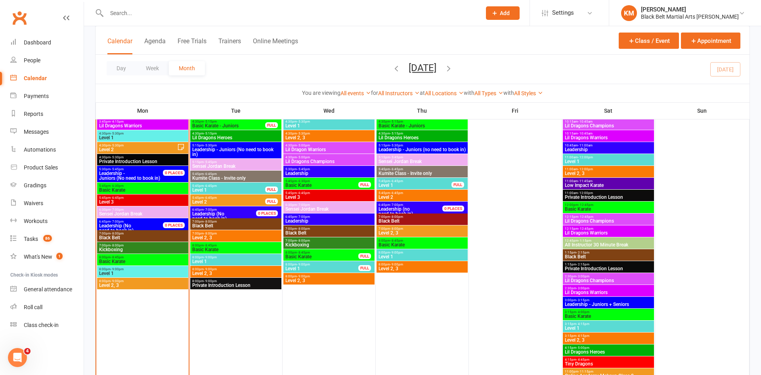
scroll to position [796, 0]
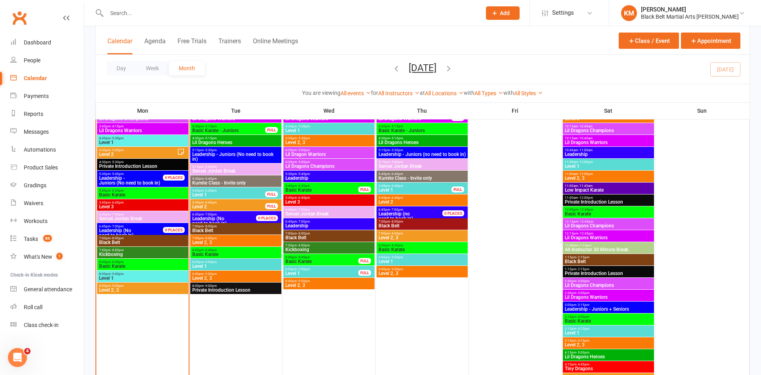
click at [321, 190] on span "Basic Karate" at bounding box center [322, 189] width 74 height 5
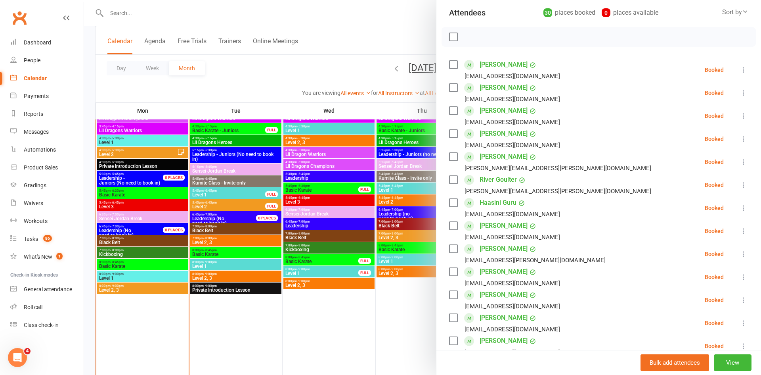
scroll to position [94, 0]
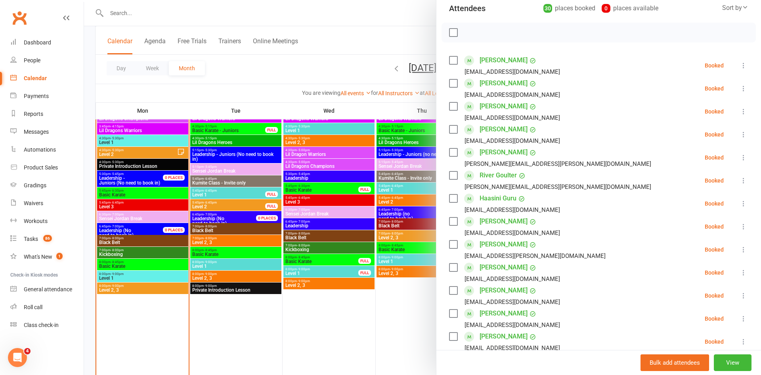
click at [743, 91] on icon at bounding box center [744, 88] width 8 height 8
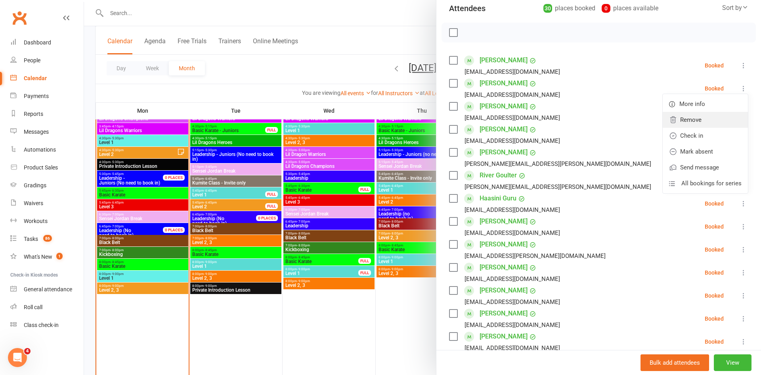
click at [709, 122] on link "Remove" at bounding box center [705, 120] width 85 height 16
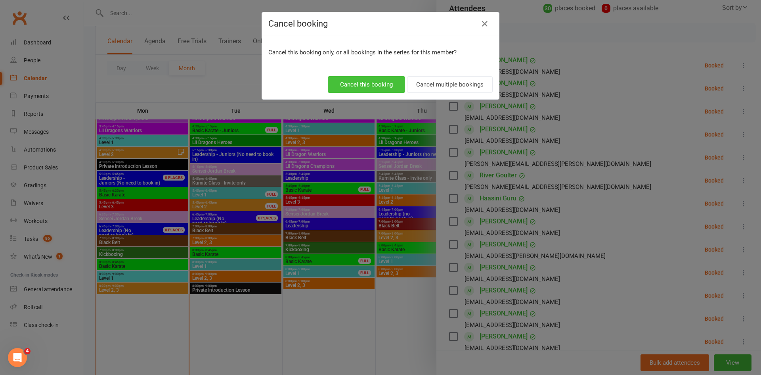
click at [351, 87] on button "Cancel this booking" at bounding box center [366, 84] width 77 height 17
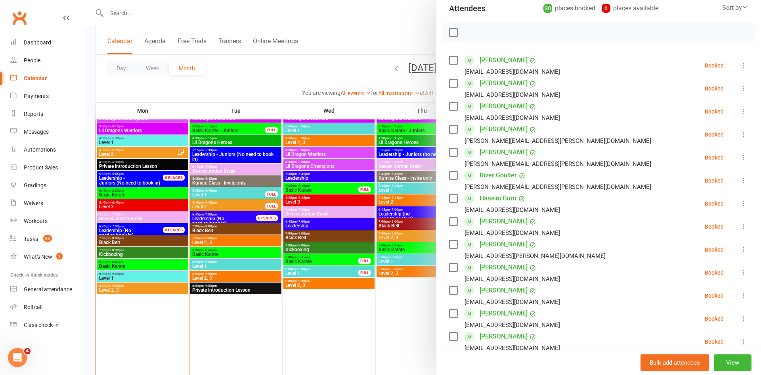
click at [269, 73] on div at bounding box center [422, 187] width 677 height 375
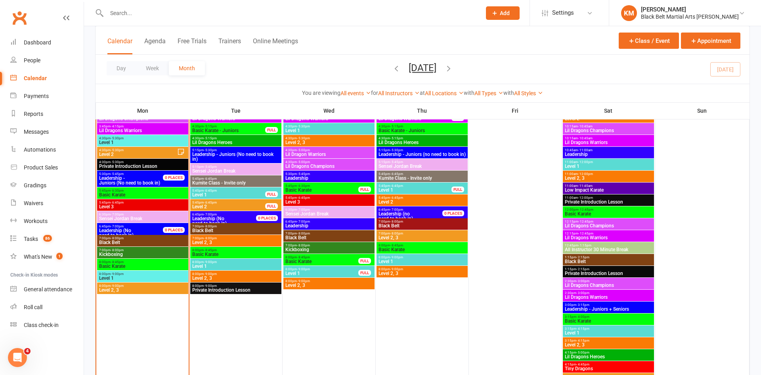
click at [117, 10] on input "text" at bounding box center [289, 13] width 371 height 11
type input "hannah"
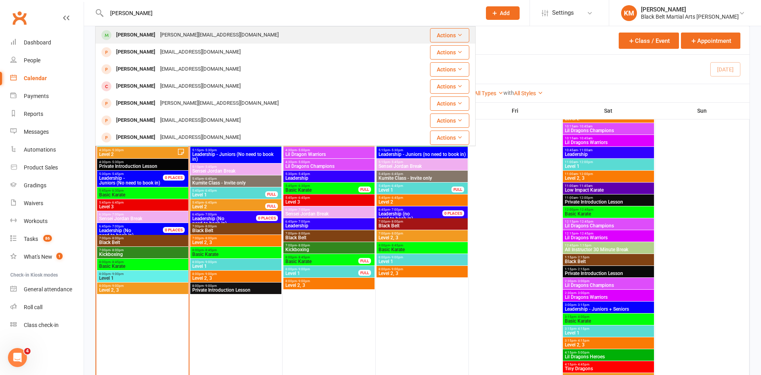
type input "Hannah atasha"
click at [128, 34] on div "[PERSON_NAME]" at bounding box center [136, 34] width 44 height 11
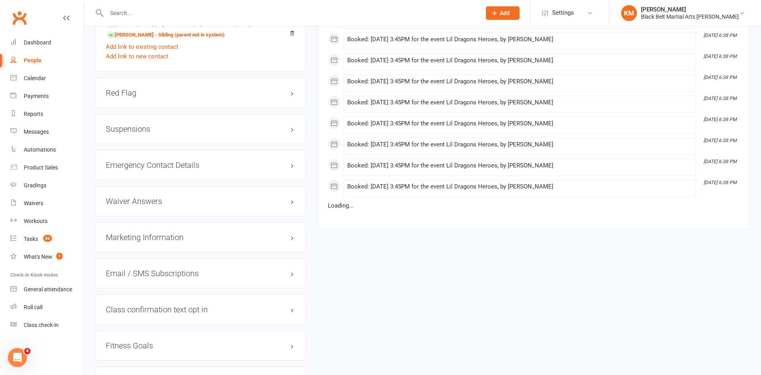
scroll to position [728, 0]
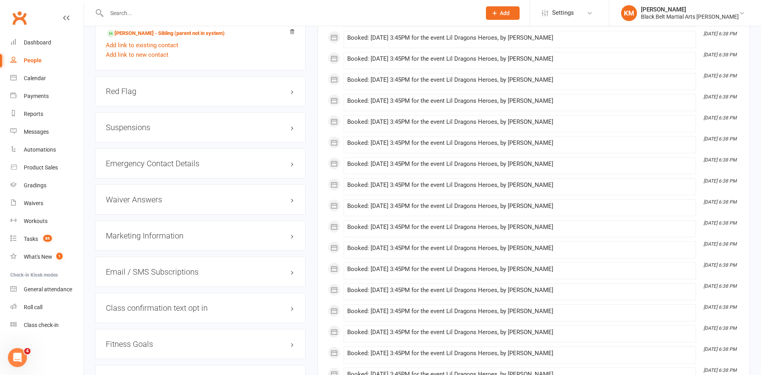
click at [196, 221] on div "Marketing Information edit" at bounding box center [200, 235] width 210 height 30
click at [148, 231] on h3 "Marketing Information edit" at bounding box center [200, 235] width 189 height 9
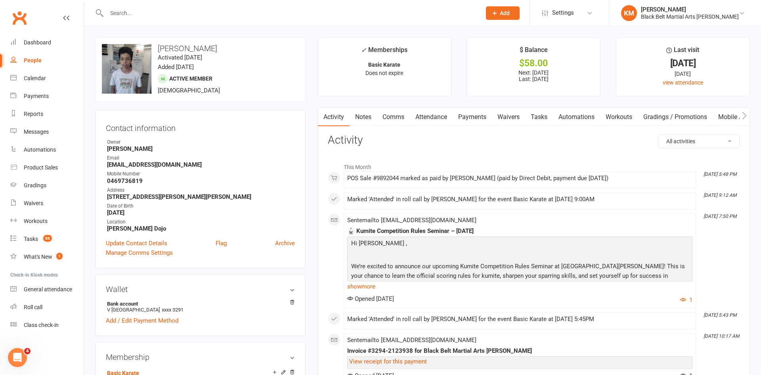
click at [119, 10] on input "text" at bounding box center [289, 13] width 371 height 11
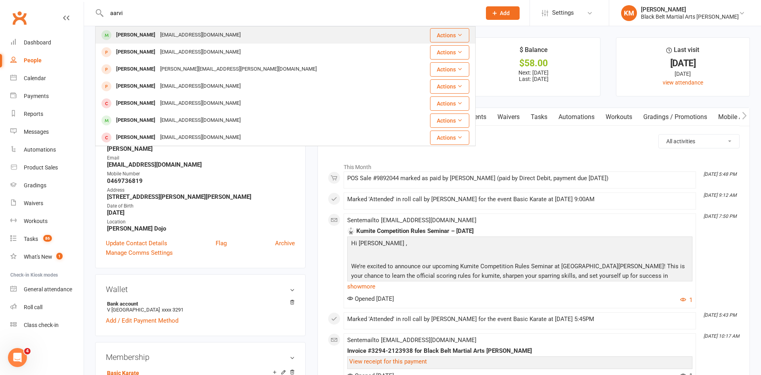
type input "aarvi"
click at [166, 35] on div "[EMAIL_ADDRESS][DOMAIN_NAME]" at bounding box center [200, 34] width 85 height 11
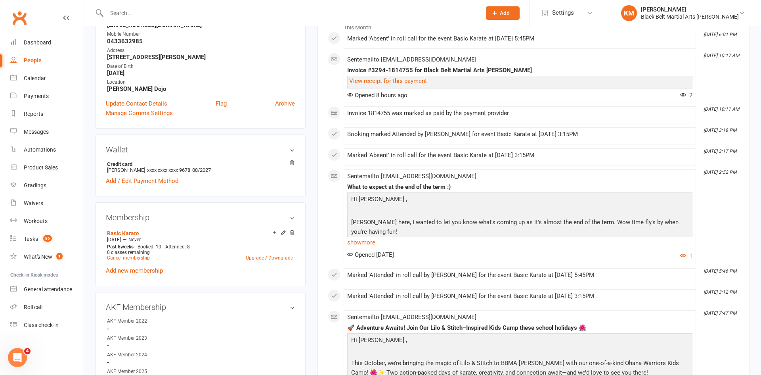
scroll to position [143, 0]
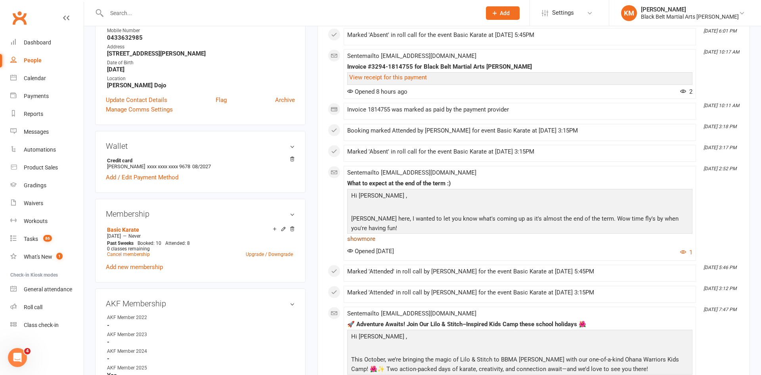
click at [362, 239] on link "show more" at bounding box center [519, 238] width 345 height 11
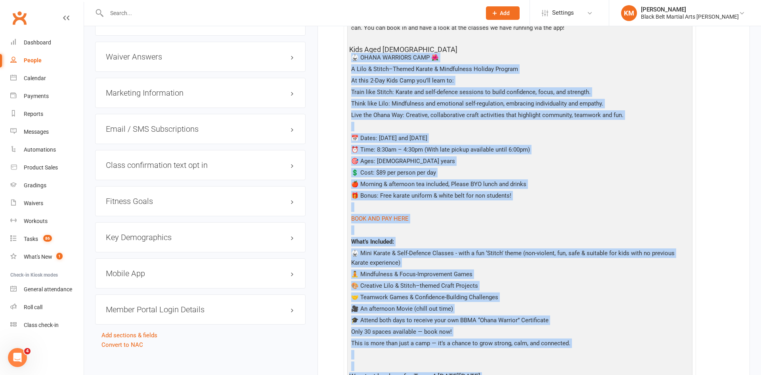
scroll to position [855, 0]
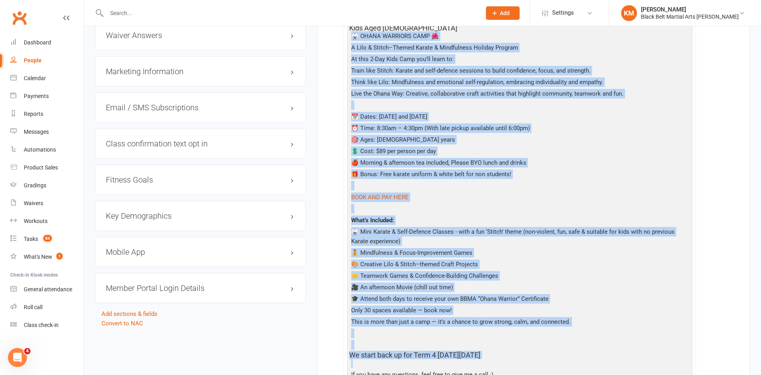
drag, startPoint x: 353, startPoint y: 229, endPoint x: 557, endPoint y: 354, distance: 239.6
copy div "🥋 LOREM IPSUMDOL SITA 🌺 C Adip & Elitse–Doeius Tempor & Incididuntu Laboree Dol…"
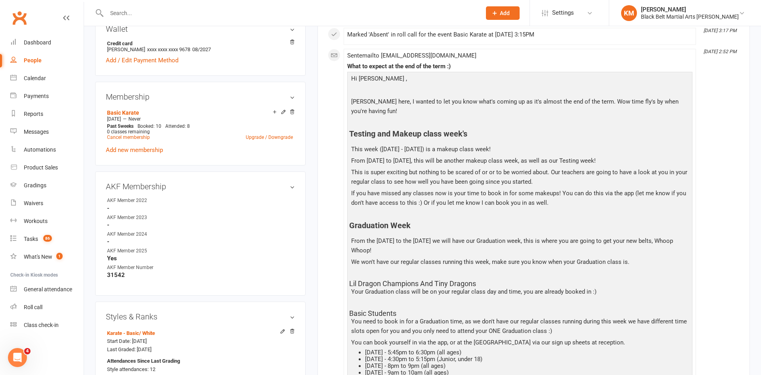
scroll to position [0, 0]
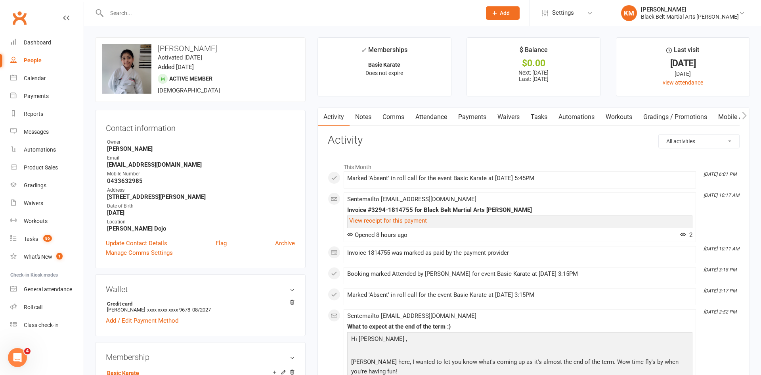
click at [122, 14] on input "text" at bounding box center [289, 13] width 371 height 11
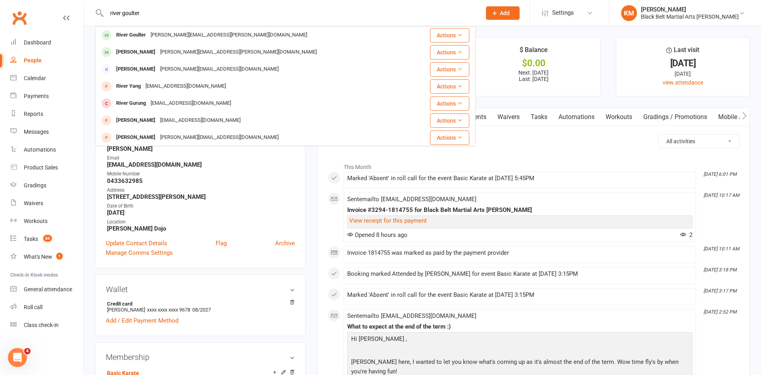
type input "river goulter"
click at [140, 35] on div "River Goulter" at bounding box center [131, 34] width 34 height 11
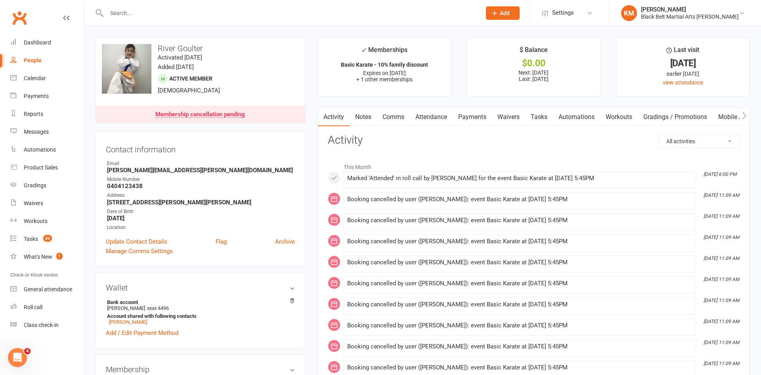
click at [475, 112] on link "Payments" at bounding box center [472, 117] width 39 height 18
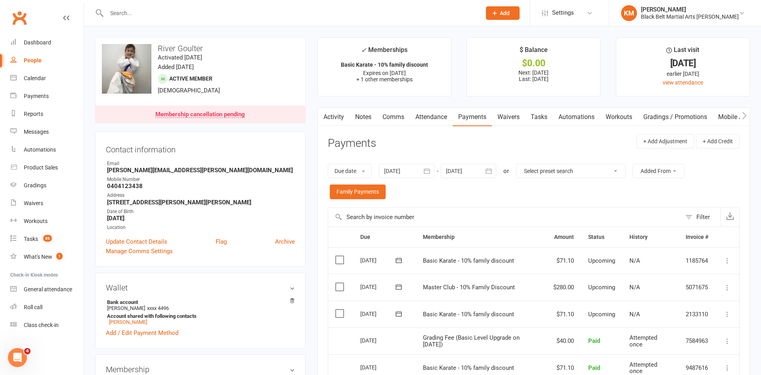
click at [457, 170] on div at bounding box center [468, 171] width 55 height 14
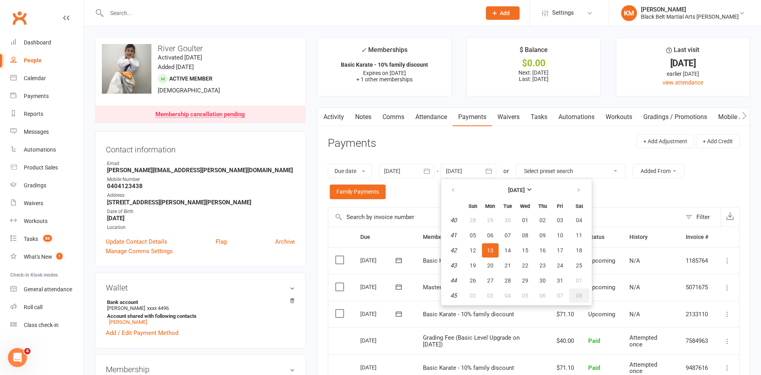
click at [574, 296] on button "08" at bounding box center [579, 295] width 20 height 14
type input "[DATE]"
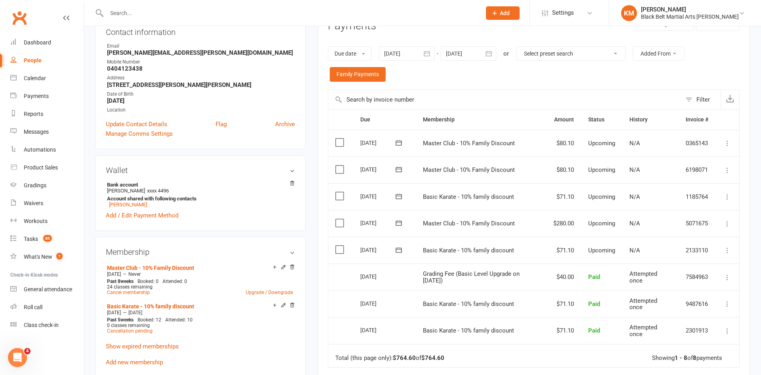
scroll to position [119, 0]
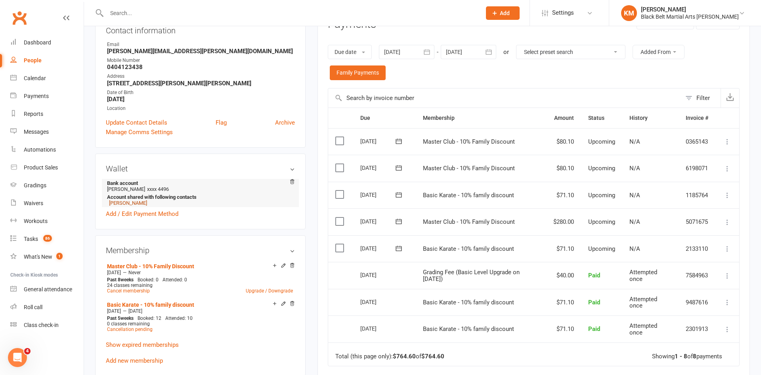
click at [130, 202] on link "[PERSON_NAME]" at bounding box center [128, 203] width 38 height 6
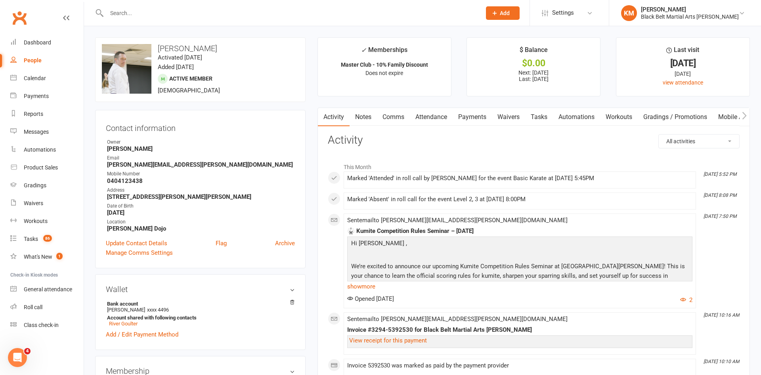
click at [475, 120] on link "Payments" at bounding box center [472, 117] width 39 height 18
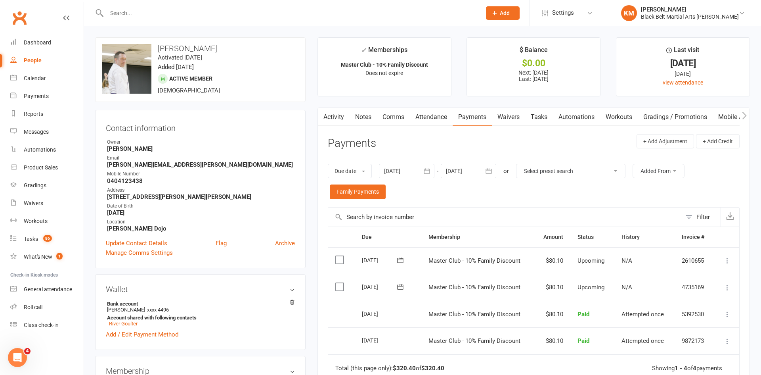
click at [226, 73] on div "upload photo change photo [PERSON_NAME] Activated [DATE] Added [DATE] Active me…" at bounding box center [200, 69] width 210 height 65
click at [129, 324] on link "River Goulter" at bounding box center [123, 323] width 29 height 6
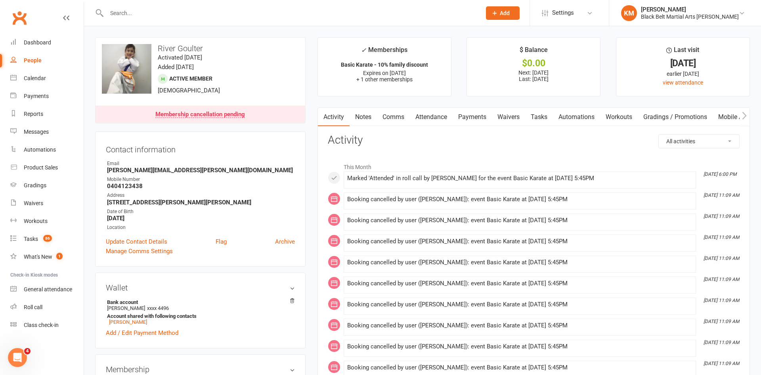
click at [304, 179] on div "Contact information Owner Email [PERSON_NAME][EMAIL_ADDRESS][PERSON_NAME][DOMAI…" at bounding box center [200, 198] width 210 height 135
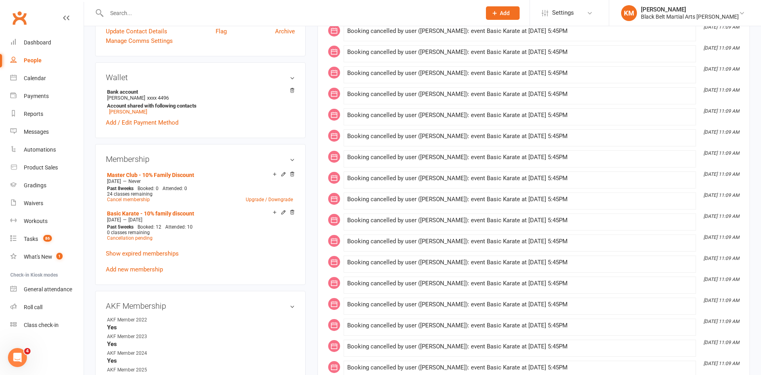
scroll to position [212, 0]
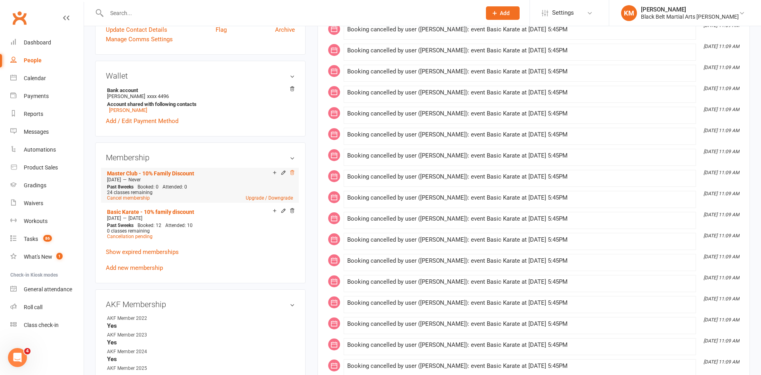
click at [293, 172] on icon at bounding box center [292, 173] width 6 height 6
click at [254, 199] on link "Upgrade / Downgrade" at bounding box center [269, 198] width 47 height 6
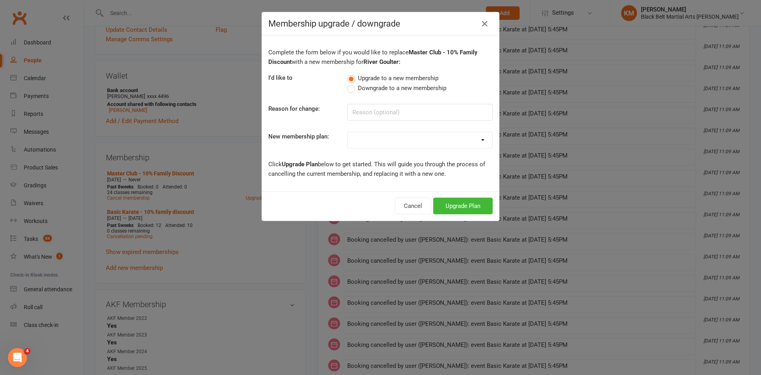
click at [393, 145] on select "Lil Dragon Lil Dragon - 10% Family Discount Lil Dragon Hero Lil Dragon Hero - 1…" at bounding box center [420, 140] width 145 height 16
select select "11"
click at [348, 132] on select "Lil Dragon Lil Dragon - 10% Family Discount Lil Dragon Hero Lil Dragon Hero - 1…" at bounding box center [420, 140] width 145 height 16
click at [464, 208] on button "Upgrade Plan" at bounding box center [462, 205] width 59 height 17
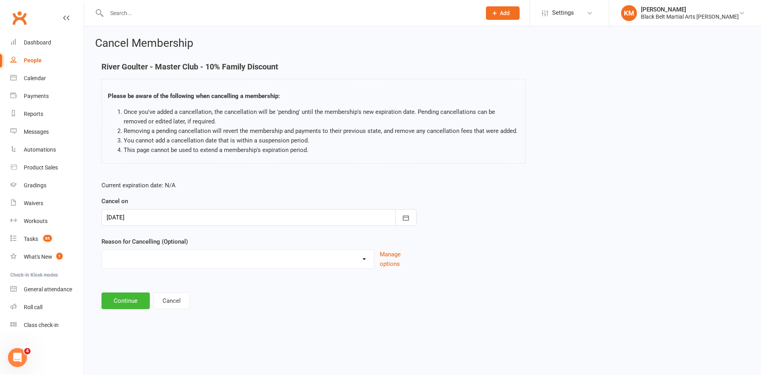
click at [154, 261] on select "Change of mind during Cooling Off Period Expiry of Grandmaster 10 Week Intro Pr…" at bounding box center [238, 258] width 272 height 16
select select "15"
click at [102, 250] on select "Change of mind during Cooling Off Period Expiry of Grandmaster 10 Week Intro Pr…" at bounding box center [238, 258] width 272 height 16
click at [131, 300] on button "Continue" at bounding box center [125, 300] width 48 height 17
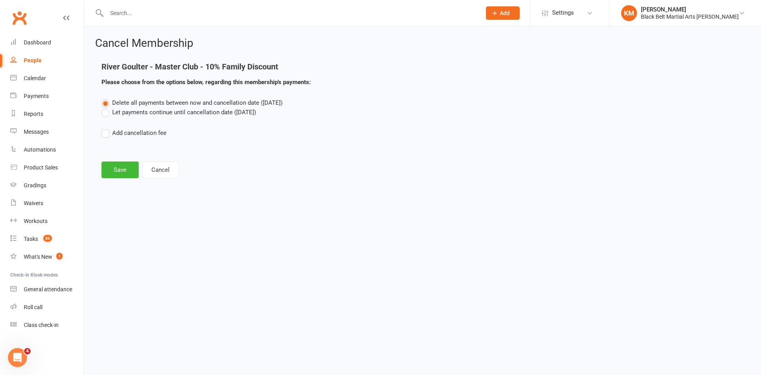
click at [203, 112] on label "Let payments continue until cancellation date ([DATE])" at bounding box center [178, 112] width 155 height 10
click at [107, 107] on input "Let payments continue until cancellation date ([DATE])" at bounding box center [103, 107] width 5 height 0
click at [124, 170] on button "Save" at bounding box center [119, 169] width 37 height 17
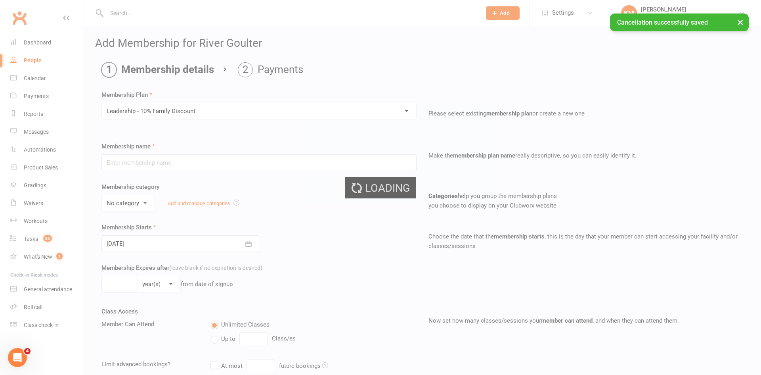
type input "Leadership - 10% Family Discount"
select select "2"
type input "0"
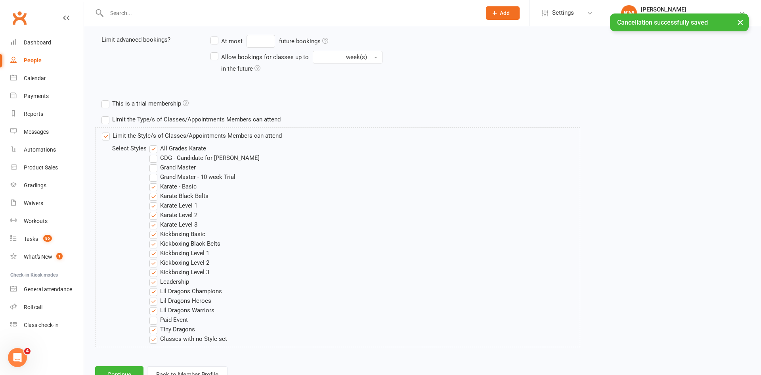
scroll to position [355, 0]
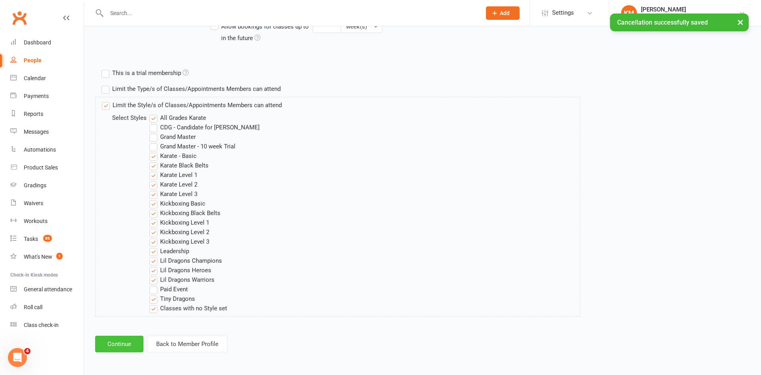
click at [105, 342] on button "Continue" at bounding box center [119, 343] width 48 height 17
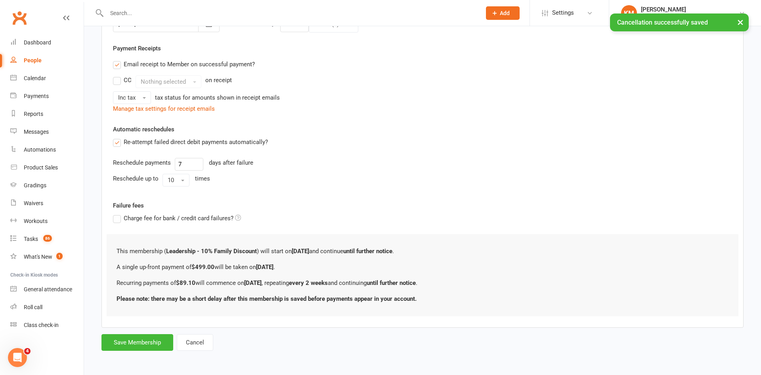
scroll to position [0, 0]
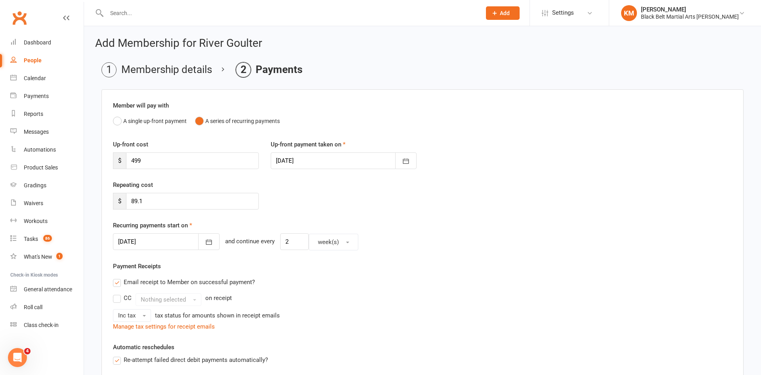
click at [161, 243] on div at bounding box center [166, 241] width 107 height 17
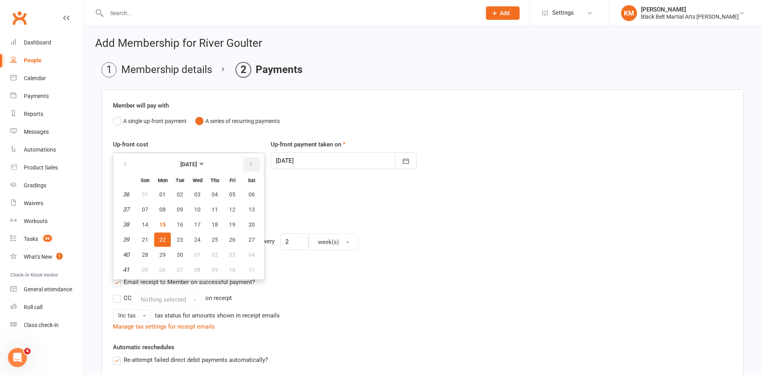
click at [246, 162] on button "button" at bounding box center [251, 164] width 17 height 14
click at [196, 222] on span "15" at bounding box center [197, 224] width 6 height 6
type input "[DATE]"
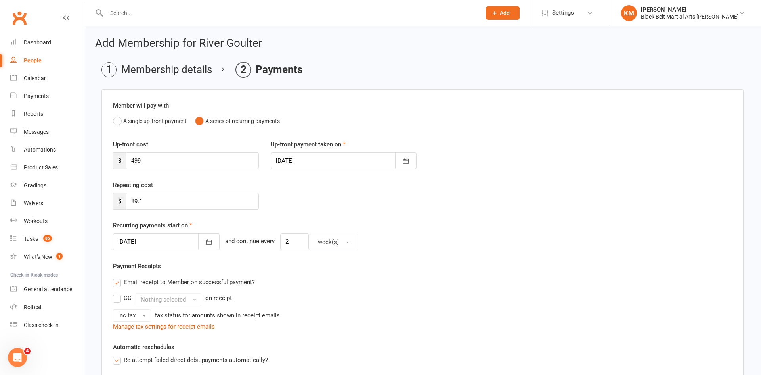
scroll to position [218, 0]
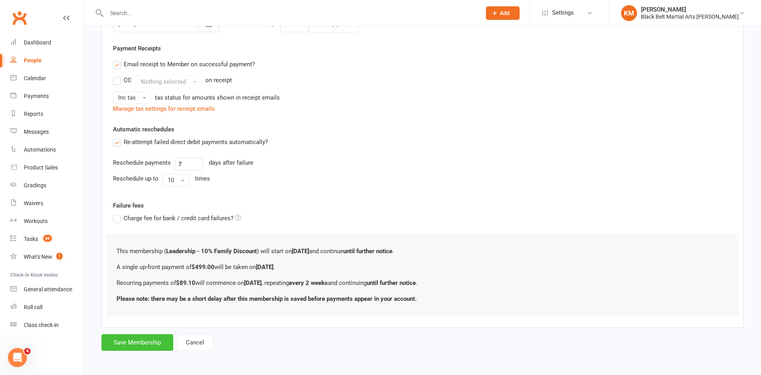
click at [138, 339] on button "Save Membership" at bounding box center [137, 342] width 72 height 17
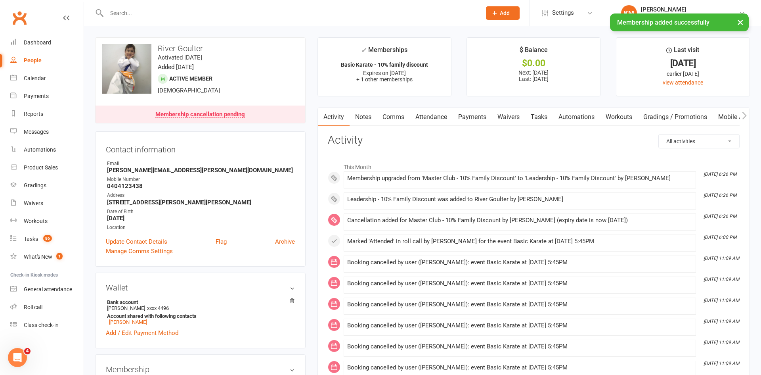
click at [463, 113] on link "Payments" at bounding box center [472, 117] width 39 height 18
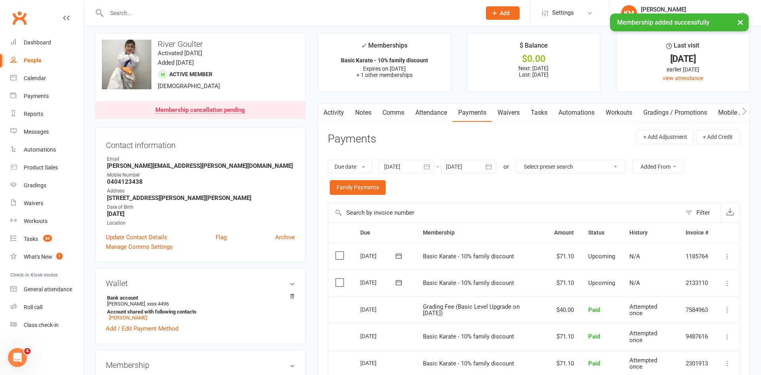
scroll to position [6, 0]
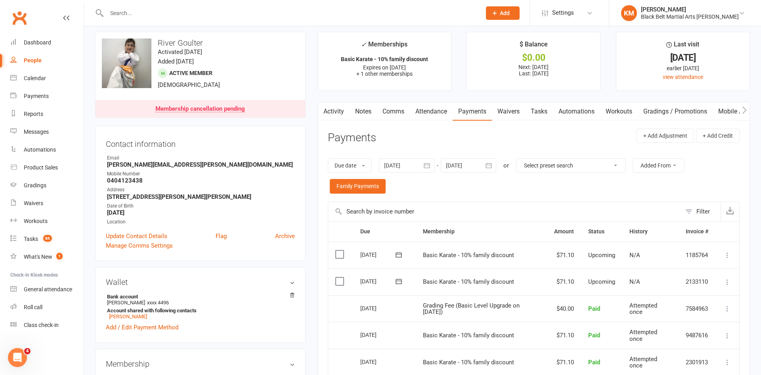
click at [356, 106] on link "Notes" at bounding box center [363, 111] width 27 height 18
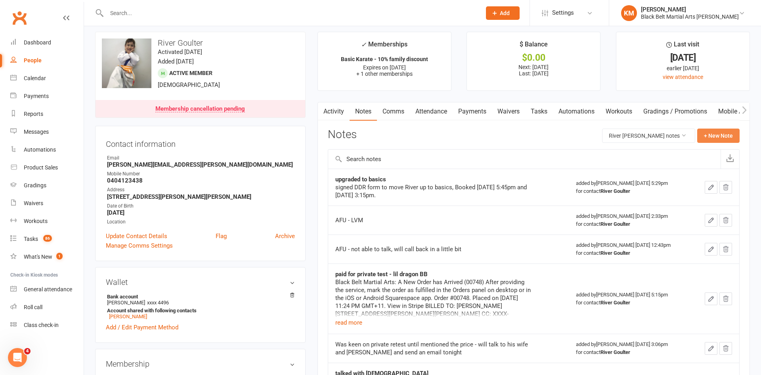
click at [718, 138] on button "+ New Note" at bounding box center [718, 135] width 42 height 14
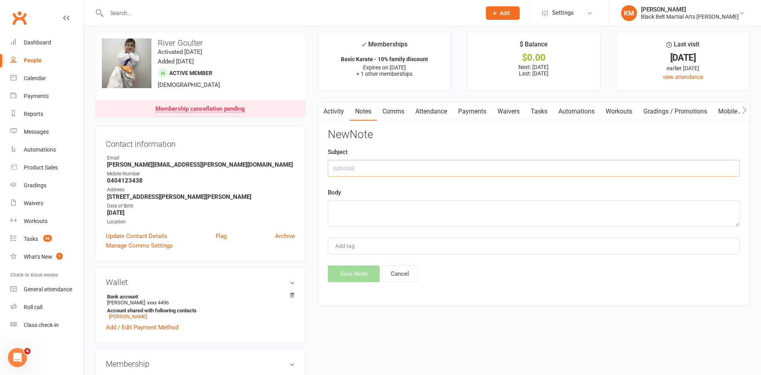
click at [471, 174] on input "text" at bounding box center [534, 168] width 412 height 17
type input "upgraded to leadership"
type textarea "[PERSON_NAME]"
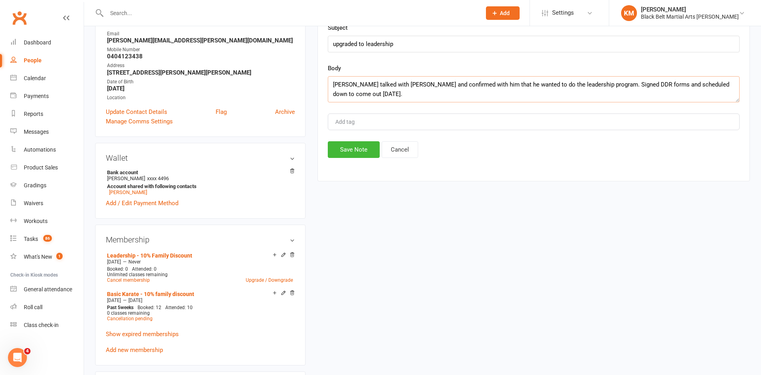
scroll to position [133, 0]
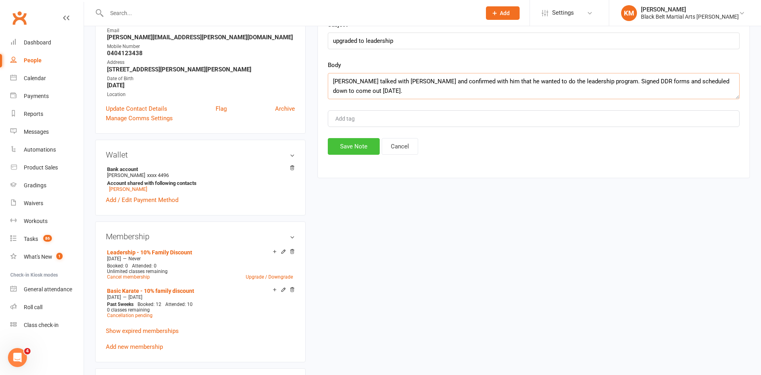
type textarea "[PERSON_NAME] talked with [PERSON_NAME] and confirmed with him that he wanted t…"
click at [338, 153] on button "Save Note" at bounding box center [354, 146] width 52 height 17
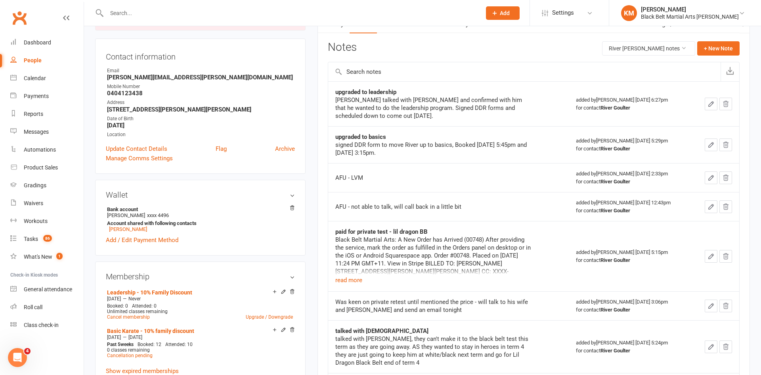
scroll to position [0, 0]
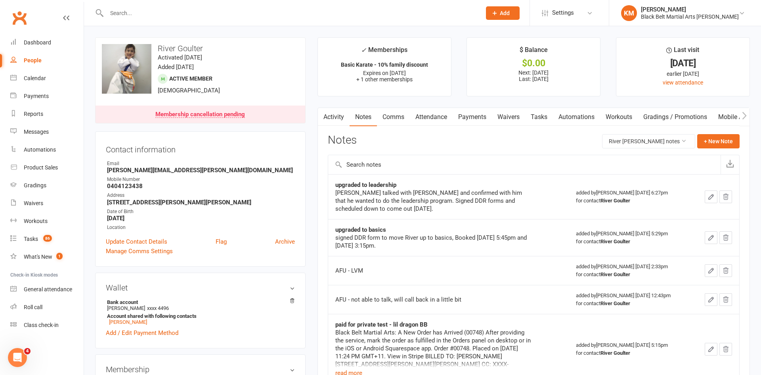
click at [126, 8] on input "text" at bounding box center [289, 13] width 371 height 11
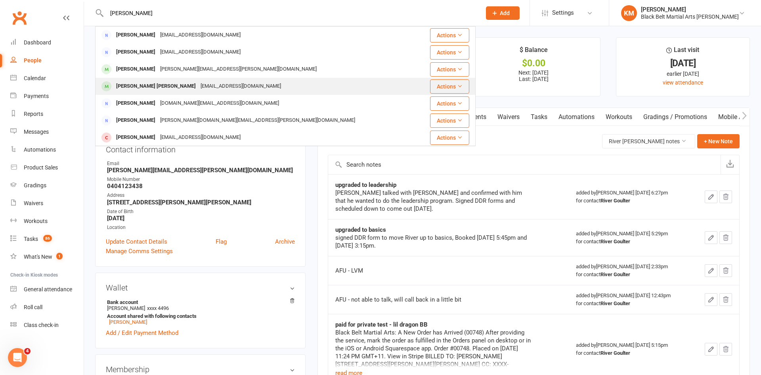
type input "Ahil"
click at [145, 80] on div "[PERSON_NAME] [PERSON_NAME]" at bounding box center [156, 85] width 84 height 11
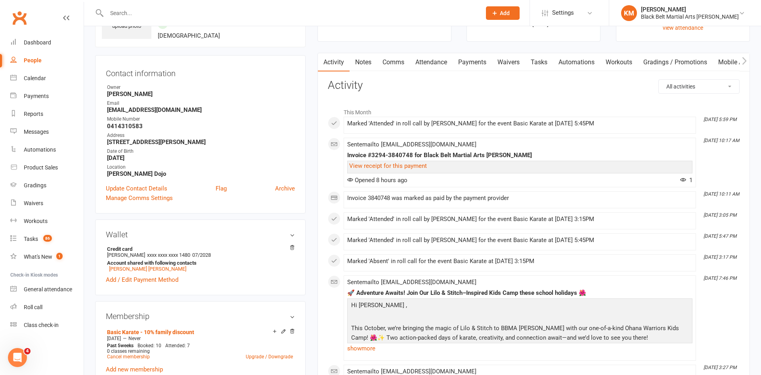
scroll to position [55, 0]
click at [389, 59] on link "Comms" at bounding box center [393, 62] width 33 height 18
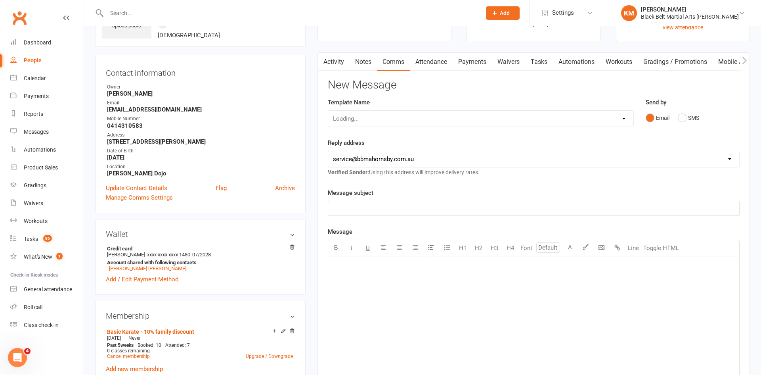
click at [386, 121] on div "Loading..." at bounding box center [481, 118] width 306 height 17
click at [623, 117] on select "Select Template [Email] Attendance follow up during HSC study period [Email] Aw…" at bounding box center [480, 119] width 305 height 16
select select "4"
click at [328, 111] on select "Select Template [Email] Attendance follow up during HSC study period [Email] Aw…" at bounding box center [480, 119] width 305 height 16
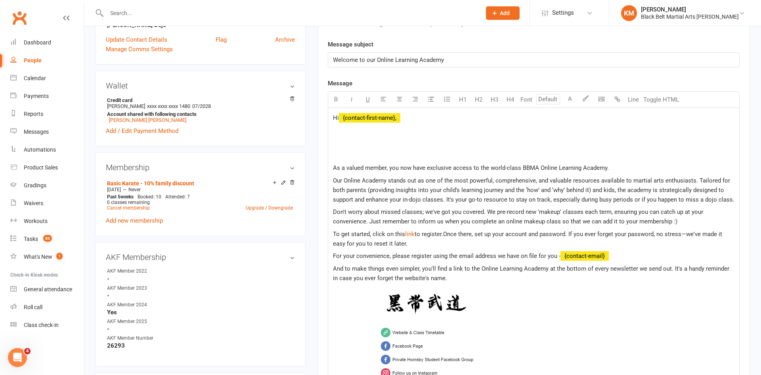
scroll to position [194, 0]
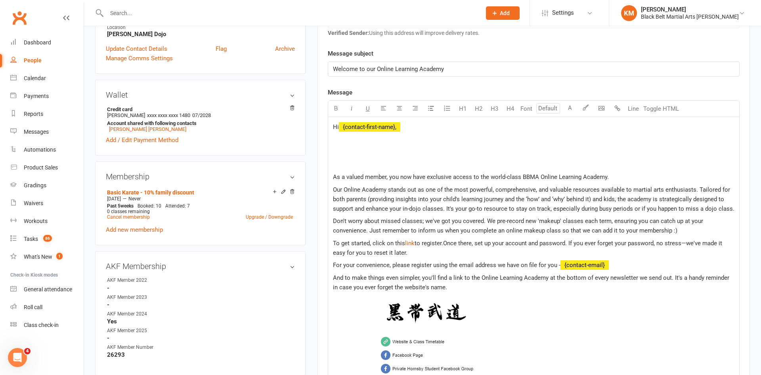
click at [417, 153] on p at bounding box center [534, 152] width 402 height 10
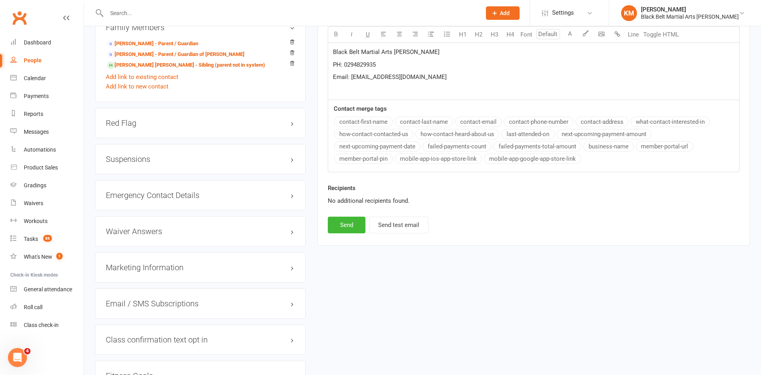
scroll to position [685, 0]
click at [338, 224] on button "Send" at bounding box center [347, 223] width 38 height 17
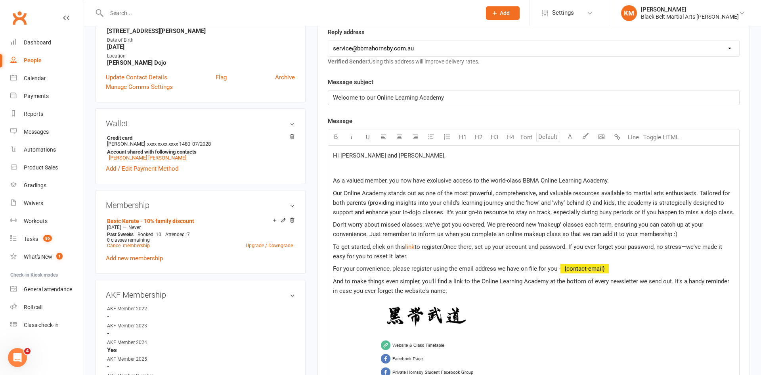
scroll to position [0, 0]
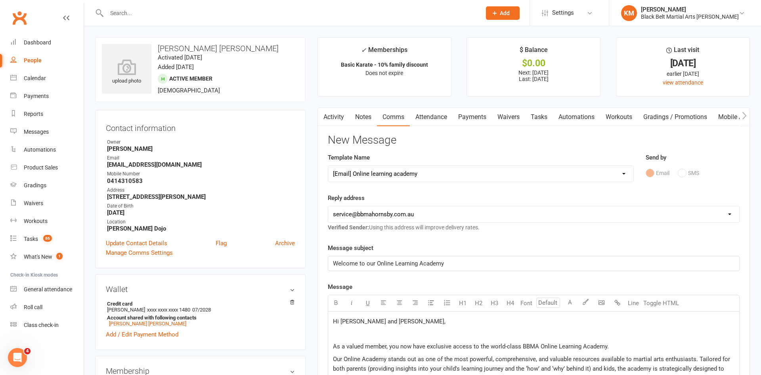
select select
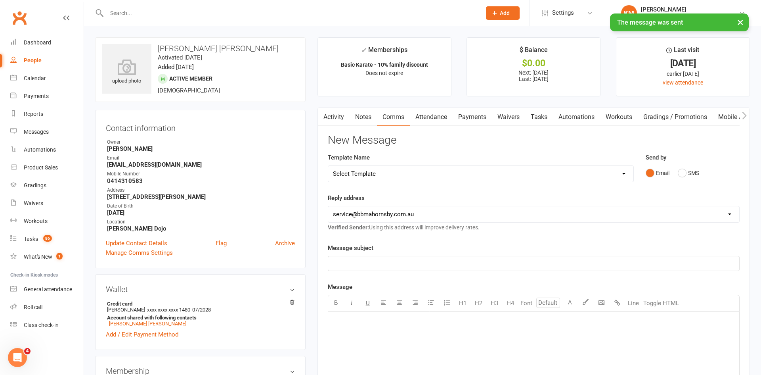
click at [329, 112] on link "Activity" at bounding box center [334, 117] width 32 height 18
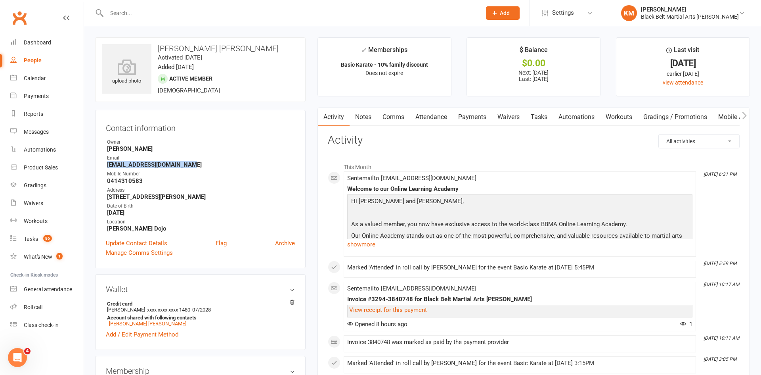
drag, startPoint x: 201, startPoint y: 166, endPoint x: 106, endPoint y: 166, distance: 94.7
click at [106, 166] on li "Email laila.husain2502@gmail.com" at bounding box center [200, 161] width 189 height 14
click at [432, 139] on h3 "Activity" at bounding box center [534, 140] width 412 height 12
click at [65, 83] on link "Calendar" at bounding box center [46, 78] width 73 height 18
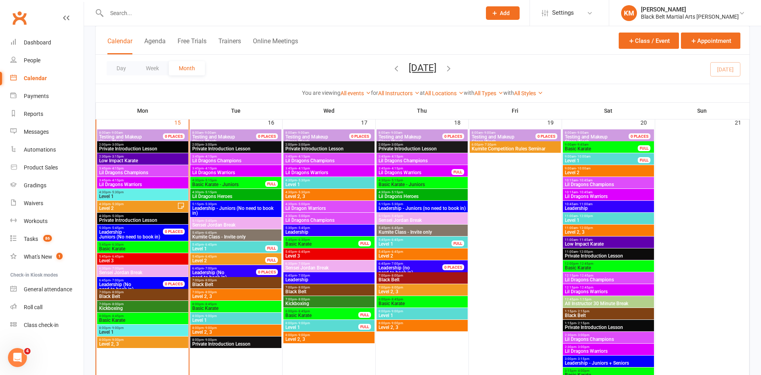
scroll to position [744, 0]
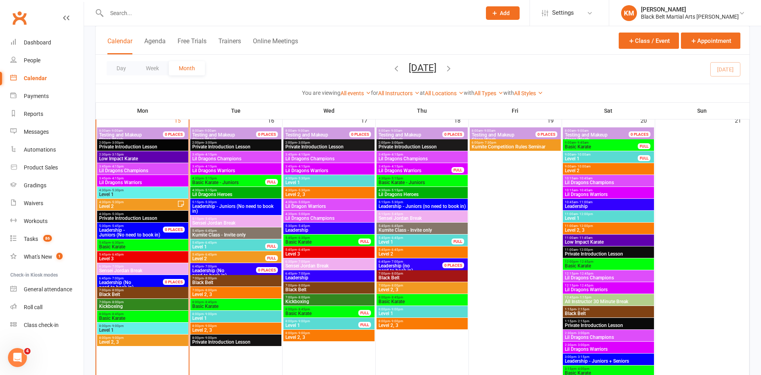
click at [530, 148] on span "Kumite Competition Rules Seminar" at bounding box center [515, 146] width 88 height 5
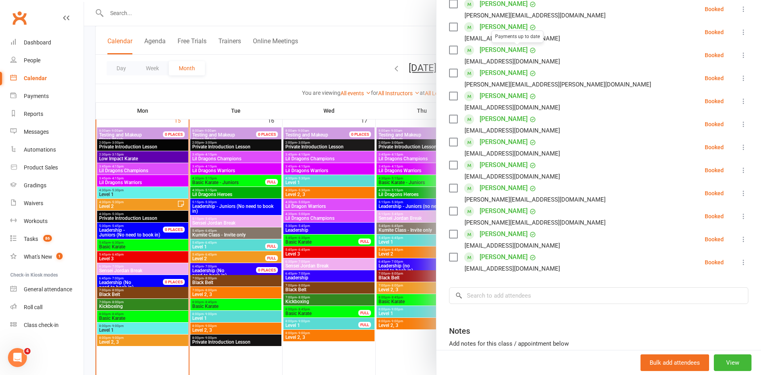
scroll to position [262, 0]
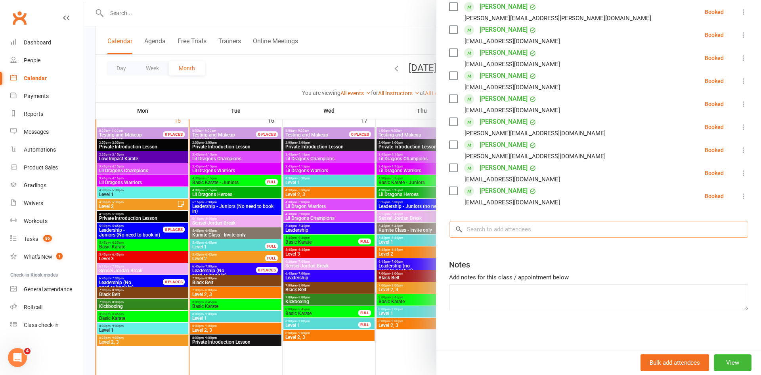
click at [508, 237] on input "search" at bounding box center [598, 229] width 299 height 17
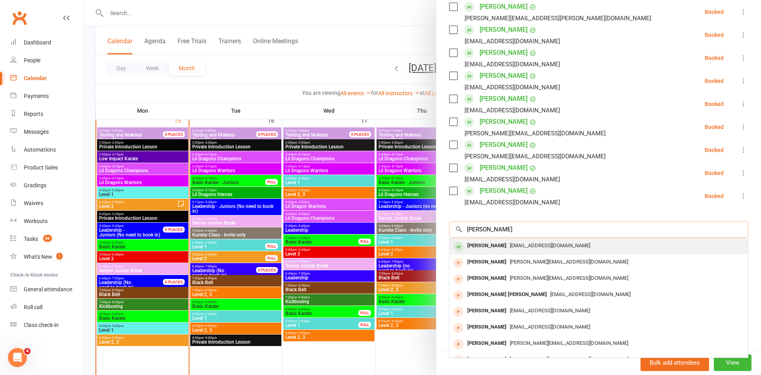
type input "alana"
click at [568, 245] on div "alanahuynh23@gmail.com" at bounding box center [599, 245] width 292 height 11
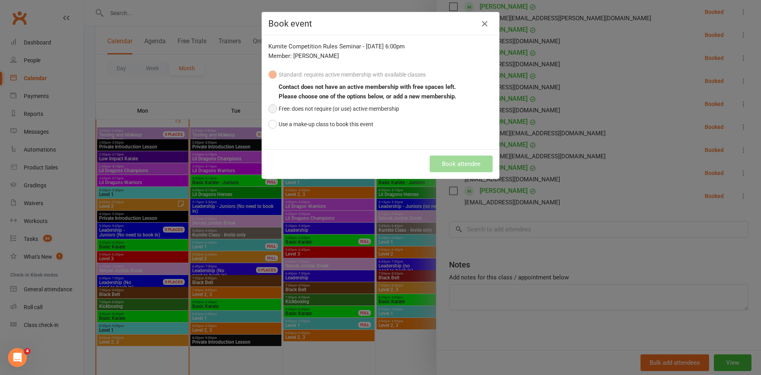
click at [358, 109] on button "Free: does not require (or use) active membership" at bounding box center [333, 108] width 131 height 15
click at [450, 163] on button "Book attendee" at bounding box center [461, 163] width 63 height 17
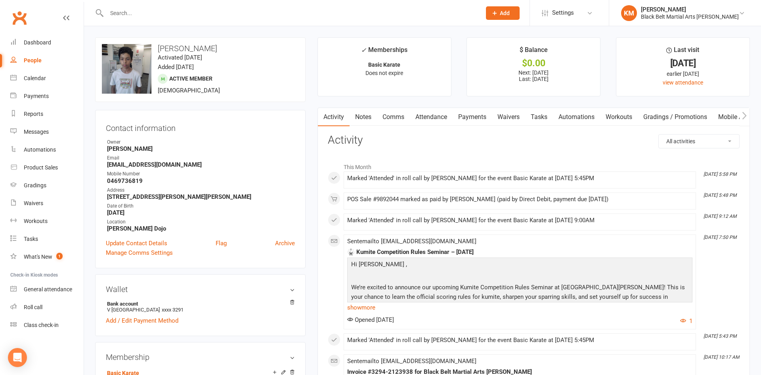
click at [457, 115] on link "Payments" at bounding box center [472, 117] width 39 height 18
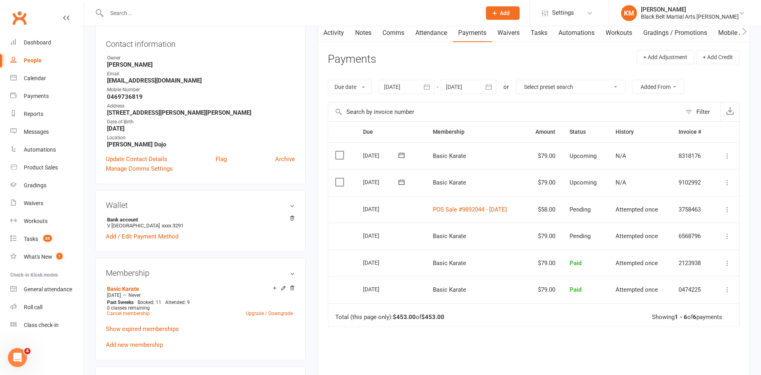
scroll to position [85, 0]
drag, startPoint x: 610, startPoint y: 206, endPoint x: 347, endPoint y: 217, distance: 263.0
click at [347, 217] on tr "Select this [DATE] [PERSON_NAME] Margapuram POS Sale #9892044 - [DATE] $58.00 P…" at bounding box center [533, 208] width 411 height 27
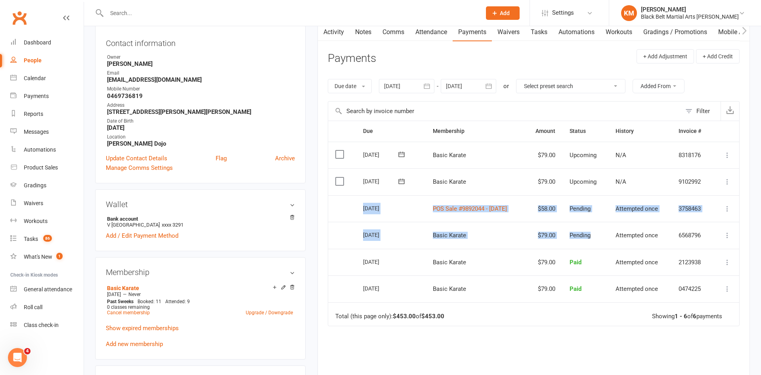
drag, startPoint x: 614, startPoint y: 241, endPoint x: 334, endPoint y: 199, distance: 282.9
click at [334, 199] on table "Due Contact Membership Amount Status History Invoice # Select this 13 Oct 2025 …" at bounding box center [534, 222] width 412 height 205
click at [335, 201] on td "Select this" at bounding box center [342, 208] width 28 height 27
drag, startPoint x: 335, startPoint y: 201, endPoint x: 625, endPoint y: 240, distance: 292.4
click at [625, 240] on table "Due Contact Membership Amount Status History Invoice # Select this 13 Oct 2025 …" at bounding box center [534, 222] width 412 height 205
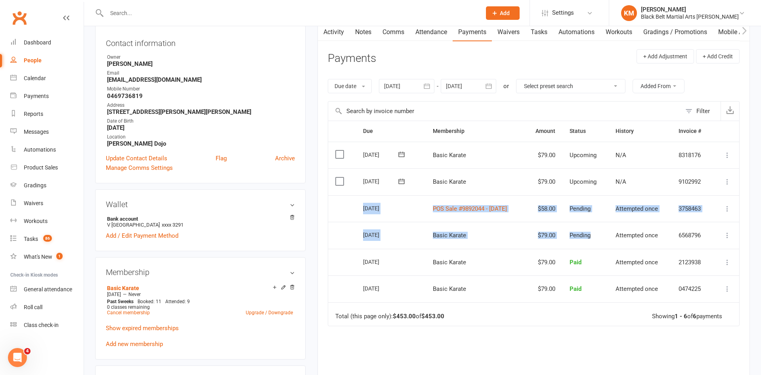
click at [740, 228] on div "Activity Notes Comms Attendance Payments Waivers Tasks Automations Workouts Gra…" at bounding box center [533, 232] width 432 height 418
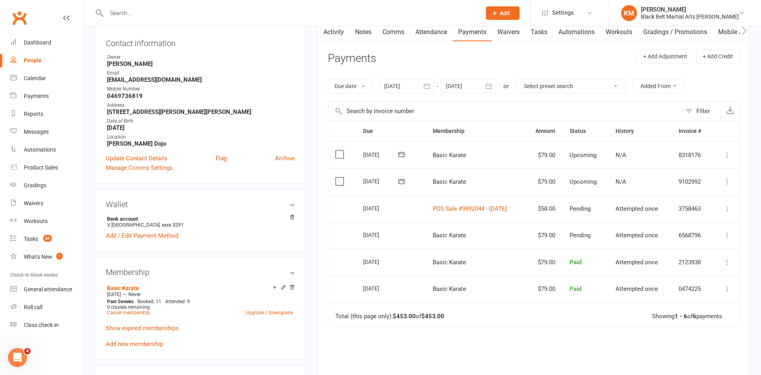
click at [333, 32] on link "Activity" at bounding box center [334, 32] width 32 height 18
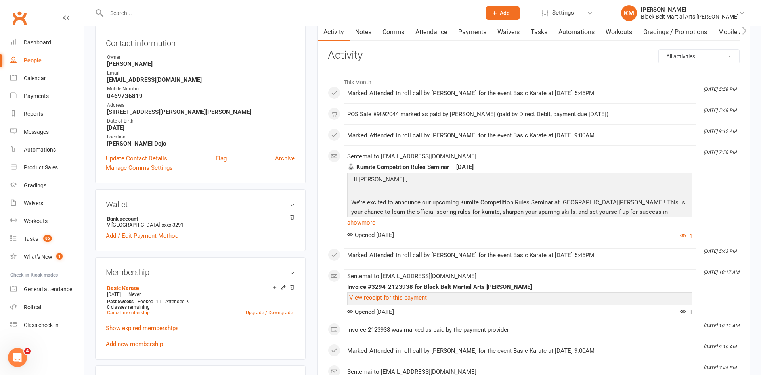
drag, startPoint x: 344, startPoint y: 114, endPoint x: 629, endPoint y: 123, distance: 285.5
click at [629, 123] on li "Sep 15, 5:48 PM POS Sale #9892044 marked as paid by Kathryn Marshall (paid by D…" at bounding box center [520, 115] width 352 height 17
drag, startPoint x: 633, startPoint y: 120, endPoint x: 304, endPoint y: 70, distance: 332.4
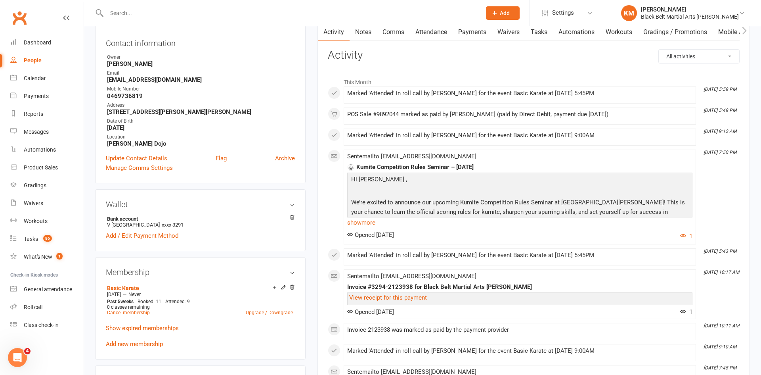
click at [471, 107] on div "This Month Sep 15, 5:58 PM Marked 'Attended' in roll call by Kathryn Marshall f…" at bounding box center [534, 376] width 412 height 604
click at [466, 33] on link "Payments" at bounding box center [472, 32] width 39 height 18
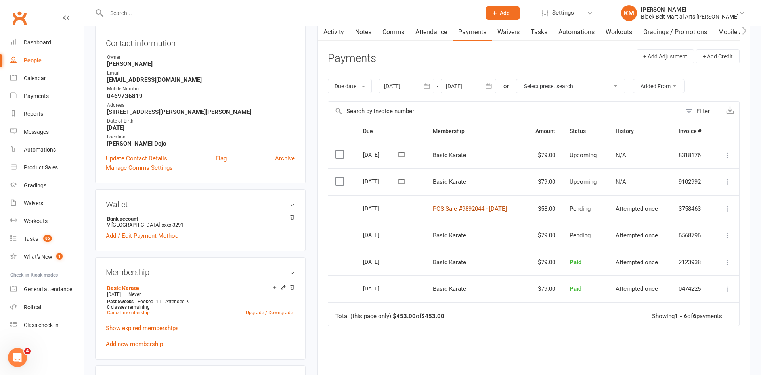
click at [507, 209] on link "POS Sale #9892044 - September 15, 2025" at bounding box center [470, 208] width 74 height 7
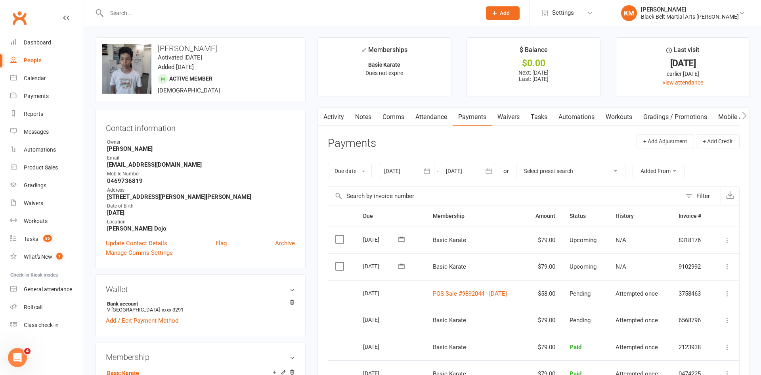
click at [133, 16] on input "text" at bounding box center [289, 13] width 371 height 11
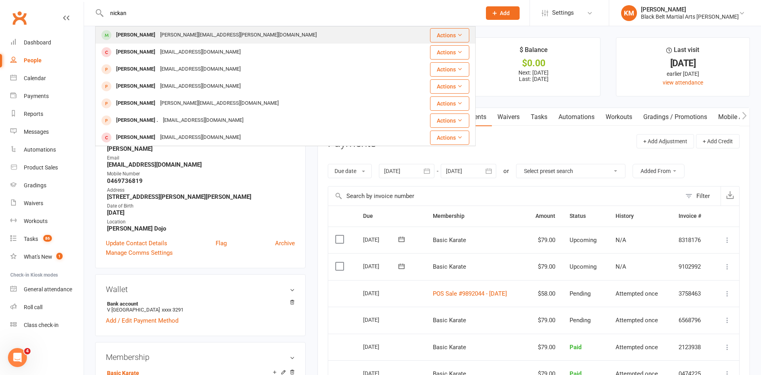
type input "nickan"
click at [147, 32] on div "Nickan Darbooy" at bounding box center [136, 34] width 44 height 11
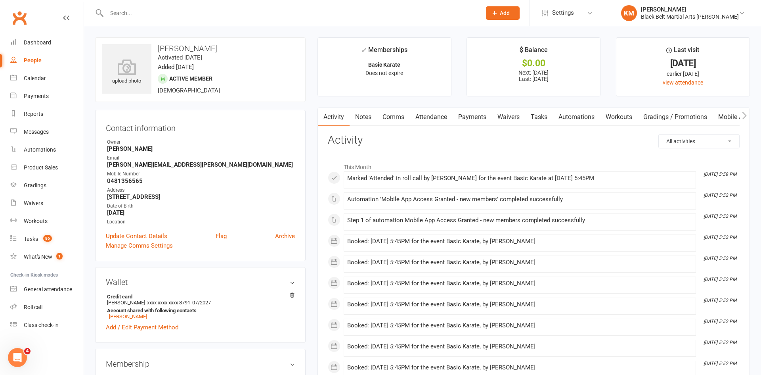
click at [445, 116] on link "Attendance" at bounding box center [431, 117] width 43 height 18
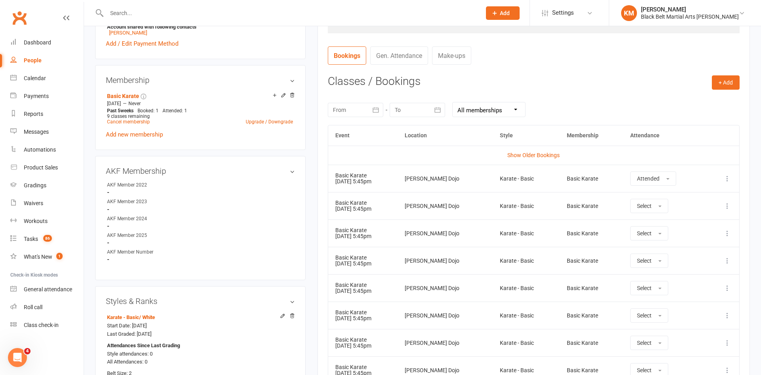
scroll to position [284, 0]
click at [733, 86] on button "+ Add" at bounding box center [726, 82] width 28 height 14
click at [700, 105] on link "Book Event" at bounding box center [700, 100] width 78 height 16
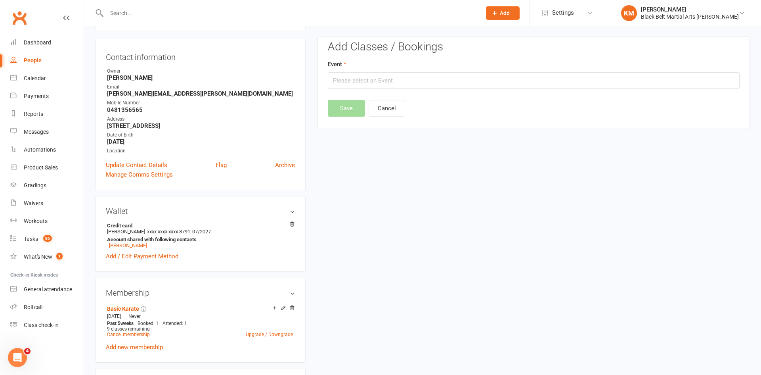
scroll to position [68, 0]
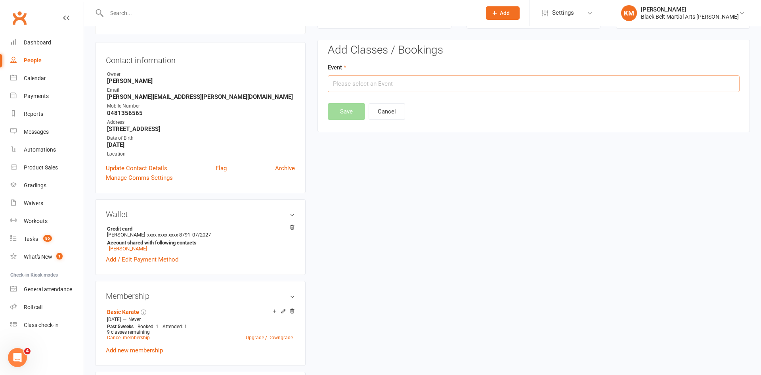
click at [650, 76] on input "text" at bounding box center [534, 83] width 412 height 17
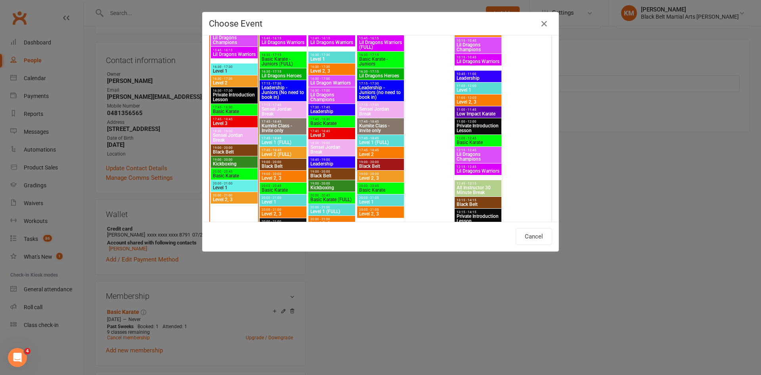
scroll to position [912, 0]
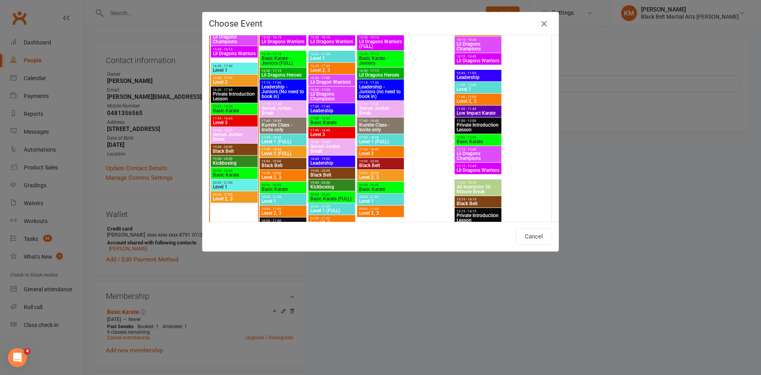
click at [340, 120] on span "Basic Karate" at bounding box center [332, 122] width 44 height 5
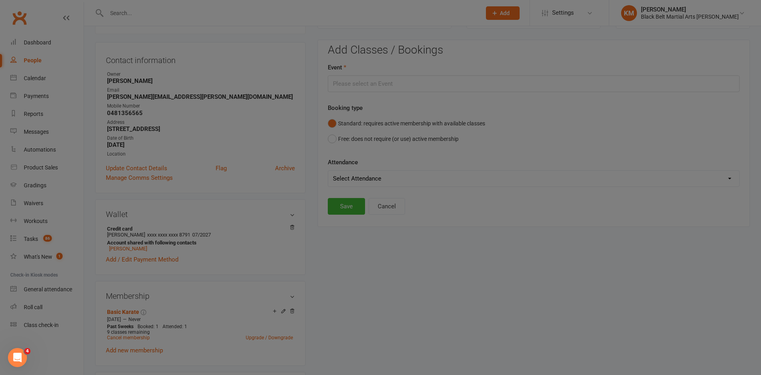
type input "Basic Karate - Sep 17, 2025 5:45:00 PM"
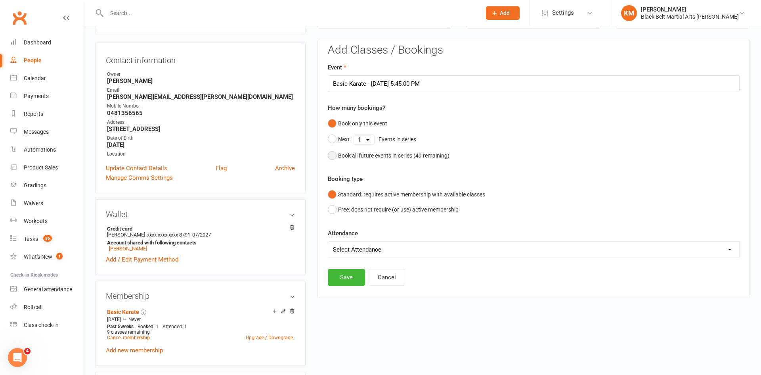
click at [365, 158] on div "Book all future events in series ( 49 remaining)" at bounding box center [393, 155] width 111 height 9
click at [348, 228] on button "Save" at bounding box center [346, 236] width 37 height 17
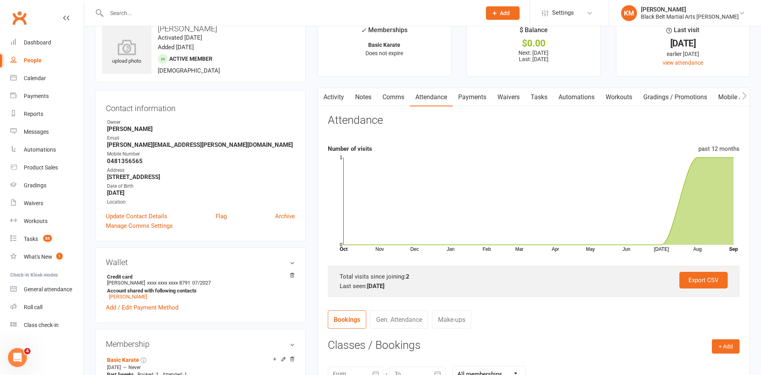
scroll to position [0, 0]
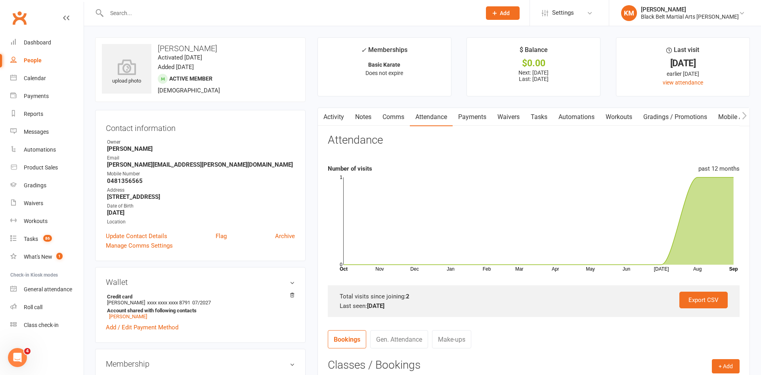
click at [385, 112] on link "Comms" at bounding box center [393, 117] width 33 height 18
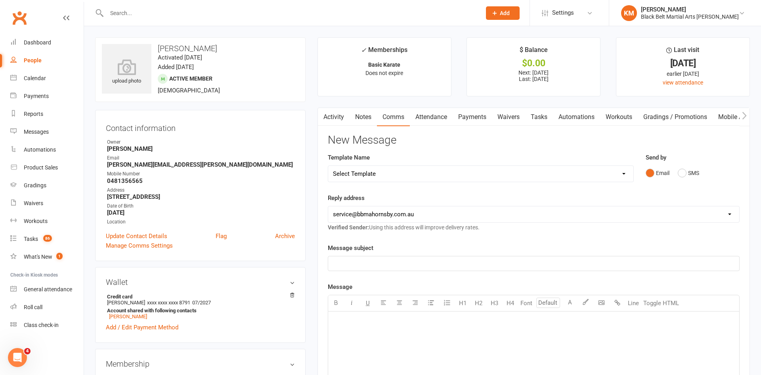
click at [384, 174] on div "Select Template [Email] Attendance follow up during HSC study period [Email] Aw…" at bounding box center [481, 173] width 306 height 17
click at [384, 174] on select "Select Template [Email] Attendance follow up during HSC study period [Email] Aw…" at bounding box center [480, 174] width 305 height 16
click at [328, 166] on select "Select Template [Email] Attendance follow up during HSC study period [Email] Aw…" at bounding box center [480, 174] width 305 height 16
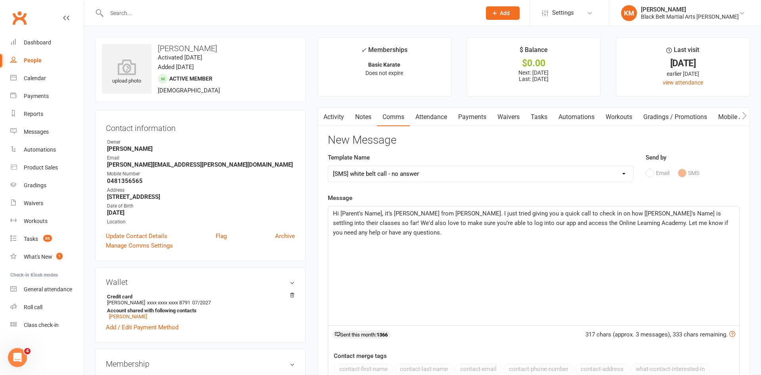
click at [399, 173] on select "Select Template [Email] Attendance follow up during HSC study period [Email] Aw…" at bounding box center [480, 174] width 305 height 16
select select "88"
click at [328, 166] on select "Select Template [Email] Attendance follow up during HSC study period [Email] Aw…" at bounding box center [480, 174] width 305 height 16
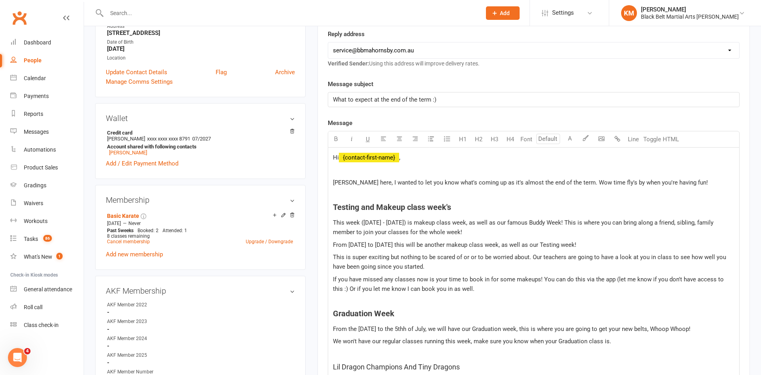
scroll to position [167, 0]
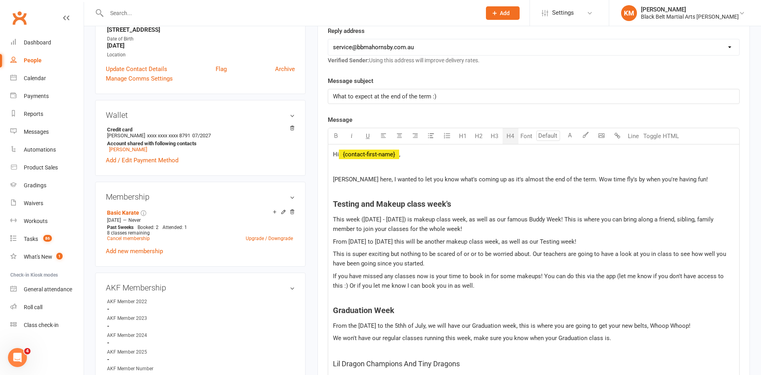
drag, startPoint x: 463, startPoint y: 287, endPoint x: 322, endPoint y: 203, distance: 163.8
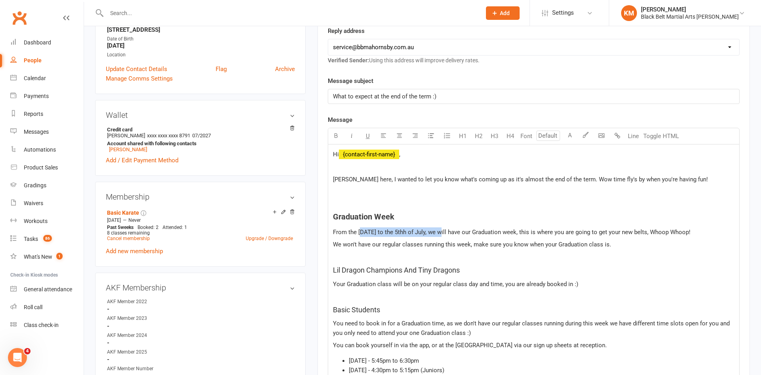
drag, startPoint x: 440, startPoint y: 231, endPoint x: 360, endPoint y: 229, distance: 79.3
click at [360, 229] on span "From the 30th of June to the 5thh of July, we will have our Graduation week, th…" at bounding box center [512, 231] width 358 height 7
drag, startPoint x: 602, startPoint y: 233, endPoint x: 655, endPoint y: 234, distance: 52.7
click at [655, 234] on span "From the 22nd of September to the 27th of September, we will have our Graduatio…" at bounding box center [505, 231] width 345 height 7
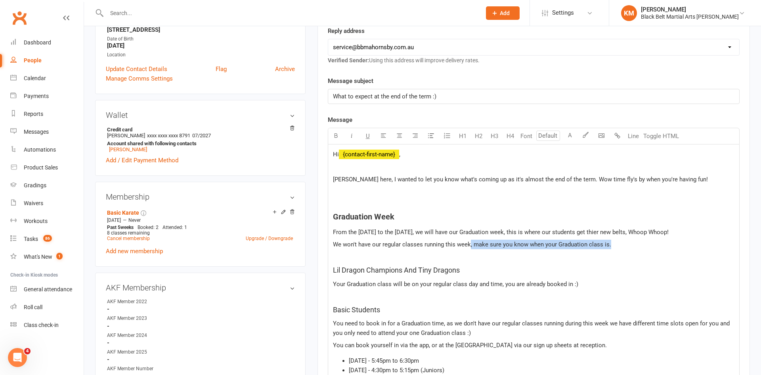
drag, startPoint x: 470, startPoint y: 245, endPoint x: 653, endPoint y: 247, distance: 182.7
click at [653, 247] on p "We won't have our regular classes running this week, make sure you know when yo…" at bounding box center [534, 244] width 402 height 10
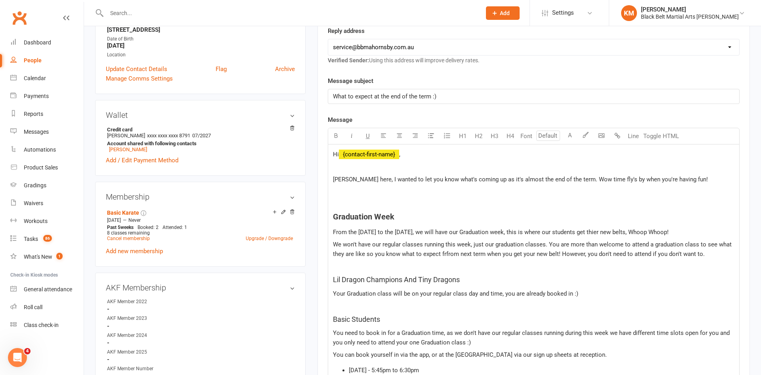
click at [652, 233] on span "From the 22nd of September to the 27th of September, we will have our Graduatio…" at bounding box center [501, 231] width 336 height 7
click at [446, 256] on span "We won't have our regular classes running this week, just our graduation classe…" at bounding box center [533, 249] width 400 height 17
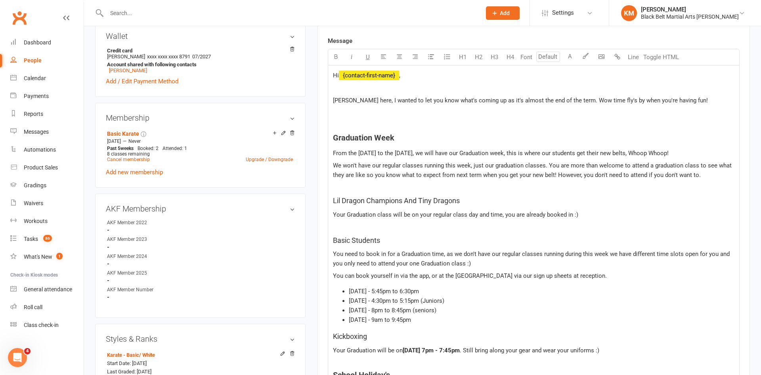
scroll to position [246, 0]
drag, startPoint x: 601, startPoint y: 216, endPoint x: 326, endPoint y: 205, distance: 274.9
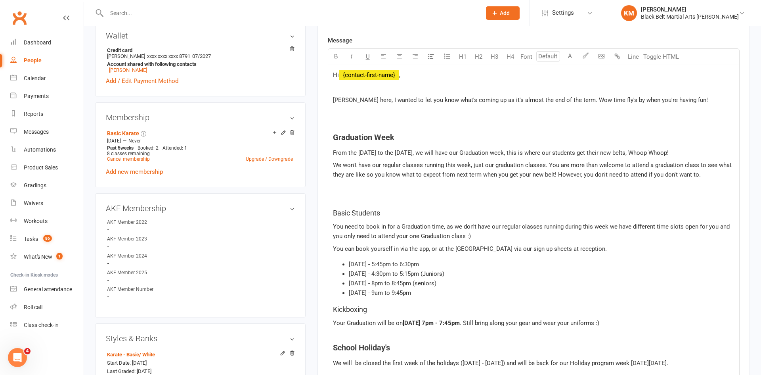
click at [376, 201] on p at bounding box center [534, 200] width 402 height 10
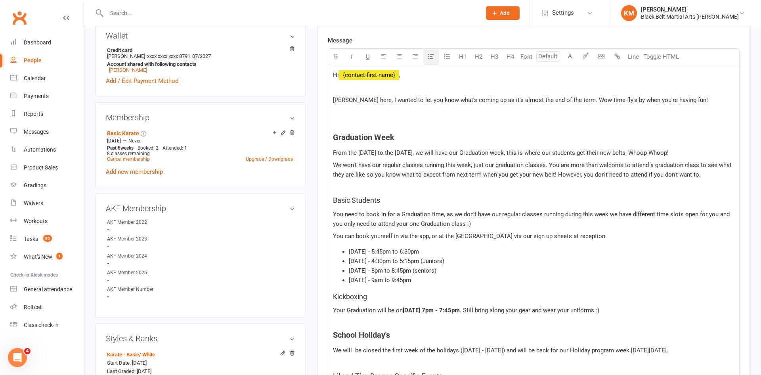
drag, startPoint x: 467, startPoint y: 281, endPoint x: 347, endPoint y: 248, distance: 124.1
click at [347, 248] on ul "Monday 30th of June - 5:45pm to 6:30pm Tuesday 1st of July - 4:30pm to 5:15pm (…" at bounding box center [534, 266] width 402 height 38
click at [415, 261] on span "Tuesday 23rd September - 4:30pm - 5:15pm" at bounding box center [382, 260] width 66 height 7
click at [378, 269] on span "Thursday the 25th September - 8pm to 9pm" at bounding box center [376, 270] width 54 height 7
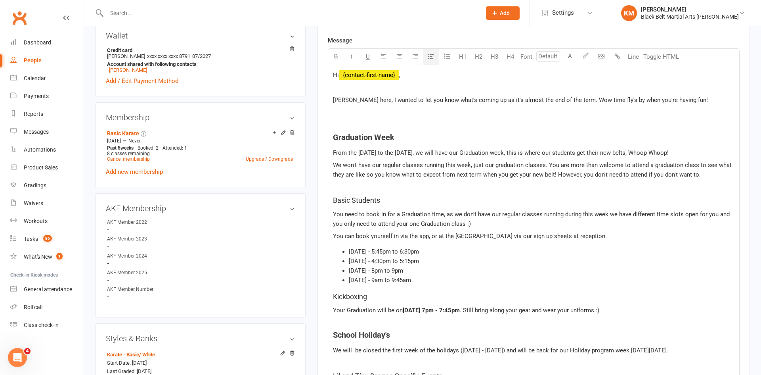
click at [378, 269] on span "Thursday the 25th September - 8pm to 9pm" at bounding box center [376, 270] width 54 height 7
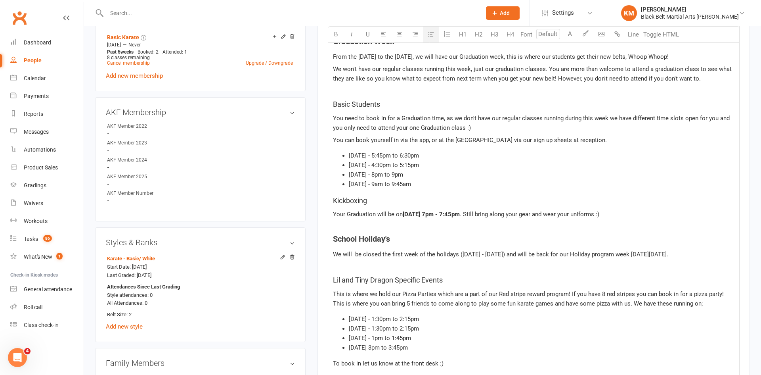
scroll to position [349, 0]
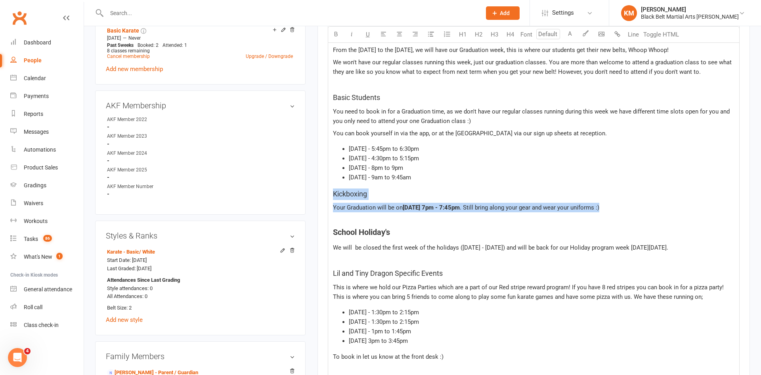
drag, startPoint x: 671, startPoint y: 207, endPoint x: 304, endPoint y: 189, distance: 368.2
click at [304, 189] on div "upload photo Nickan Darbooy Activated 15 September, 2025 Added 25 August, 2025 …" at bounding box center [422, 337] width 667 height 1299
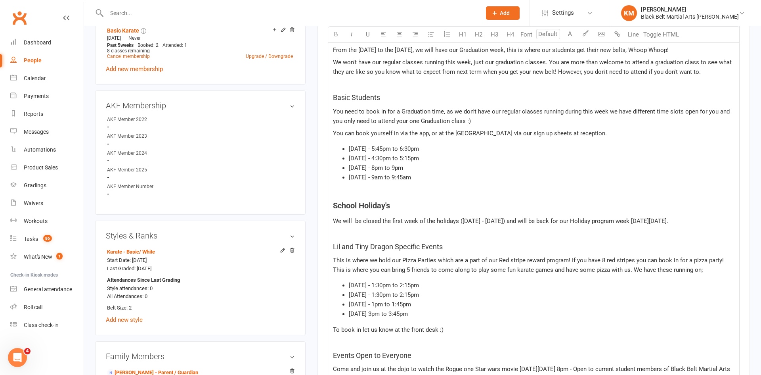
drag, startPoint x: 714, startPoint y: 218, endPoint x: 633, endPoint y: 163, distance: 98.5
click at [633, 163] on div "Hi ﻿ {contact-first-name} , Kathryn here, I wanted to let you know what's comin…" at bounding box center [533, 378] width 411 height 833
click at [668, 218] on span "We will be closed the first week of the holidays (7th - 12th of July) and will …" at bounding box center [500, 220] width 335 height 7
drag, startPoint x: 710, startPoint y: 219, endPoint x: 325, endPoint y: 218, distance: 384.9
click at [325, 218] on div "Activity Notes Comms Attendance Payments Waivers Tasks Automations Workouts Gra…" at bounding box center [533, 350] width 432 height 1182
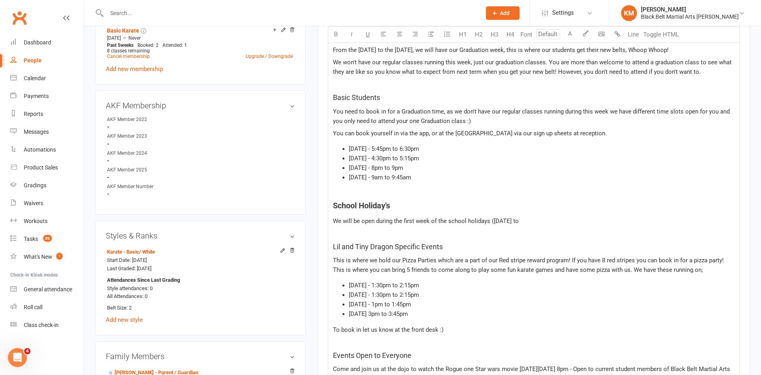
click at [556, 225] on p "We will be open during the first week of the school holidays (29th September to" at bounding box center [534, 221] width 402 height 10
click at [565, 219] on p "We will be open during the first week of the school holidays (29th September to…" at bounding box center [534, 221] width 402 height 10
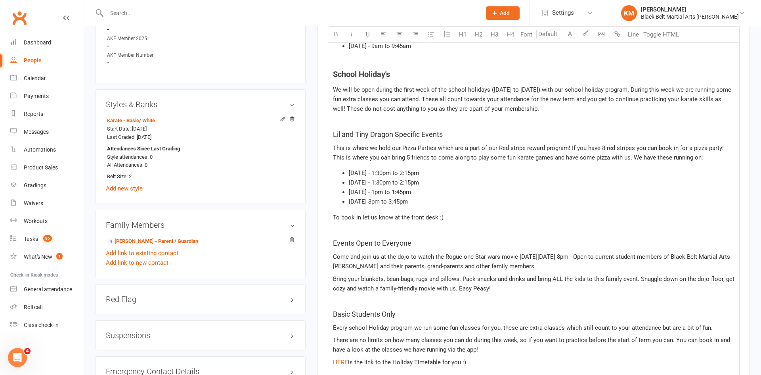
scroll to position [480, 0]
click at [444, 235] on div "Hi ﻿ {contact-first-name} , Kathryn here, I wanted to let you know what's comin…" at bounding box center [533, 257] width 411 height 852
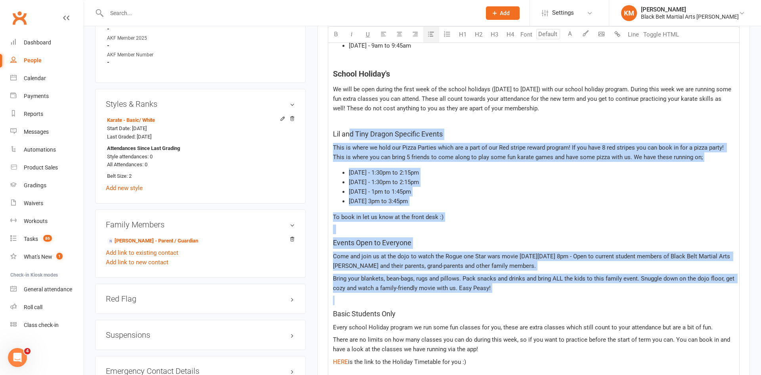
drag, startPoint x: 548, startPoint y: 298, endPoint x: 346, endPoint y: 138, distance: 258.7
click at [346, 138] on div "Hi ﻿ {contact-first-name} , Kathryn here, I wanted to let you know what's comin…" at bounding box center [533, 257] width 411 height 852
drag, startPoint x: 330, startPoint y: 130, endPoint x: 523, endPoint y: 289, distance: 250.6
click at [523, 289] on div "Hi ﻿ {contact-first-name} , Kathryn here, I wanted to let you know what's comin…" at bounding box center [533, 257] width 411 height 852
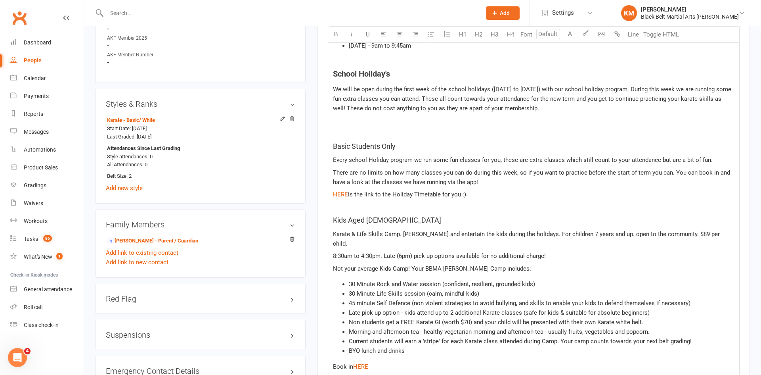
click at [460, 99] on span "We will be open during the first week of the school holidays (29th September to…" at bounding box center [533, 99] width 400 height 26
drag, startPoint x: 664, startPoint y: 89, endPoint x: 660, endPoint y: 105, distance: 16.7
click at [660, 105] on p "We will be open during the first week of the school holidays (29th September to…" at bounding box center [534, 98] width 402 height 29
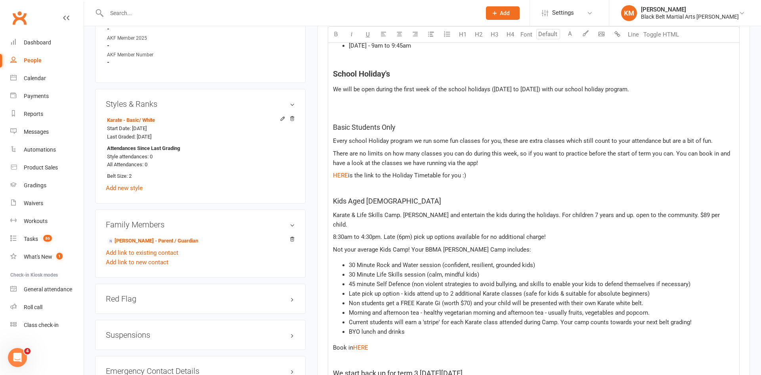
drag, startPoint x: 414, startPoint y: 127, endPoint x: 299, endPoint y: 127, distance: 115.3
click at [299, 127] on div "upload photo Nickan Darbooy Activated 15 September, 2025 Added 25 August, 2025 …" at bounding box center [422, 128] width 667 height 1142
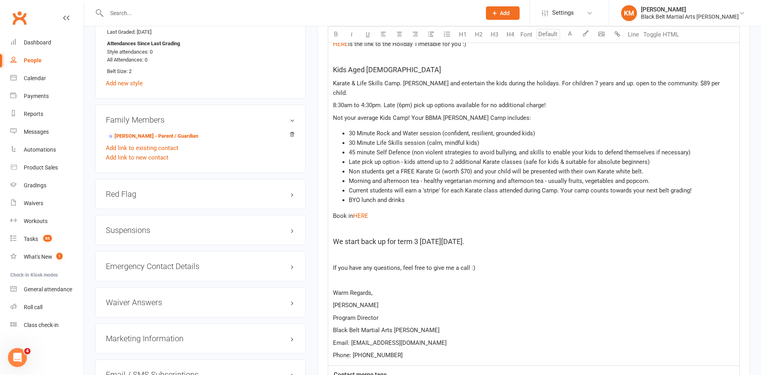
scroll to position [587, 0]
drag, startPoint x: 526, startPoint y: 234, endPoint x: 317, endPoint y: 80, distance: 259.8
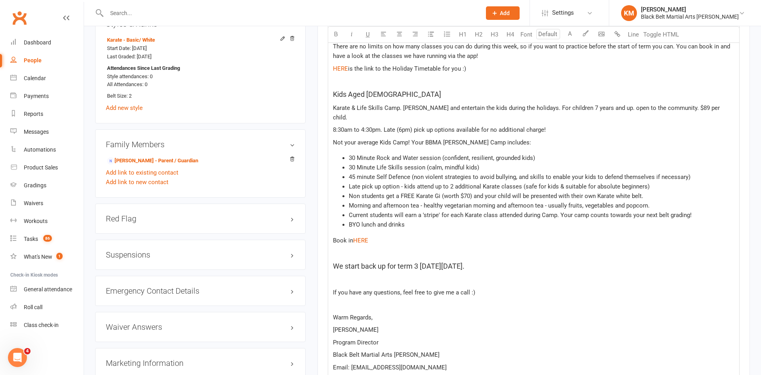
scroll to position [562, 0]
click at [387, 234] on p "Book in $ HERE $" at bounding box center [534, 239] width 402 height 10
drag, startPoint x: 531, startPoint y: 250, endPoint x: 325, endPoint y: 99, distance: 255.2
click at [325, 99] on div "Activity Notes Comms Attendance Payments Waivers Tasks Automations Workouts Gra…" at bounding box center [533, 39] width 432 height 988
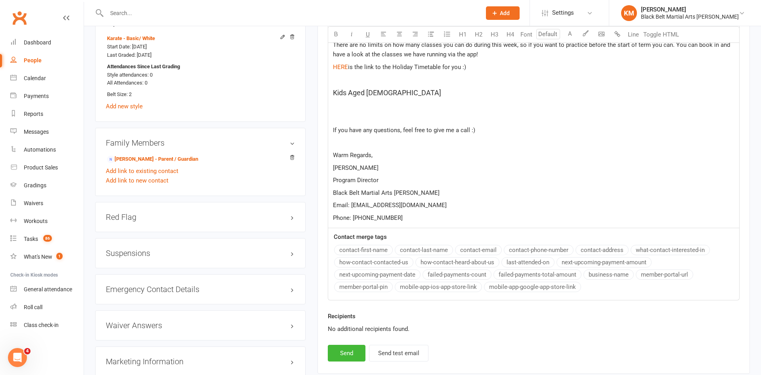
click at [340, 108] on h5 "﻿" at bounding box center [534, 103] width 402 height 11
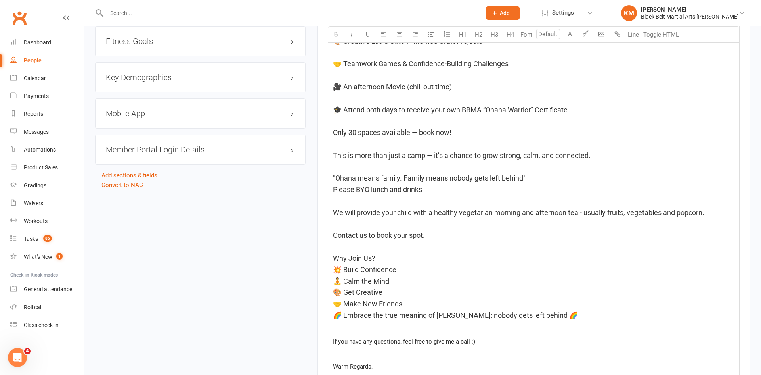
scroll to position [1069, 0]
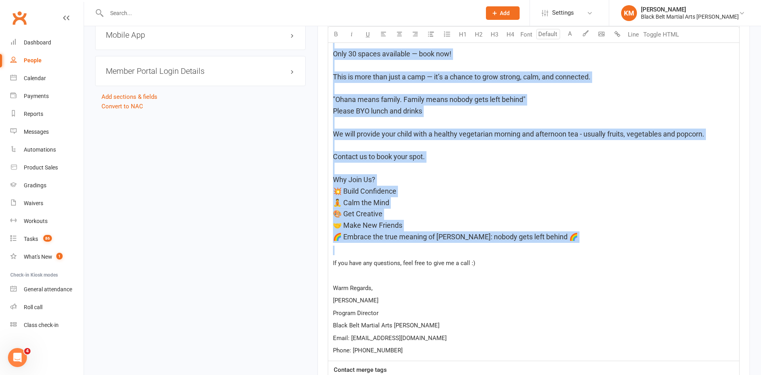
drag, startPoint x: 333, startPoint y: 166, endPoint x: 555, endPoint y: 251, distance: 238.0
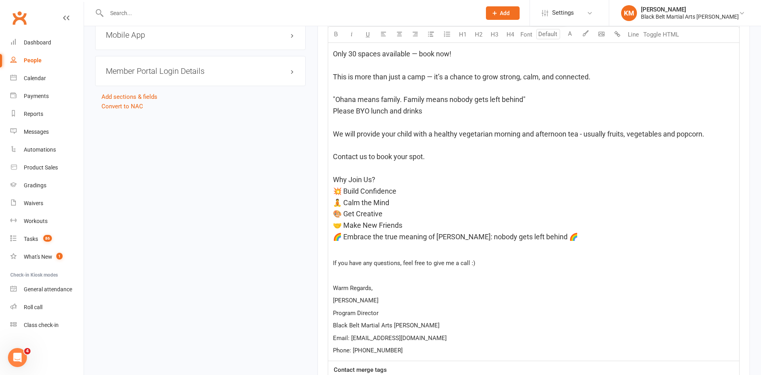
click at [541, 33] on input "number" at bounding box center [548, 34] width 24 height 10
click at [528, 33] on button "Font" at bounding box center [526, 35] width 16 height 16
click at [544, 33] on input "number" at bounding box center [548, 34] width 24 height 10
click at [543, 88] on link "10" at bounding box center [546, 87] width 19 height 16
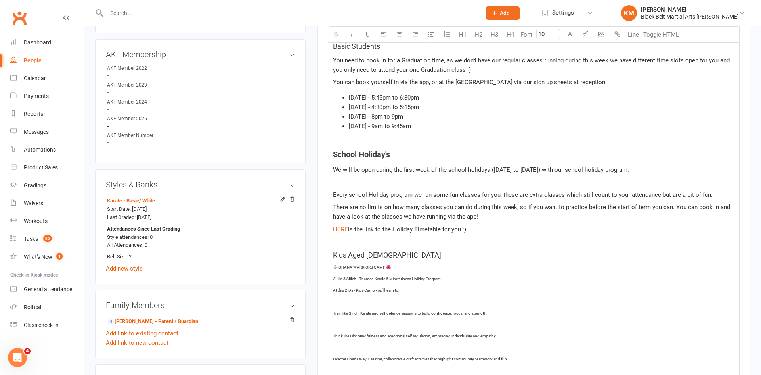
scroll to position [399, 0]
click at [546, 35] on input "10" at bounding box center [548, 34] width 24 height 10
click at [549, 107] on link "11" at bounding box center [546, 103] width 19 height 16
type input "11"
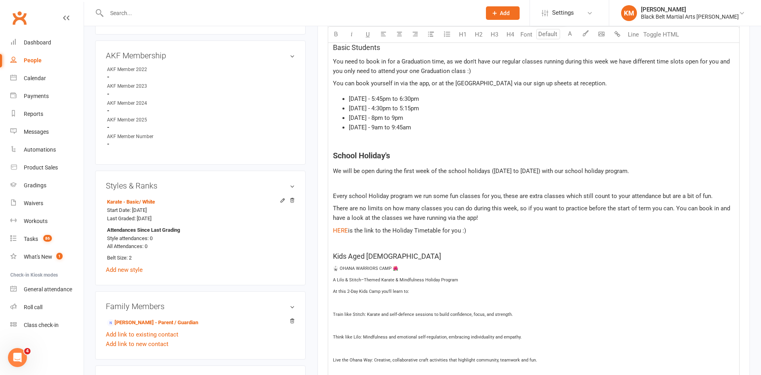
click at [548, 37] on input "number" at bounding box center [548, 34] width 24 height 10
click at [615, 147] on p at bounding box center [534, 143] width 402 height 10
type input "10"
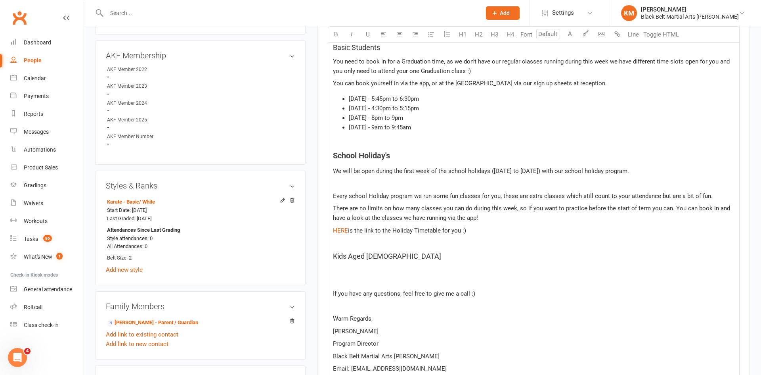
click at [333, 293] on span "If you have any questions, feel free to give me a call :)" at bounding box center [404, 293] width 142 height 7
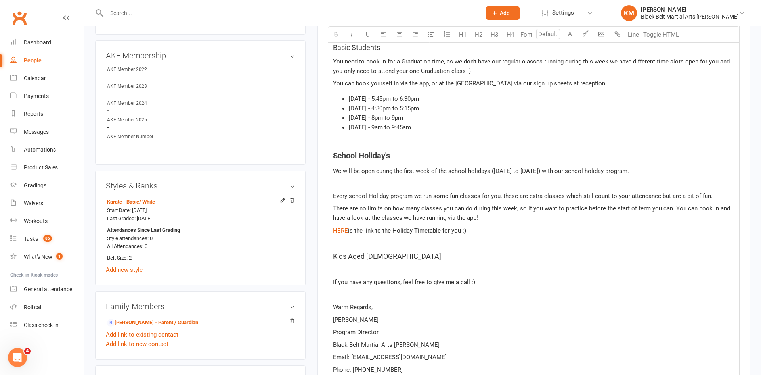
click at [340, 270] on p "﻿" at bounding box center [534, 270] width 402 height 10
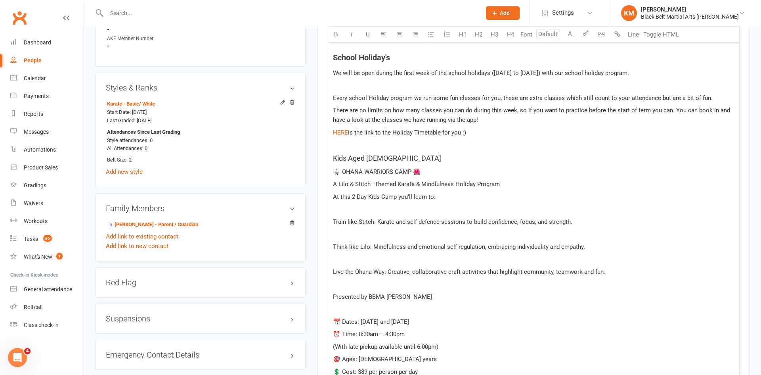
scroll to position [495, 0]
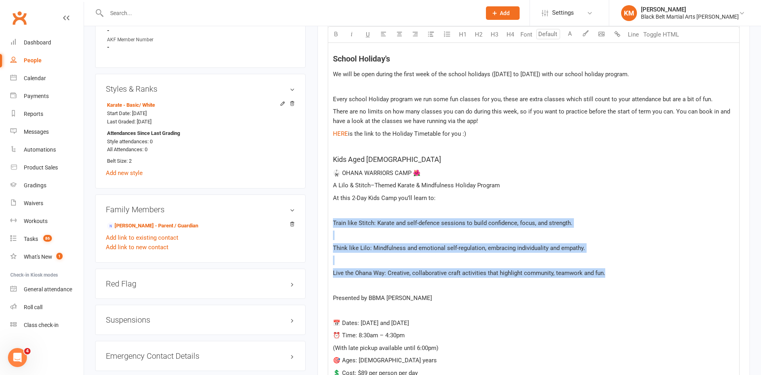
drag, startPoint x: 613, startPoint y: 268, endPoint x: 323, endPoint y: 222, distance: 293.4
click at [323, 222] on div "Activity Notes Comms Attendance Payments Waivers Tasks Automations Workouts Gra…" at bounding box center [533, 363] width 432 height 1503
click at [426, 30] on button "button" at bounding box center [431, 35] width 16 height 16
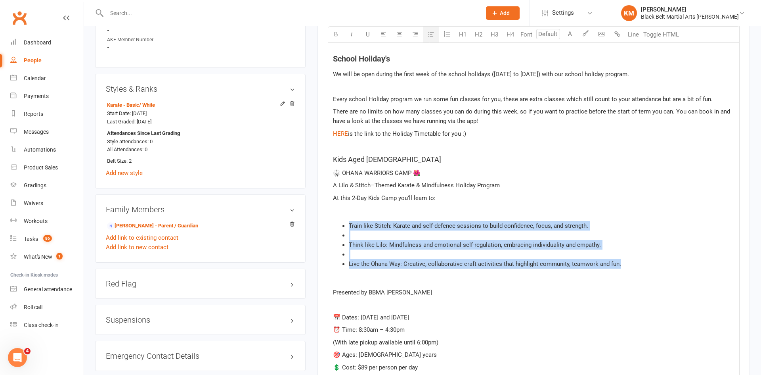
click at [358, 234] on li "﻿" at bounding box center [542, 235] width 386 height 10
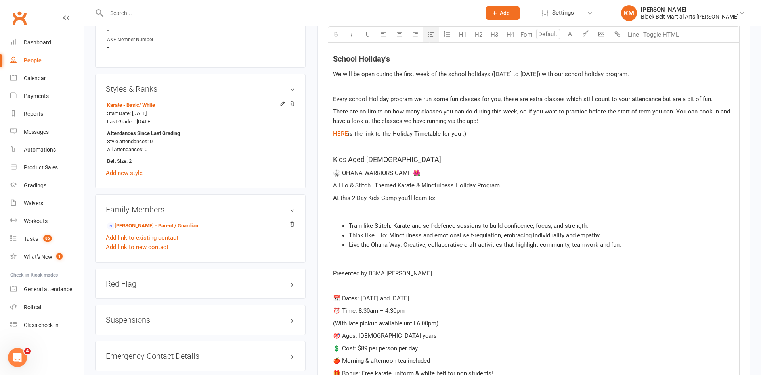
click at [371, 210] on p "﻿" at bounding box center [534, 210] width 402 height 10
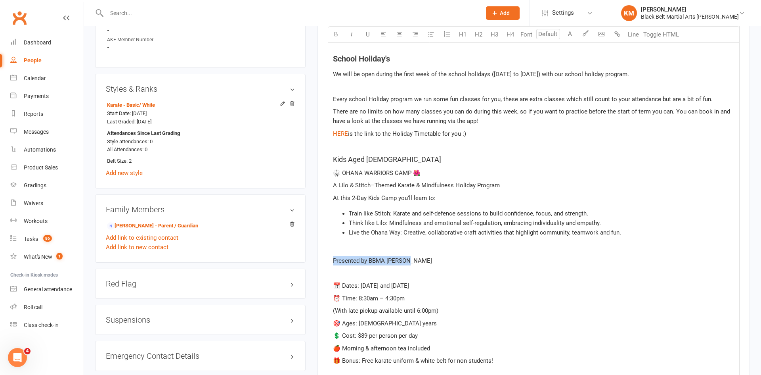
drag, startPoint x: 424, startPoint y: 262, endPoint x: 326, endPoint y: 262, distance: 97.9
click at [326, 262] on div "Activity Notes Comms Attendance Payments Waivers Tasks Automations Workouts Gra…" at bounding box center [533, 345] width 432 height 1466
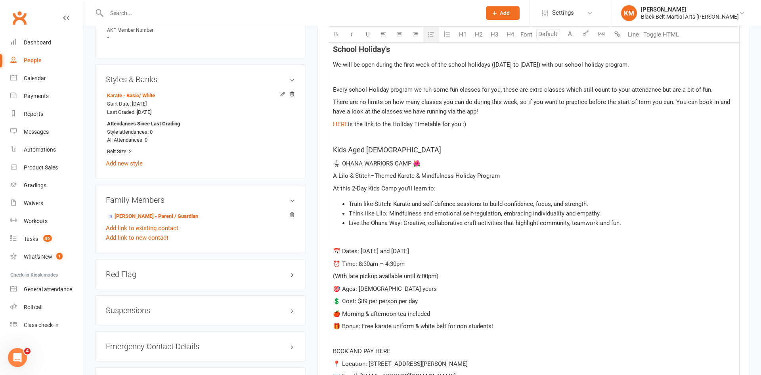
scroll to position [505, 0]
click at [388, 151] on h5 "Kids Aged 7 - 12" at bounding box center [534, 150] width 402 height 11
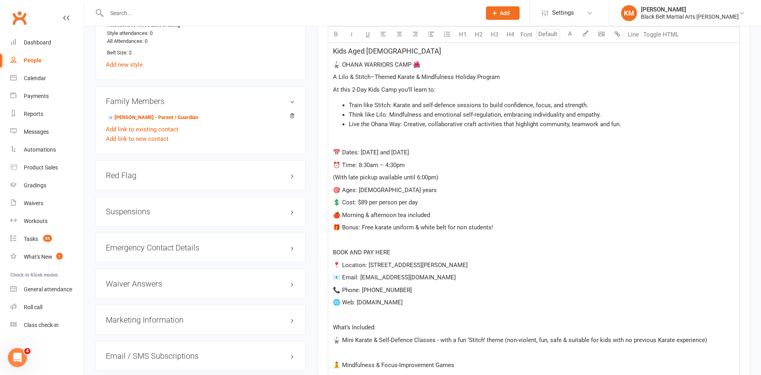
scroll to position [604, 0]
drag, startPoint x: 515, startPoint y: 231, endPoint x: 320, endPoint y: 223, distance: 195.2
click at [320, 223] on div "Activity Notes Comms Attendance Payments Waivers Tasks Automations Workouts Gra…" at bounding box center [533, 223] width 432 height 1441
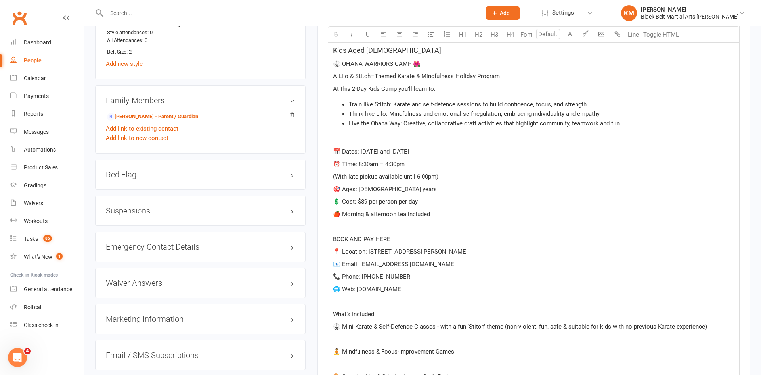
click at [401, 235] on p "BOOK AND PAY HERE" at bounding box center [534, 239] width 402 height 10
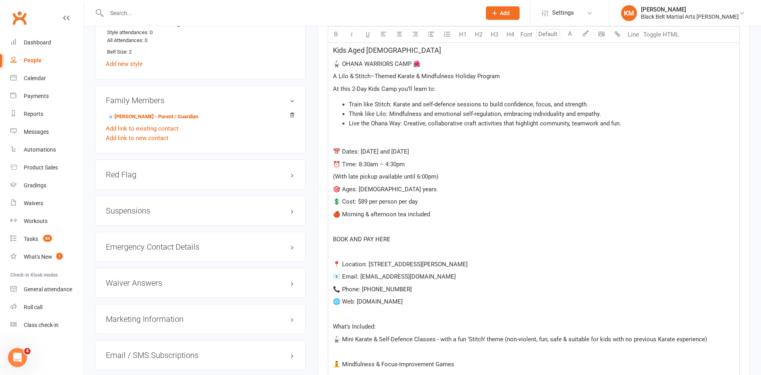
drag, startPoint x: 439, startPoint y: 300, endPoint x: 319, endPoint y: 251, distance: 129.1
click at [319, 251] on div "Activity Notes Comms Attendance Payments Waivers Tasks Automations Workouts Gra…" at bounding box center [533, 223] width 432 height 1441
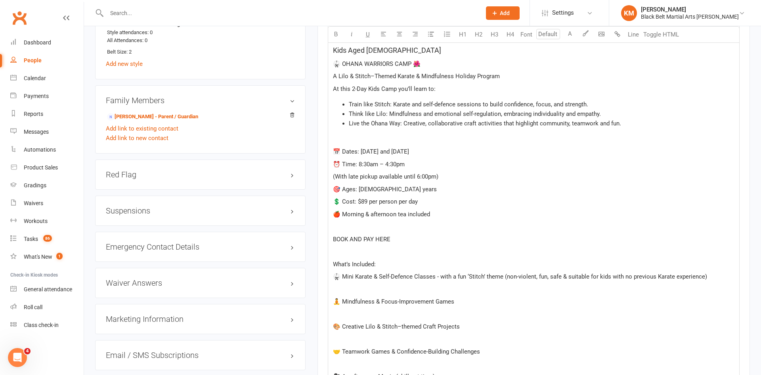
click at [374, 287] on p "﻿" at bounding box center [534, 289] width 402 height 10
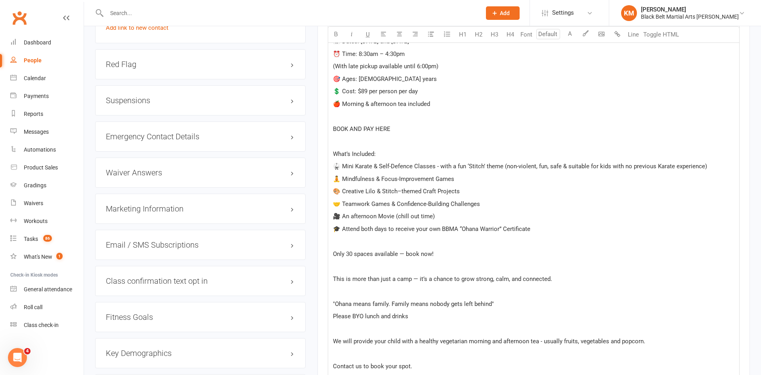
scroll to position [715, 0]
drag, startPoint x: 456, startPoint y: 247, endPoint x: 297, endPoint y: 247, distance: 158.5
click at [297, 247] on div "upload photo Nickan Darbooy Activated 15 September, 2025 Added 25 August, 2025 …" at bounding box center [422, 25] width 667 height 1406
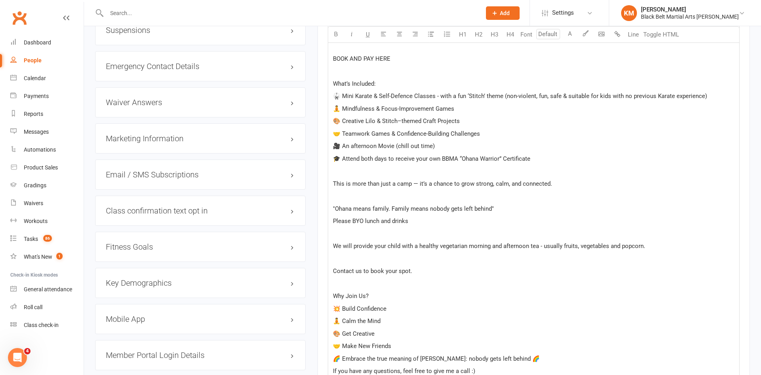
scroll to position [785, 0]
drag, startPoint x: 501, startPoint y: 209, endPoint x: 325, endPoint y: 205, distance: 176.4
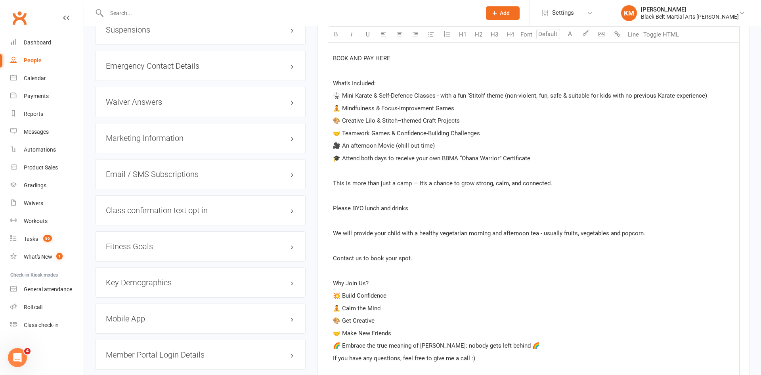
drag, startPoint x: 421, startPoint y: 259, endPoint x: 296, endPoint y: 256, distance: 124.1
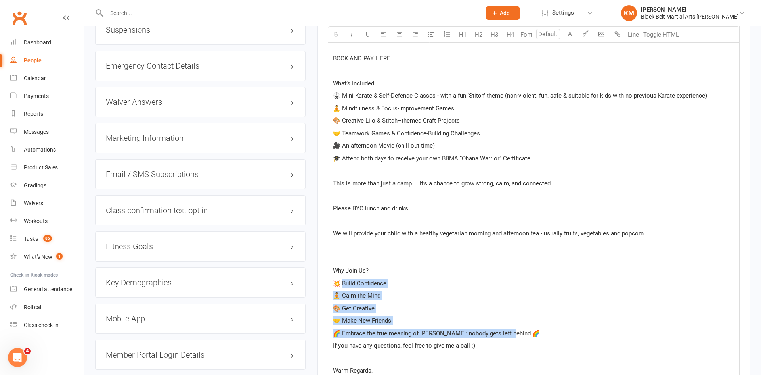
drag, startPoint x: 516, startPoint y: 336, endPoint x: 341, endPoint y: 277, distance: 184.0
drag, startPoint x: 332, startPoint y: 265, endPoint x: 527, endPoint y: 331, distance: 206.2
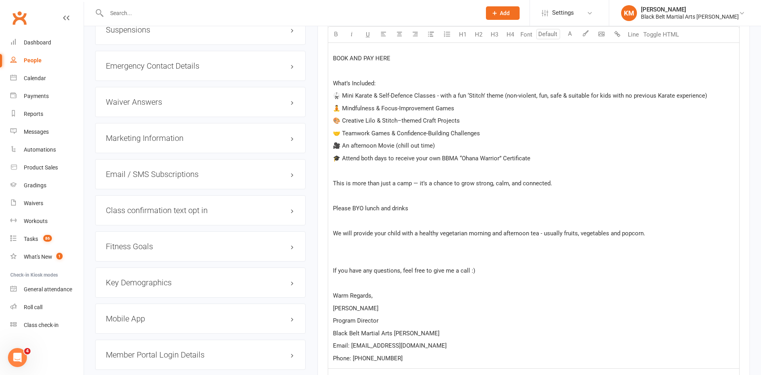
click at [379, 219] on p "﻿" at bounding box center [534, 221] width 402 height 10
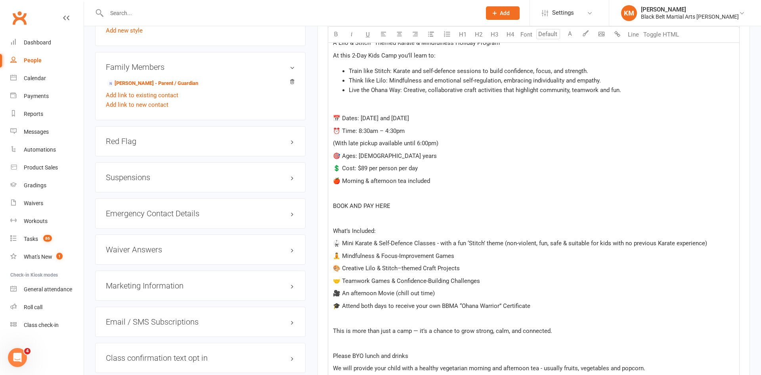
scroll to position [630, 0]
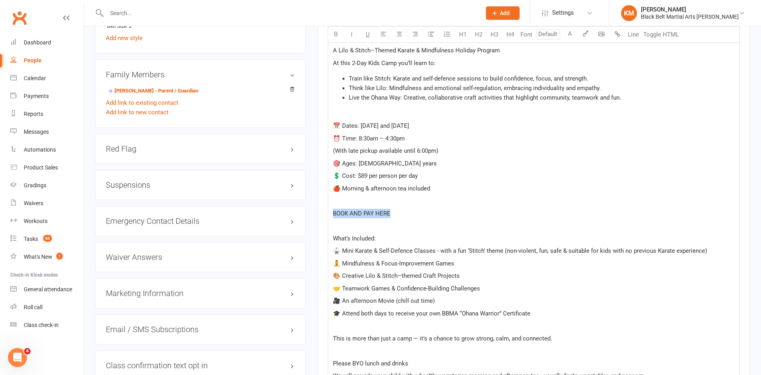
drag, startPoint x: 404, startPoint y: 210, endPoint x: 318, endPoint y: 208, distance: 86.0
click at [318, 208] on div "Activity Notes Comms Attendance Payments Waivers Tasks Automations Workouts Gra…" at bounding box center [533, 66] width 432 height 1179
click at [614, 35] on button "button" at bounding box center [618, 35] width 16 height 16
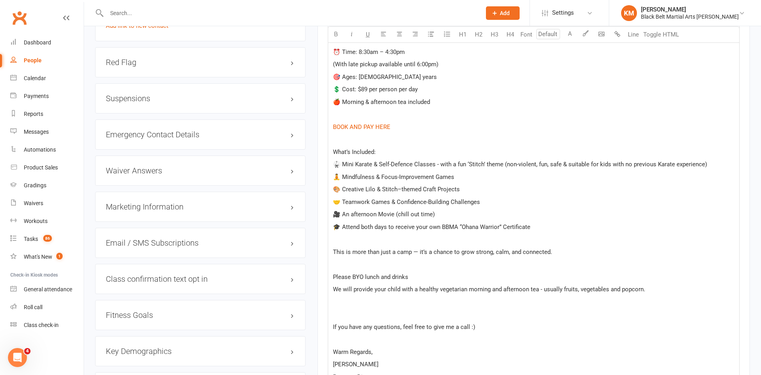
scroll to position [717, 0]
drag, startPoint x: 397, startPoint y: 155, endPoint x: 292, endPoint y: 152, distance: 104.7
click at [454, 166] on span "🥋 Mini Karate & Self-Defence Classes - with a fun ‘Stitch’ theme (non-violent, …" at bounding box center [520, 163] width 374 height 7
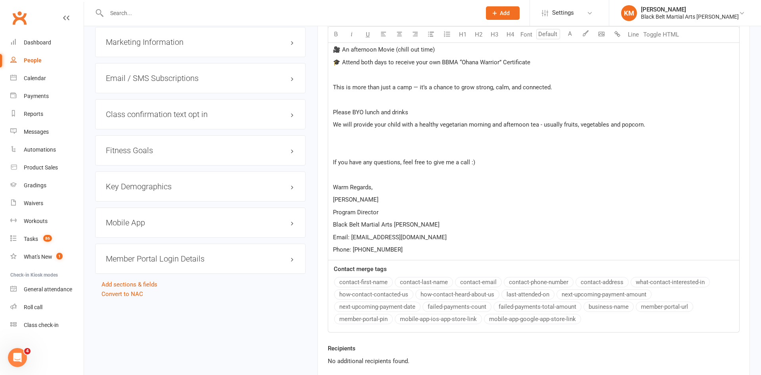
scroll to position [882, 0]
click at [457, 146] on p "﻿" at bounding box center [534, 148] width 402 height 10
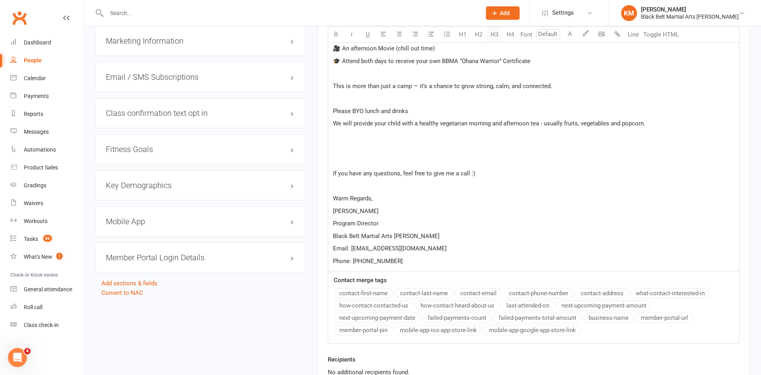
click at [496, 38] on button "H3" at bounding box center [495, 35] width 16 height 16
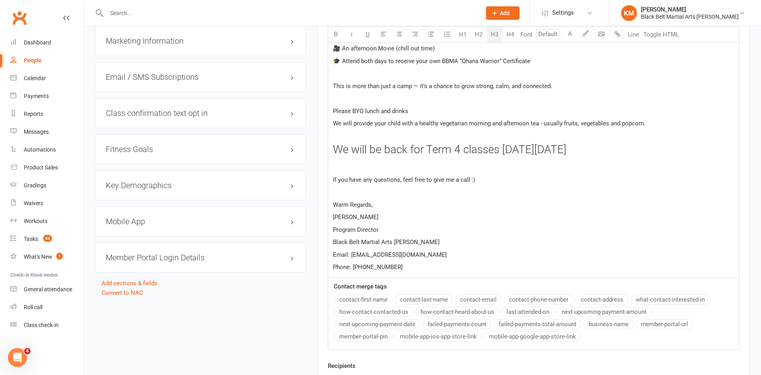
drag, startPoint x: 679, startPoint y: 154, endPoint x: 325, endPoint y: 149, distance: 354.0
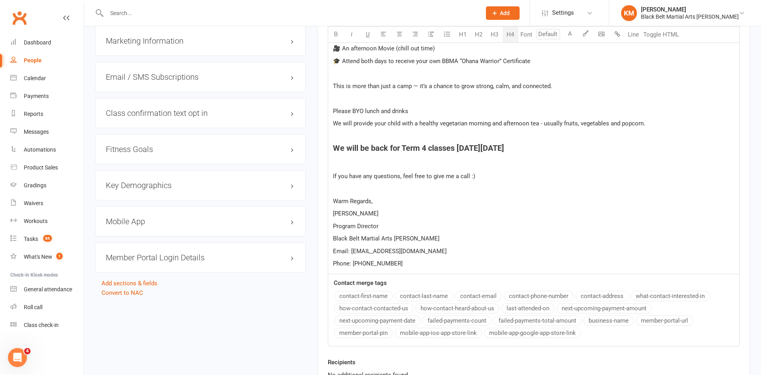
click at [507, 33] on button "H4" at bounding box center [511, 35] width 16 height 16
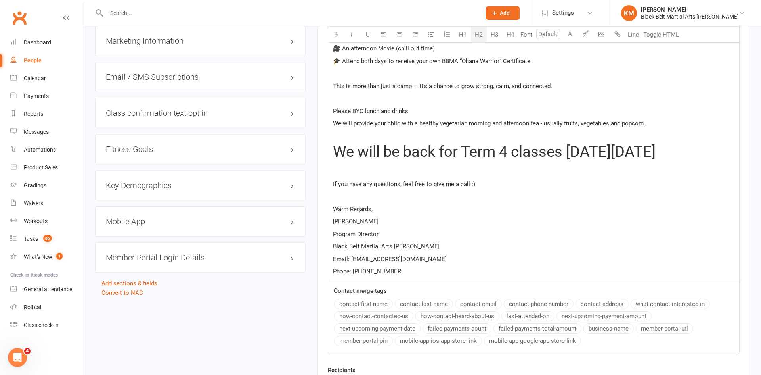
click at [483, 34] on button "H2" at bounding box center [479, 35] width 16 height 16
click at [469, 34] on button "H1" at bounding box center [463, 35] width 16 height 16
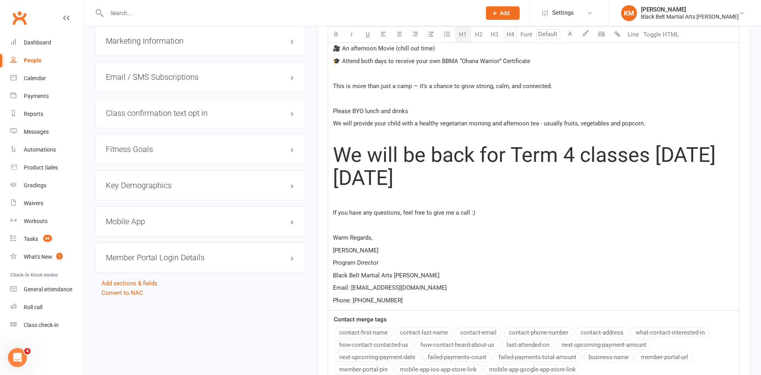
click at [504, 38] on button "H4" at bounding box center [511, 35] width 16 height 16
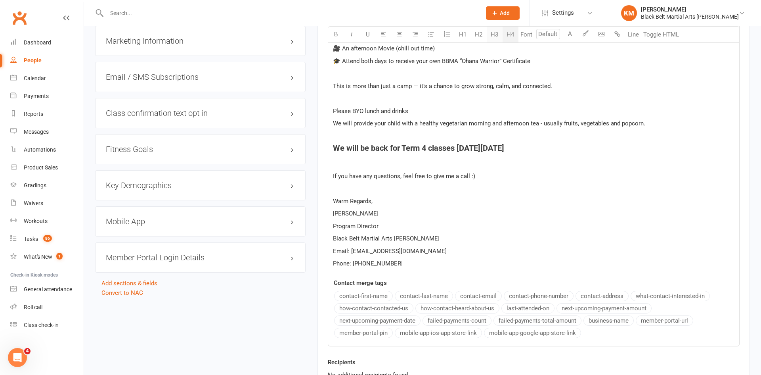
click at [499, 36] on button "H3" at bounding box center [495, 35] width 16 height 16
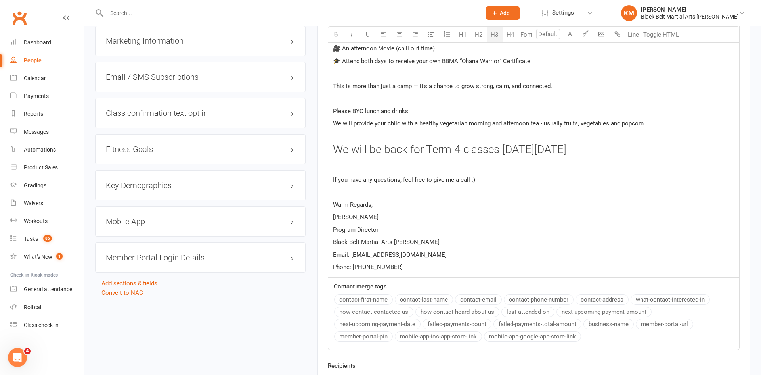
click at [485, 170] on p "﻿" at bounding box center [534, 167] width 402 height 10
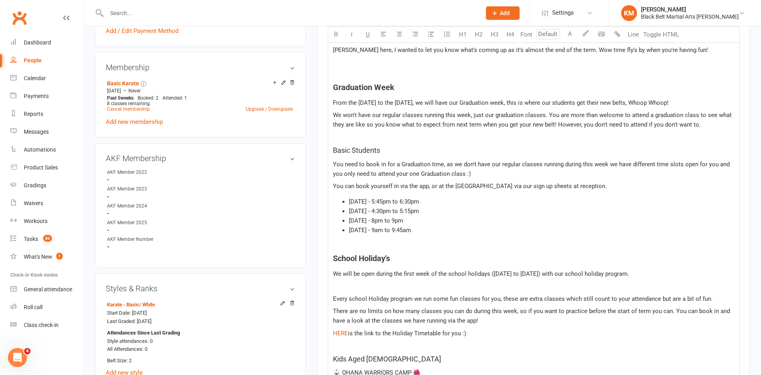
scroll to position [981, 0]
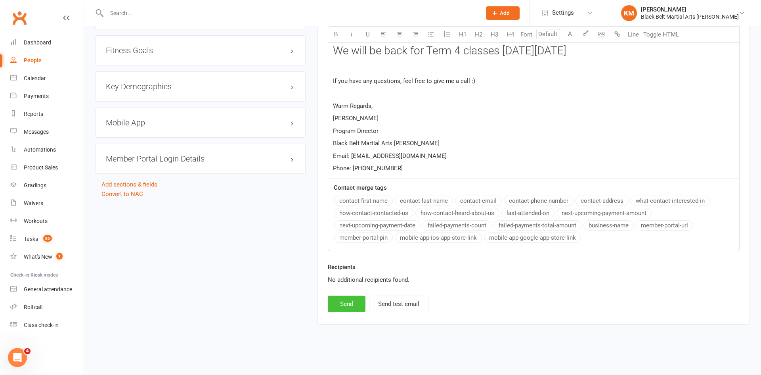
click at [348, 308] on button "Send" at bounding box center [347, 303] width 38 height 17
select select
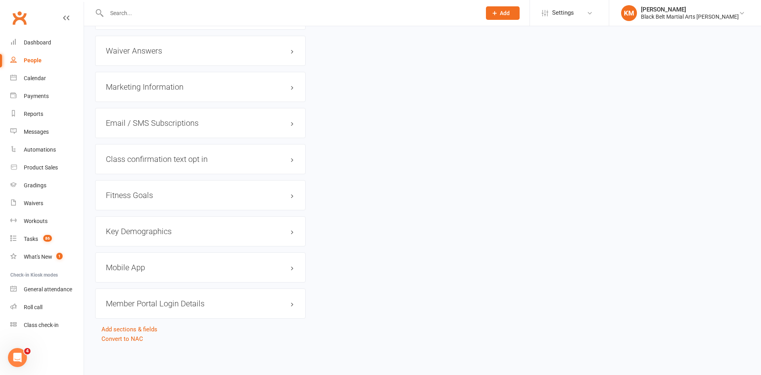
click at [180, 10] on input "text" at bounding box center [289, 13] width 371 height 11
type input "hannah"
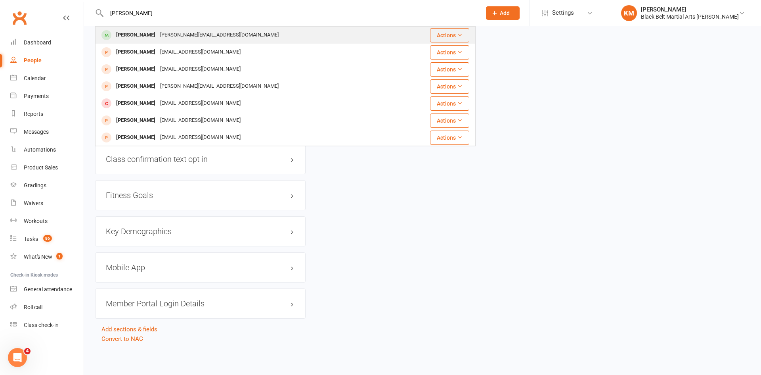
type input "Hannah atash"
click at [164, 36] on div "sharmin.hatamii@gmail.com" at bounding box center [219, 34] width 123 height 11
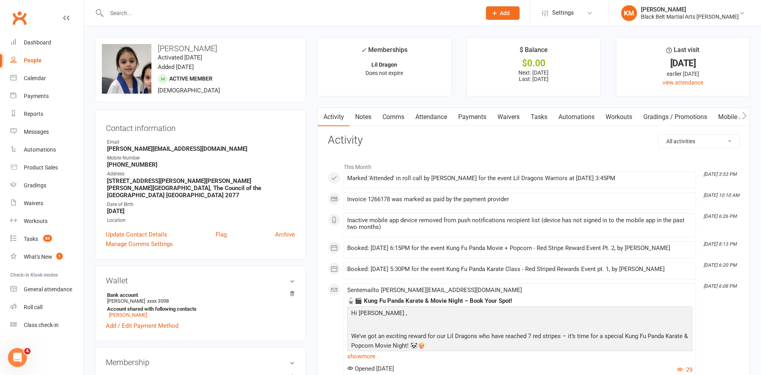
click at [364, 117] on link "Notes" at bounding box center [363, 117] width 27 height 18
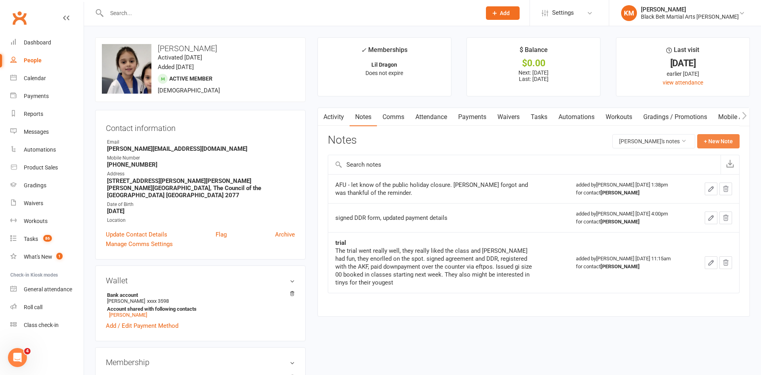
click at [722, 136] on button "+ New Note" at bounding box center [718, 141] width 42 height 14
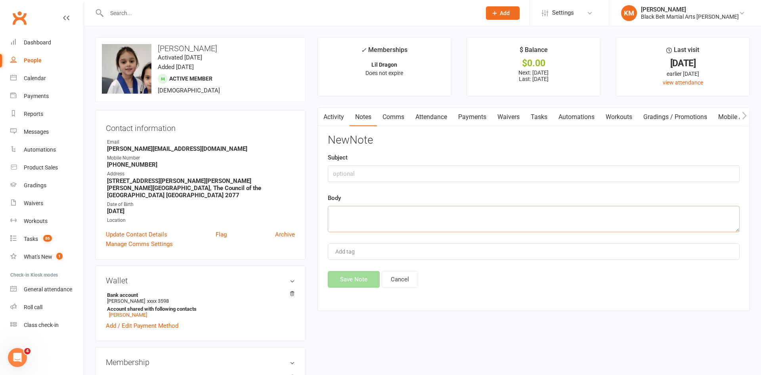
click at [417, 214] on textarea at bounding box center [534, 219] width 412 height 26
paste textarea "Sharmin Hatami 6:10 PM (7 minutes ago) to me Hi Kathryn My work situation has c…"
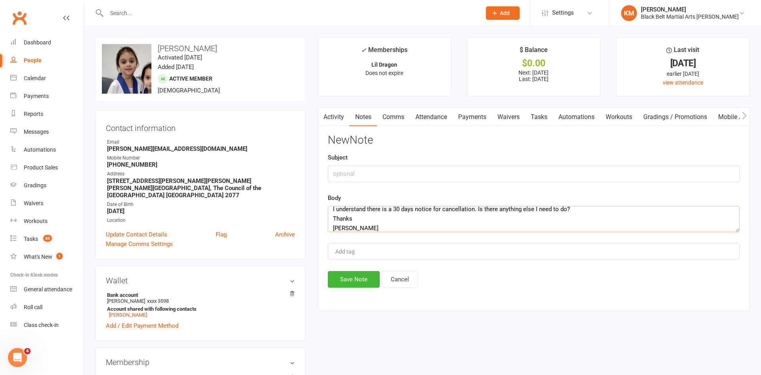
type textarea "Sharmin Hatami 6:10 PM (7 minutes ago) to me Hi Kathryn My work situation has c…"
click at [377, 176] on input "text" at bounding box center [534, 173] width 412 height 17
type input "cancellation"
click at [343, 283] on button "Save Note" at bounding box center [354, 279] width 52 height 17
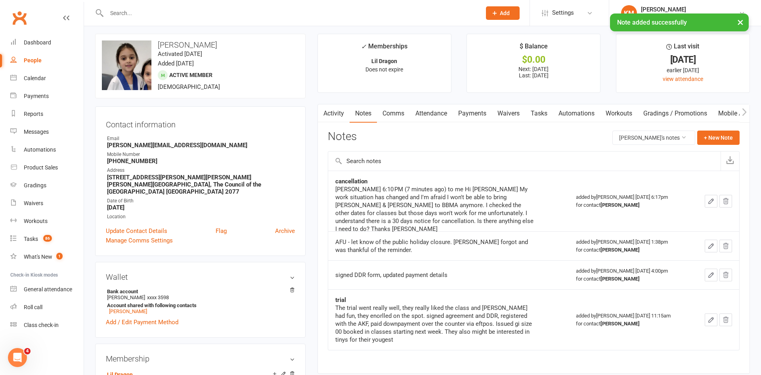
scroll to position [0, 0]
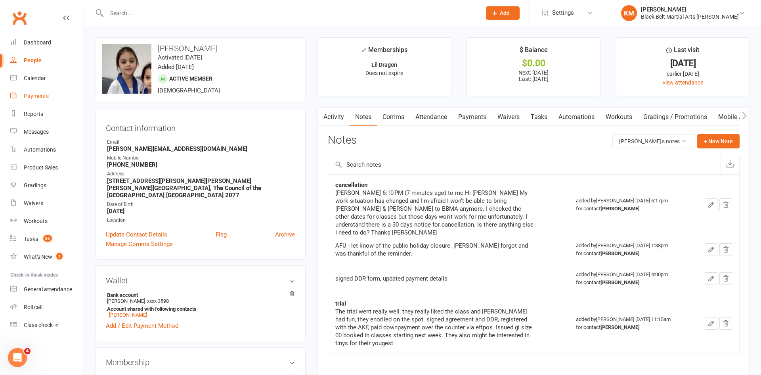
click at [50, 87] on link "Payments" at bounding box center [46, 96] width 73 height 18
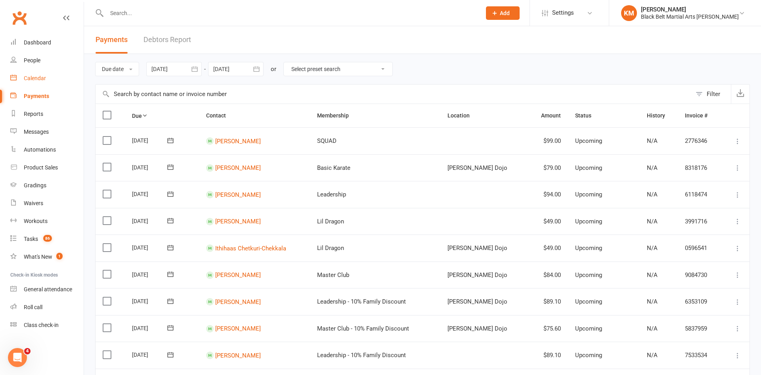
click at [39, 78] on div "Calendar" at bounding box center [35, 78] width 22 height 6
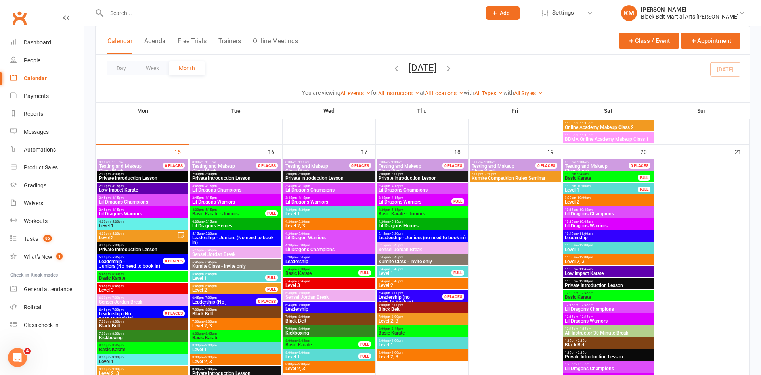
scroll to position [706, 0]
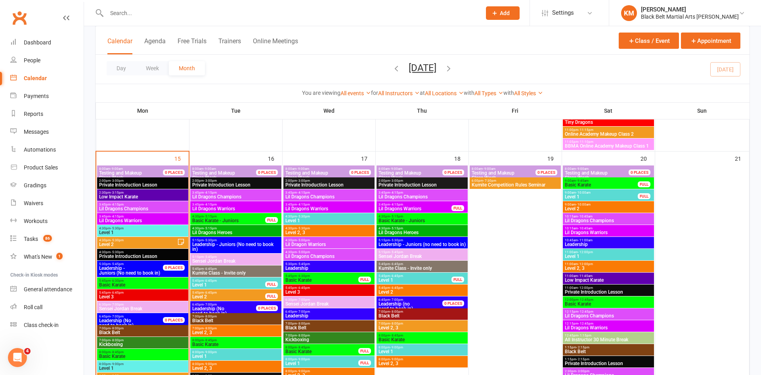
click at [335, 194] on span "Lil Dragons Champions" at bounding box center [329, 196] width 88 height 5
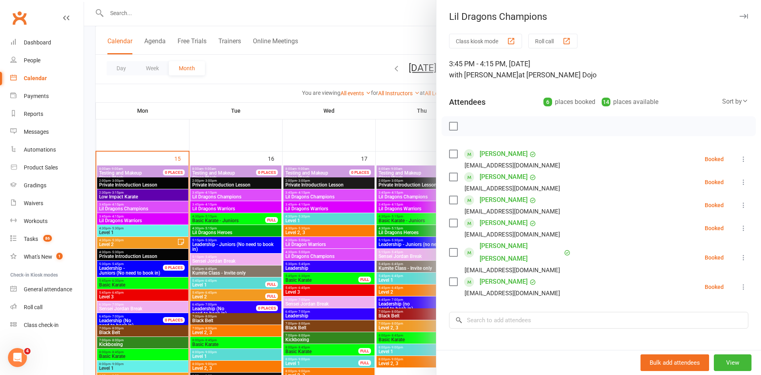
click at [343, 209] on div at bounding box center [422, 187] width 677 height 375
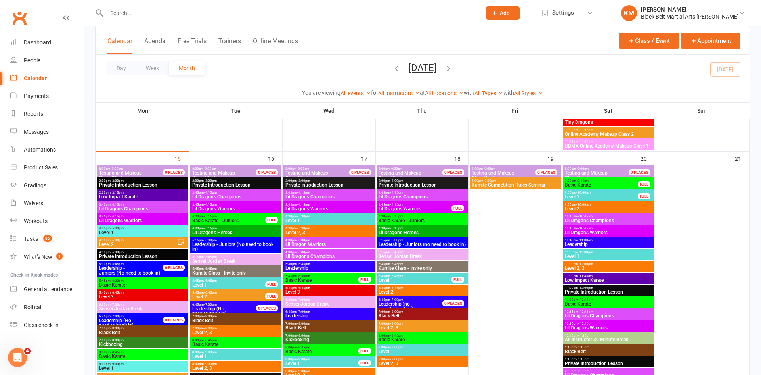
click at [343, 209] on div at bounding box center [422, 187] width 677 height 375
click at [343, 209] on span "Lil Dragons Warriors" at bounding box center [329, 208] width 88 height 5
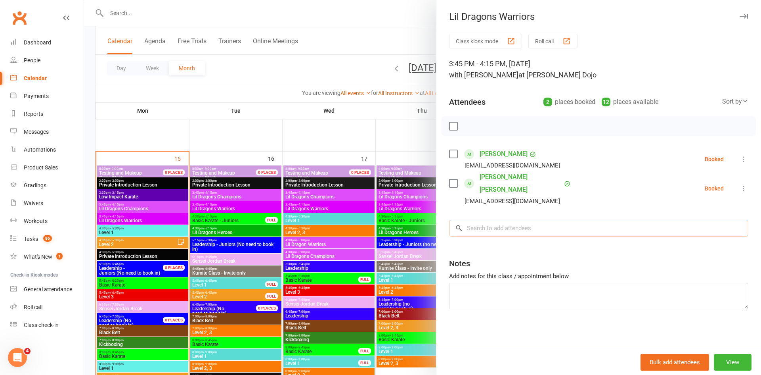
click at [503, 220] on input "search" at bounding box center [598, 228] width 299 height 17
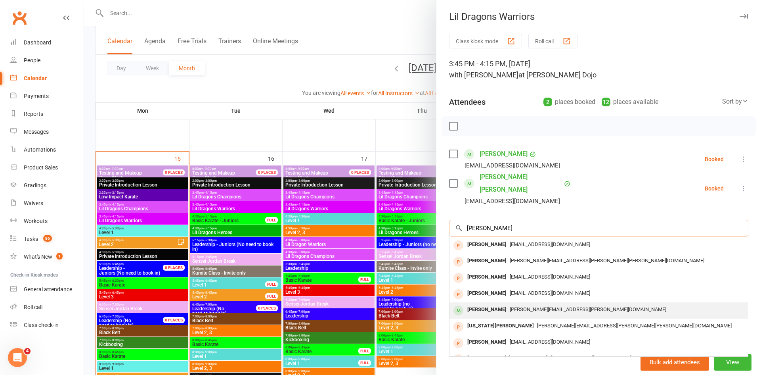
type input "louise"
click at [494, 304] on div "Louise Joy Belarmino" at bounding box center [487, 309] width 46 height 11
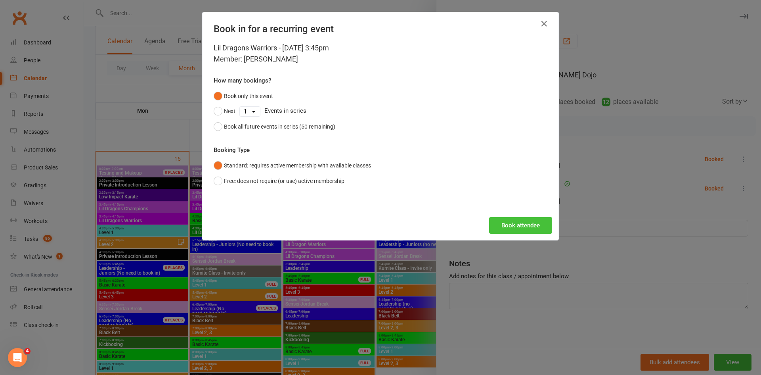
click at [522, 224] on button "Book attendee" at bounding box center [520, 225] width 63 height 17
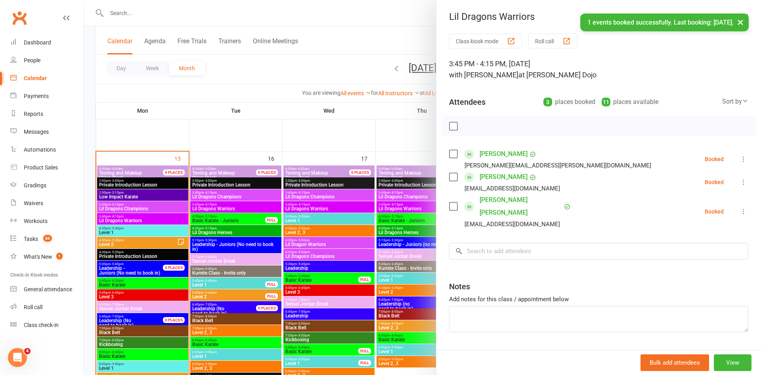
click at [360, 55] on div at bounding box center [422, 187] width 677 height 375
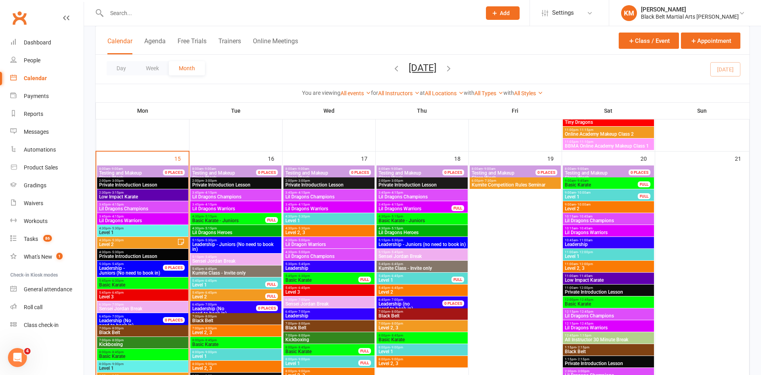
click at [127, 17] on input "text" at bounding box center [289, 13] width 371 height 11
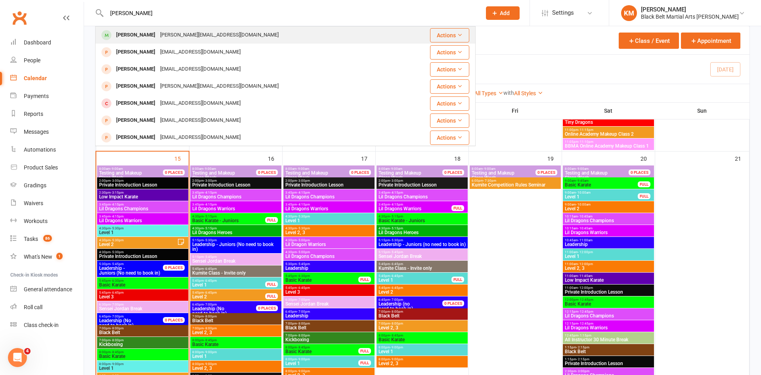
type input "Hannah atash"
click at [128, 35] on div "Hannah Atashbahar" at bounding box center [136, 34] width 44 height 11
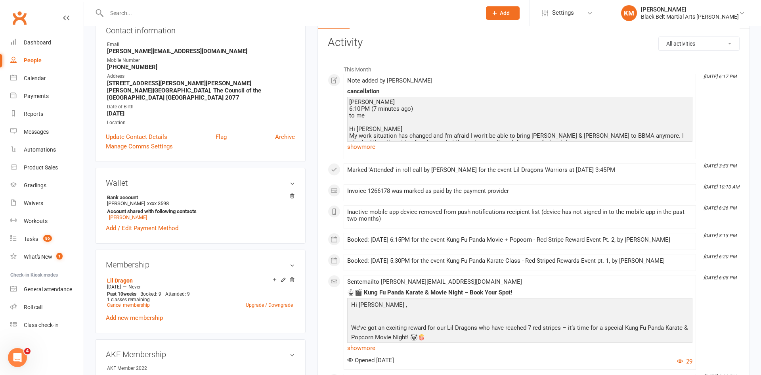
scroll to position [95, 0]
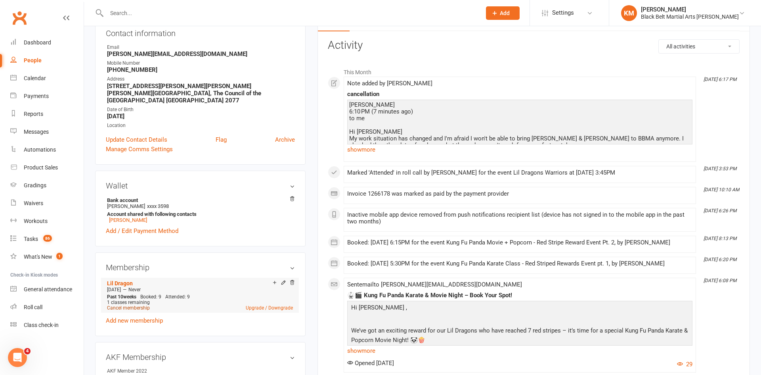
click at [118, 305] on link "Cancel membership" at bounding box center [128, 308] width 43 height 6
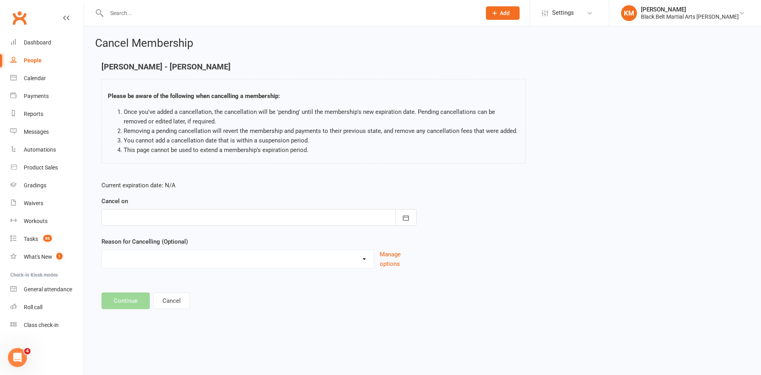
click at [243, 210] on div at bounding box center [258, 217] width 315 height 17
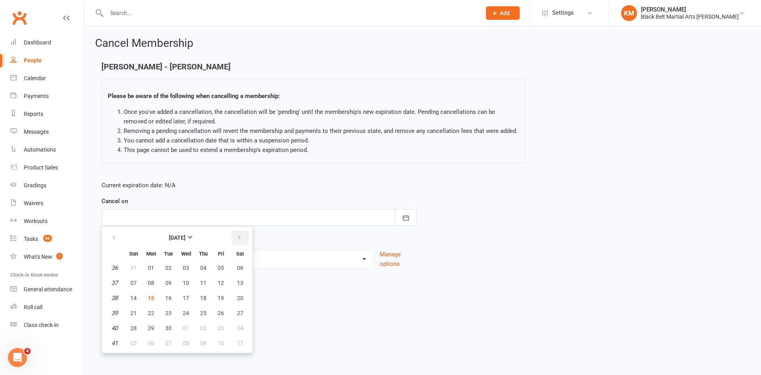
click at [241, 240] on icon "button" at bounding box center [240, 237] width 6 height 6
click at [188, 295] on span "15" at bounding box center [186, 298] width 6 height 6
type input "15 Oct 2025"
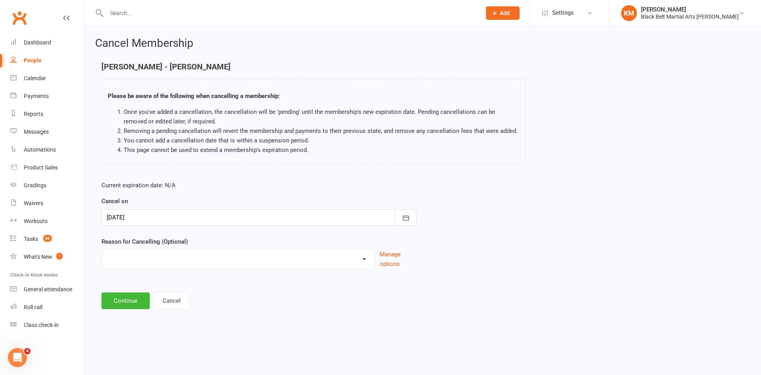
click at [146, 261] on select "Change of mind during Cooling Off Period Expiry of Grandmaster 10 Week Intro Pr…" at bounding box center [238, 258] width 272 height 16
click at [129, 258] on select "Change of mind during Cooling Off Period Expiry of Grandmaster 10 Week Intro Pr…" at bounding box center [238, 258] width 272 height 16
select select "18"
click at [102, 250] on select "Change of mind during Cooling Off Period Expiry of Grandmaster 10 Week Intro Pr…" at bounding box center [238, 258] width 272 height 16
click at [139, 304] on input at bounding box center [258, 300] width 315 height 17
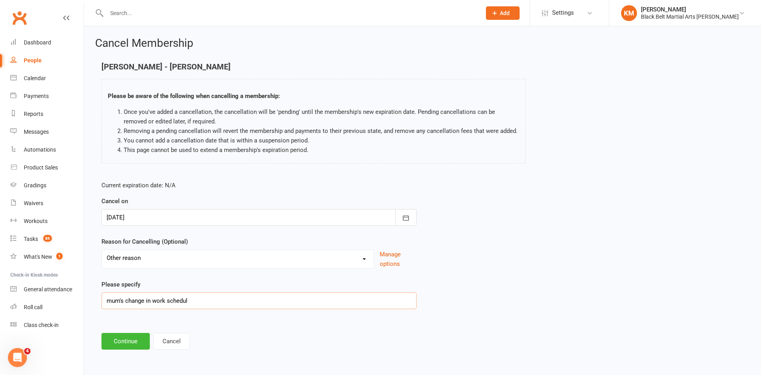
type input "mum's change in work schedule"
click at [113, 339] on button "Continue" at bounding box center [125, 341] width 48 height 17
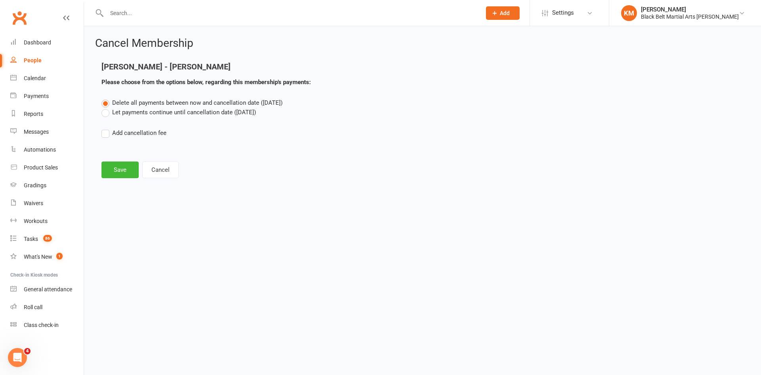
click at [187, 115] on label "Let payments continue until cancellation date (Oct 15, 2025)" at bounding box center [178, 112] width 155 height 10
click at [107, 107] on input "Let payments continue until cancellation date (Oct 15, 2025)" at bounding box center [103, 107] width 5 height 0
click at [130, 174] on button "Save" at bounding box center [119, 169] width 37 height 17
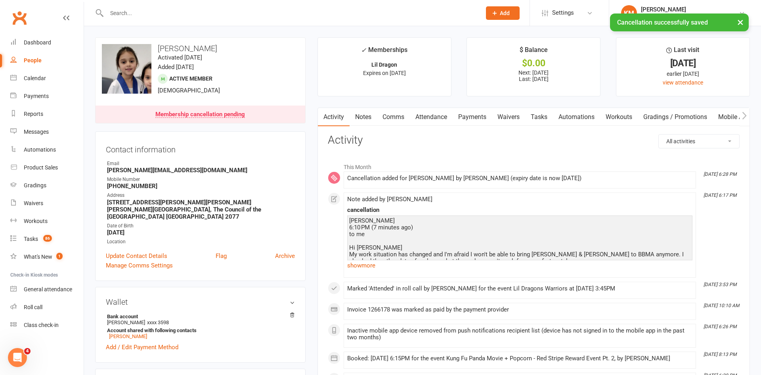
click at [482, 115] on link "Payments" at bounding box center [472, 117] width 39 height 18
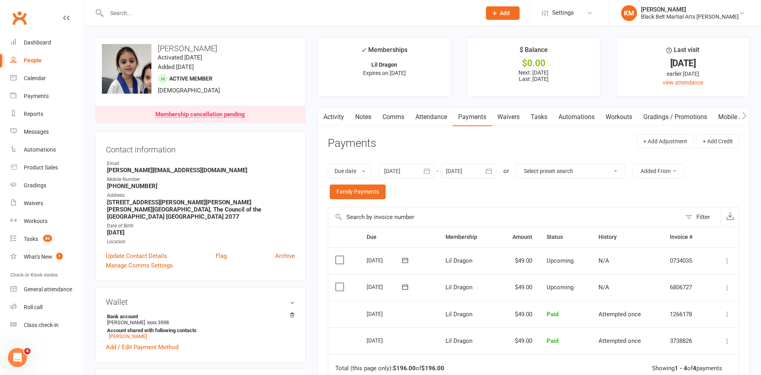
click at [480, 166] on div at bounding box center [468, 171] width 55 height 14
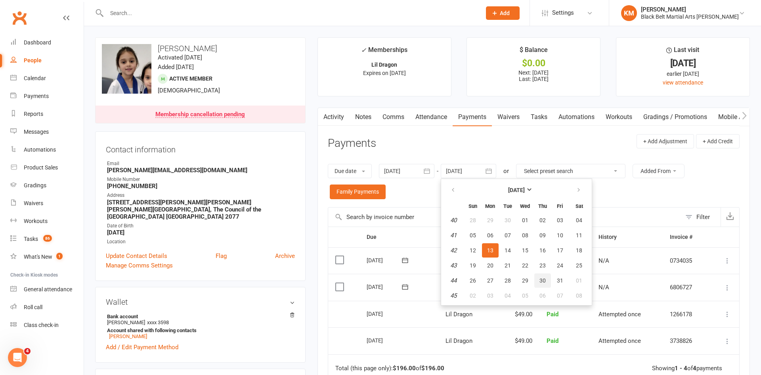
click at [540, 282] on span "30" at bounding box center [542, 280] width 6 height 6
type input "30 Oct 2025"
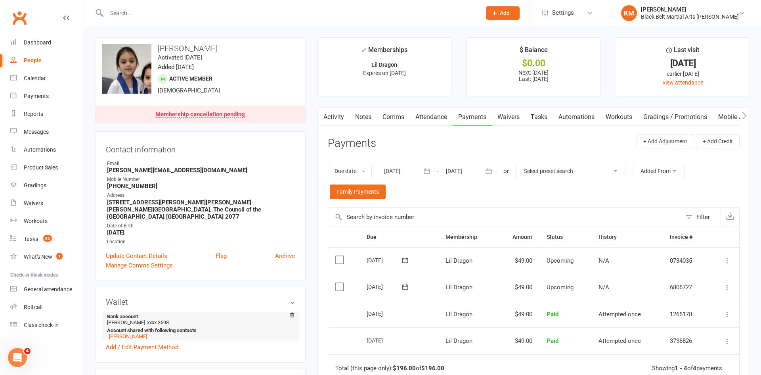
click at [120, 333] on li "Bank account Sharmin HatamI xxxx 3598 Account shared with following contacts Em…" at bounding box center [200, 326] width 189 height 28
click at [119, 333] on link "Emma Atashbahar" at bounding box center [128, 336] width 38 height 6
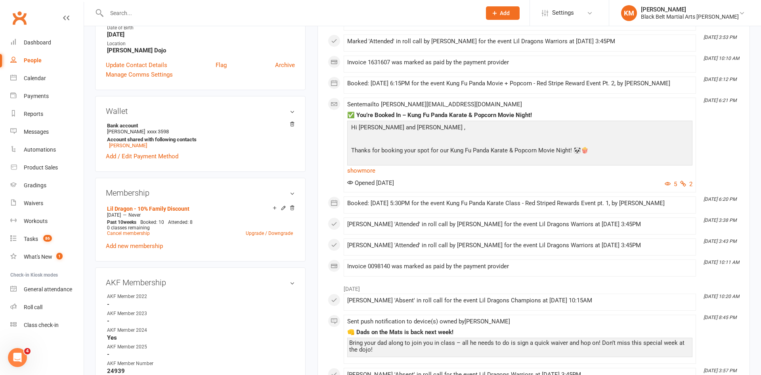
scroll to position [193, 0]
click at [145, 229] on link "Cancel membership" at bounding box center [128, 232] width 43 height 6
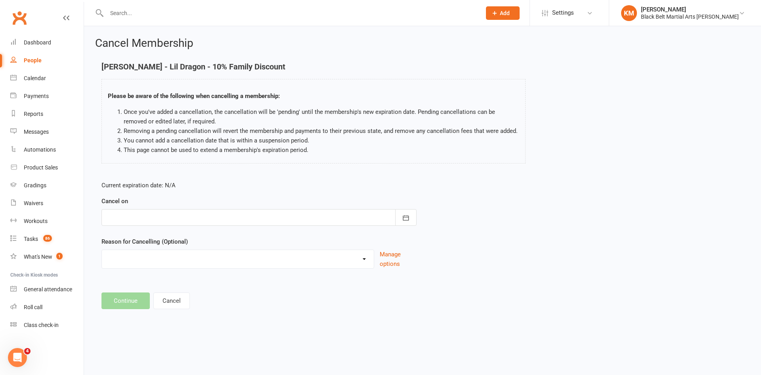
click at [189, 212] on div at bounding box center [258, 217] width 315 height 17
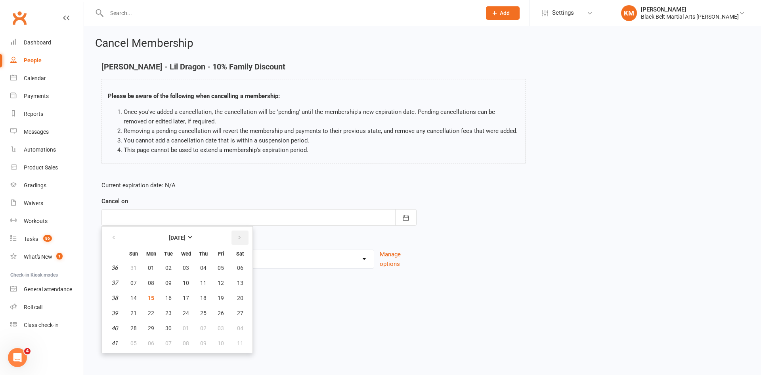
click at [238, 241] on button "button" at bounding box center [239, 237] width 17 height 14
click at [185, 293] on button "15" at bounding box center [186, 298] width 17 height 14
type input "15 Oct 2025"
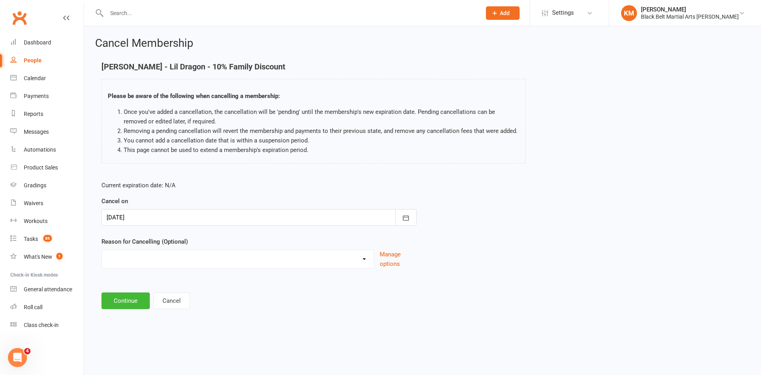
click at [178, 264] on select "Change of mind during Cooling Off Period Expiry of Grandmaster 10 Week Intro Pr…" at bounding box center [238, 258] width 272 height 16
select select "18"
click at [102, 250] on select "Change of mind during Cooling Off Period Expiry of Grandmaster 10 Week Intro Pr…" at bounding box center [238, 258] width 272 height 16
click at [147, 304] on input at bounding box center [258, 300] width 315 height 17
type input "Mum's change in work schedule"
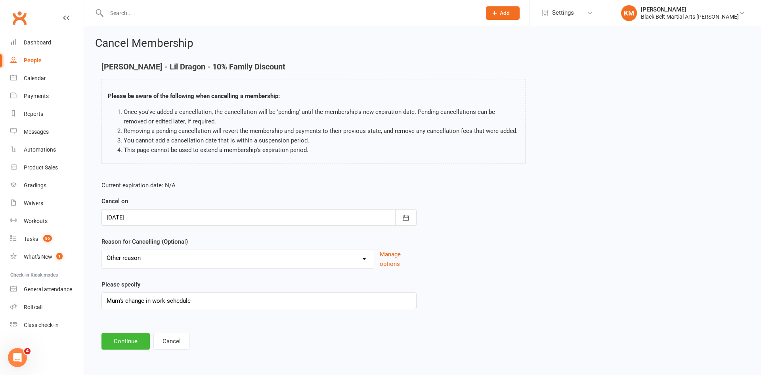
click at [129, 325] on main "Emma Atashbahar - Lil Dragon - 10% Family Discount Please be aware of the follo…" at bounding box center [422, 205] width 655 height 287
click at [129, 342] on button "Continue" at bounding box center [125, 341] width 48 height 17
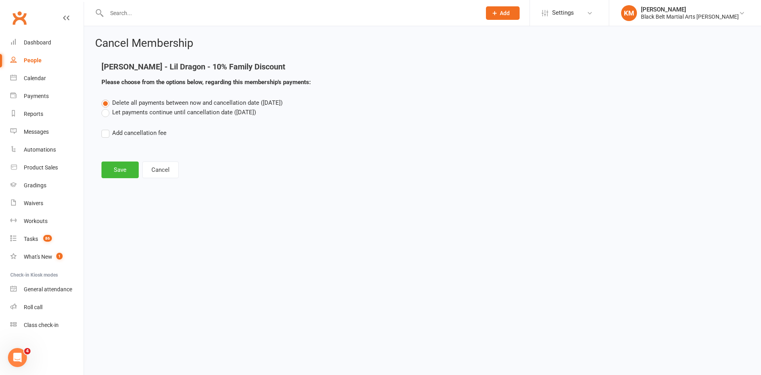
click at [141, 103] on span "Delete all payments between now and cancellation date (Oct 15, 2025)" at bounding box center [197, 102] width 170 height 7
click at [107, 98] on input "Delete all payments between now and cancellation date (Oct 15, 2025)" at bounding box center [103, 98] width 5 height 0
click at [130, 115] on label "Let payments continue until cancellation date (Oct 15, 2025)" at bounding box center [178, 112] width 155 height 10
click at [107, 107] on input "Let payments continue until cancellation date (Oct 15, 2025)" at bounding box center [103, 107] width 5 height 0
click at [122, 170] on button "Save" at bounding box center [119, 169] width 37 height 17
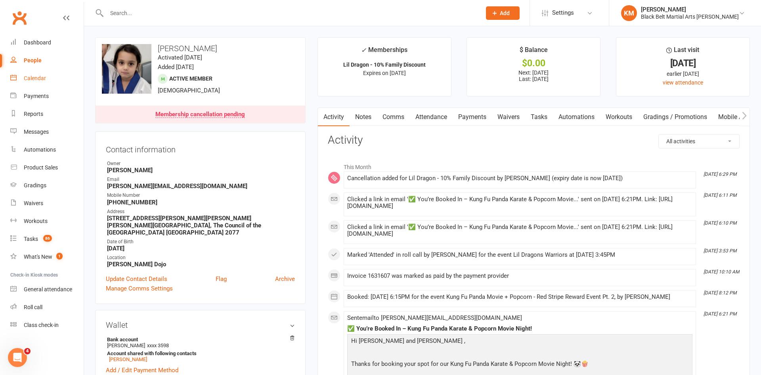
click at [36, 80] on div "Calendar" at bounding box center [35, 78] width 22 height 6
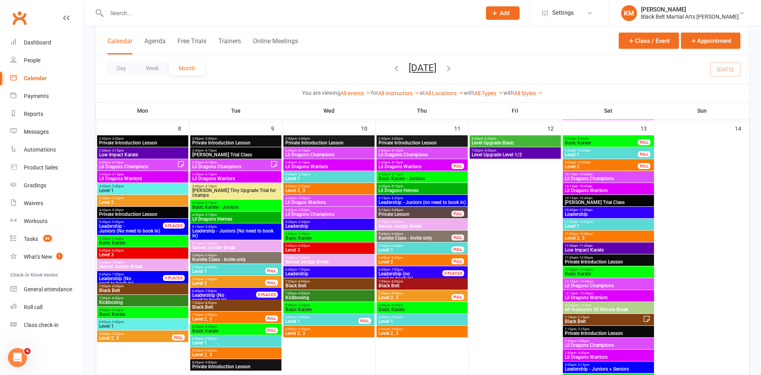
scroll to position [400, 0]
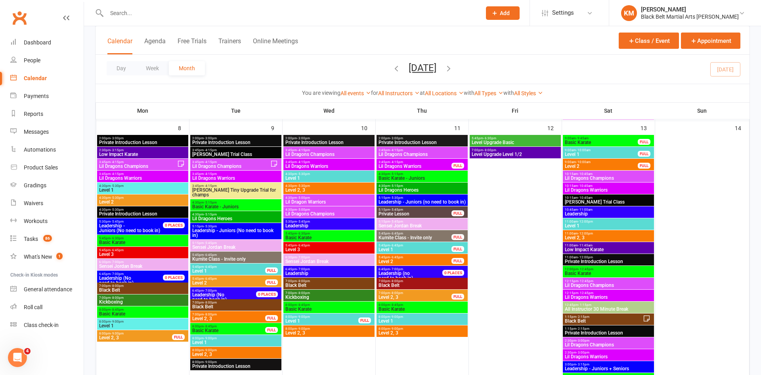
click at [381, 12] on input "text" at bounding box center [289, 13] width 371 height 11
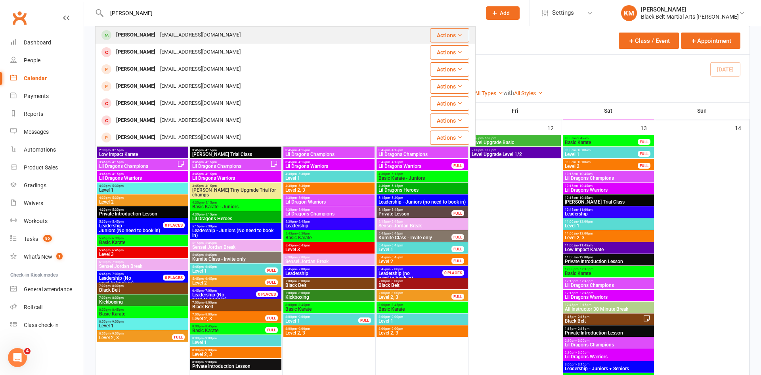
type input "ava khan"
click at [134, 36] on div "Ava Khanjani" at bounding box center [136, 34] width 44 height 11
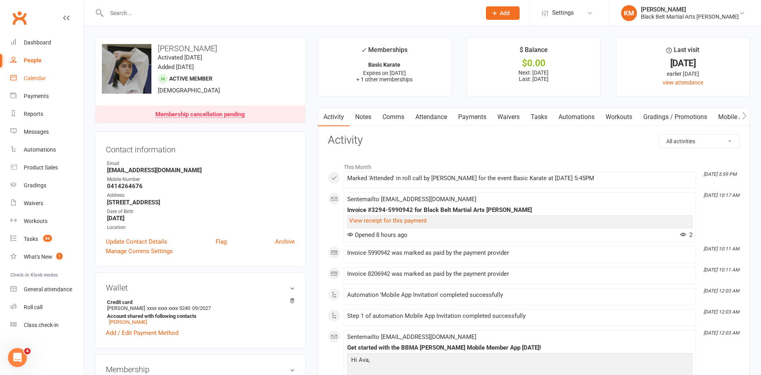
click at [39, 76] on div "Calendar" at bounding box center [35, 78] width 22 height 6
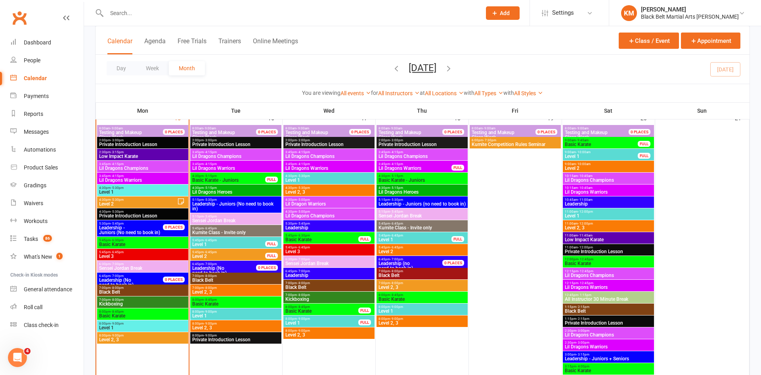
scroll to position [756, 0]
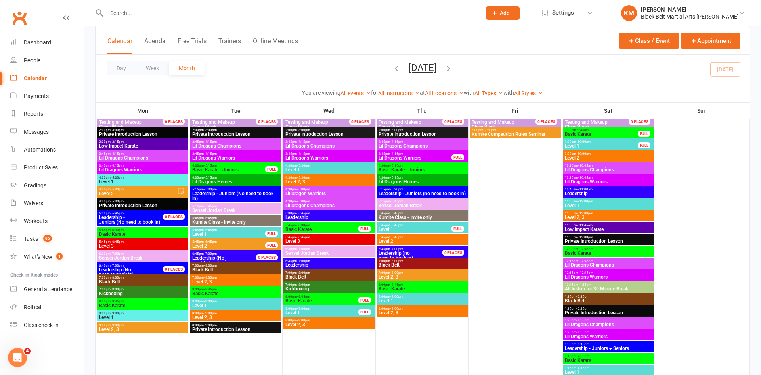
click at [121, 230] on span "- 6:30pm" at bounding box center [117, 230] width 13 height 4
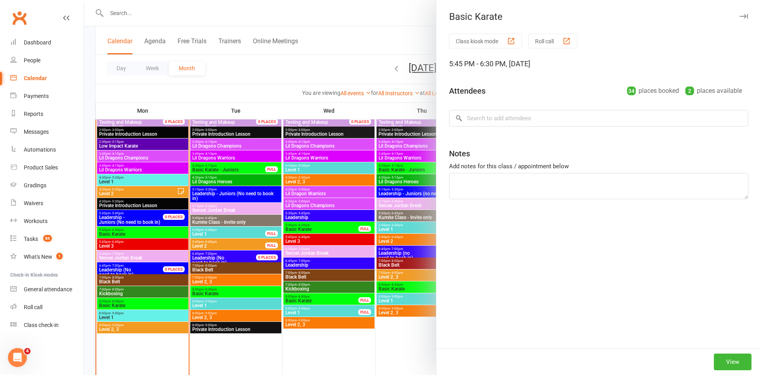
click at [252, 69] on div at bounding box center [422, 187] width 677 height 375
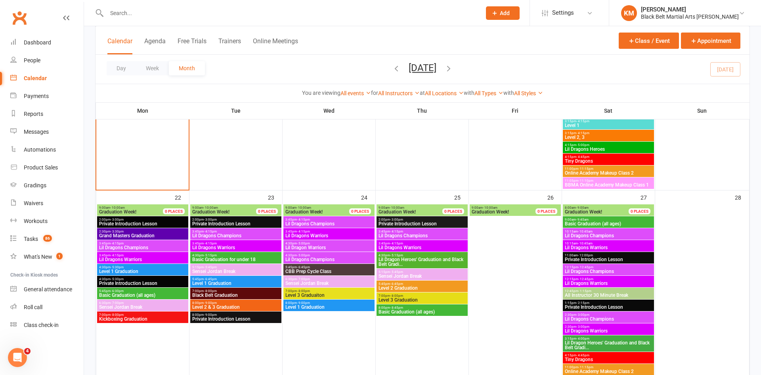
scroll to position [1002, 0]
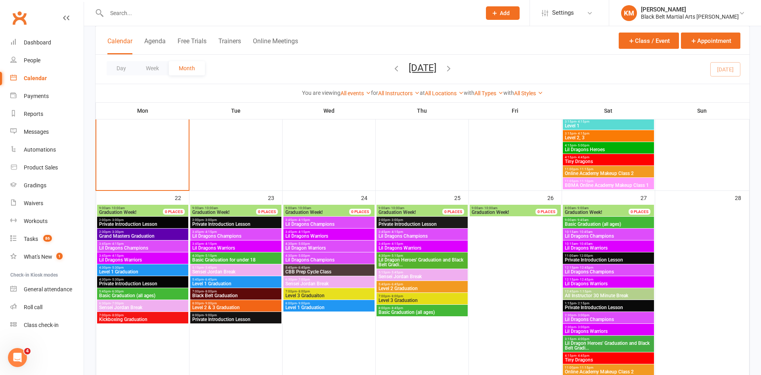
click at [116, 295] on span "Basic Graduation (all ages)" at bounding box center [143, 295] width 88 height 5
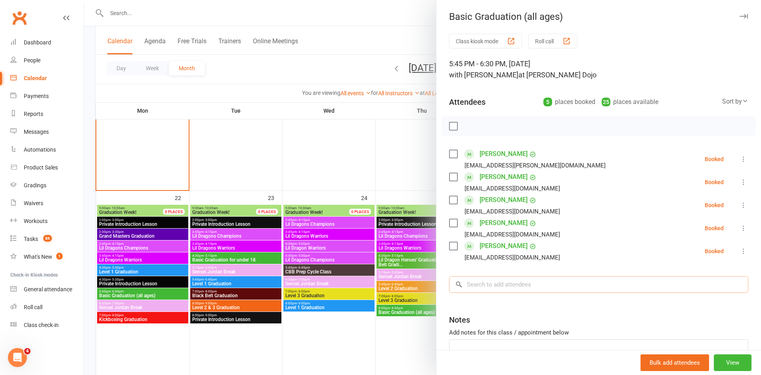
click at [529, 284] on input "search" at bounding box center [598, 284] width 299 height 17
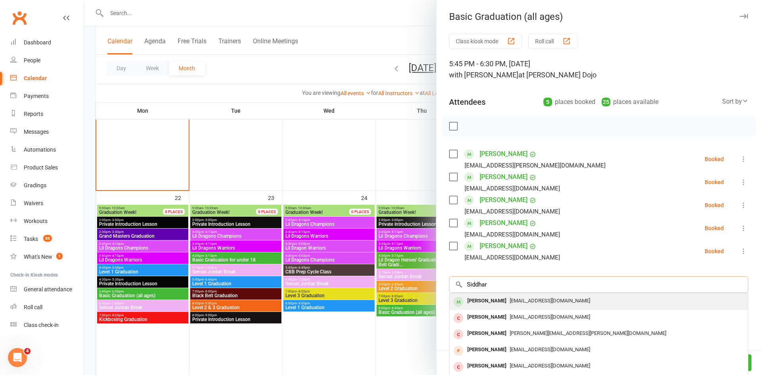
type input "Siddhar"
click at [530, 299] on span "smeeee@gmail.com" at bounding box center [550, 300] width 80 height 6
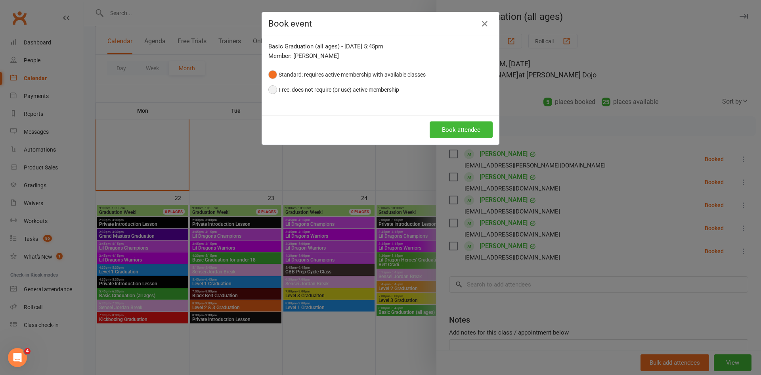
click at [384, 90] on button "Free: does not require (or use) active membership" at bounding box center [333, 89] width 131 height 15
click at [451, 125] on button "Book attendee" at bounding box center [461, 129] width 63 height 17
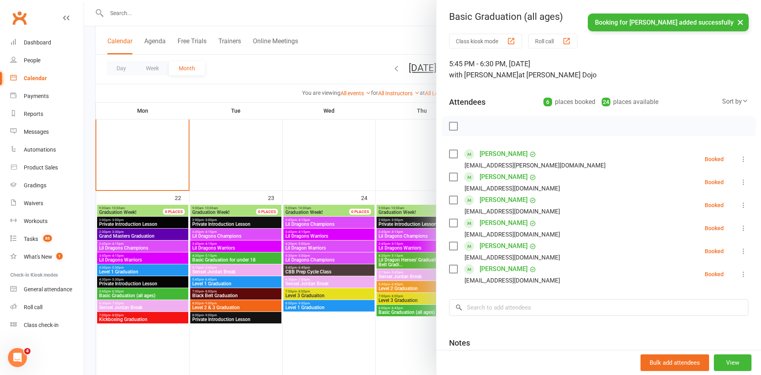
click at [346, 13] on div "× Booking for Siddharth Kelvekar added successfully" at bounding box center [375, 13] width 751 height 0
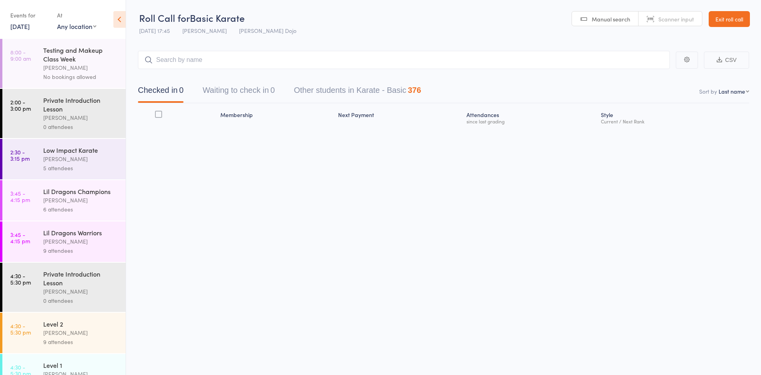
click at [229, 91] on button "Waiting to check in 0" at bounding box center [239, 92] width 72 height 21
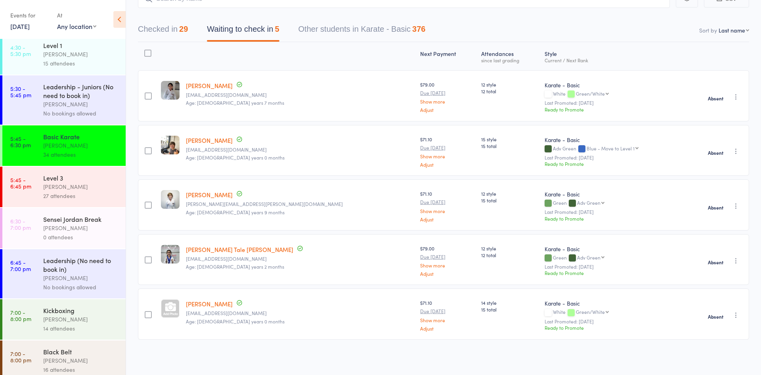
scroll to position [320, 0]
click at [170, 24] on button "Checked in 29" at bounding box center [163, 31] width 50 height 21
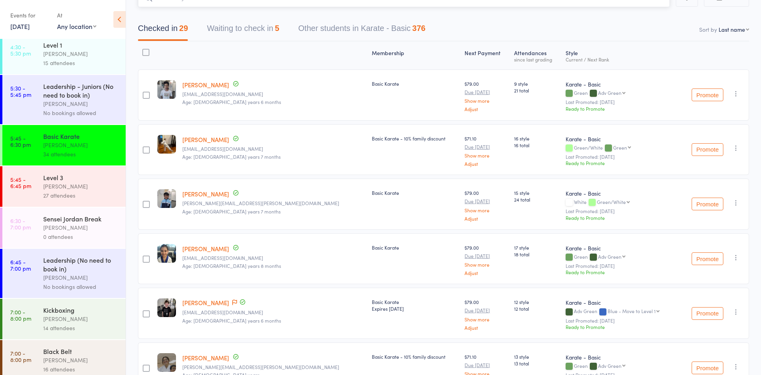
click at [230, 30] on button "Waiting to check in 5" at bounding box center [243, 30] width 72 height 21
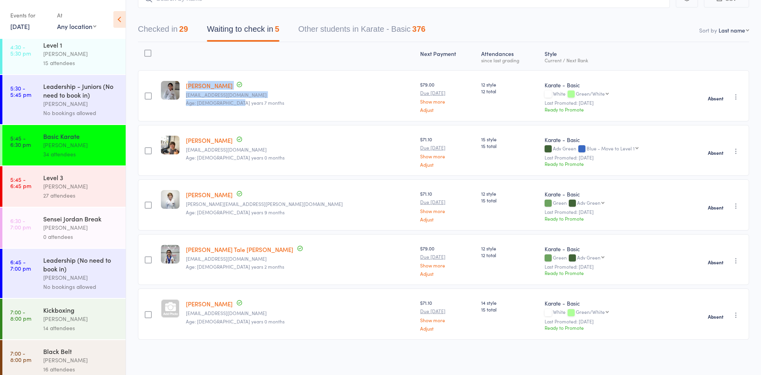
drag, startPoint x: 255, startPoint y: 110, endPoint x: 194, endPoint y: 86, distance: 65.7
click at [194, 86] on div "[PERSON_NAME] [EMAIL_ADDRESS][DOMAIN_NAME] Age: [DEMOGRAPHIC_DATA] years 7 mont…" at bounding box center [300, 95] width 234 height 51
click at [69, 193] on div "27 attendees" at bounding box center [81, 195] width 76 height 9
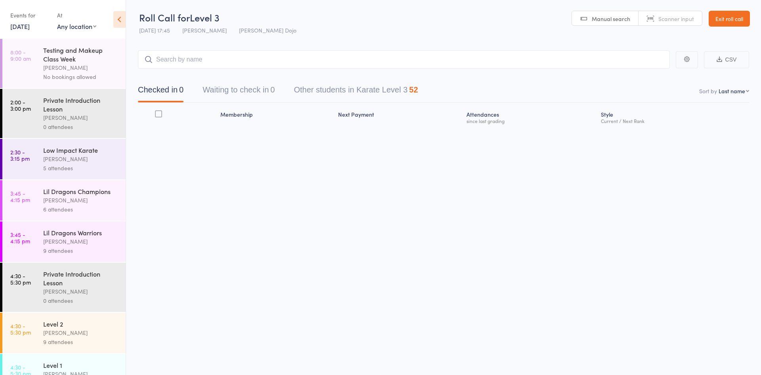
click at [264, 86] on button "Waiting to check in 0" at bounding box center [239, 91] width 72 height 21
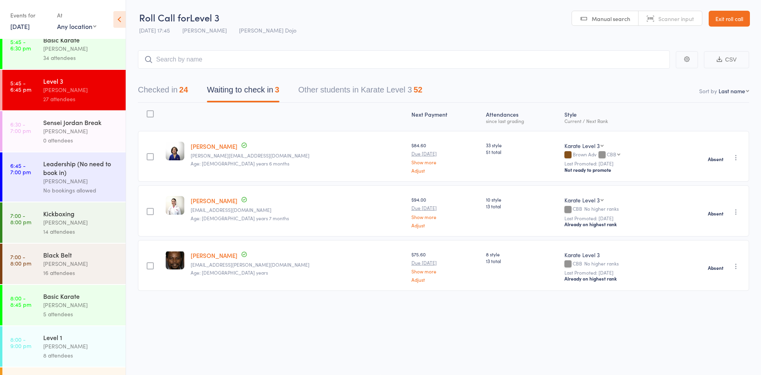
scroll to position [450, 0]
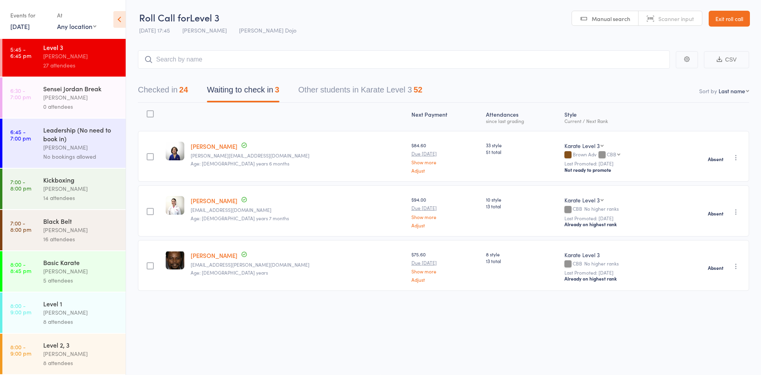
click at [78, 231] on div "Joshua Marks" at bounding box center [81, 229] width 76 height 9
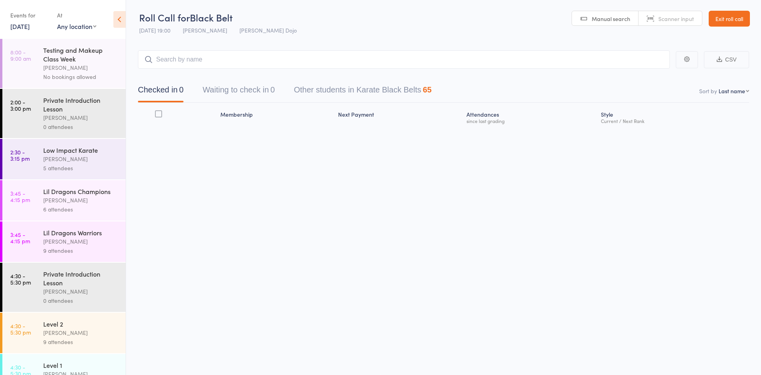
click at [245, 88] on button "Waiting to check in 0" at bounding box center [239, 91] width 72 height 21
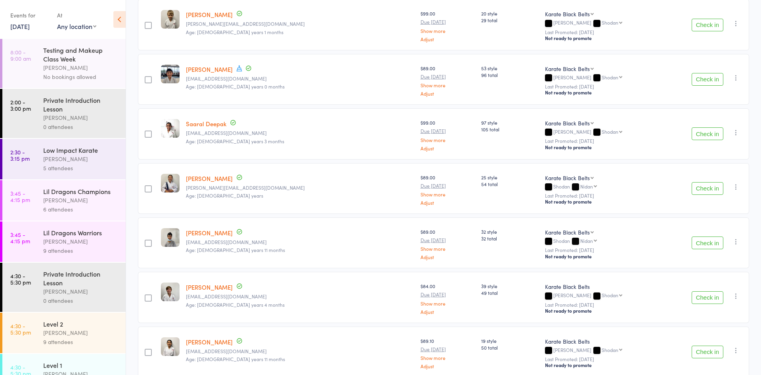
scroll to position [187, 0]
click at [698, 239] on button "Check in" at bounding box center [708, 241] width 32 height 13
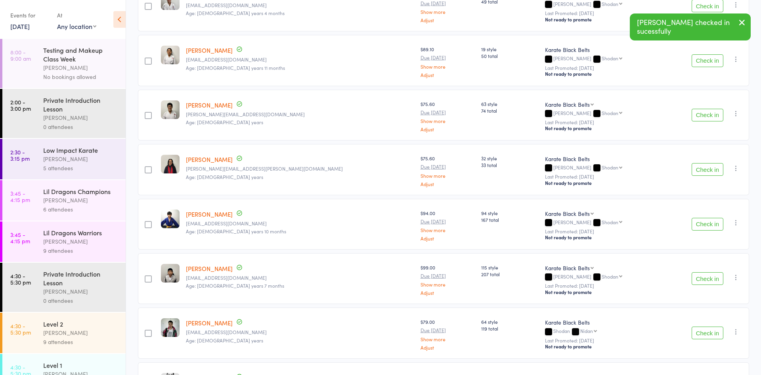
scroll to position [425, 0]
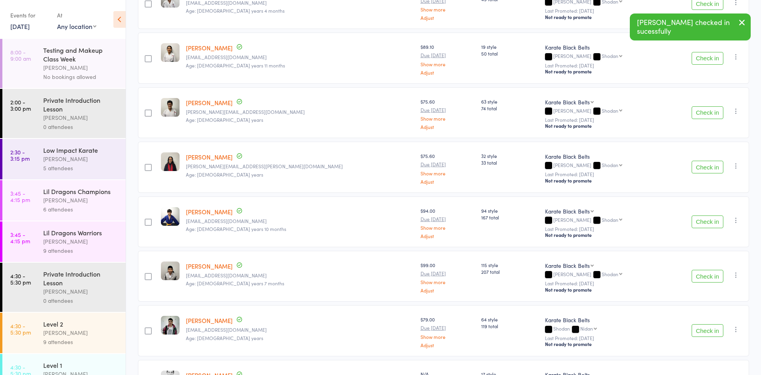
click at [704, 272] on button "Check in" at bounding box center [708, 276] width 32 height 13
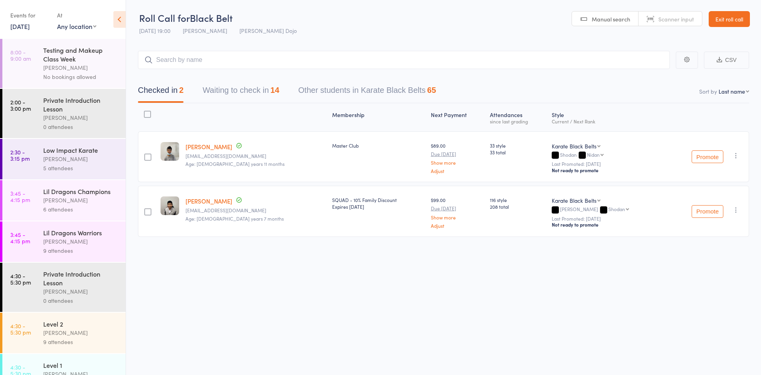
click at [231, 93] on button "Waiting to check in 14" at bounding box center [241, 92] width 76 height 21
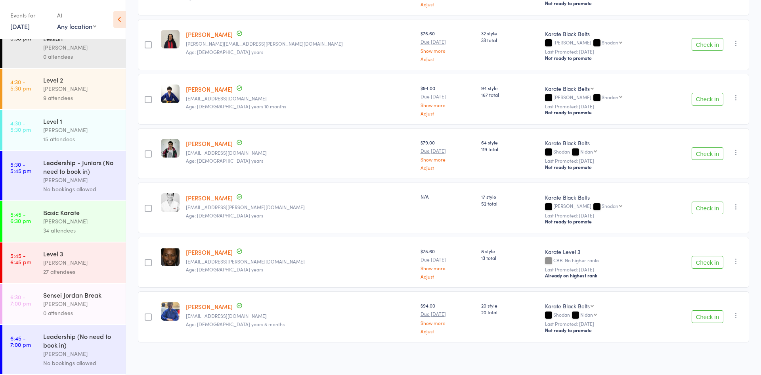
scroll to position [450, 0]
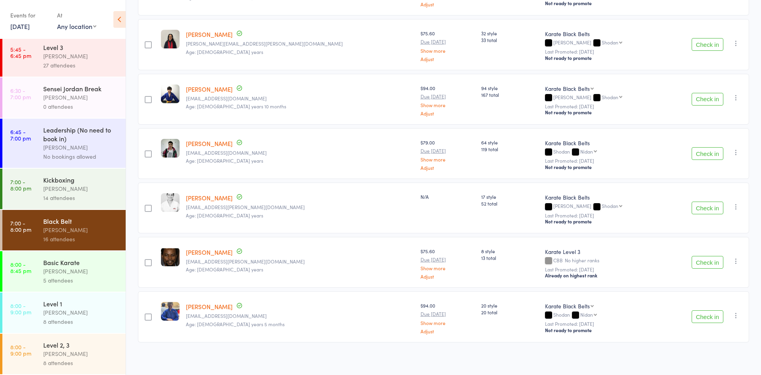
click at [94, 191] on div "[PERSON_NAME]" at bounding box center [81, 188] width 76 height 9
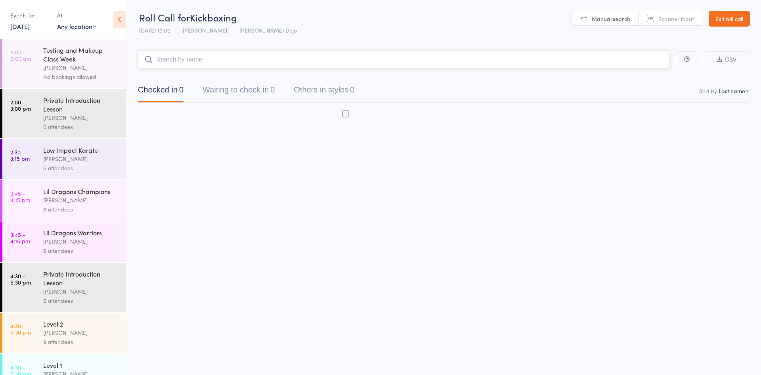
scroll to position [0, 0]
click at [253, 81] on button "Waiting to check in 0" at bounding box center [239, 91] width 72 height 21
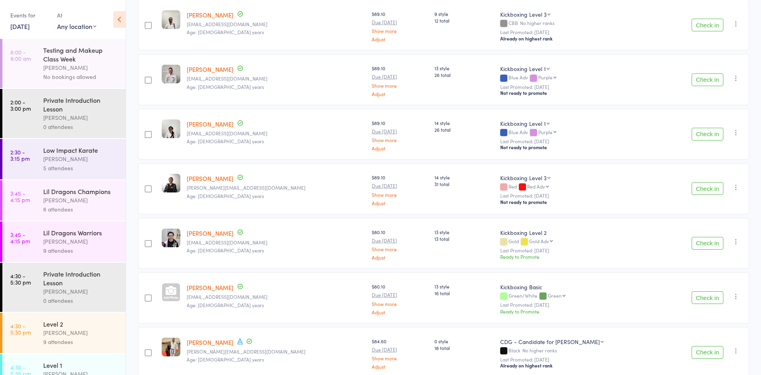
scroll to position [134, 0]
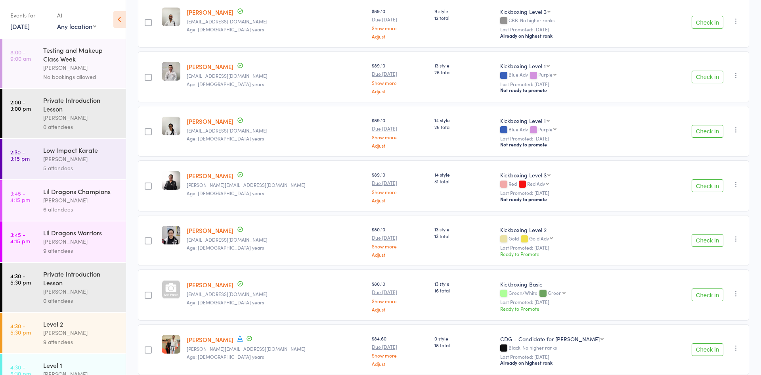
click at [701, 240] on button "Check in" at bounding box center [708, 240] width 32 height 13
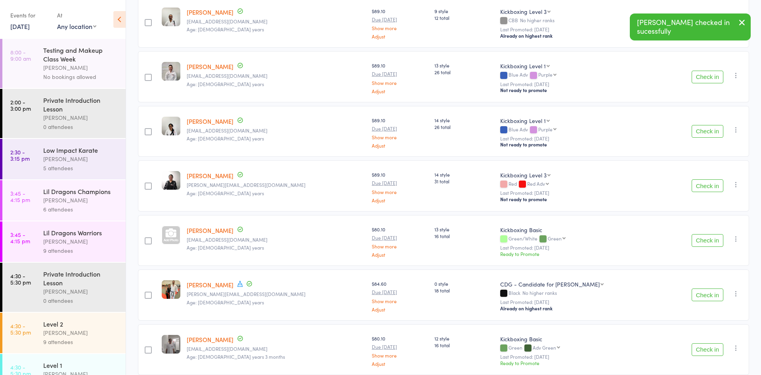
click at [703, 295] on button "Check in" at bounding box center [708, 294] width 32 height 13
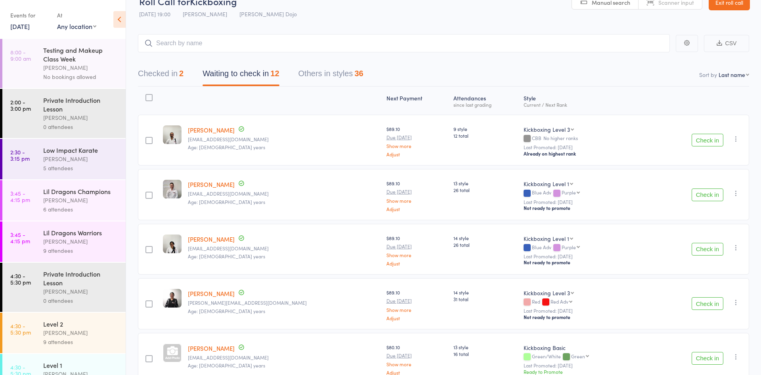
scroll to position [450, 0]
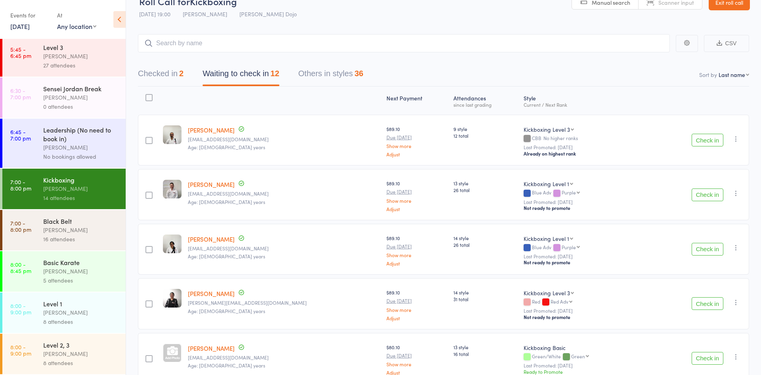
click at [88, 224] on div "Black Belt" at bounding box center [81, 220] width 76 height 9
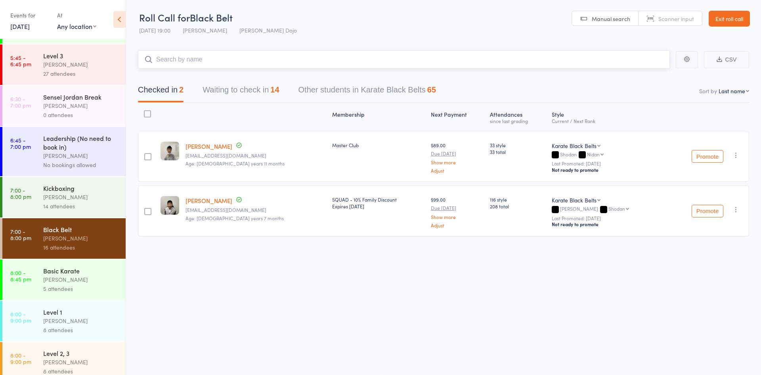
scroll to position [443, 0]
click at [245, 86] on button "Waiting to check in 14" at bounding box center [241, 91] width 76 height 21
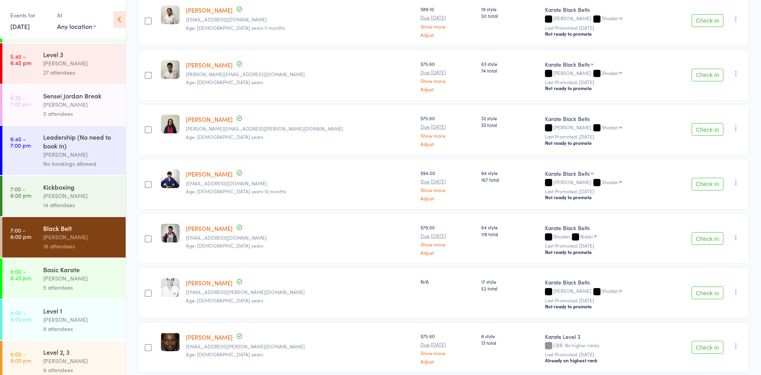
scroll to position [465, 0]
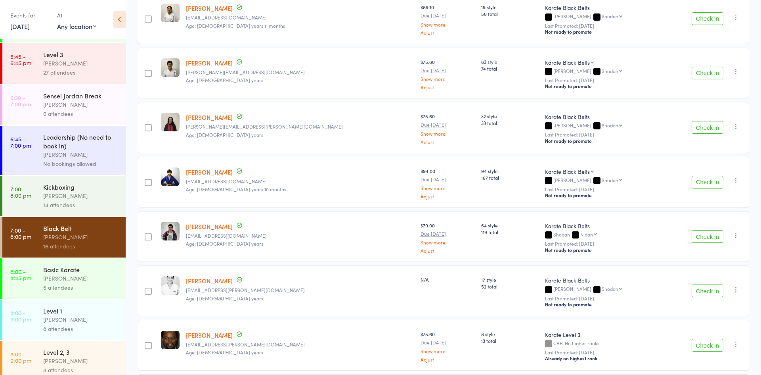
click button "Check in"
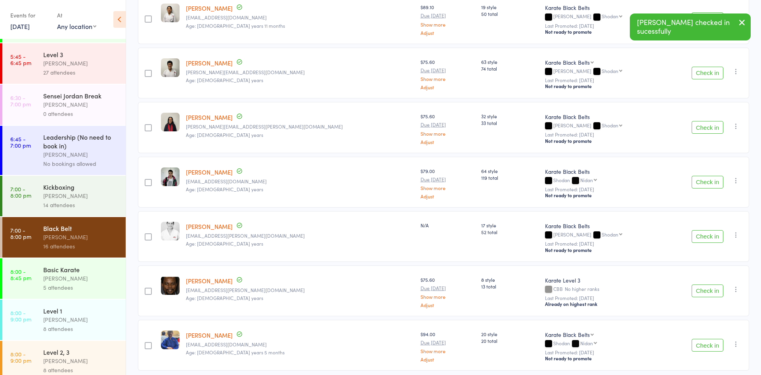
click link "7:00 - 8:00 pm Kickboxing Joshua Marks 14 attendees"
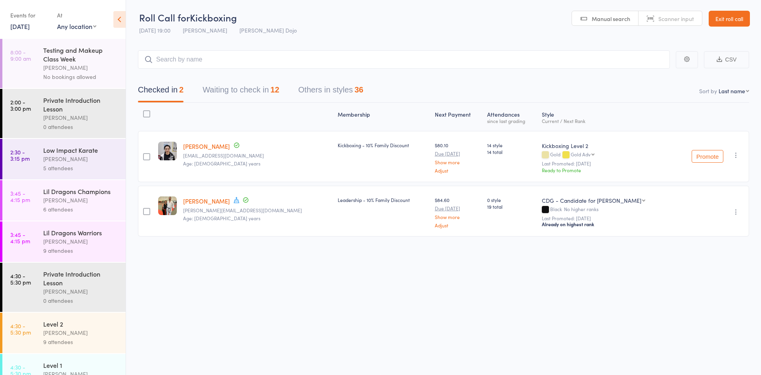
click button "Waiting to check in 12"
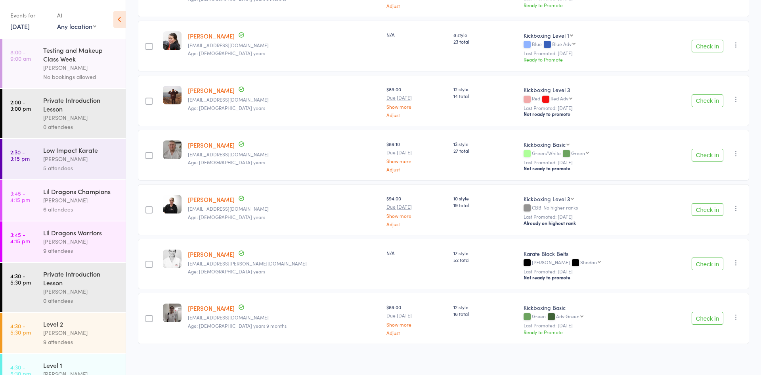
scroll to position [444, 0]
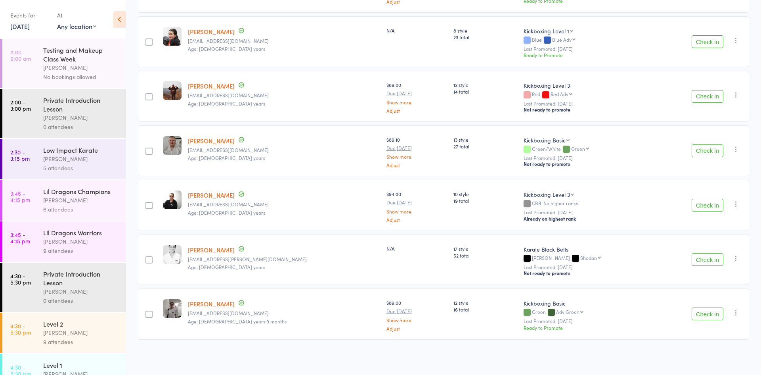
click button "Check in"
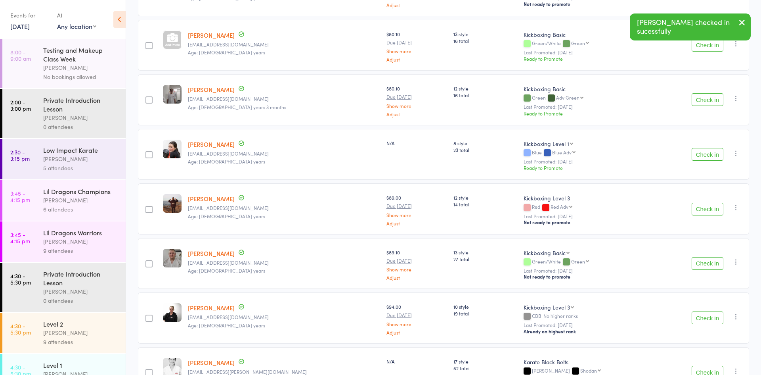
scroll to position [321, 0]
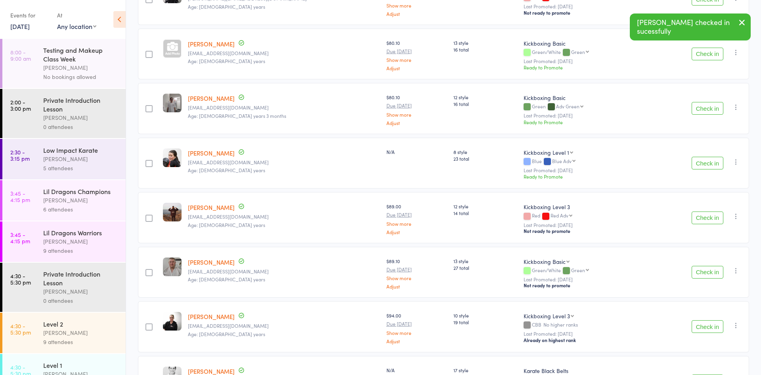
click button "Check in"
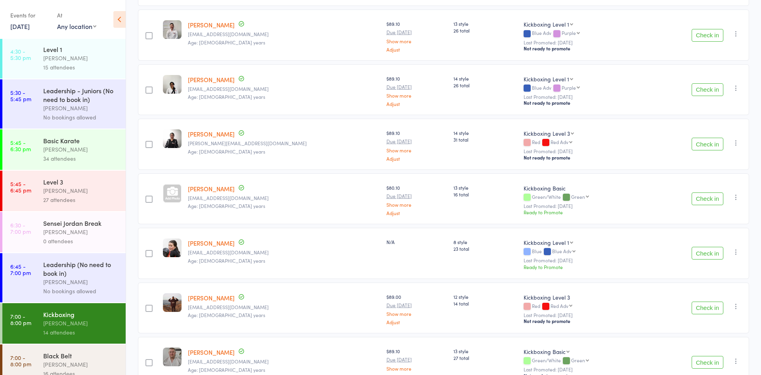
scroll to position [450, 0]
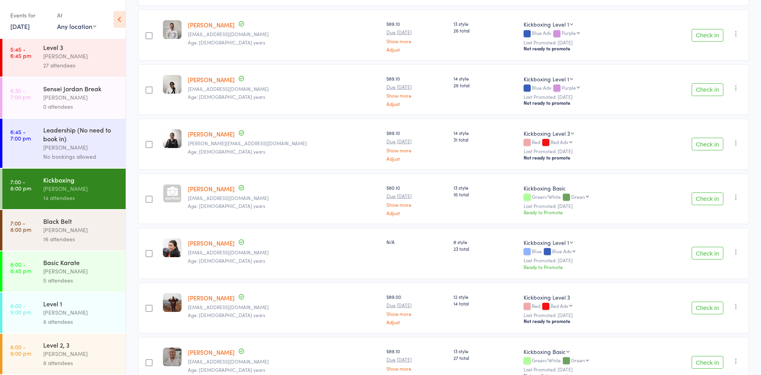
click div "[PERSON_NAME]"
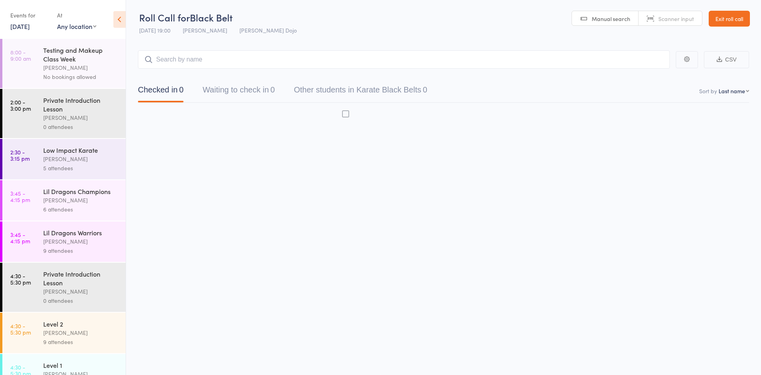
scroll to position [0, 0]
click button "Waiting to check in 0"
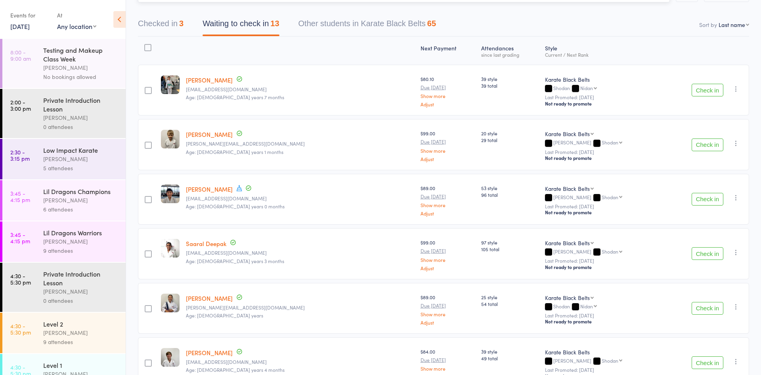
scroll to position [80, 0]
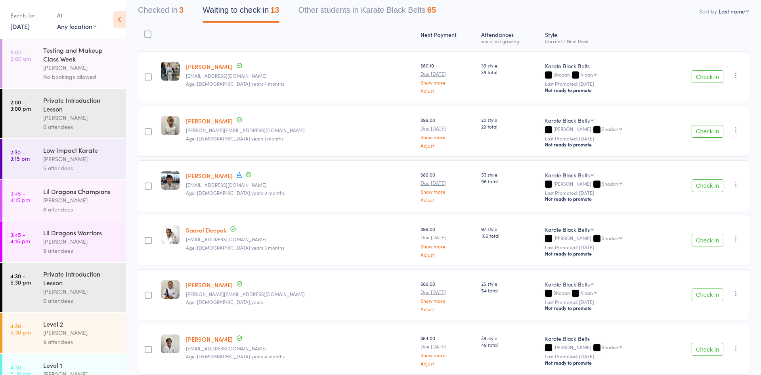
click button "Check in"
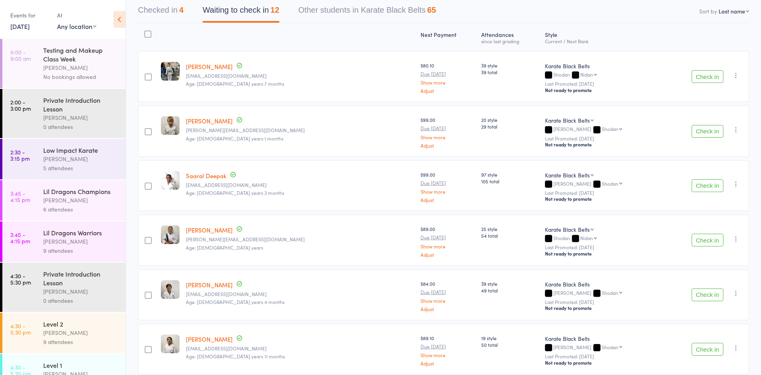
scroll to position [450, 0]
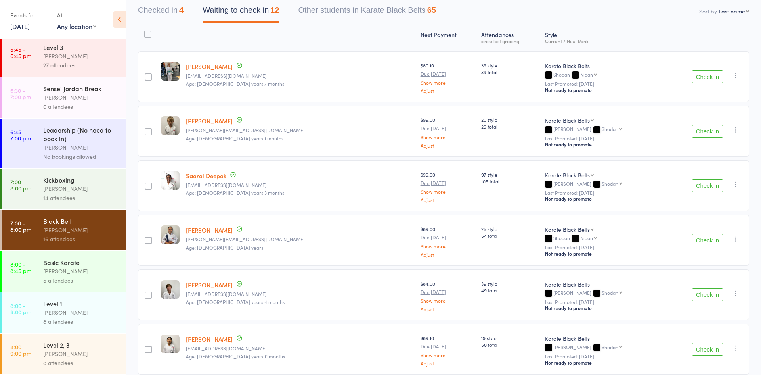
click div "Kickboxing Joshua Marks 14 attendees"
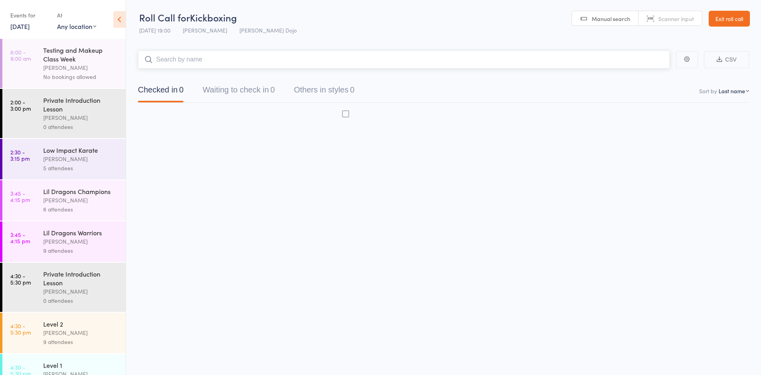
scroll to position [0, 0]
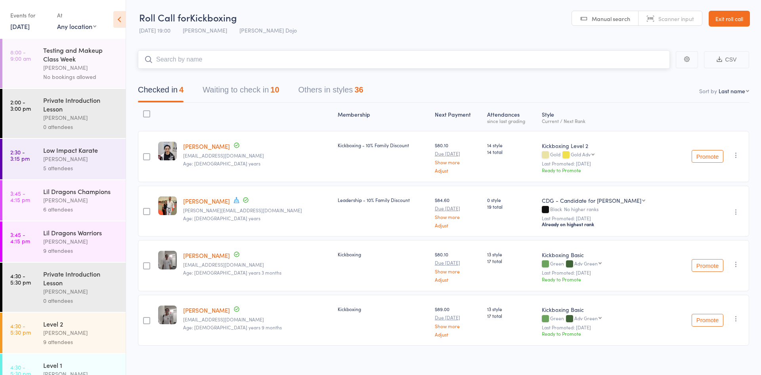
click button "Waiting to check in 10"
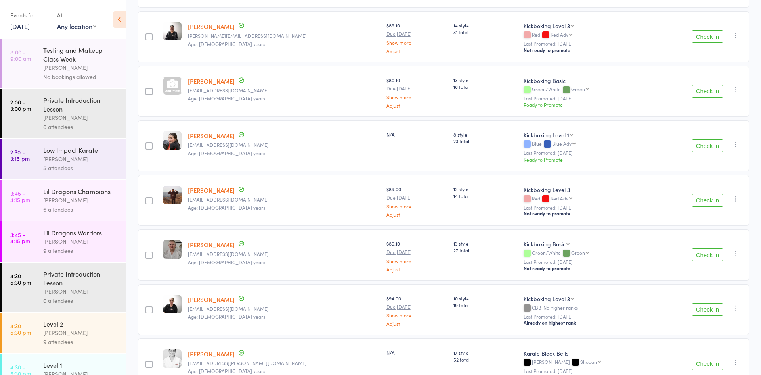
scroll to position [285, 0]
click button "Check in"
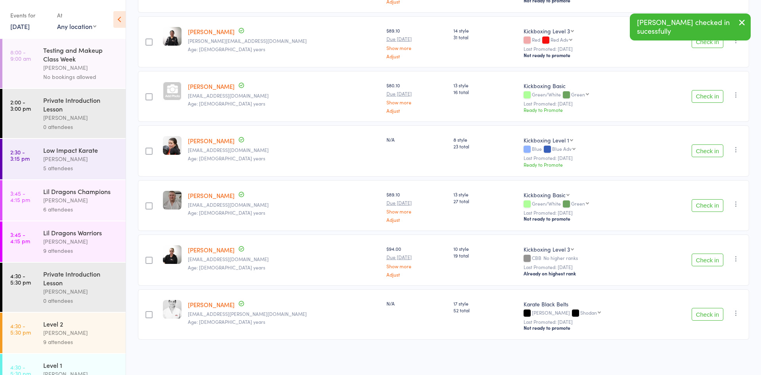
click button "Check in"
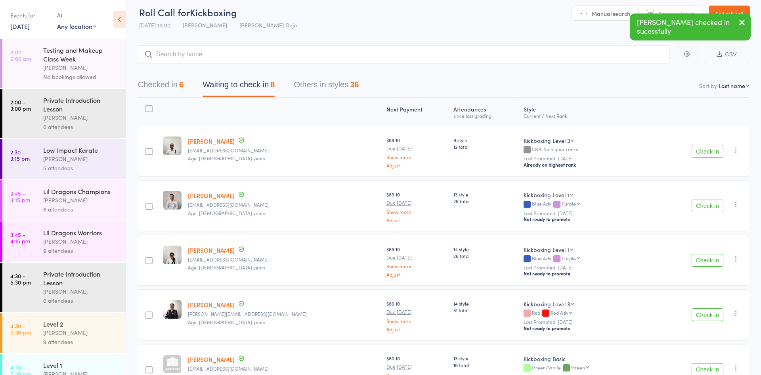
scroll to position [0, 0]
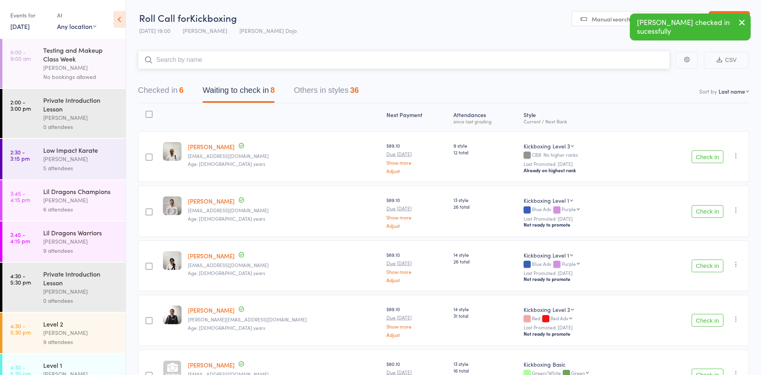
click input "search"
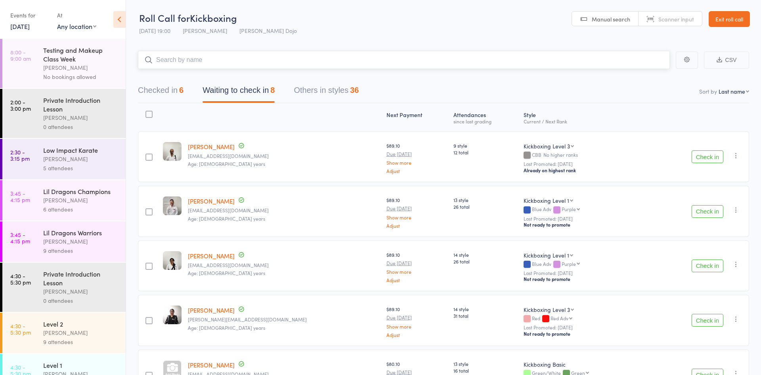
click input "search"
click button "Check in"
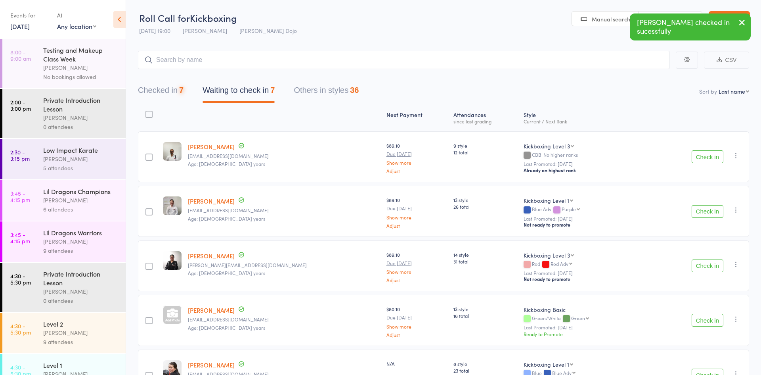
click button "Check in"
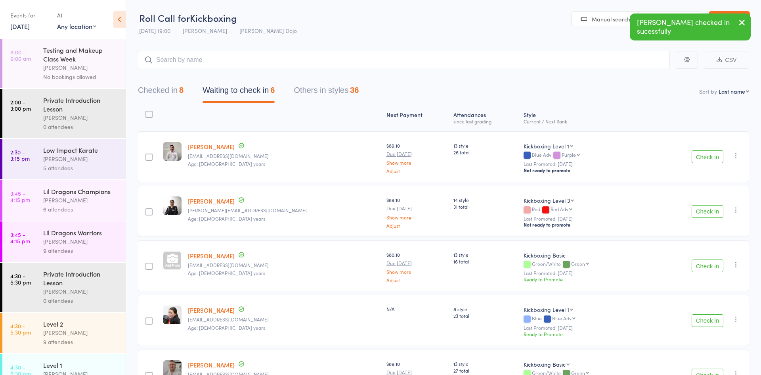
click button "Others in styles 36"
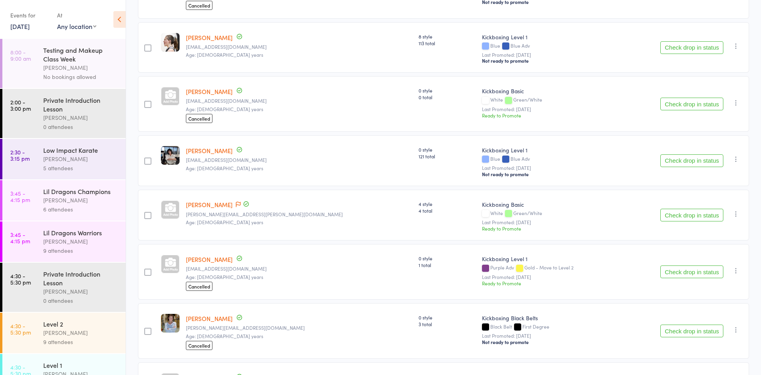
scroll to position [868, 0]
click button "Check drop in status"
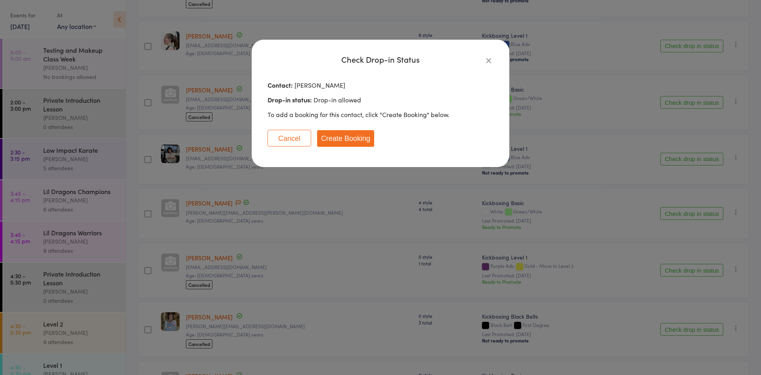
click button "Create Booking"
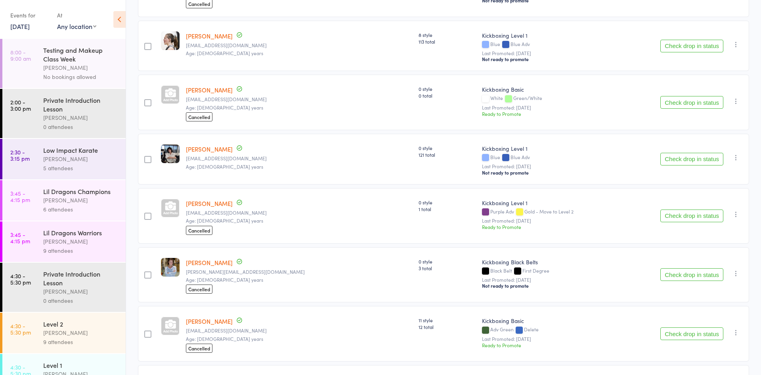
scroll to position [0, 0]
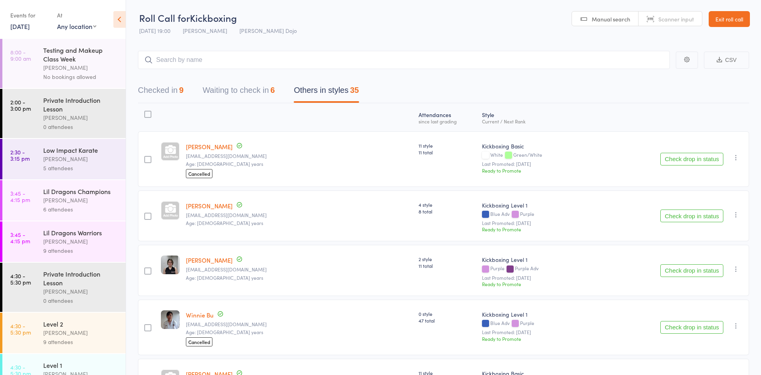
click button "Waiting to check in 6"
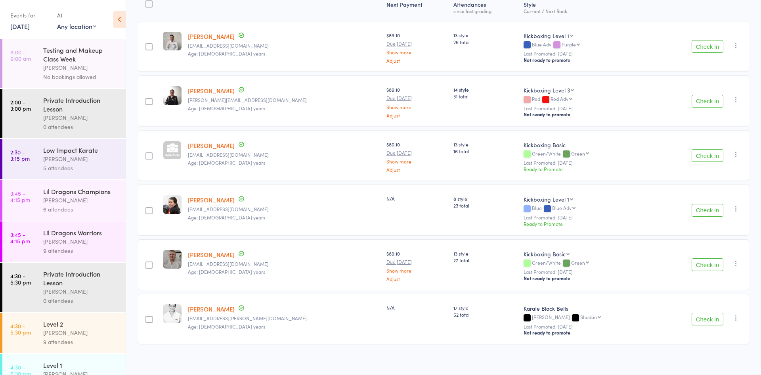
scroll to position [115, 0]
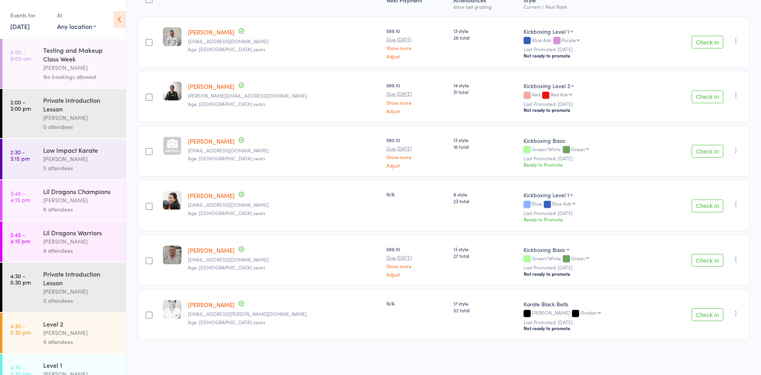
click button "Check in"
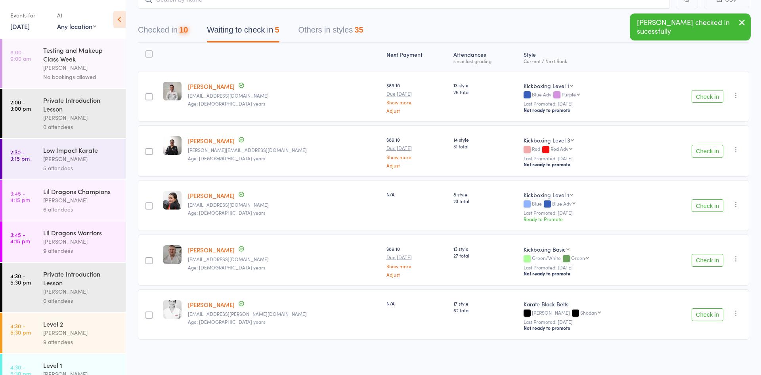
scroll to position [450, 0]
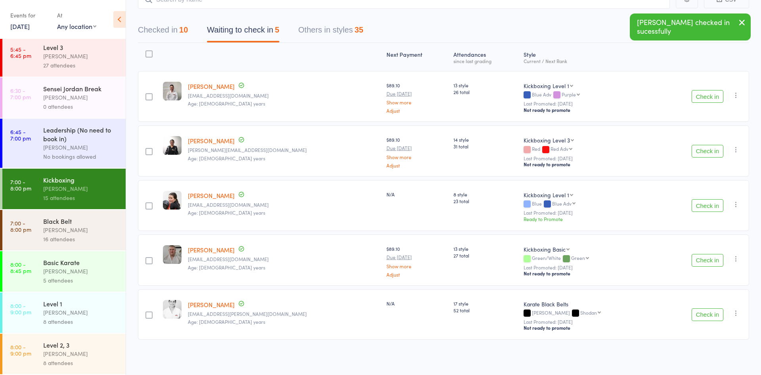
click div "16 attendees"
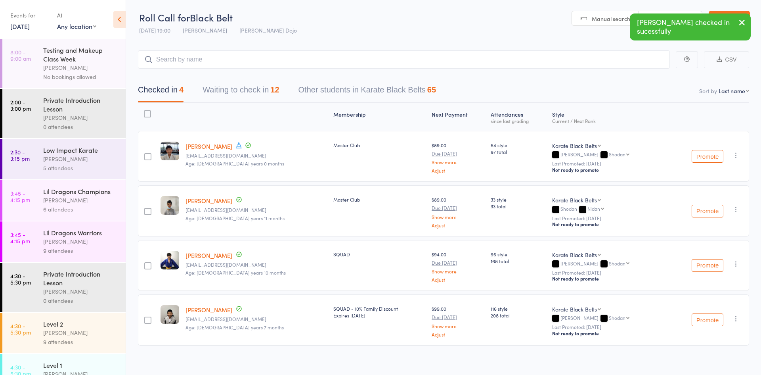
click button "Waiting to check in 12"
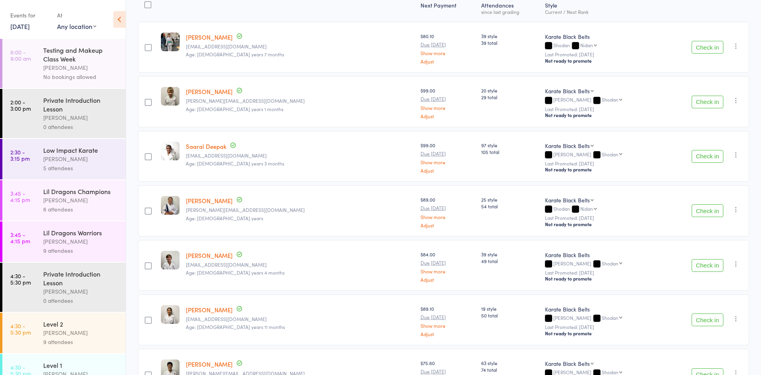
scroll to position [119, 0]
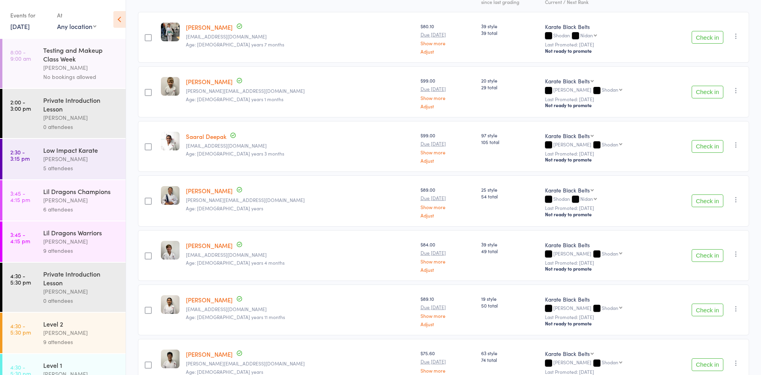
click button "Check in"
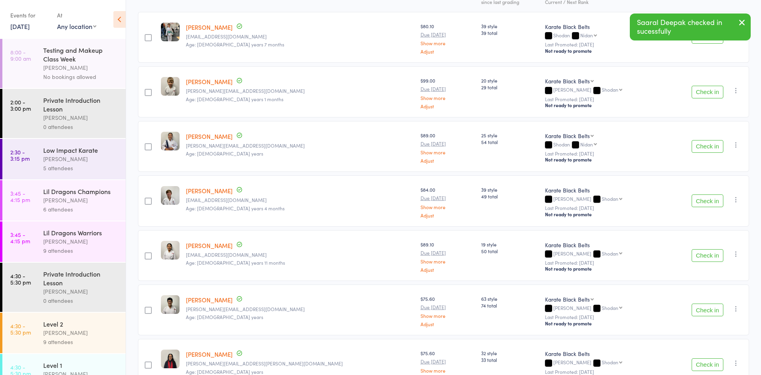
click button "Check in"
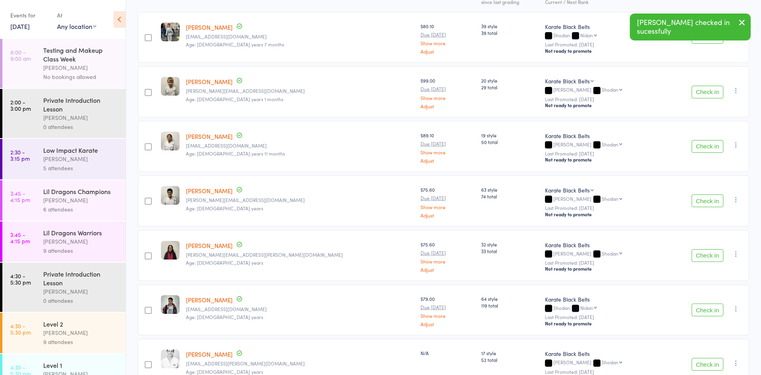
click button "Check in"
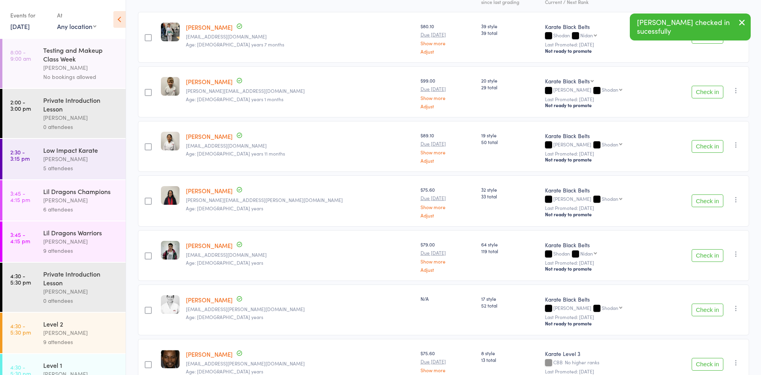
click button "Check in"
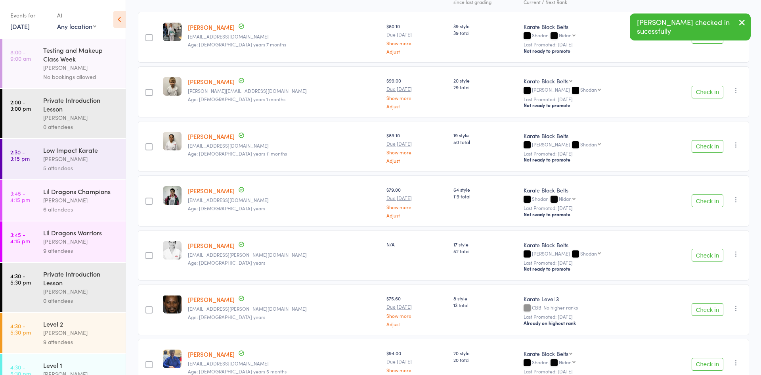
click button "Check in"
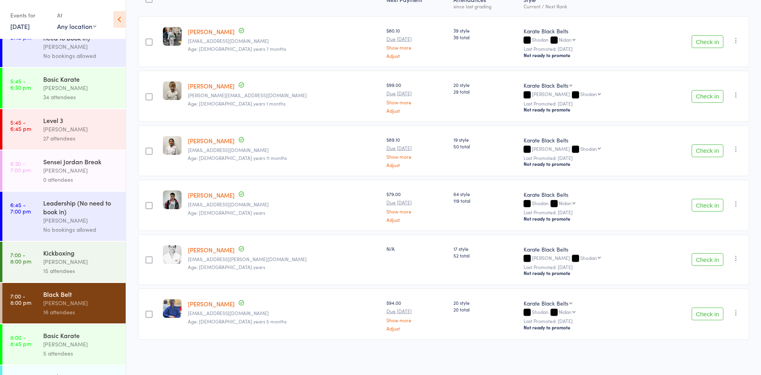
scroll to position [394, 0]
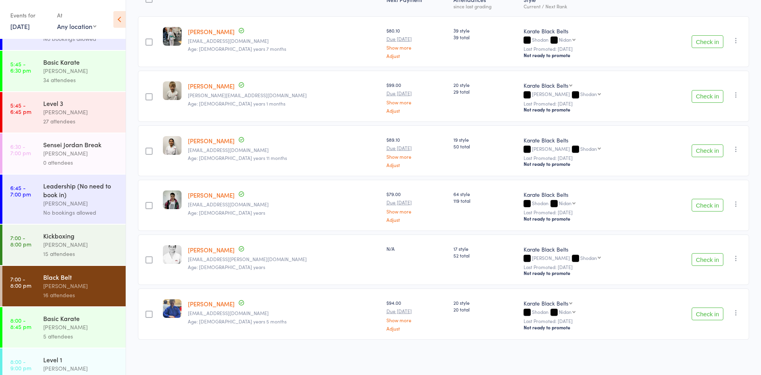
click link "7:00 - 8:00 pm Kickboxing Joshua Marks 15 attendees"
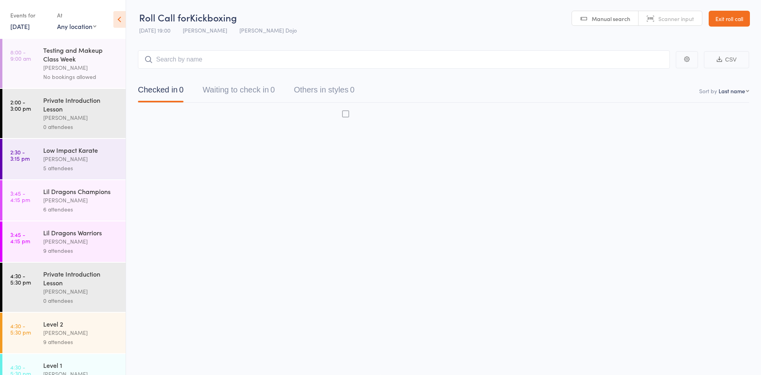
scroll to position [0, 0]
click button "Waiting to check in 0"
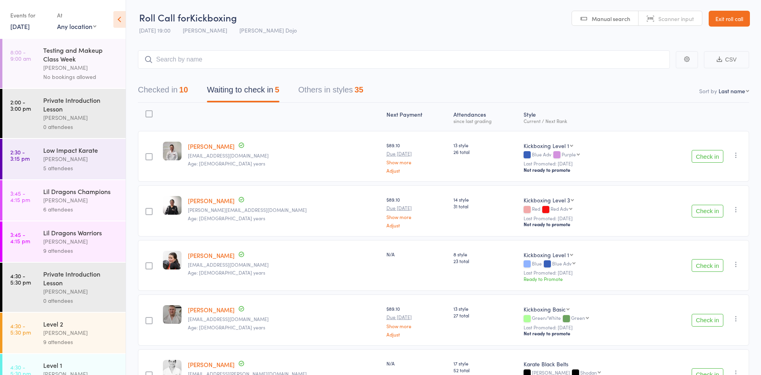
click button "Check in"
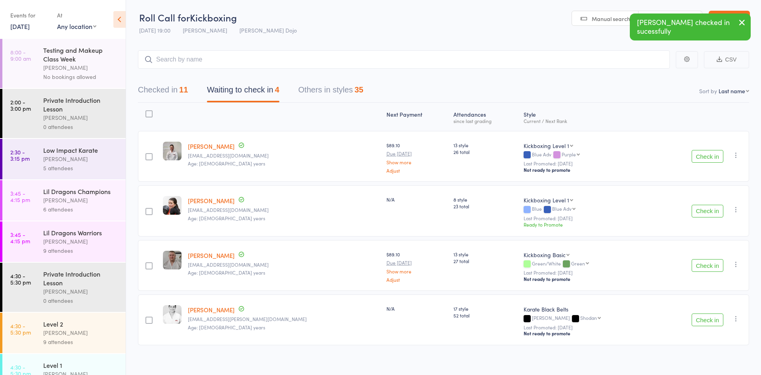
click button "Check in"
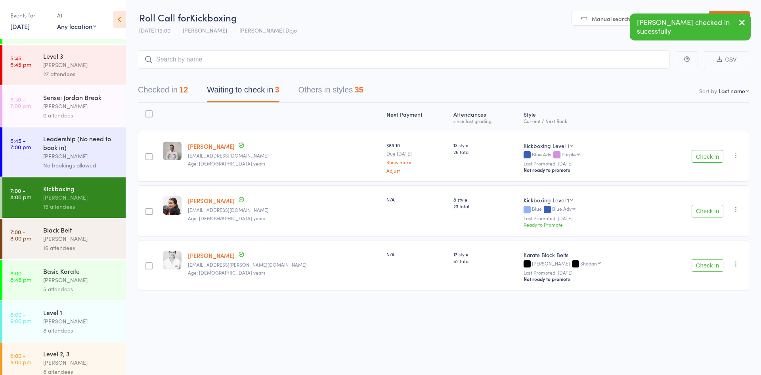
scroll to position [450, 0]
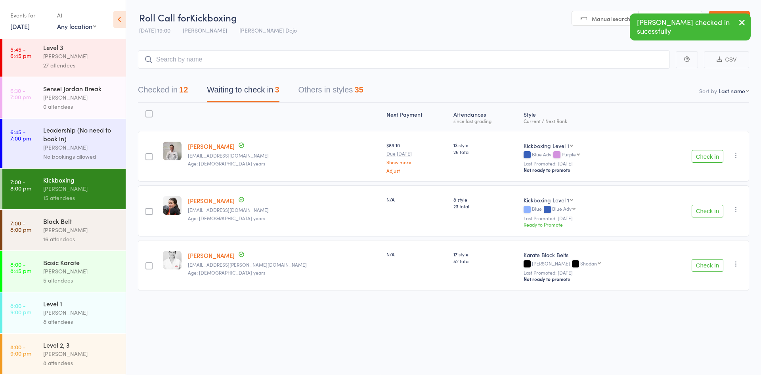
click div "Black Belt"
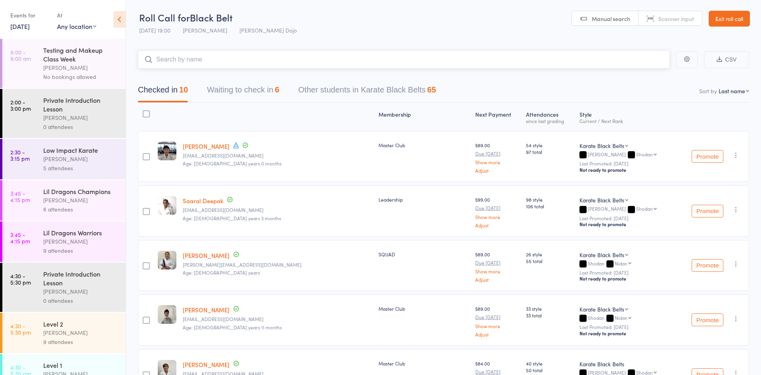
click button "Waiting to check in 6"
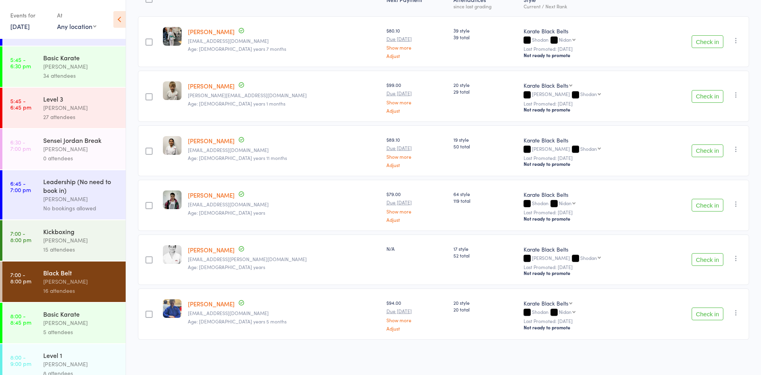
scroll to position [450, 0]
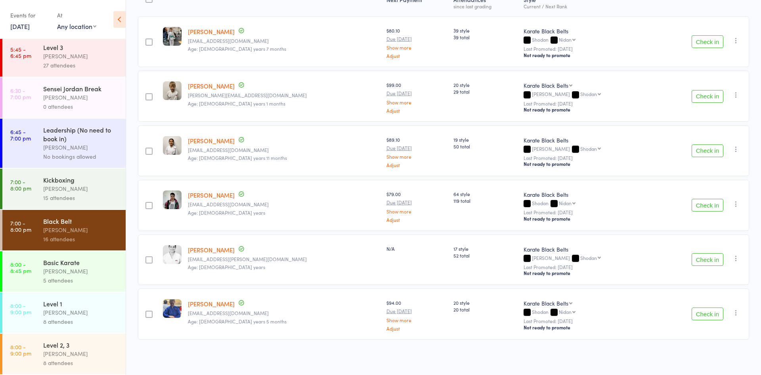
click div "15 attendees"
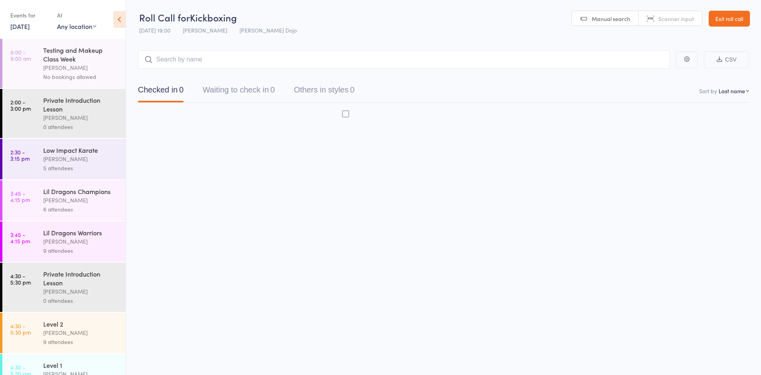
scroll to position [0, 0]
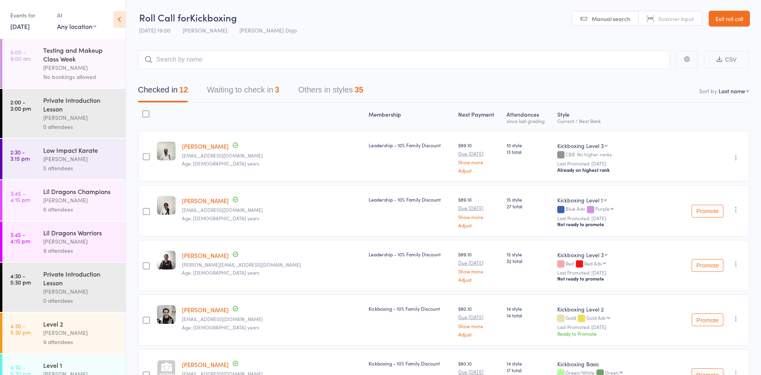
click button "Waiting to check in 3"
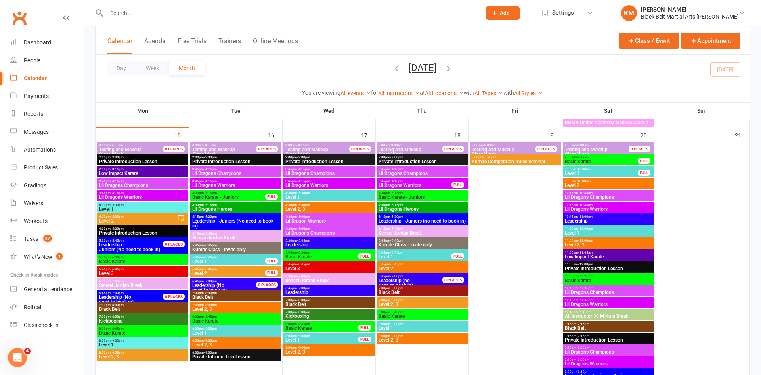
scroll to position [729, 0]
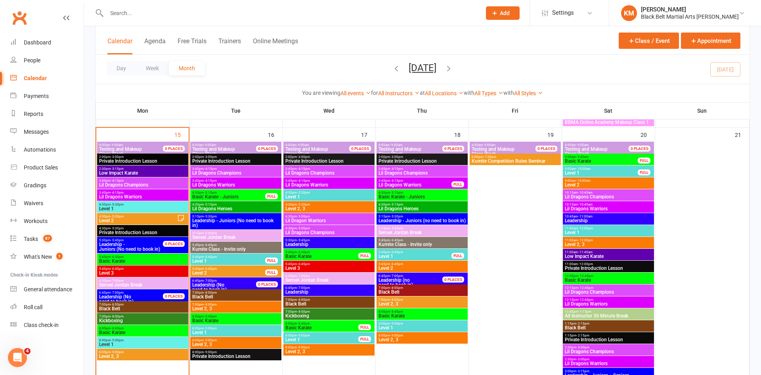
click at [205, 340] on span "- 9:00pm" at bounding box center [210, 340] width 13 height 4
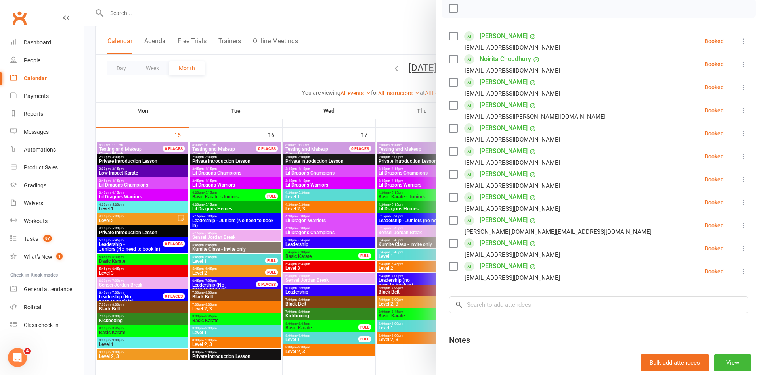
scroll to position [193, 0]
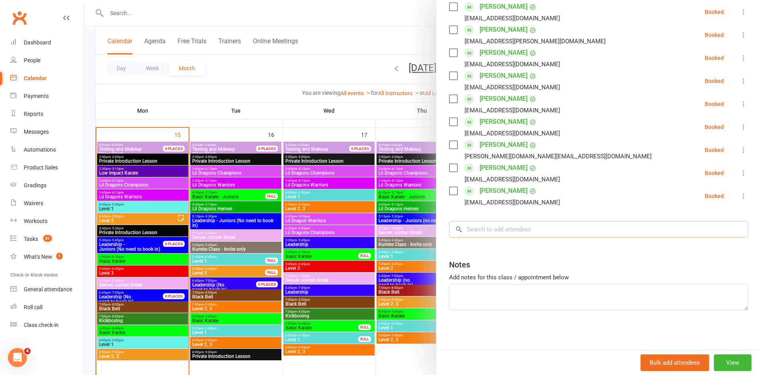
click at [548, 233] on input "search" at bounding box center [598, 229] width 299 height 17
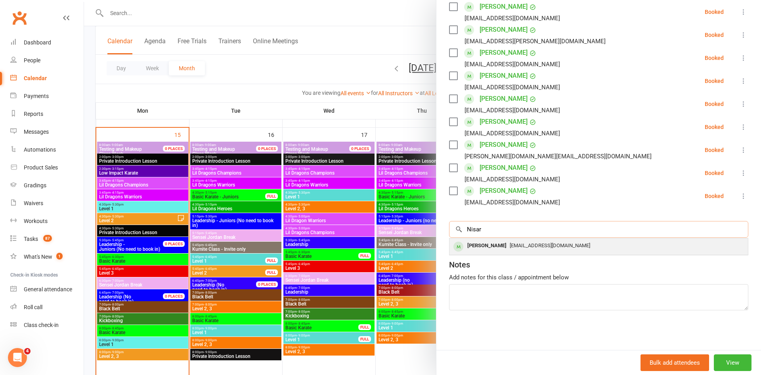
type input "Nisar"
click at [550, 246] on span "[EMAIL_ADDRESS][DOMAIN_NAME]" at bounding box center [550, 245] width 80 height 6
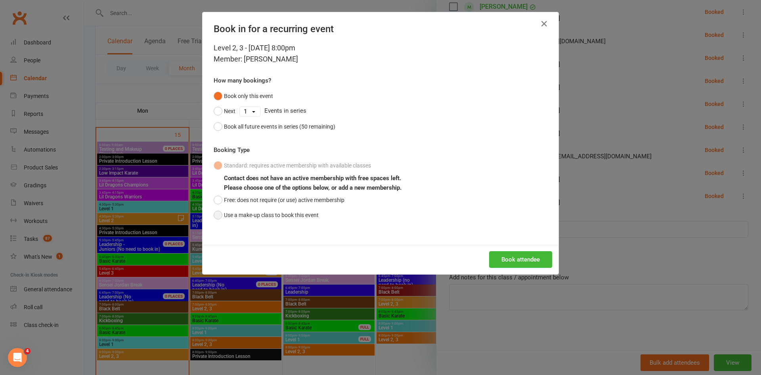
click at [278, 214] on button "Use a make-up class to book this event" at bounding box center [266, 214] width 105 height 15
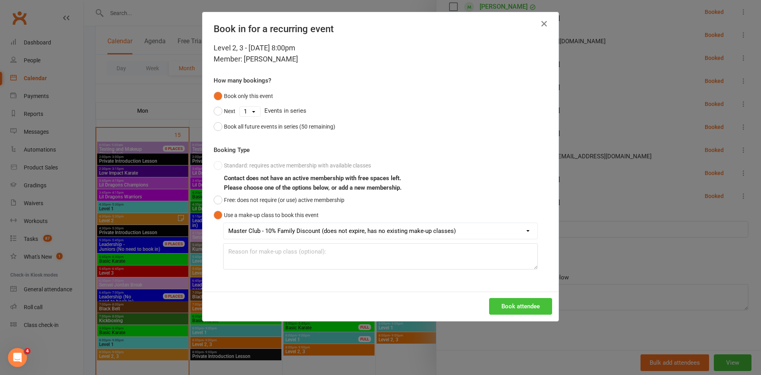
click at [527, 306] on button "Book attendee" at bounding box center [520, 306] width 63 height 17
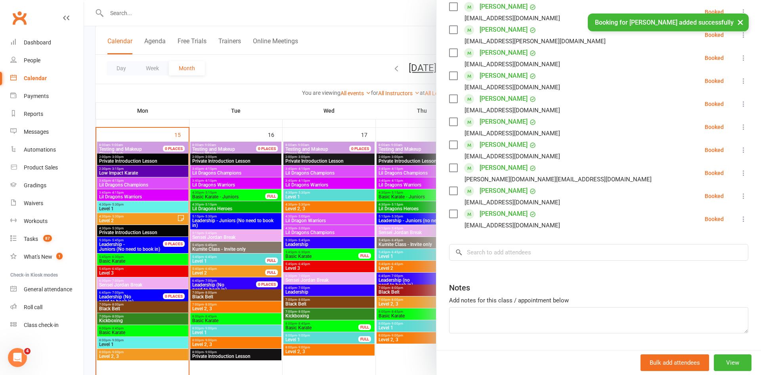
click at [350, 13] on div "× Booking for [PERSON_NAME] added successfully" at bounding box center [375, 13] width 751 height 0
click at [352, 13] on div "× Booking for [PERSON_NAME] added successfully" at bounding box center [375, 13] width 751 height 0
click at [355, 52] on div at bounding box center [422, 187] width 677 height 375
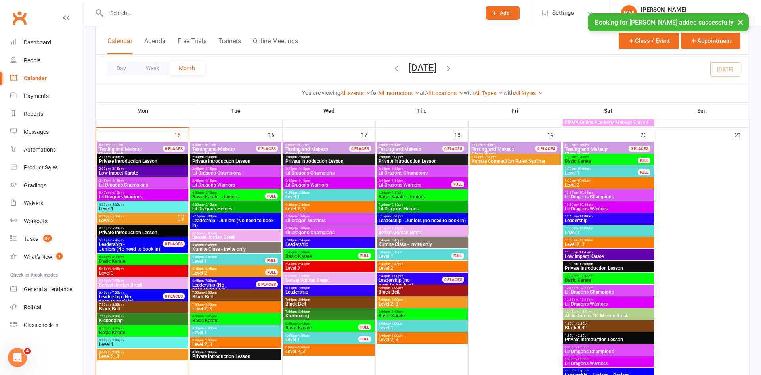
click at [409, 339] on span "Level 2, 3" at bounding box center [422, 339] width 88 height 5
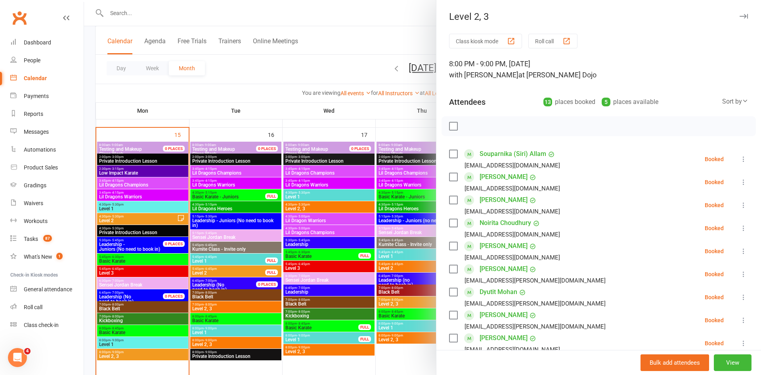
scroll to position [239, 0]
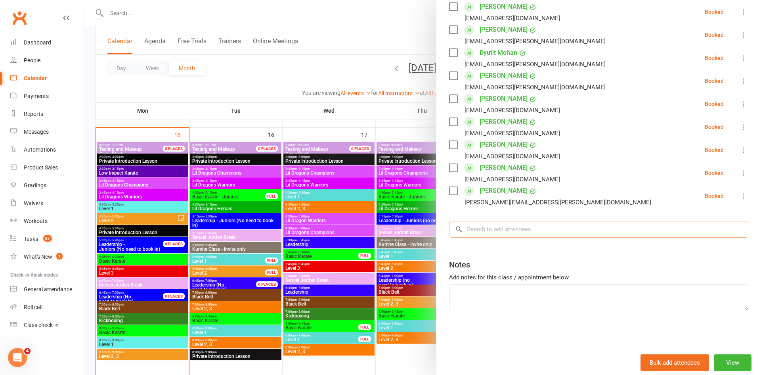
click at [586, 235] on input "search" at bounding box center [598, 229] width 299 height 17
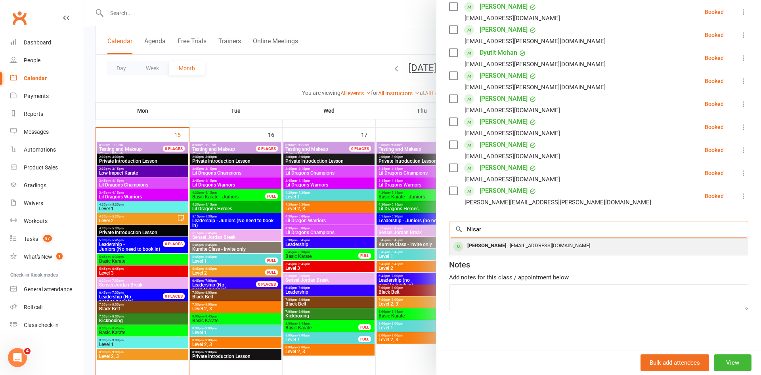
type input "Nisar"
click at [578, 250] on div "[EMAIL_ADDRESS][DOMAIN_NAME]" at bounding box center [599, 245] width 292 height 11
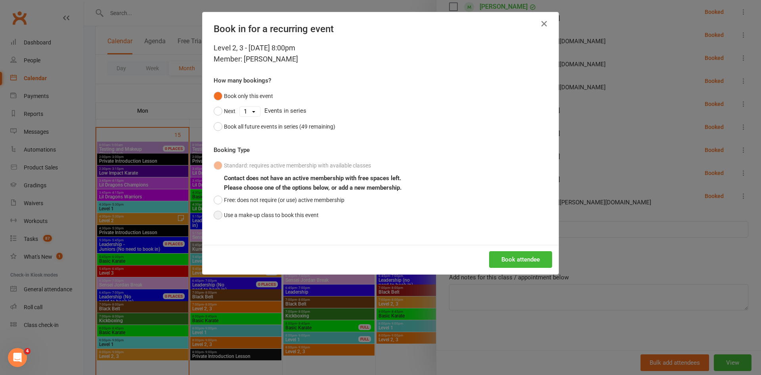
click at [244, 212] on button "Use a make-up class to book this event" at bounding box center [266, 214] width 105 height 15
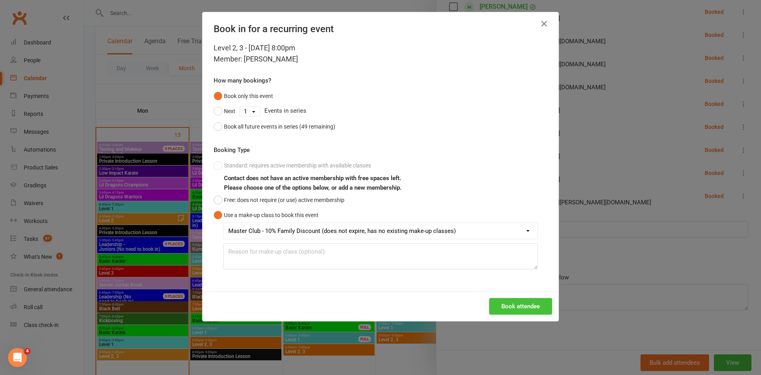
click at [514, 311] on button "Book attendee" at bounding box center [520, 306] width 63 height 17
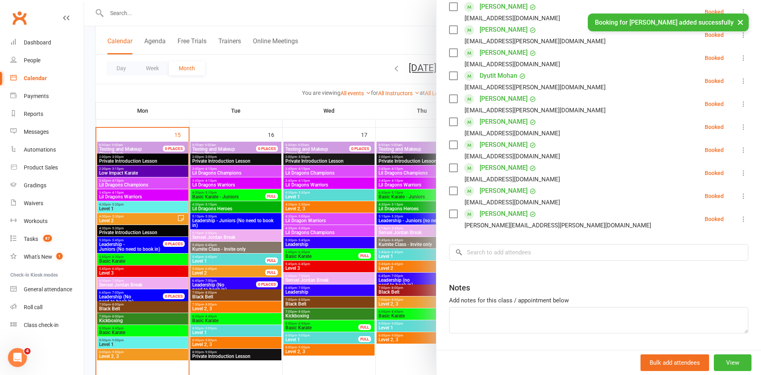
click at [325, 82] on div at bounding box center [422, 187] width 677 height 375
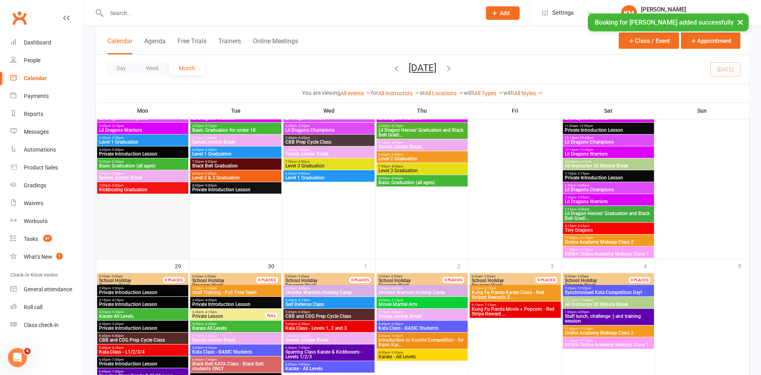
scroll to position [1132, 0]
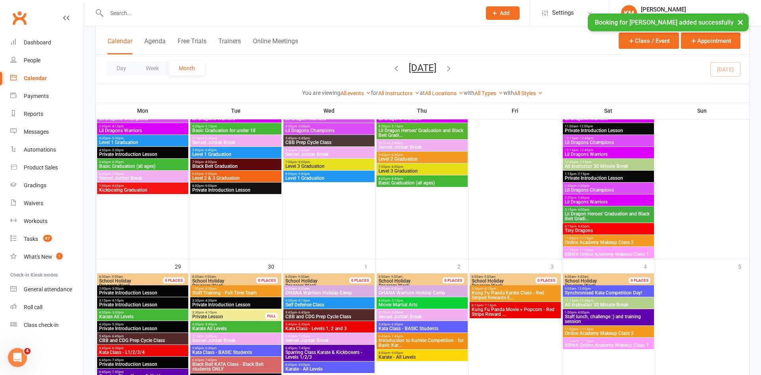
click at [161, 187] on span "Kickboxing Graduation" at bounding box center [143, 189] width 88 height 5
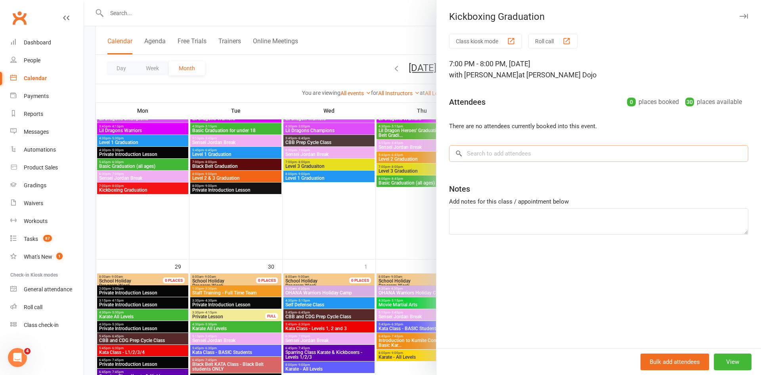
click at [481, 155] on input "search" at bounding box center [598, 153] width 299 height 17
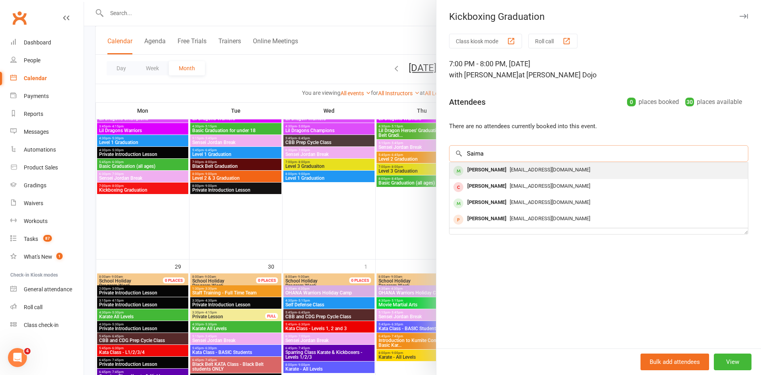
type input "Saima"
click at [487, 170] on div "[PERSON_NAME]" at bounding box center [487, 169] width 46 height 11
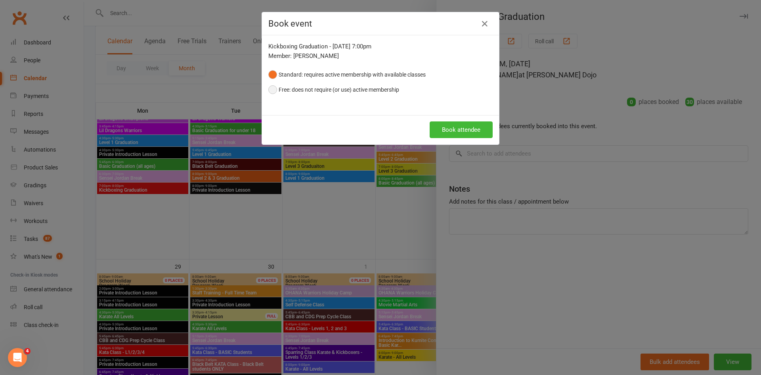
click at [358, 89] on button "Free: does not require (or use) active membership" at bounding box center [333, 89] width 131 height 15
click at [446, 133] on button "Book attendee" at bounding box center [461, 129] width 63 height 17
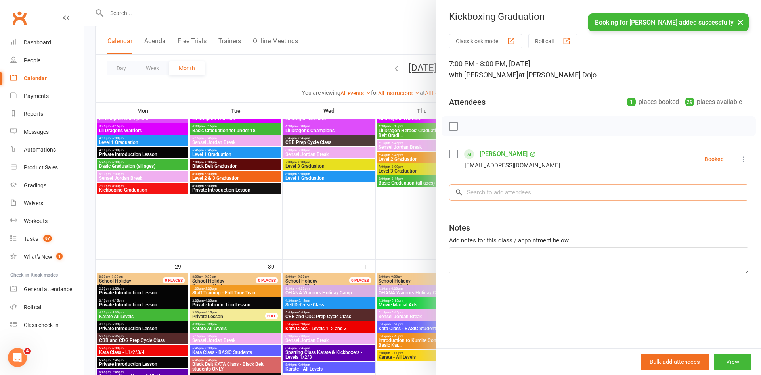
click at [491, 193] on input "search" at bounding box center [598, 192] width 299 height 17
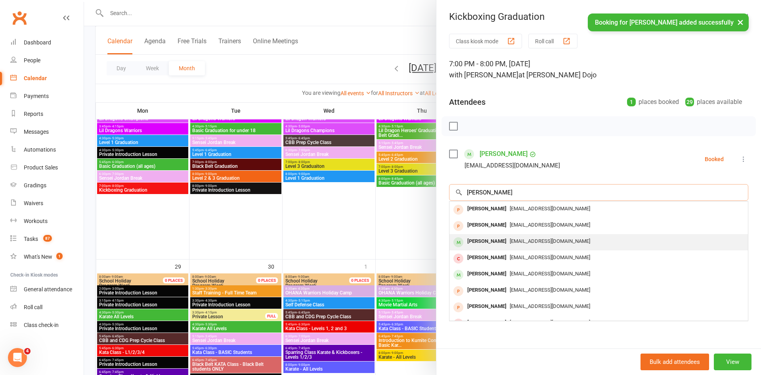
type input "[PERSON_NAME]"
click at [494, 239] on div "[PERSON_NAME]" at bounding box center [487, 240] width 46 height 11
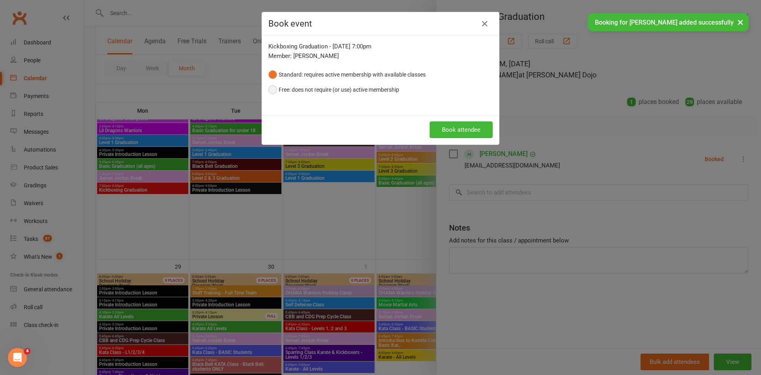
click at [332, 85] on button "Free: does not require (or use) active membership" at bounding box center [333, 89] width 131 height 15
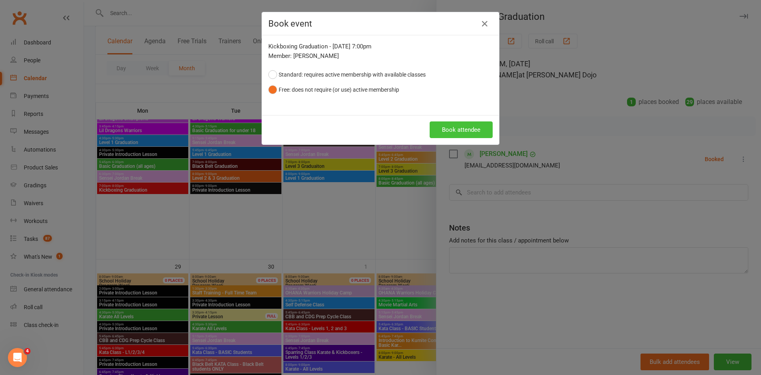
click at [442, 129] on button "Book attendee" at bounding box center [461, 129] width 63 height 17
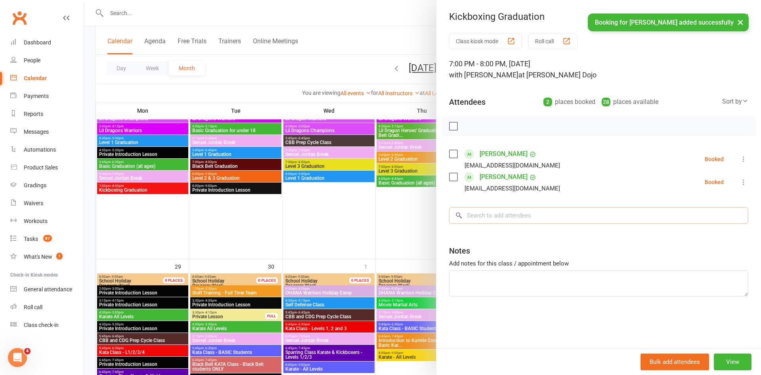
click at [503, 221] on input "search" at bounding box center [598, 215] width 299 height 17
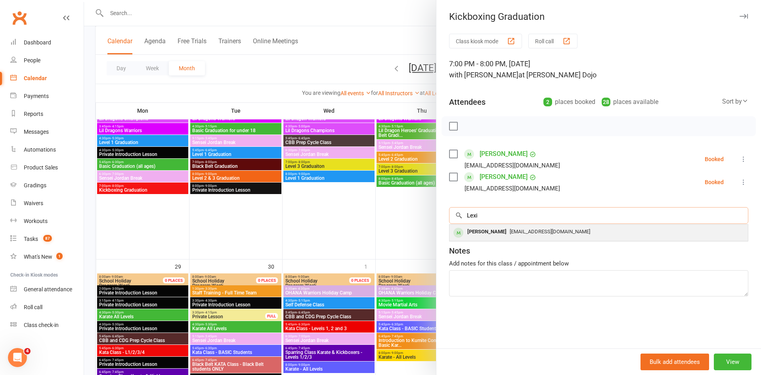
type input "Lexi"
click at [509, 235] on div "[EMAIL_ADDRESS][DOMAIN_NAME]" at bounding box center [599, 231] width 292 height 11
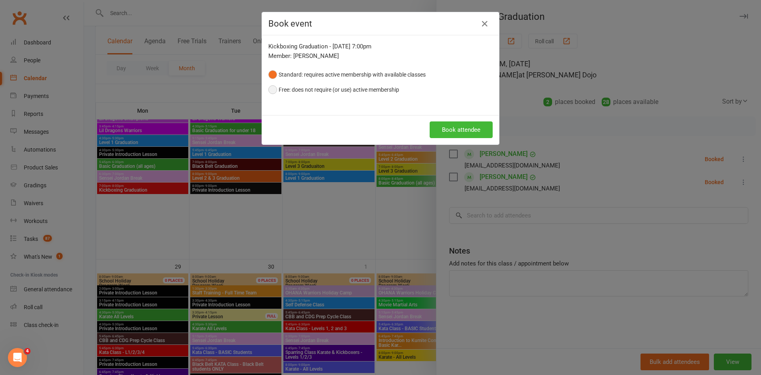
click at [377, 89] on button "Free: does not require (or use) active membership" at bounding box center [333, 89] width 131 height 15
click at [472, 135] on button "Book attendee" at bounding box center [461, 129] width 63 height 17
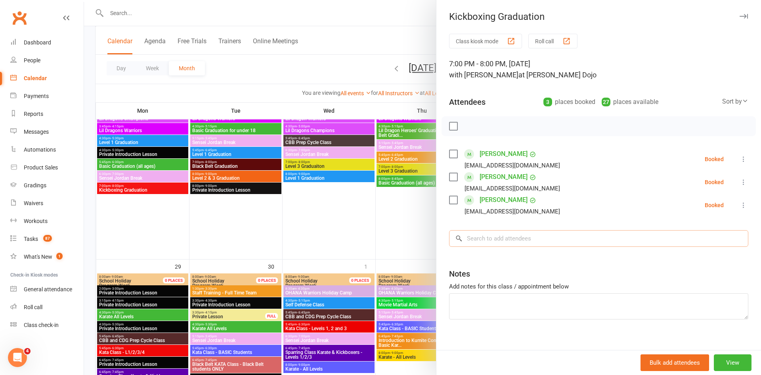
click at [484, 237] on input "search" at bounding box center [598, 238] width 299 height 17
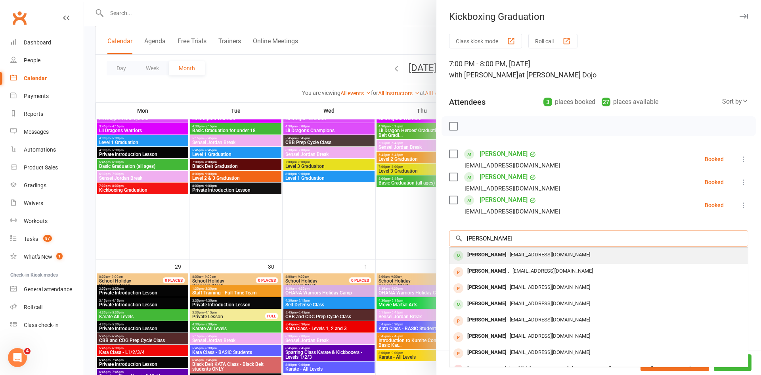
type input "[PERSON_NAME]"
click at [492, 254] on div "[PERSON_NAME]" at bounding box center [487, 254] width 46 height 11
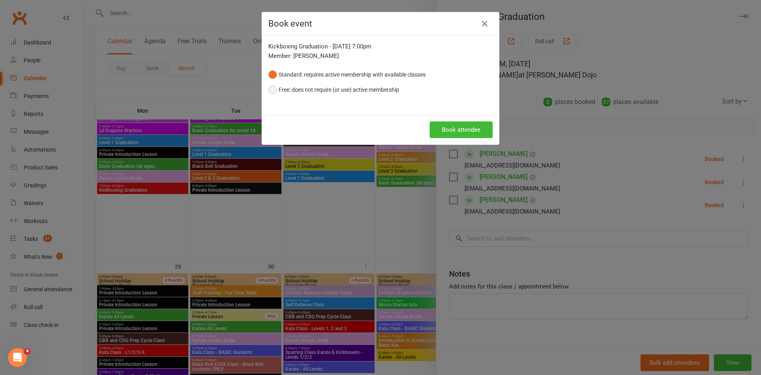
click at [360, 94] on button "Free: does not require (or use) active membership" at bounding box center [333, 89] width 131 height 15
click at [440, 127] on button "Book attendee" at bounding box center [461, 129] width 63 height 17
